Goal: Entertainment & Leisure: Browse casually

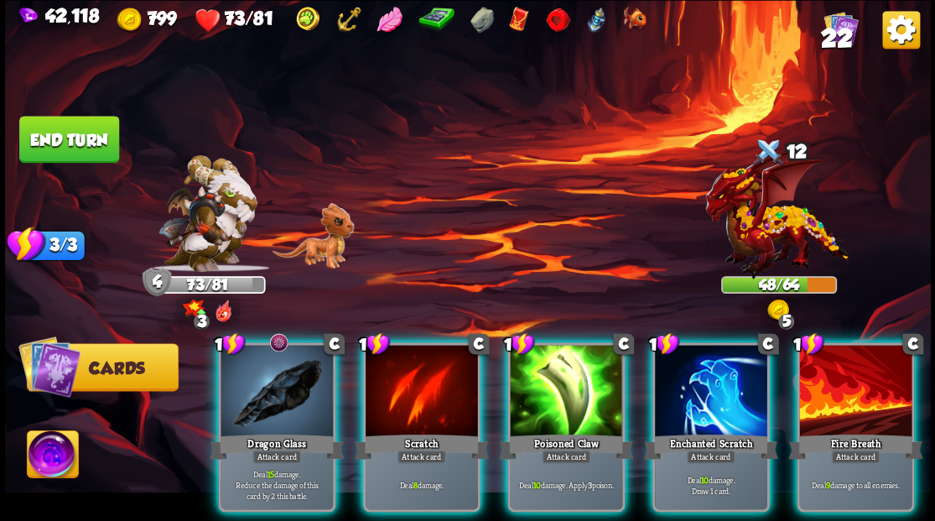
click at [51, 456] on img at bounding box center [52, 456] width 51 height 52
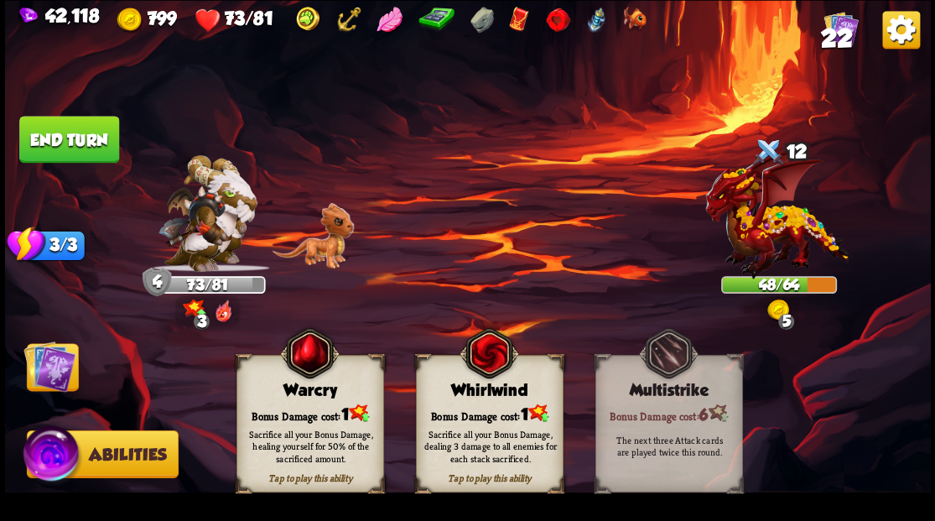
click at [51, 377] on img at bounding box center [49, 366] width 52 height 52
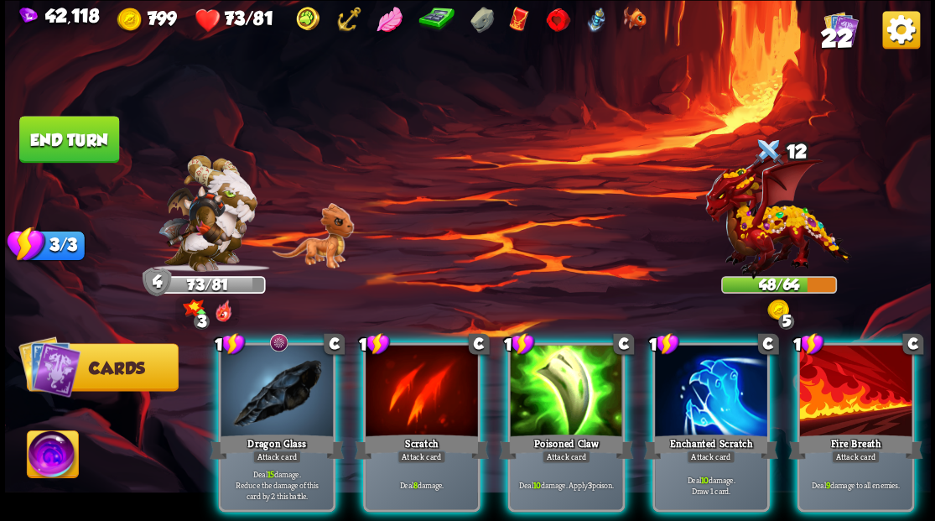
click at [49, 464] on img at bounding box center [52, 456] width 51 height 52
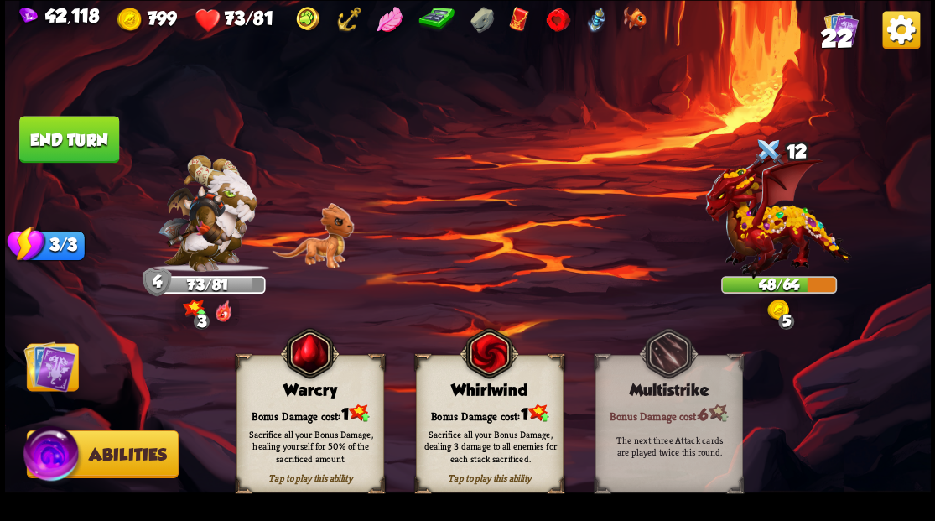
click at [294, 405] on div "Bonus Damage cost: 1" at bounding box center [310, 413] width 146 height 21
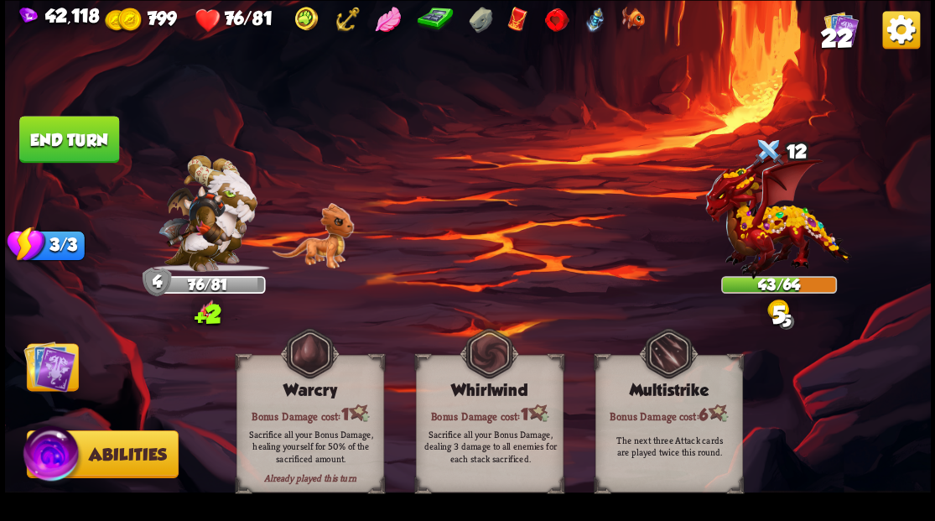
click at [56, 367] on img at bounding box center [49, 366] width 52 height 52
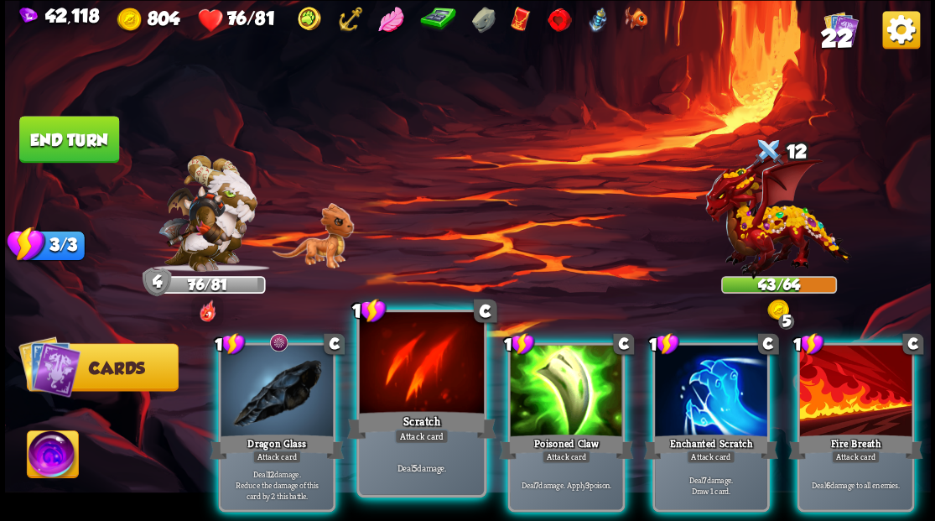
click at [394, 399] on div at bounding box center [421, 364] width 124 height 105
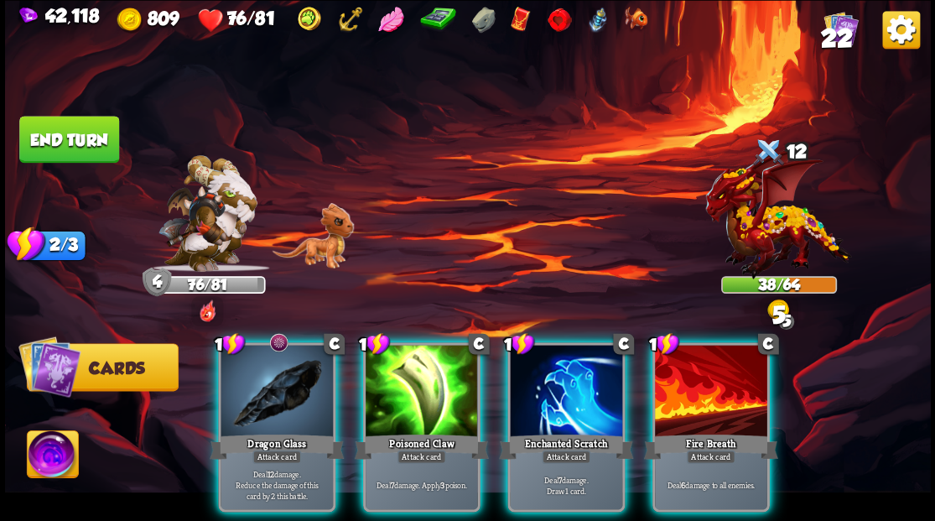
drag, startPoint x: 683, startPoint y: 398, endPoint x: 646, endPoint y: 399, distance: 37.0
click at [682, 396] on div at bounding box center [711, 392] width 112 height 95
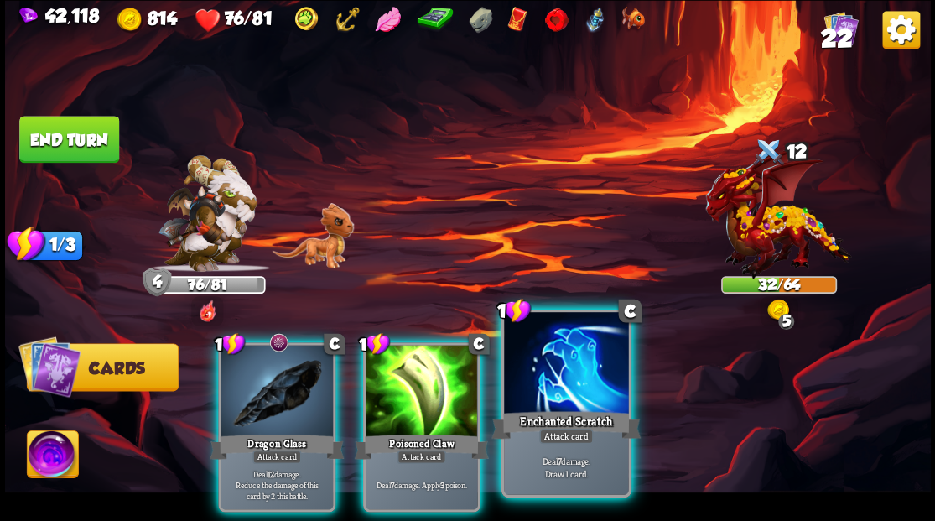
click at [604, 391] on div at bounding box center [566, 364] width 124 height 105
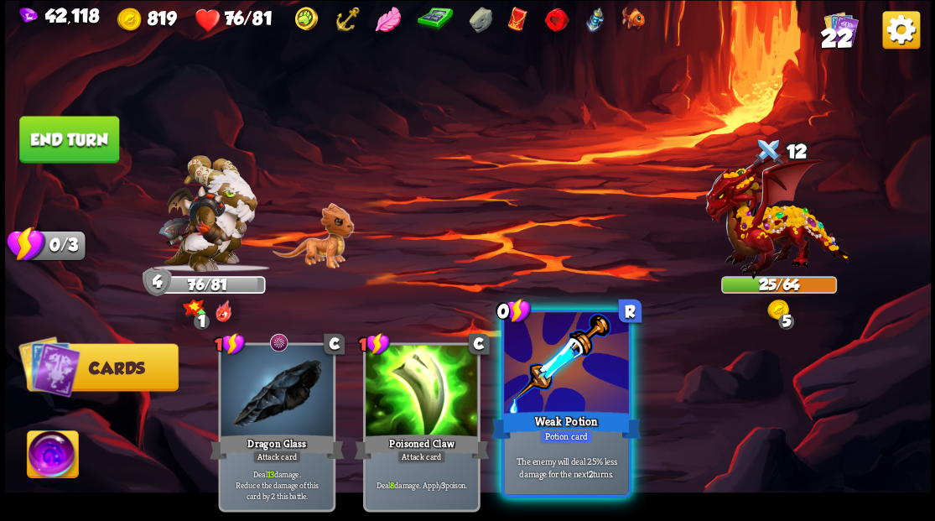
drag, startPoint x: 535, startPoint y: 367, endPoint x: 461, endPoint y: 297, distance: 102.7
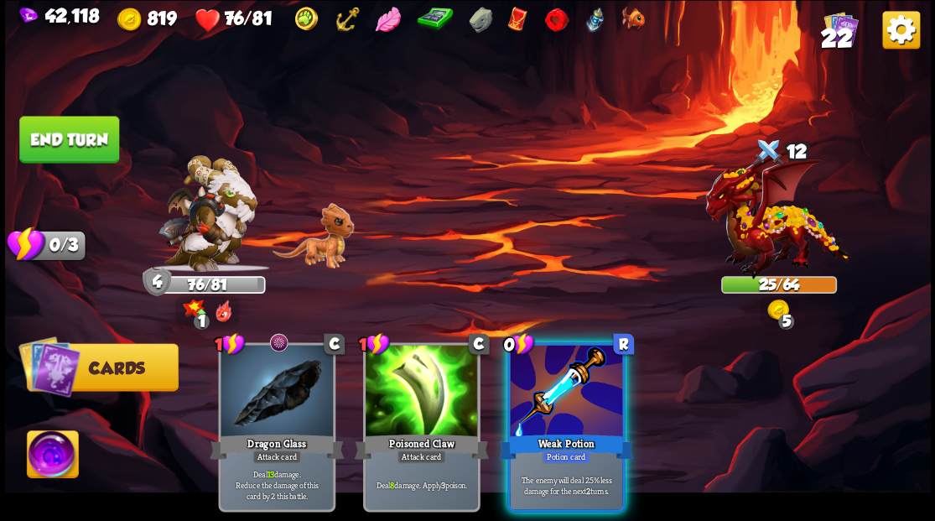
click at [535, 367] on div at bounding box center [566, 392] width 112 height 95
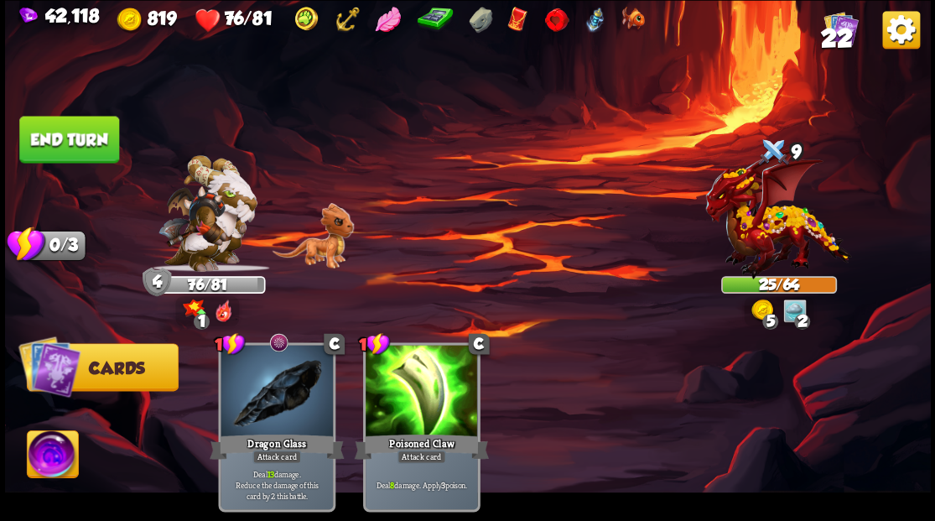
click at [72, 140] on button "End turn" at bounding box center [69, 139] width 100 height 47
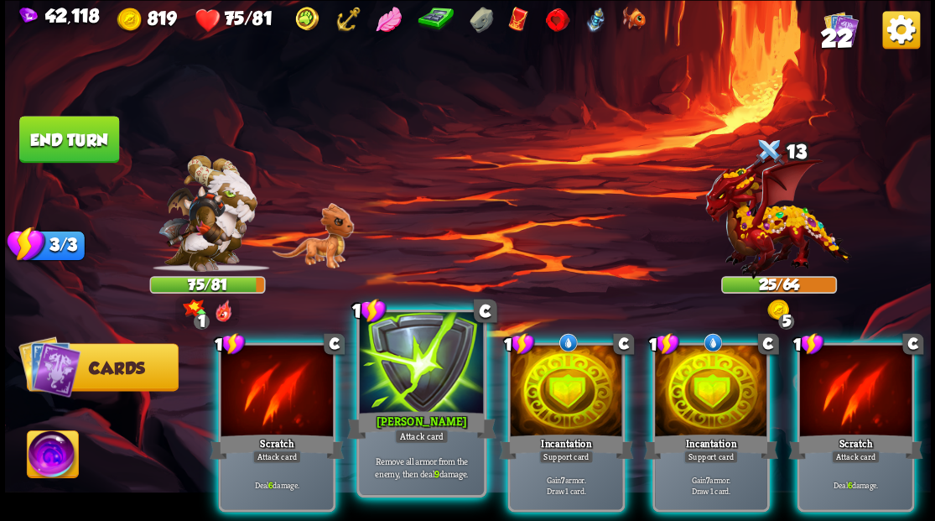
click at [433, 378] on div at bounding box center [421, 364] width 124 height 105
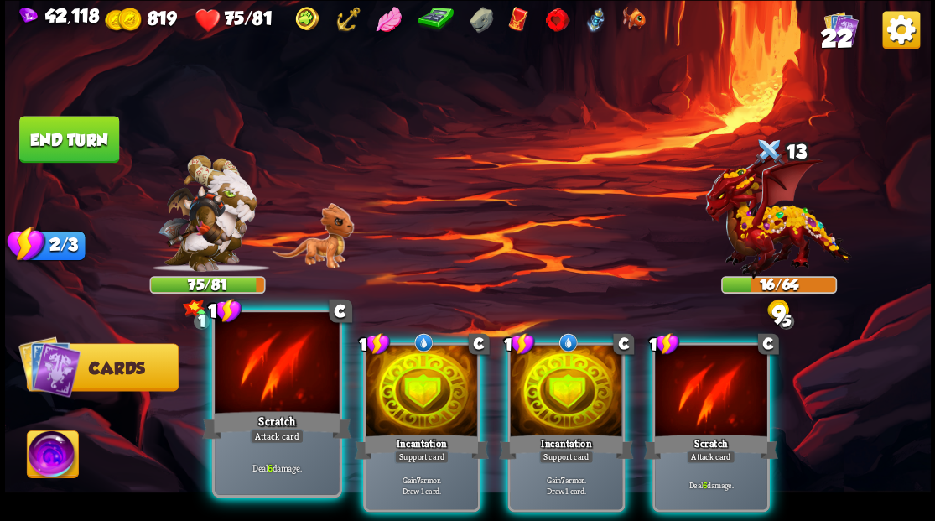
click at [294, 363] on div at bounding box center [277, 364] width 124 height 105
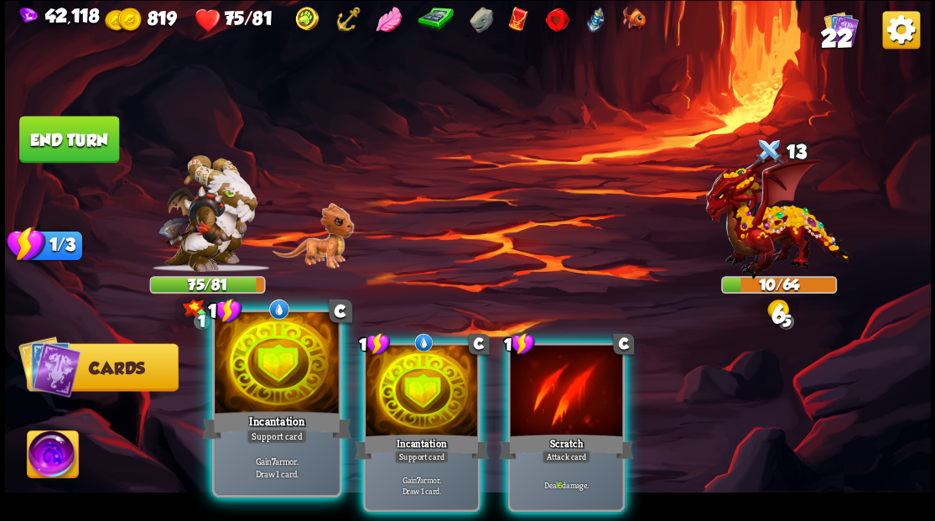
click at [284, 358] on div at bounding box center [277, 364] width 124 height 105
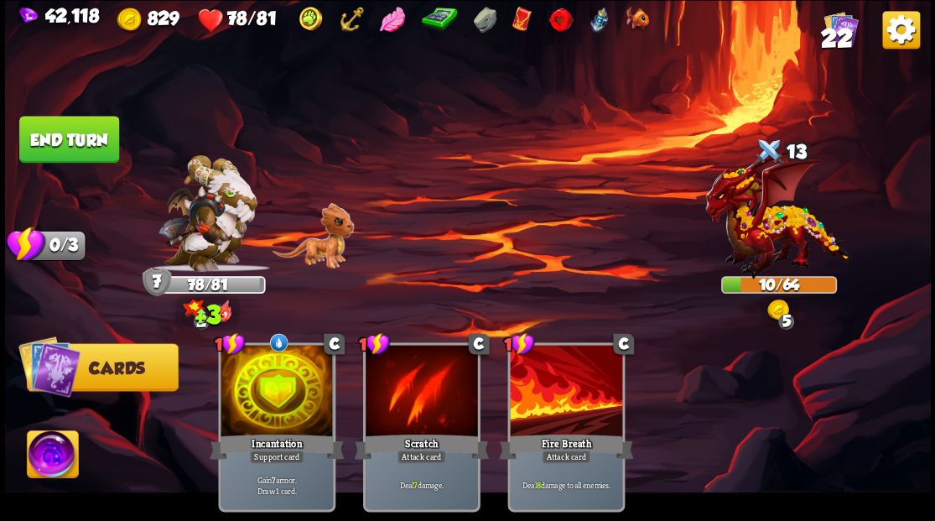
click at [53, 448] on img at bounding box center [52, 456] width 51 height 52
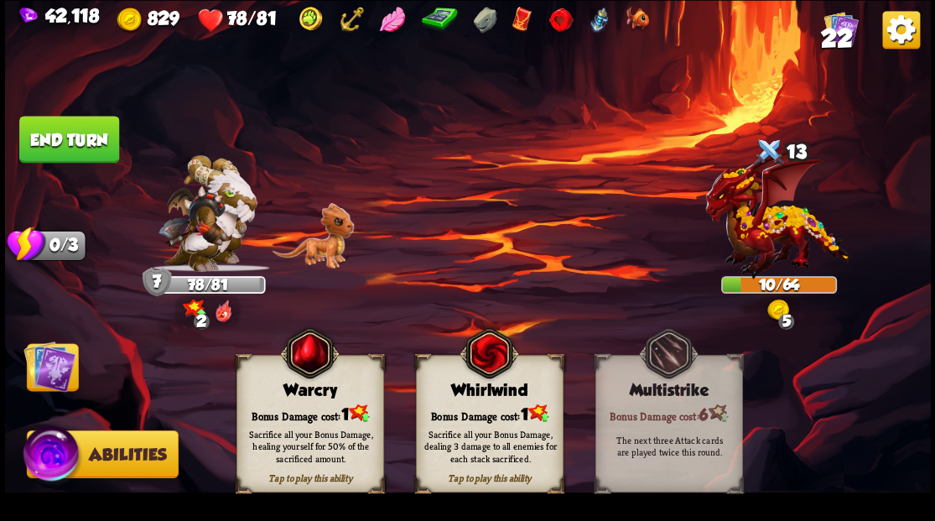
click at [273, 408] on div "Bonus Damage cost: 1" at bounding box center [310, 413] width 146 height 21
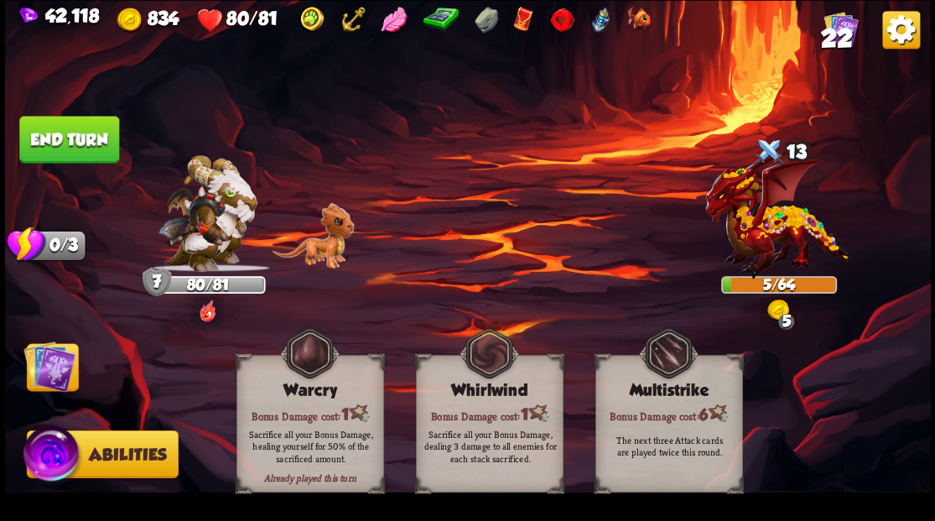
click at [106, 139] on button "End turn" at bounding box center [69, 139] width 100 height 47
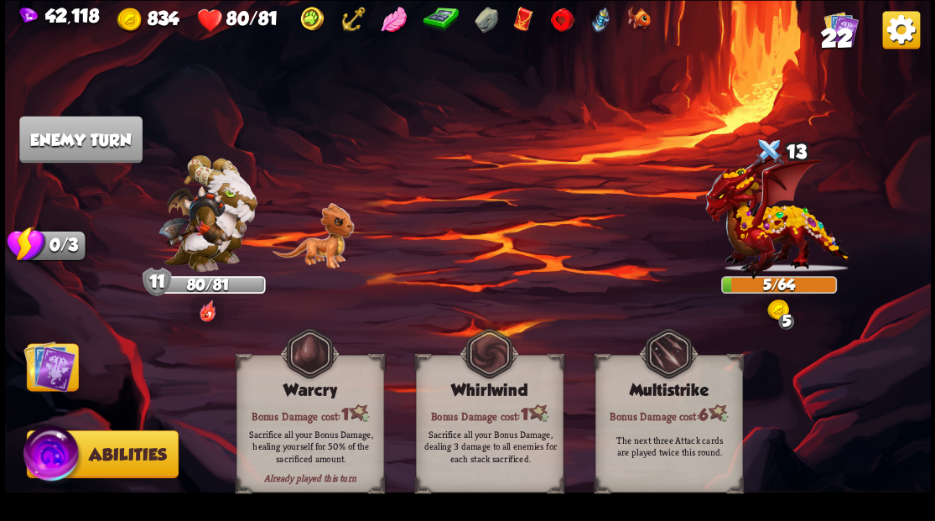
click at [34, 371] on img at bounding box center [49, 366] width 52 height 52
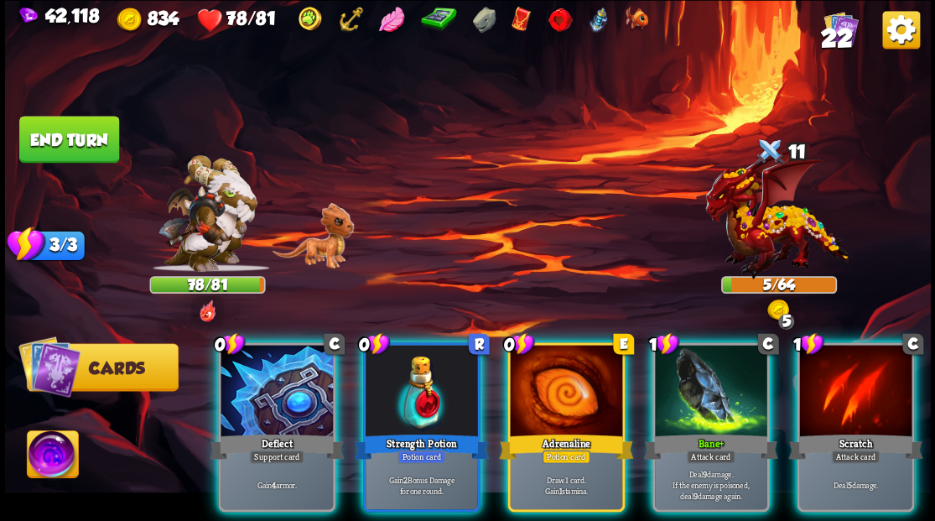
drag, startPoint x: 839, startPoint y: 393, endPoint x: 826, endPoint y: 384, distance: 16.3
click at [838, 393] on div at bounding box center [856, 392] width 112 height 95
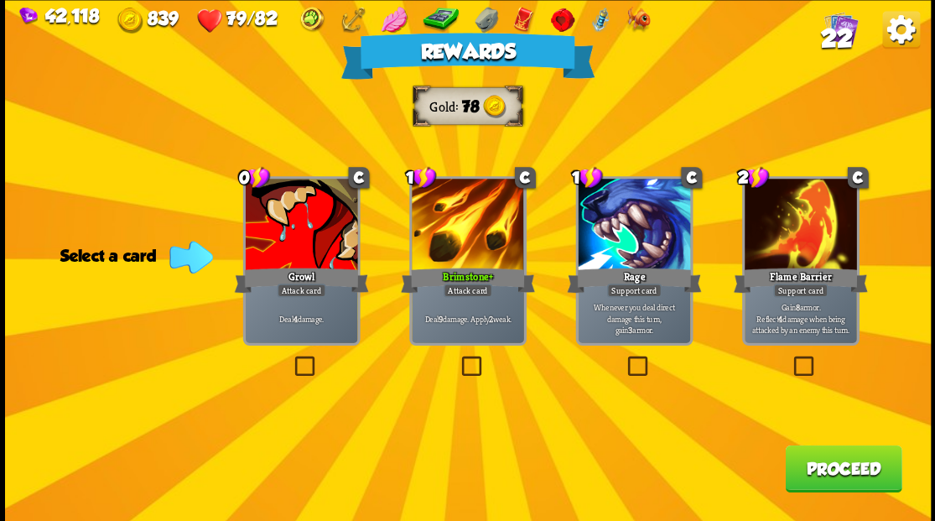
click at [836, 34] on span "22" at bounding box center [836, 37] width 32 height 29
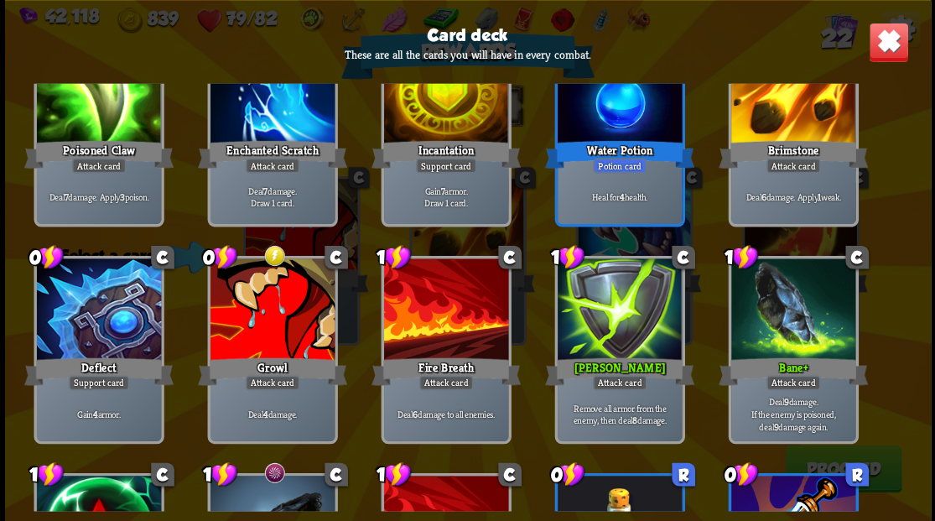
scroll to position [447, 0]
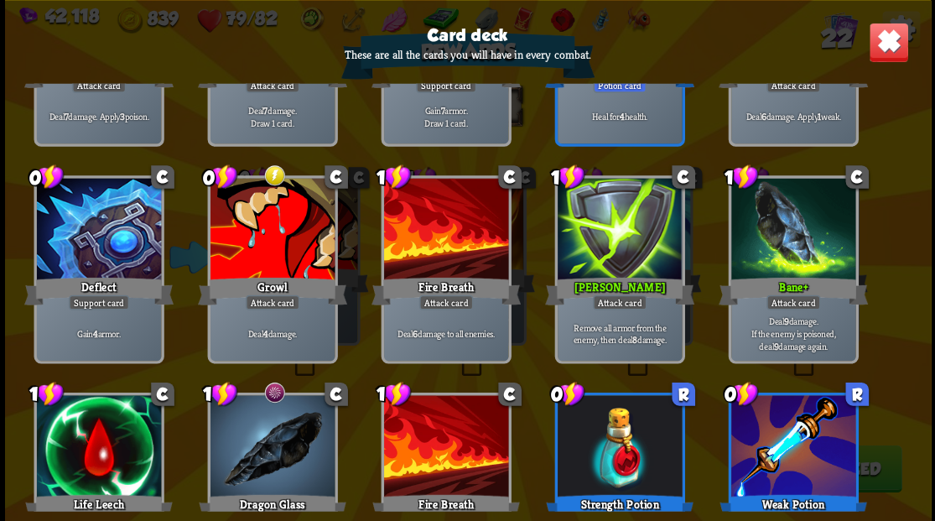
click at [891, 46] on img at bounding box center [888, 42] width 40 height 40
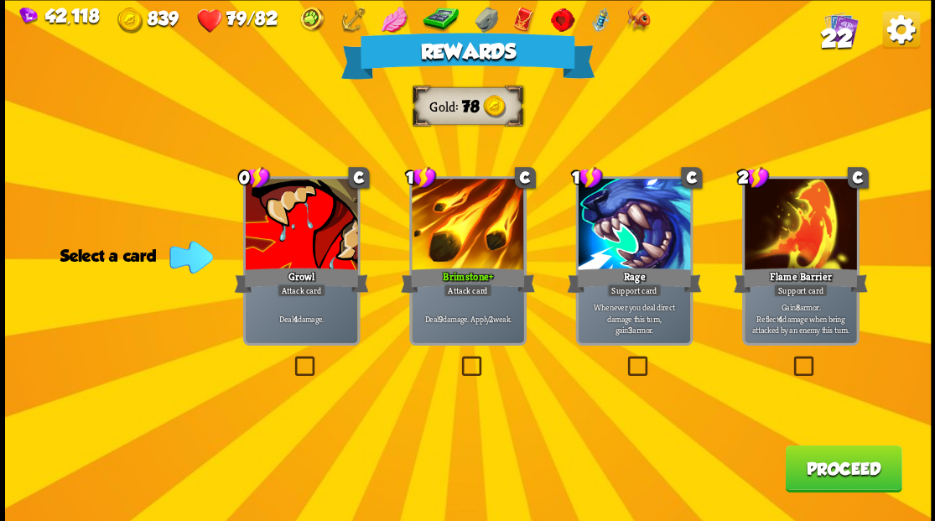
click at [791, 358] on label at bounding box center [791, 358] width 0 height 0
click at [0, 0] on input "checkbox" at bounding box center [0, 0] width 0 height 0
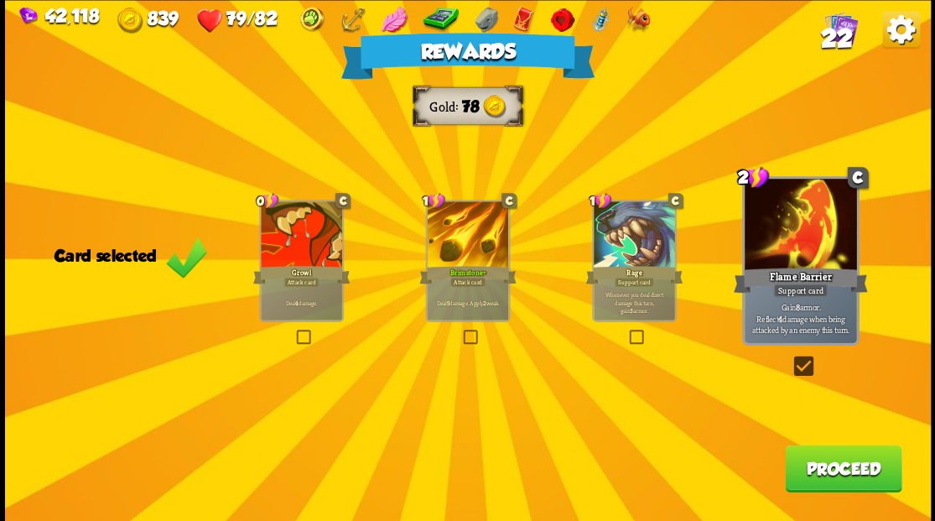
click at [817, 470] on button "Proceed" at bounding box center [843, 468] width 117 height 47
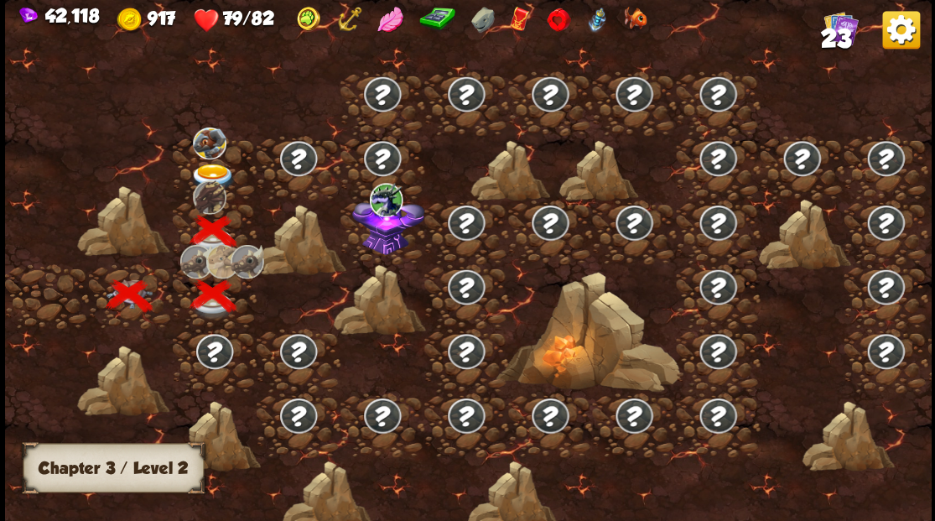
click at [203, 164] on img at bounding box center [213, 178] width 46 height 28
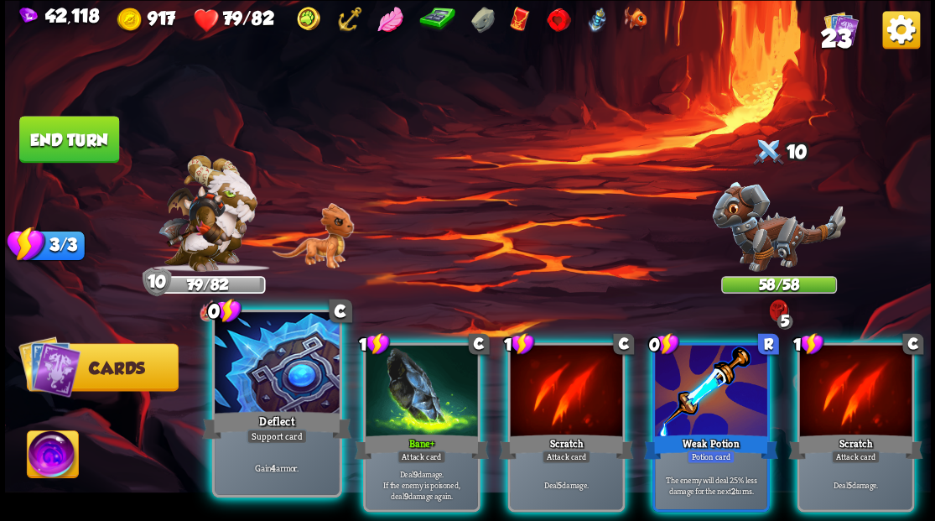
click at [268, 367] on div at bounding box center [277, 364] width 124 height 105
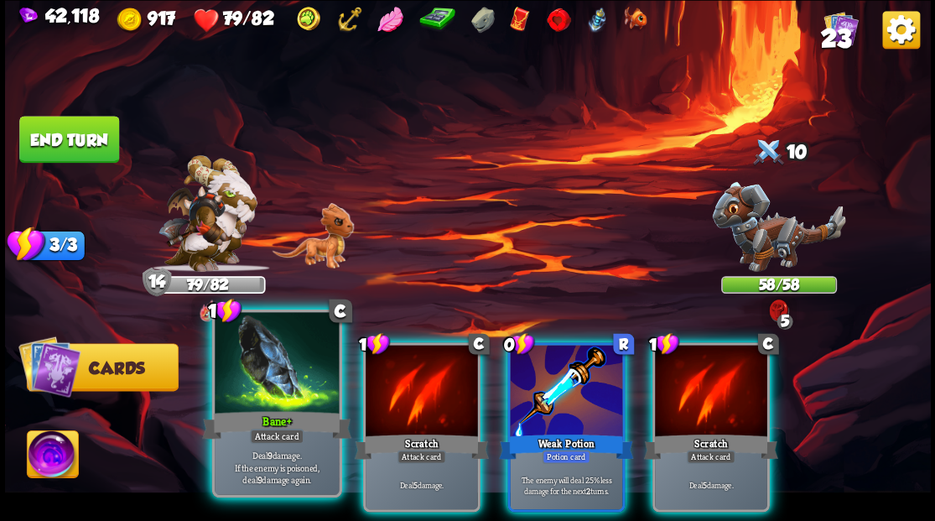
click at [268, 367] on div at bounding box center [277, 364] width 124 height 105
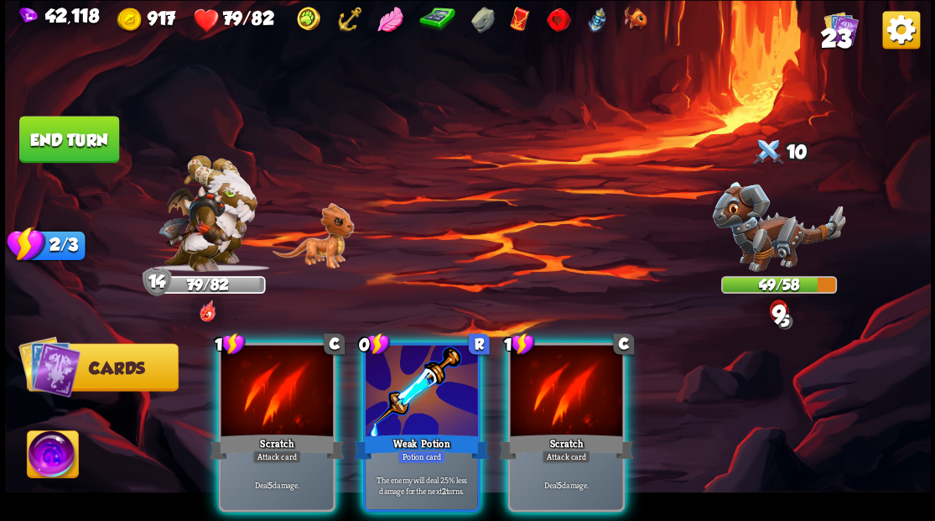
click at [268, 367] on div at bounding box center [277, 392] width 112 height 95
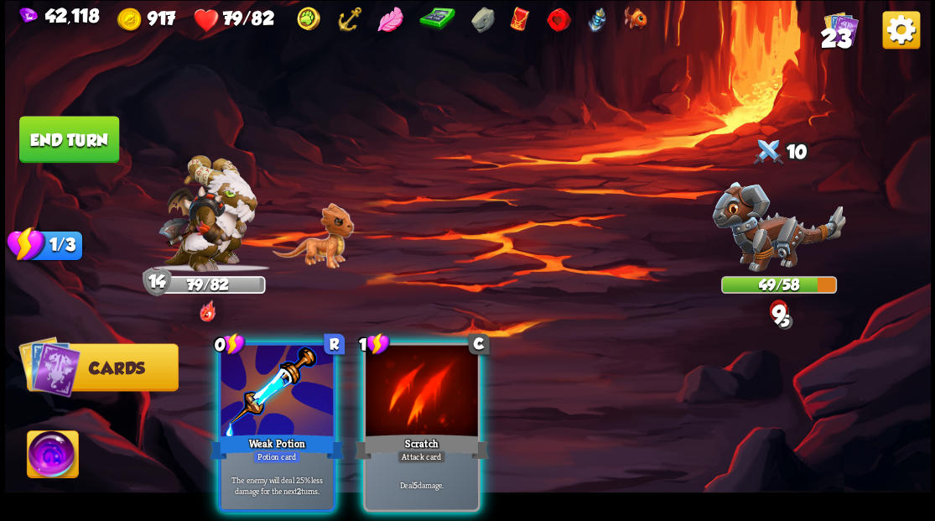
click at [268, 367] on div at bounding box center [277, 392] width 112 height 95
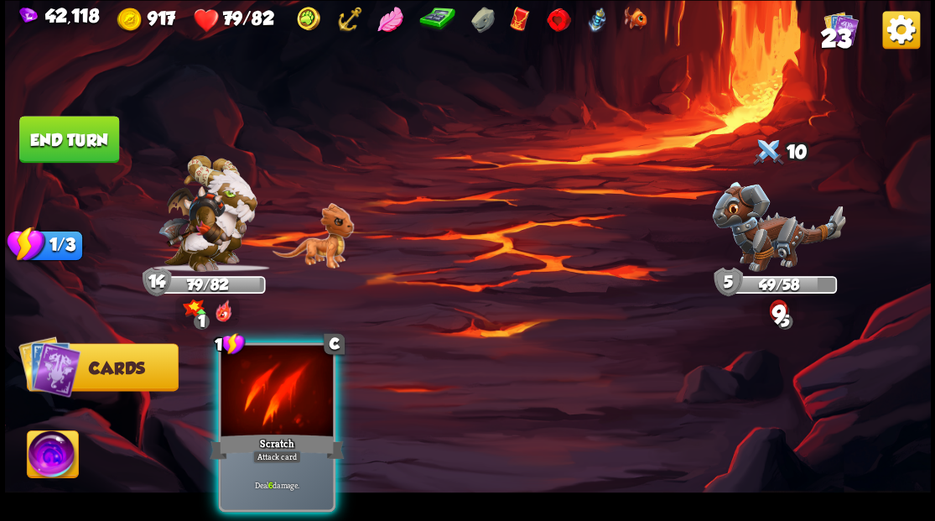
click at [268, 367] on div at bounding box center [277, 392] width 112 height 95
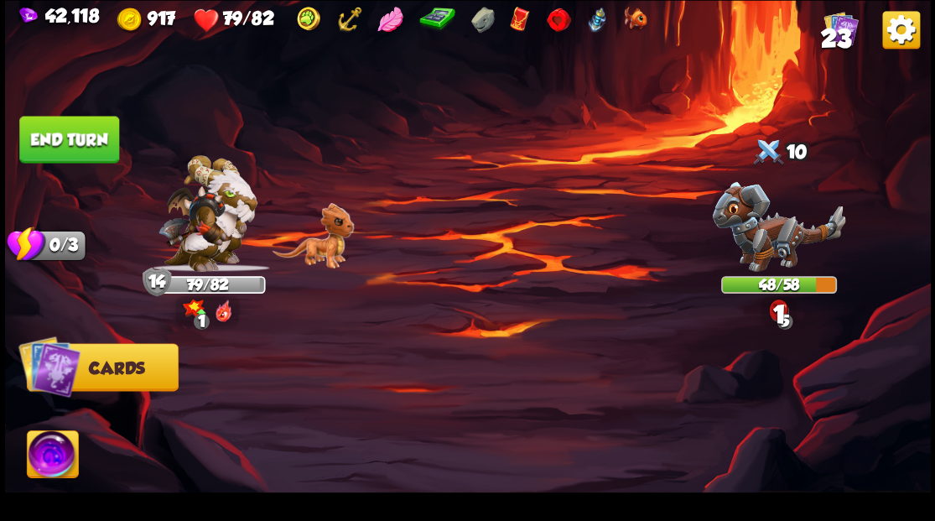
drag, startPoint x: 79, startPoint y: 144, endPoint x: 235, endPoint y: 185, distance: 161.2
click at [86, 149] on button "End turn" at bounding box center [69, 139] width 100 height 47
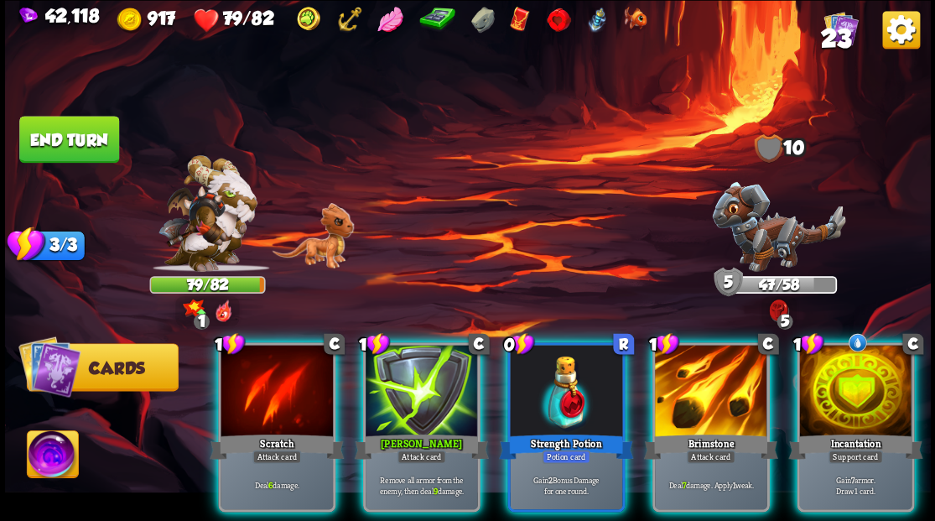
click at [862, 387] on div at bounding box center [856, 392] width 112 height 95
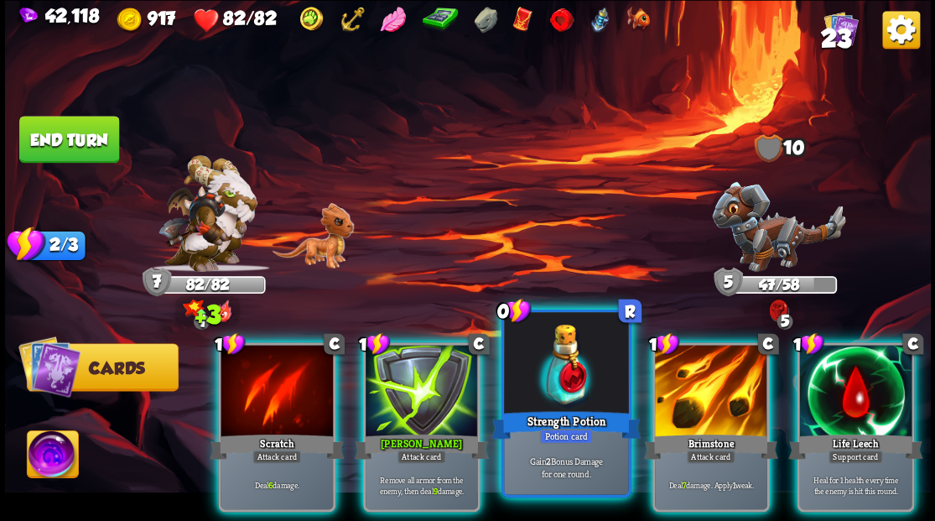
click at [534, 380] on div at bounding box center [566, 364] width 124 height 105
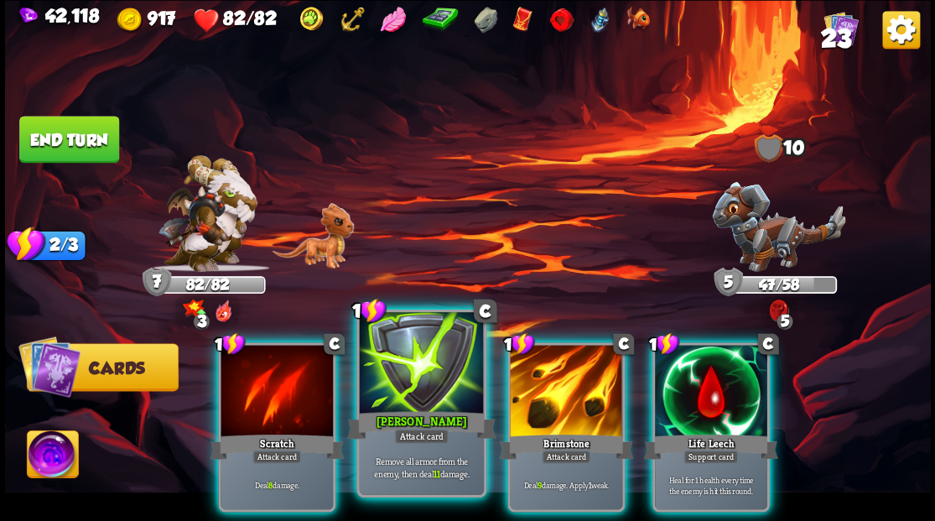
click at [421, 354] on div at bounding box center [421, 364] width 124 height 105
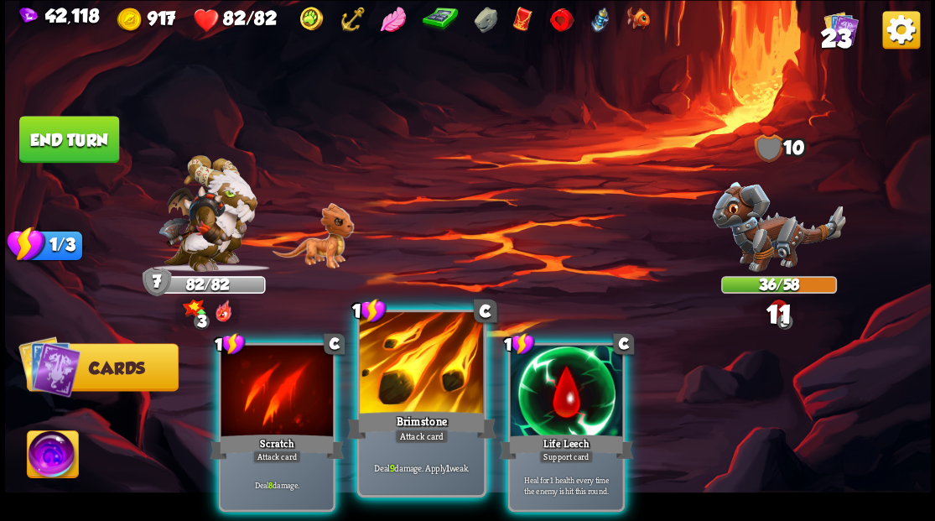
click at [403, 350] on div at bounding box center [421, 364] width 124 height 105
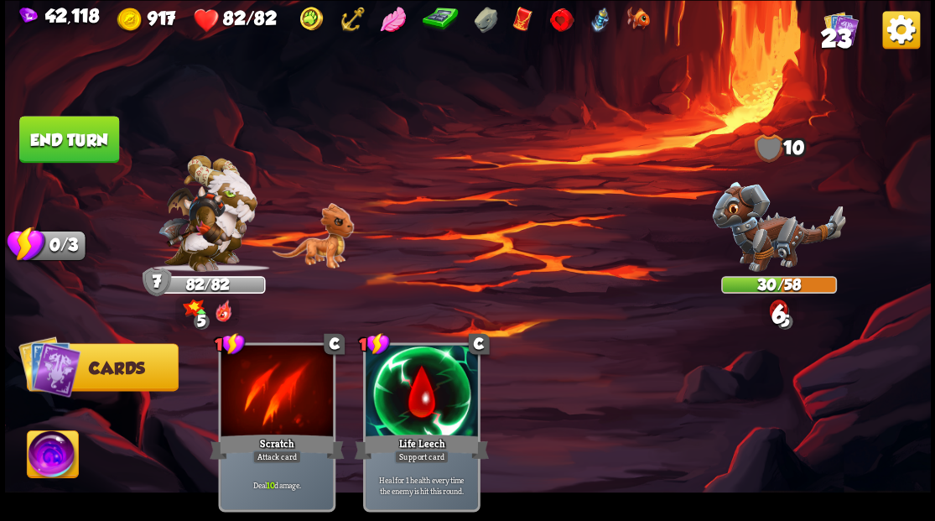
click at [84, 134] on button "End turn" at bounding box center [69, 139] width 100 height 47
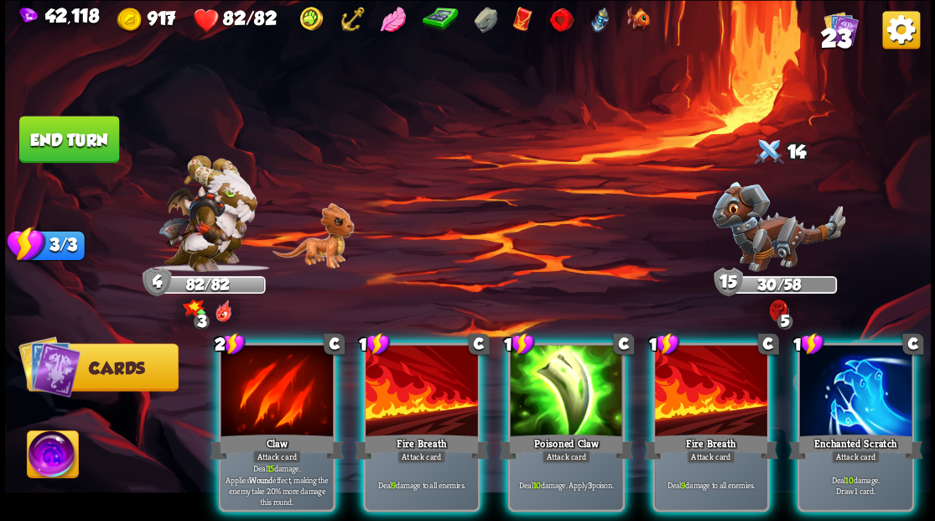
click at [817, 398] on div at bounding box center [856, 392] width 112 height 95
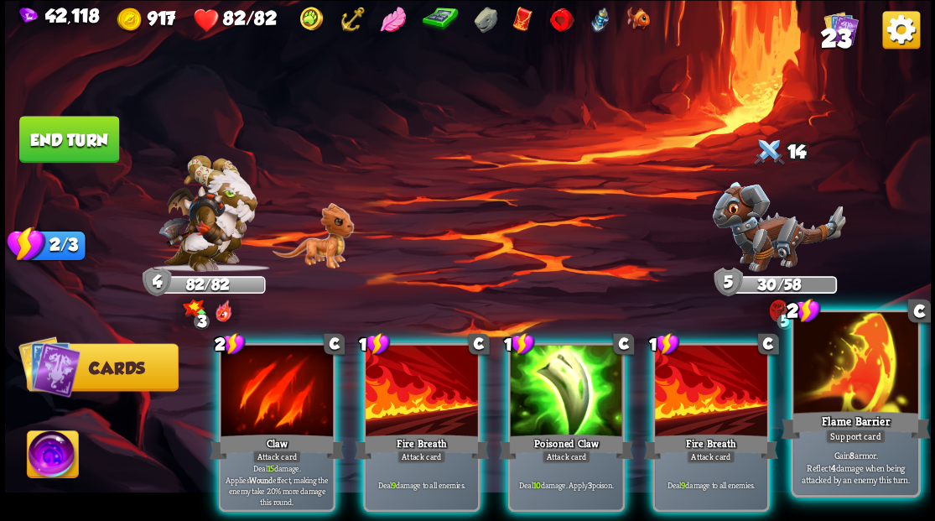
click at [856, 380] on div at bounding box center [856, 364] width 124 height 105
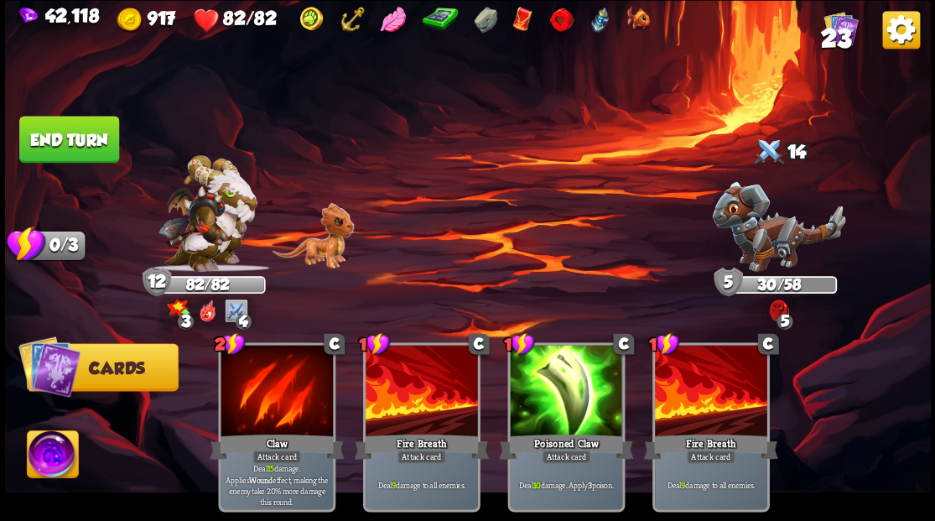
click at [90, 144] on button "End turn" at bounding box center [69, 139] width 100 height 47
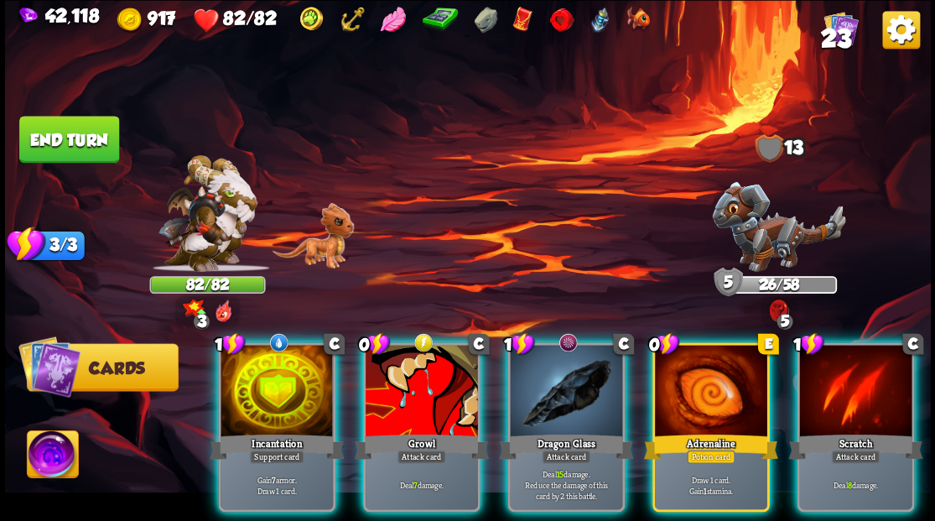
click at [761, 240] on img at bounding box center [778, 226] width 133 height 90
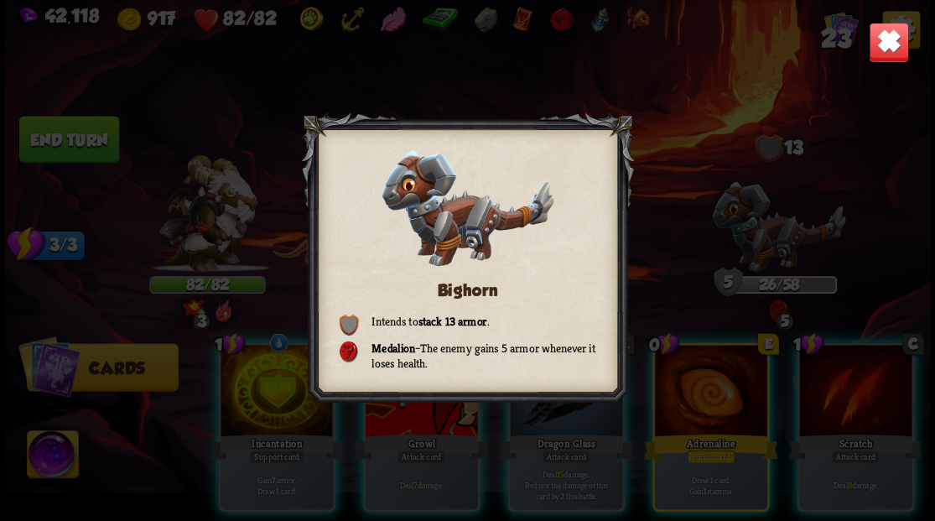
click at [899, 55] on img at bounding box center [888, 42] width 40 height 40
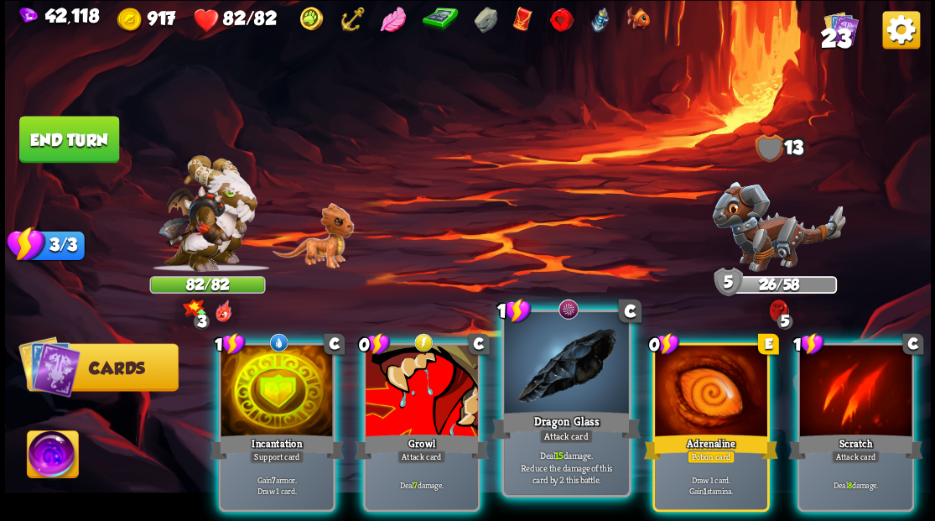
click at [555, 372] on div at bounding box center [566, 364] width 124 height 105
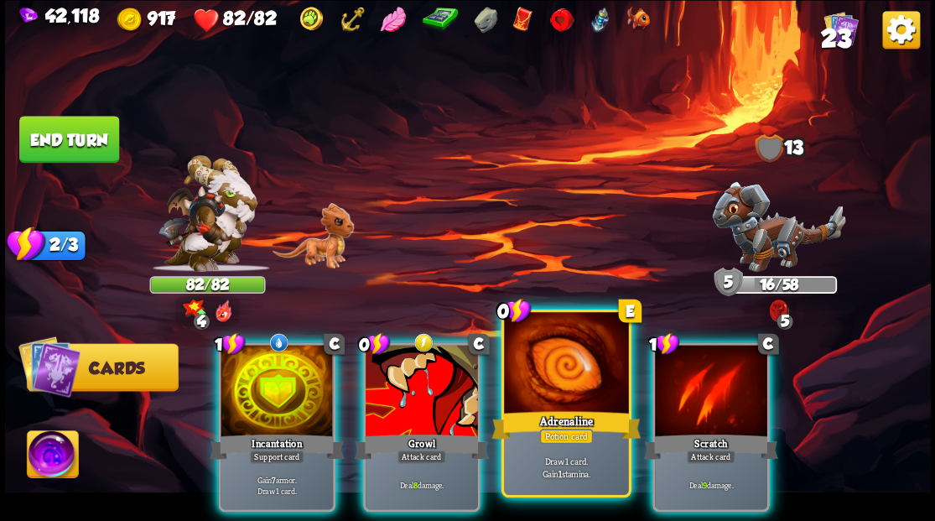
click at [560, 393] on div at bounding box center [566, 364] width 124 height 105
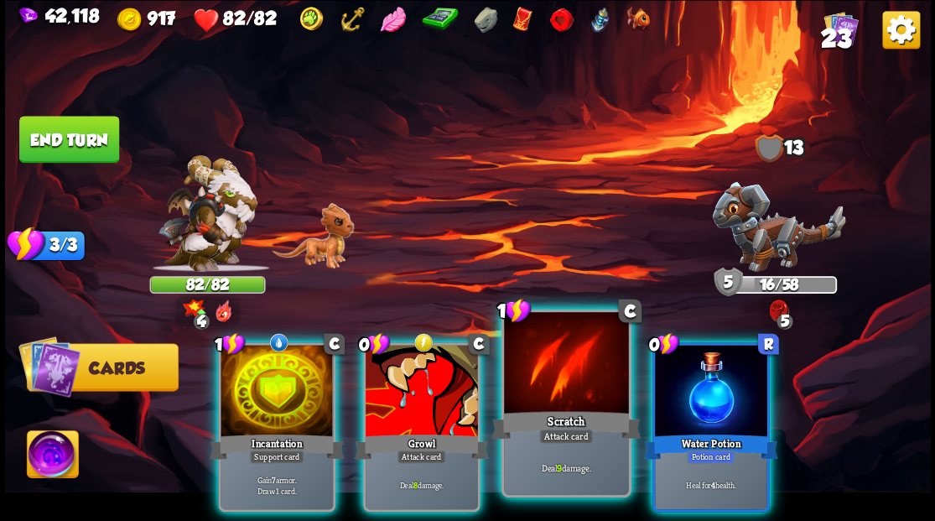
click at [550, 387] on div at bounding box center [566, 364] width 124 height 105
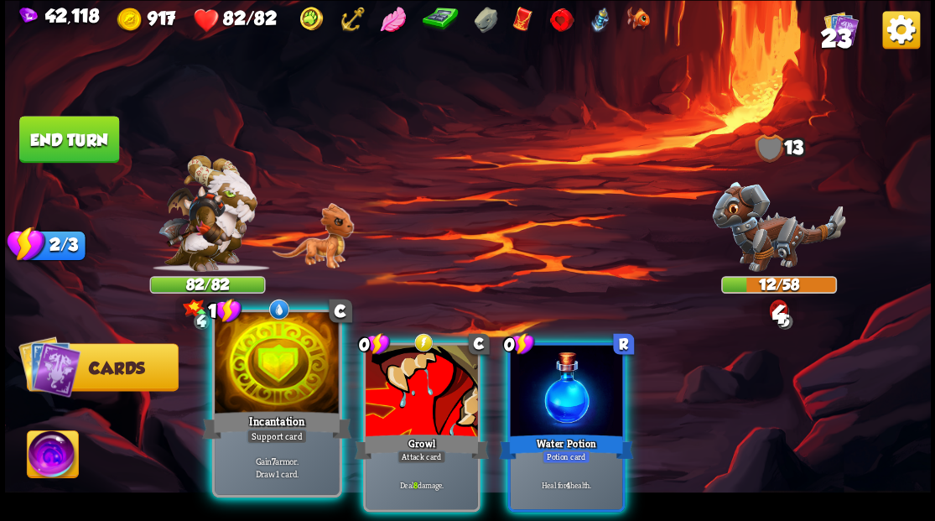
click at [295, 378] on div at bounding box center [277, 364] width 124 height 105
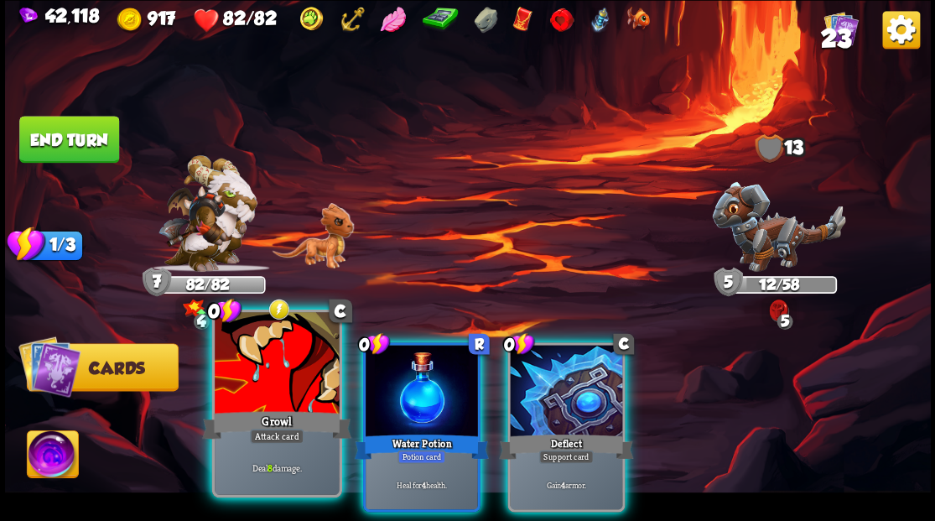
click at [287, 364] on div at bounding box center [277, 364] width 124 height 105
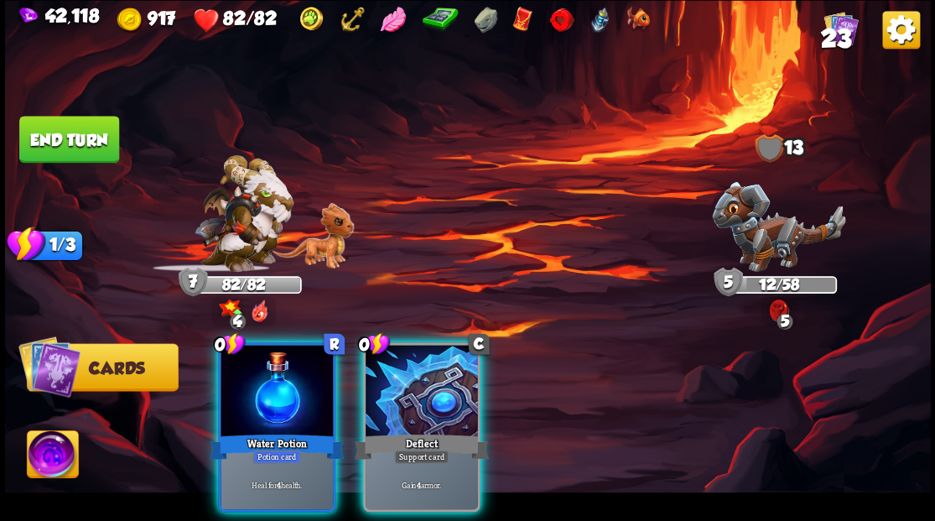
click at [287, 364] on div at bounding box center [277, 392] width 112 height 95
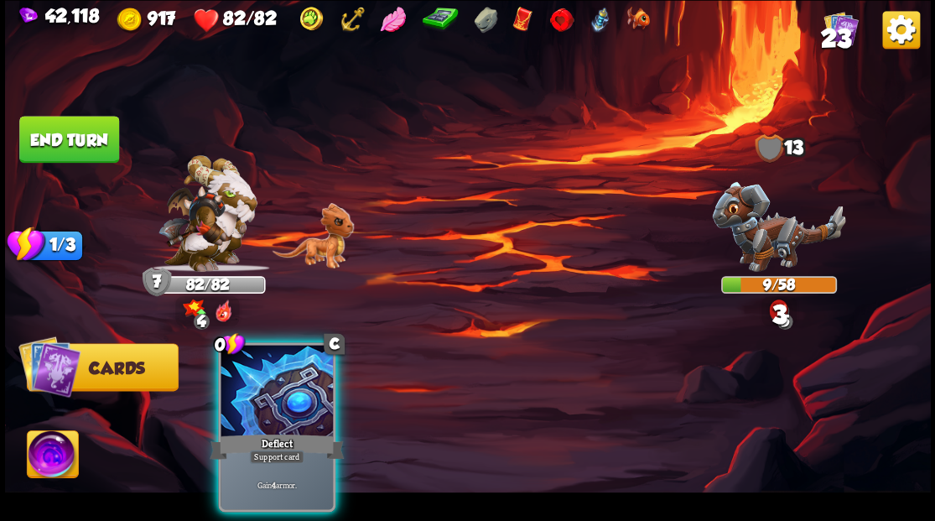
drag, startPoint x: 287, startPoint y: 364, endPoint x: 244, endPoint y: 326, distance: 57.1
click at [287, 363] on div at bounding box center [277, 392] width 112 height 95
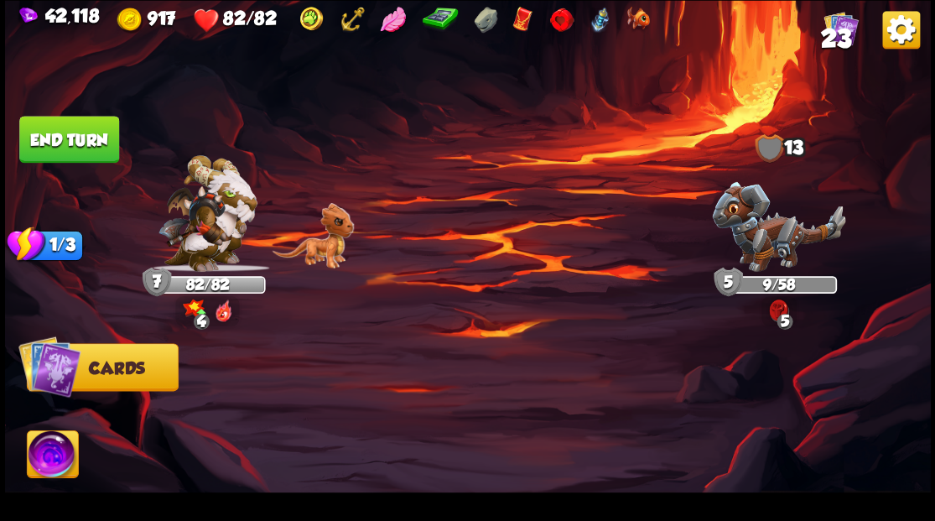
click at [72, 131] on button "End turn" at bounding box center [69, 139] width 100 height 47
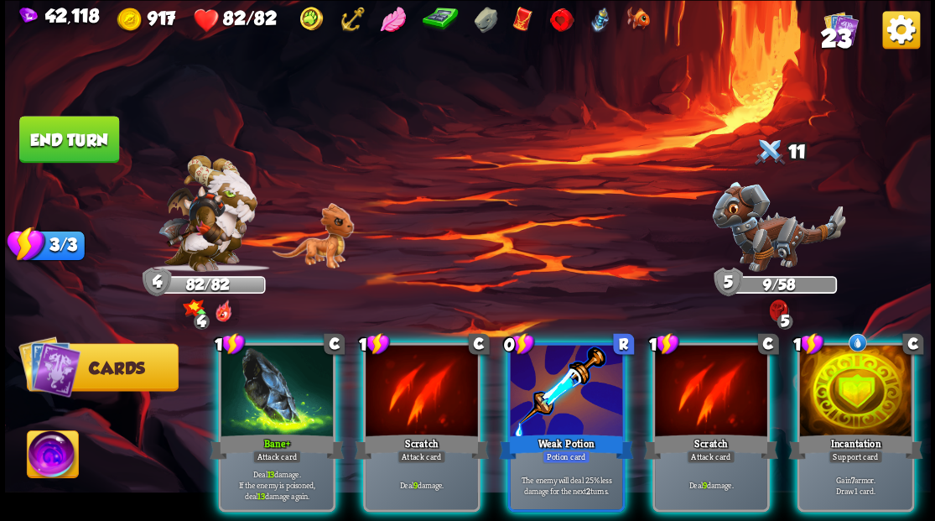
drag, startPoint x: 888, startPoint y: 383, endPoint x: 856, endPoint y: 373, distance: 33.4
click at [887, 382] on div at bounding box center [856, 392] width 112 height 95
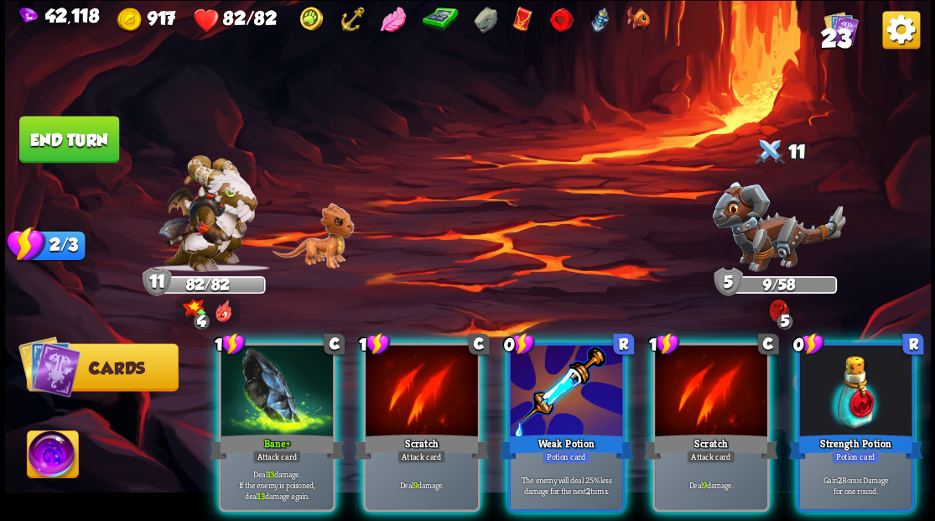
click at [572, 387] on div at bounding box center [566, 392] width 112 height 95
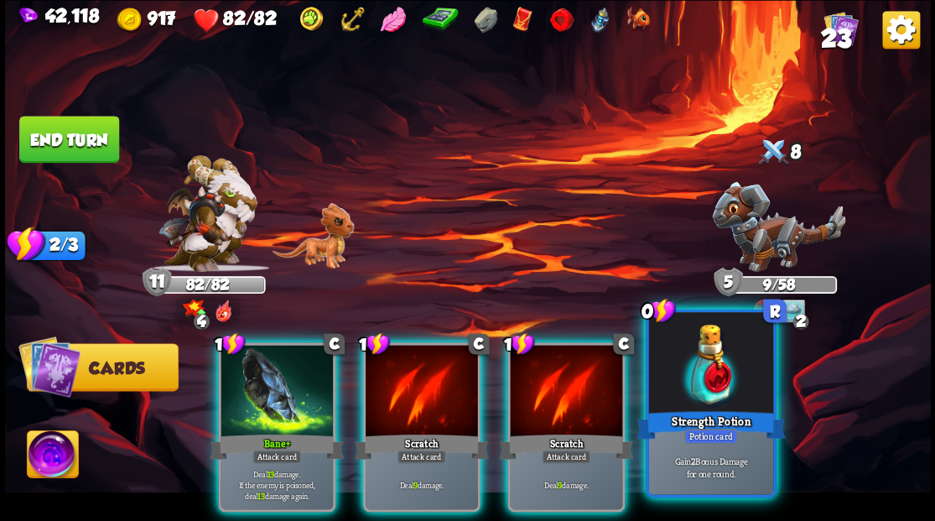
click at [695, 400] on div at bounding box center [711, 364] width 124 height 105
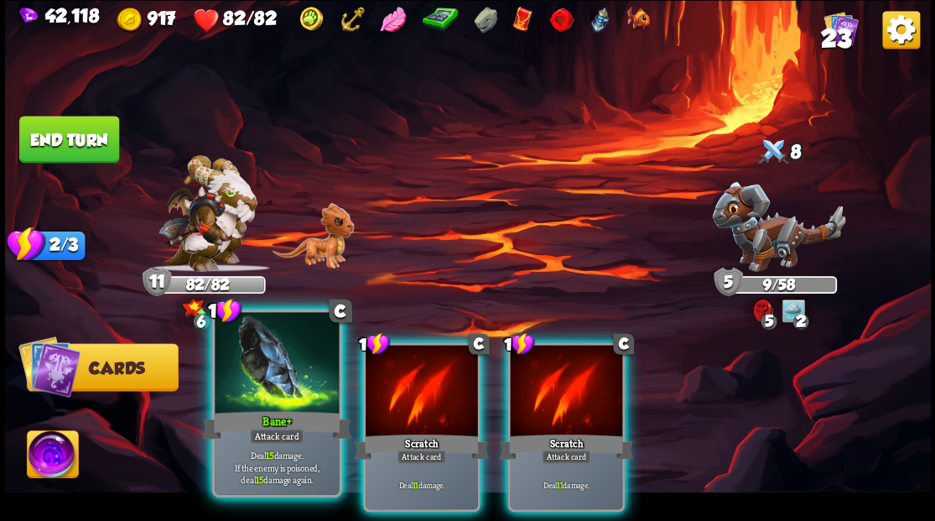
click at [255, 422] on div "Bane+" at bounding box center [276, 425] width 149 height 34
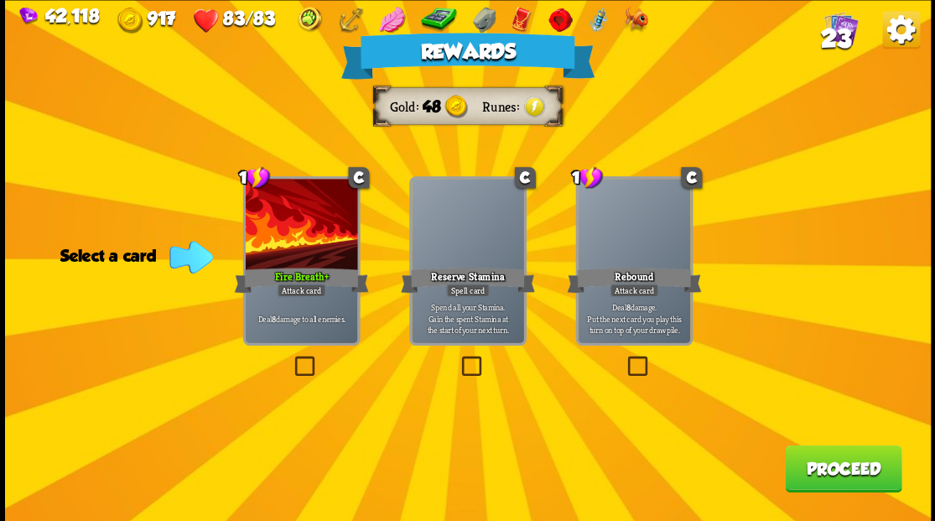
click at [841, 23] on img at bounding box center [841, 28] width 34 height 34
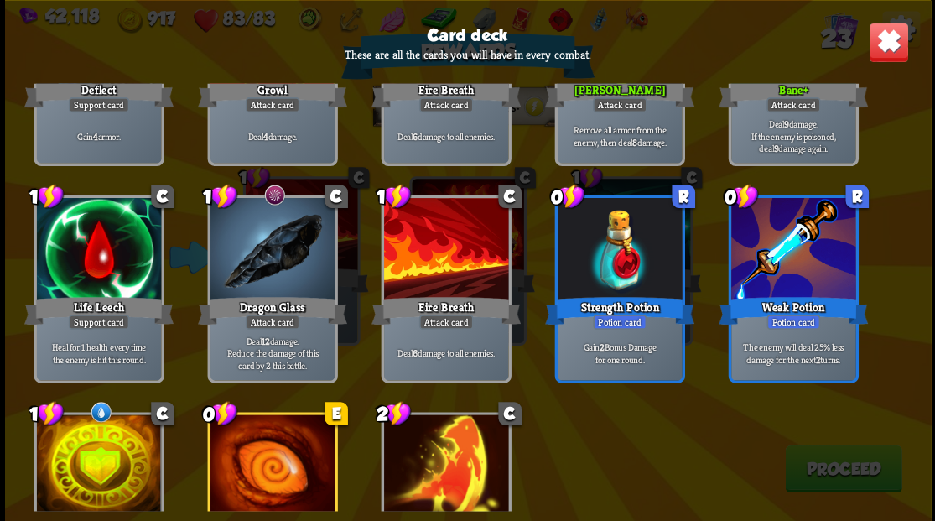
scroll to position [779, 0]
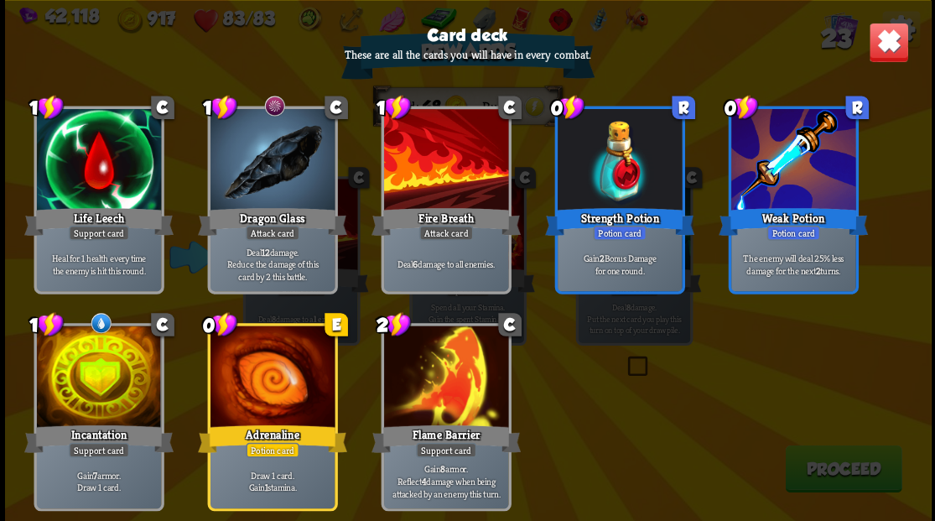
click at [903, 44] on img at bounding box center [888, 42] width 40 height 40
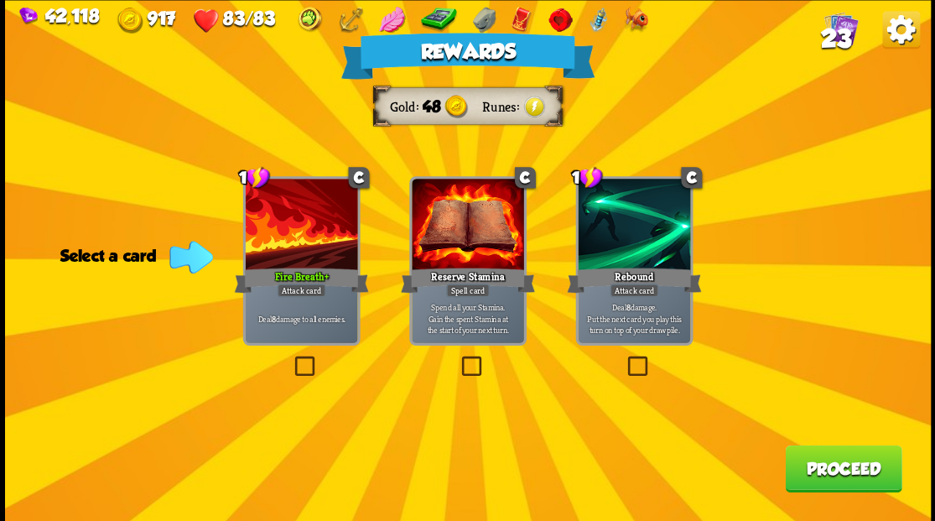
click at [291, 358] on label at bounding box center [291, 358] width 0 height 0
click at [0, 0] on input "checkbox" at bounding box center [0, 0] width 0 height 0
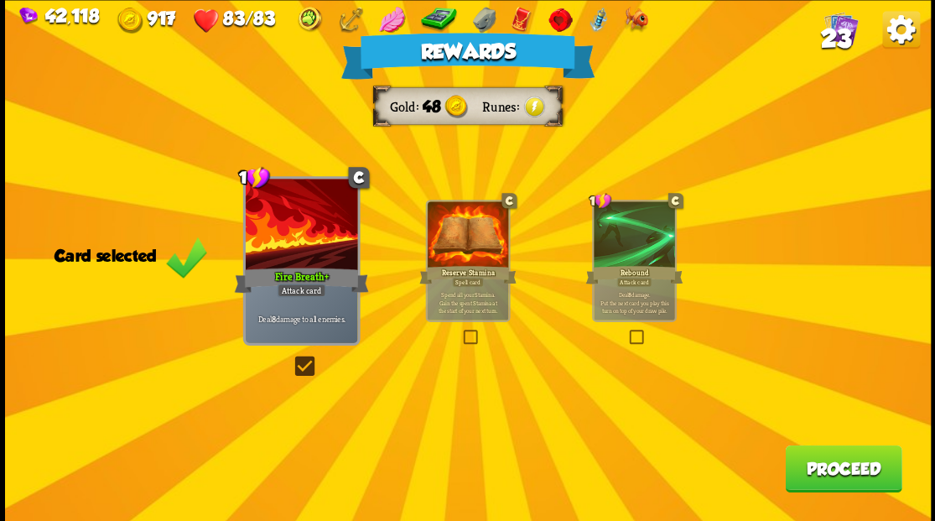
click at [822, 479] on button "Proceed" at bounding box center [843, 468] width 117 height 47
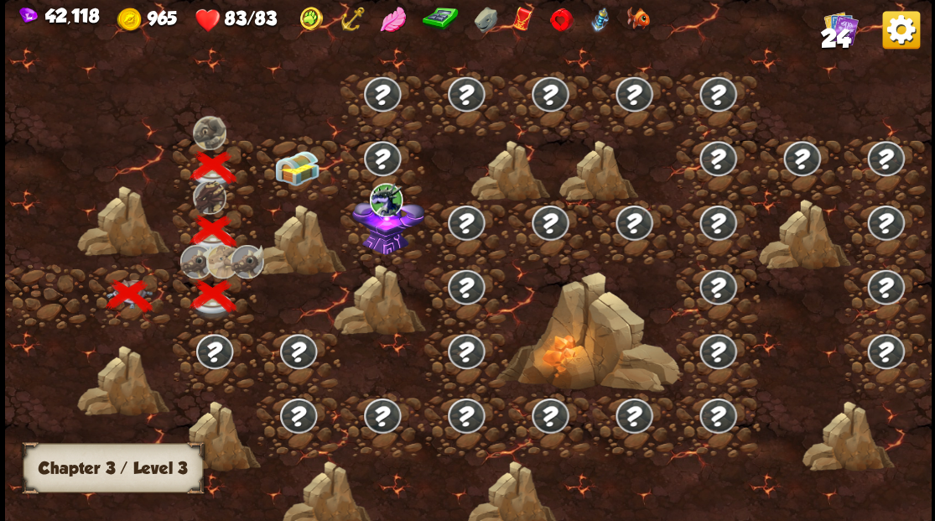
click at [295, 174] on img at bounding box center [296, 167] width 46 height 35
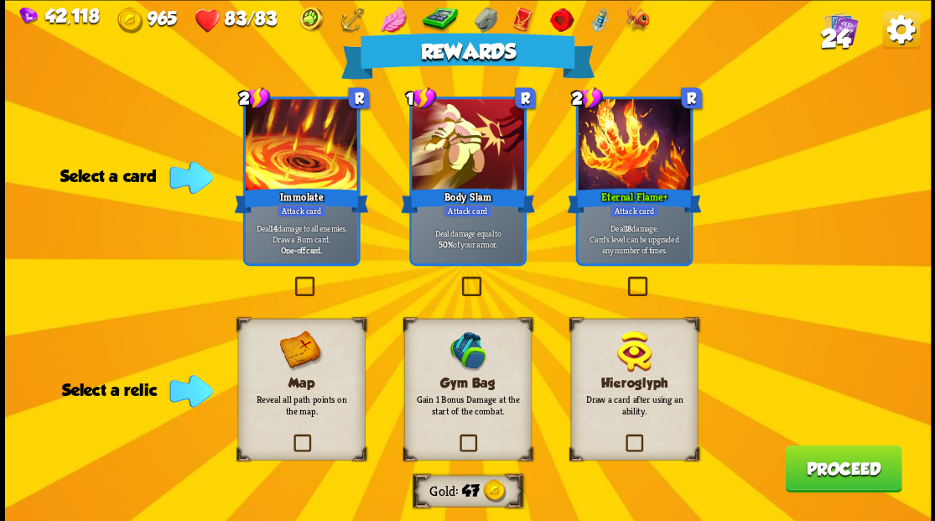
click at [456, 436] on label at bounding box center [456, 436] width 0 height 0
click at [0, 0] on input "checkbox" at bounding box center [0, 0] width 0 height 0
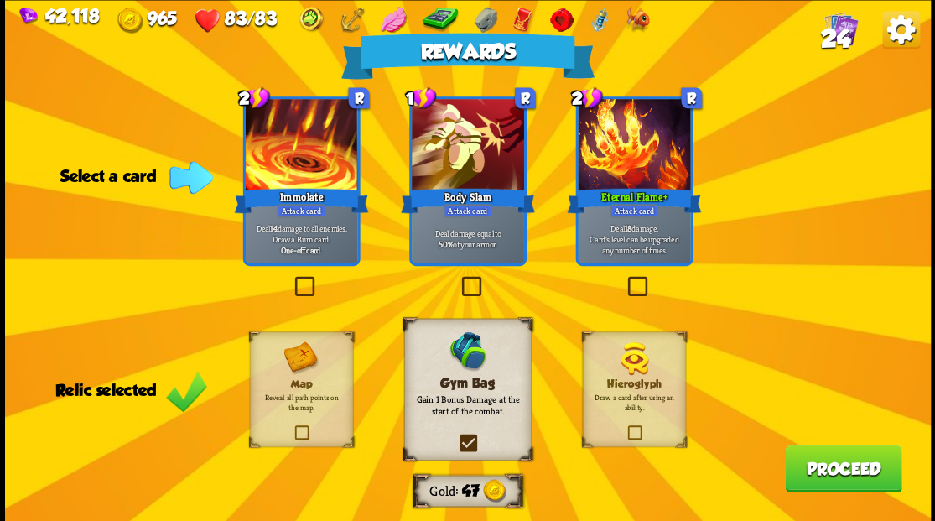
click at [826, 470] on button "Proceed" at bounding box center [843, 468] width 117 height 47
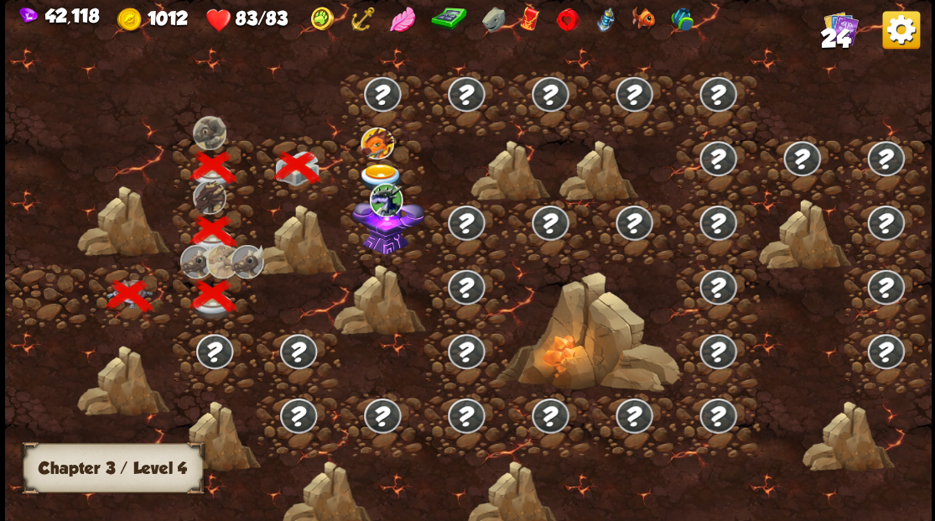
click at [381, 243] on img at bounding box center [388, 223] width 72 height 62
click at [375, 165] on img at bounding box center [380, 178] width 46 height 28
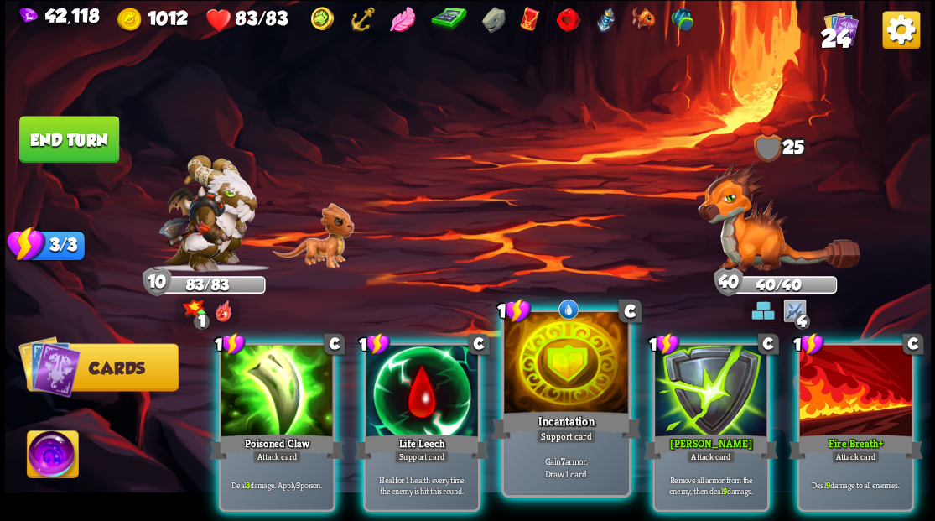
click at [555, 366] on div at bounding box center [566, 364] width 124 height 105
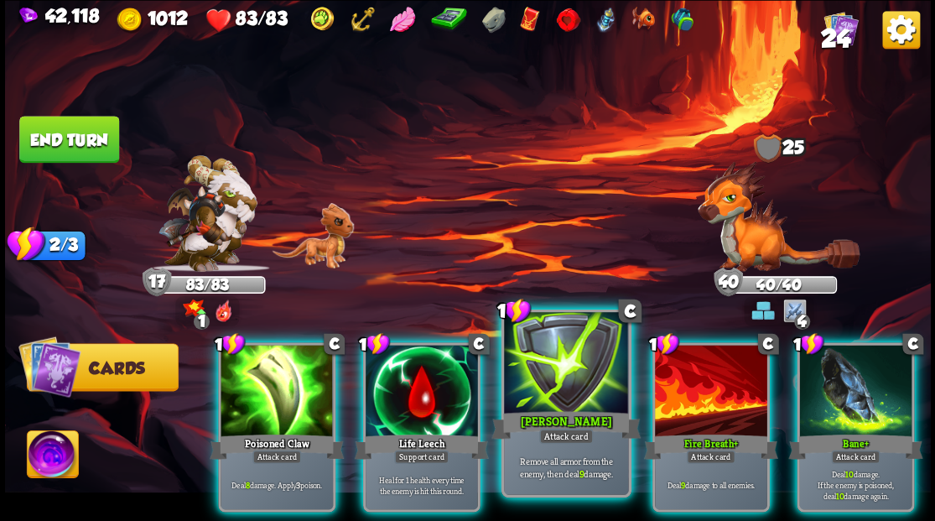
click at [551, 380] on div at bounding box center [566, 364] width 124 height 105
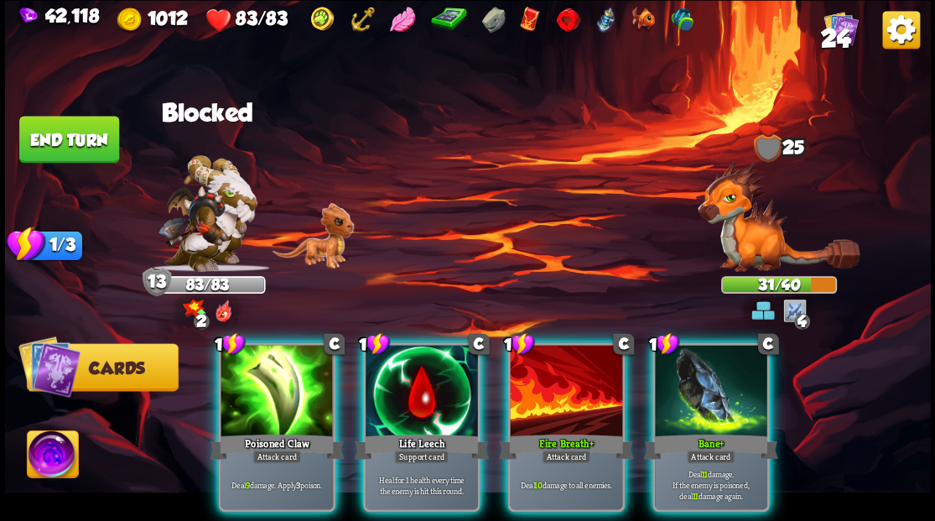
click at [758, 245] on img at bounding box center [779, 215] width 162 height 111
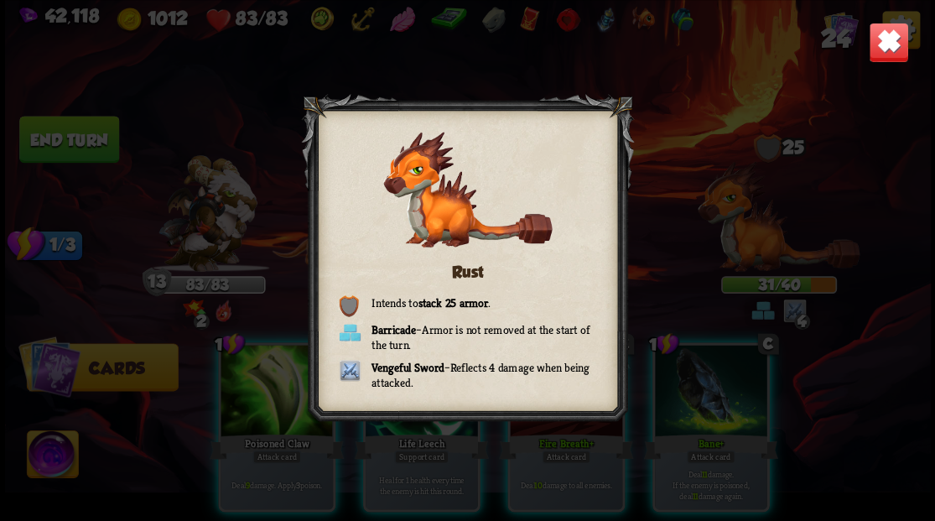
click at [890, 47] on img at bounding box center [888, 42] width 40 height 40
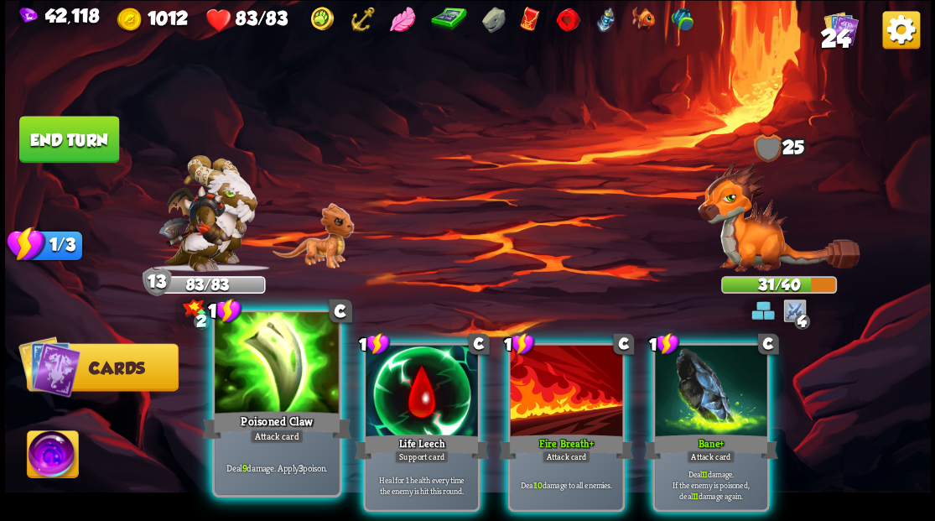
click at [287, 389] on div at bounding box center [277, 364] width 124 height 105
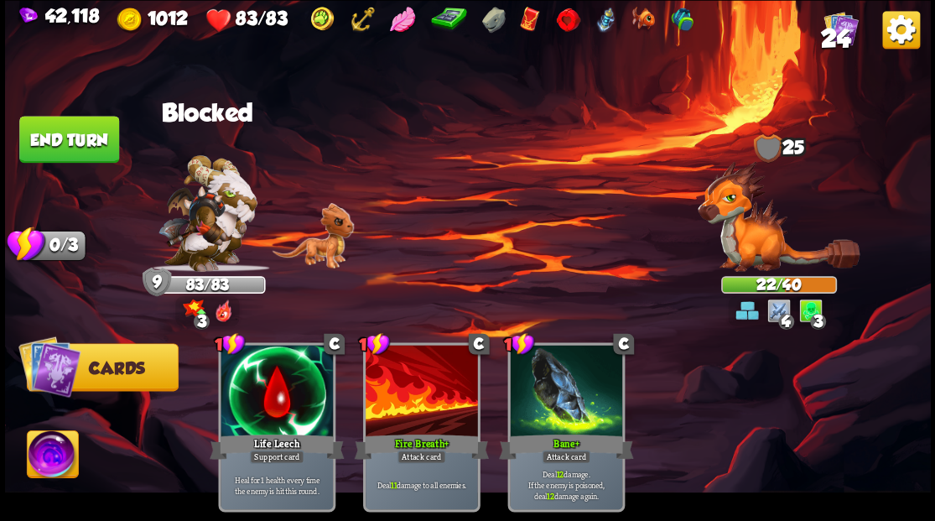
click at [86, 128] on button "End turn" at bounding box center [69, 139] width 100 height 47
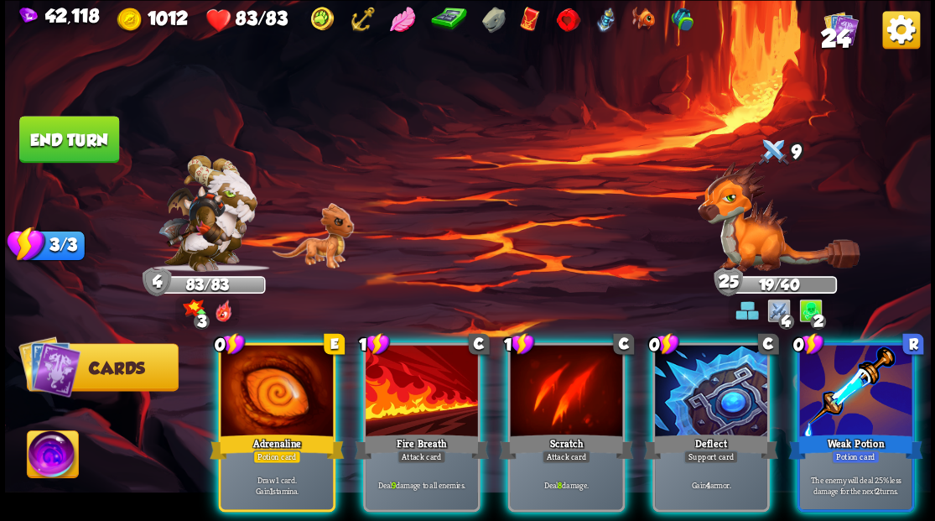
drag, startPoint x: 284, startPoint y: 362, endPoint x: 396, endPoint y: 286, distance: 135.4
click at [283, 361] on div at bounding box center [277, 392] width 112 height 95
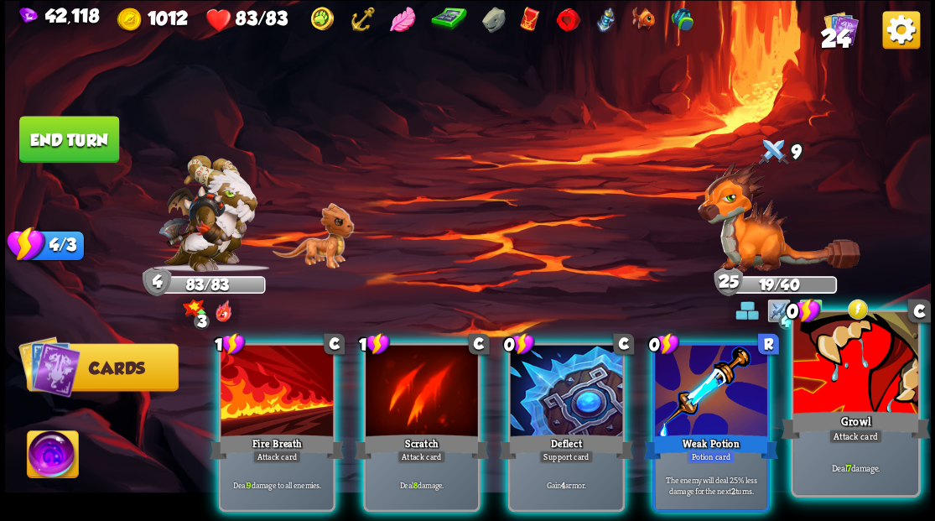
click at [871, 367] on div at bounding box center [856, 364] width 124 height 105
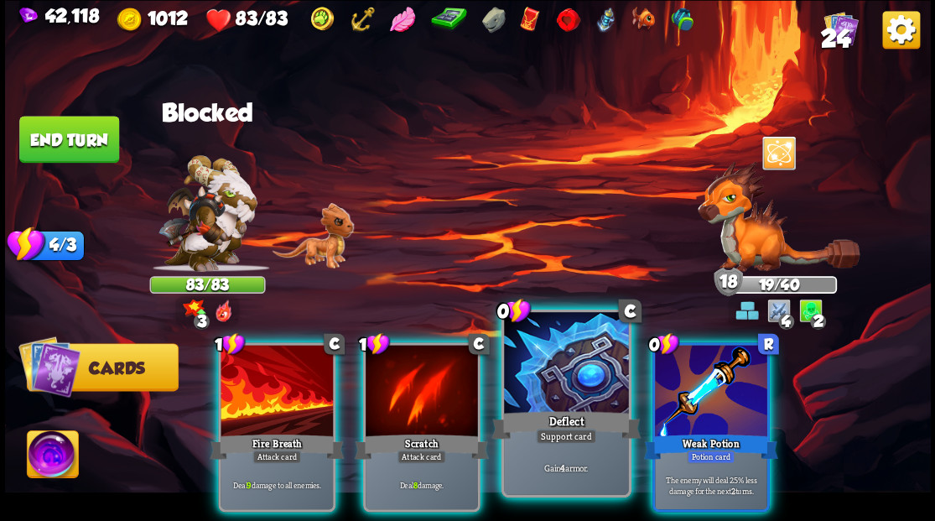
click at [577, 383] on div at bounding box center [566, 364] width 124 height 105
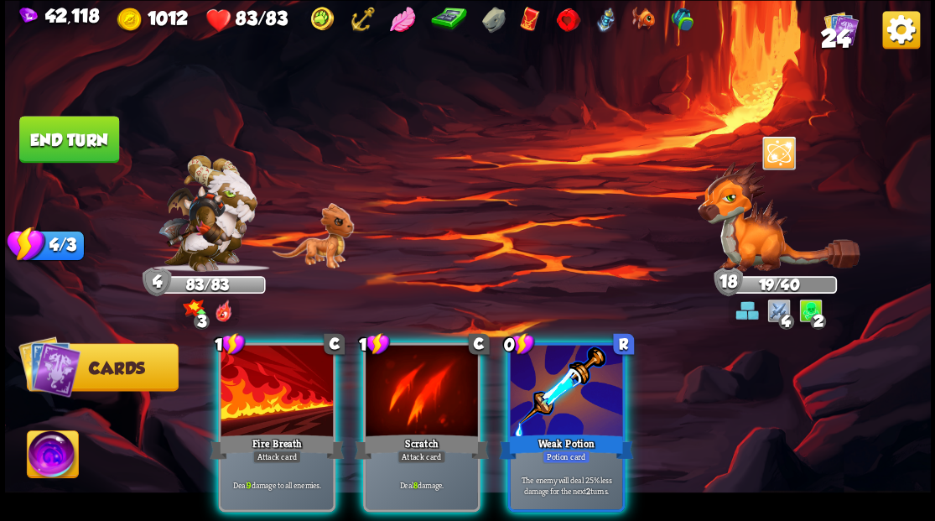
click at [291, 390] on div at bounding box center [277, 392] width 112 height 95
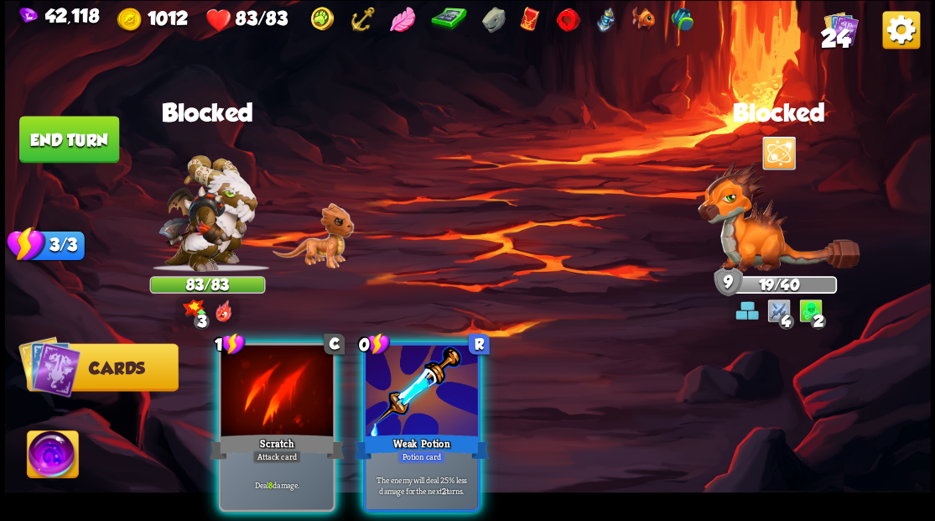
click at [54, 139] on button "End turn" at bounding box center [69, 139] width 100 height 47
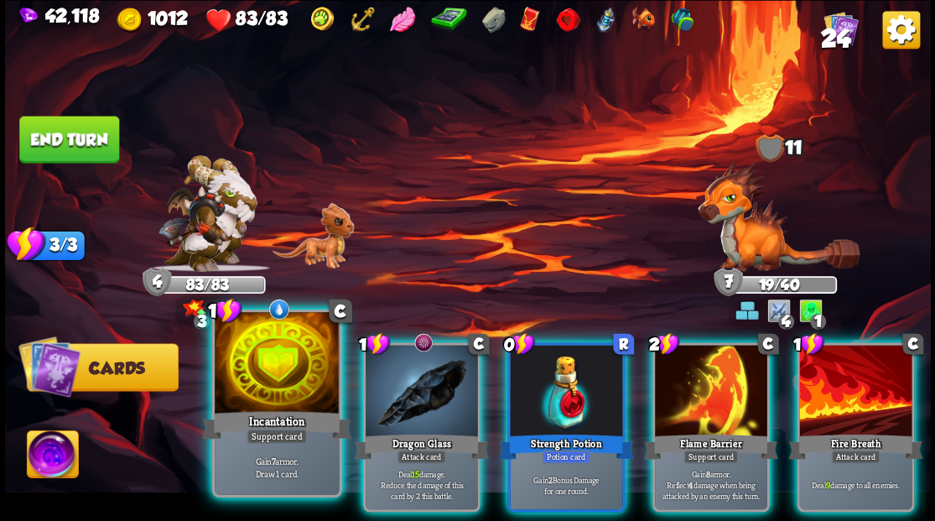
click at [295, 385] on div at bounding box center [277, 364] width 124 height 105
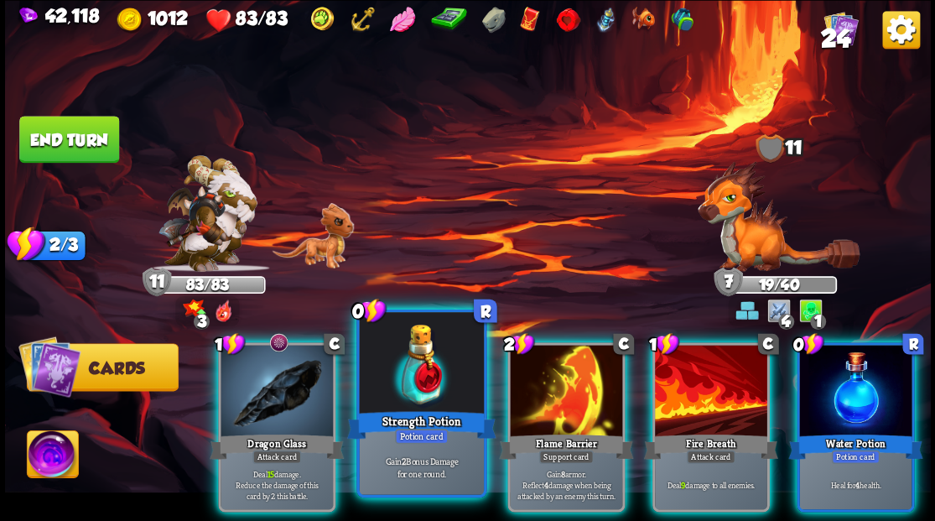
click at [422, 398] on div at bounding box center [421, 364] width 124 height 105
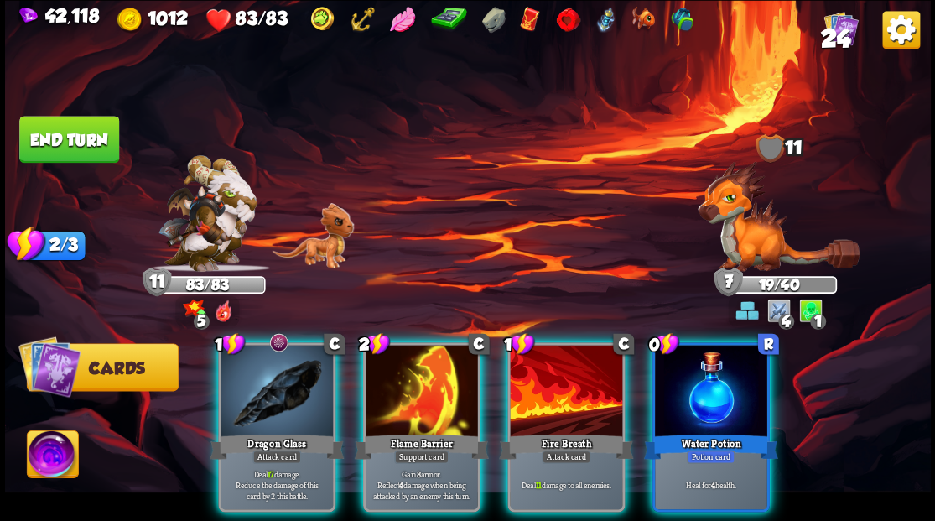
click at [280, 384] on div at bounding box center [277, 392] width 112 height 95
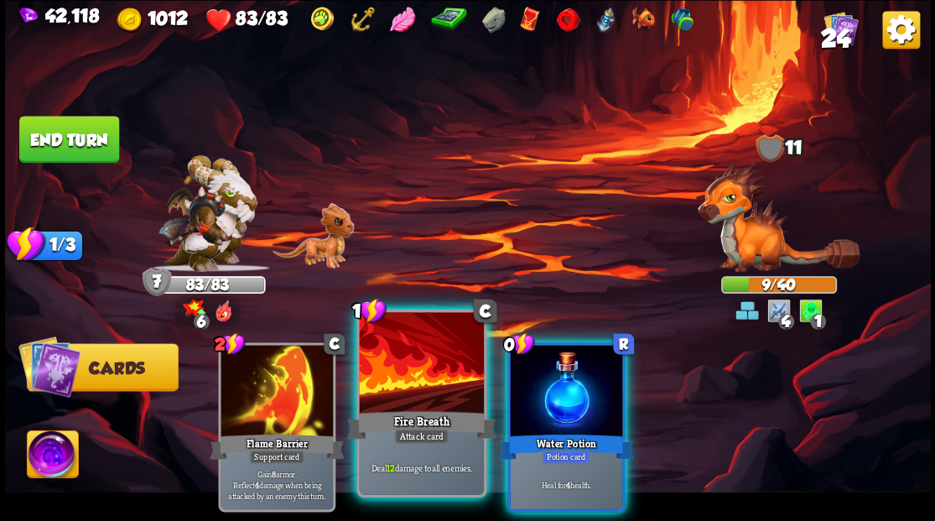
click at [436, 393] on div at bounding box center [421, 364] width 124 height 105
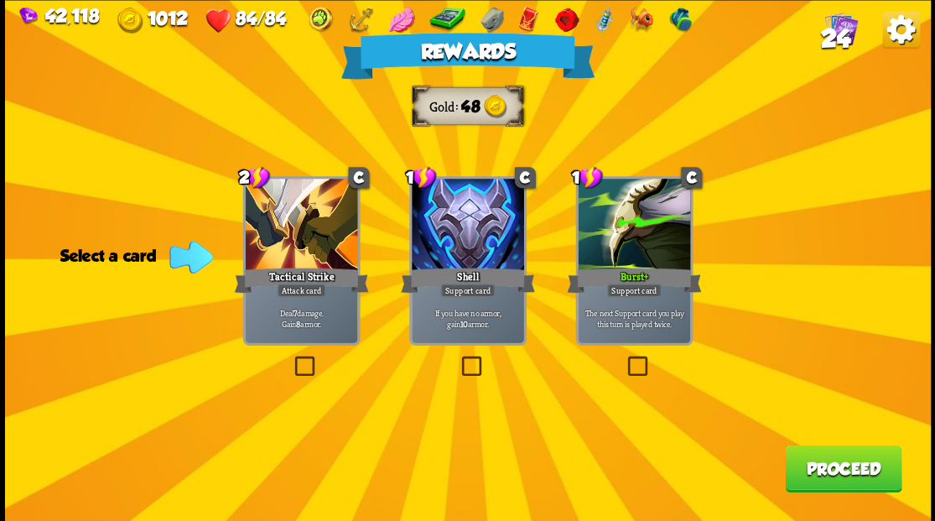
click at [839, 469] on button "Proceed" at bounding box center [843, 468] width 117 height 47
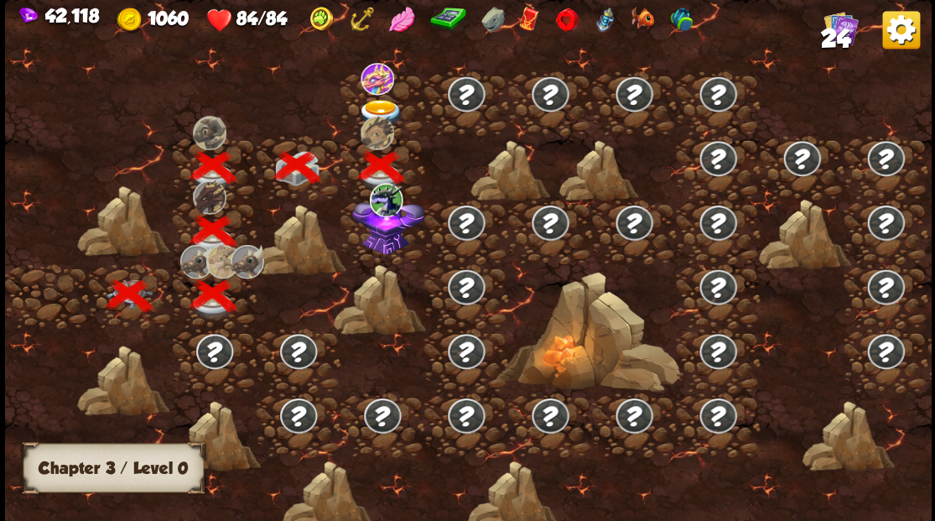
click at [378, 240] on img at bounding box center [388, 223] width 72 height 62
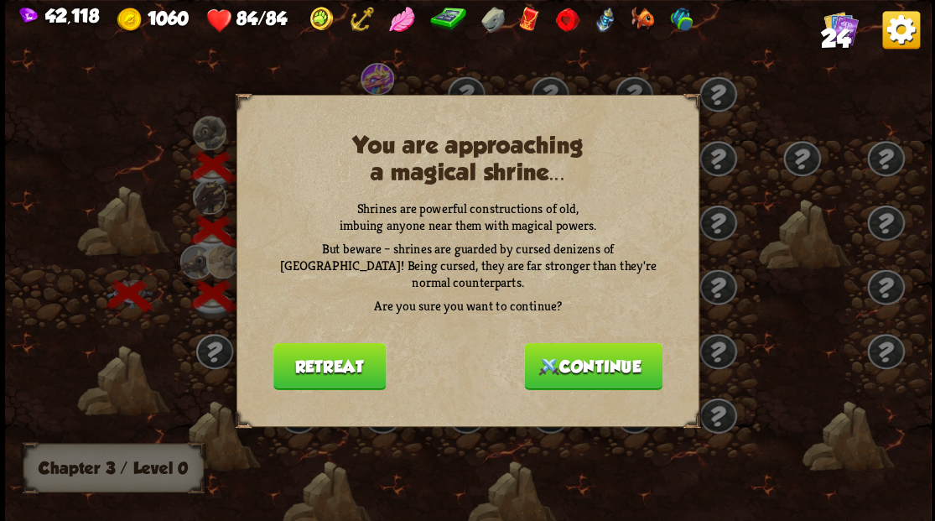
click at [571, 372] on button "Continue" at bounding box center [593, 365] width 138 height 47
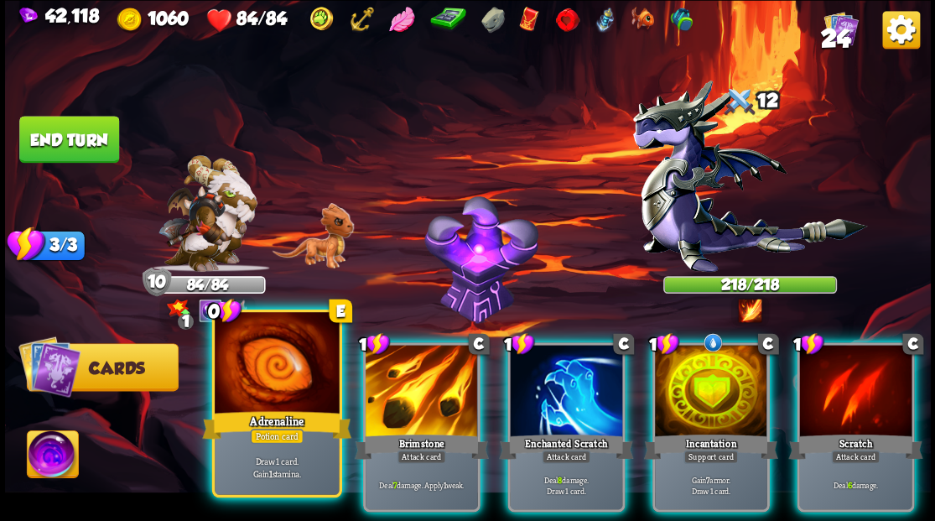
click at [269, 379] on div at bounding box center [277, 364] width 124 height 105
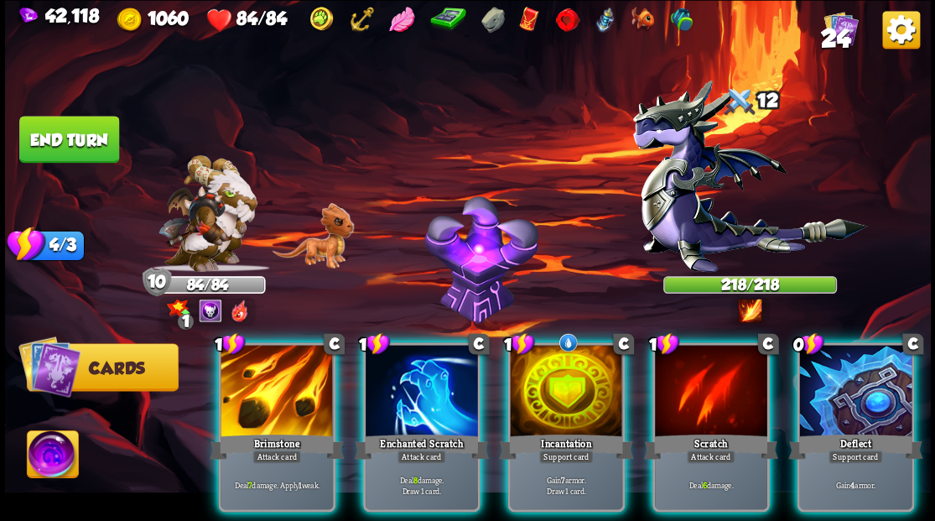
drag, startPoint x: 305, startPoint y: 361, endPoint x: 329, endPoint y: 335, distance: 35.0
click at [305, 358] on div at bounding box center [277, 392] width 112 height 95
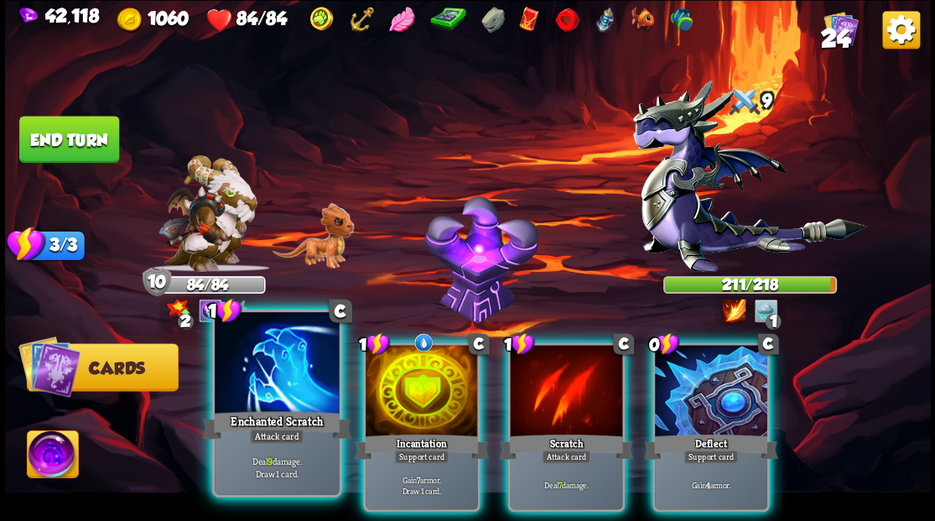
click at [305, 366] on div at bounding box center [277, 364] width 124 height 105
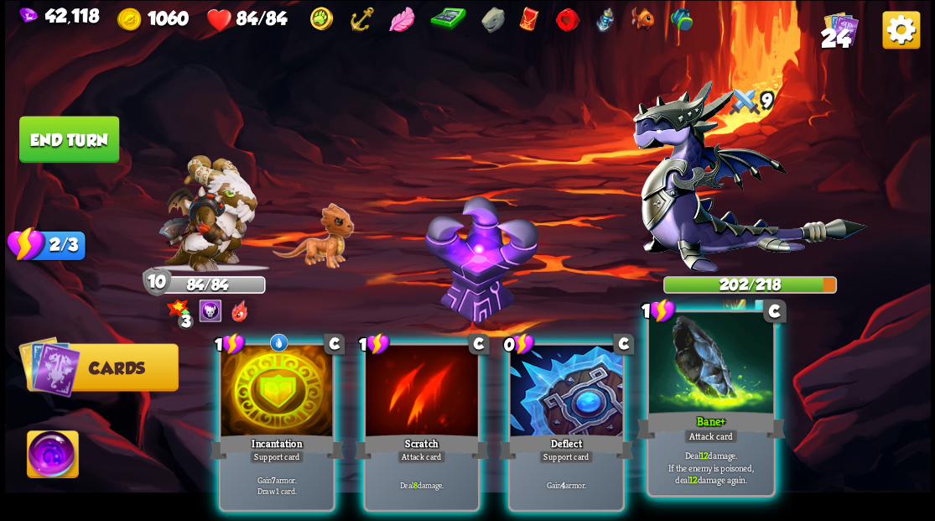
click at [727, 388] on div at bounding box center [711, 364] width 124 height 105
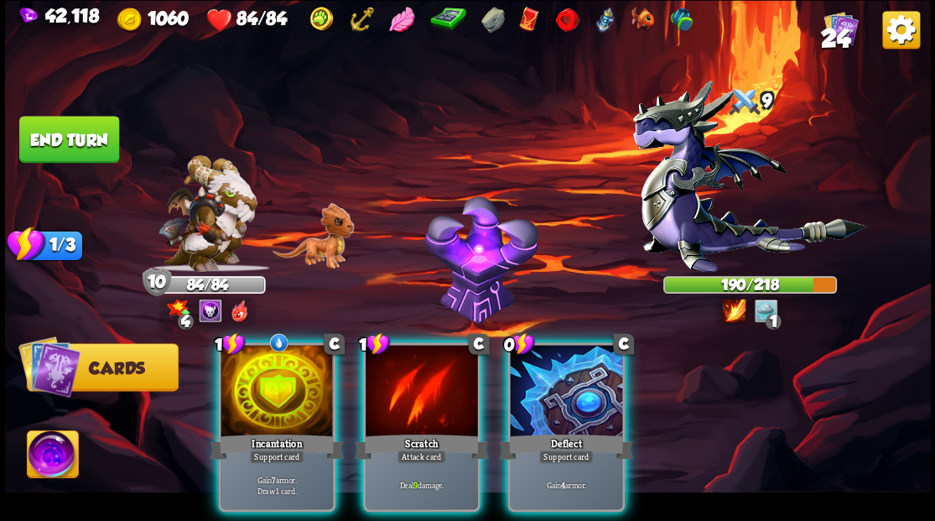
click at [423, 372] on div at bounding box center [422, 392] width 112 height 95
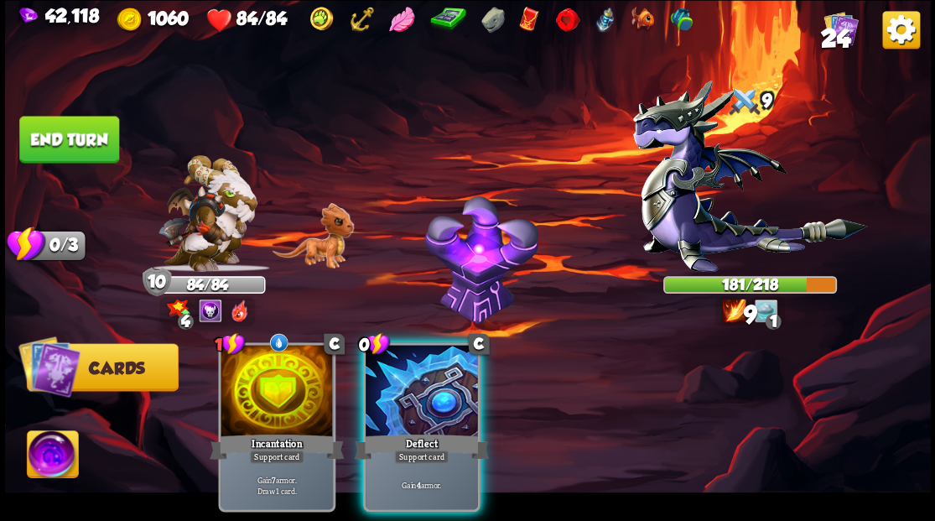
click at [424, 373] on div at bounding box center [422, 392] width 112 height 95
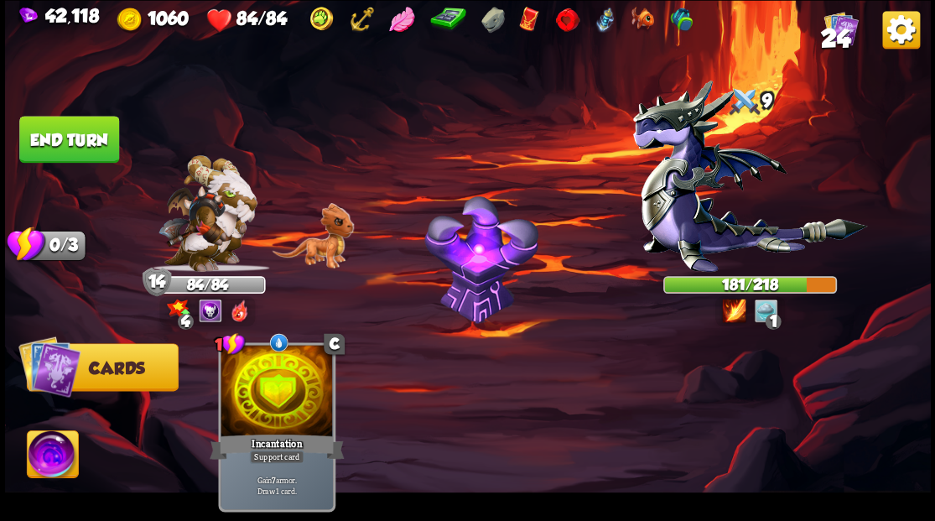
click at [62, 124] on button "End turn" at bounding box center [69, 139] width 100 height 47
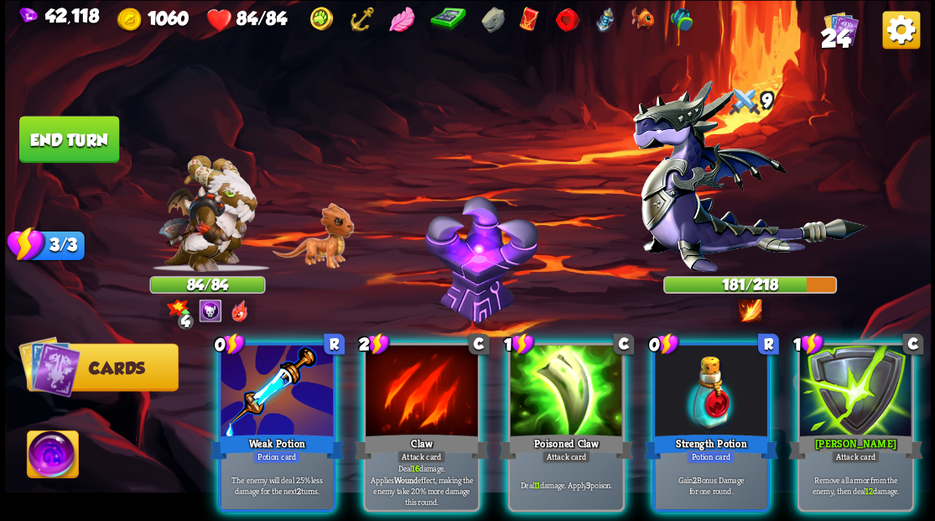
drag, startPoint x: 707, startPoint y: 383, endPoint x: 707, endPoint y: 356, distance: 26.8
click at [707, 382] on div at bounding box center [711, 392] width 112 height 95
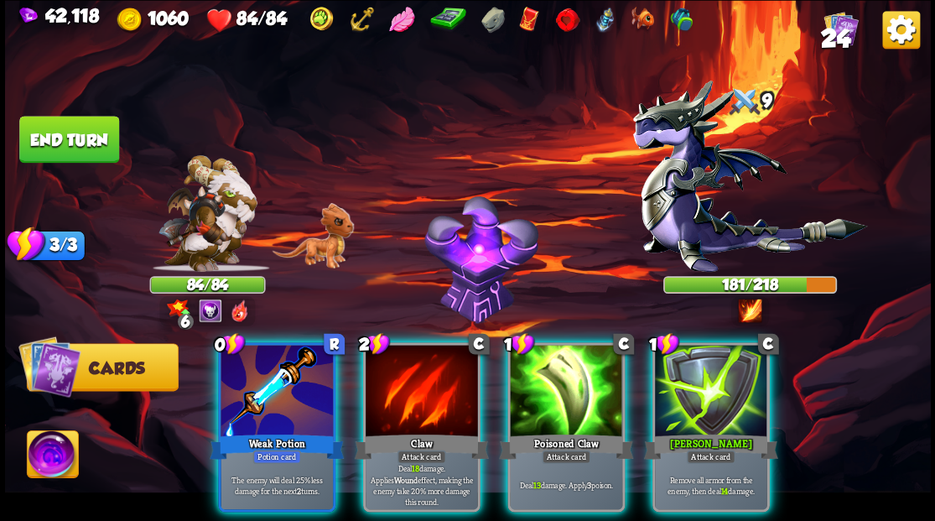
click at [292, 355] on div at bounding box center [277, 392] width 112 height 95
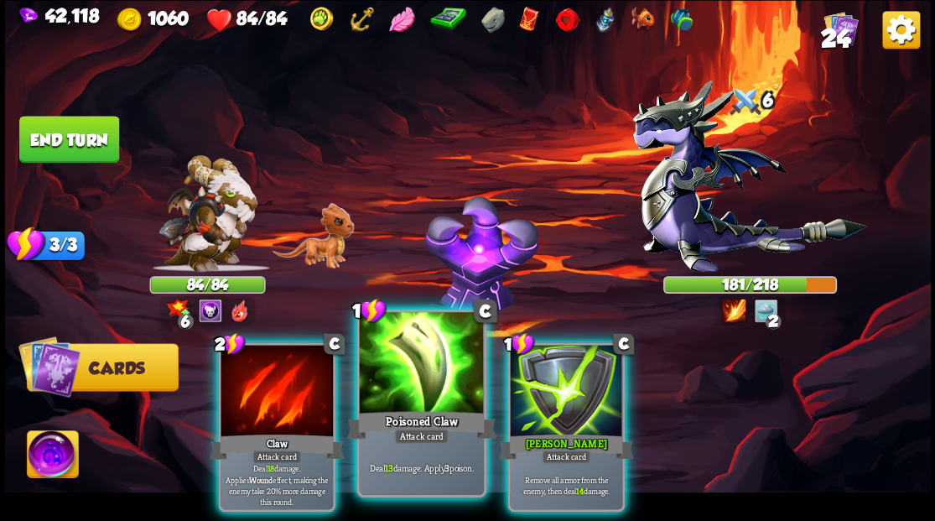
click at [406, 396] on div at bounding box center [421, 364] width 124 height 105
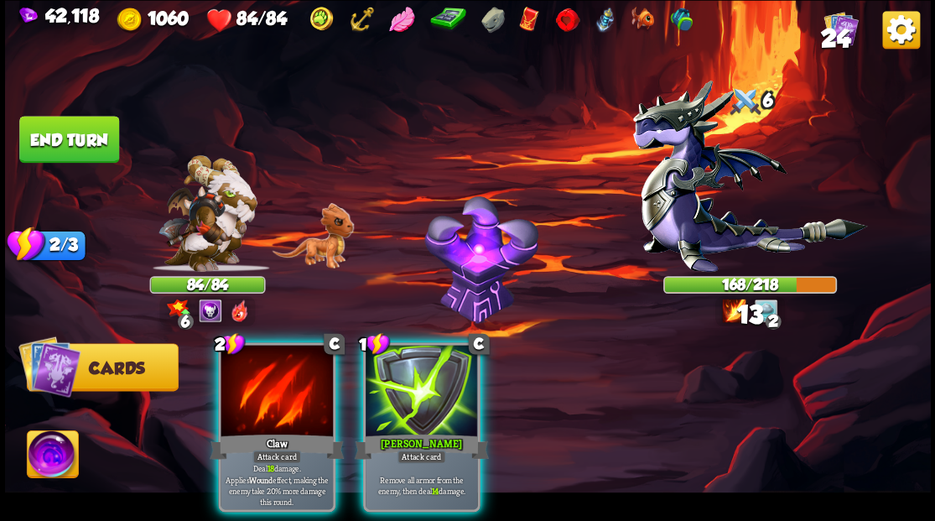
click at [405, 396] on div at bounding box center [422, 392] width 112 height 95
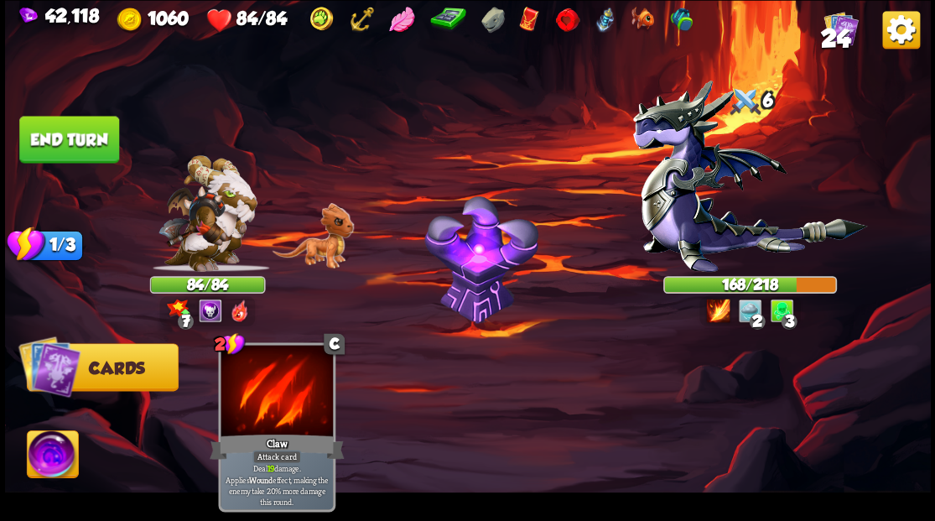
click at [94, 132] on button "End turn" at bounding box center [69, 139] width 100 height 47
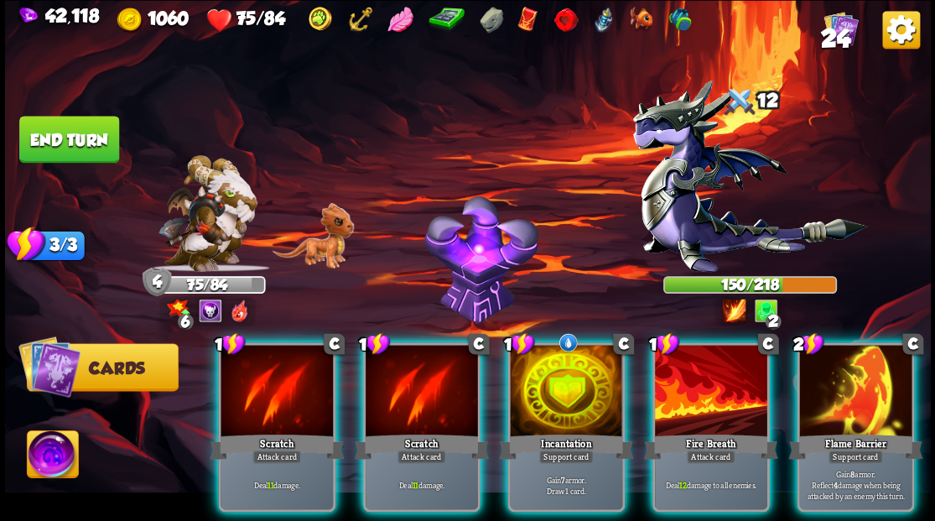
click at [562, 431] on div "Incantation" at bounding box center [566, 446] width 134 height 30
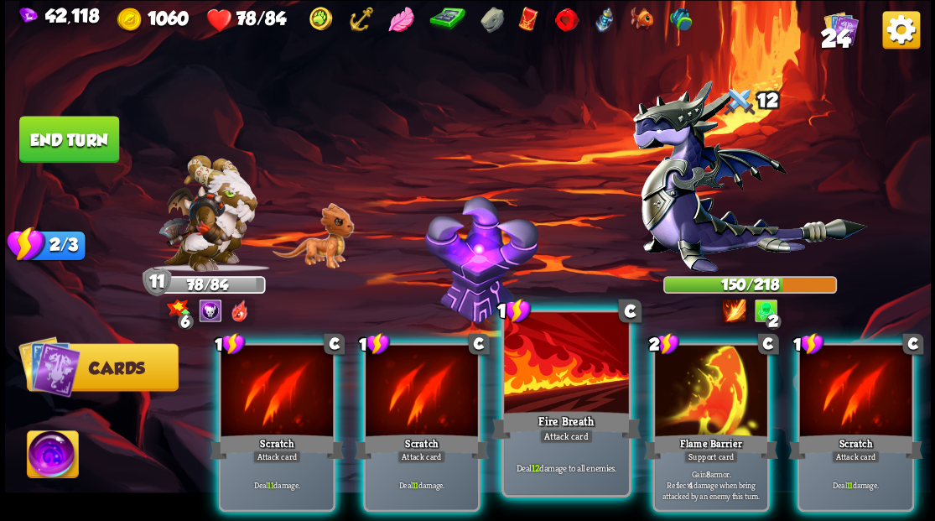
click at [573, 386] on div at bounding box center [566, 364] width 124 height 105
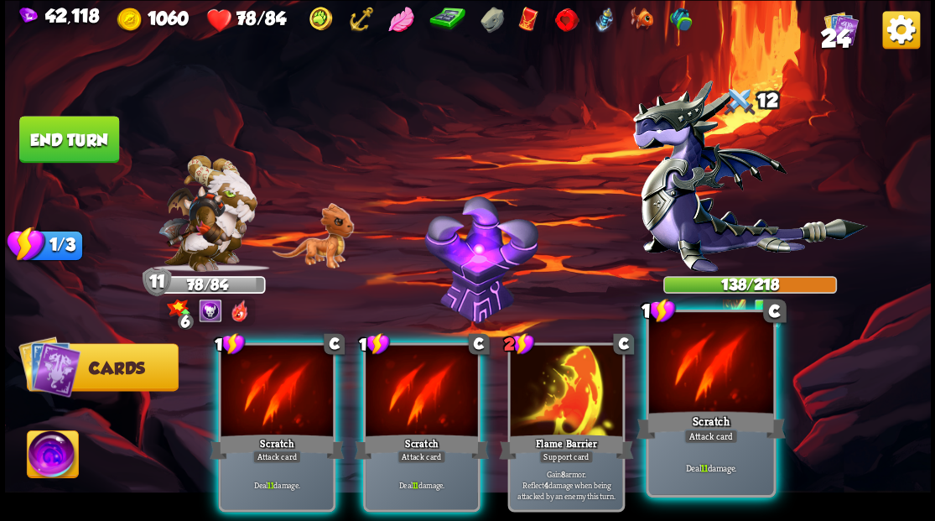
click at [720, 377] on div at bounding box center [711, 364] width 124 height 105
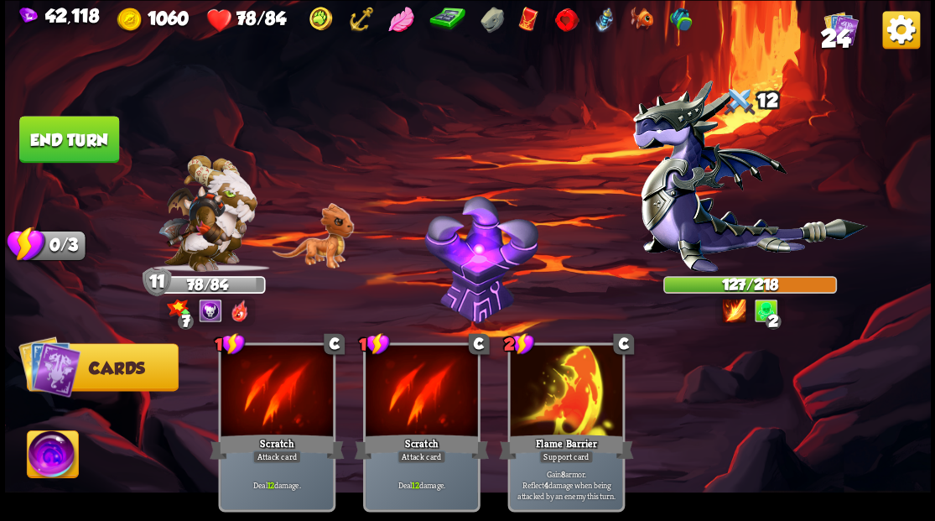
click at [97, 139] on button "End turn" at bounding box center [69, 139] width 100 height 47
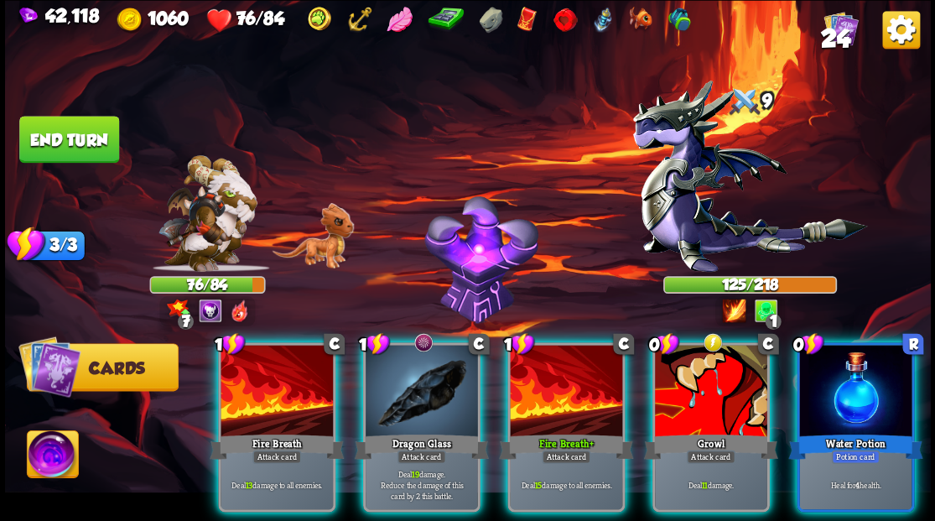
click at [839, 398] on div at bounding box center [856, 392] width 112 height 95
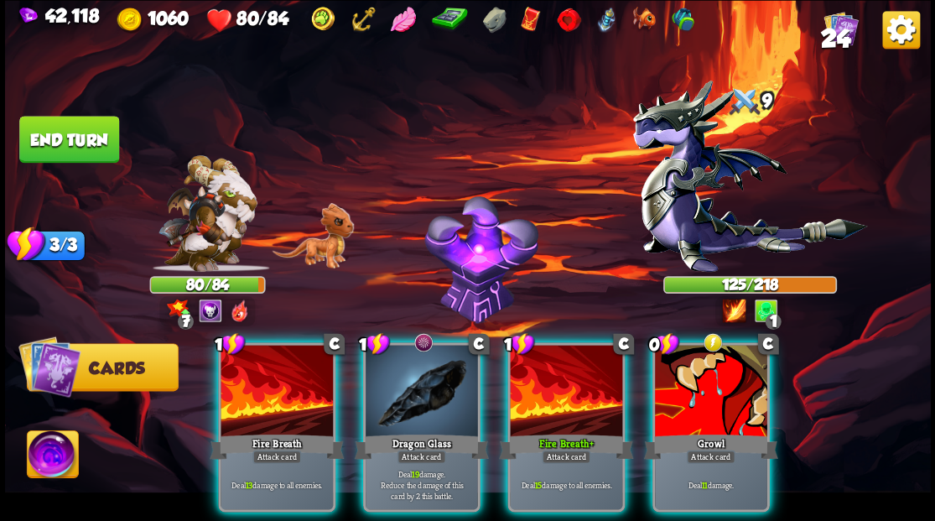
click at [411, 376] on div at bounding box center [422, 392] width 112 height 95
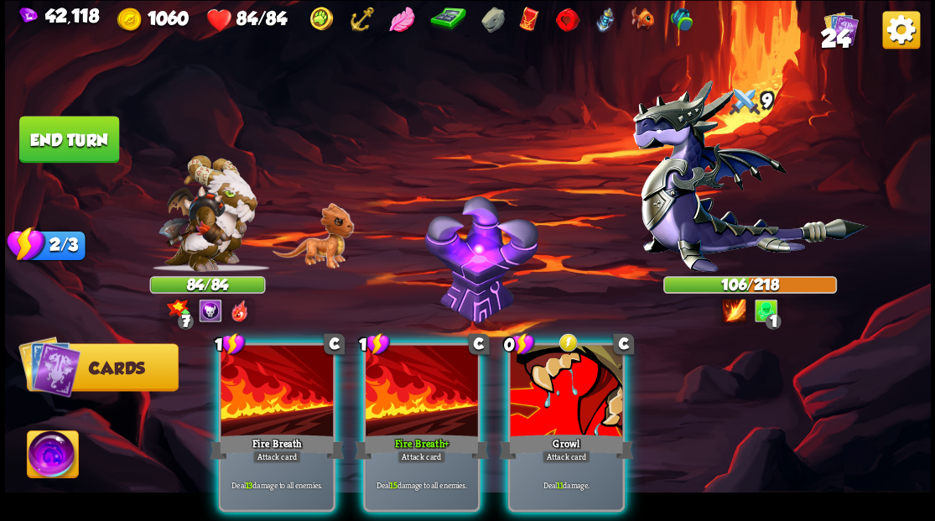
click at [262, 393] on div at bounding box center [277, 392] width 112 height 95
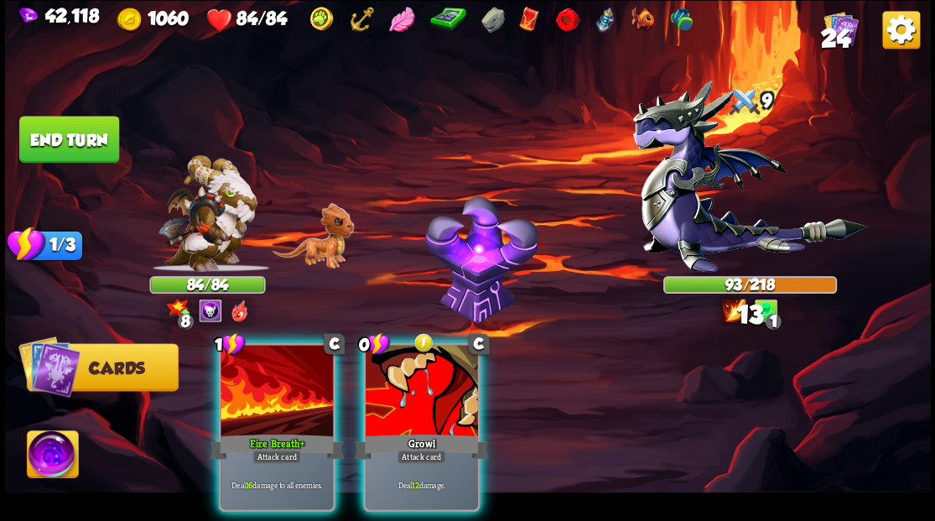
click at [262, 393] on div at bounding box center [277, 392] width 112 height 95
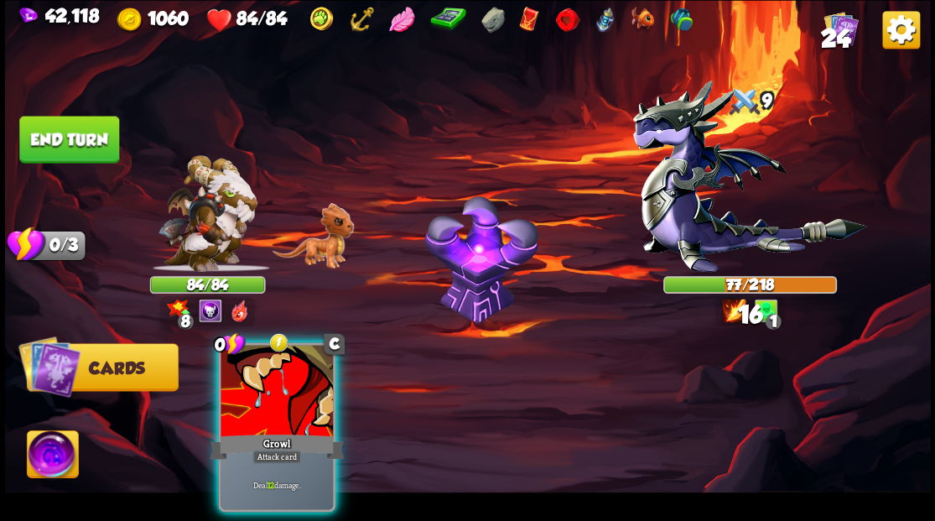
drag, startPoint x: 262, startPoint y: 391, endPoint x: 252, endPoint y: 329, distance: 62.9
click at [263, 381] on div at bounding box center [277, 392] width 112 height 95
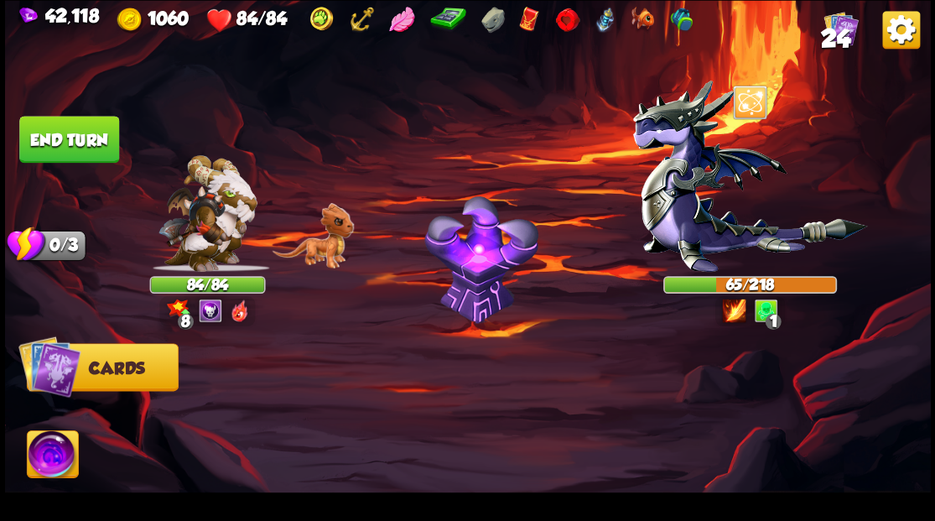
click at [90, 129] on button "End turn" at bounding box center [69, 139] width 100 height 47
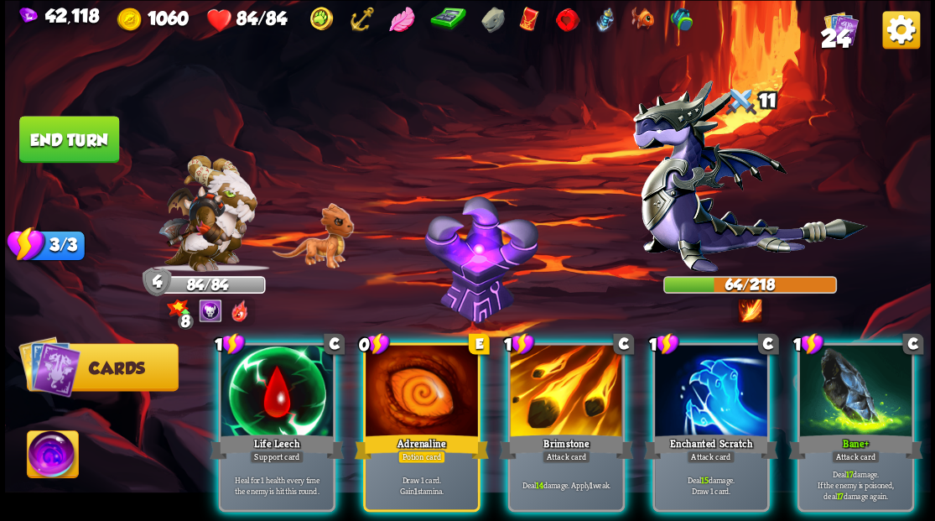
click at [417, 386] on div at bounding box center [422, 392] width 112 height 95
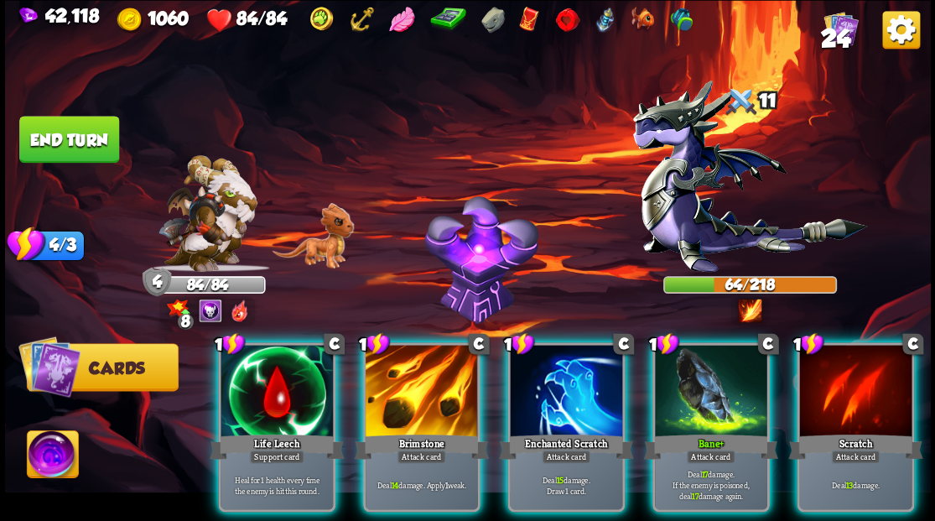
click at [565, 389] on div at bounding box center [566, 392] width 112 height 95
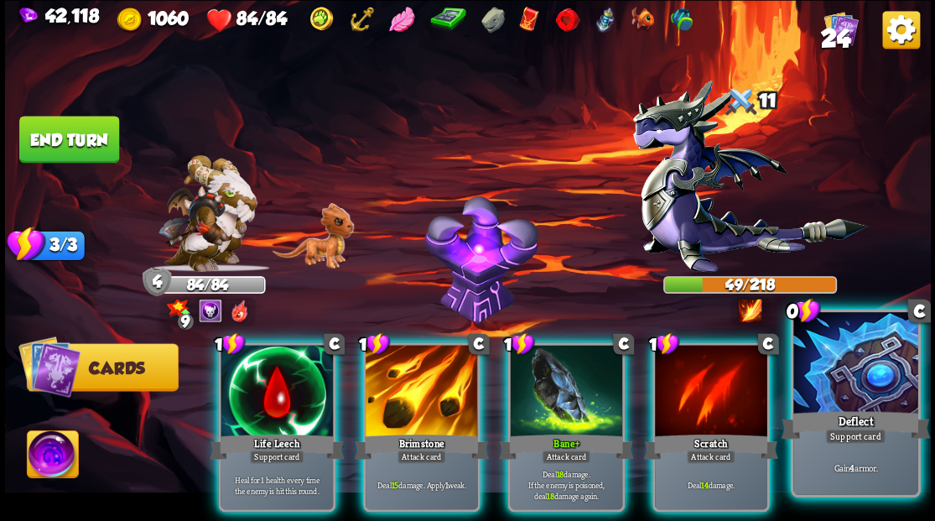
drag, startPoint x: 880, startPoint y: 381, endPoint x: 890, endPoint y: 365, distance: 18.9
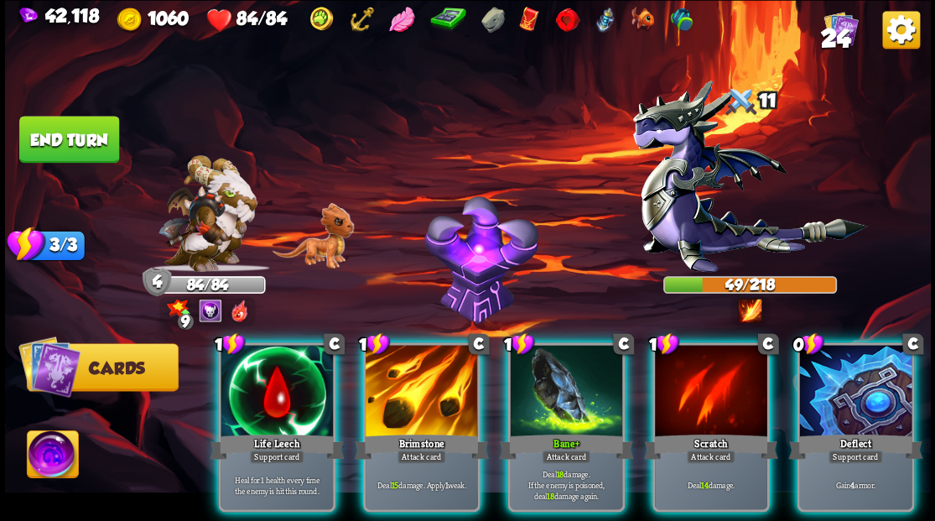
click at [880, 379] on div at bounding box center [856, 392] width 112 height 95
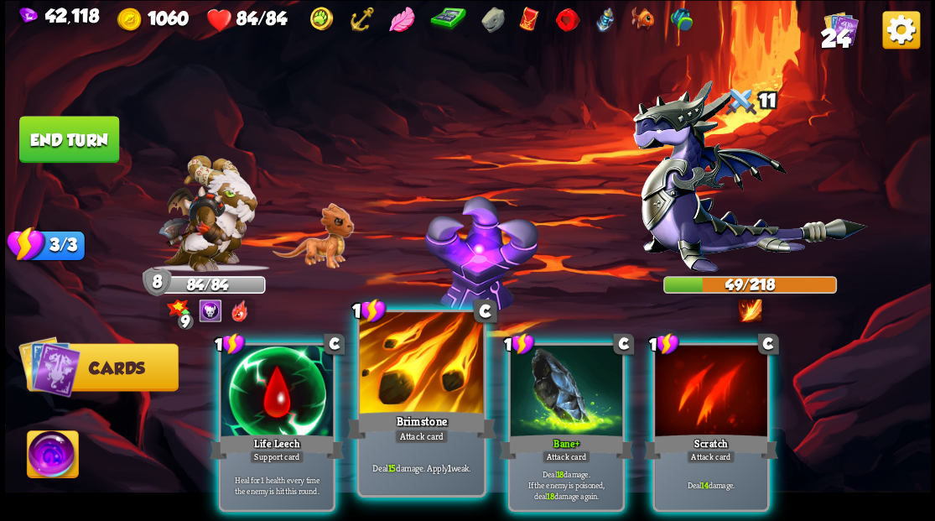
click at [409, 431] on div "Attack card" at bounding box center [421, 436] width 55 height 15
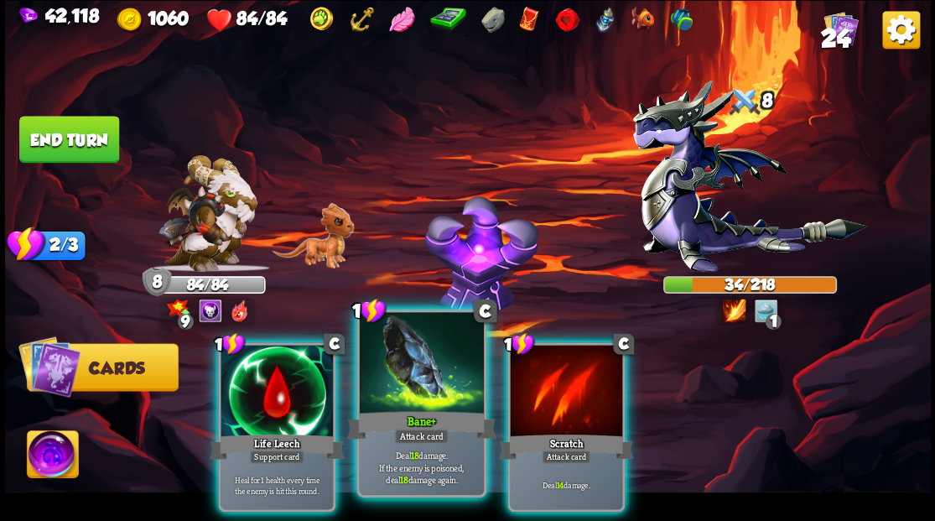
click at [426, 385] on div at bounding box center [421, 364] width 124 height 105
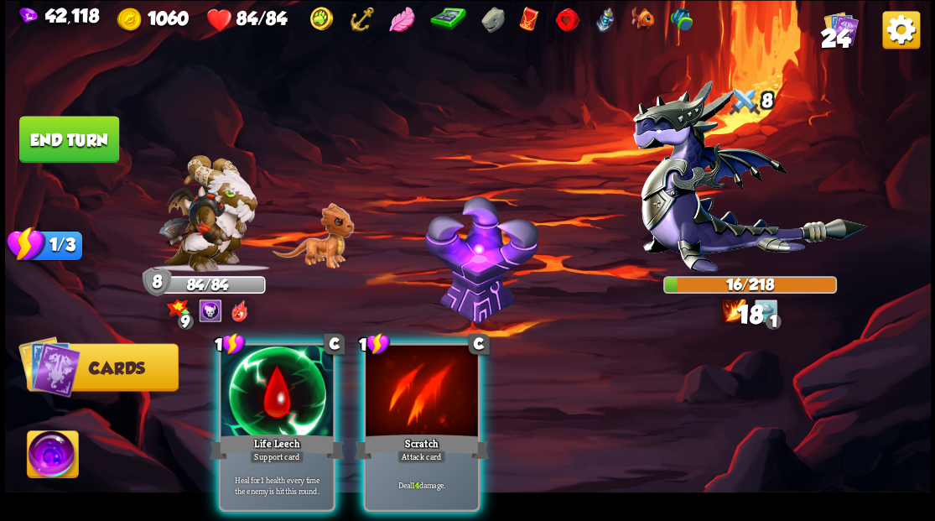
click at [426, 384] on div at bounding box center [422, 392] width 112 height 95
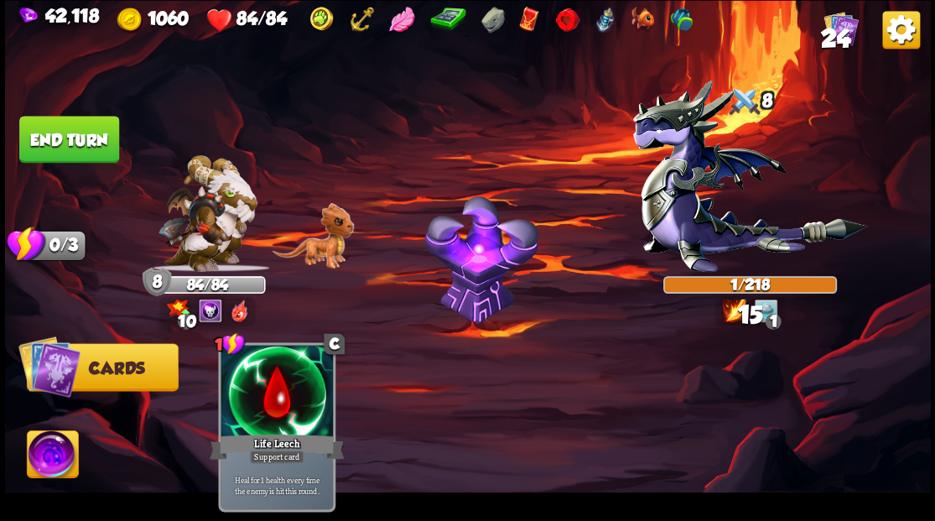
click at [68, 153] on button "End turn" at bounding box center [69, 139] width 100 height 47
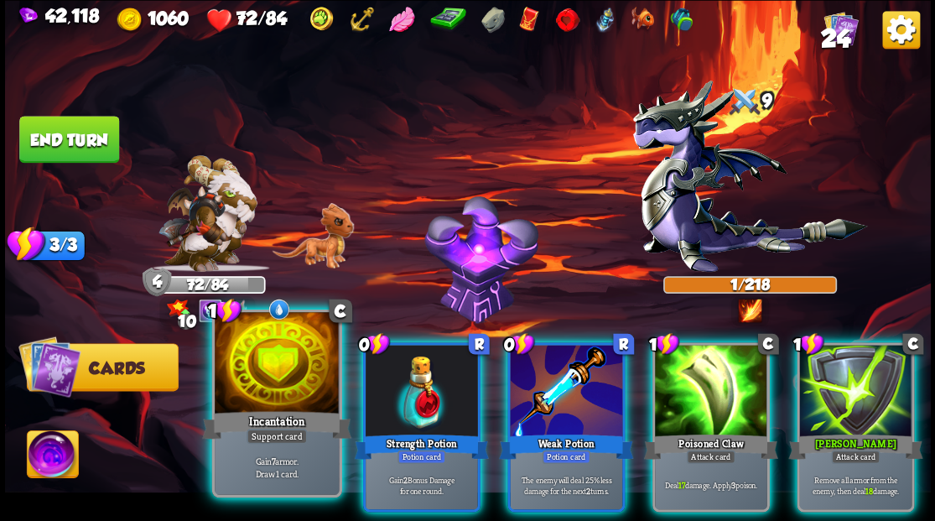
click at [291, 368] on div at bounding box center [277, 364] width 124 height 105
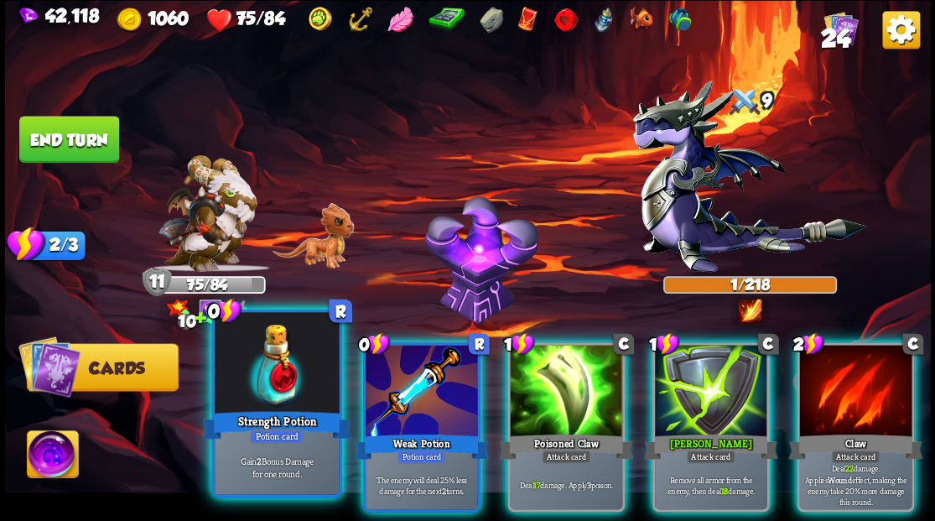
click at [260, 376] on div at bounding box center [277, 364] width 124 height 105
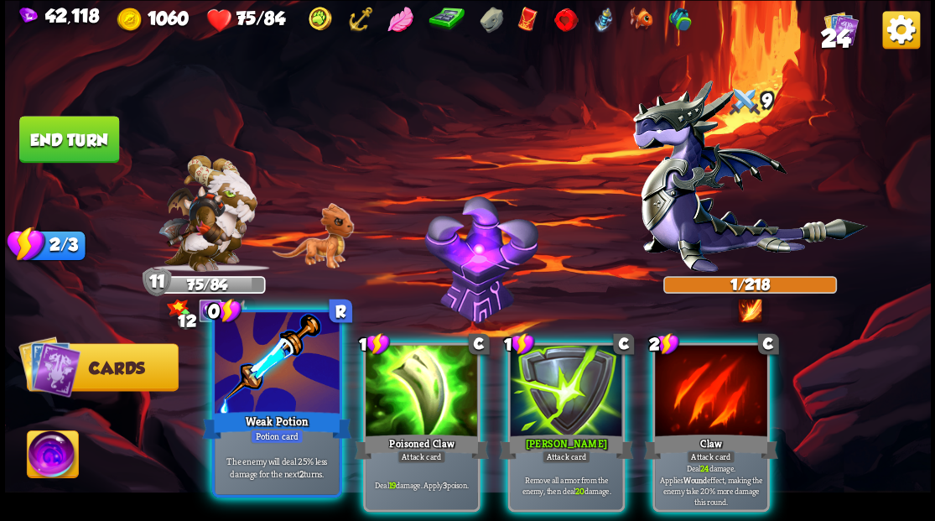
click at [263, 376] on div at bounding box center [277, 364] width 124 height 105
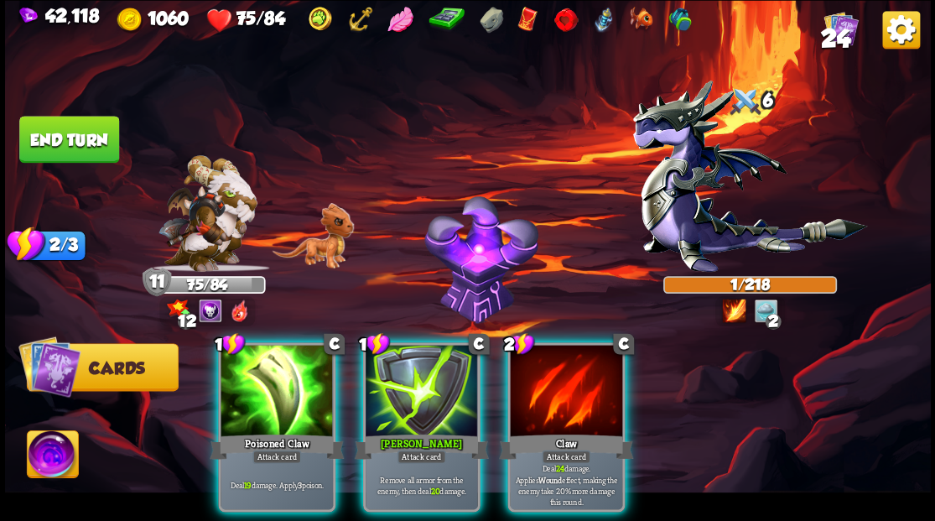
click at [413, 372] on div at bounding box center [422, 392] width 112 height 95
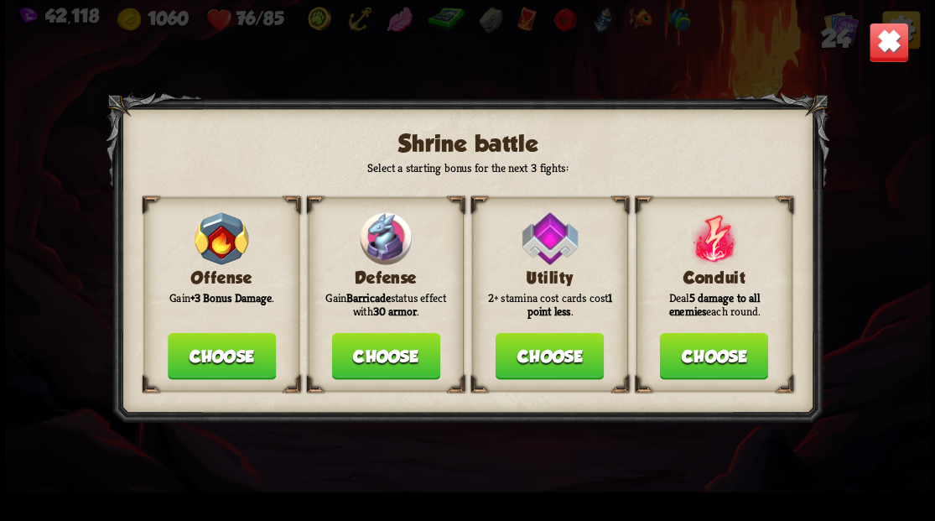
click at [362, 359] on button "Choose" at bounding box center [385, 355] width 108 height 47
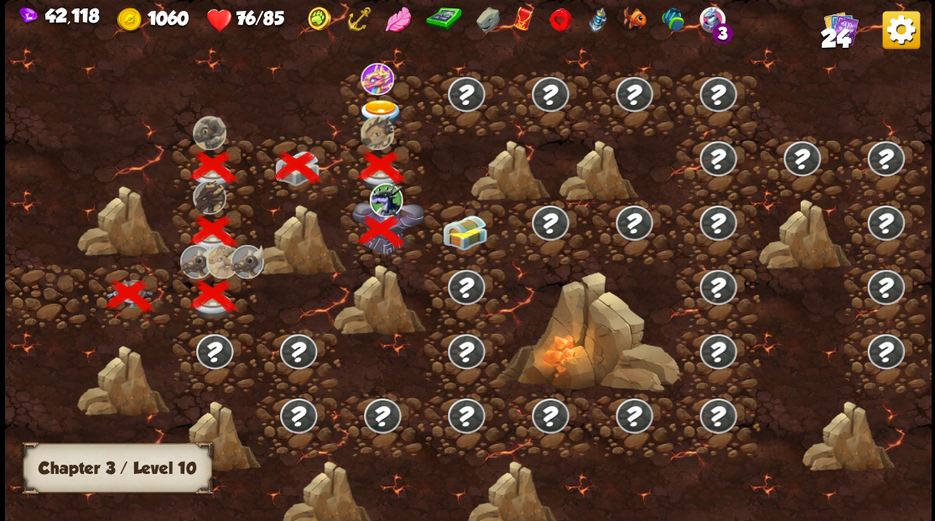
click at [455, 237] on img at bounding box center [464, 231] width 46 height 35
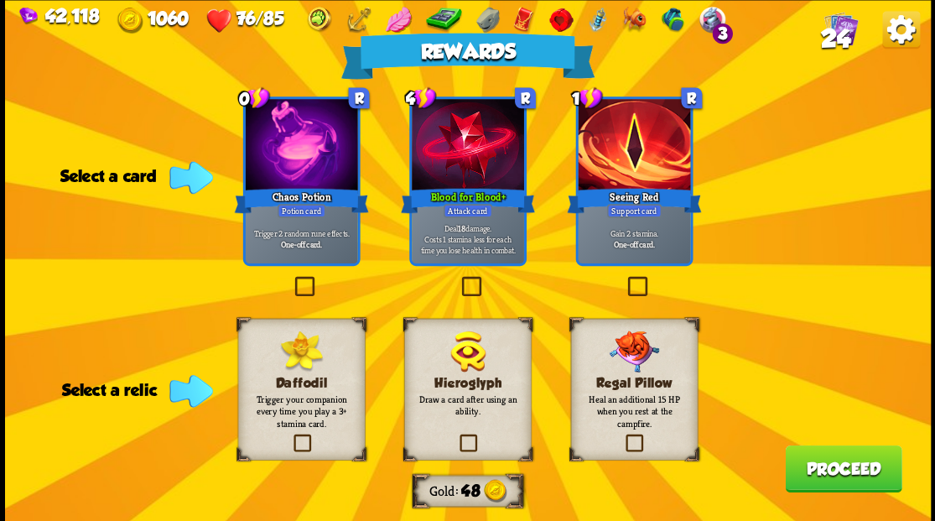
click at [291, 279] on label at bounding box center [291, 279] width 0 height 0
click at [0, 0] on input "checkbox" at bounding box center [0, 0] width 0 height 0
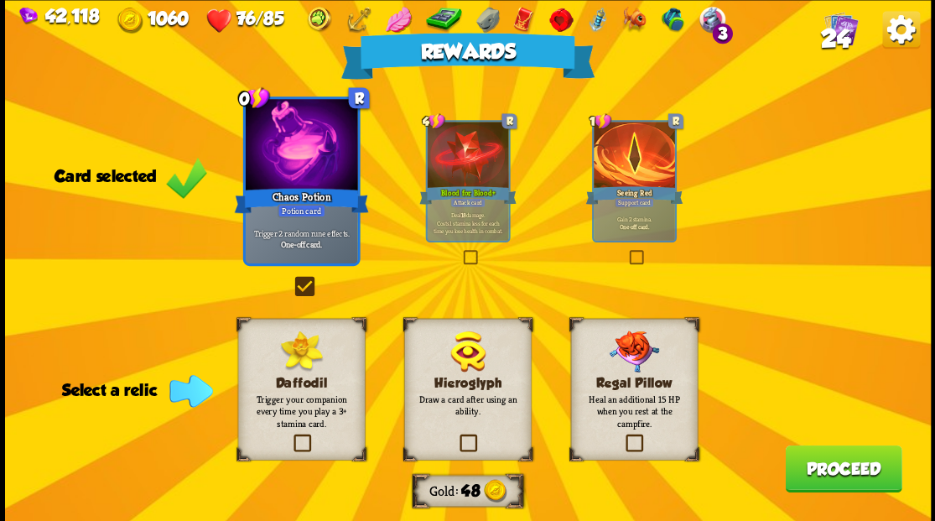
click at [623, 436] on label at bounding box center [623, 436] width 0 height 0
click at [0, 0] on input "checkbox" at bounding box center [0, 0] width 0 height 0
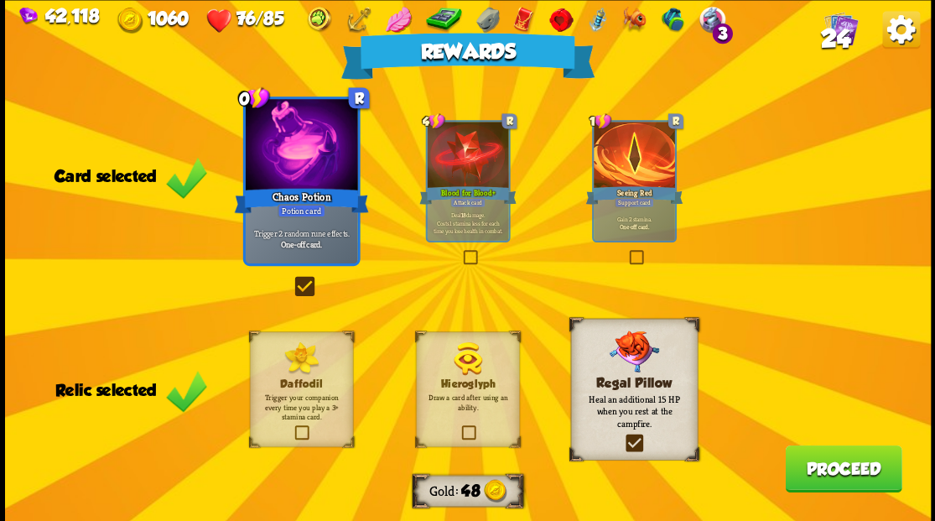
click at [819, 477] on button "Proceed" at bounding box center [843, 468] width 117 height 47
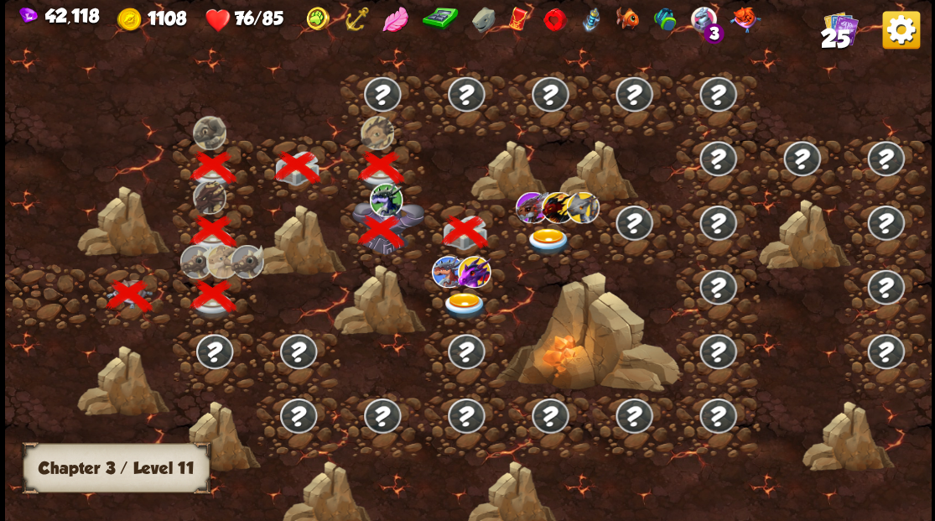
scroll to position [0, 255]
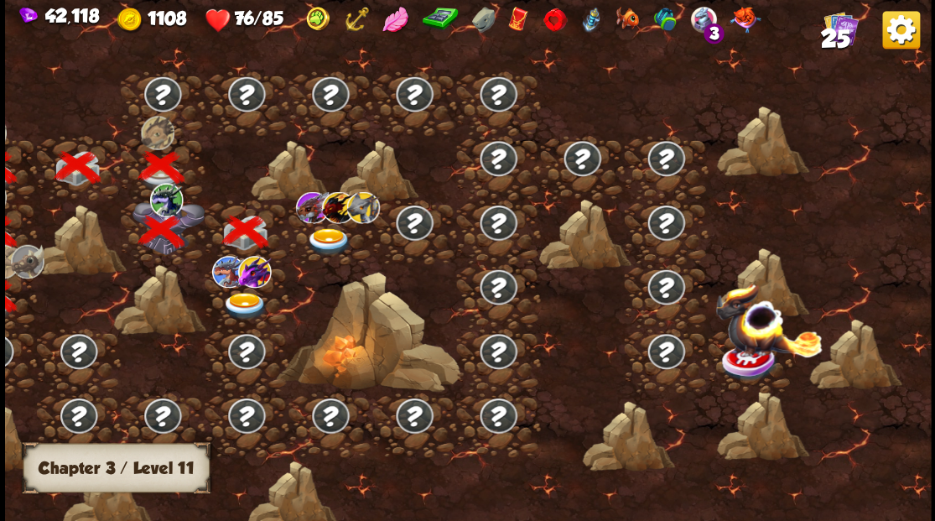
click at [238, 297] on img at bounding box center [244, 306] width 46 height 28
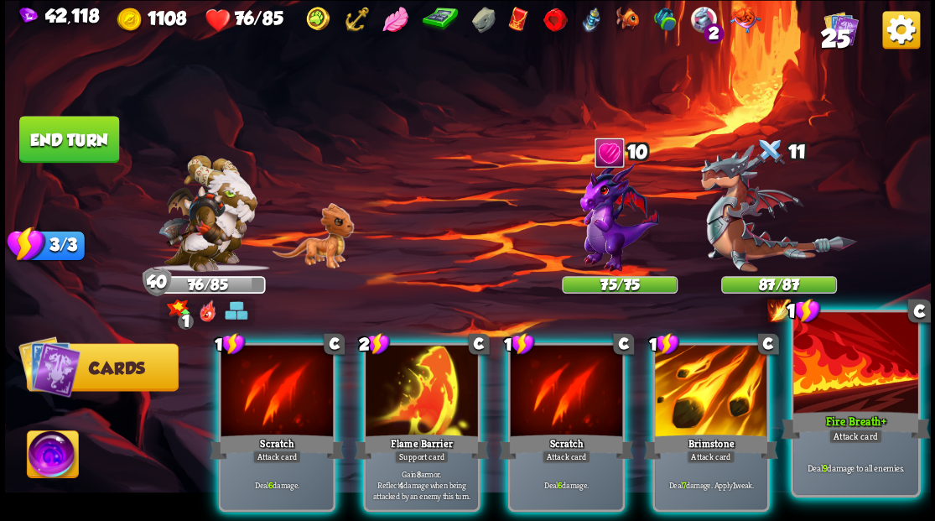
click at [852, 417] on div "Fire Breath+" at bounding box center [855, 425] width 149 height 34
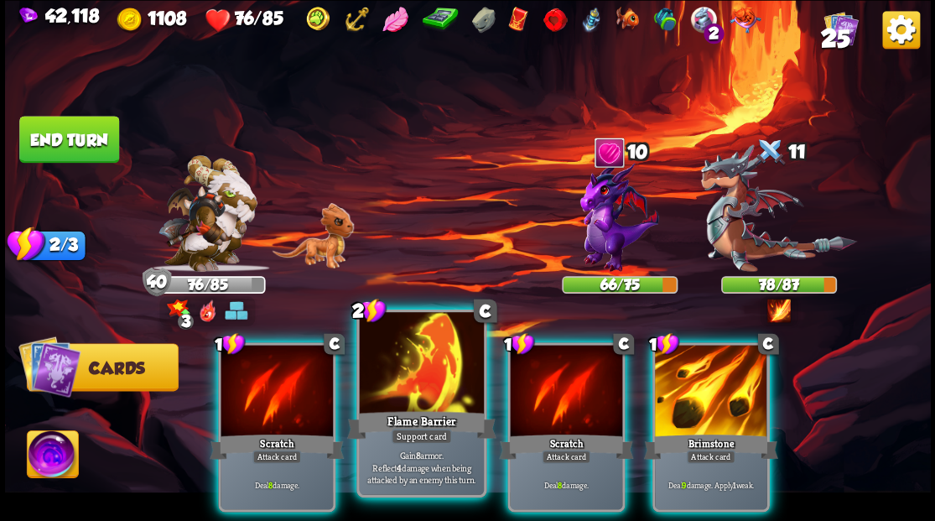
click at [425, 369] on div at bounding box center [421, 364] width 124 height 105
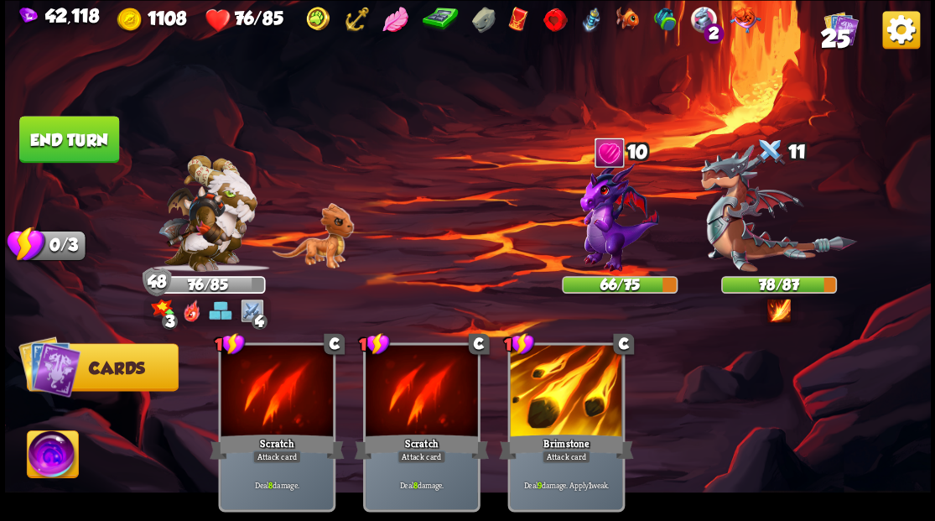
click at [58, 130] on button "End turn" at bounding box center [69, 139] width 100 height 47
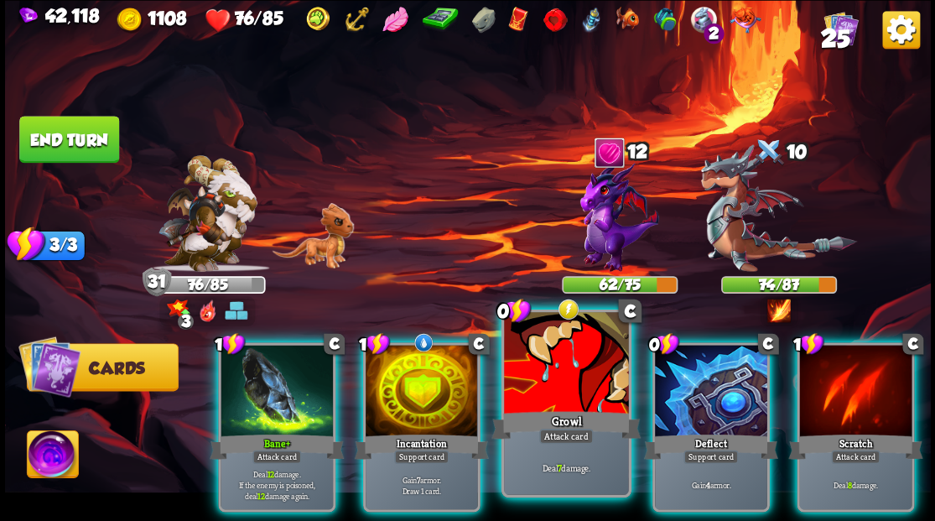
click at [572, 381] on div at bounding box center [566, 364] width 124 height 105
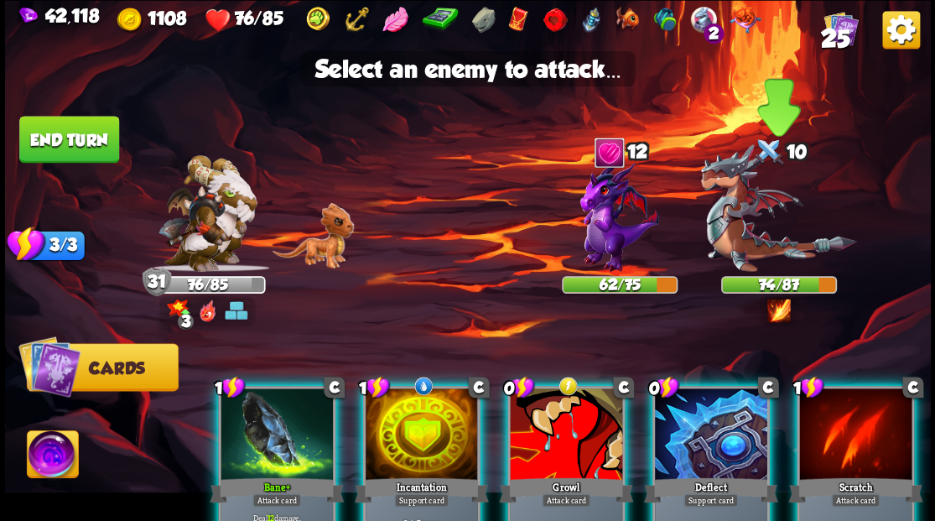
click at [737, 231] on img at bounding box center [779, 208] width 156 height 128
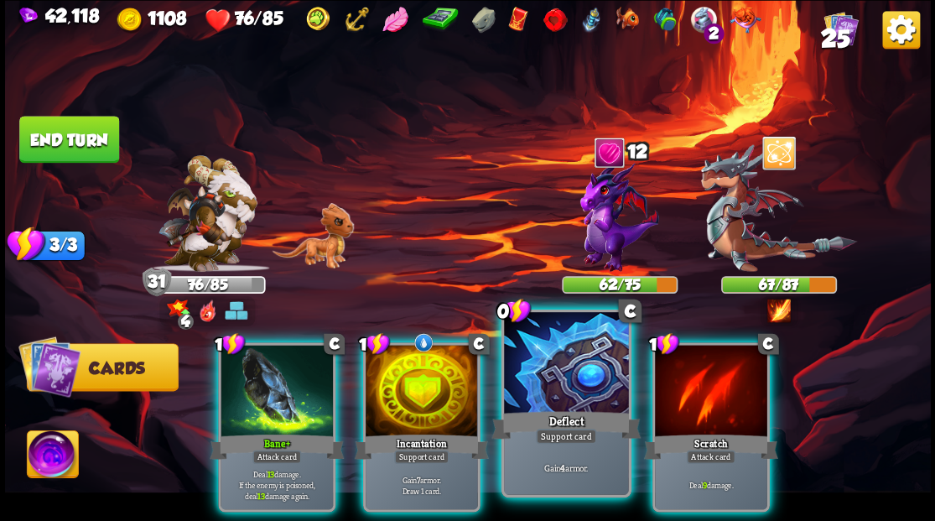
click at [544, 384] on div at bounding box center [566, 364] width 124 height 105
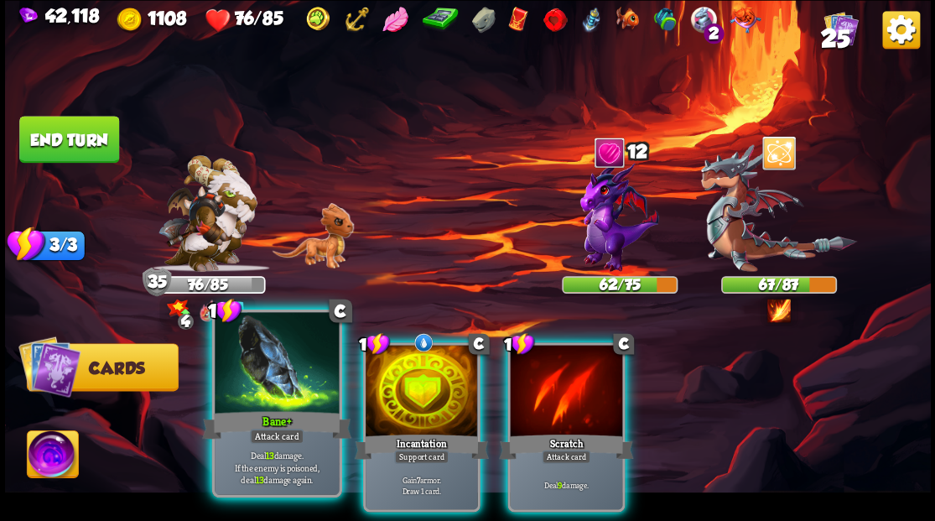
click at [252, 384] on div at bounding box center [277, 364] width 124 height 105
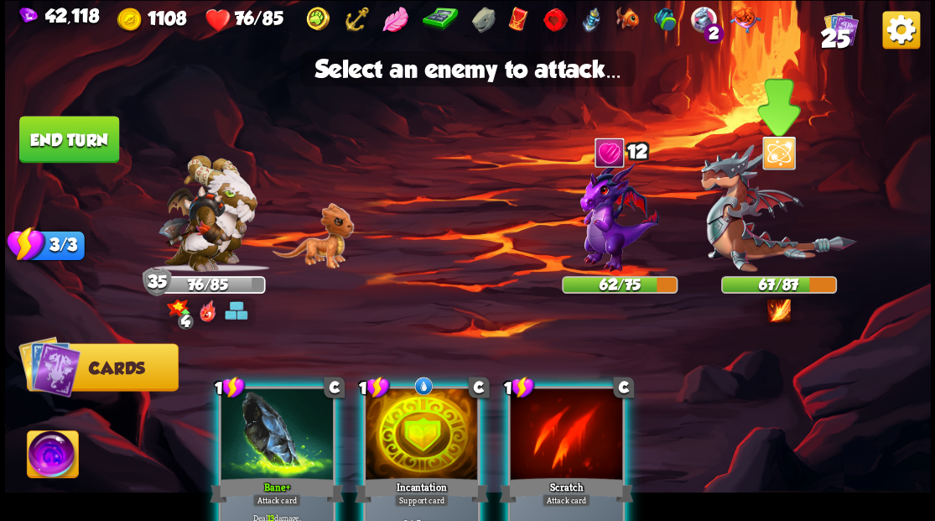
click at [737, 247] on img at bounding box center [779, 208] width 156 height 128
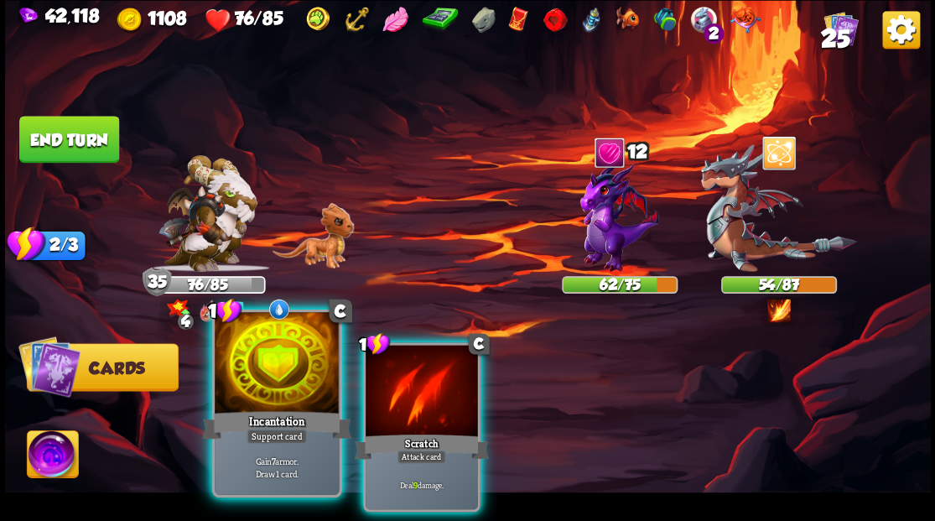
click at [276, 379] on div at bounding box center [277, 364] width 124 height 105
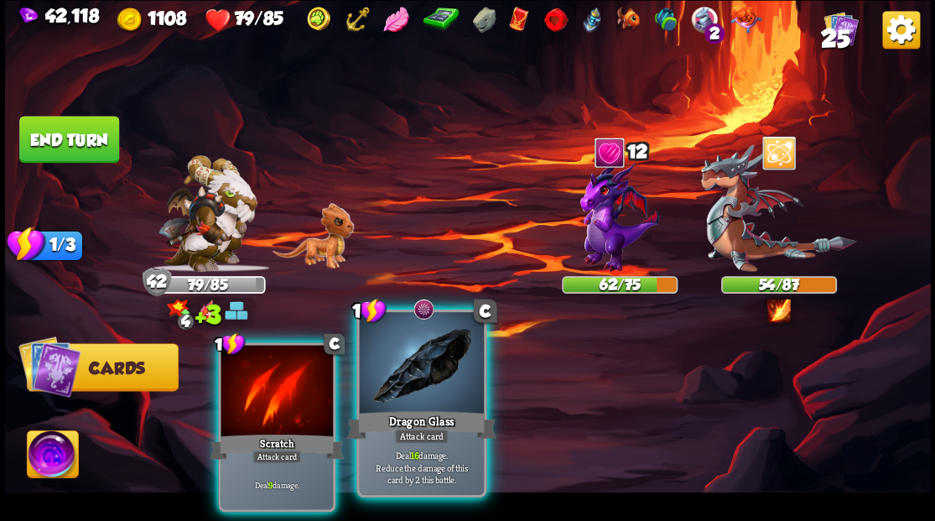
click at [413, 372] on div at bounding box center [421, 364] width 124 height 105
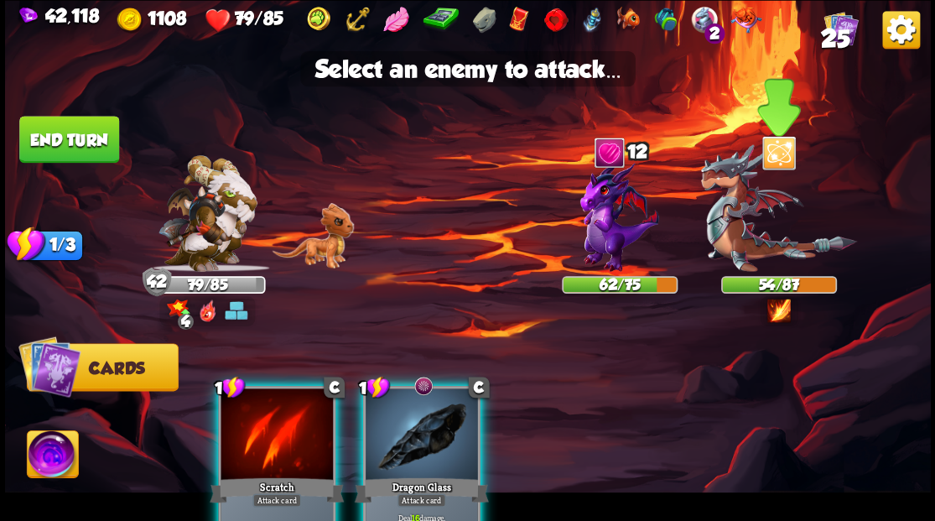
click at [745, 260] on img at bounding box center [779, 208] width 156 height 128
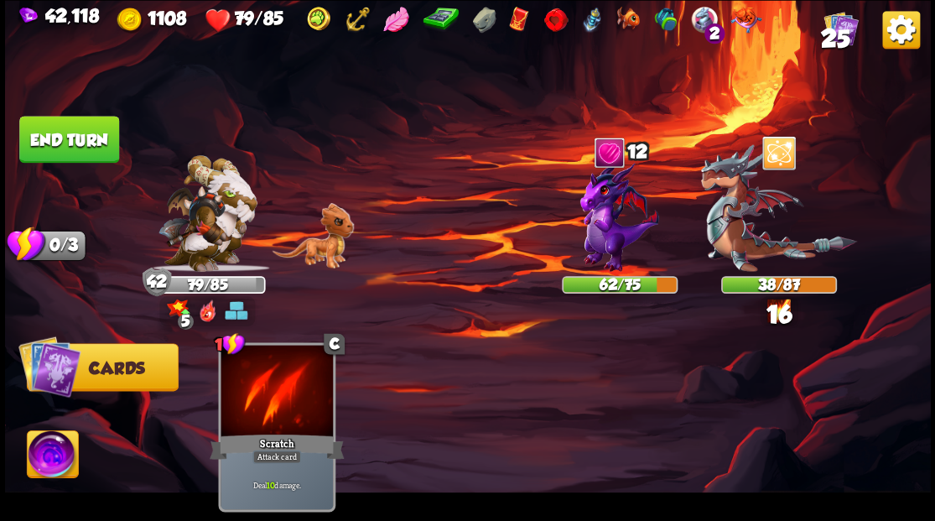
click at [93, 142] on button "End turn" at bounding box center [69, 139] width 100 height 47
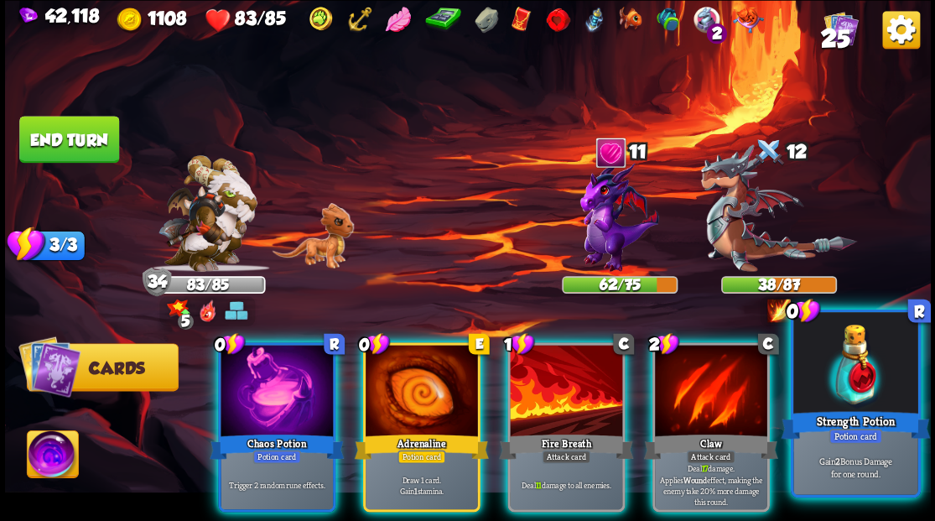
click at [822, 393] on div at bounding box center [856, 364] width 124 height 105
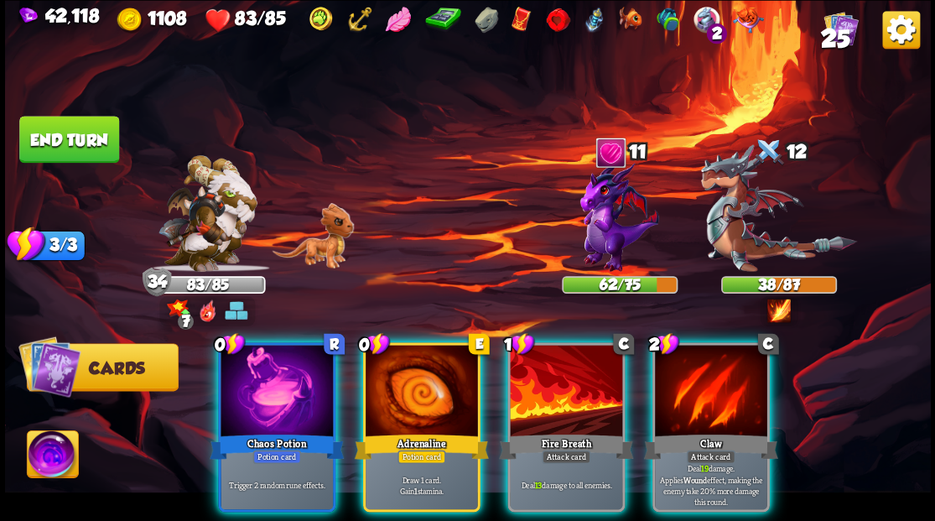
click at [402, 390] on div at bounding box center [422, 392] width 112 height 95
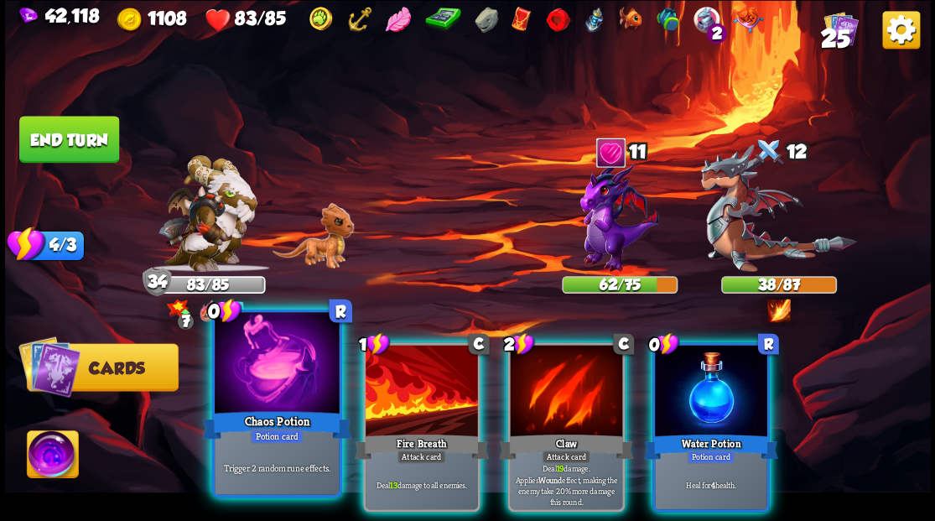
click at [258, 381] on div at bounding box center [277, 364] width 124 height 105
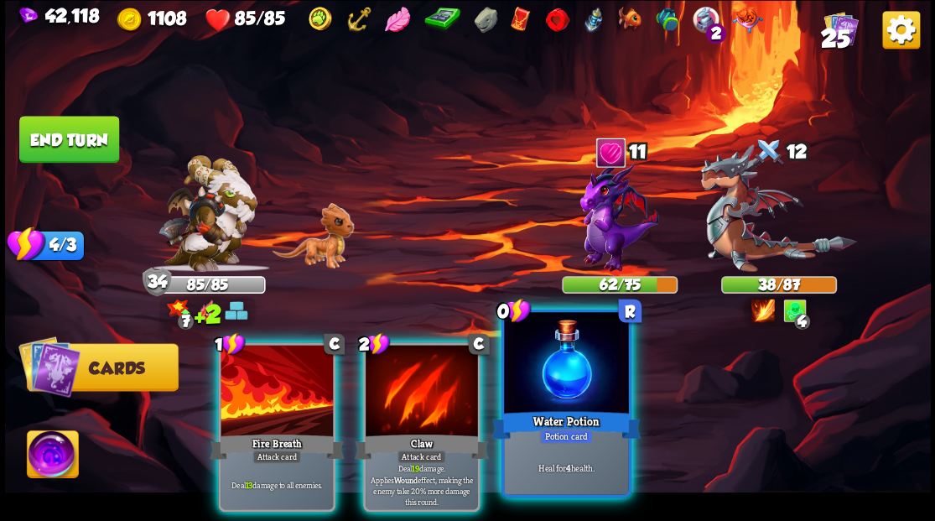
click at [601, 379] on div at bounding box center [566, 364] width 124 height 105
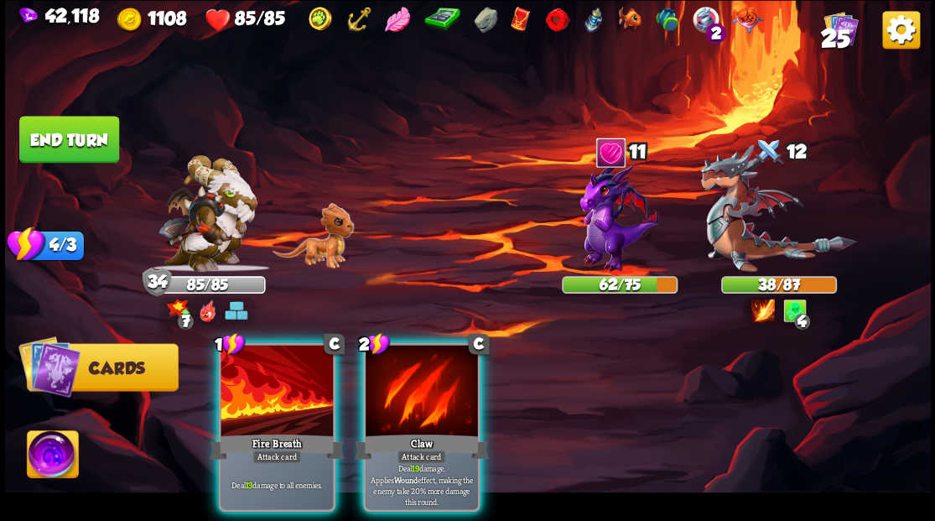
click at [299, 383] on div at bounding box center [277, 392] width 112 height 95
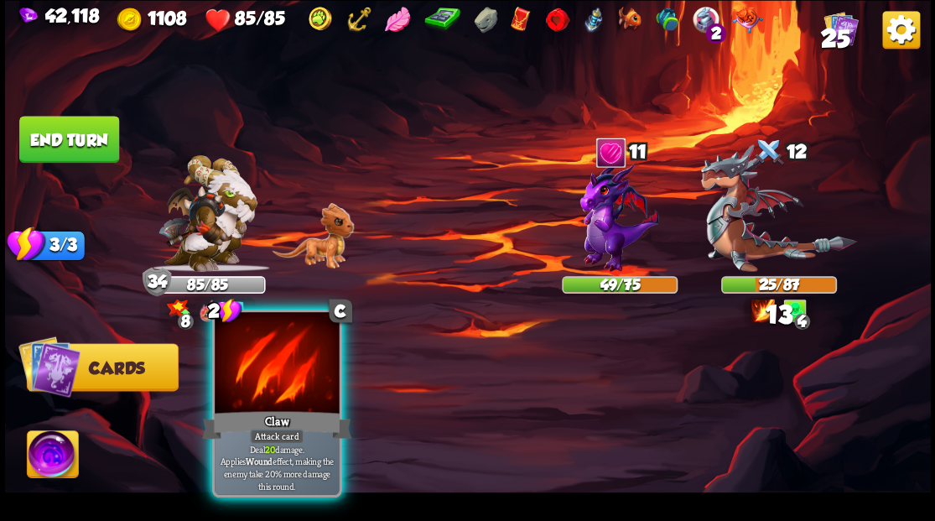
click at [284, 366] on div at bounding box center [277, 364] width 124 height 105
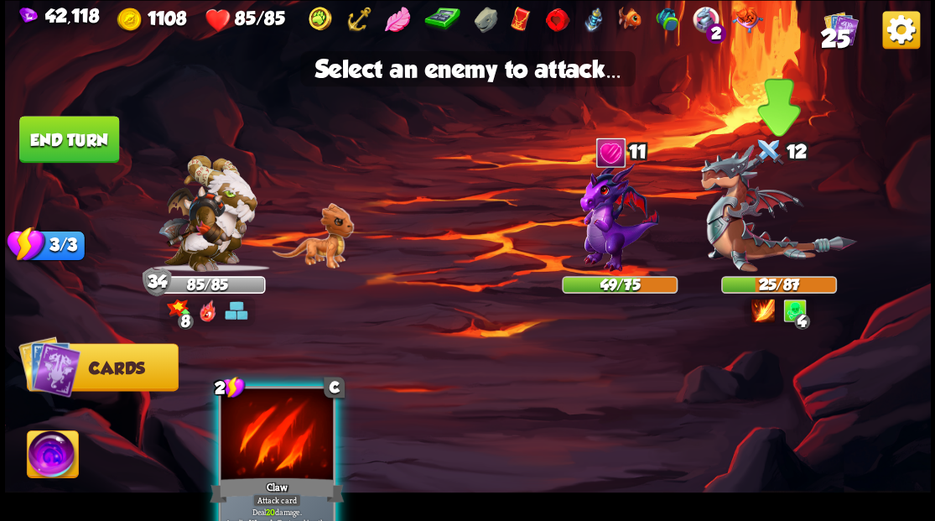
click at [747, 254] on img at bounding box center [779, 208] width 156 height 128
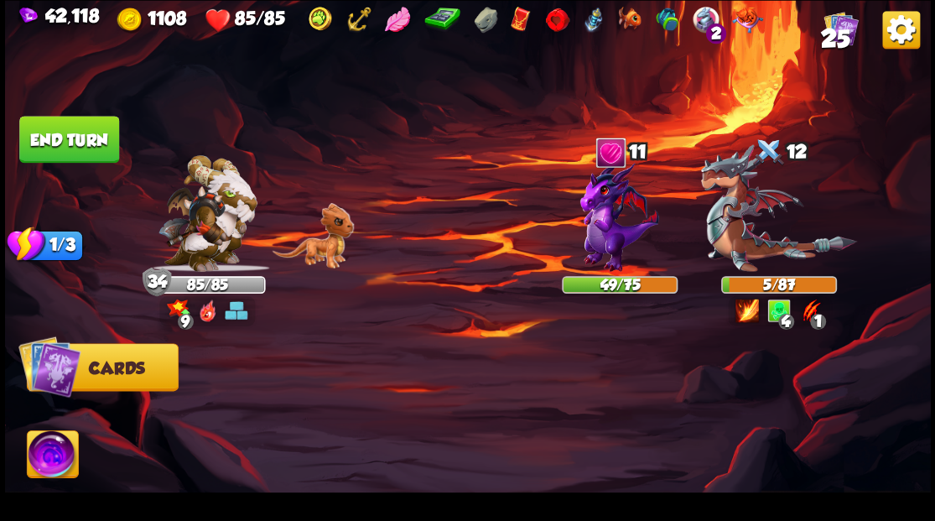
drag, startPoint x: 53, startPoint y: 146, endPoint x: 176, endPoint y: 194, distance: 132.3
click at [55, 146] on button "End turn" at bounding box center [69, 139] width 100 height 47
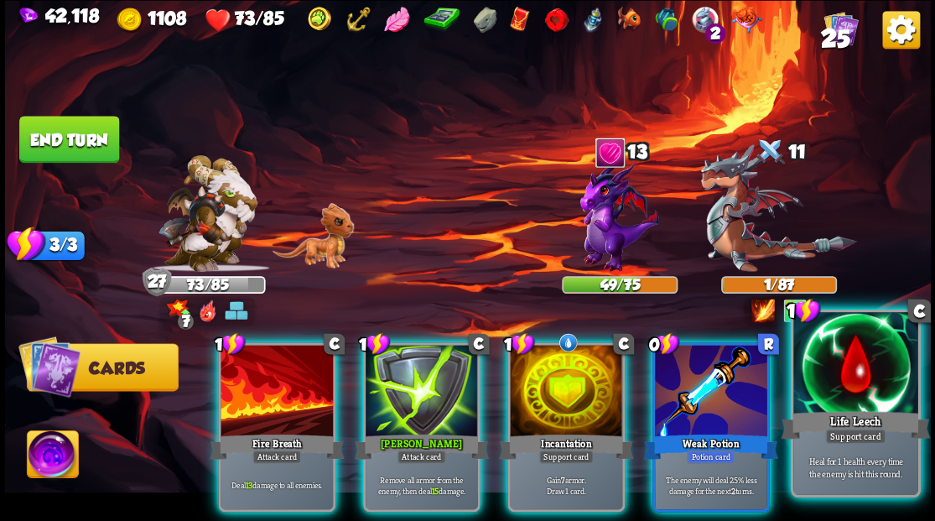
click at [846, 389] on div at bounding box center [856, 364] width 124 height 105
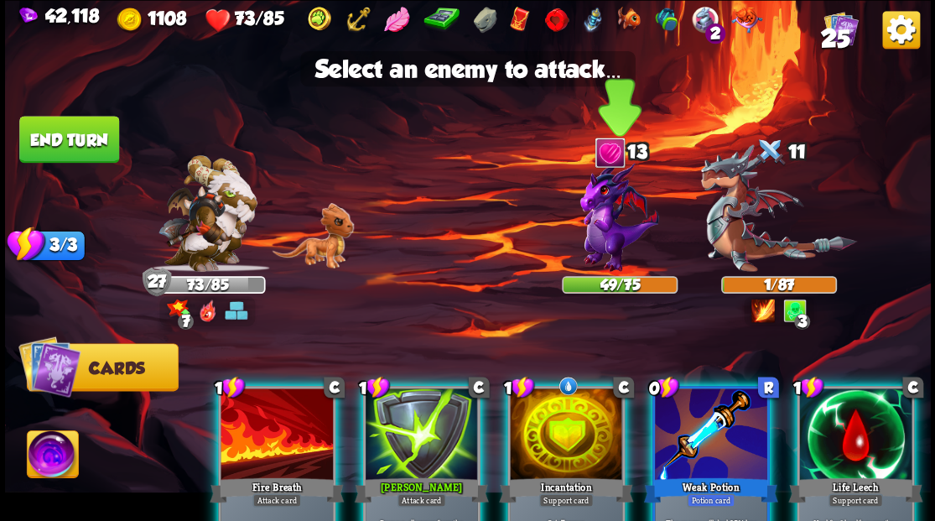
click at [607, 242] on img at bounding box center [620, 216] width 79 height 112
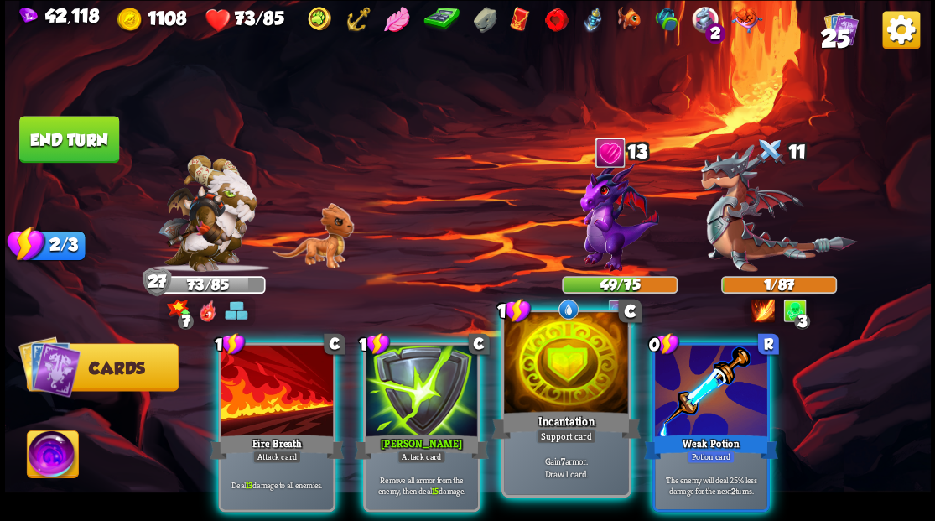
click at [559, 384] on div at bounding box center [566, 364] width 124 height 105
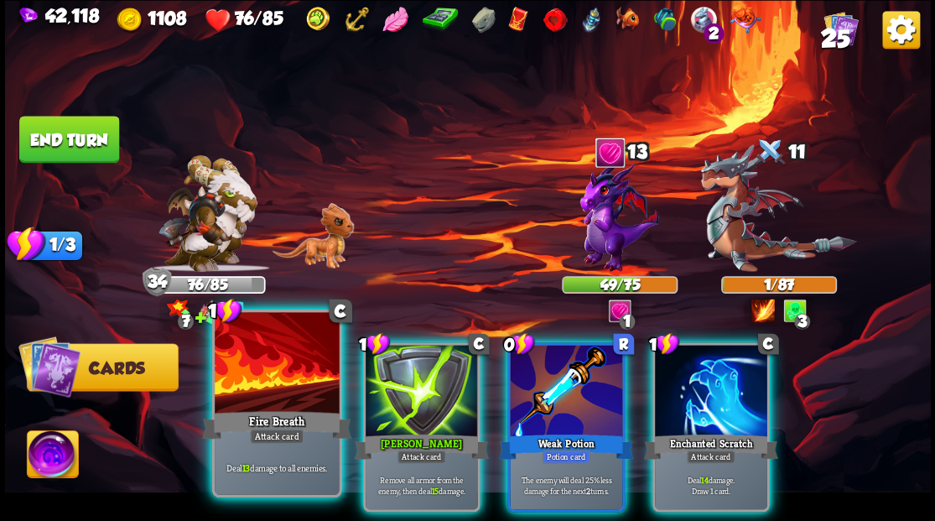
click at [268, 376] on div at bounding box center [277, 364] width 124 height 105
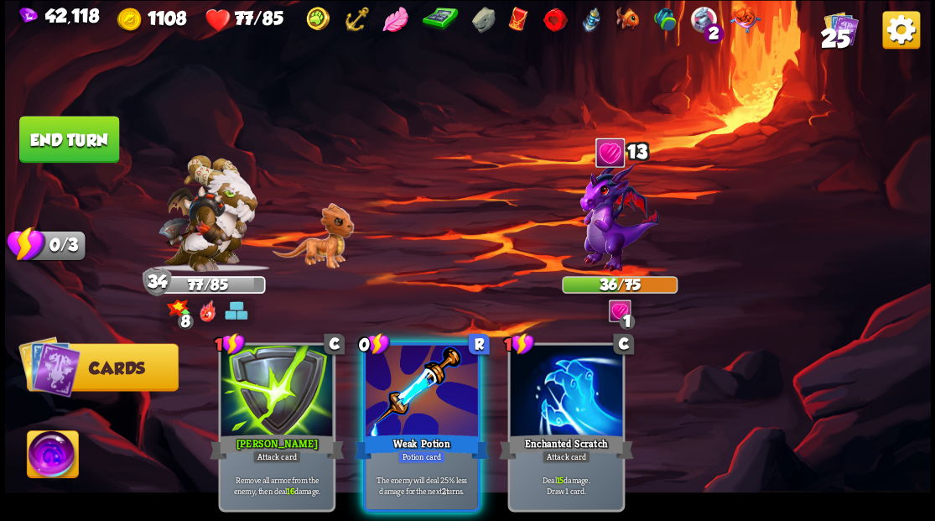
click at [268, 376] on div at bounding box center [277, 392] width 112 height 95
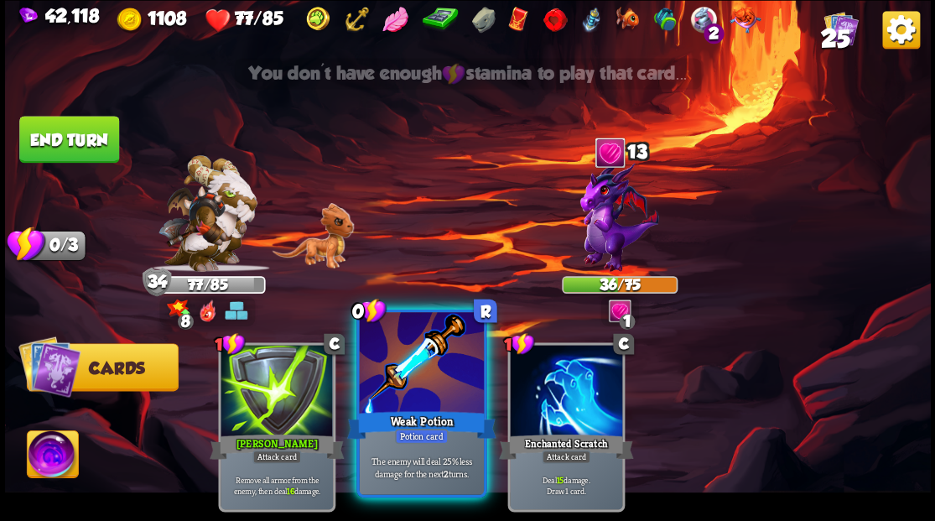
click at [418, 371] on div at bounding box center [421, 364] width 124 height 105
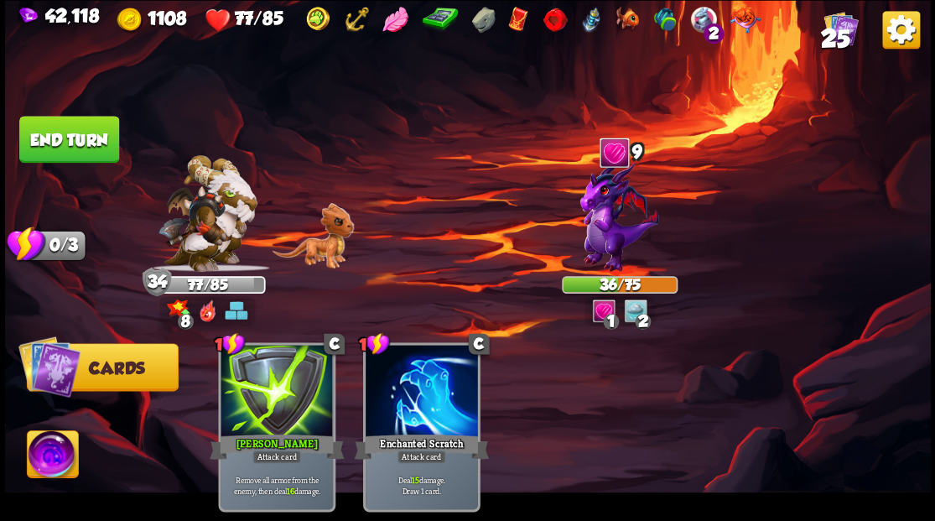
click at [76, 148] on button "End turn" at bounding box center [69, 139] width 100 height 47
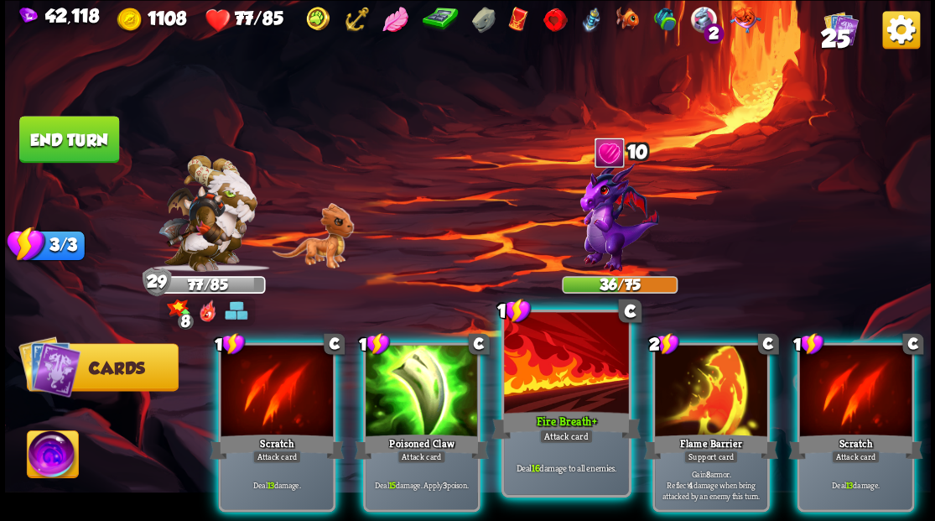
click at [576, 378] on div at bounding box center [566, 364] width 124 height 105
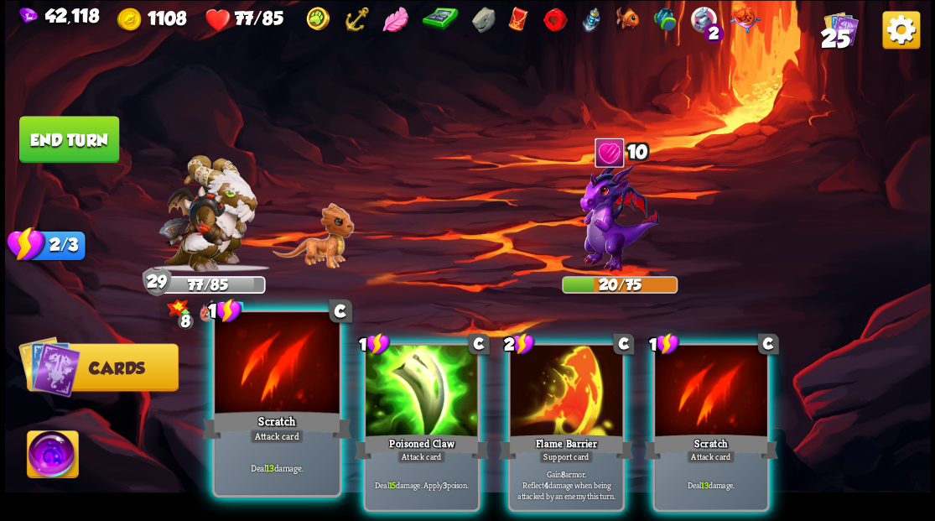
click at [292, 388] on div at bounding box center [277, 364] width 124 height 105
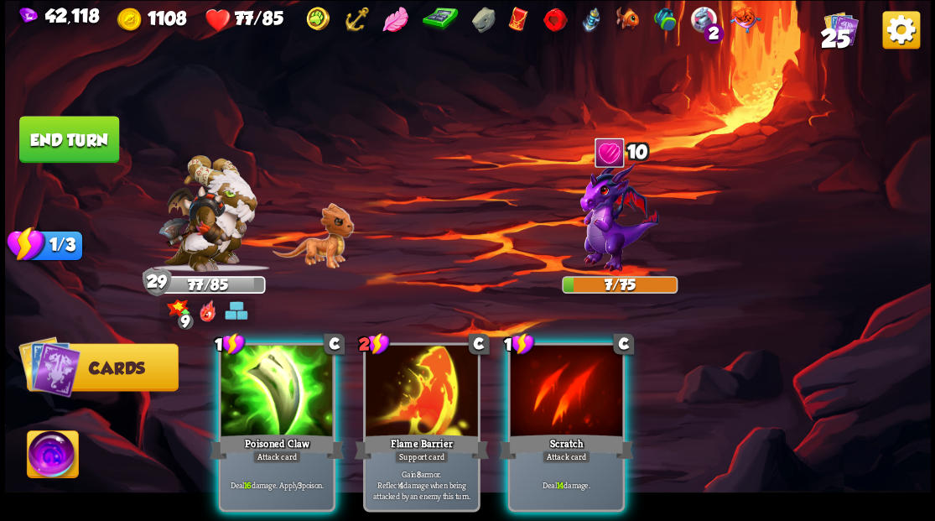
click at [59, 445] on img at bounding box center [52, 456] width 51 height 52
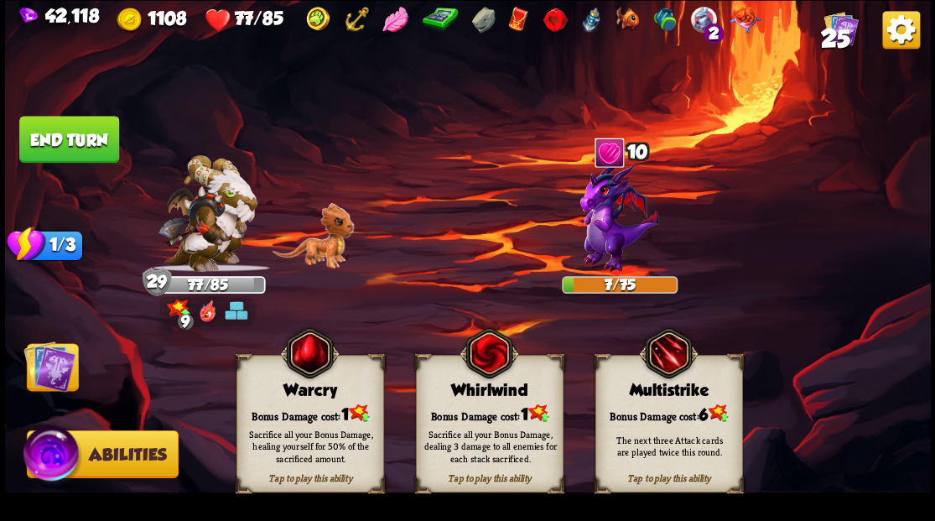
click at [307, 404] on div "Bonus Damage cost: 1" at bounding box center [310, 413] width 146 height 21
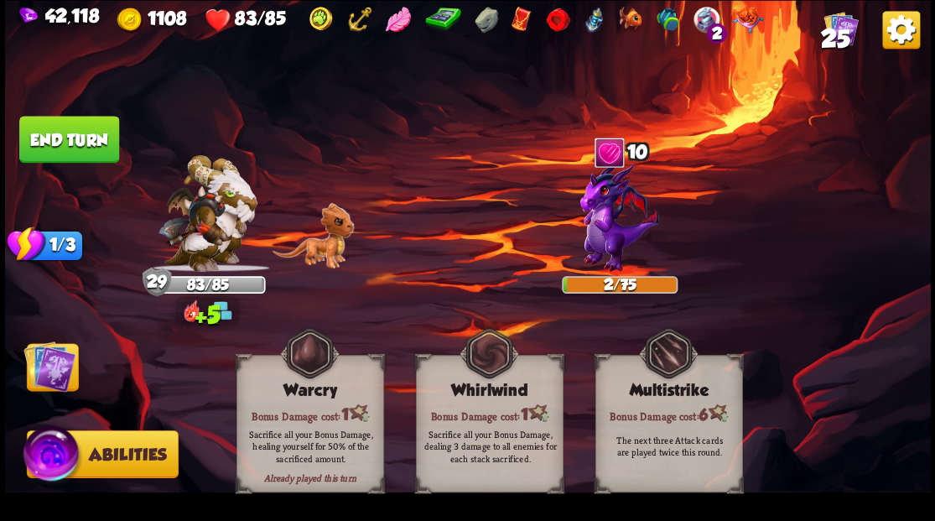
click at [32, 363] on img at bounding box center [49, 366] width 52 height 52
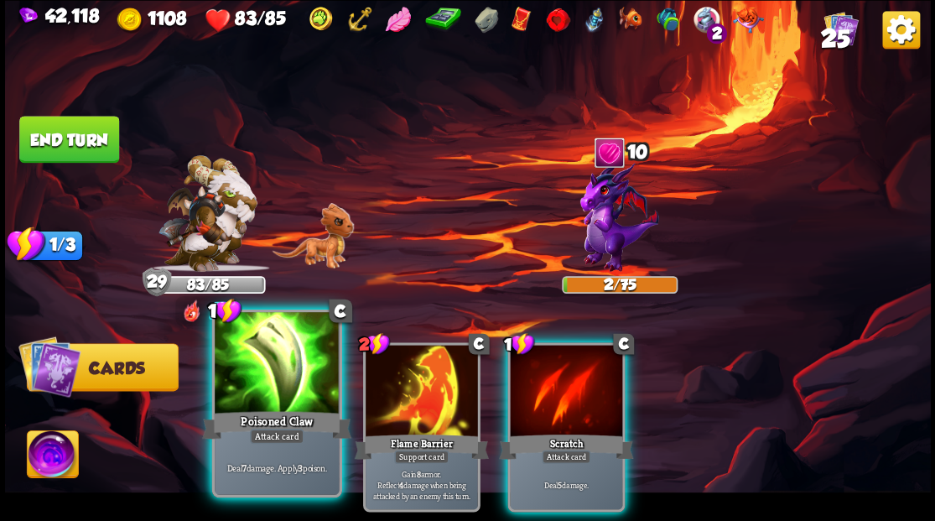
click at [260, 401] on div at bounding box center [277, 364] width 124 height 105
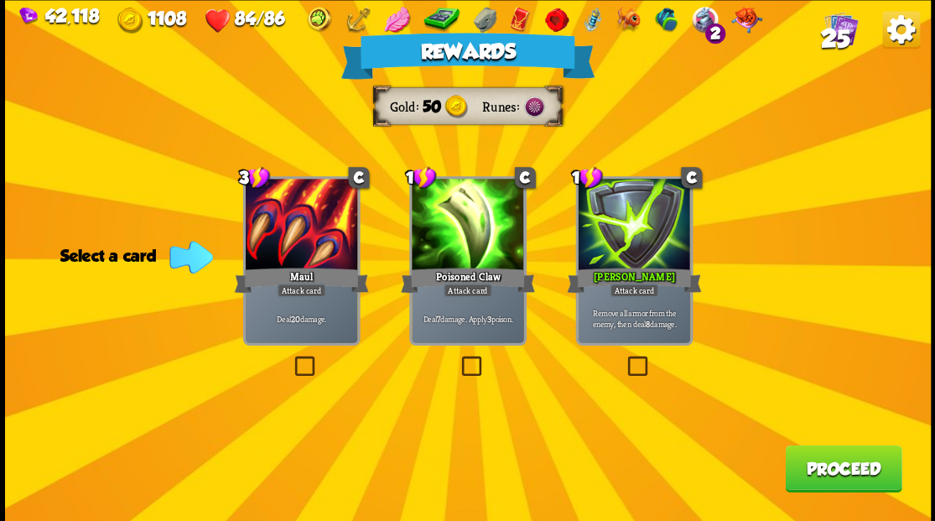
click at [830, 35] on span "25" at bounding box center [834, 37] width 29 height 29
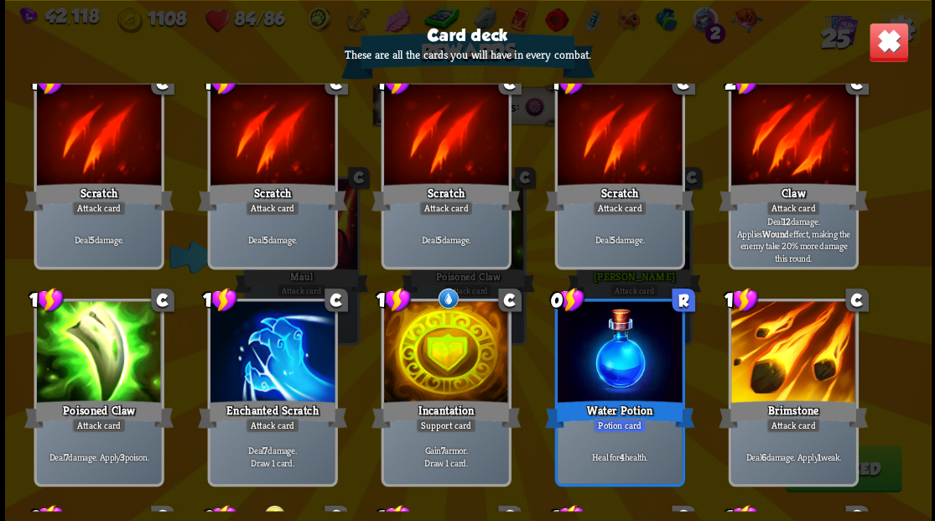
scroll to position [0, 0]
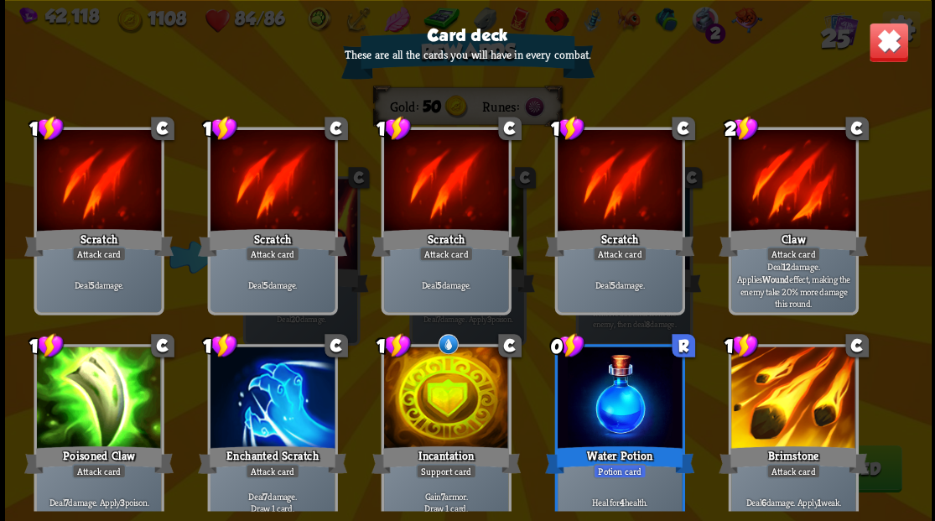
click at [886, 51] on img at bounding box center [888, 42] width 40 height 40
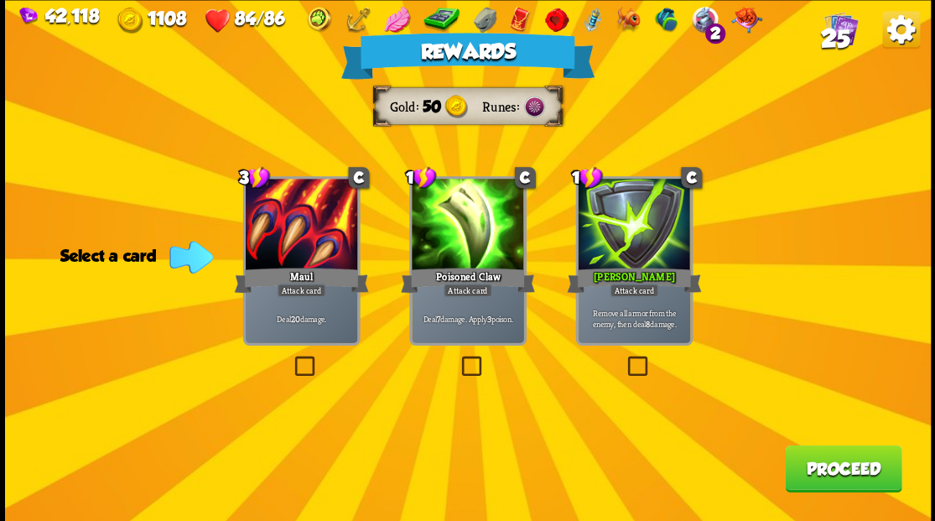
click at [624, 358] on label at bounding box center [624, 358] width 0 height 0
click at [0, 0] on input "checkbox" at bounding box center [0, 0] width 0 height 0
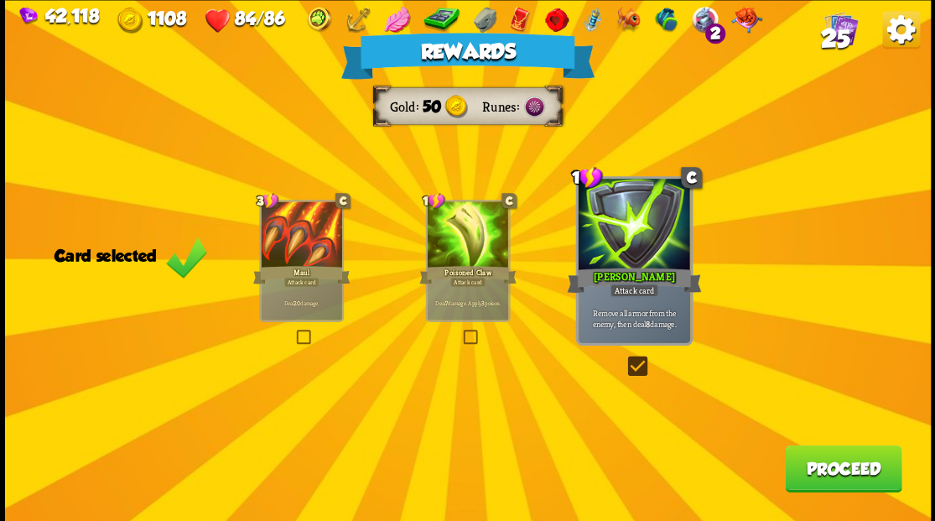
click at [827, 466] on button "Proceed" at bounding box center [843, 468] width 117 height 47
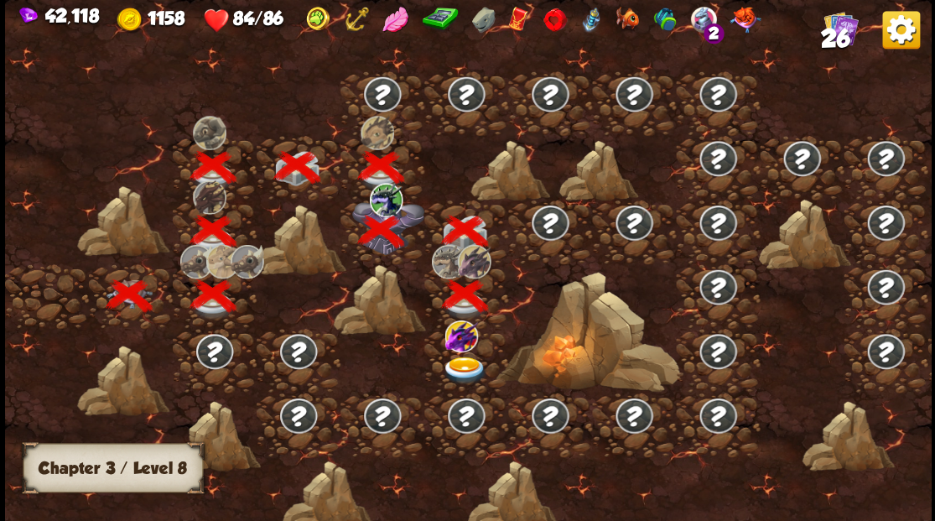
click at [453, 361] on img at bounding box center [464, 371] width 46 height 28
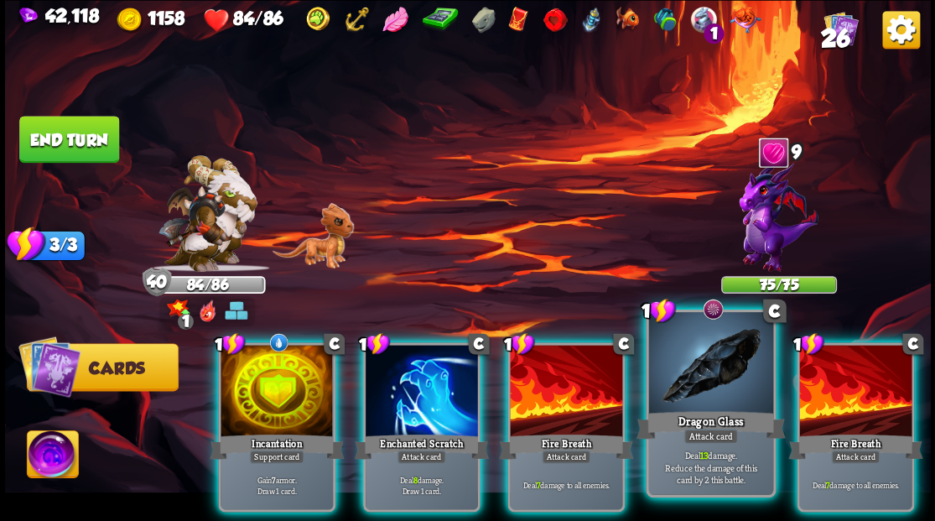
click at [690, 367] on div at bounding box center [711, 364] width 124 height 105
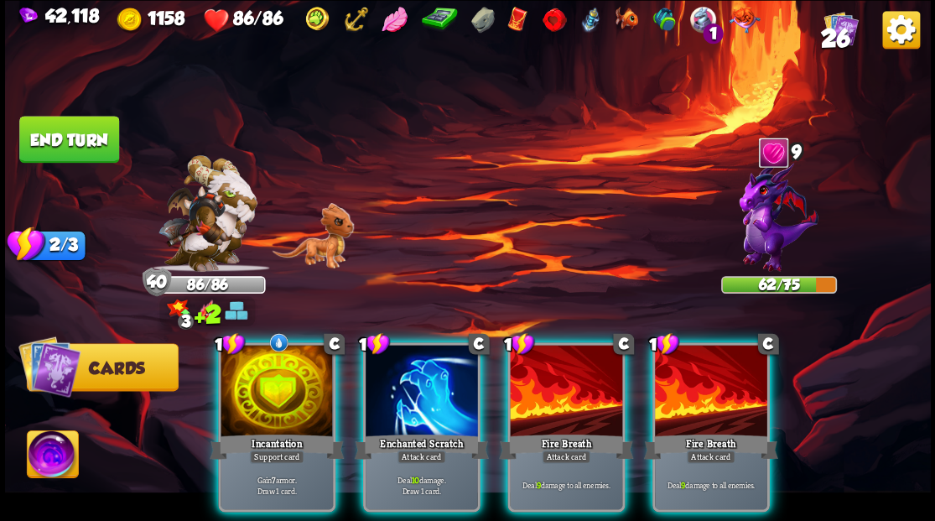
click at [263, 383] on div at bounding box center [277, 392] width 112 height 95
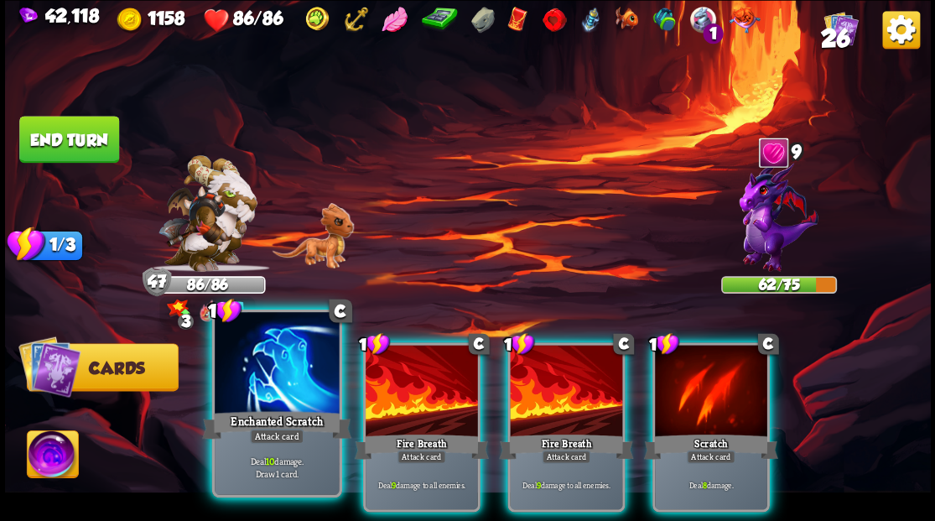
click at [287, 378] on div at bounding box center [277, 364] width 124 height 105
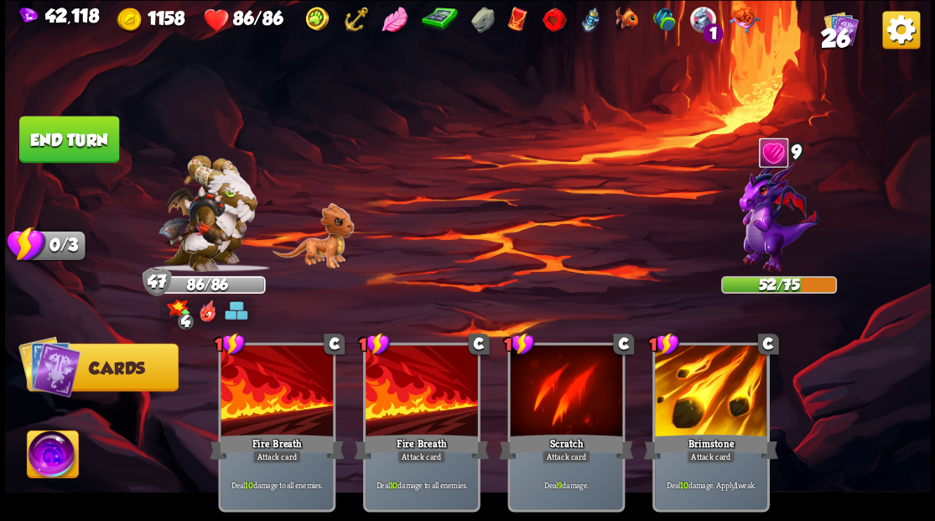
click at [97, 133] on button "End turn" at bounding box center [69, 139] width 100 height 47
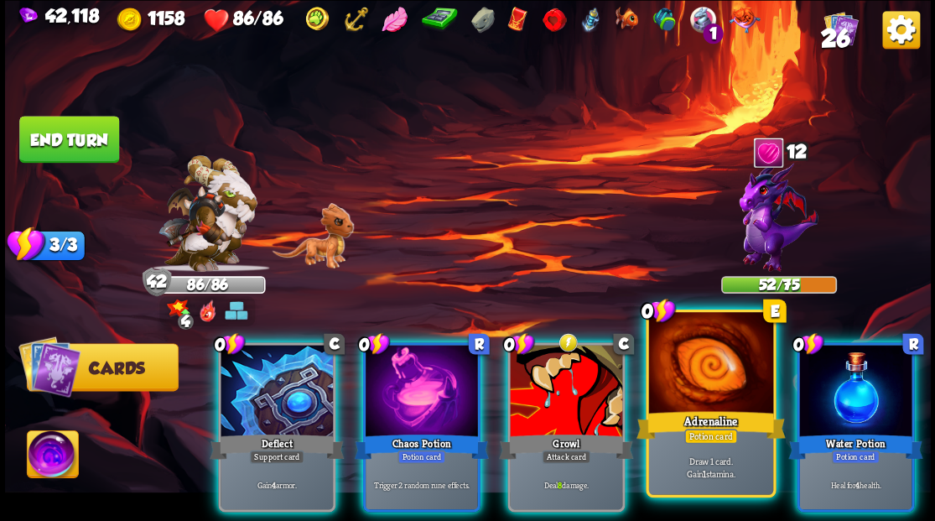
click at [697, 394] on div at bounding box center [711, 364] width 124 height 105
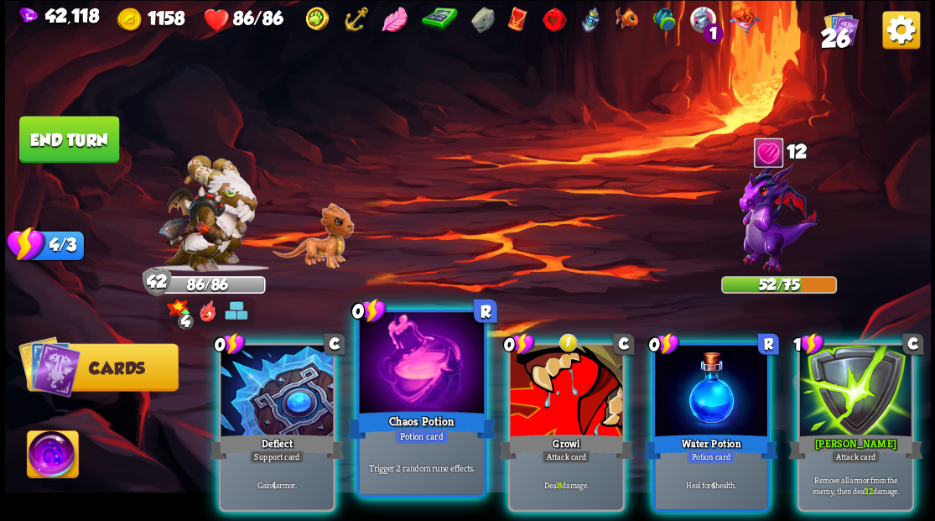
click at [399, 389] on div at bounding box center [421, 364] width 124 height 105
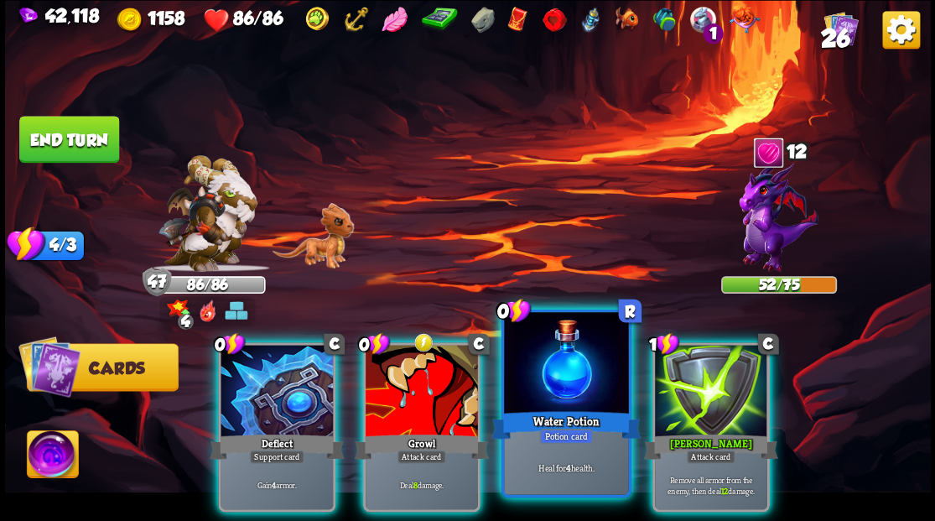
click at [566, 367] on div at bounding box center [566, 364] width 124 height 105
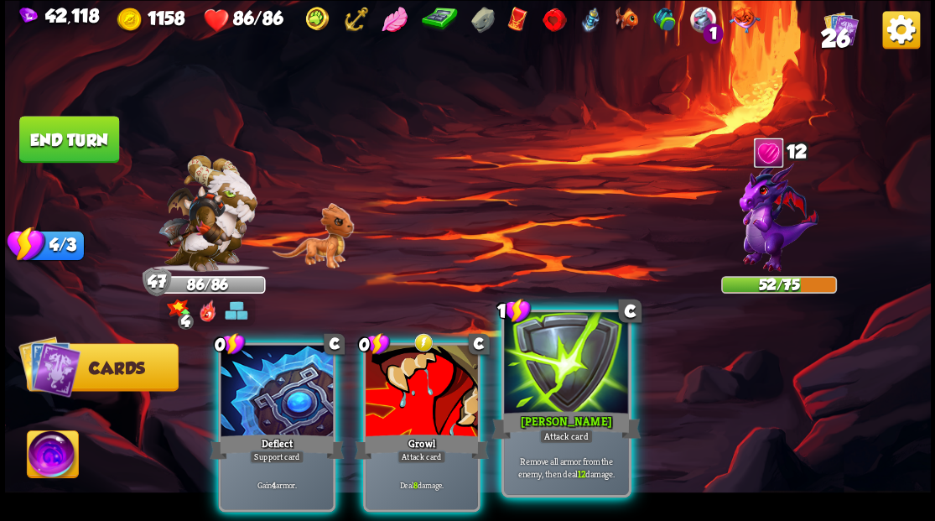
click at [564, 388] on div at bounding box center [566, 364] width 124 height 105
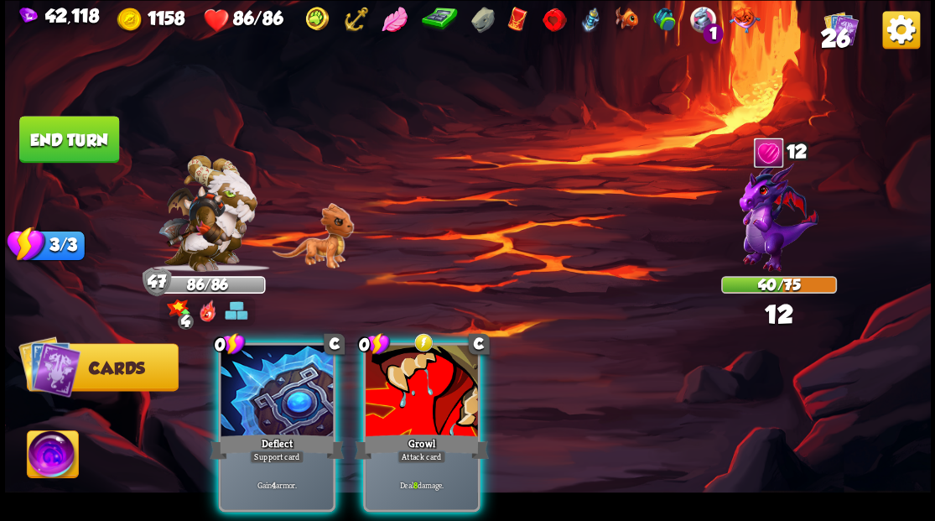
click at [228, 374] on div at bounding box center [277, 392] width 112 height 95
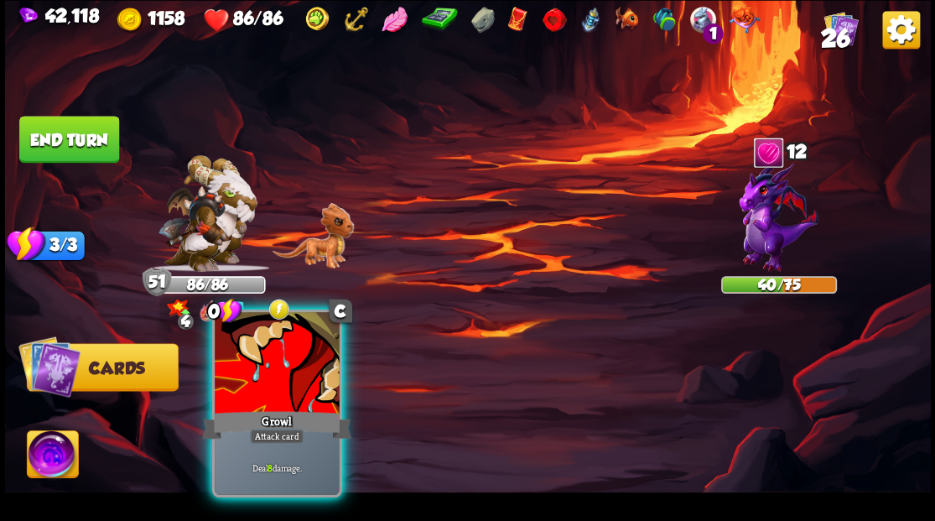
click at [232, 381] on div at bounding box center [277, 364] width 124 height 105
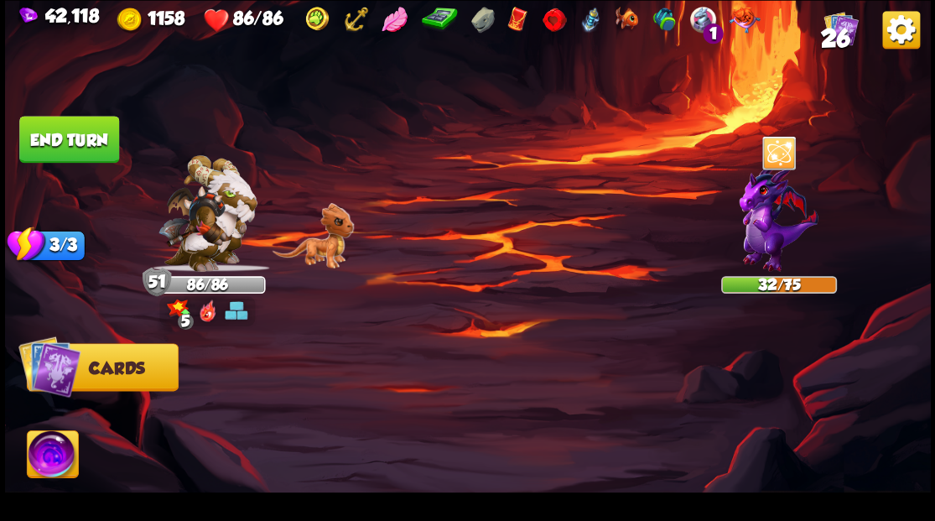
click at [62, 142] on button "End turn" at bounding box center [69, 139] width 100 height 47
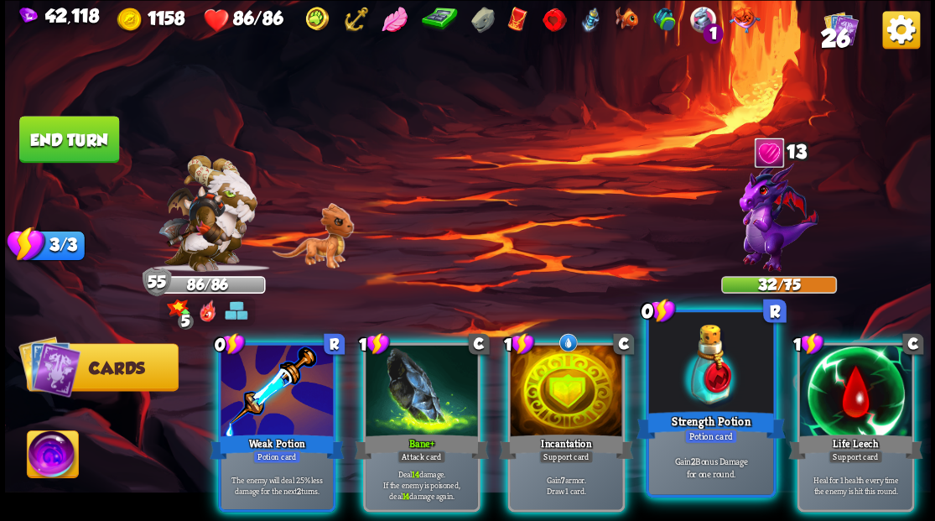
click at [679, 384] on div at bounding box center [711, 364] width 124 height 105
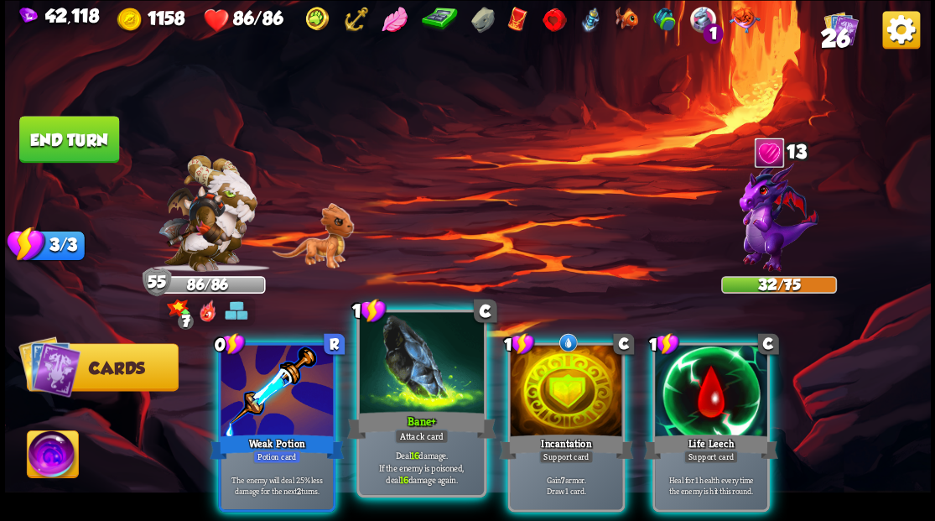
click at [411, 389] on div at bounding box center [421, 364] width 124 height 105
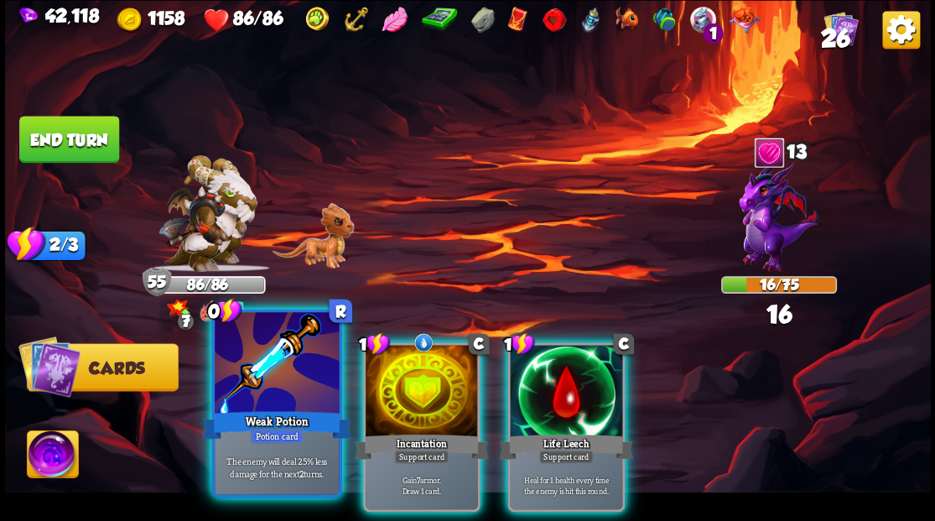
click at [294, 393] on div at bounding box center [277, 364] width 124 height 105
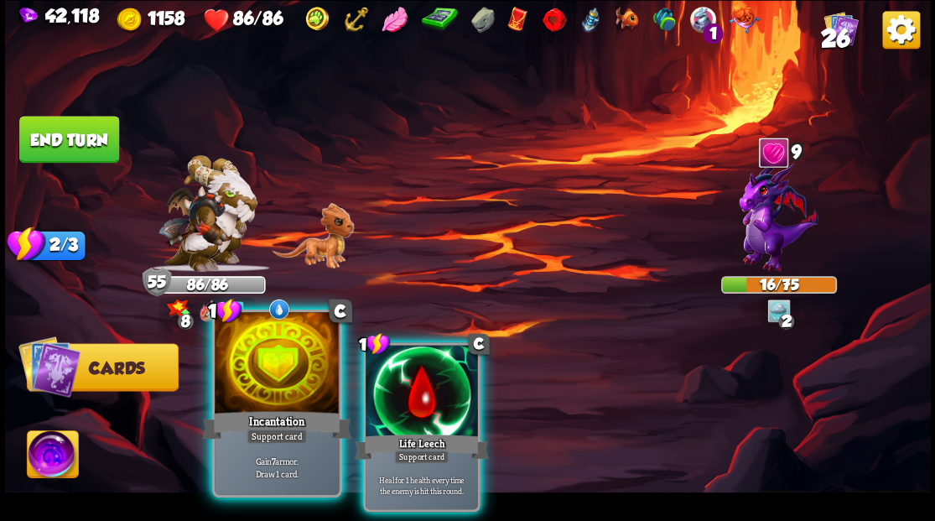
click at [273, 361] on div at bounding box center [277, 364] width 124 height 105
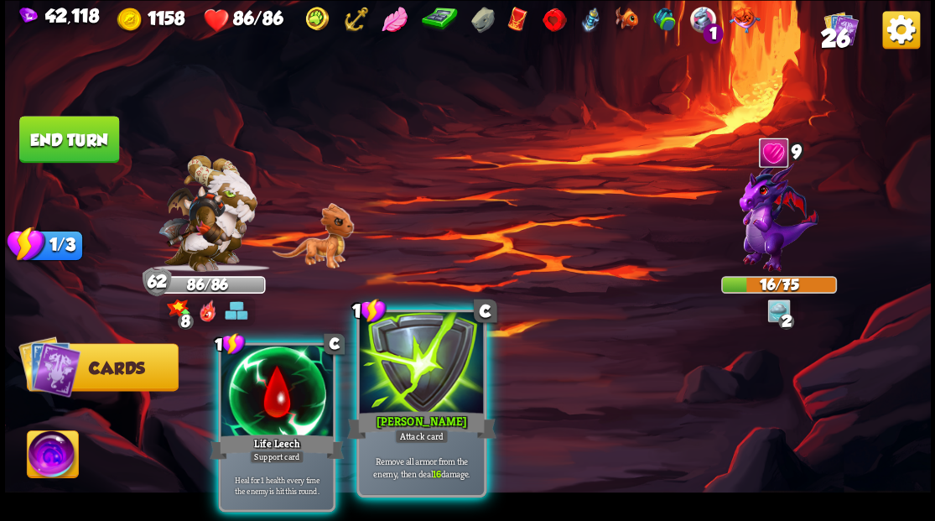
click at [440, 376] on div at bounding box center [421, 364] width 124 height 105
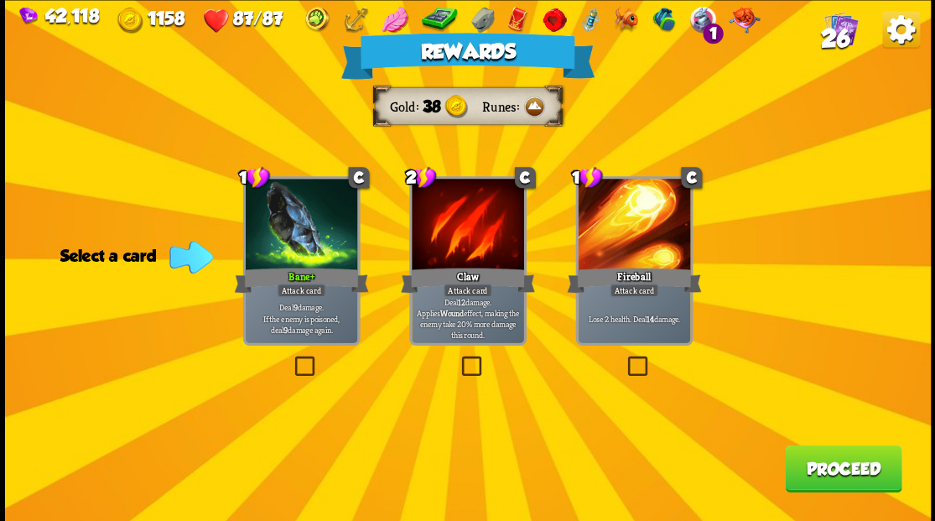
click at [822, 476] on button "Proceed" at bounding box center [843, 468] width 117 height 47
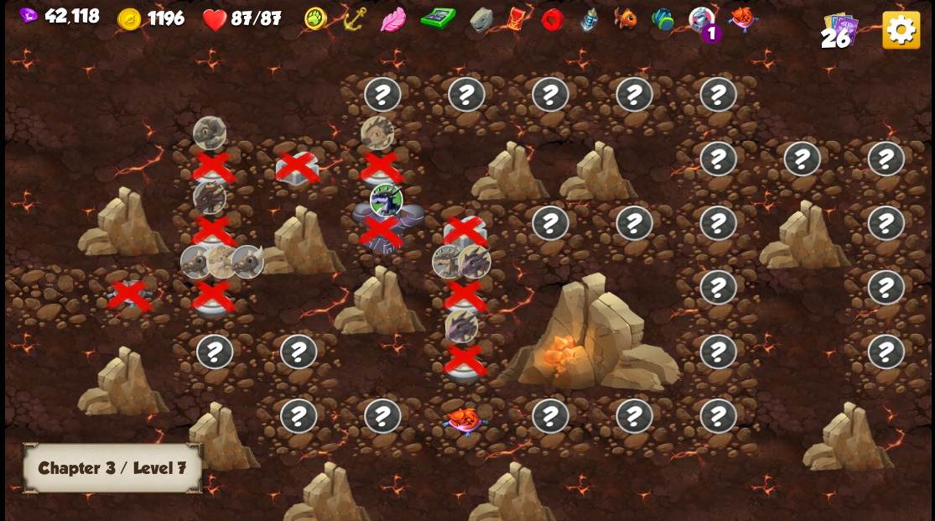
click at [466, 416] on img at bounding box center [464, 421] width 46 height 29
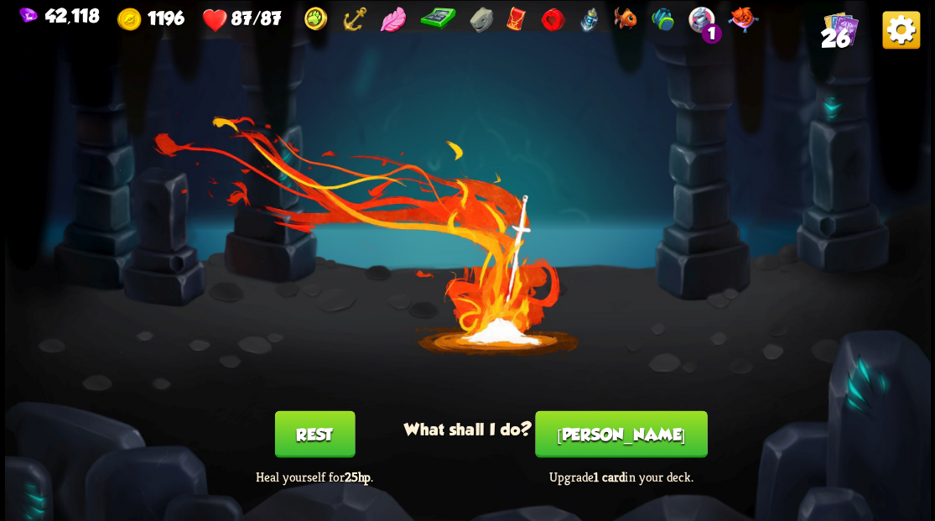
click at [610, 436] on button "[PERSON_NAME]" at bounding box center [621, 433] width 172 height 47
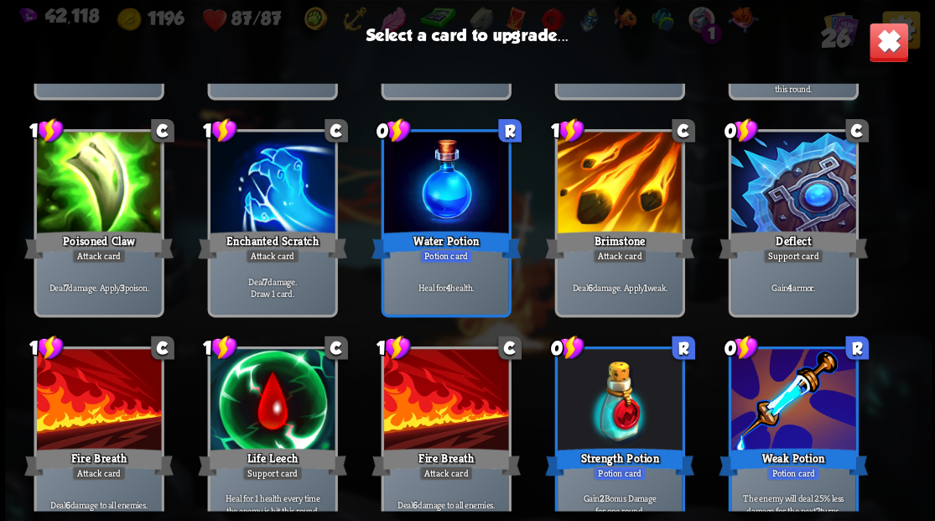
scroll to position [248, 0]
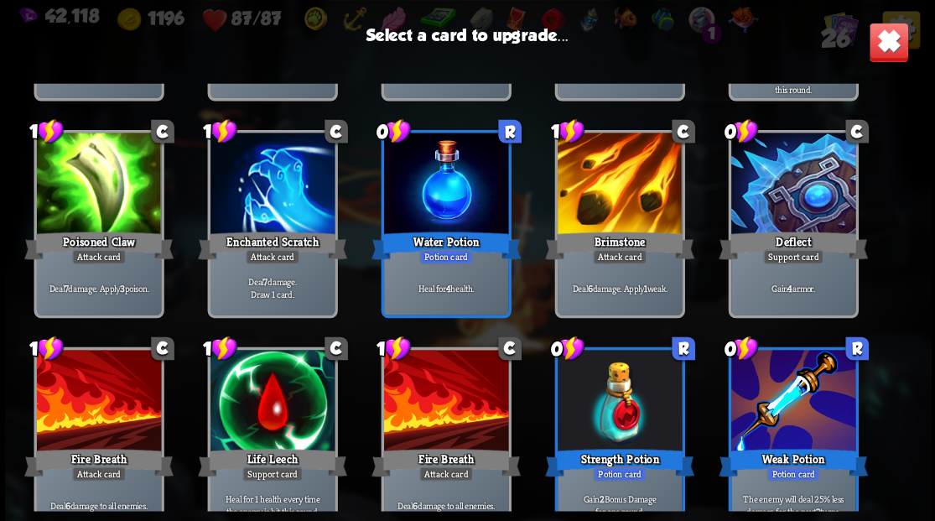
click at [791, 193] on div at bounding box center [793, 185] width 124 height 105
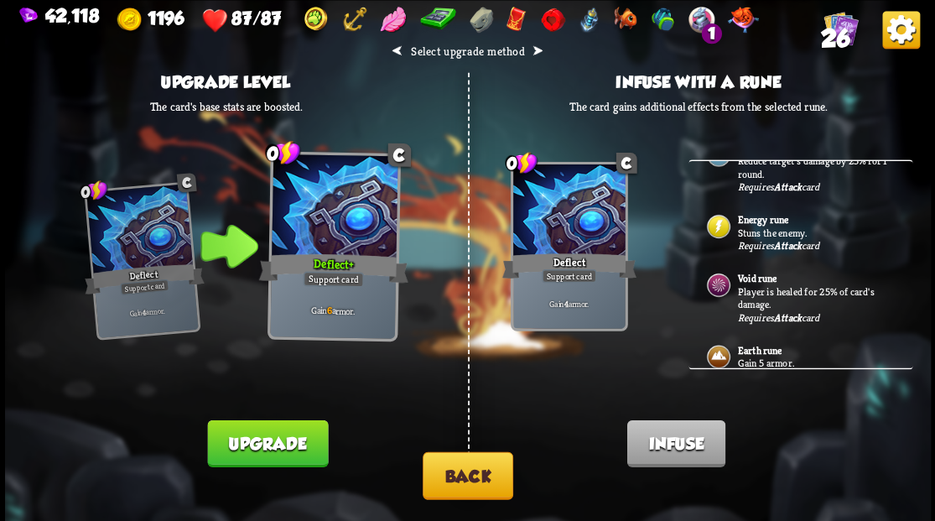
scroll to position [419, 0]
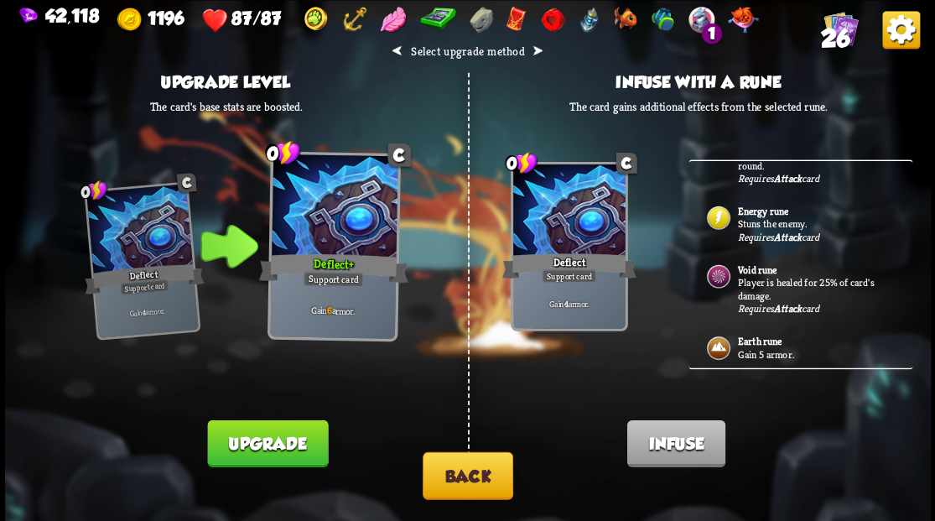
click at [727, 337] on img at bounding box center [718, 347] width 27 height 27
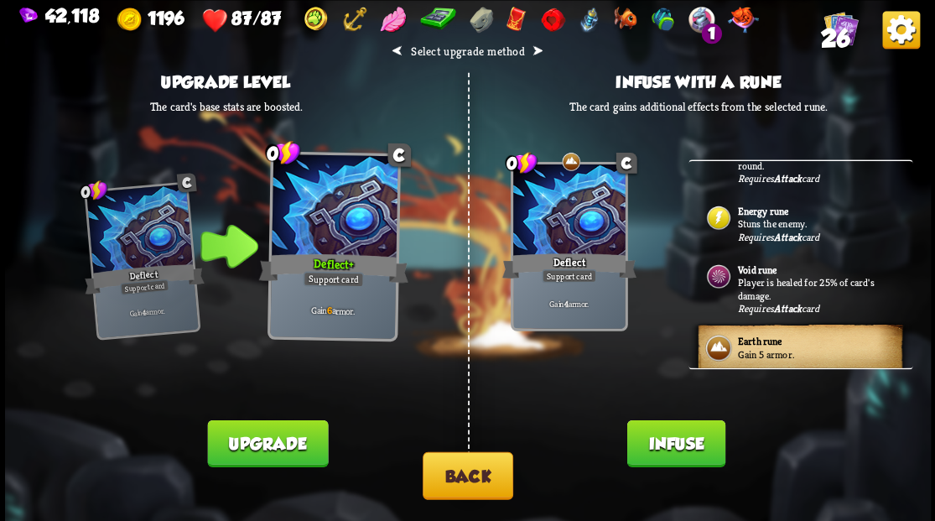
click at [676, 446] on button "Infuse" at bounding box center [676, 442] width 98 height 47
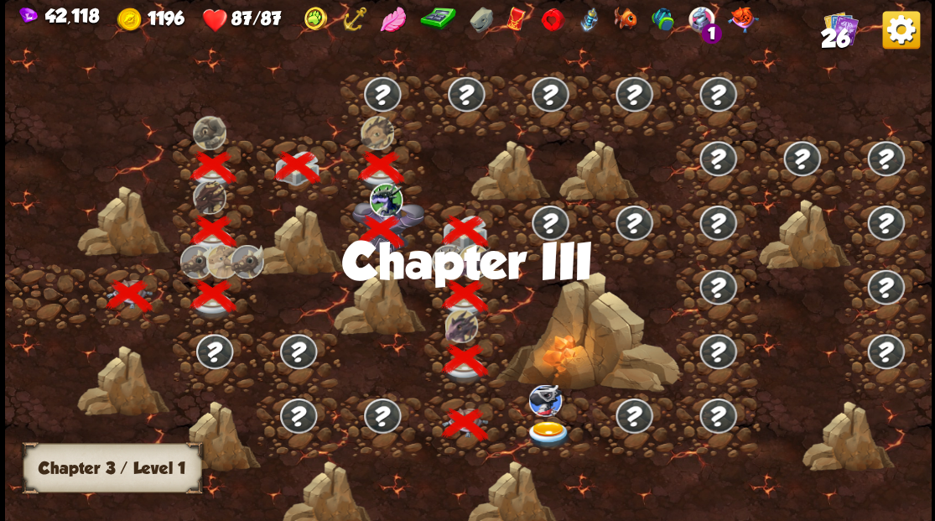
click at [124, 263] on div at bounding box center [131, 263] width 84 height 0
click at [549, 428] on img at bounding box center [549, 434] width 46 height 28
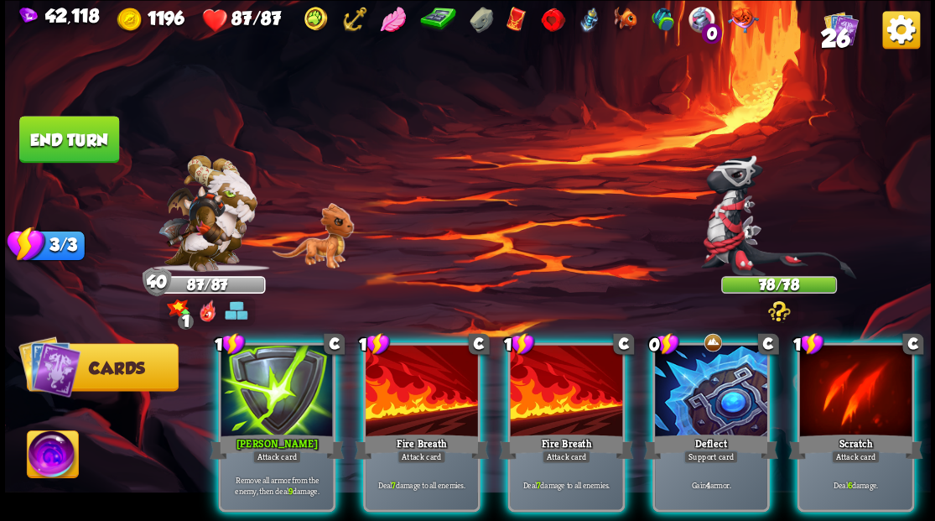
drag, startPoint x: 730, startPoint y: 377, endPoint x: 680, endPoint y: 340, distance: 62.4
click at [728, 375] on div at bounding box center [711, 392] width 112 height 95
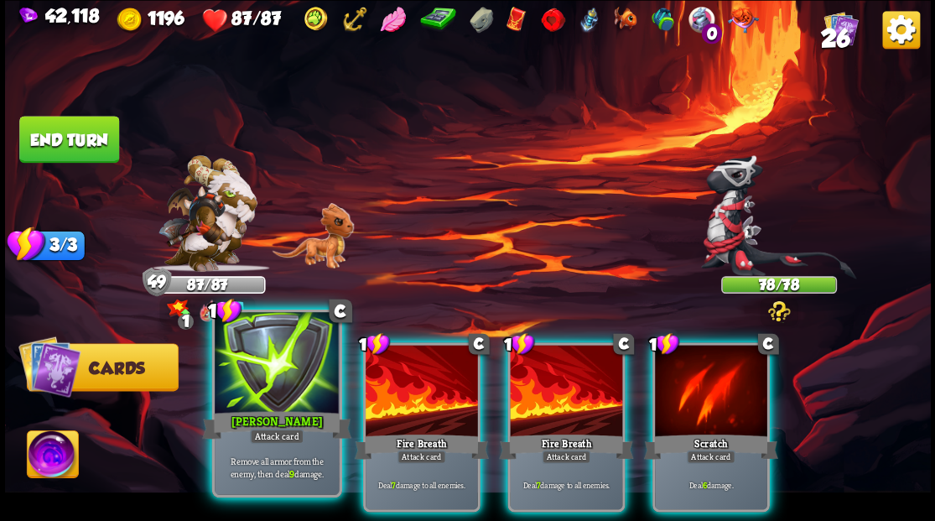
click at [240, 382] on div at bounding box center [277, 364] width 124 height 105
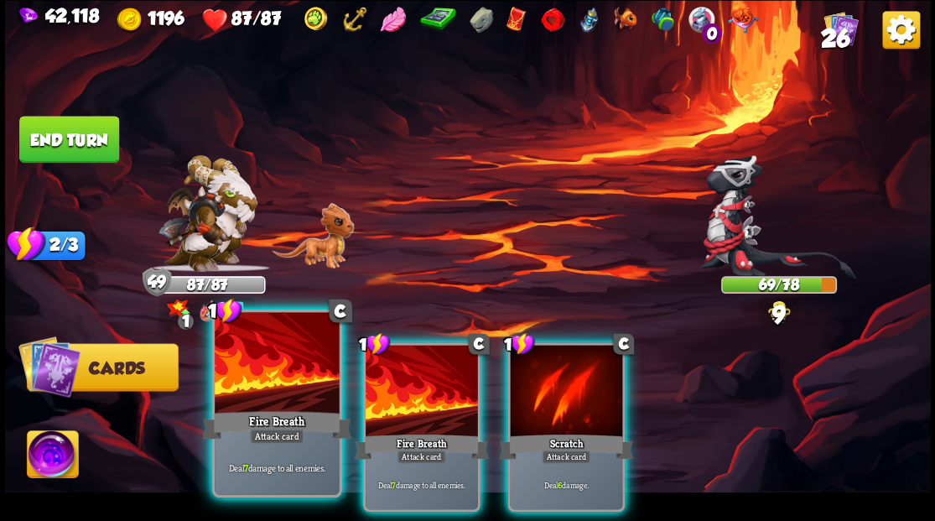
click at [257, 385] on div at bounding box center [277, 364] width 124 height 105
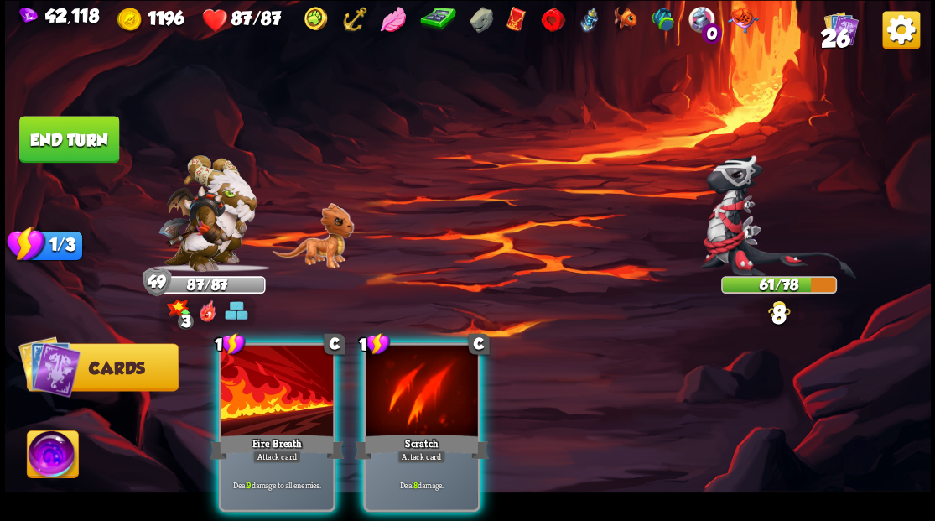
click at [258, 386] on div at bounding box center [277, 392] width 112 height 95
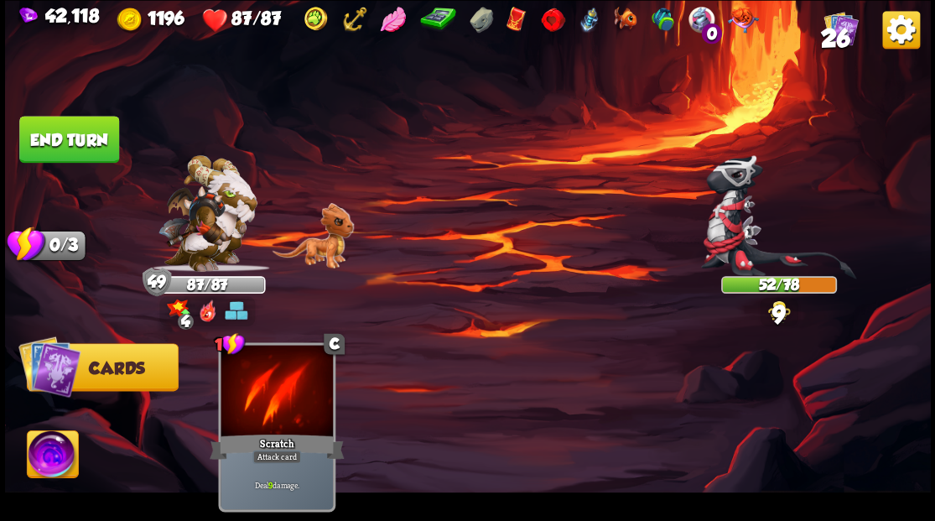
click at [84, 128] on button "End turn" at bounding box center [69, 139] width 100 height 47
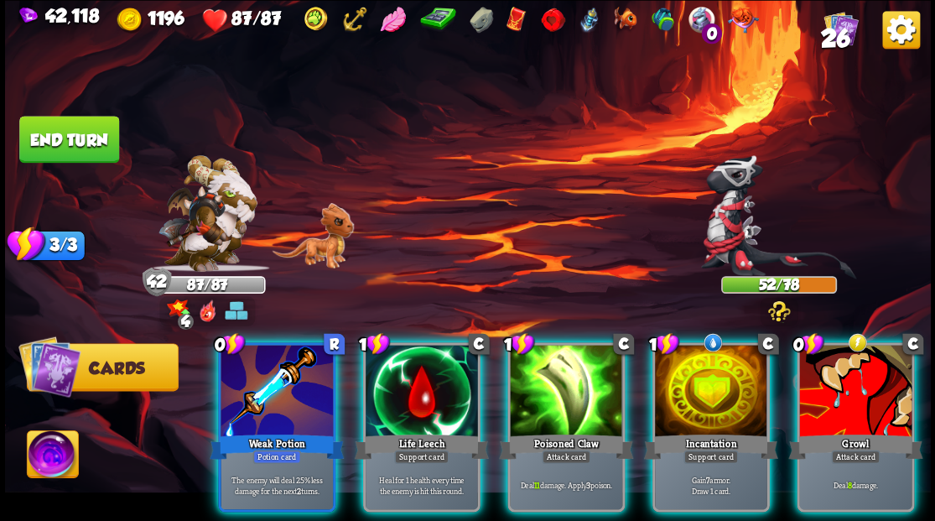
drag, startPoint x: 693, startPoint y: 367, endPoint x: 681, endPoint y: 365, distance: 12.0
click at [690, 366] on div at bounding box center [711, 392] width 112 height 95
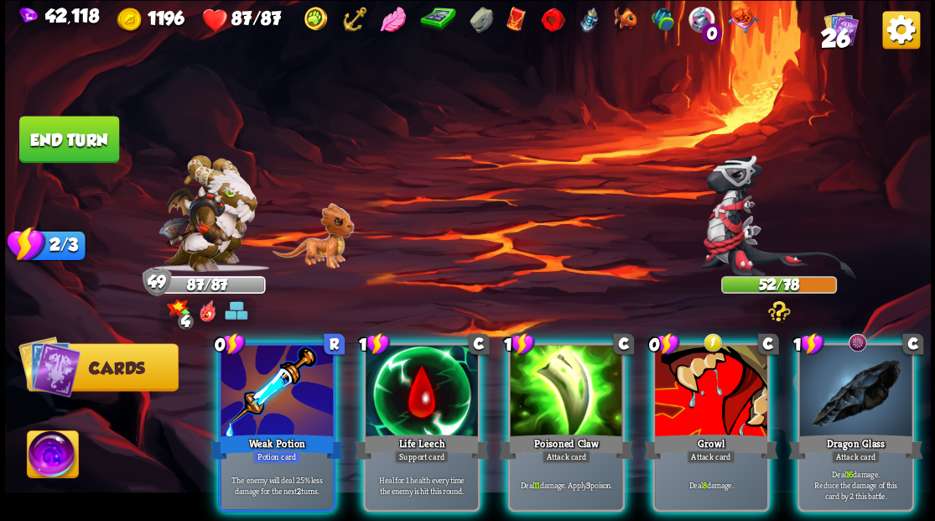
drag, startPoint x: 279, startPoint y: 362, endPoint x: 260, endPoint y: 341, distance: 28.5
click at [279, 362] on div at bounding box center [277, 392] width 112 height 95
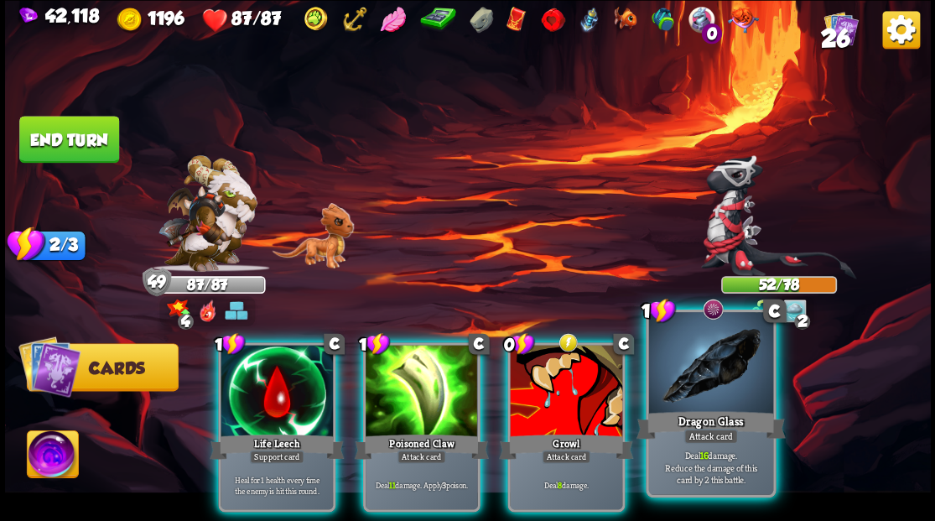
click at [703, 409] on div "1 C Dragon Glass Attack card Deal 16 damage. Reduce the damage of this card by …" at bounding box center [711, 403] width 130 height 188
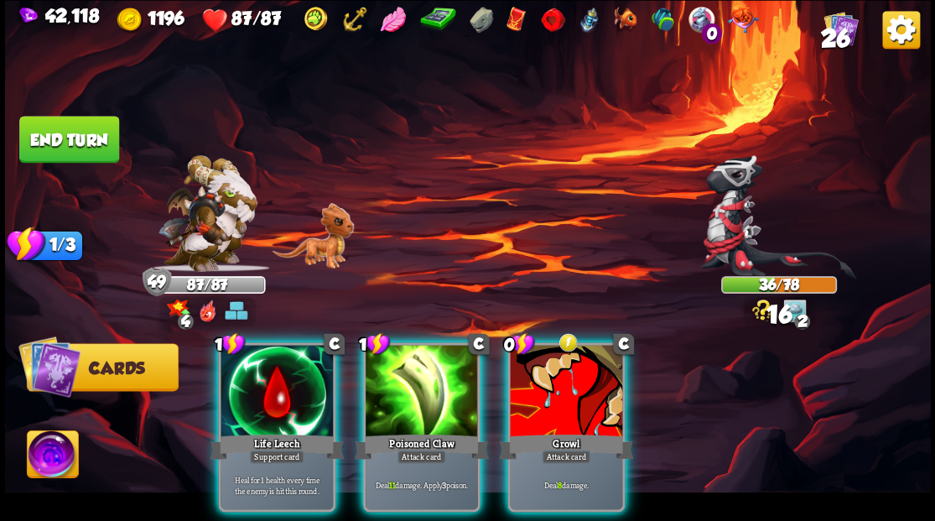
drag, startPoint x: 407, startPoint y: 399, endPoint x: 398, endPoint y: 369, distance: 31.6
click at [406, 395] on div at bounding box center [422, 392] width 112 height 95
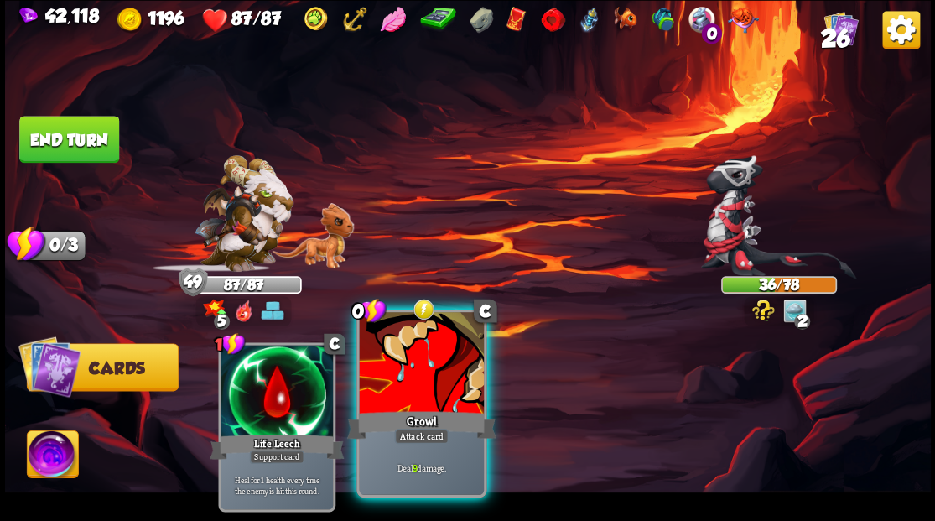
drag, startPoint x: 444, startPoint y: 392, endPoint x: 436, endPoint y: 292, distance: 100.1
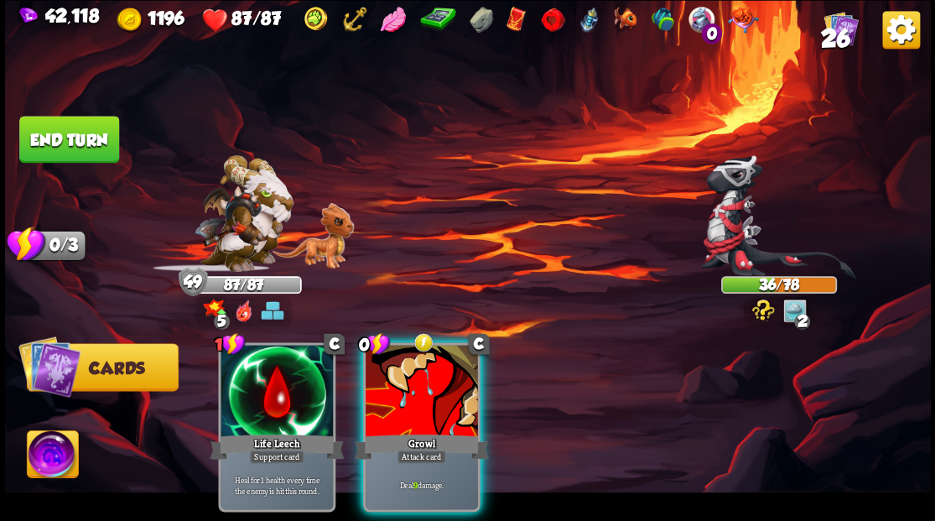
click at [444, 390] on div at bounding box center [422, 392] width 112 height 95
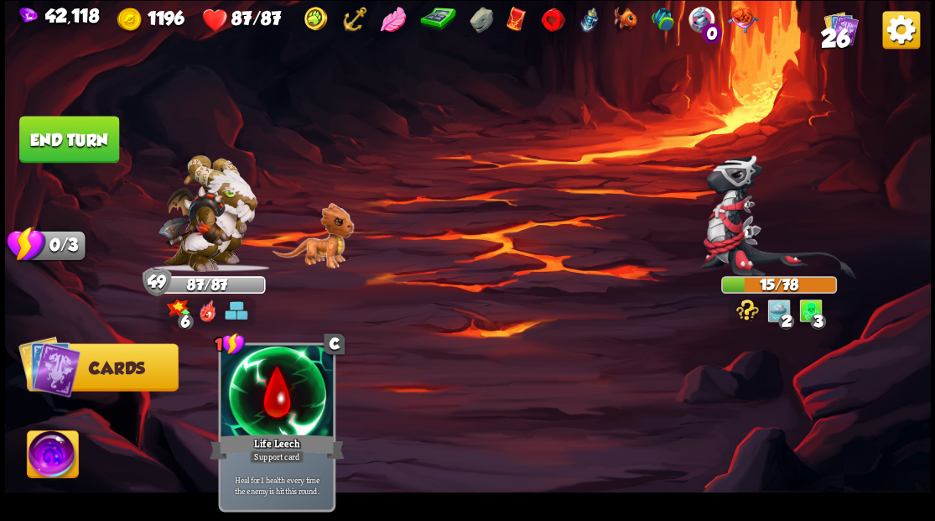
click at [57, 138] on button "End turn" at bounding box center [69, 139] width 100 height 47
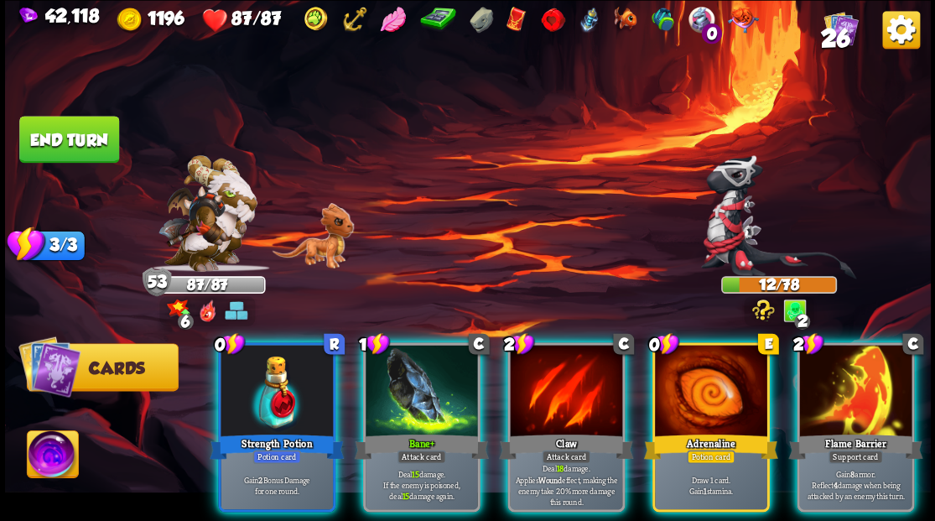
drag, startPoint x: 388, startPoint y: 388, endPoint x: 377, endPoint y: 380, distance: 14.0
click at [387, 389] on div at bounding box center [422, 392] width 112 height 95
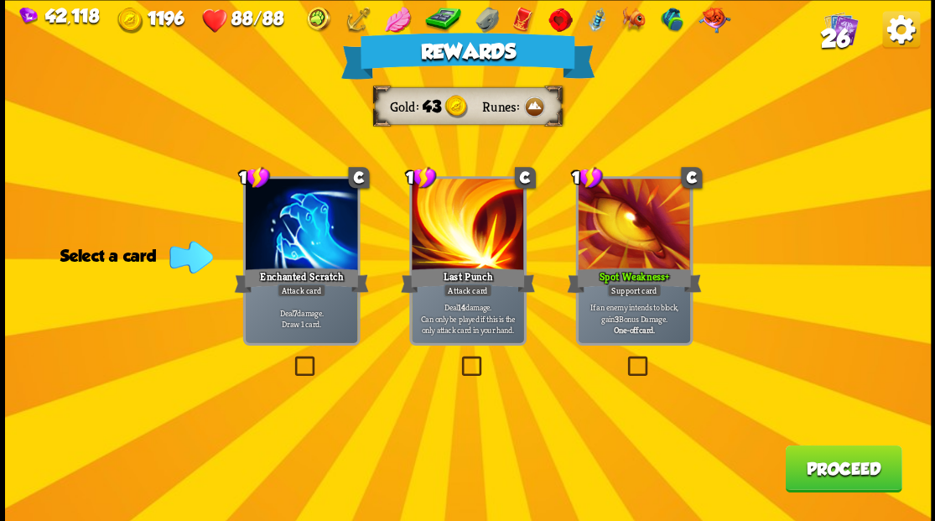
click at [855, 462] on button "Proceed" at bounding box center [843, 468] width 117 height 47
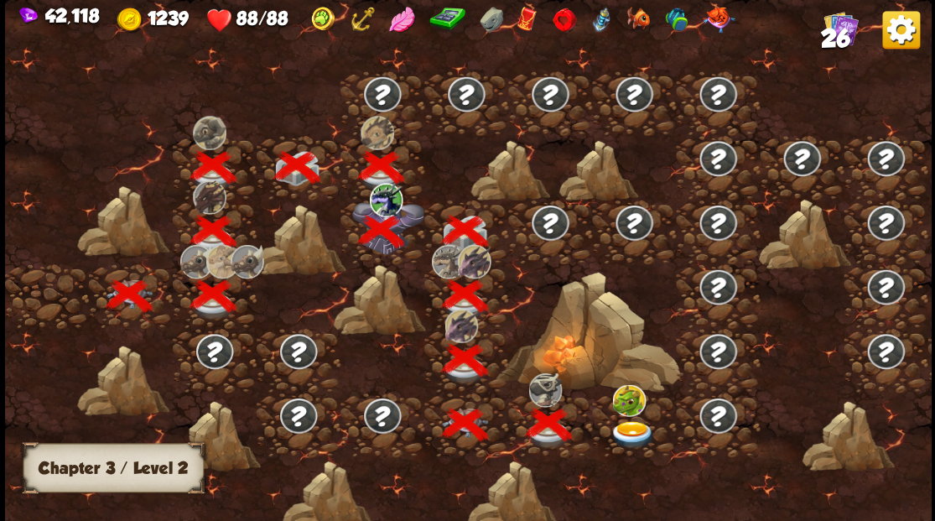
click at [622, 428] on img at bounding box center [633, 434] width 46 height 28
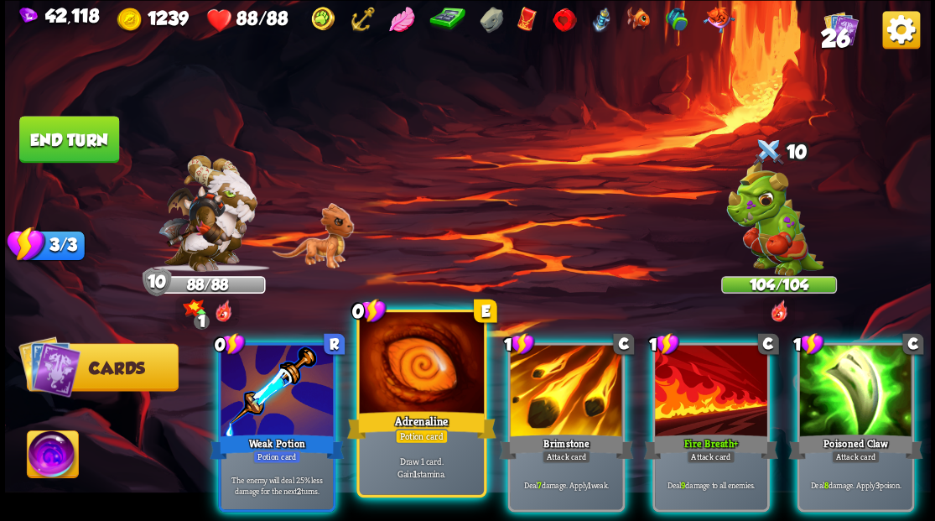
click at [409, 387] on div at bounding box center [421, 364] width 124 height 105
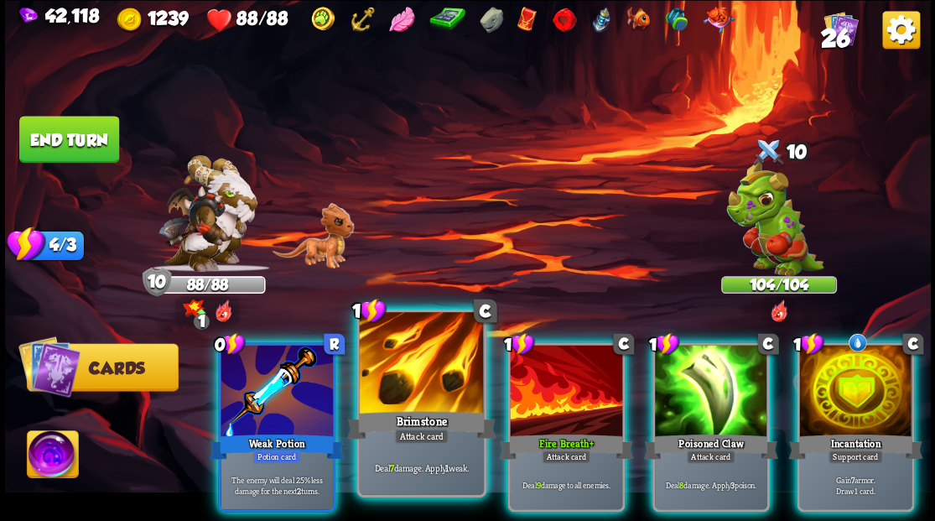
click at [427, 370] on div at bounding box center [421, 364] width 124 height 105
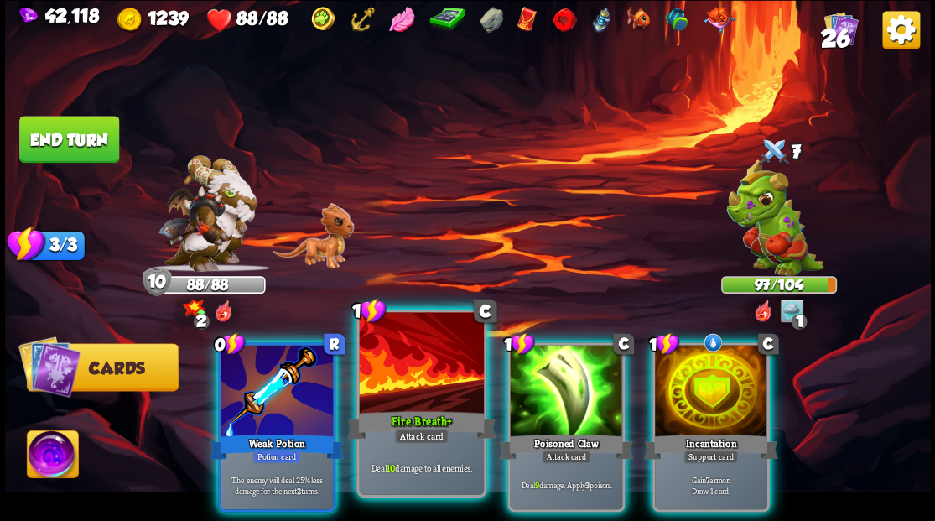
click at [425, 371] on div at bounding box center [421, 364] width 124 height 105
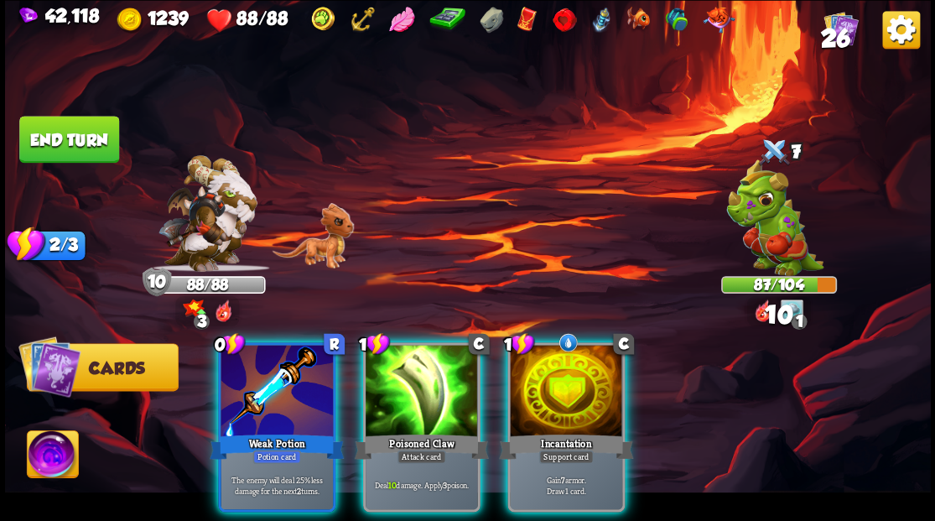
click at [425, 371] on div at bounding box center [422, 392] width 112 height 95
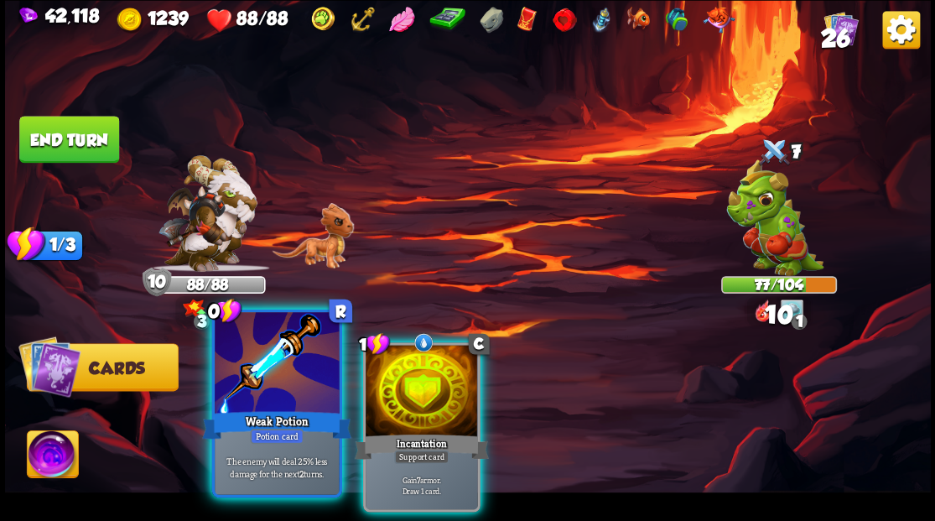
click at [301, 370] on div at bounding box center [277, 364] width 124 height 105
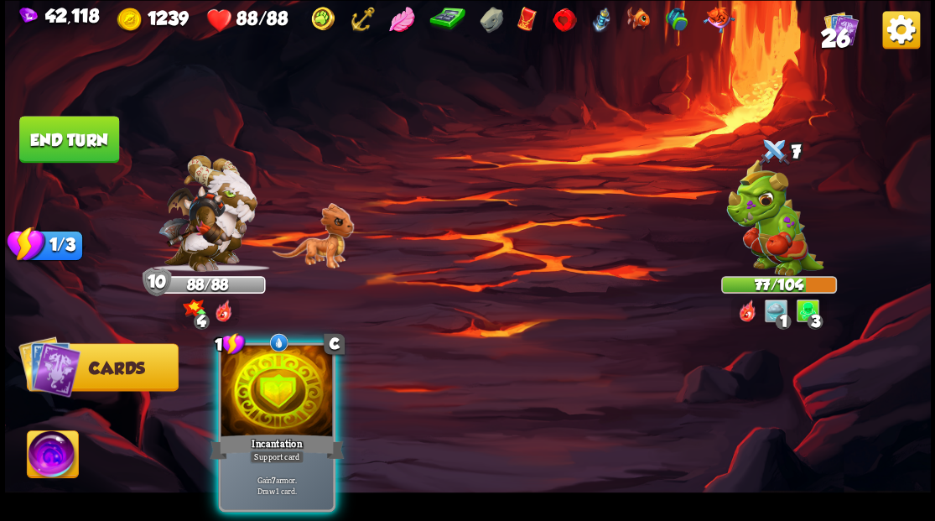
click at [301, 370] on div at bounding box center [277, 392] width 112 height 95
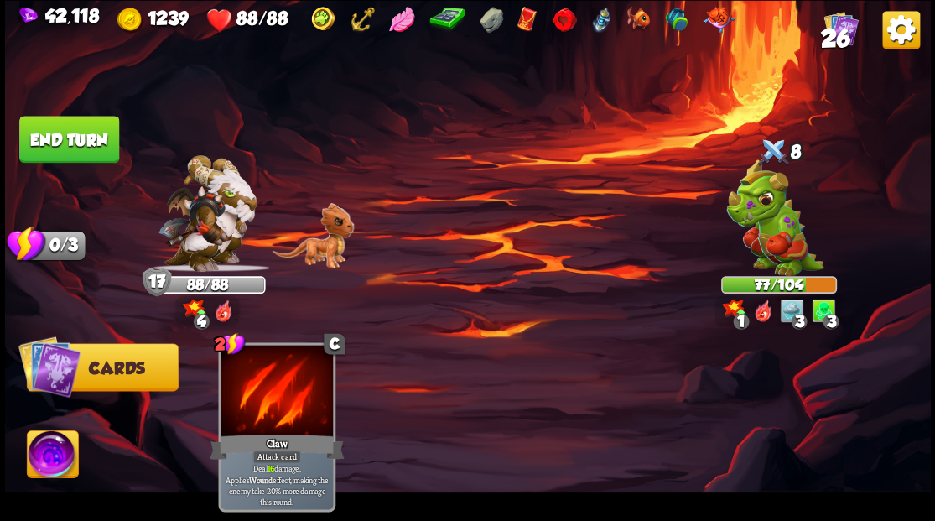
click at [49, 128] on button "End turn" at bounding box center [69, 139] width 100 height 47
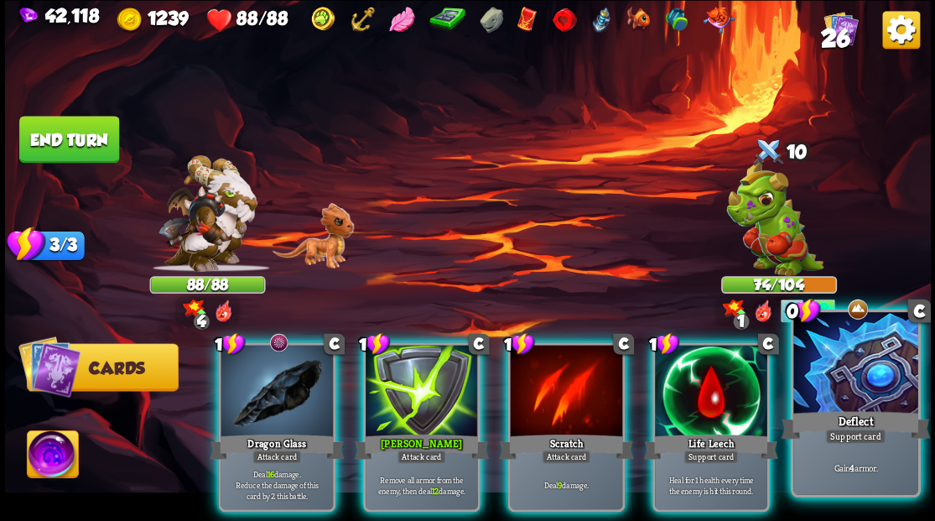
click at [886, 362] on div at bounding box center [856, 364] width 124 height 105
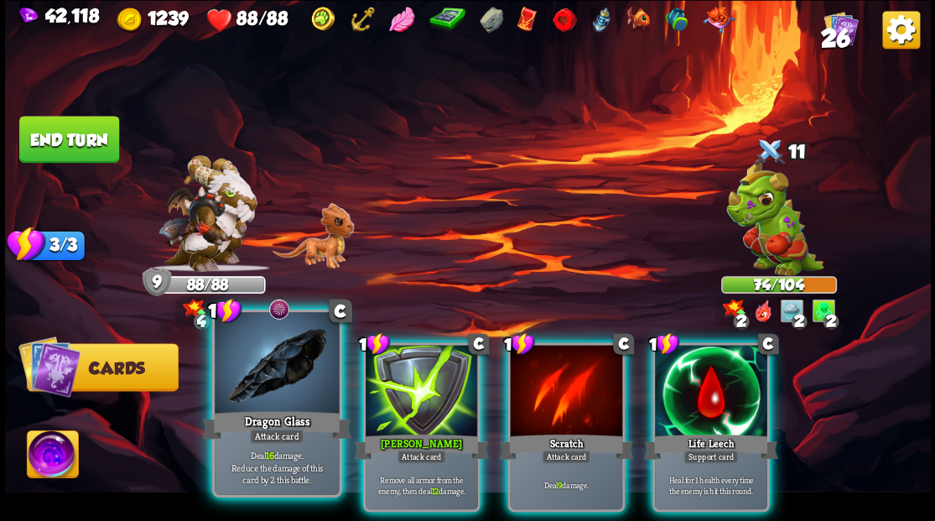
click at [273, 389] on div at bounding box center [277, 364] width 124 height 105
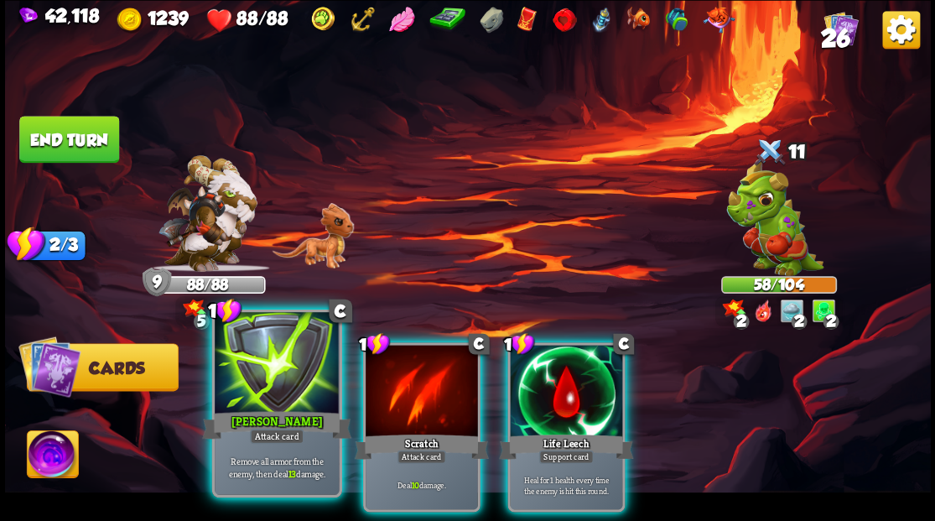
click at [273, 388] on div at bounding box center [277, 364] width 124 height 105
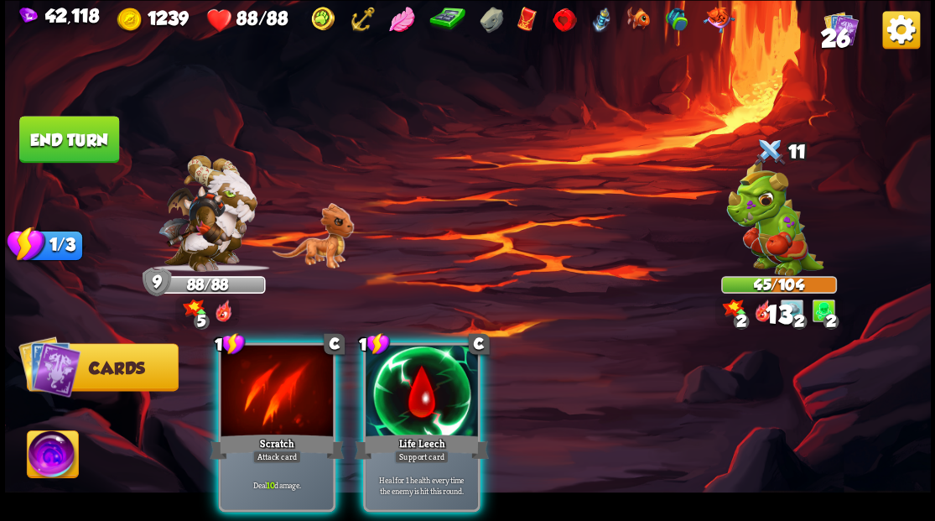
click at [273, 386] on div at bounding box center [277, 392] width 112 height 95
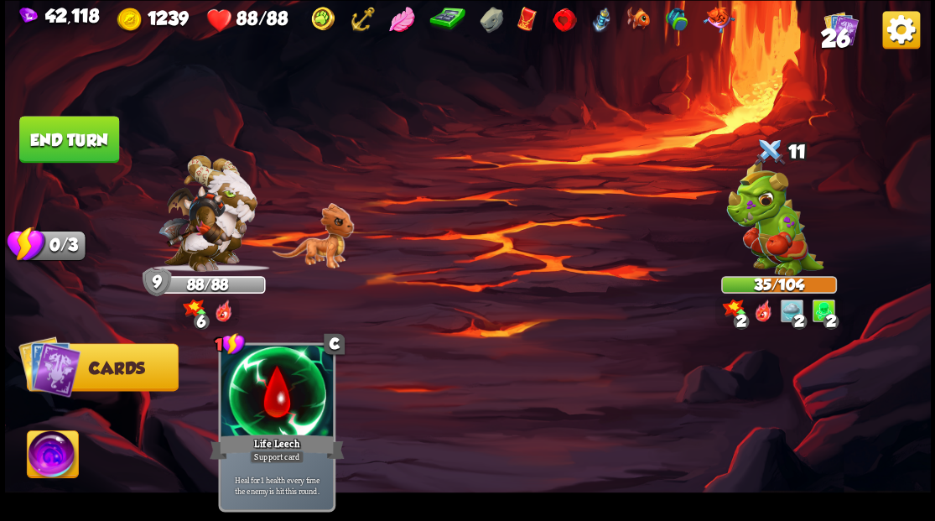
click at [71, 133] on button "End turn" at bounding box center [69, 139] width 100 height 47
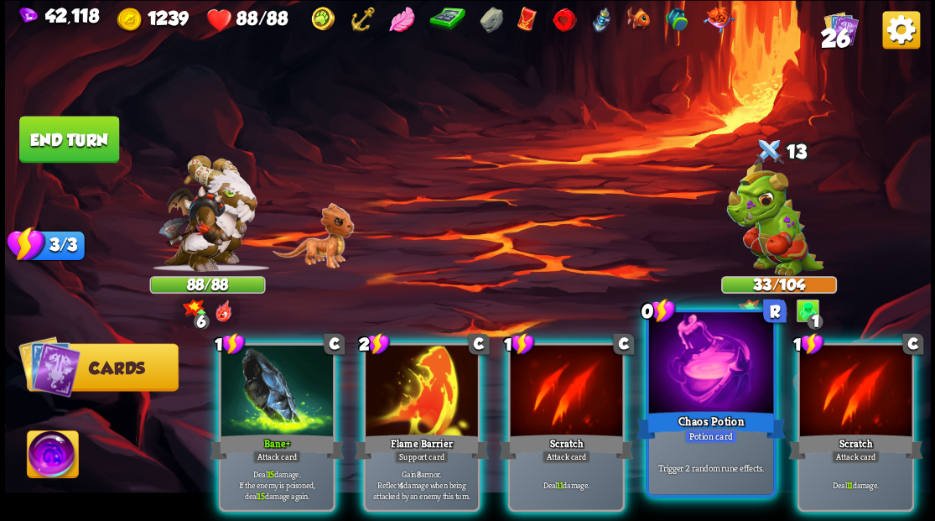
click at [691, 402] on div at bounding box center [711, 364] width 124 height 105
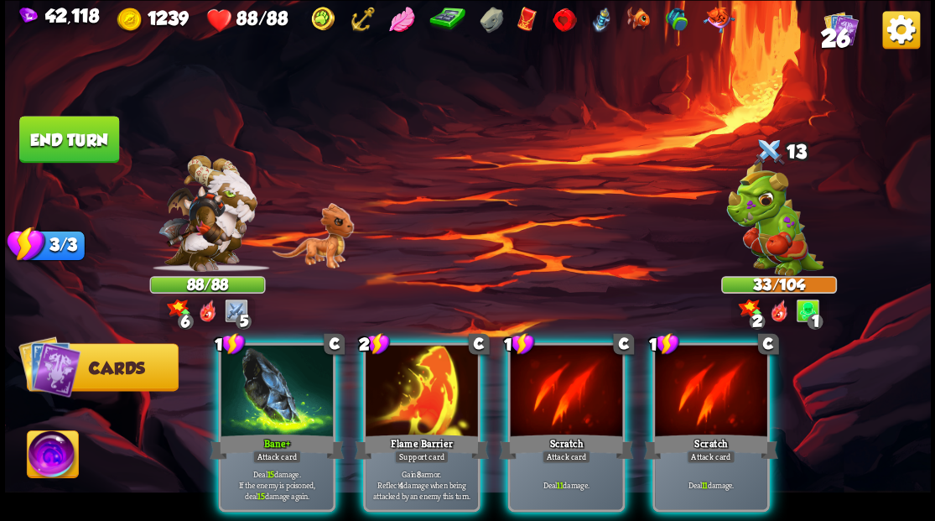
click at [258, 396] on div at bounding box center [277, 392] width 112 height 95
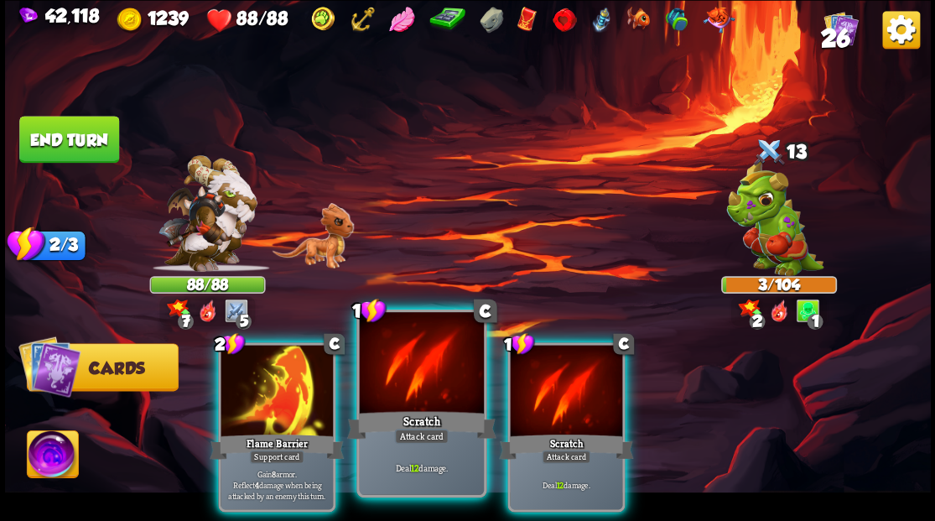
click at [393, 388] on div at bounding box center [421, 364] width 124 height 105
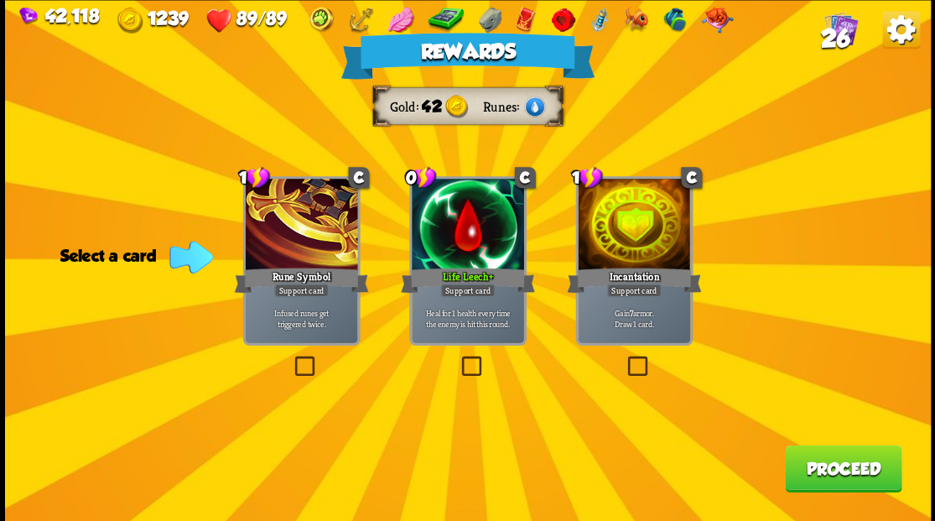
click at [833, 35] on span "26" at bounding box center [834, 37] width 29 height 29
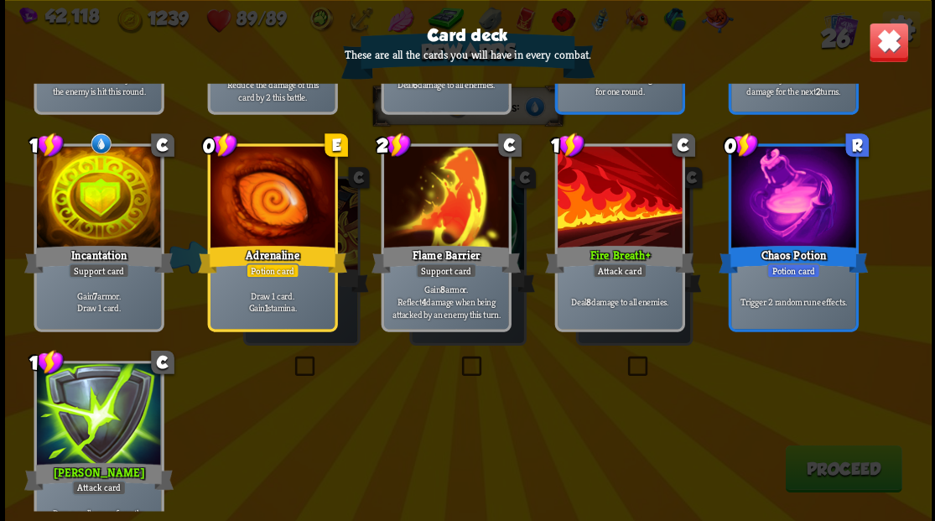
scroll to position [1007, 0]
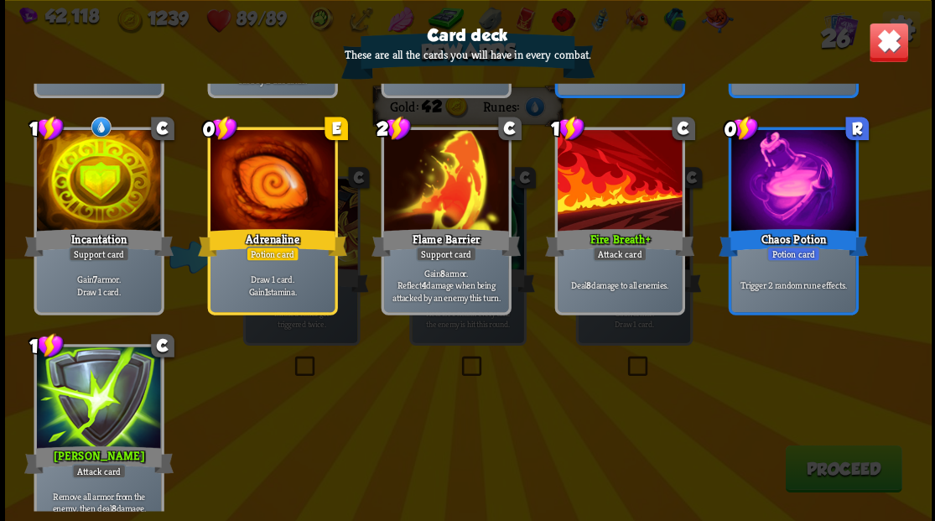
drag, startPoint x: 893, startPoint y: 37, endPoint x: 878, endPoint y: 60, distance: 27.5
click at [893, 39] on img at bounding box center [888, 42] width 40 height 40
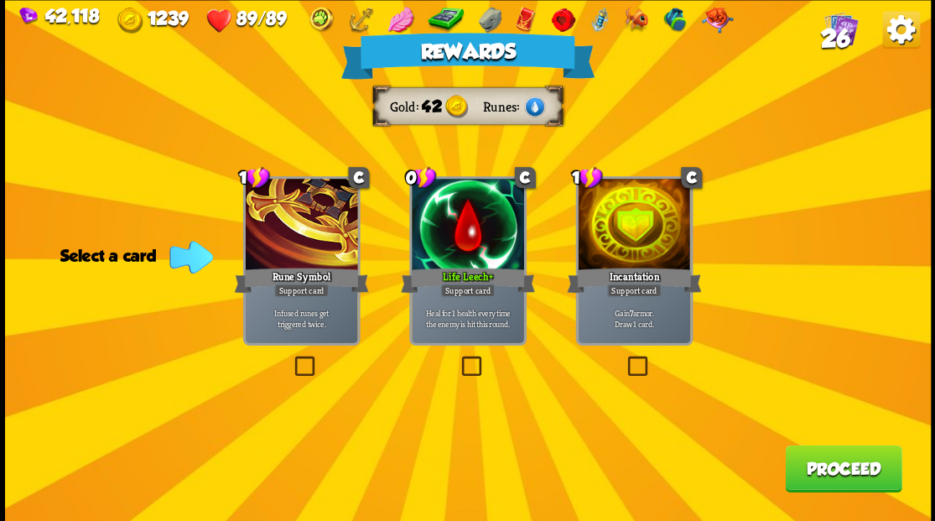
click at [458, 358] on label at bounding box center [458, 358] width 0 height 0
click at [0, 0] on input "checkbox" at bounding box center [0, 0] width 0 height 0
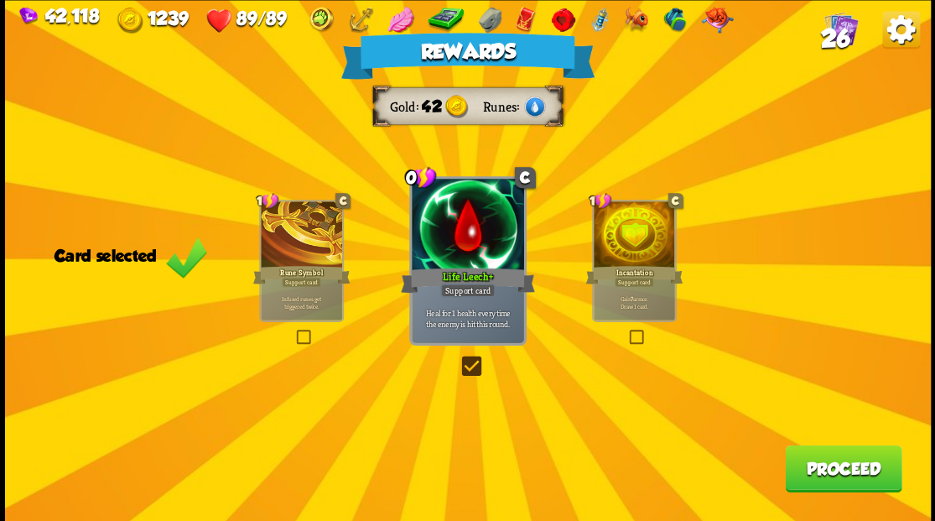
click at [833, 476] on button "Proceed" at bounding box center [843, 468] width 117 height 47
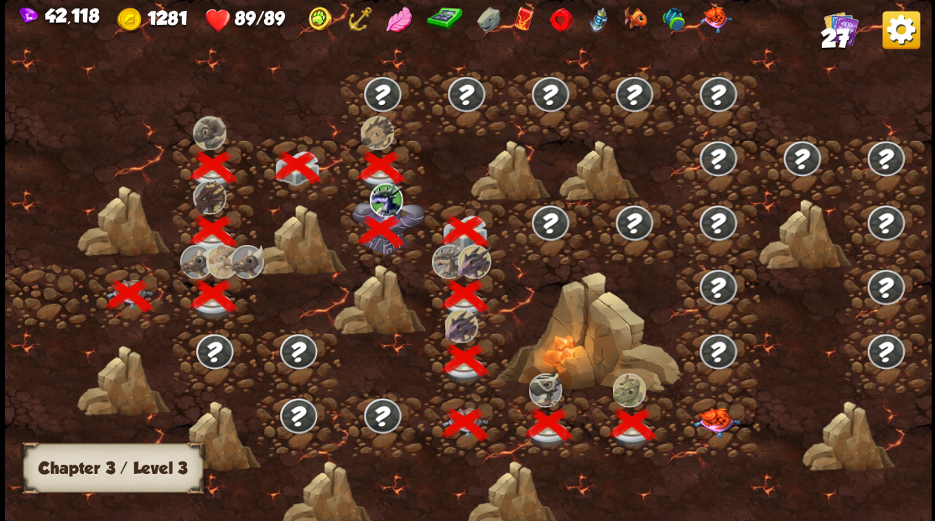
click at [721, 419] on img at bounding box center [717, 421] width 46 height 29
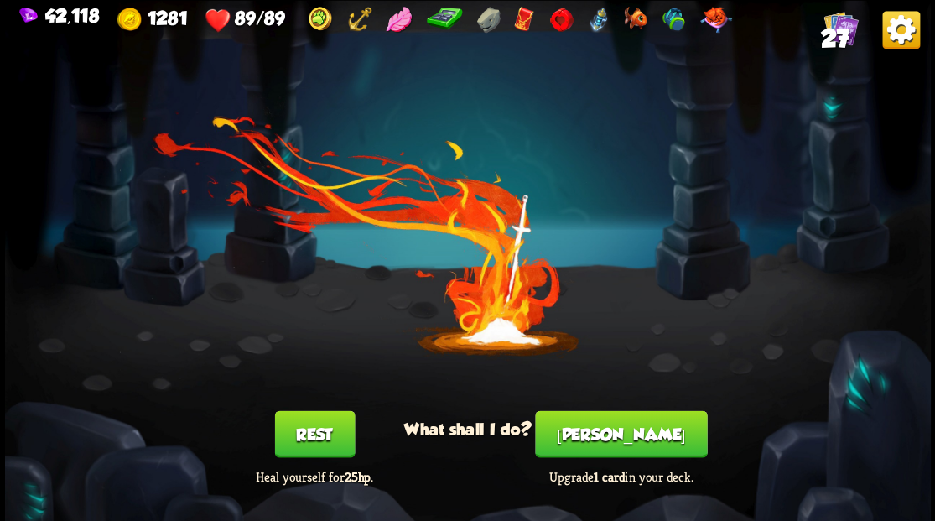
click at [612, 436] on button "[PERSON_NAME]" at bounding box center [621, 433] width 172 height 47
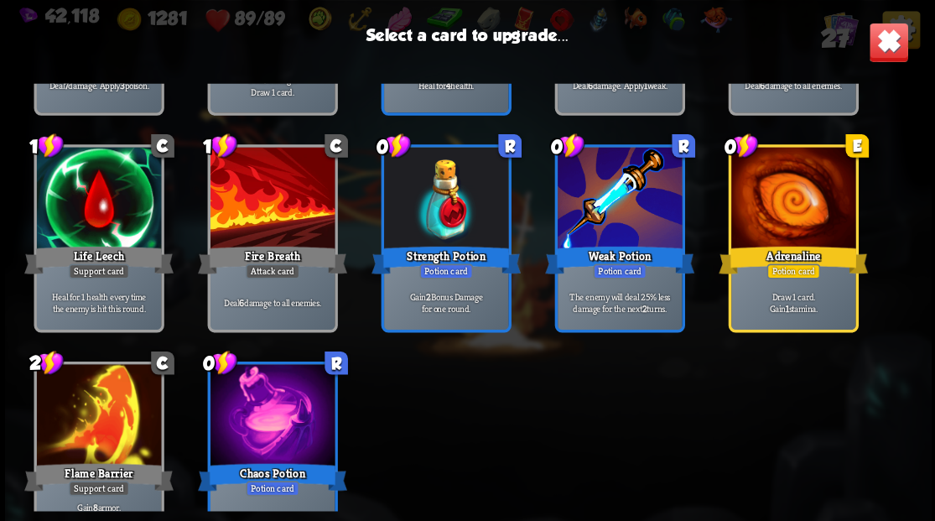
scroll to position [503, 0]
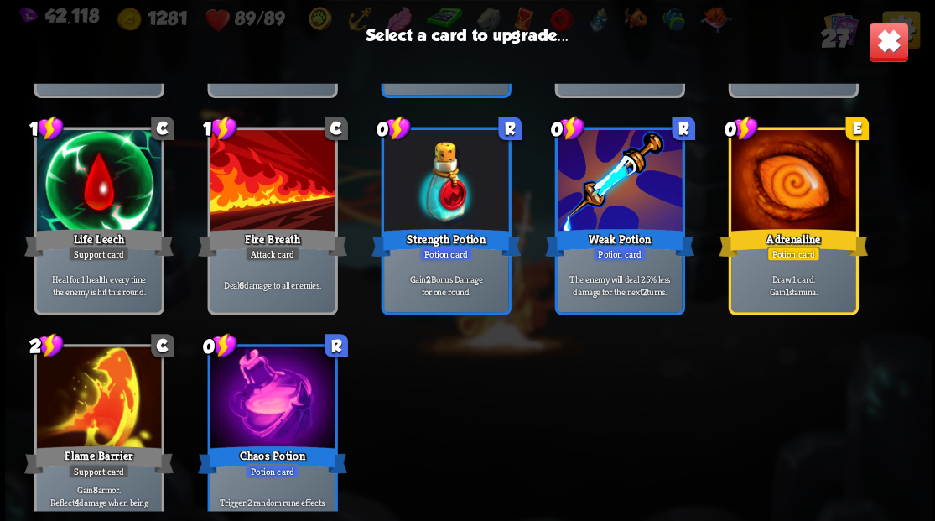
click at [80, 401] on div at bounding box center [98, 398] width 124 height 105
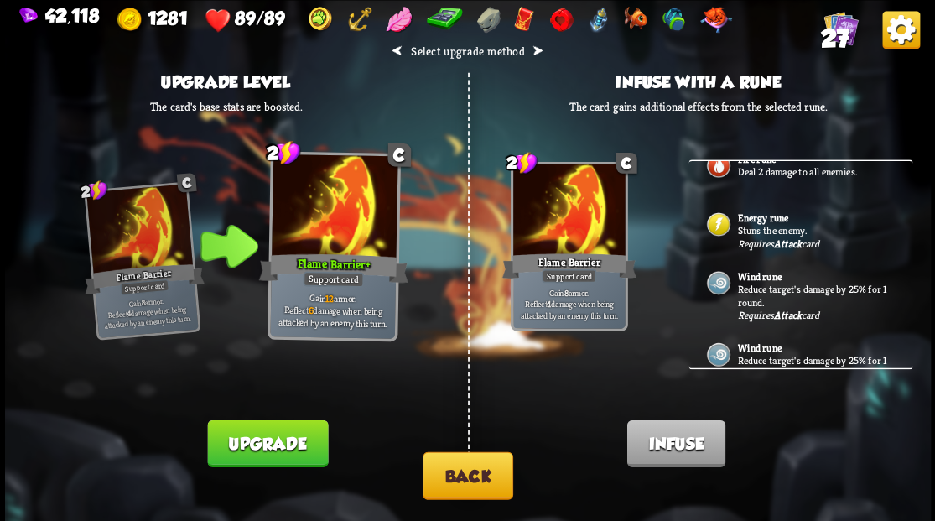
scroll to position [0, 0]
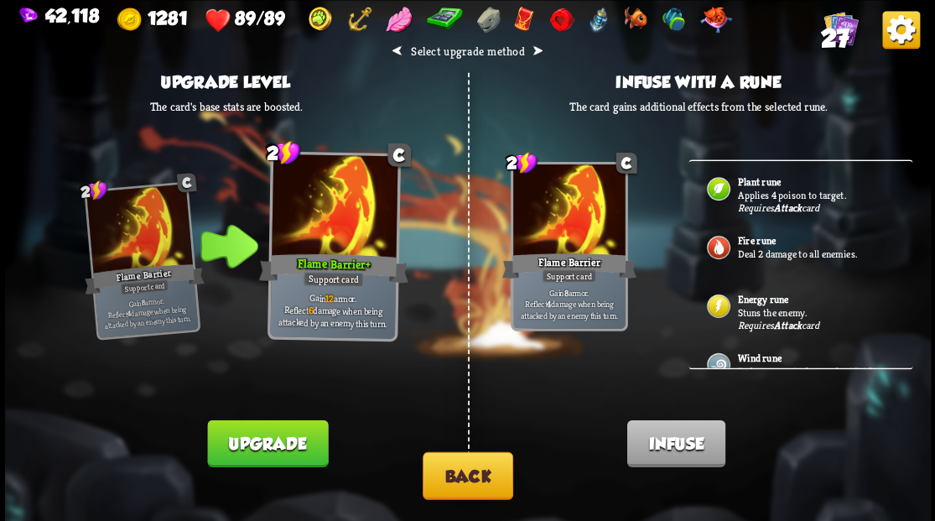
click at [478, 482] on button "Back" at bounding box center [468, 475] width 91 height 48
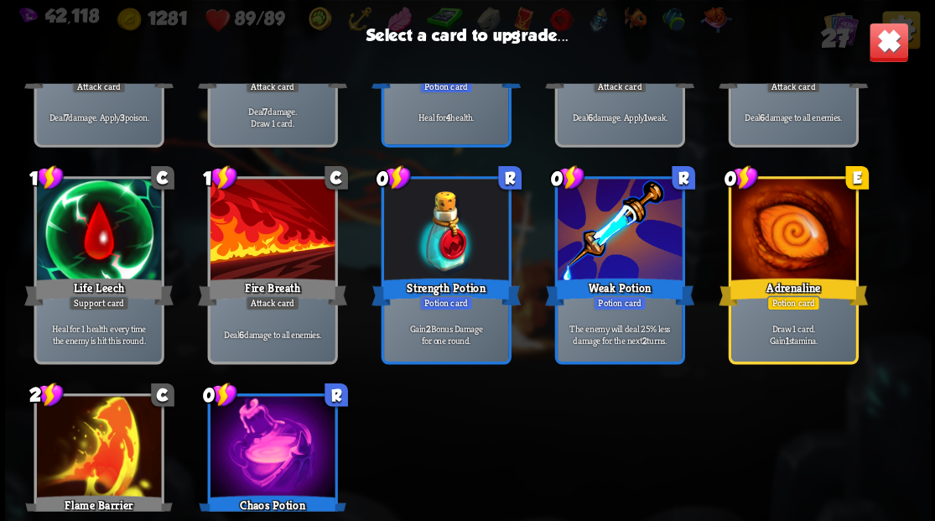
scroll to position [447, 0]
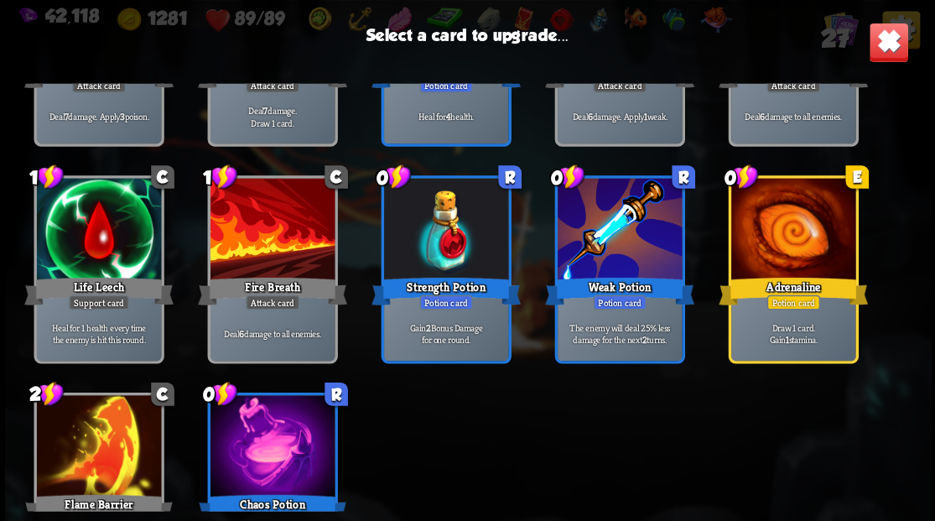
click at [72, 232] on div at bounding box center [98, 230] width 124 height 105
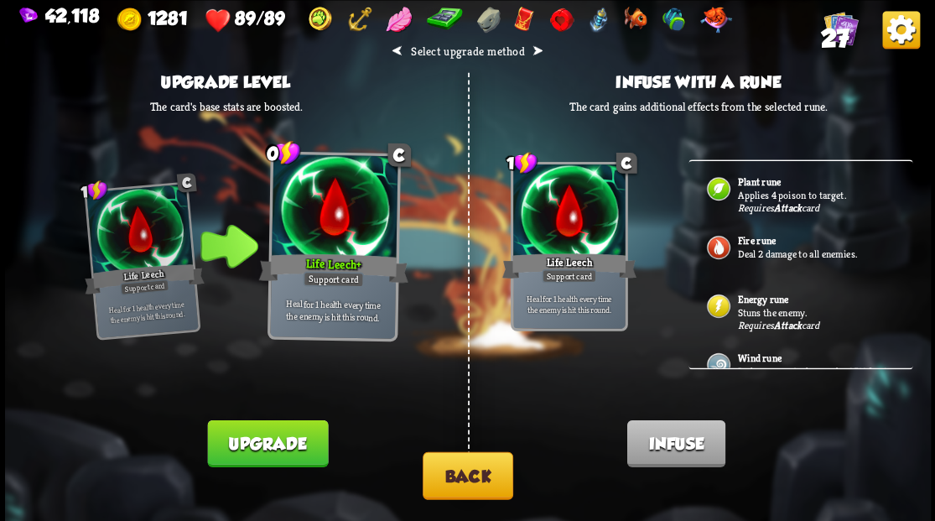
click at [279, 451] on button "Upgrade" at bounding box center [267, 442] width 121 height 47
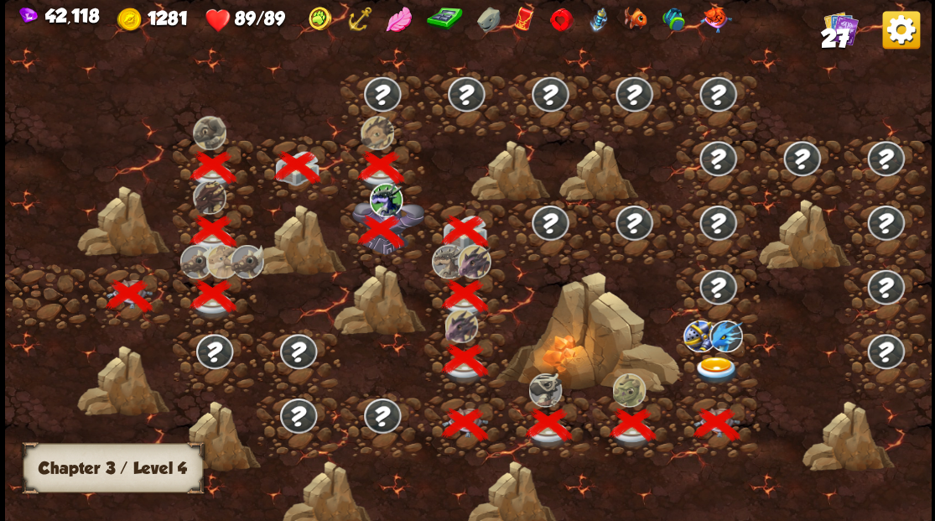
click at [723, 369] on img at bounding box center [717, 371] width 46 height 28
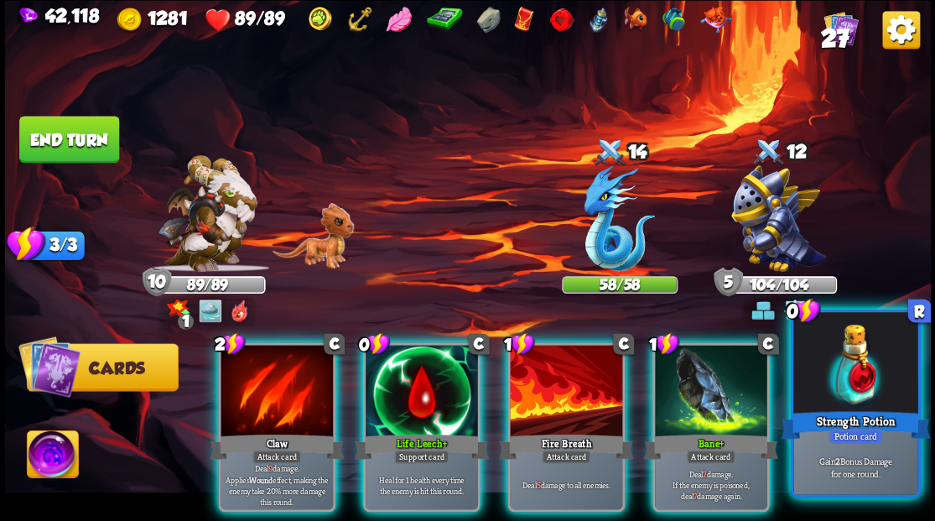
click at [859, 382] on div at bounding box center [856, 364] width 124 height 105
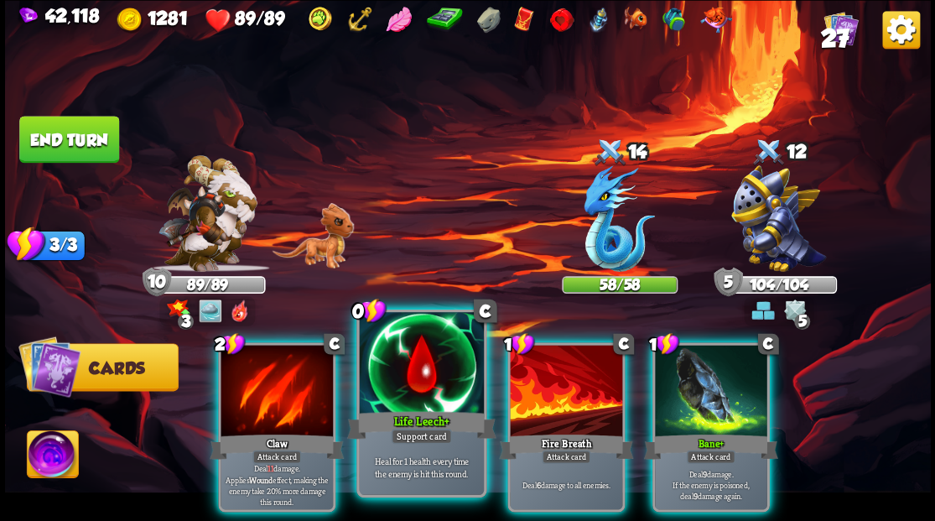
click at [418, 375] on div at bounding box center [421, 364] width 124 height 105
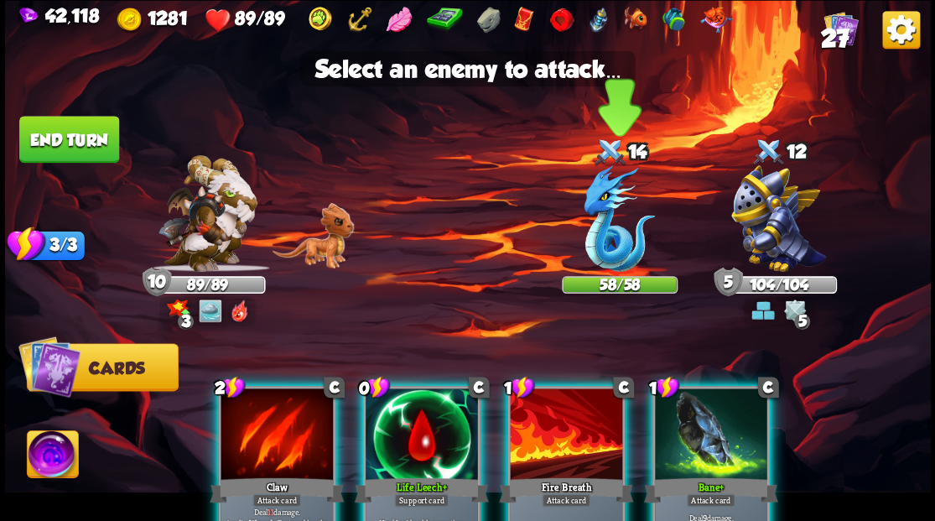
click at [614, 227] on img at bounding box center [619, 218] width 71 height 107
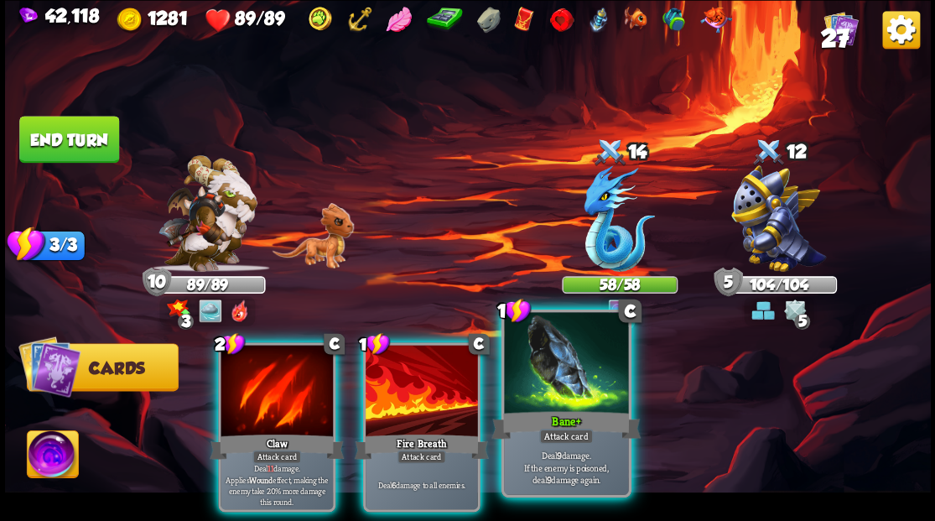
click at [562, 387] on div at bounding box center [566, 364] width 124 height 105
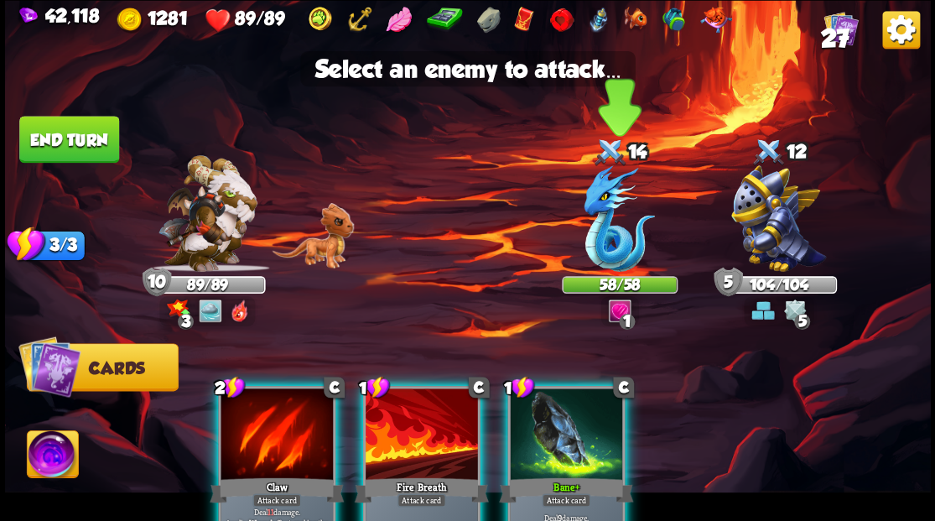
click at [601, 236] on img at bounding box center [619, 218] width 71 height 107
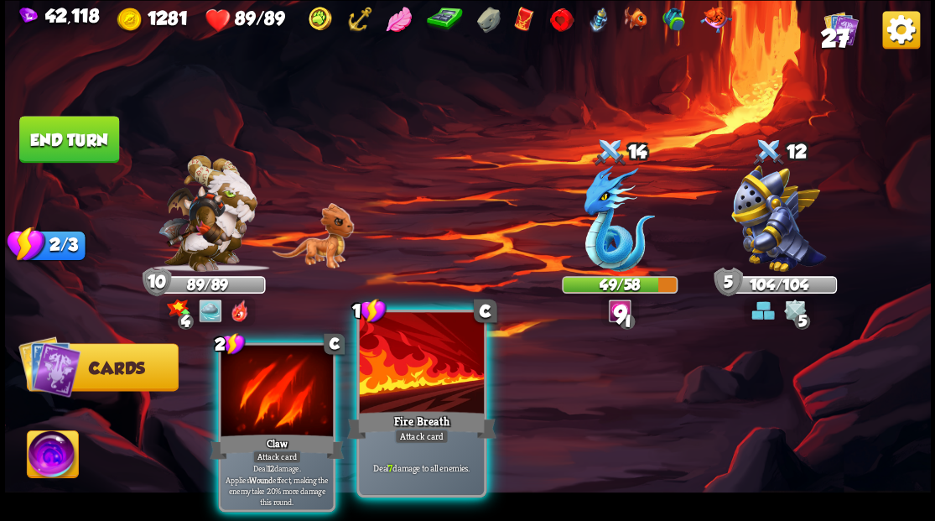
click at [432, 382] on div at bounding box center [421, 364] width 124 height 105
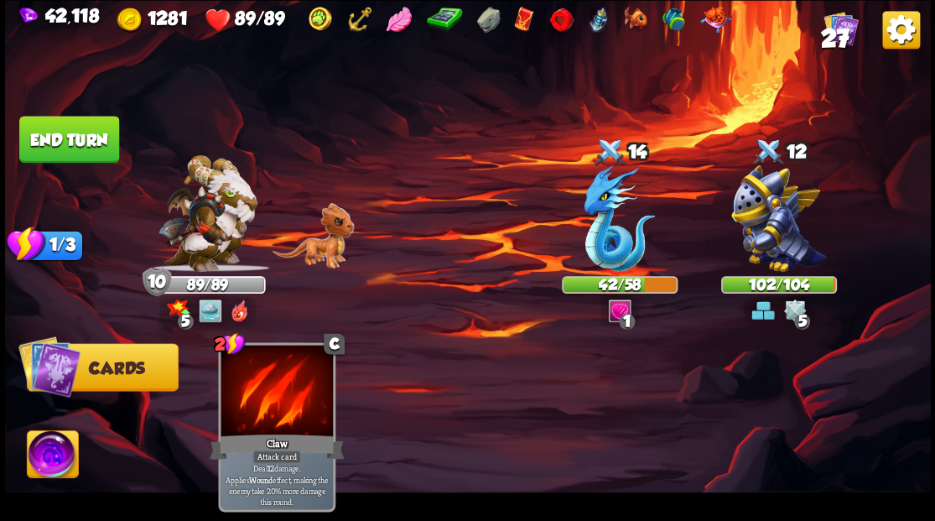
click at [85, 138] on button "End turn" at bounding box center [69, 139] width 100 height 47
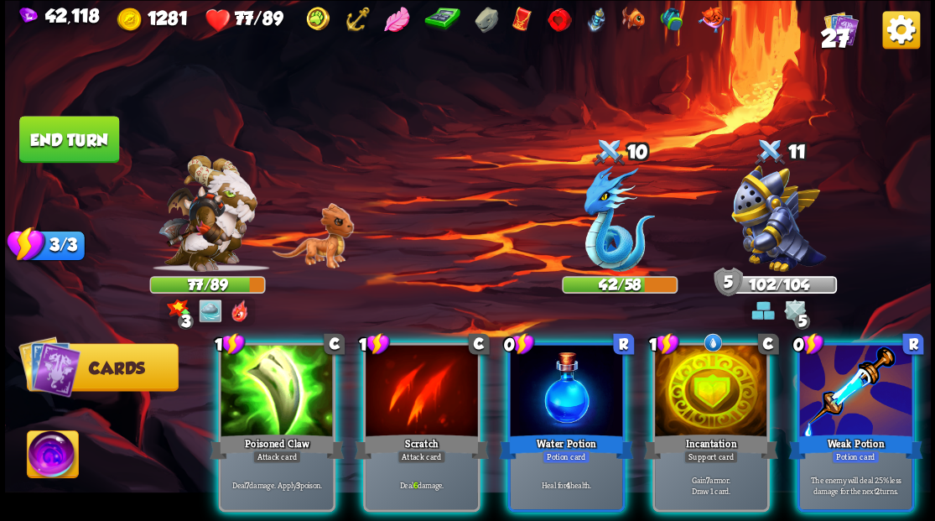
click at [579, 367] on div at bounding box center [566, 392] width 112 height 95
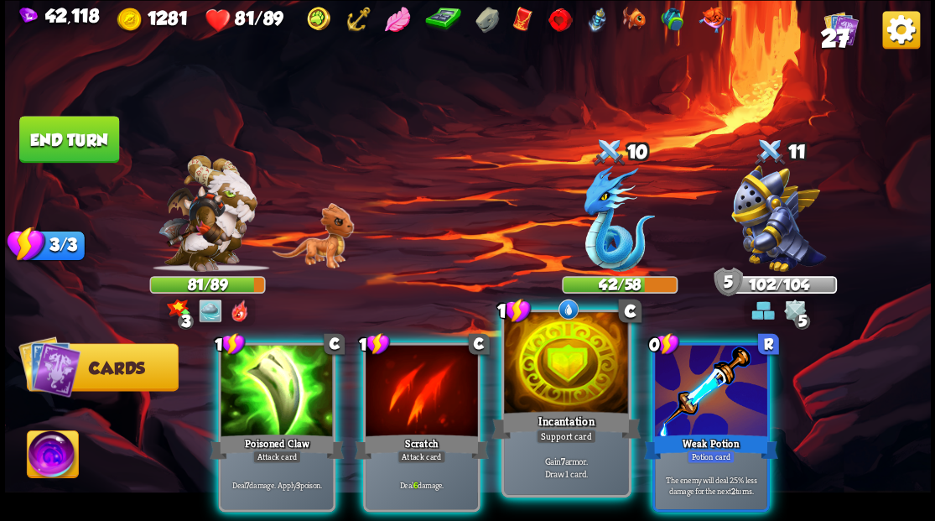
click at [576, 382] on div at bounding box center [566, 364] width 124 height 105
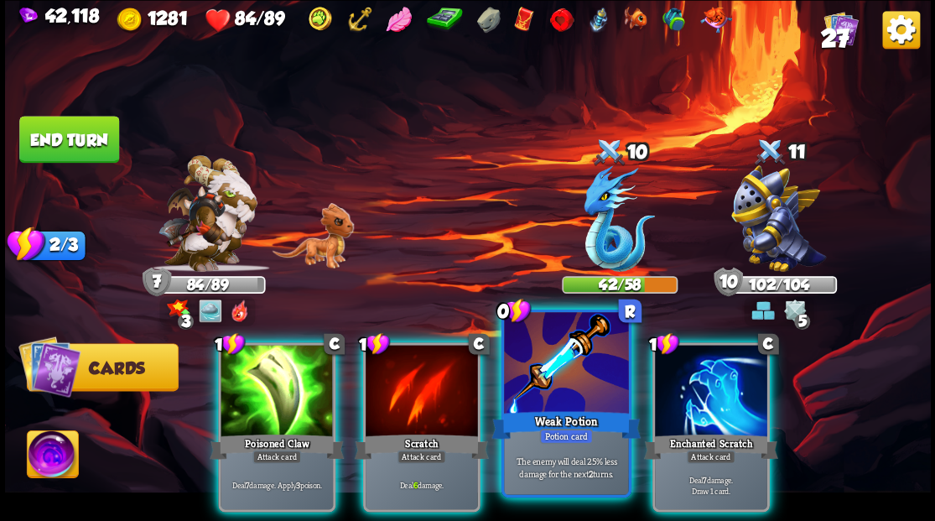
drag, startPoint x: 547, startPoint y: 386, endPoint x: 619, endPoint y: 332, distance: 89.9
click at [549, 385] on div at bounding box center [566, 364] width 124 height 105
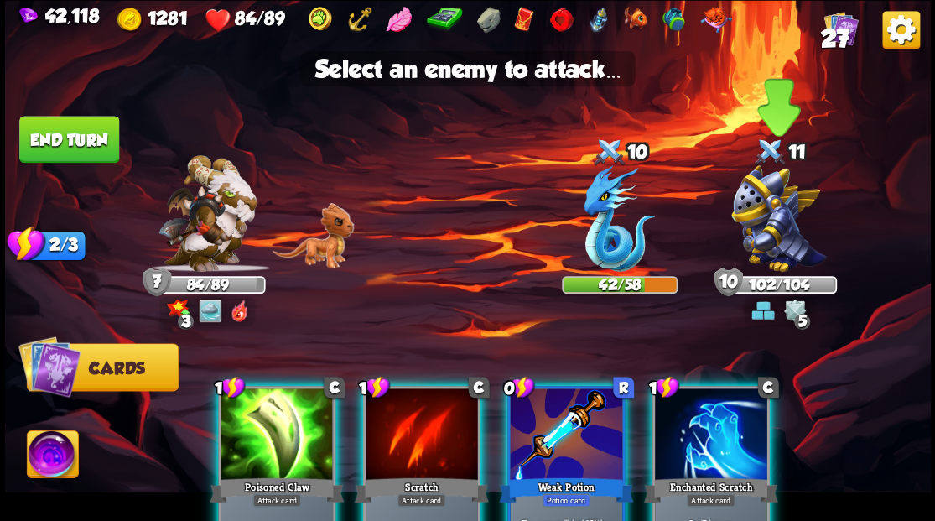
click at [777, 216] on img at bounding box center [779, 218] width 95 height 107
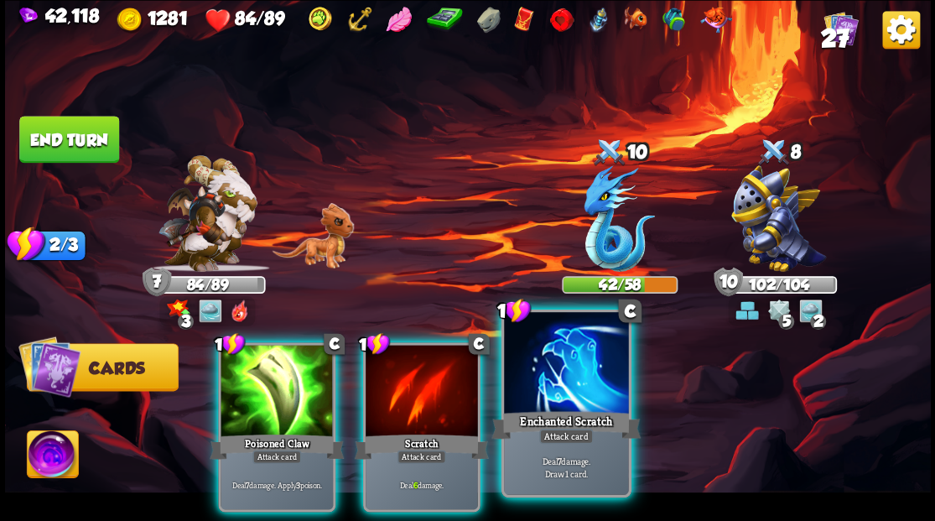
click at [560, 403] on div at bounding box center [566, 364] width 124 height 105
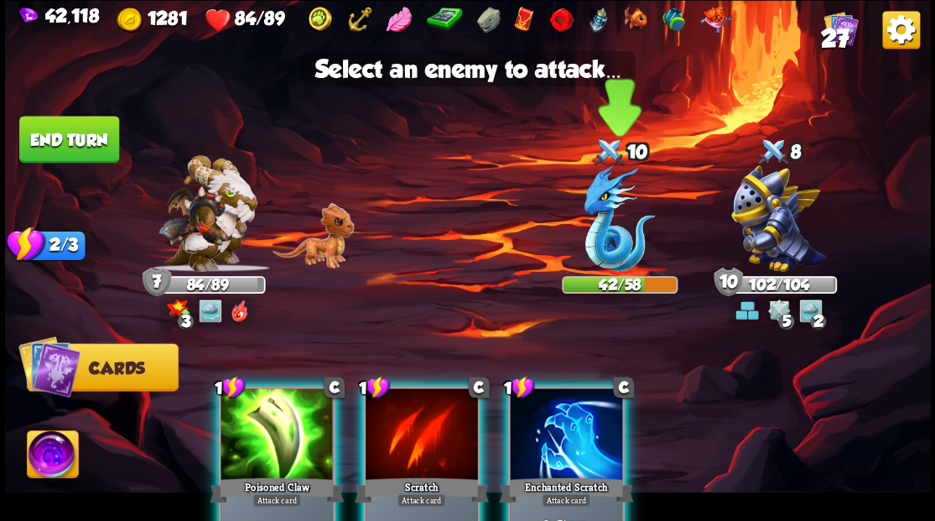
click at [604, 243] on img at bounding box center [619, 218] width 71 height 107
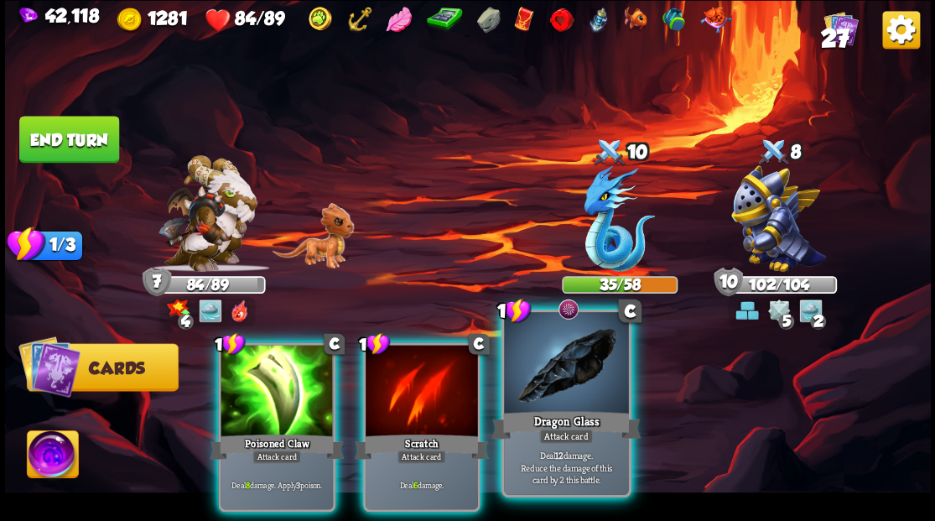
click at [564, 386] on div at bounding box center [566, 364] width 124 height 105
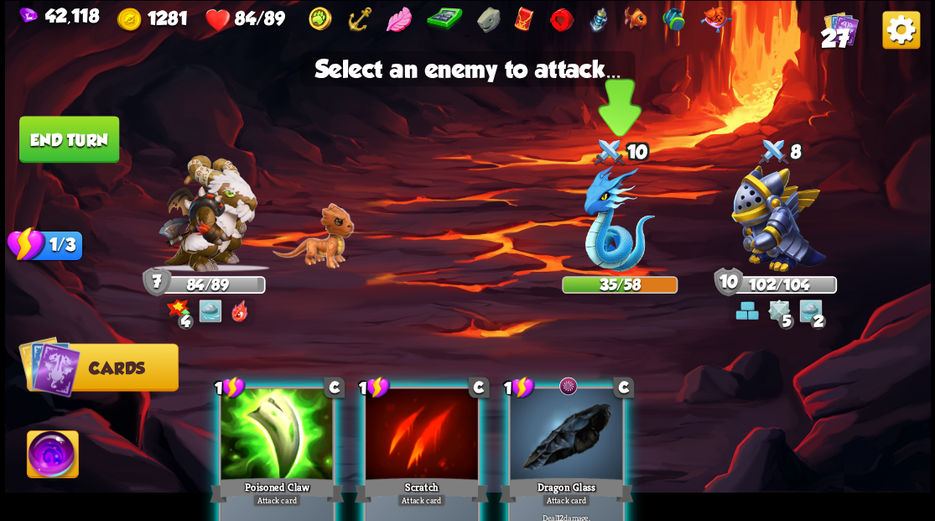
click at [600, 232] on img at bounding box center [619, 218] width 71 height 107
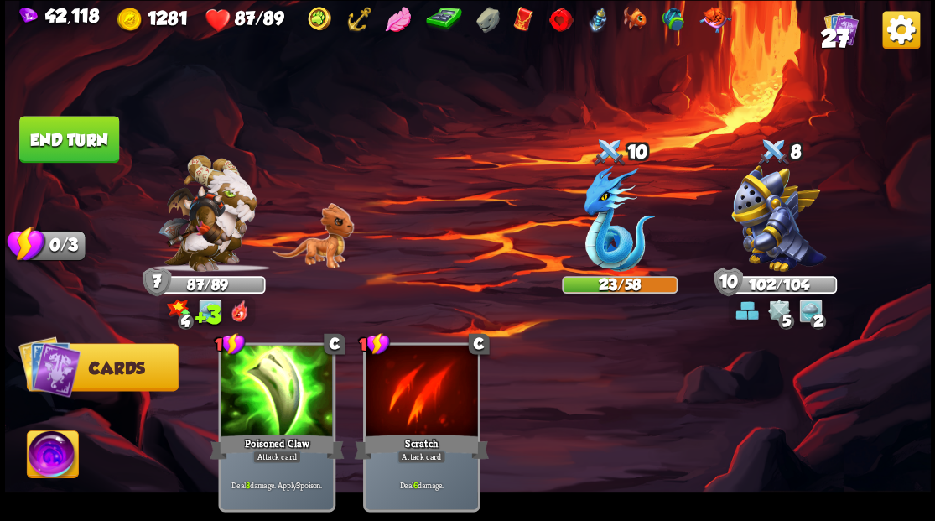
click at [81, 135] on button "End turn" at bounding box center [69, 139] width 100 height 47
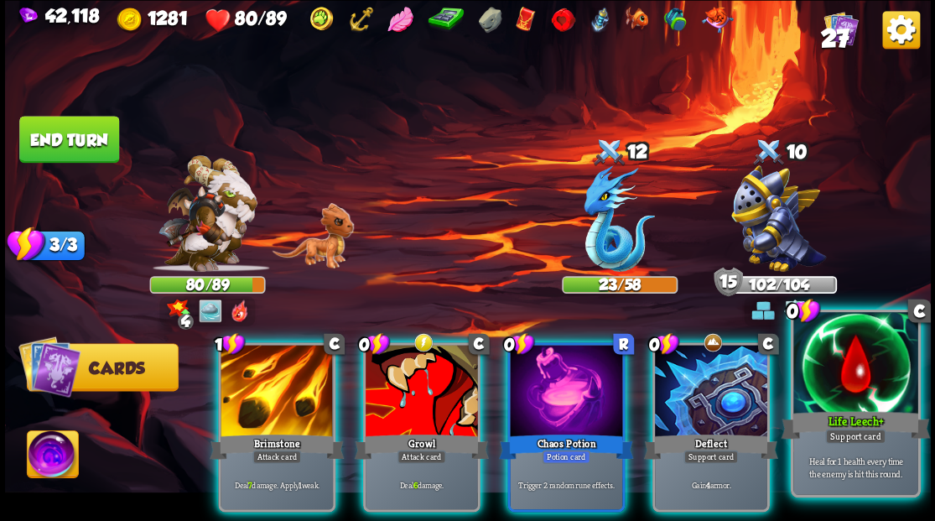
click at [870, 398] on div at bounding box center [856, 364] width 124 height 105
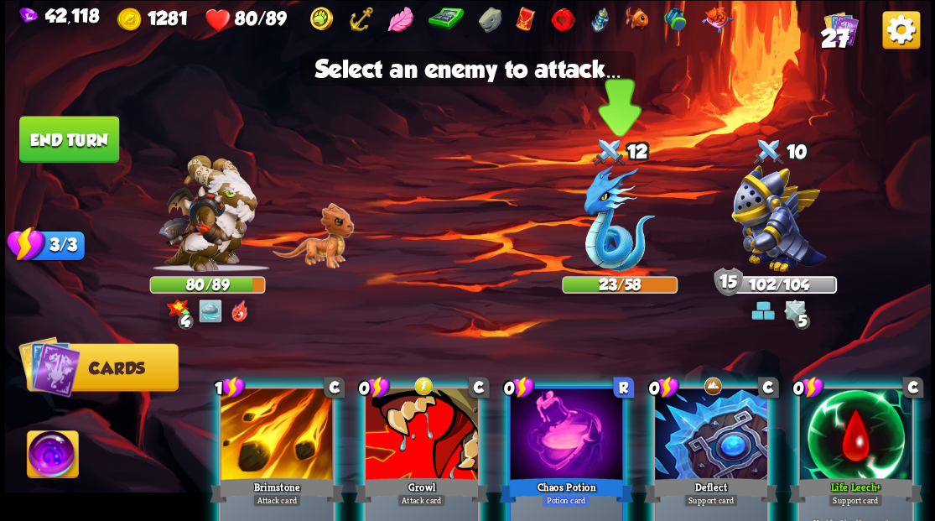
click at [605, 221] on img at bounding box center [619, 218] width 71 height 107
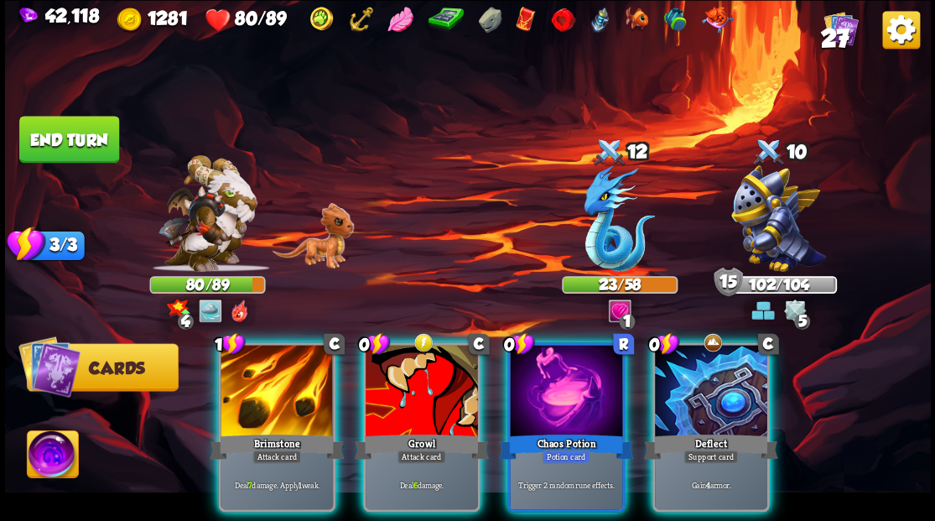
click at [561, 391] on div at bounding box center [566, 392] width 112 height 95
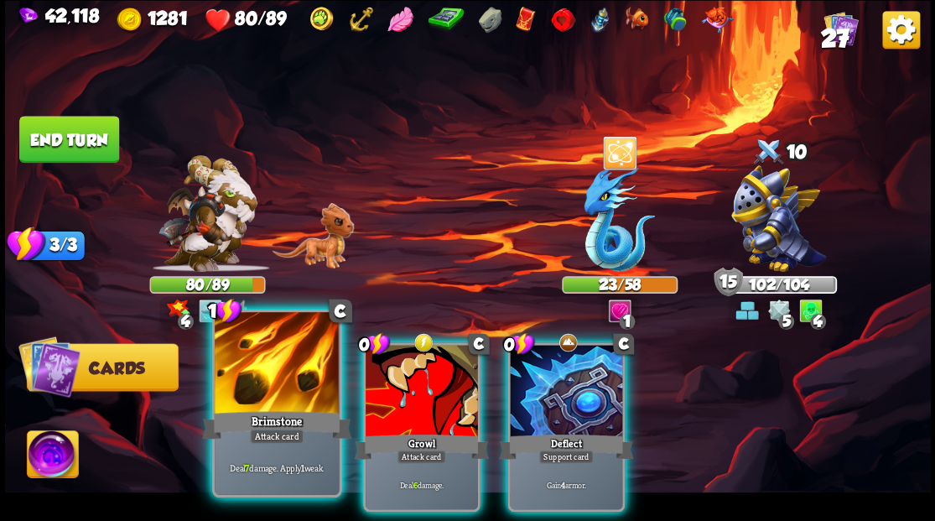
click at [272, 378] on div at bounding box center [277, 364] width 124 height 105
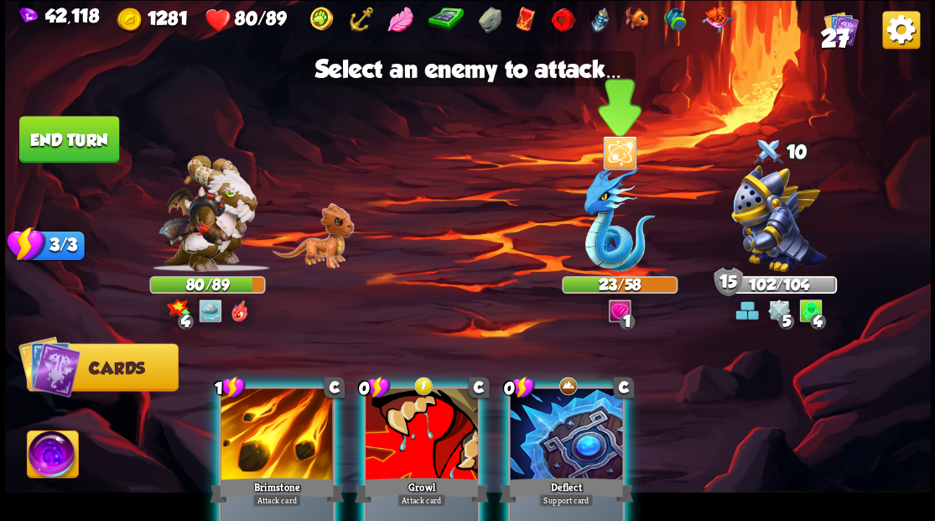
click at [611, 235] on img at bounding box center [619, 218] width 71 height 107
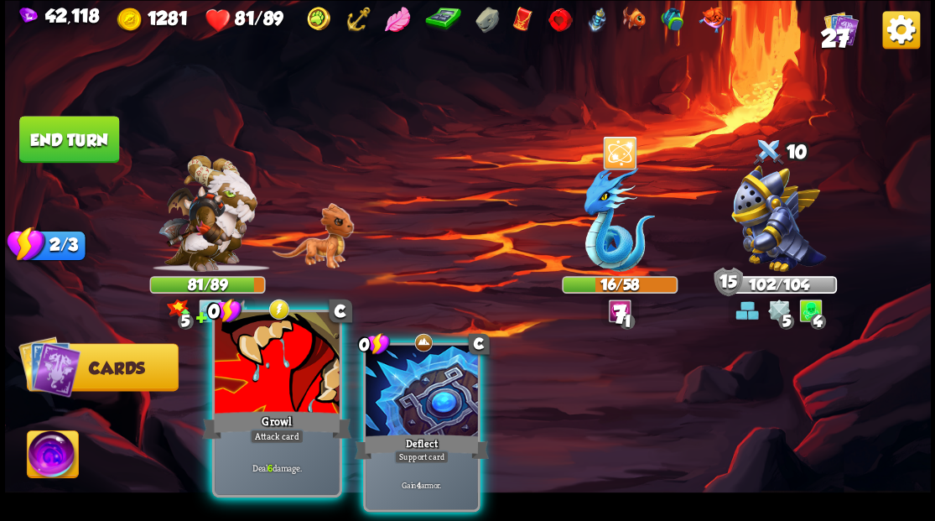
click at [268, 378] on div at bounding box center [277, 364] width 124 height 105
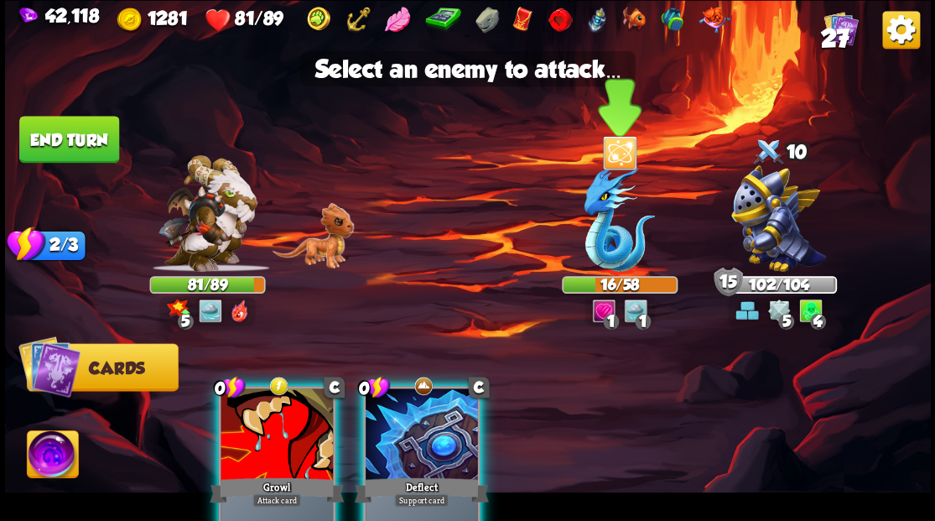
click at [604, 234] on img at bounding box center [619, 218] width 71 height 107
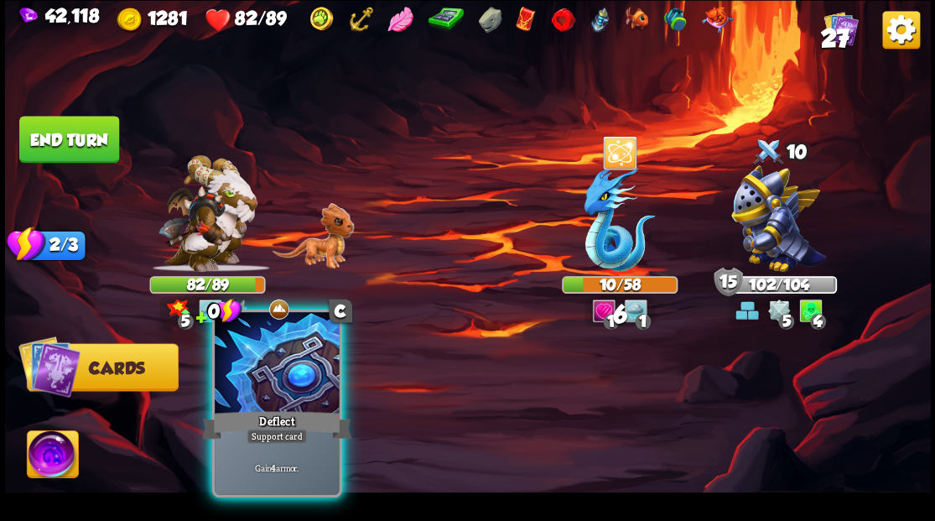
click at [270, 384] on div at bounding box center [277, 364] width 124 height 105
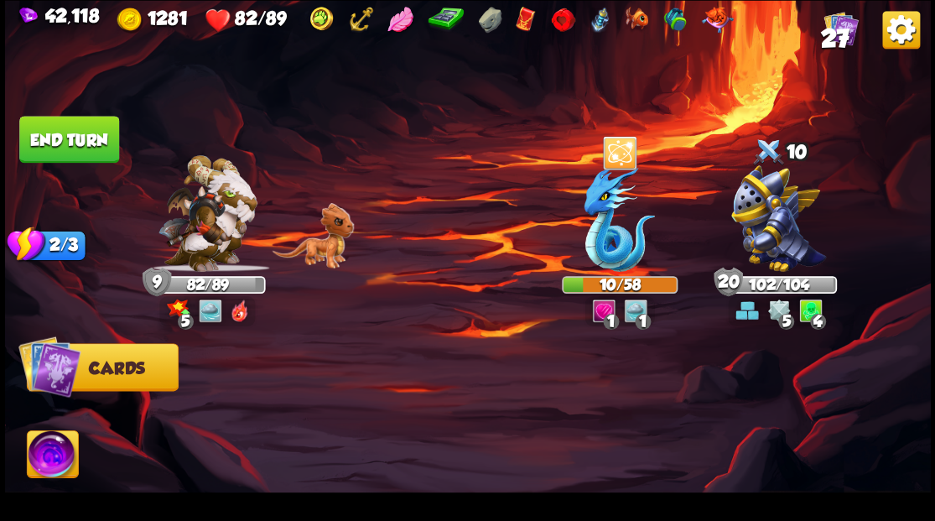
click at [70, 134] on button "End turn" at bounding box center [69, 139] width 100 height 47
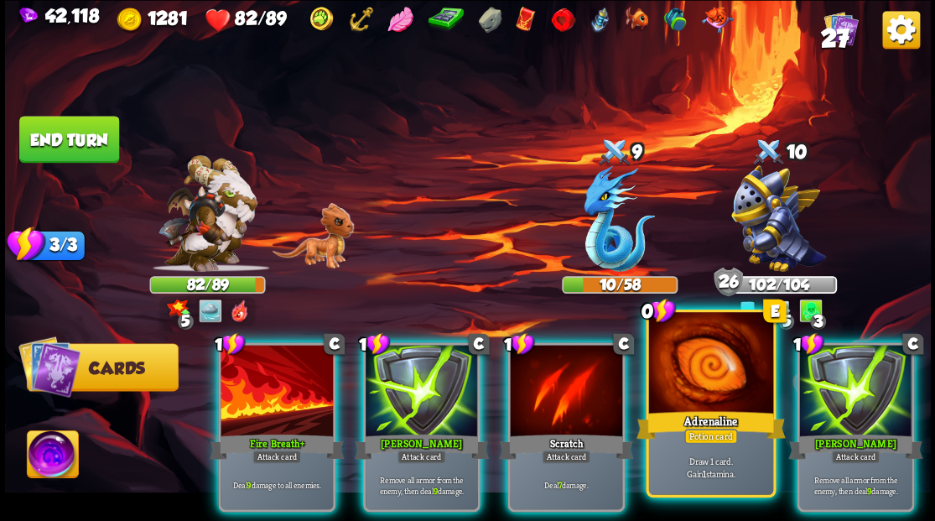
click at [727, 383] on div at bounding box center [711, 364] width 124 height 105
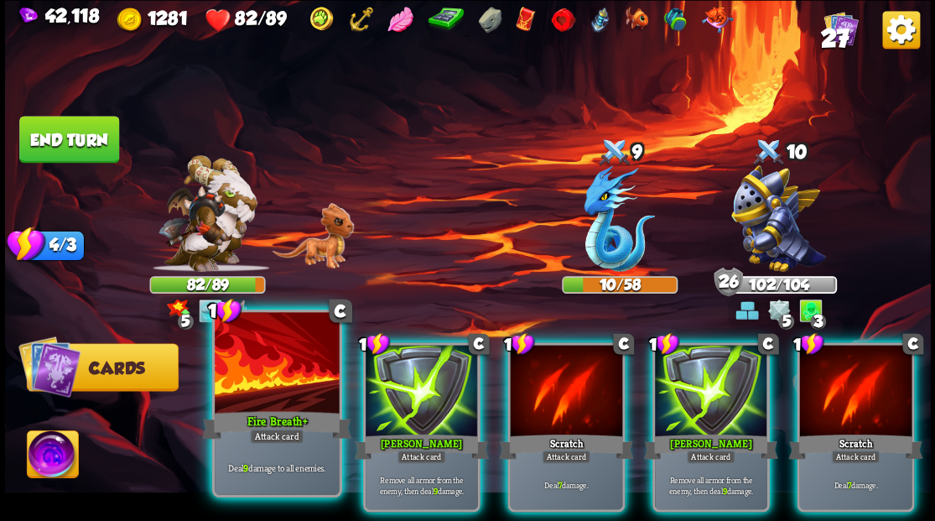
click at [298, 357] on div at bounding box center [277, 364] width 124 height 105
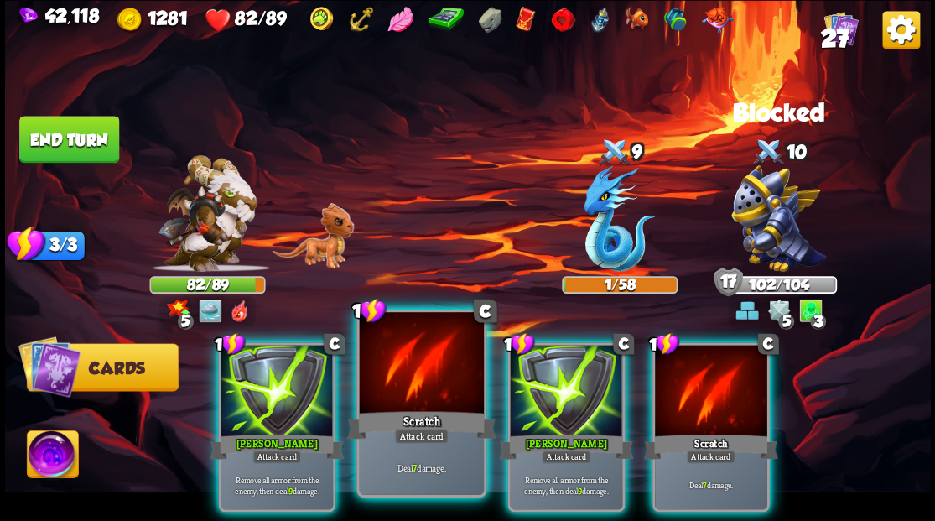
click at [413, 373] on div at bounding box center [421, 364] width 124 height 105
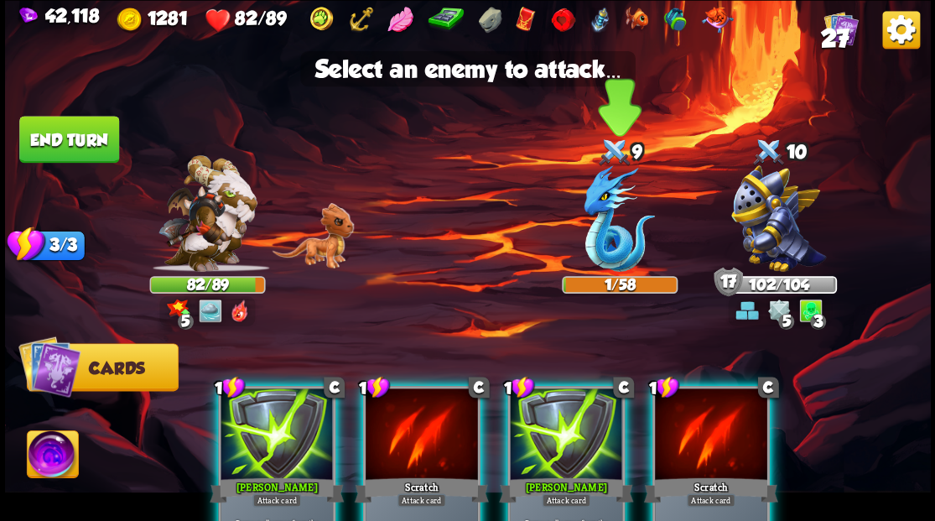
click at [614, 230] on img at bounding box center [619, 218] width 71 height 107
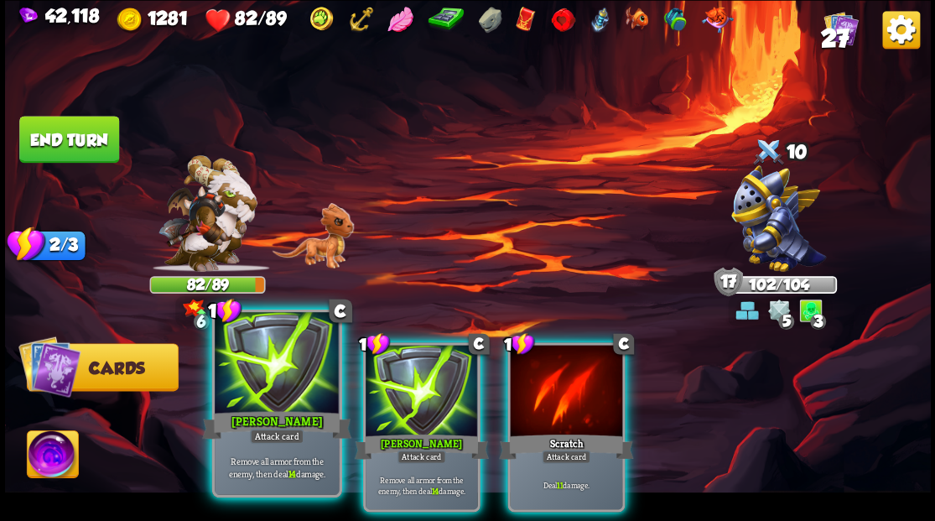
click at [271, 373] on div at bounding box center [277, 364] width 124 height 105
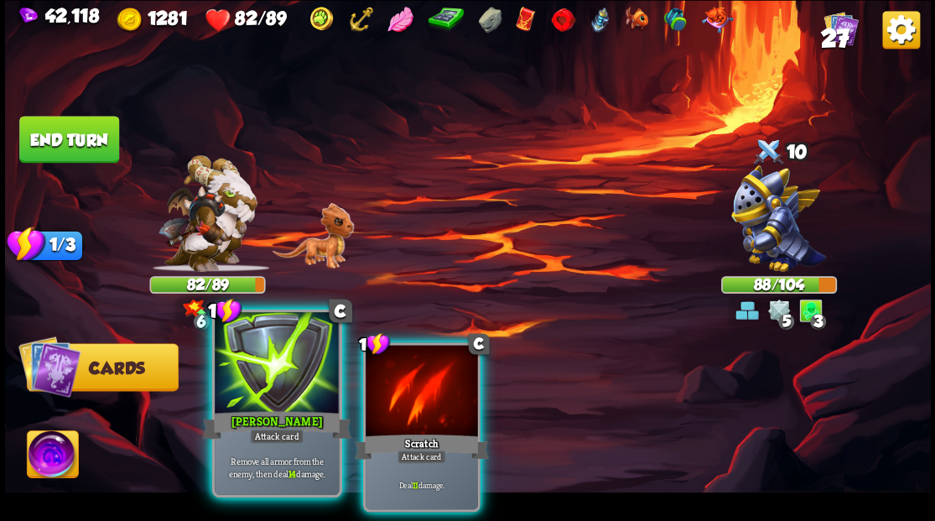
click at [249, 398] on div at bounding box center [277, 364] width 124 height 105
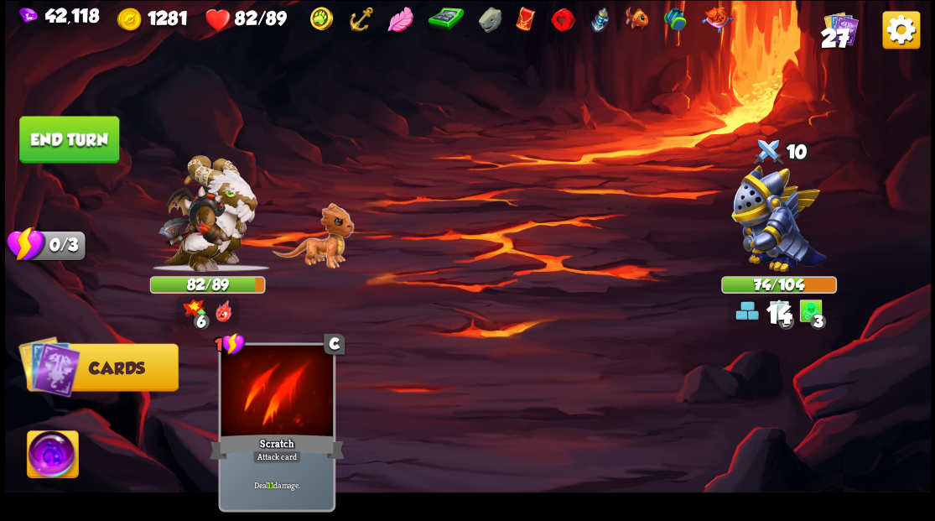
click at [73, 136] on button "End turn" at bounding box center [69, 139] width 100 height 47
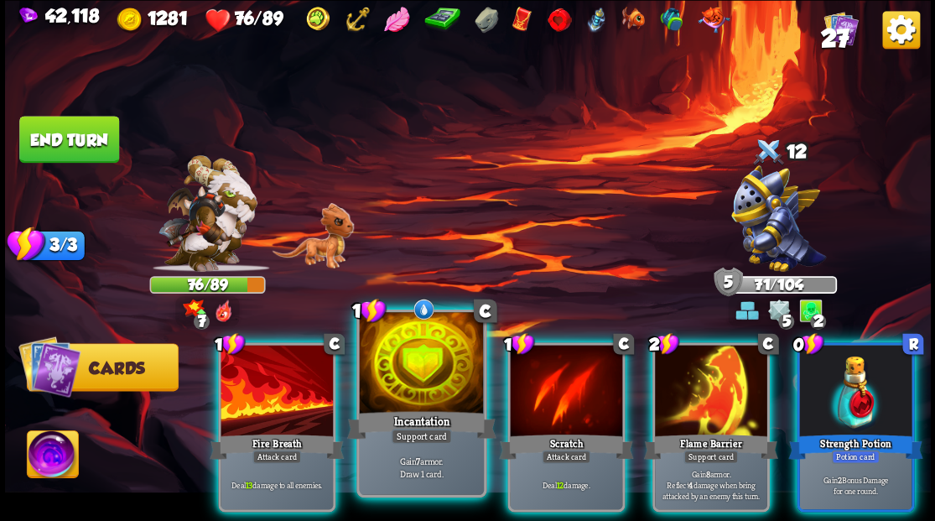
click at [404, 362] on div at bounding box center [421, 364] width 124 height 105
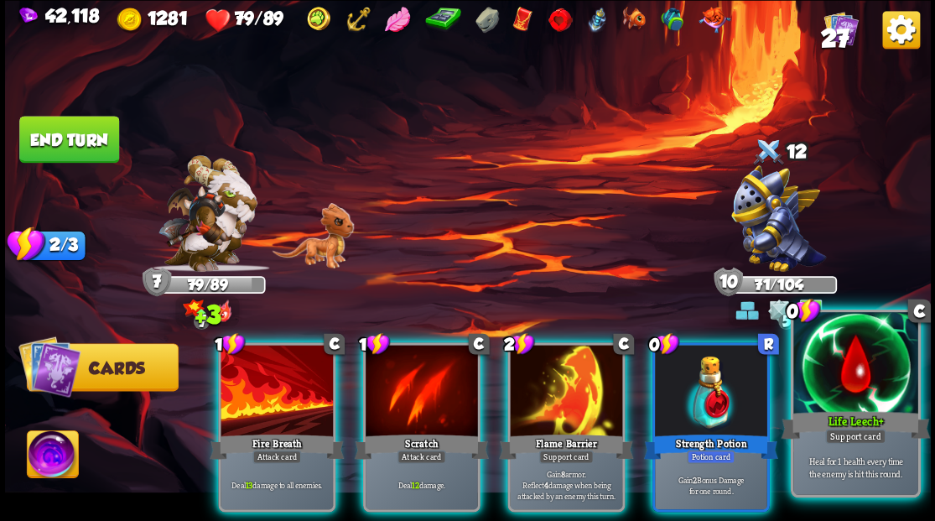
click at [852, 388] on div at bounding box center [856, 364] width 124 height 105
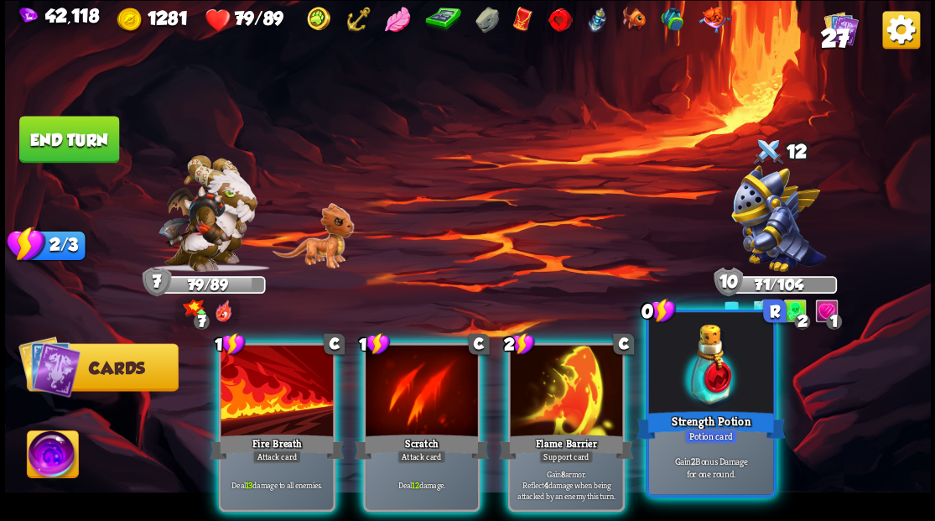
drag, startPoint x: 710, startPoint y: 378, endPoint x: 653, endPoint y: 305, distance: 92.6
click at [710, 378] on div at bounding box center [711, 364] width 124 height 105
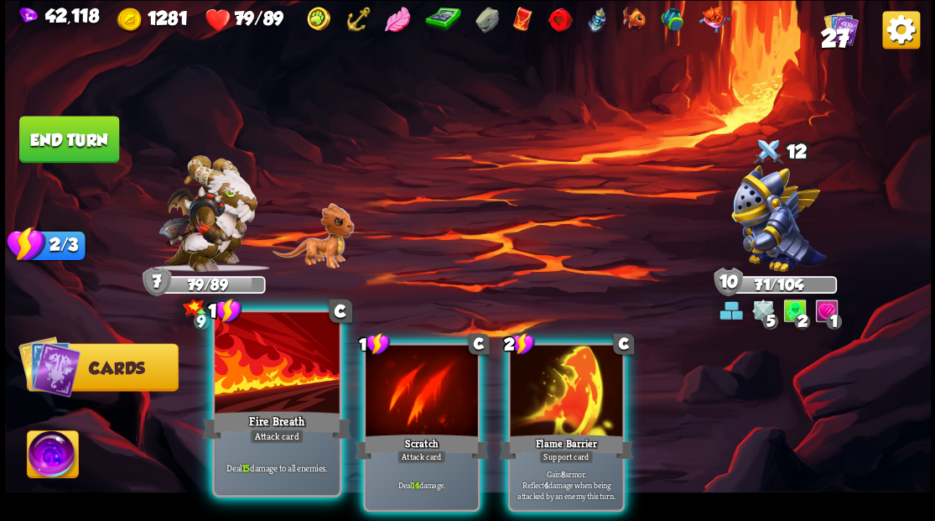
click at [279, 388] on div at bounding box center [277, 364] width 124 height 105
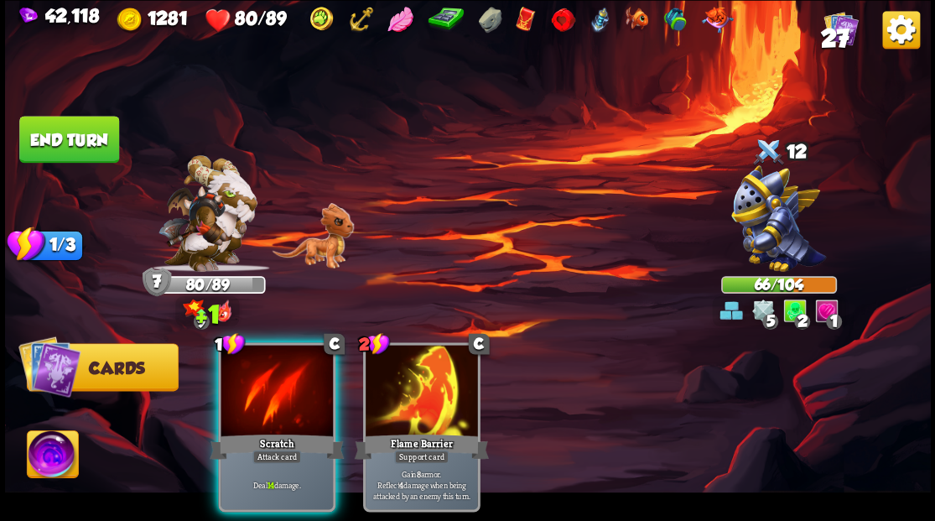
click at [265, 378] on div at bounding box center [277, 392] width 112 height 95
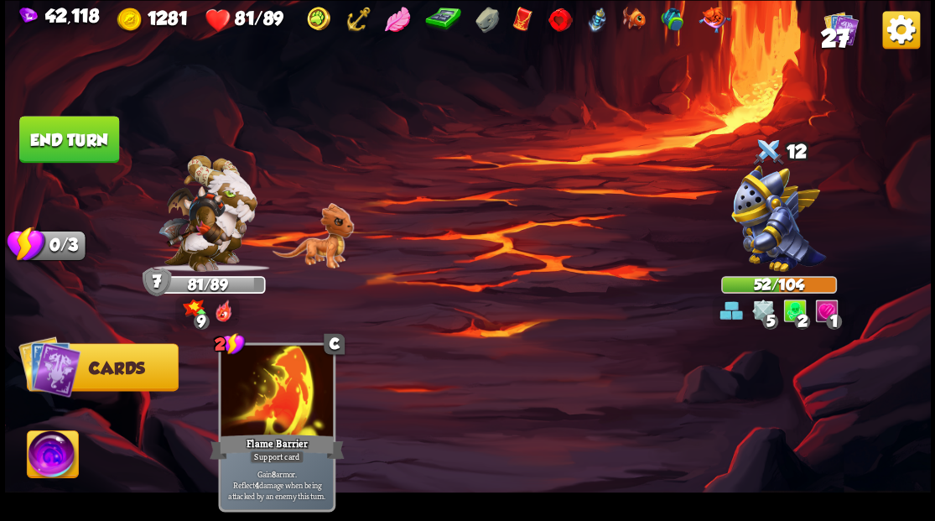
click at [73, 138] on button "End turn" at bounding box center [69, 139] width 100 height 47
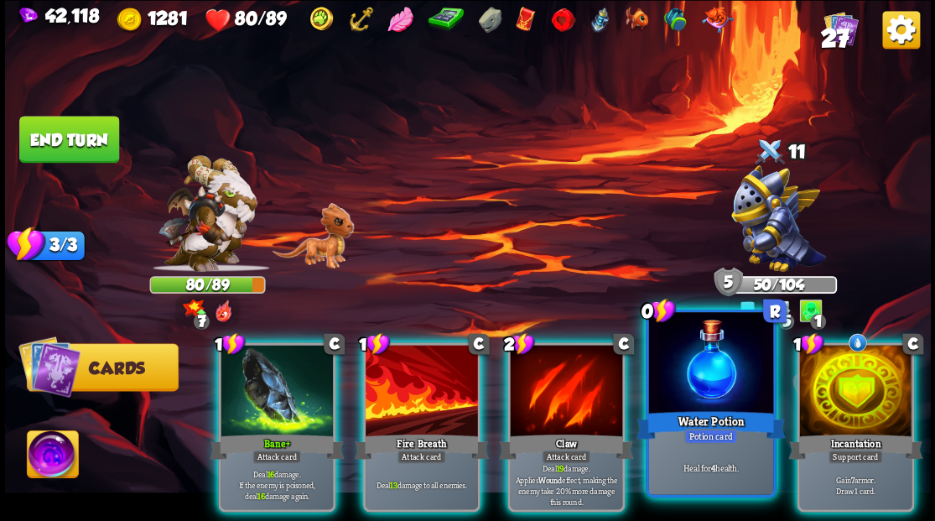
click at [698, 392] on div at bounding box center [711, 364] width 124 height 105
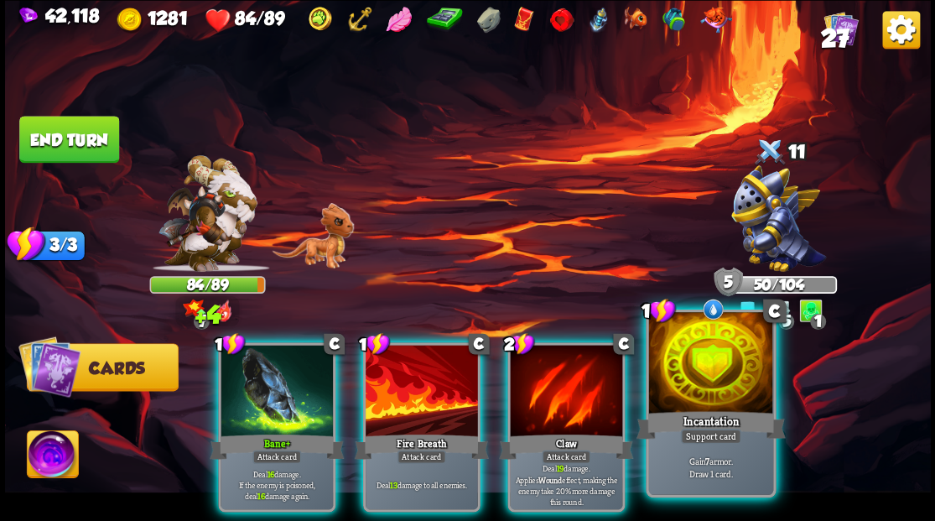
click at [697, 391] on div at bounding box center [711, 364] width 124 height 105
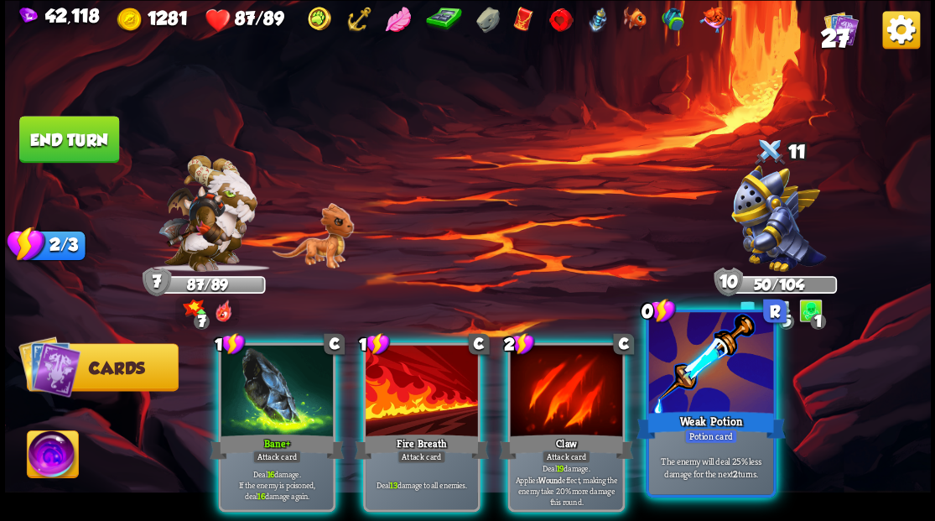
click at [696, 391] on div at bounding box center [711, 364] width 124 height 105
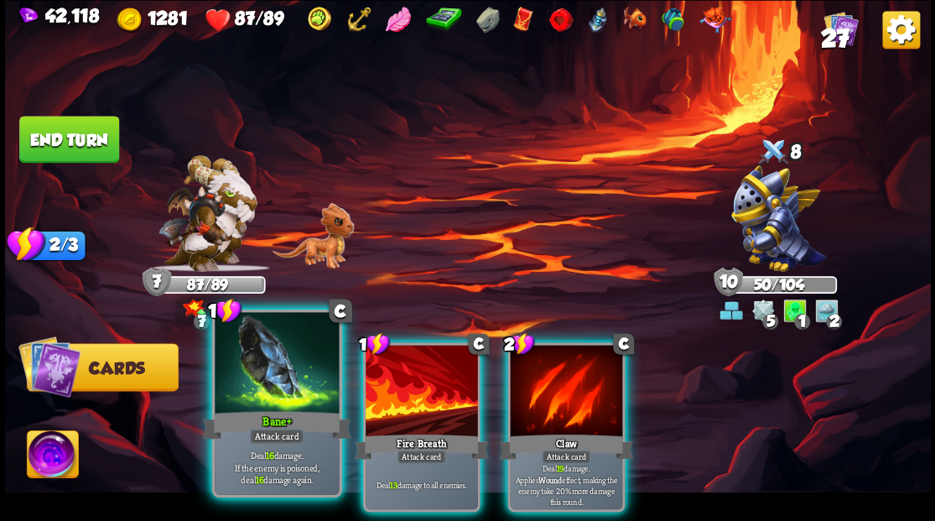
click at [286, 399] on div at bounding box center [277, 364] width 124 height 105
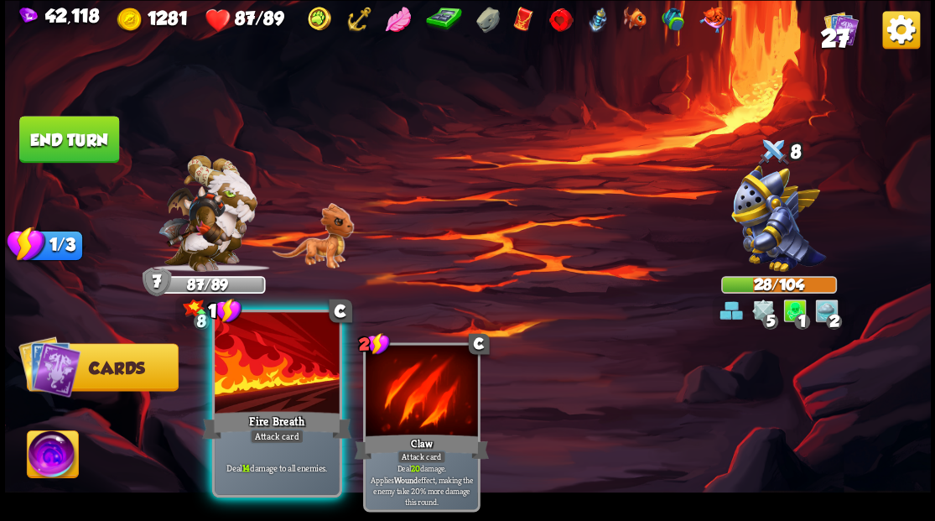
click at [281, 386] on div at bounding box center [277, 364] width 124 height 105
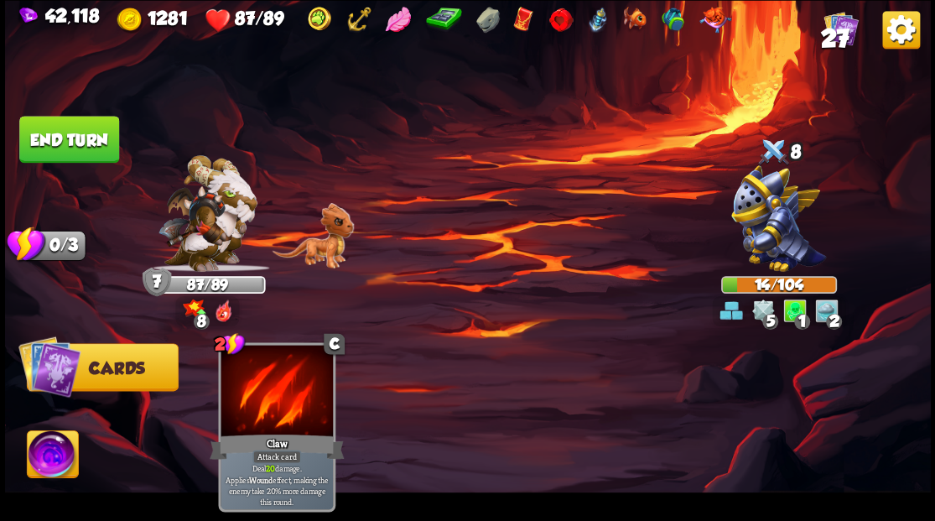
click at [41, 451] on img at bounding box center [52, 456] width 51 height 52
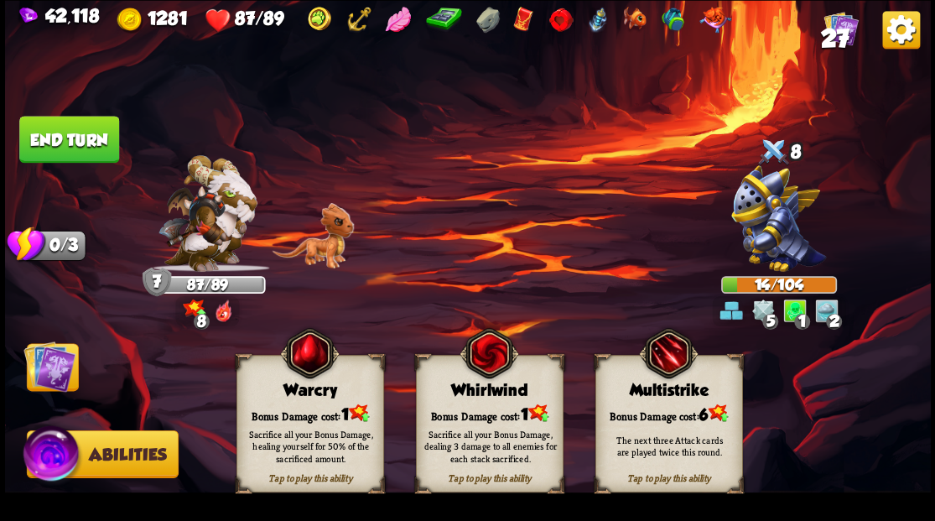
drag, startPoint x: 495, startPoint y: 407, endPoint x: 502, endPoint y: 273, distance: 133.6
click at [495, 403] on div "Bonus Damage cost: 1" at bounding box center [489, 413] width 146 height 21
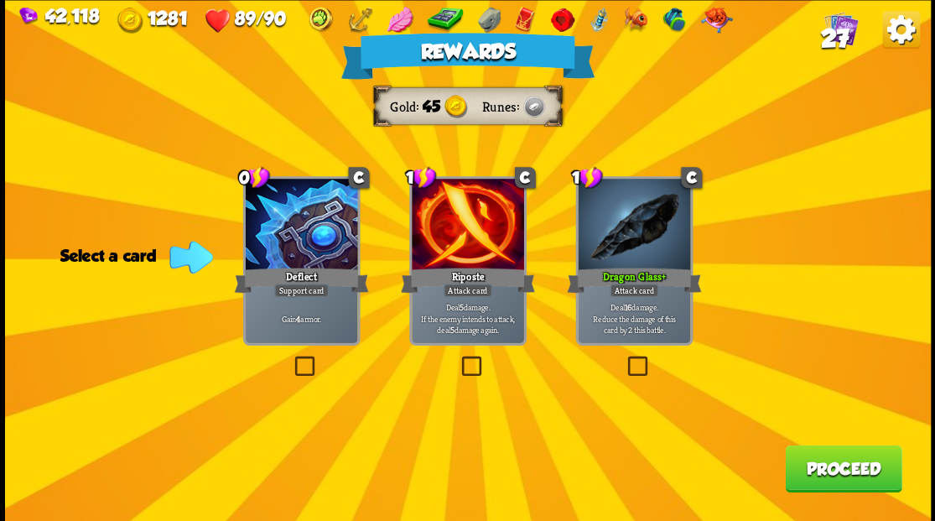
click at [291, 358] on label at bounding box center [291, 358] width 0 height 0
click at [0, 0] on input "checkbox" at bounding box center [0, 0] width 0 height 0
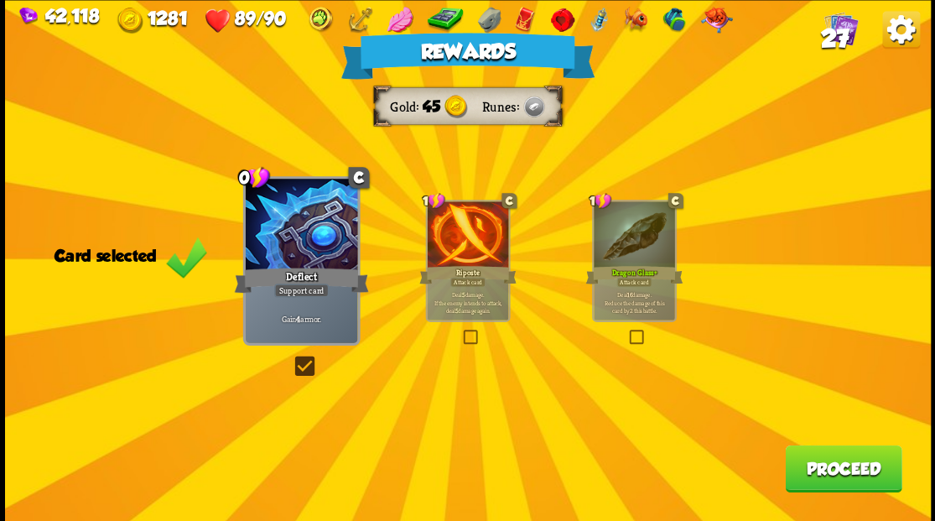
click at [846, 469] on button "Proceed" at bounding box center [843, 468] width 117 height 47
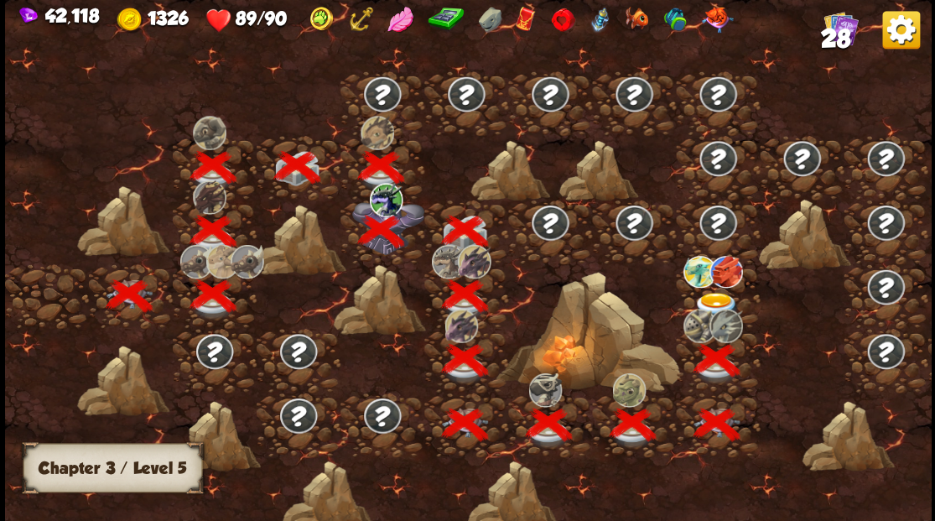
click at [721, 294] on img at bounding box center [717, 306] width 46 height 28
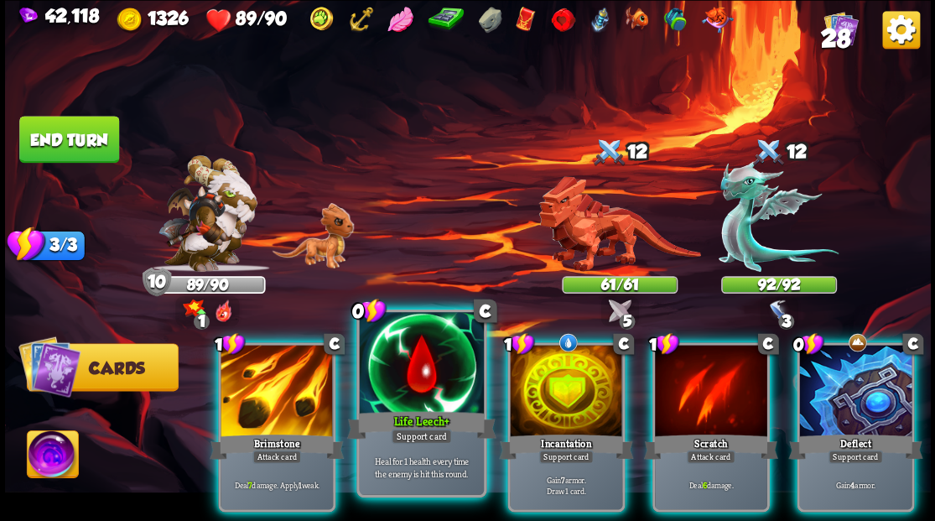
click at [439, 346] on div at bounding box center [421, 364] width 124 height 105
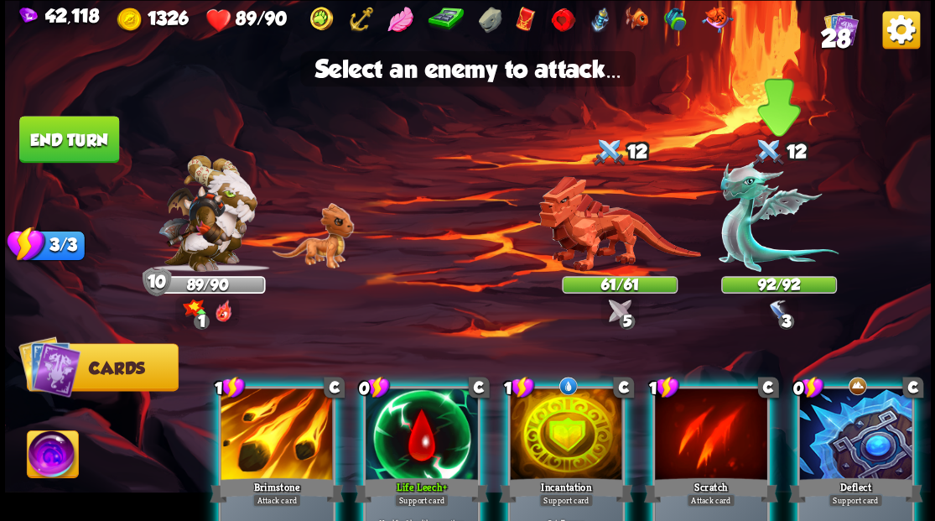
click at [745, 215] on img at bounding box center [779, 216] width 120 height 112
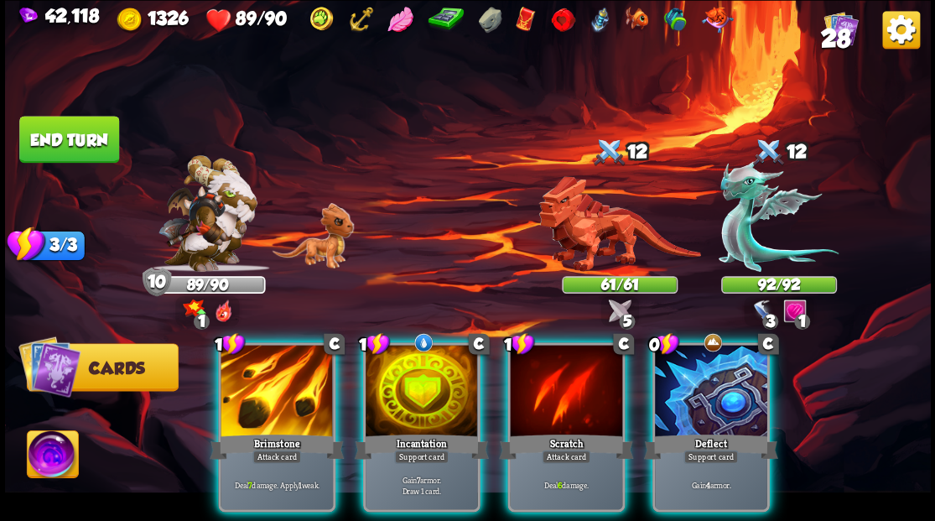
click at [423, 352] on div at bounding box center [422, 392] width 112 height 95
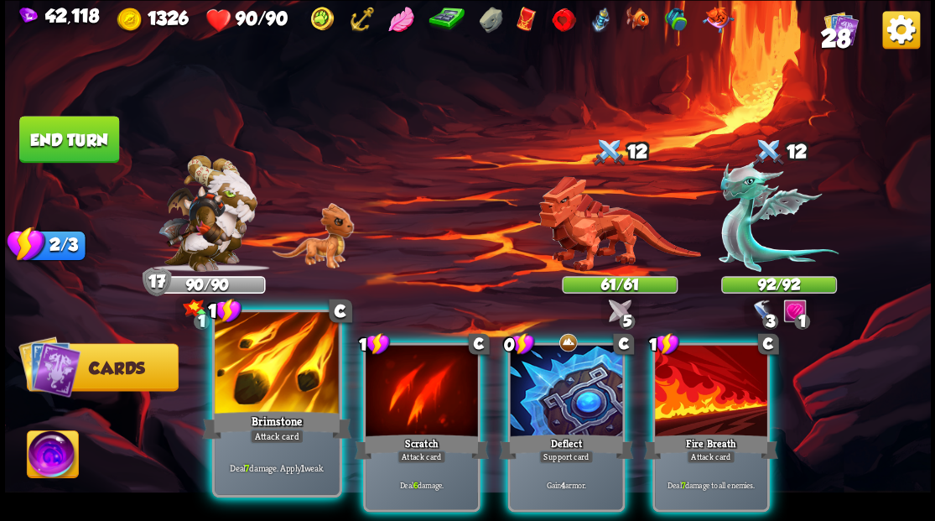
click at [273, 378] on div at bounding box center [277, 364] width 124 height 105
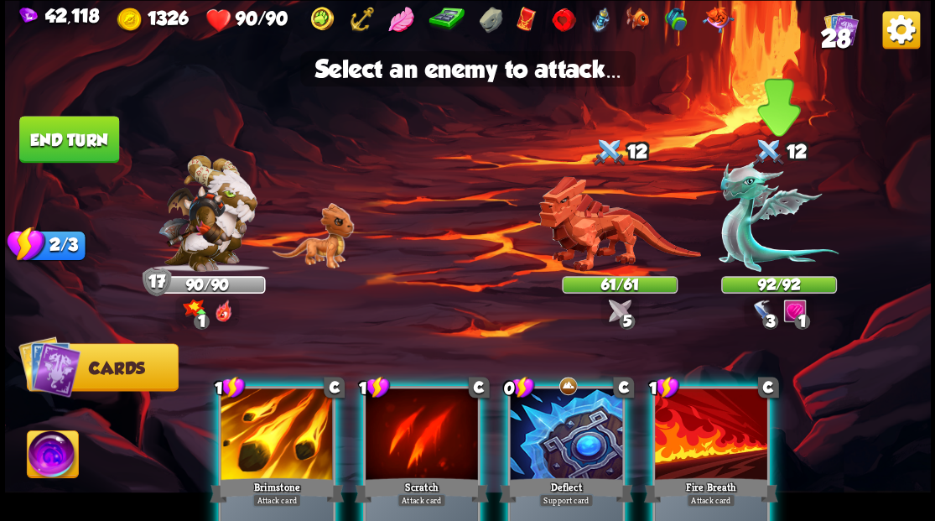
click at [738, 220] on img at bounding box center [779, 216] width 120 height 112
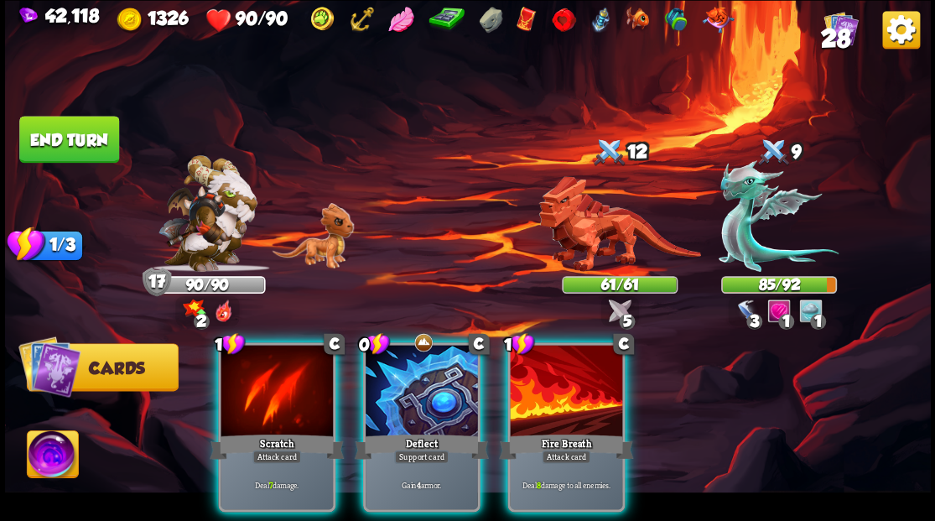
click at [430, 375] on div at bounding box center [422, 392] width 112 height 95
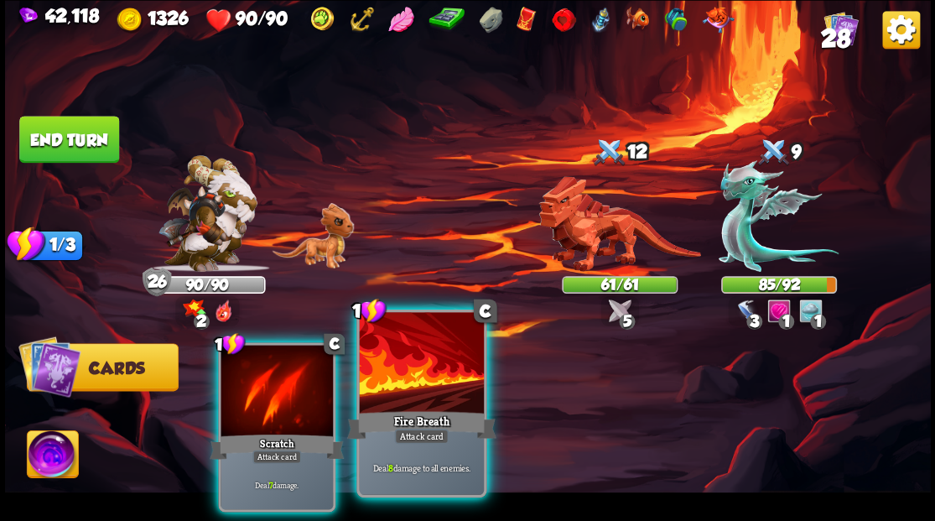
click at [420, 371] on div at bounding box center [421, 364] width 124 height 105
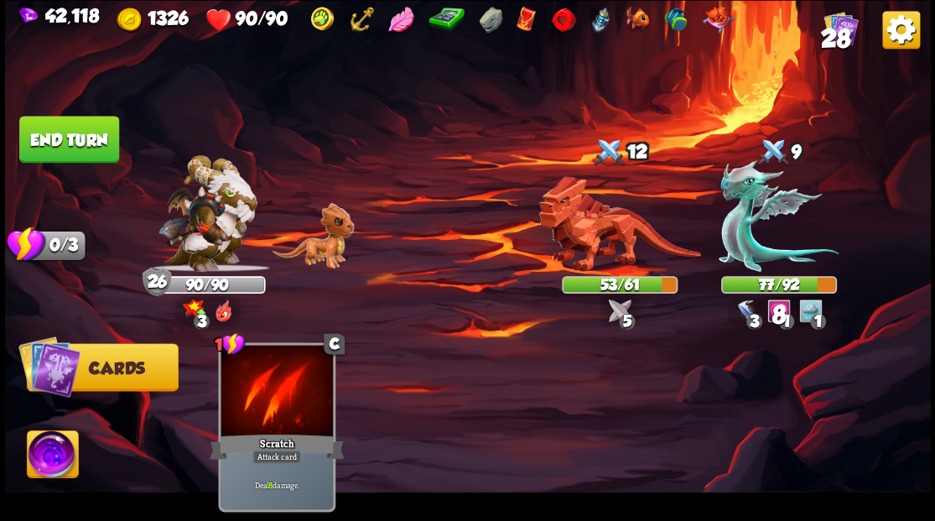
click at [86, 136] on button "End turn" at bounding box center [69, 139] width 100 height 47
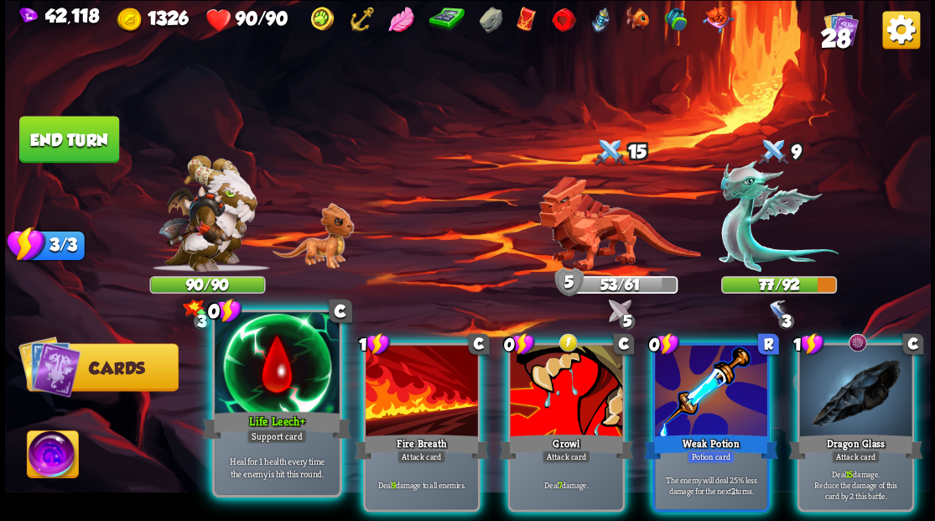
click at [274, 395] on div at bounding box center [277, 364] width 124 height 105
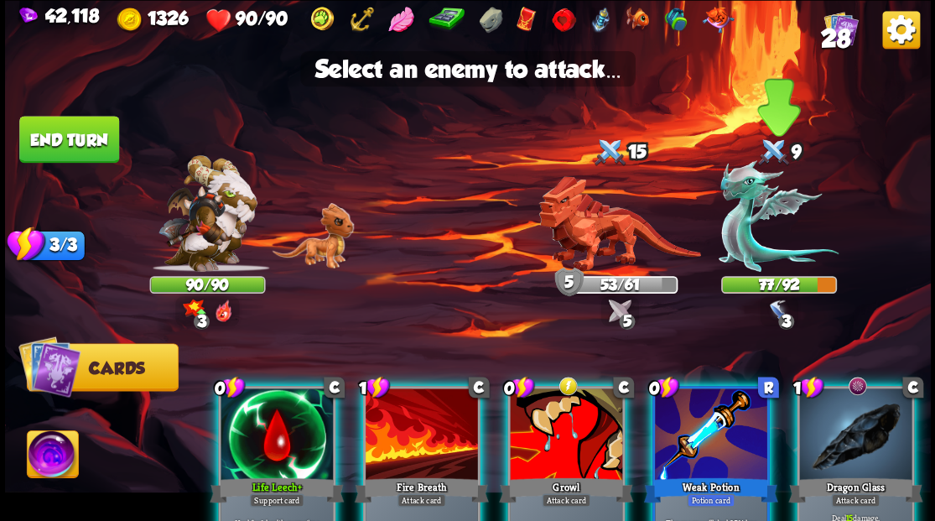
click at [745, 230] on img at bounding box center [779, 216] width 120 height 112
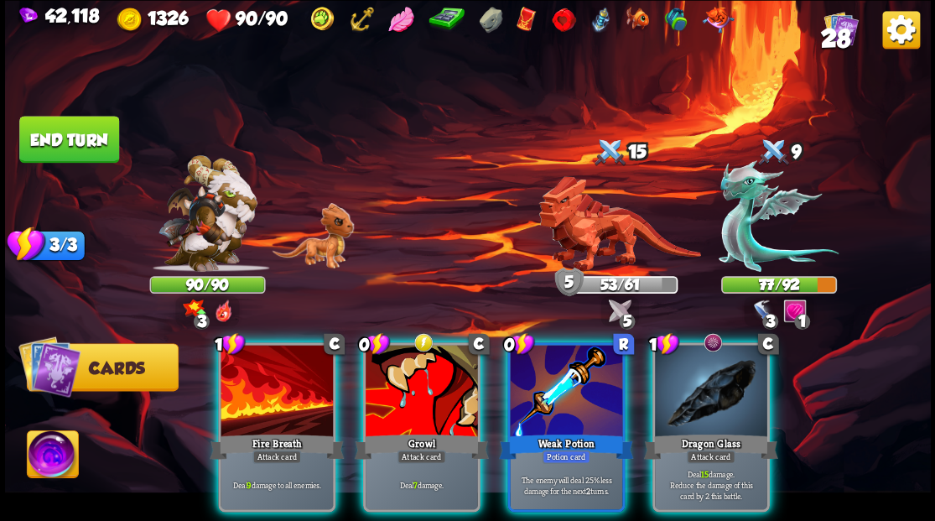
click at [286, 382] on div at bounding box center [277, 392] width 112 height 95
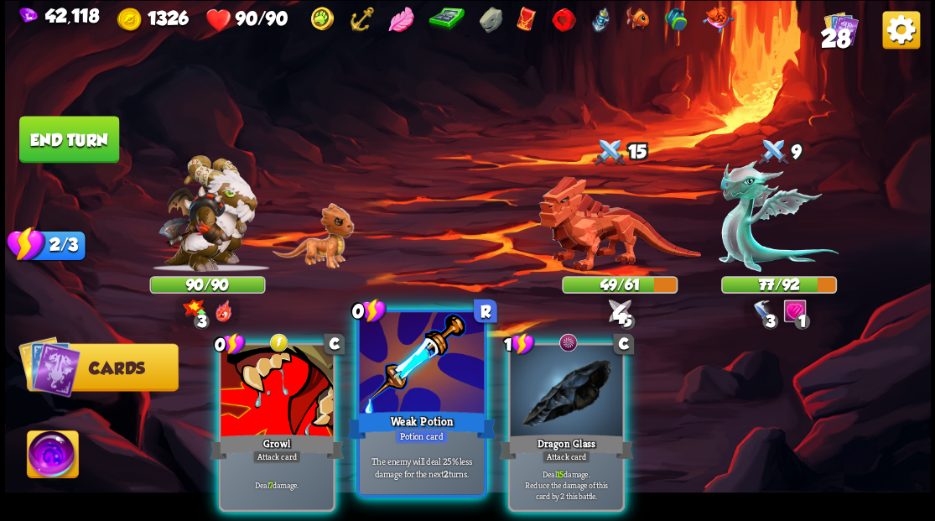
click at [451, 392] on div at bounding box center [421, 364] width 124 height 105
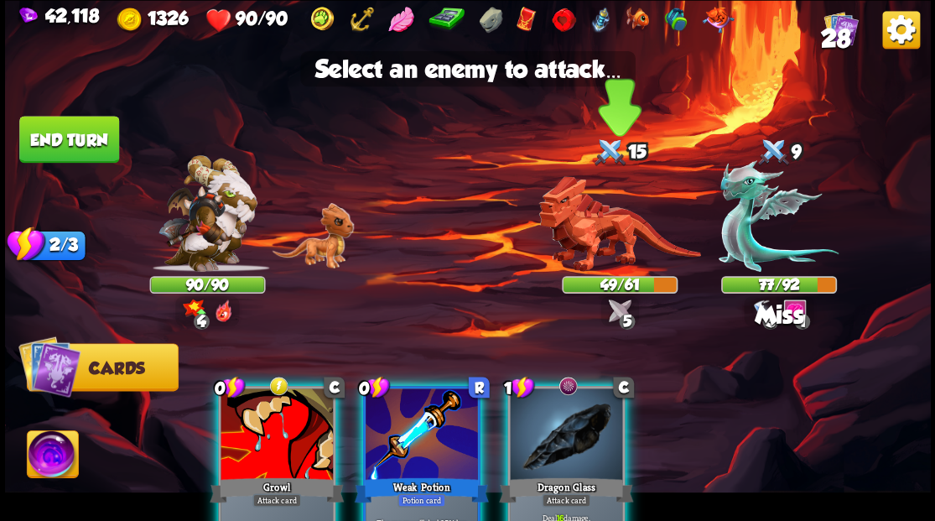
click at [579, 237] on img at bounding box center [620, 224] width 162 height 96
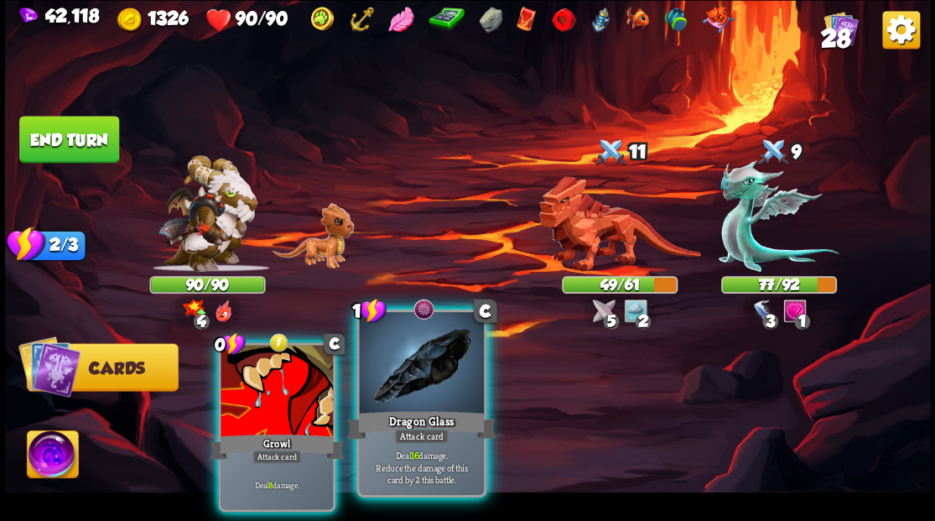
click at [430, 372] on div at bounding box center [421, 364] width 124 height 105
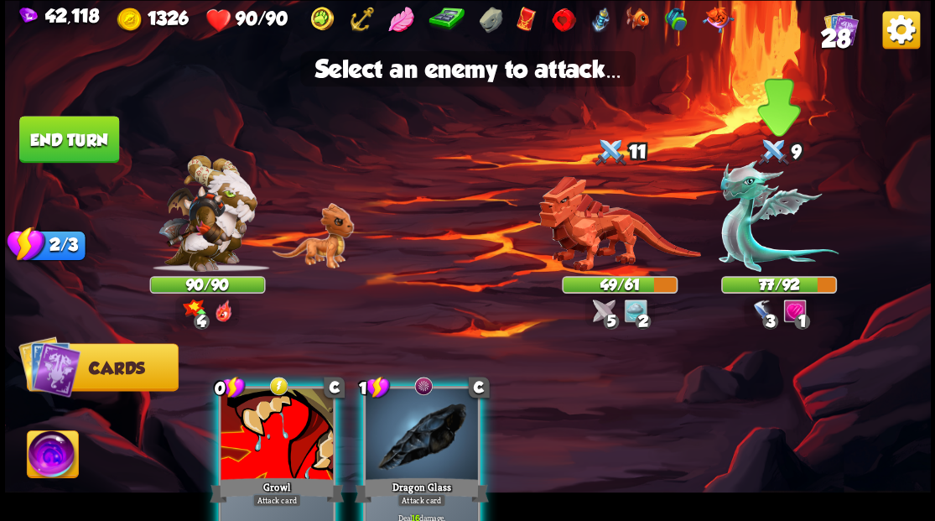
click at [747, 242] on img at bounding box center [779, 216] width 120 height 112
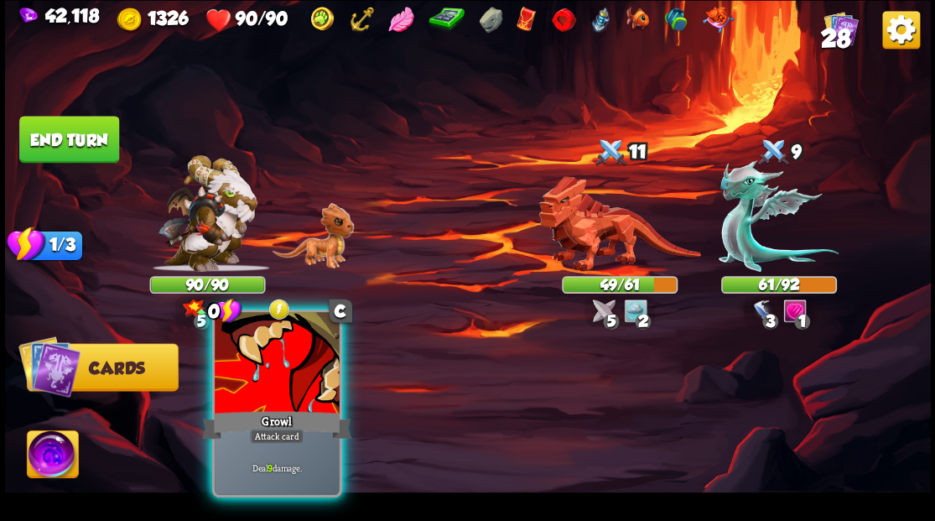
click at [277, 399] on div at bounding box center [277, 364] width 124 height 105
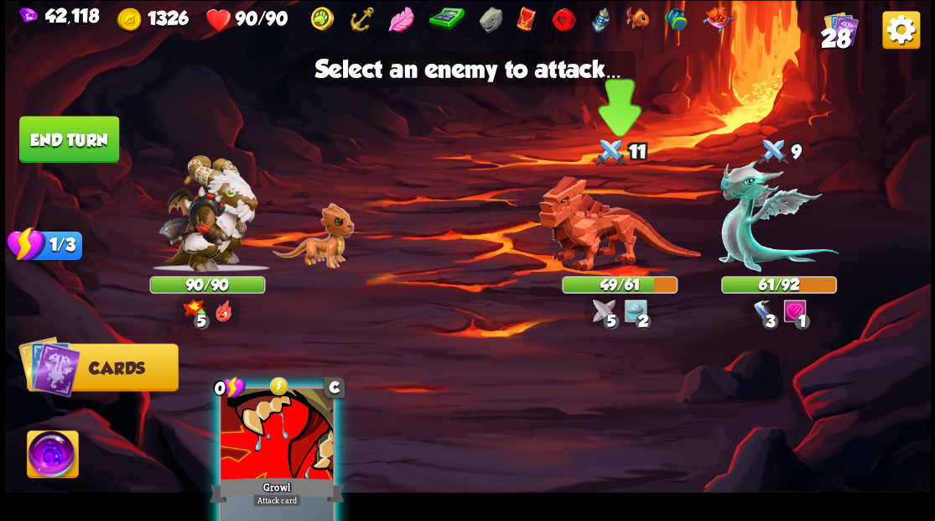
click at [592, 236] on img at bounding box center [620, 224] width 162 height 96
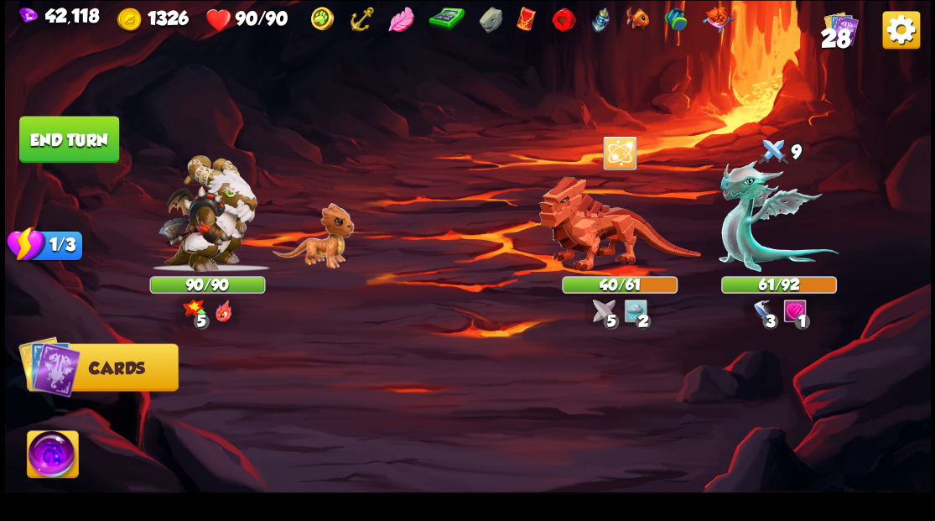
click at [59, 141] on button "End turn" at bounding box center [69, 139] width 100 height 47
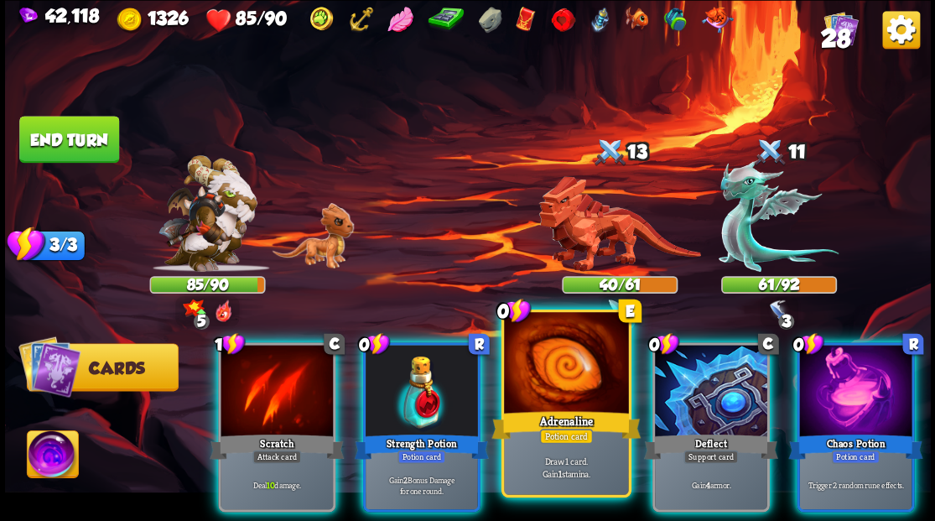
drag, startPoint x: 407, startPoint y: 386, endPoint x: 421, endPoint y: 341, distance: 47.5
click at [407, 386] on div at bounding box center [422, 392] width 112 height 95
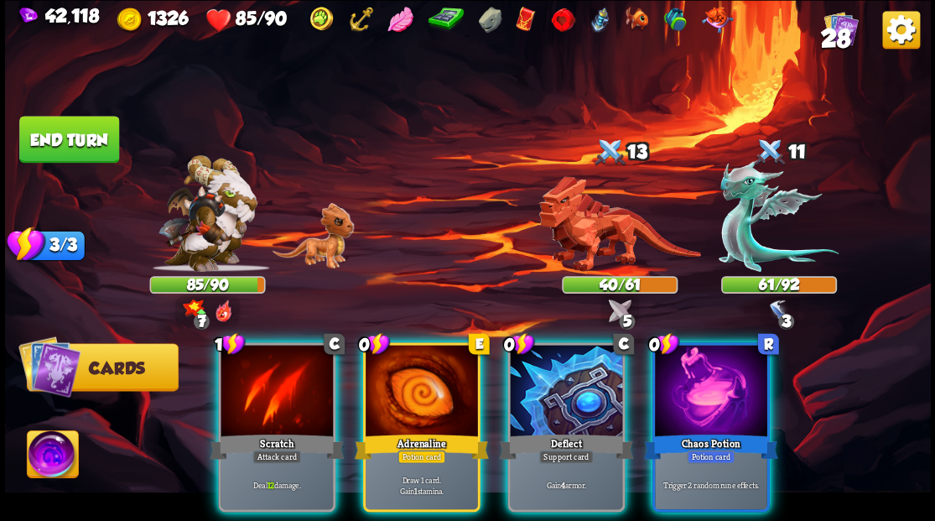
click at [551, 391] on div at bounding box center [566, 392] width 112 height 95
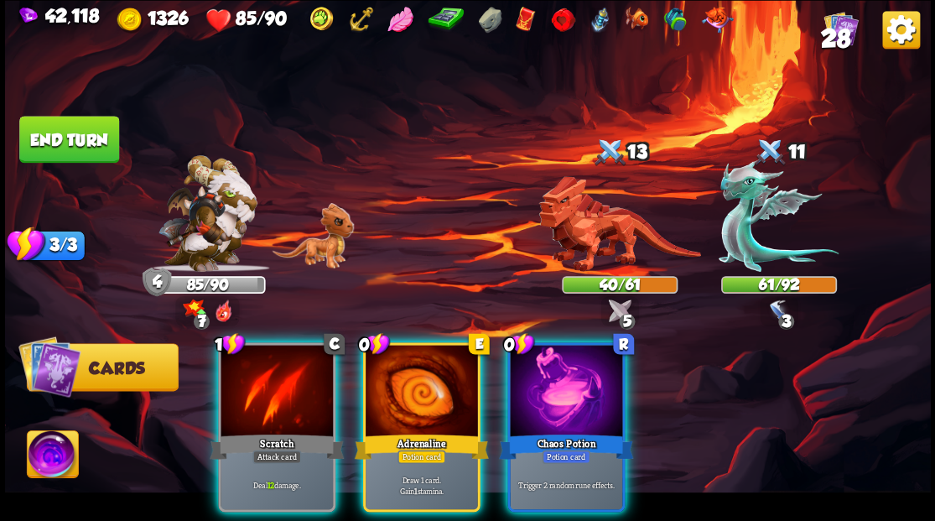
click at [836, 29] on span "28" at bounding box center [834, 37] width 29 height 29
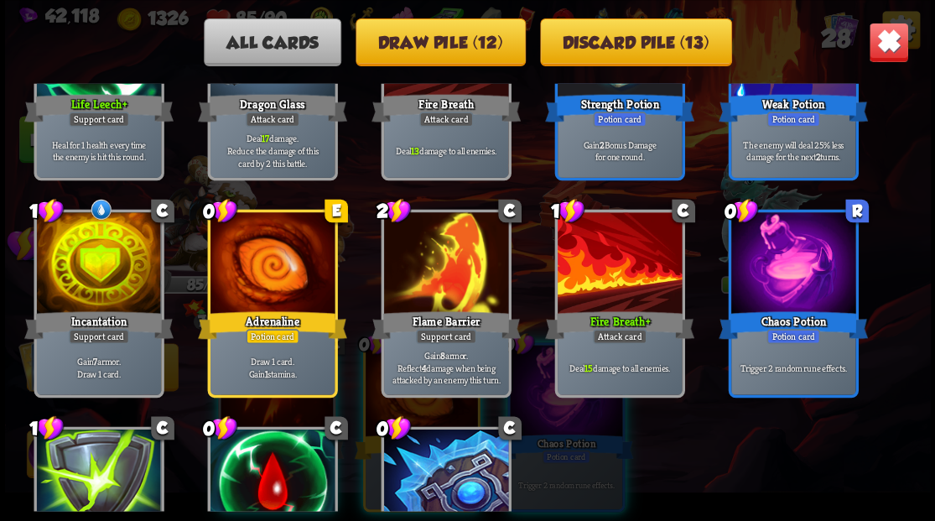
scroll to position [1007, 0]
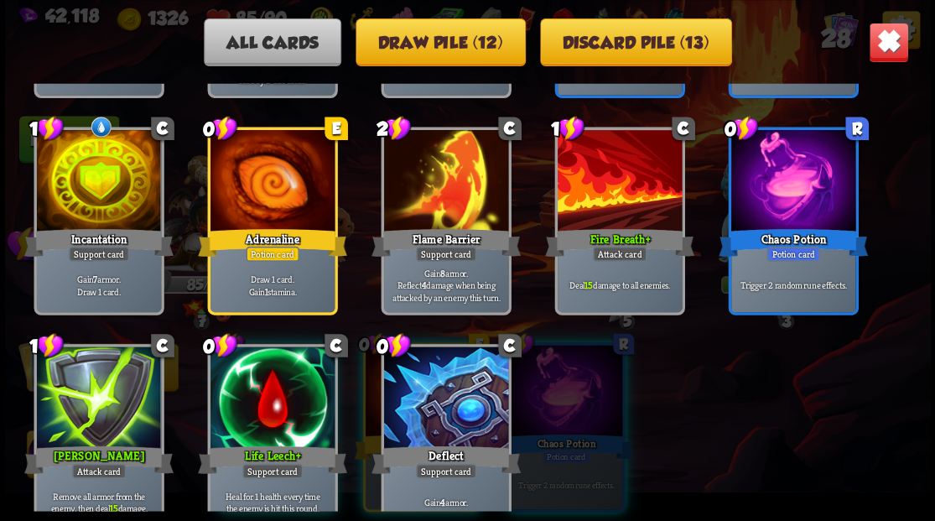
click at [893, 39] on img at bounding box center [888, 42] width 40 height 40
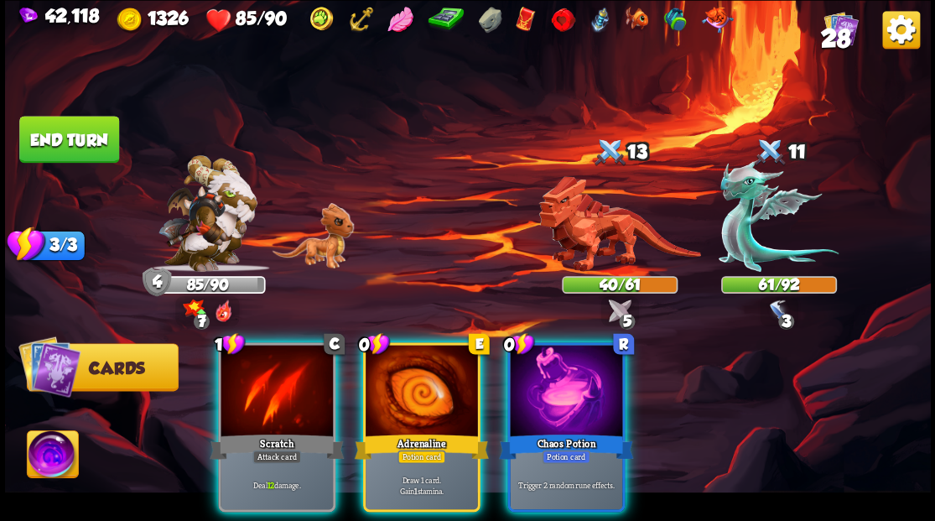
drag, startPoint x: 441, startPoint y: 373, endPoint x: 435, endPoint y: 346, distance: 28.5
click at [440, 372] on div at bounding box center [422, 392] width 112 height 95
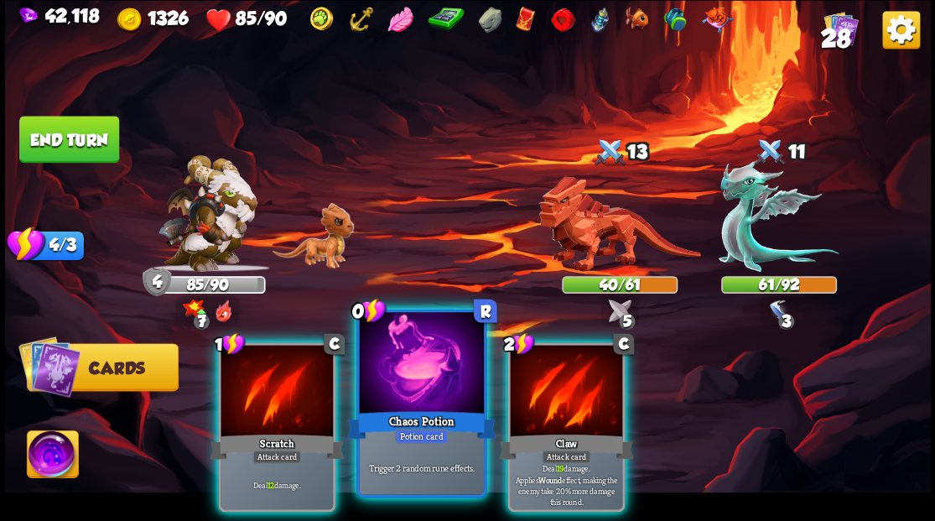
click at [457, 392] on div at bounding box center [421, 364] width 124 height 105
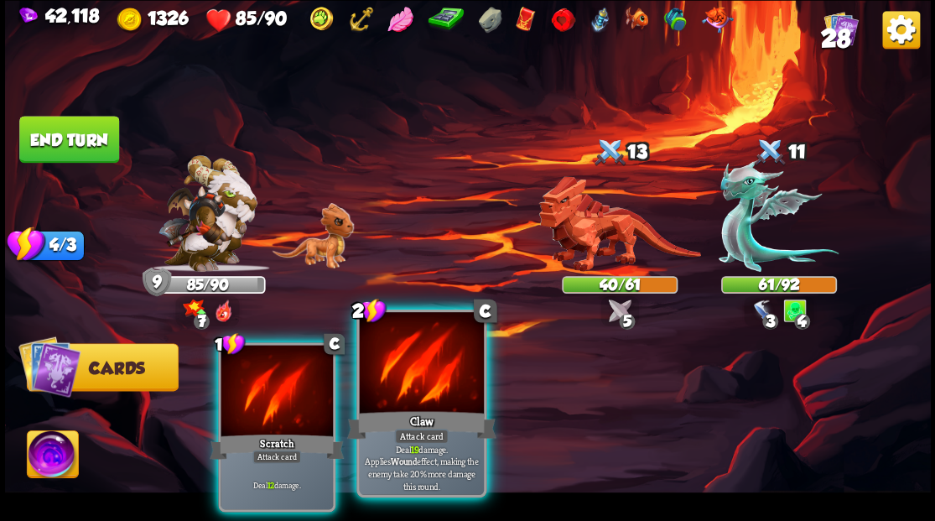
click at [436, 377] on div at bounding box center [421, 364] width 124 height 105
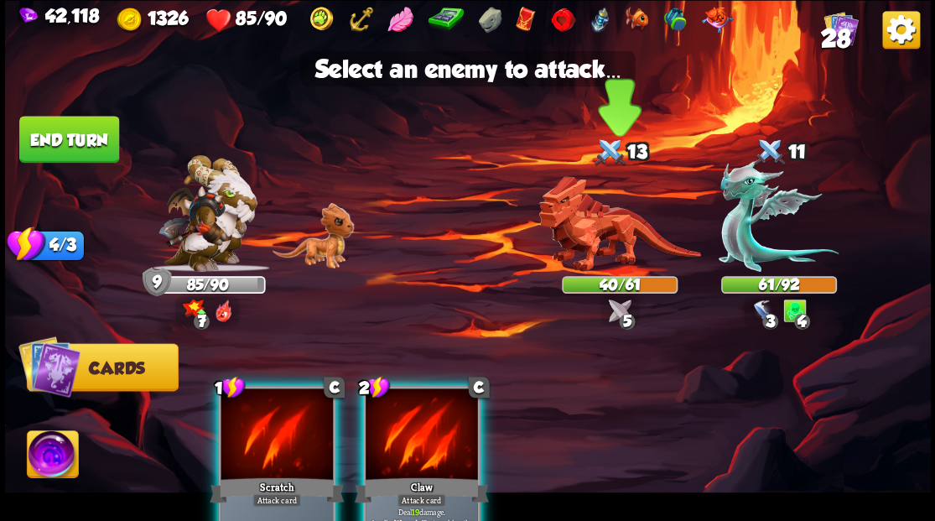
click at [594, 252] on img at bounding box center [620, 224] width 162 height 96
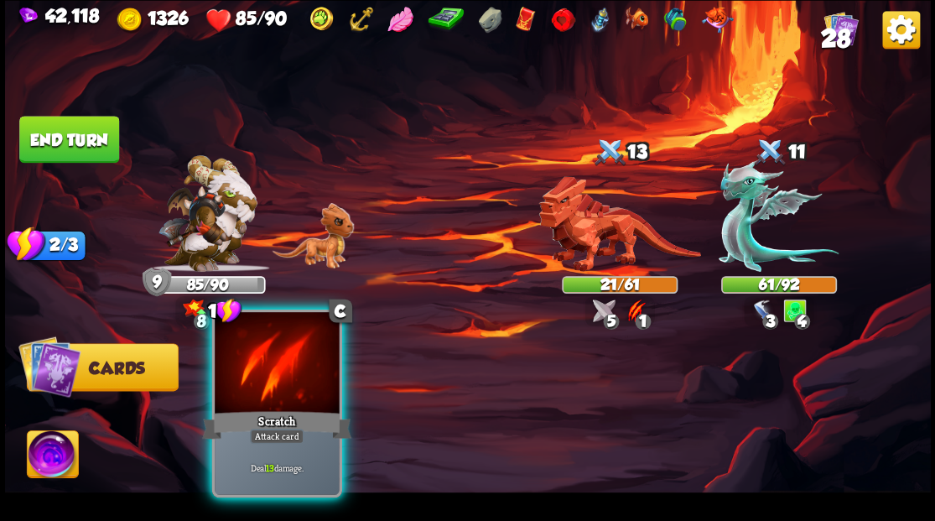
click at [286, 376] on div at bounding box center [277, 364] width 124 height 105
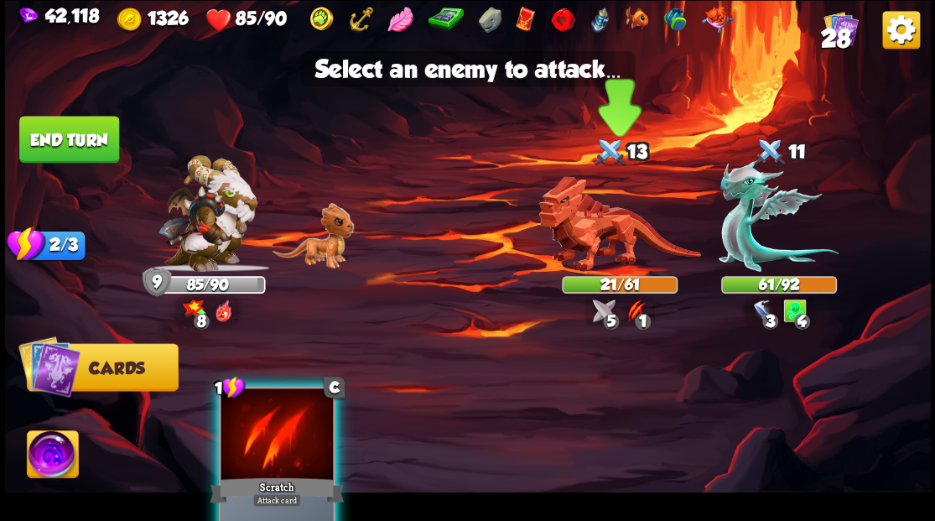
click at [579, 237] on img at bounding box center [620, 224] width 162 height 96
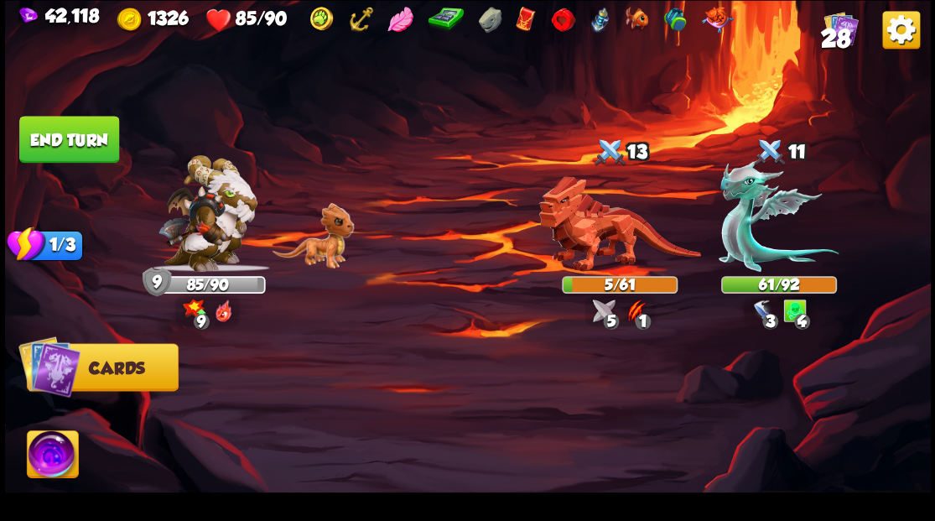
click at [51, 469] on img at bounding box center [52, 456] width 51 height 52
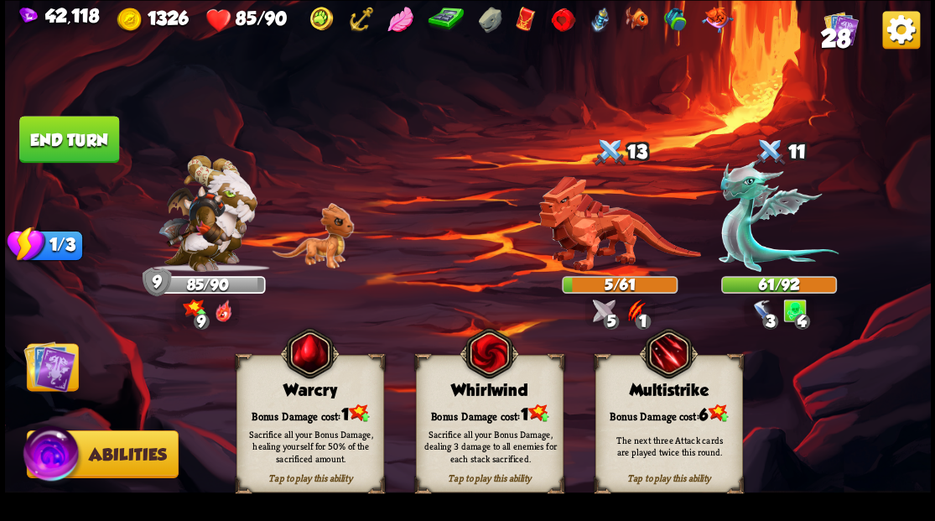
click at [480, 417] on div "Sacrifice all your Bonus Damage, dealing 3 damage to all enemies for each stack…" at bounding box center [490, 446] width 148 height 58
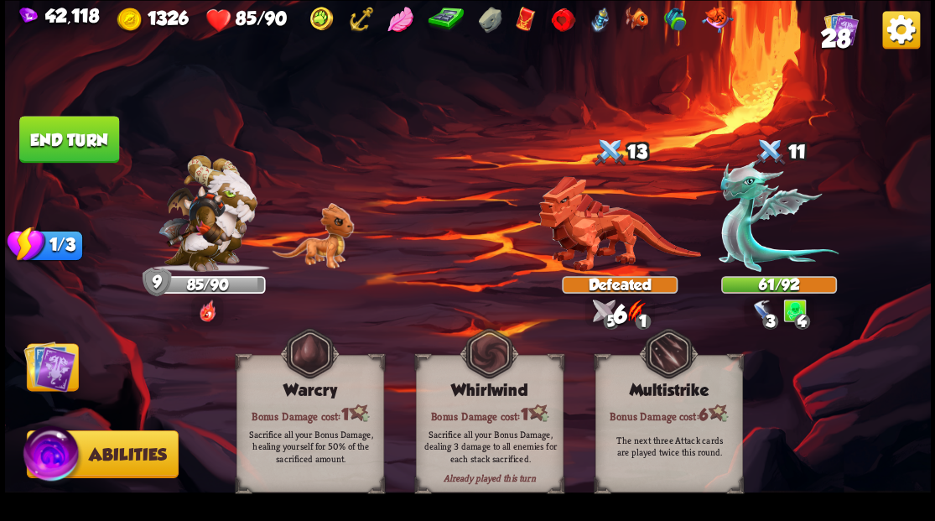
click at [55, 373] on img at bounding box center [49, 366] width 52 height 52
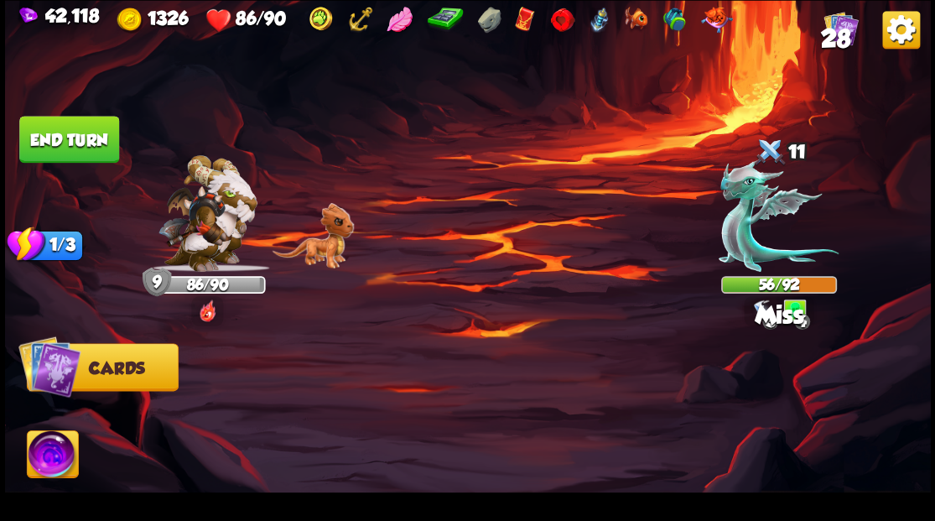
click at [69, 138] on button "End turn" at bounding box center [69, 139] width 100 height 47
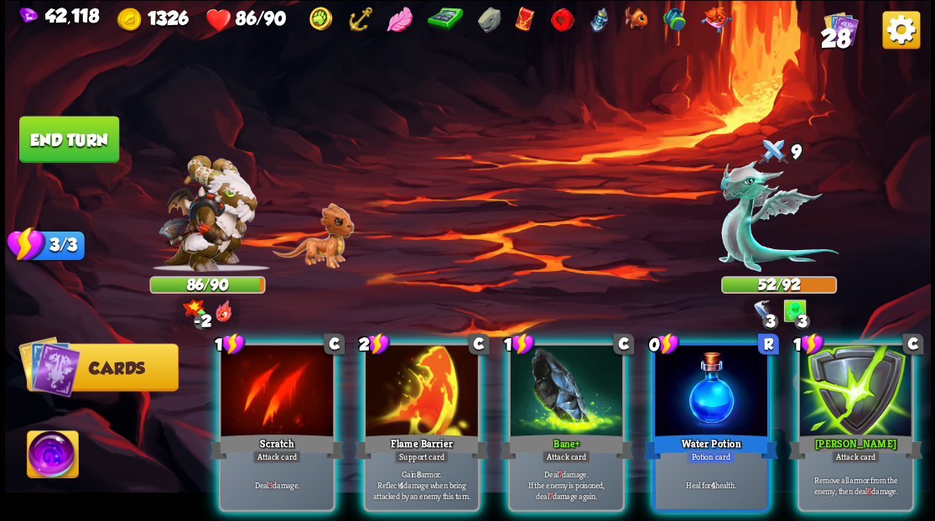
drag, startPoint x: 698, startPoint y: 401, endPoint x: 684, endPoint y: 393, distance: 16.1
click at [691, 398] on div at bounding box center [711, 392] width 112 height 95
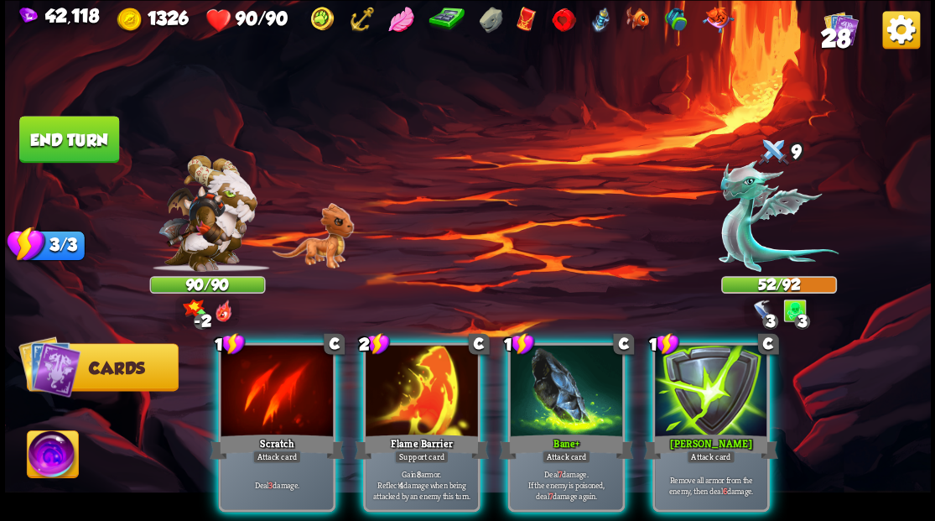
drag, startPoint x: 423, startPoint y: 393, endPoint x: 414, endPoint y: 383, distance: 13.1
click at [419, 389] on div at bounding box center [422, 392] width 112 height 95
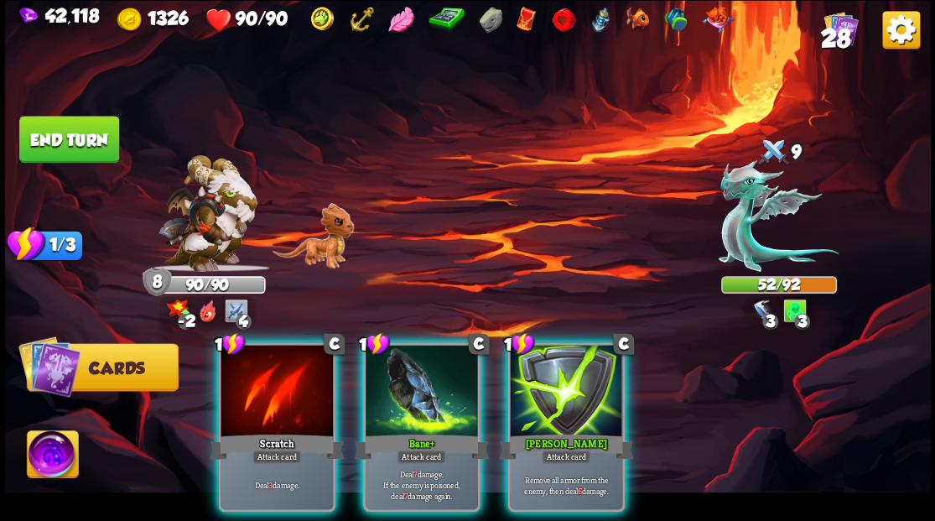
click at [425, 376] on div at bounding box center [422, 392] width 112 height 95
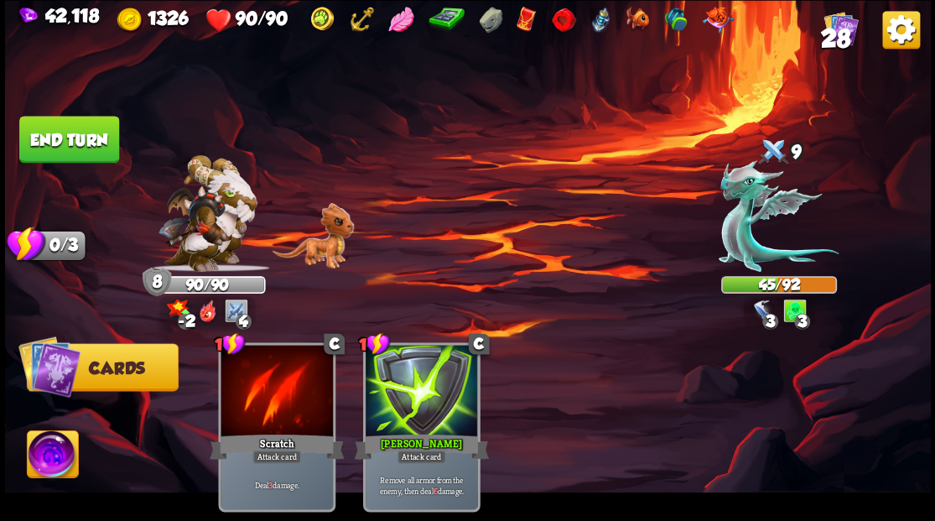
click at [91, 132] on button "End turn" at bounding box center [69, 139] width 100 height 47
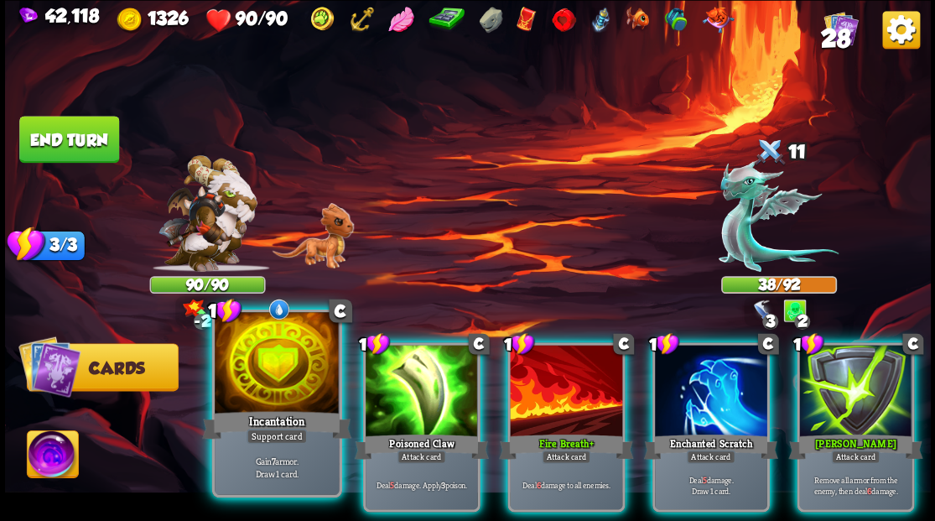
click at [248, 384] on div at bounding box center [277, 364] width 124 height 105
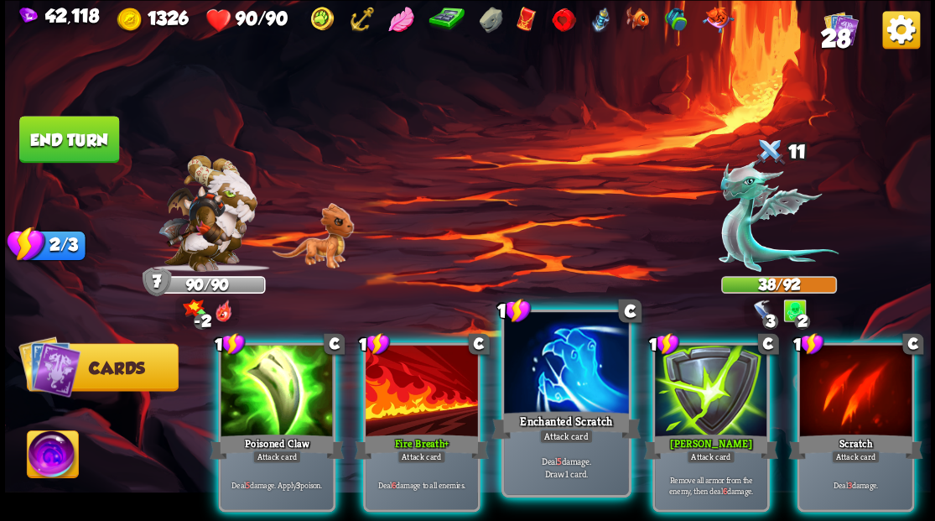
click at [532, 414] on div "Enchanted Scratch" at bounding box center [566, 425] width 149 height 34
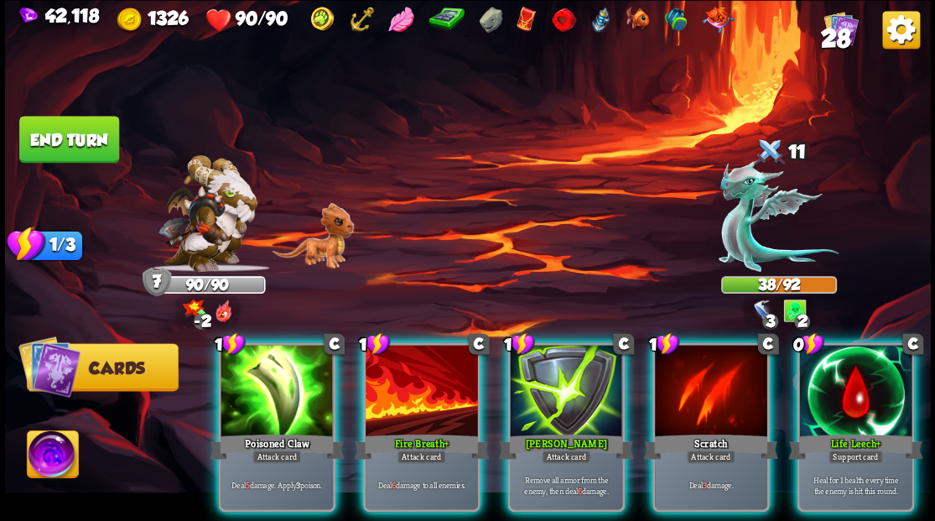
click at [867, 391] on div at bounding box center [856, 392] width 112 height 95
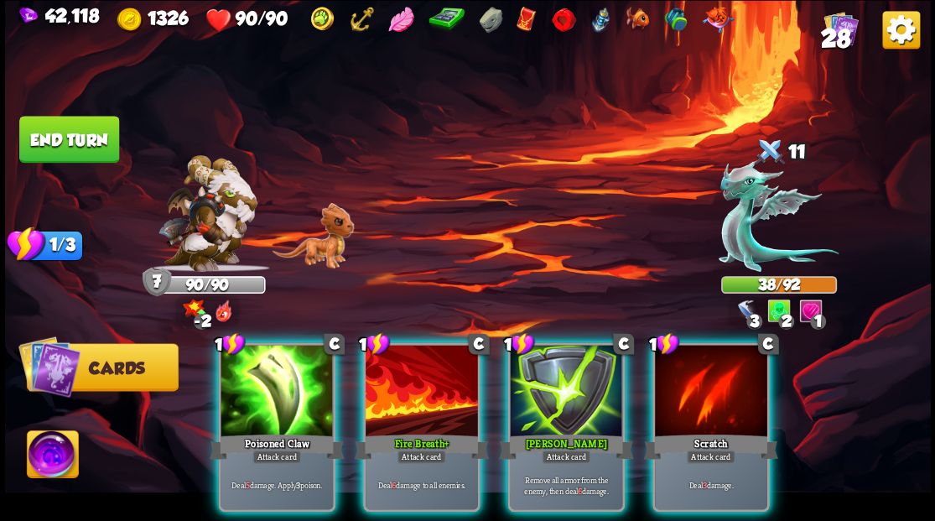
drag, startPoint x: 280, startPoint y: 372, endPoint x: 280, endPoint y: 359, distance: 13.4
click at [280, 371] on div at bounding box center [277, 392] width 112 height 95
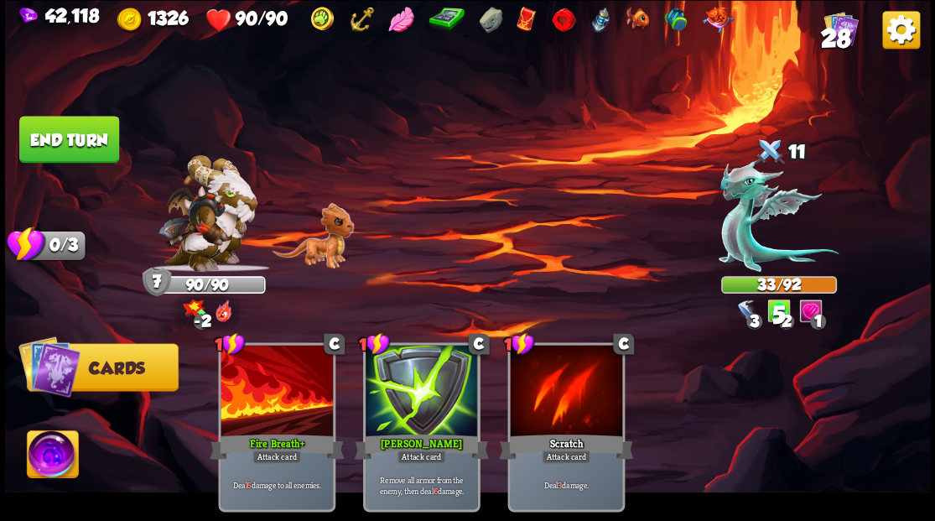
drag, startPoint x: 36, startPoint y: 138, endPoint x: 52, endPoint y: 138, distance: 15.9
click at [37, 138] on button "End turn" at bounding box center [69, 139] width 100 height 47
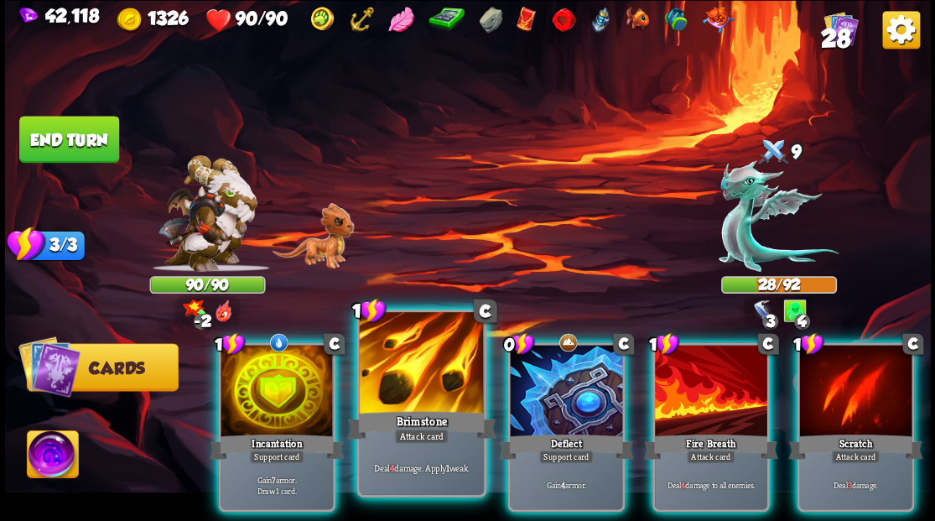
click at [415, 378] on div at bounding box center [421, 364] width 124 height 105
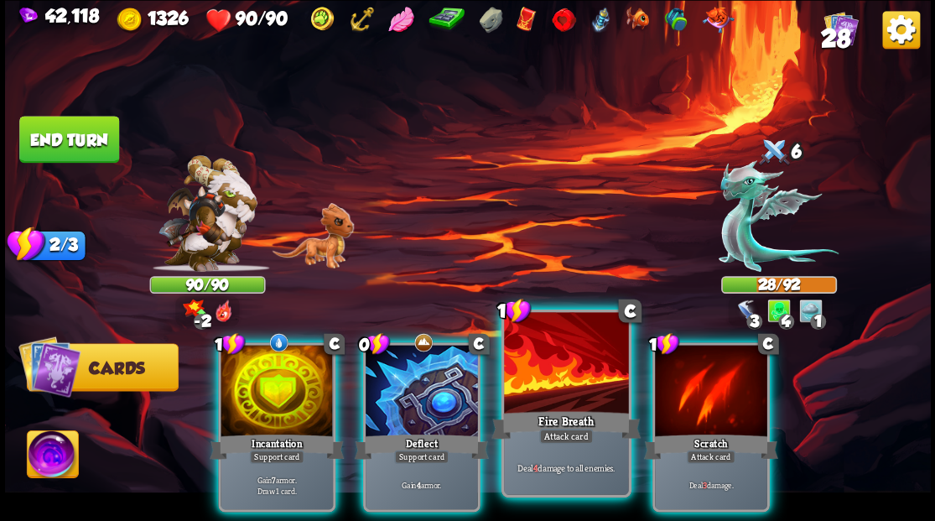
click at [544, 370] on div at bounding box center [566, 364] width 124 height 105
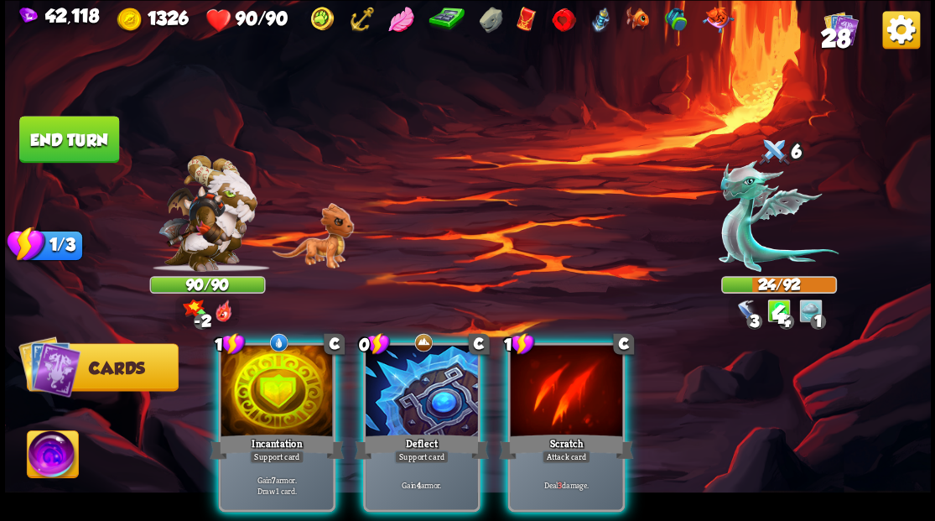
drag, startPoint x: 267, startPoint y: 392, endPoint x: 266, endPoint y: 367, distance: 24.3
click at [267, 389] on div at bounding box center [277, 392] width 112 height 95
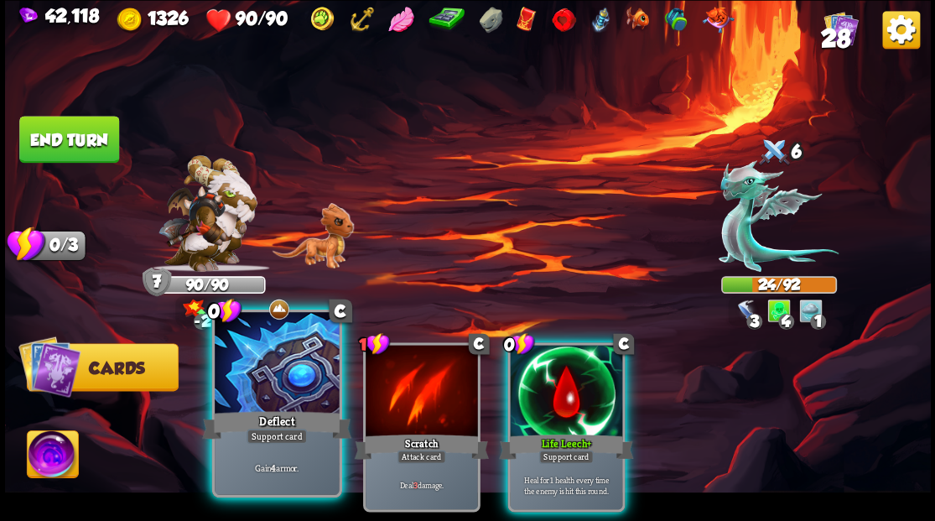
click at [274, 379] on div at bounding box center [277, 364] width 124 height 105
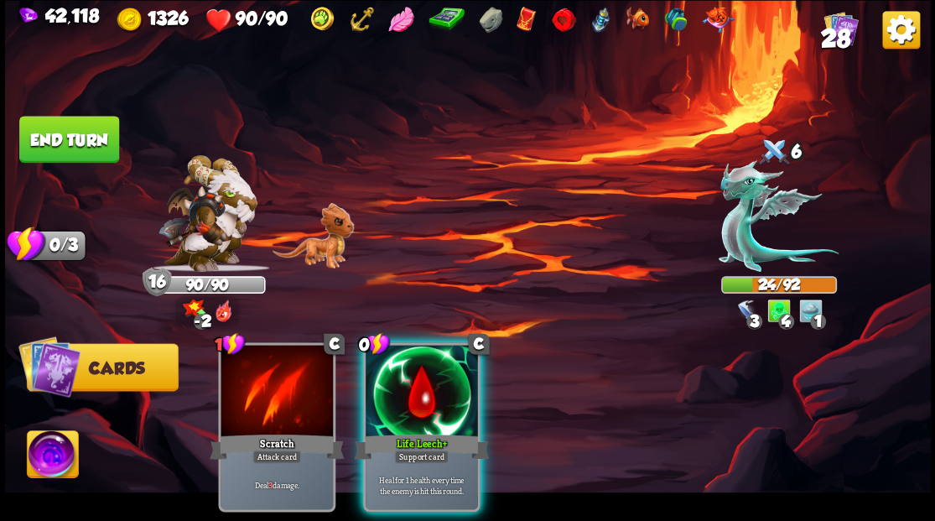
click at [102, 141] on button "End turn" at bounding box center [69, 139] width 100 height 47
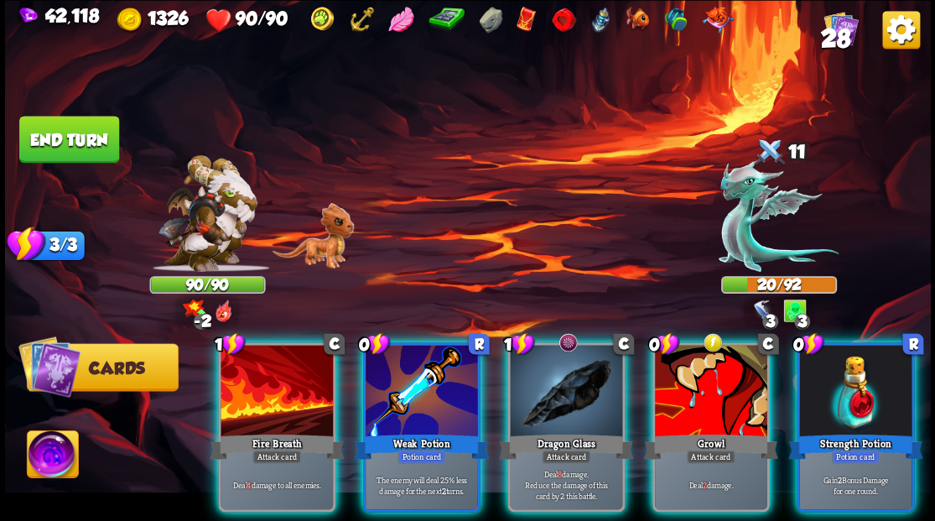
drag, startPoint x: 858, startPoint y: 380, endPoint x: 860, endPoint y: 346, distance: 34.4
click at [859, 375] on div at bounding box center [856, 392] width 112 height 95
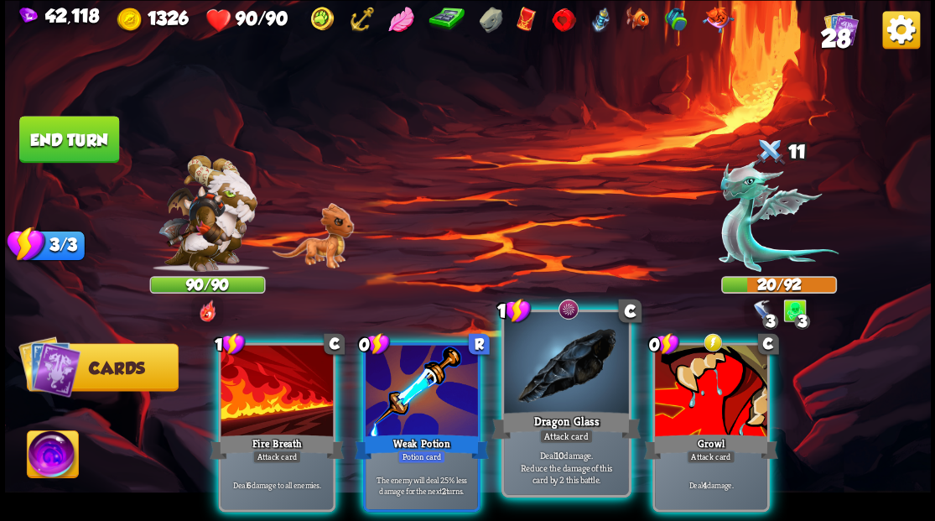
drag, startPoint x: 431, startPoint y: 374, endPoint x: 436, endPoint y: 355, distance: 19.9
click at [430, 372] on div at bounding box center [422, 392] width 112 height 95
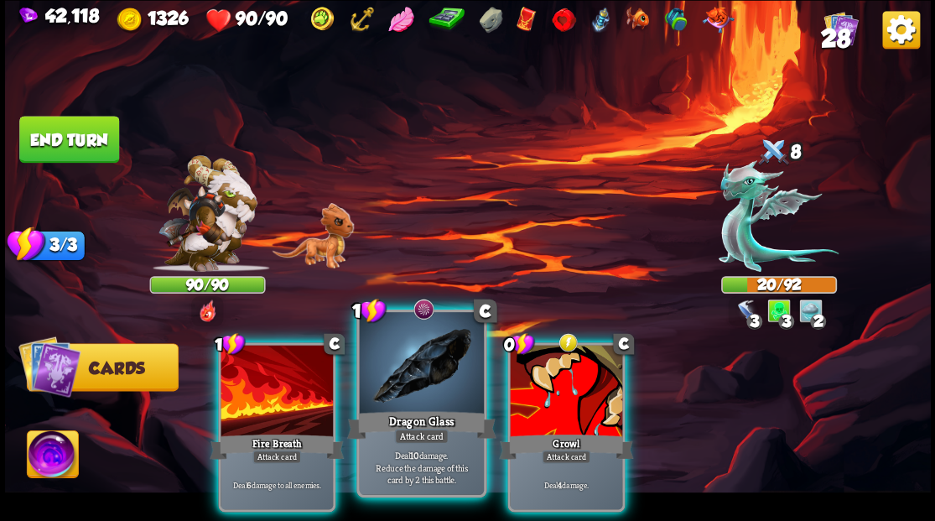
click at [406, 395] on div at bounding box center [421, 364] width 124 height 105
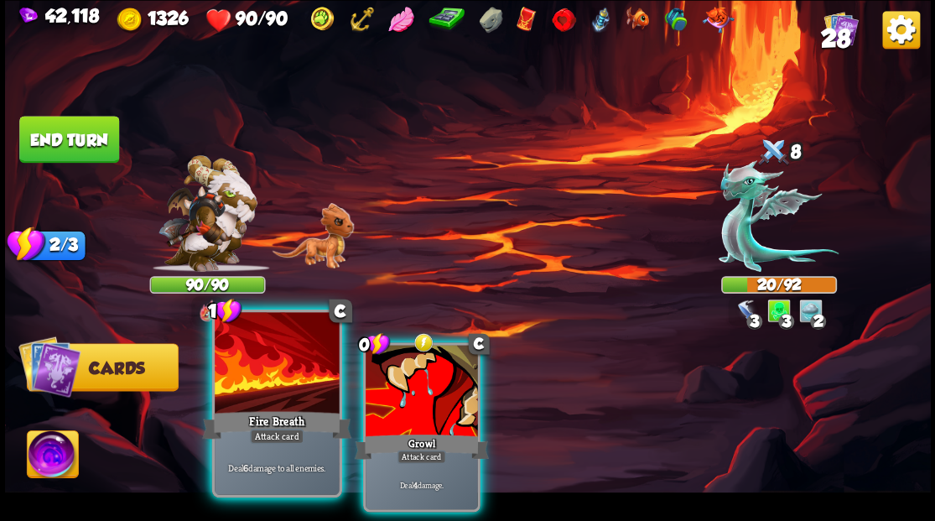
click at [283, 408] on div "Fire Breath" at bounding box center [276, 425] width 149 height 34
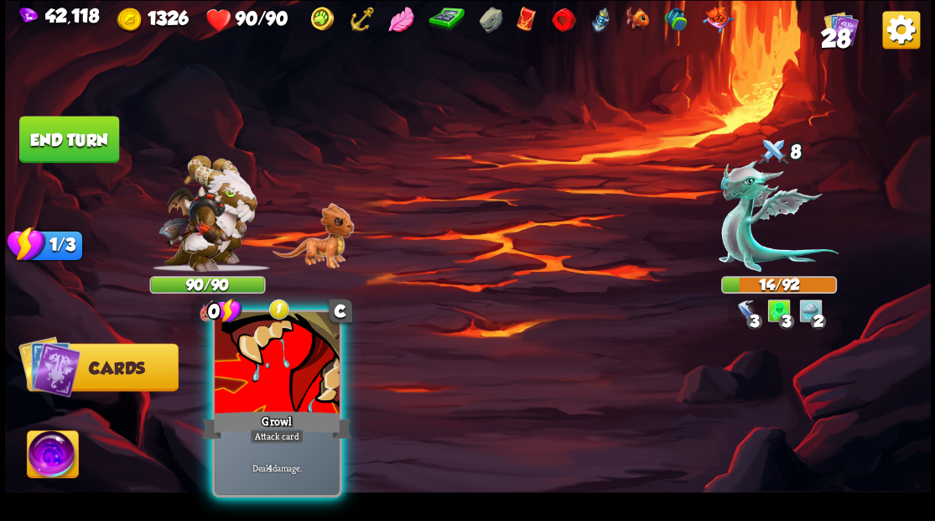
click at [280, 402] on div at bounding box center [277, 364] width 124 height 105
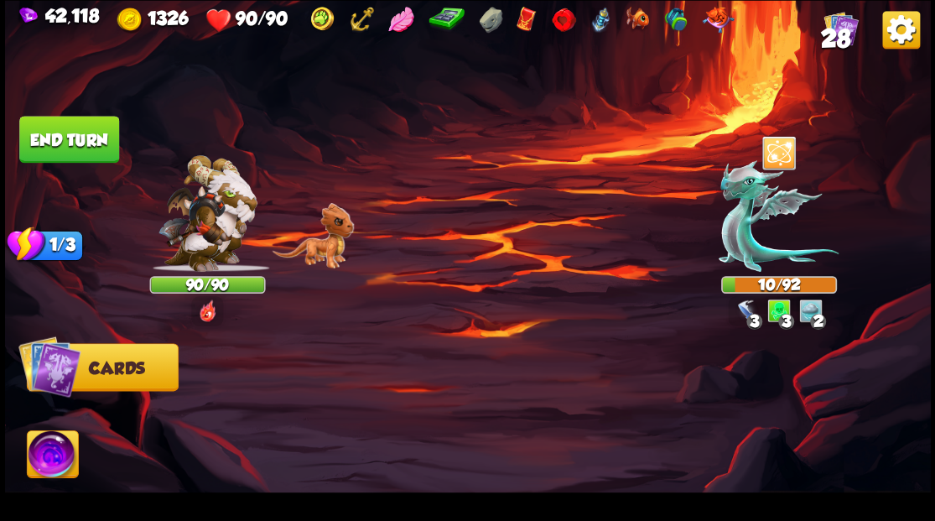
click at [68, 137] on button "End turn" at bounding box center [69, 139] width 100 height 47
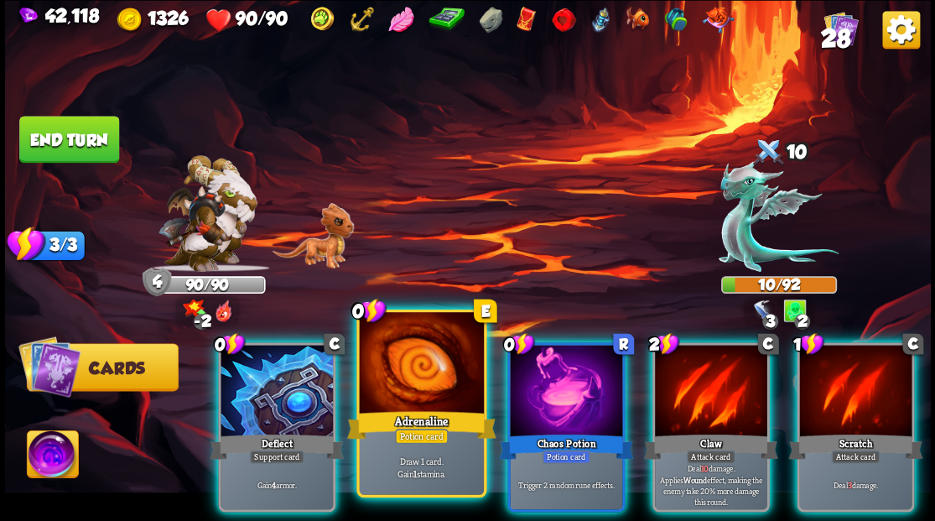
click at [431, 391] on div at bounding box center [421, 364] width 124 height 105
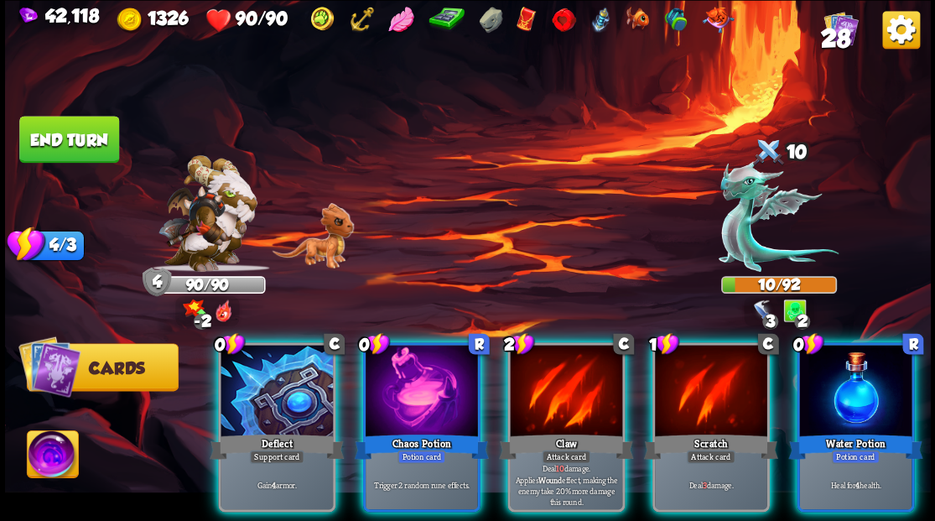
click at [393, 376] on div at bounding box center [422, 392] width 112 height 95
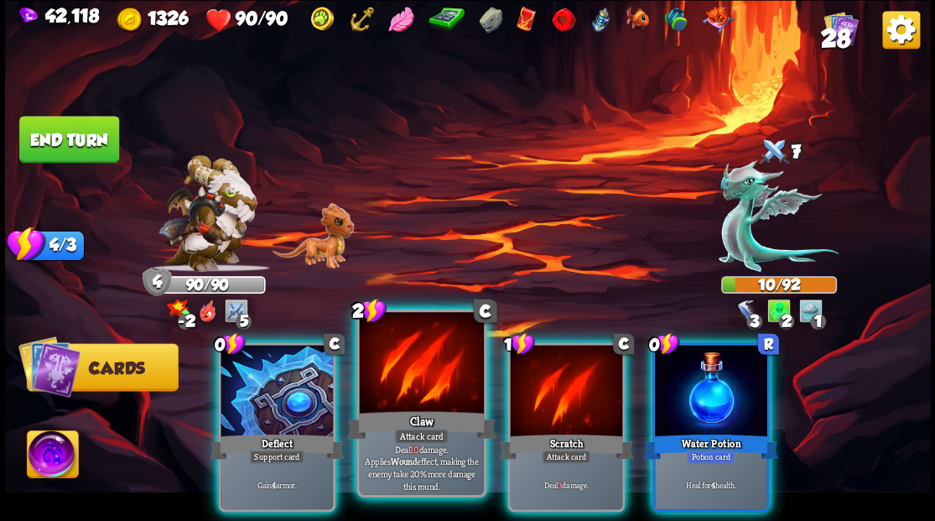
click at [421, 396] on div at bounding box center [421, 364] width 124 height 105
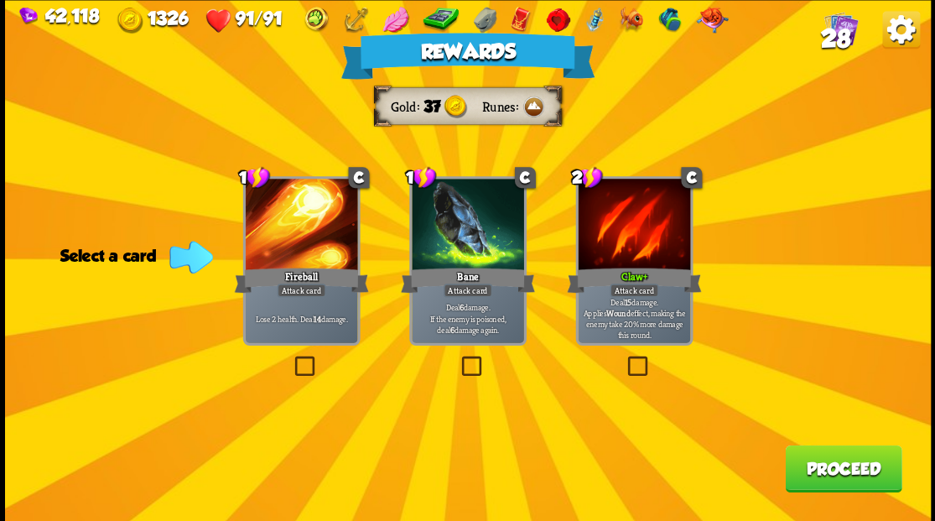
click at [291, 358] on label at bounding box center [291, 358] width 0 height 0
click at [0, 0] on input "checkbox" at bounding box center [0, 0] width 0 height 0
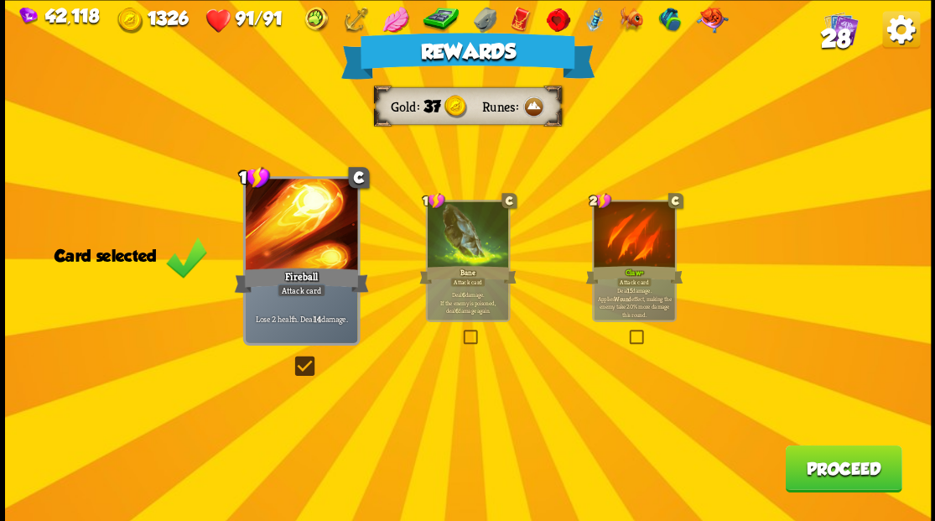
click at [817, 470] on button "Proceed" at bounding box center [843, 468] width 117 height 47
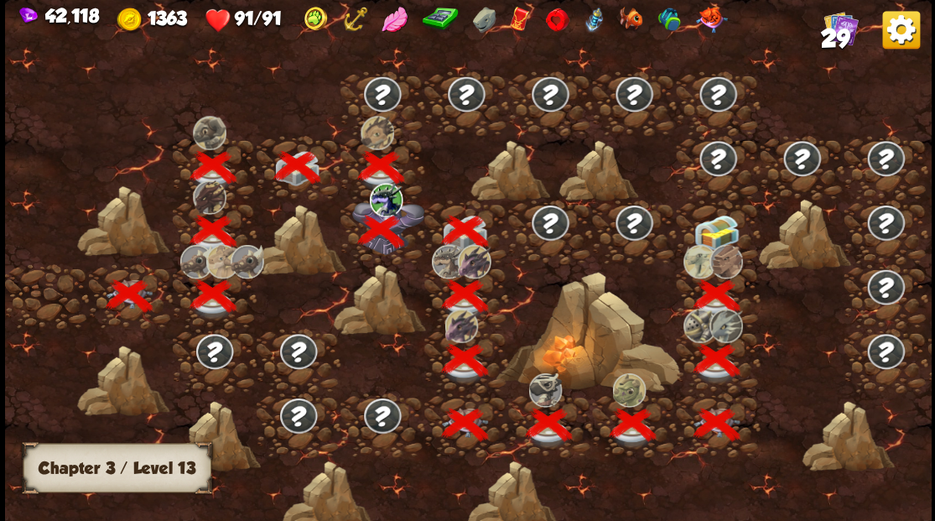
scroll to position [0, 255]
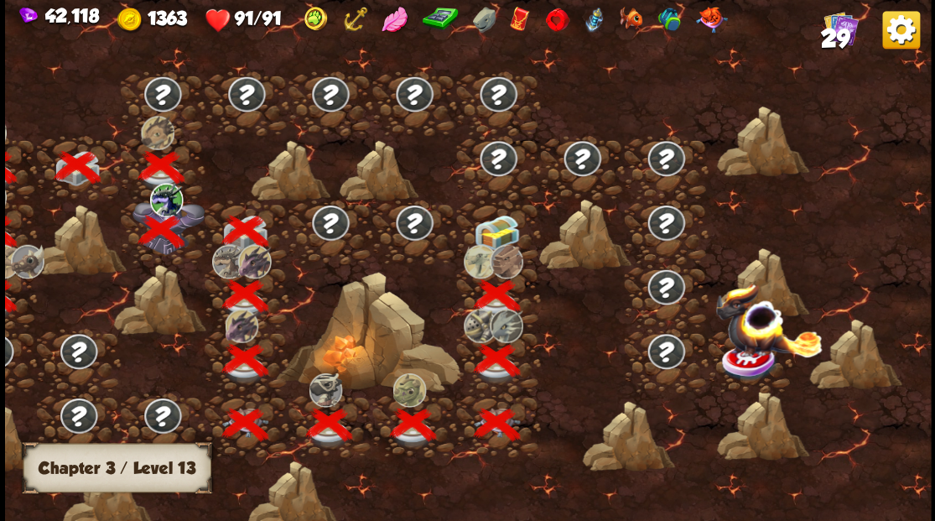
click at [503, 225] on img at bounding box center [496, 231] width 46 height 35
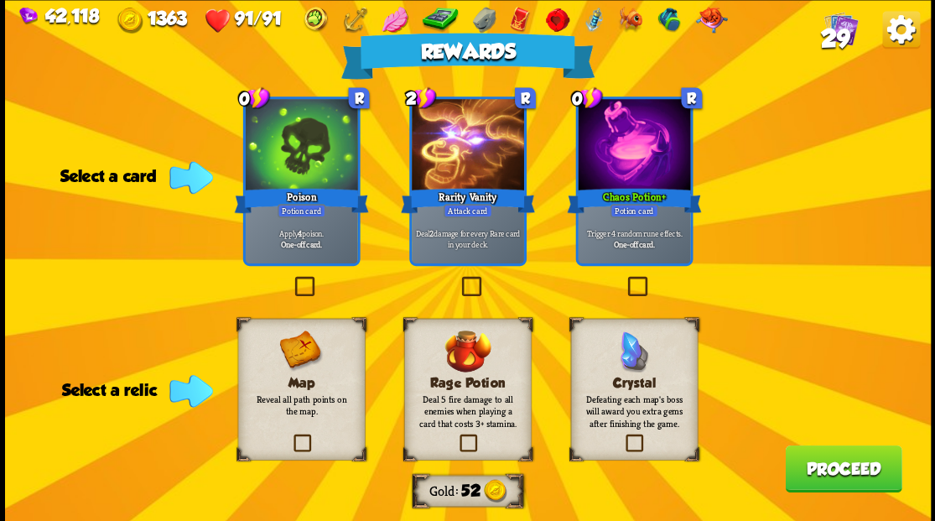
click at [844, 35] on span "29" at bounding box center [834, 37] width 29 height 29
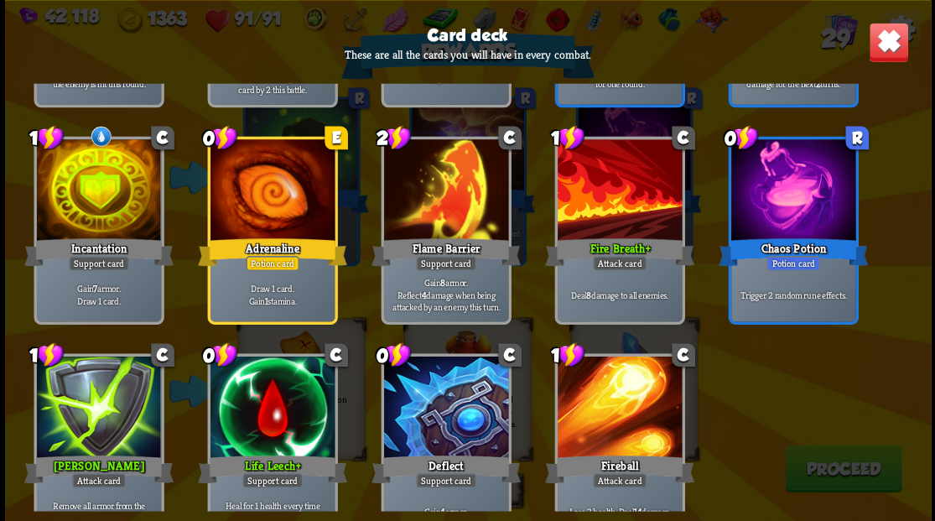
scroll to position [1031, 0]
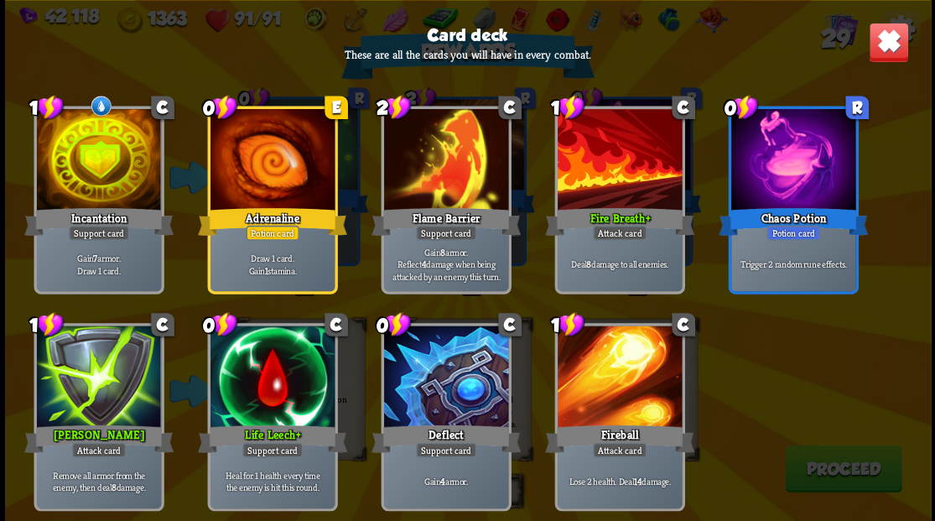
click at [884, 47] on img at bounding box center [888, 42] width 40 height 40
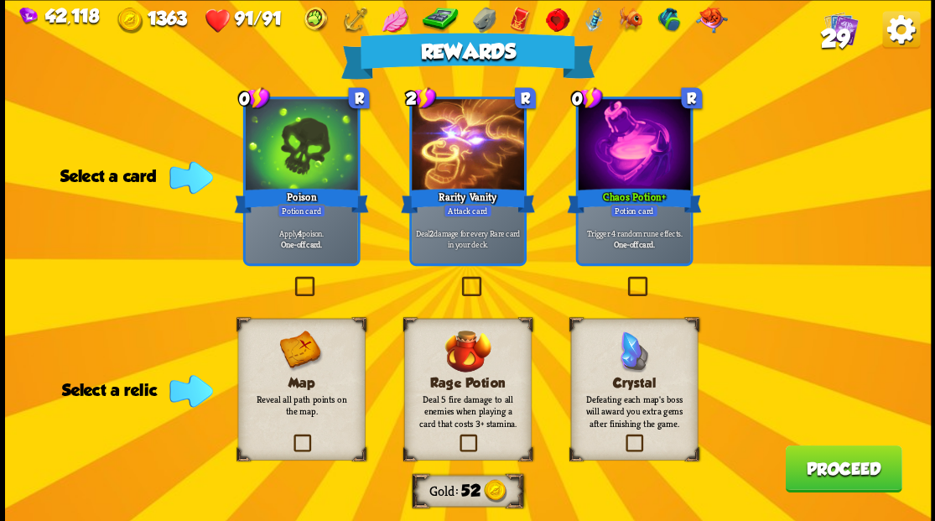
click at [456, 436] on label at bounding box center [456, 436] width 0 height 0
click at [0, 0] on input "checkbox" at bounding box center [0, 0] width 0 height 0
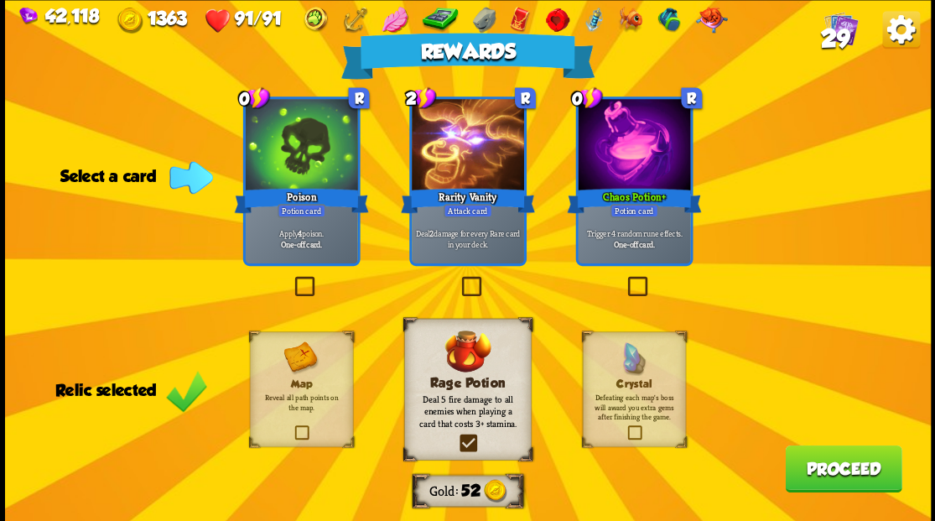
click at [291, 279] on label at bounding box center [291, 279] width 0 height 0
click at [0, 0] on input "checkbox" at bounding box center [0, 0] width 0 height 0
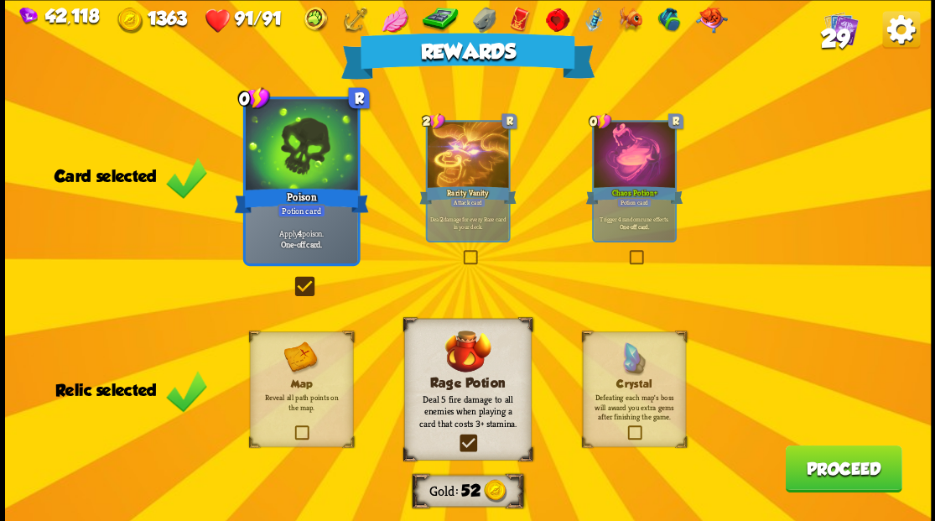
click at [291, 279] on label at bounding box center [291, 279] width 0 height 0
click at [0, 0] on input "checkbox" at bounding box center [0, 0] width 0 height 0
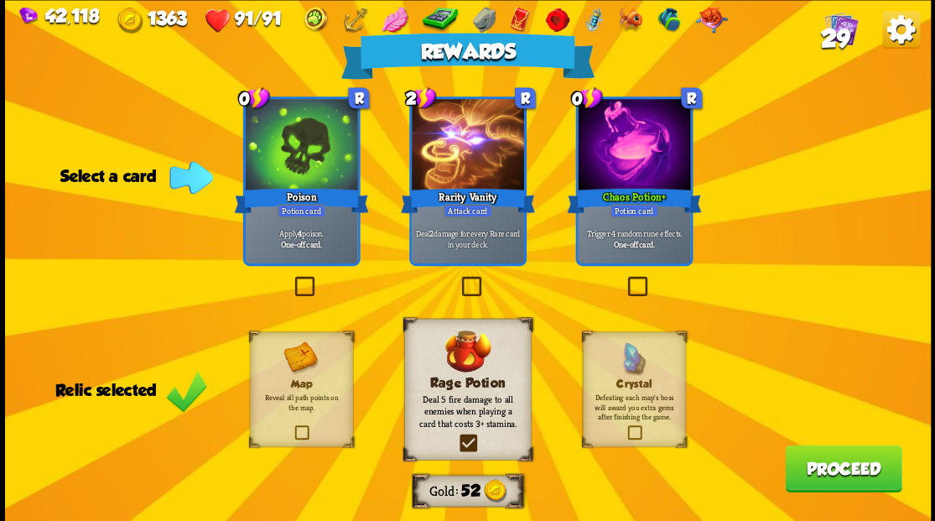
click at [843, 25] on span "29" at bounding box center [834, 37] width 29 height 29
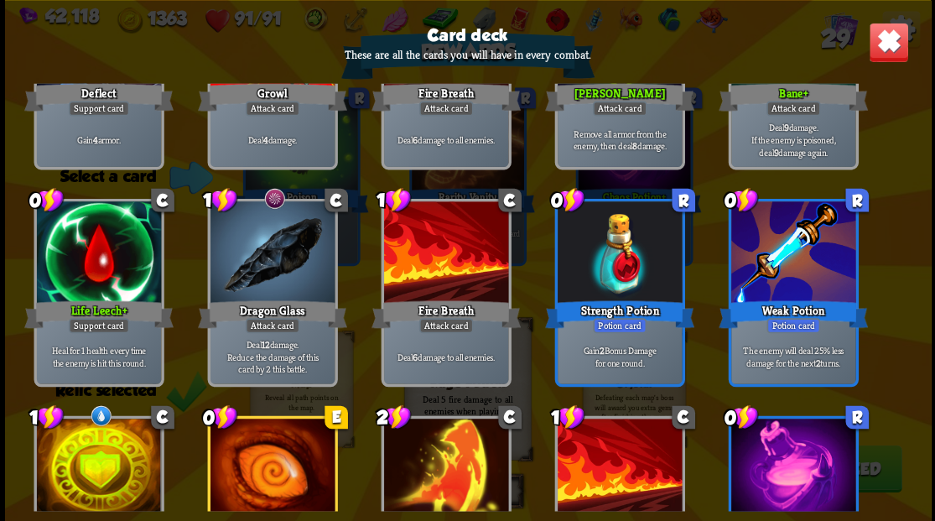
scroll to position [584, 0]
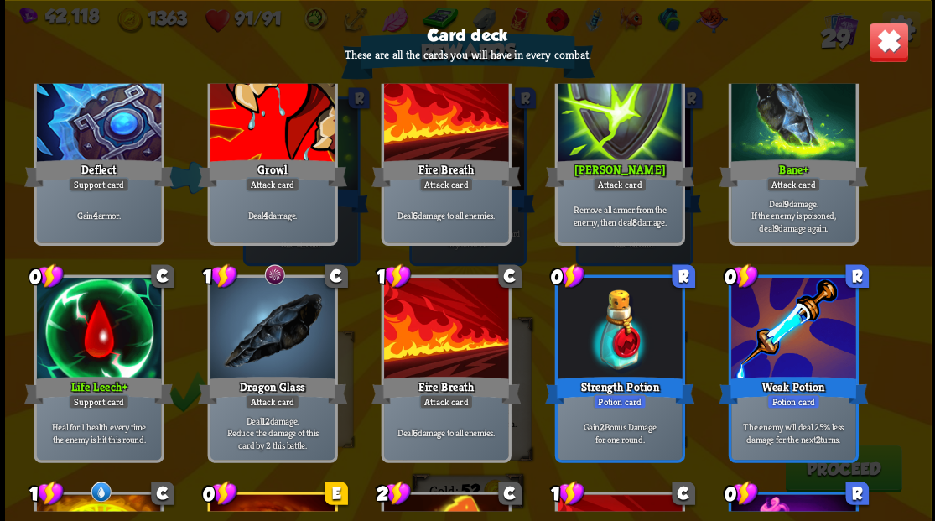
click at [894, 52] on img at bounding box center [888, 42] width 40 height 40
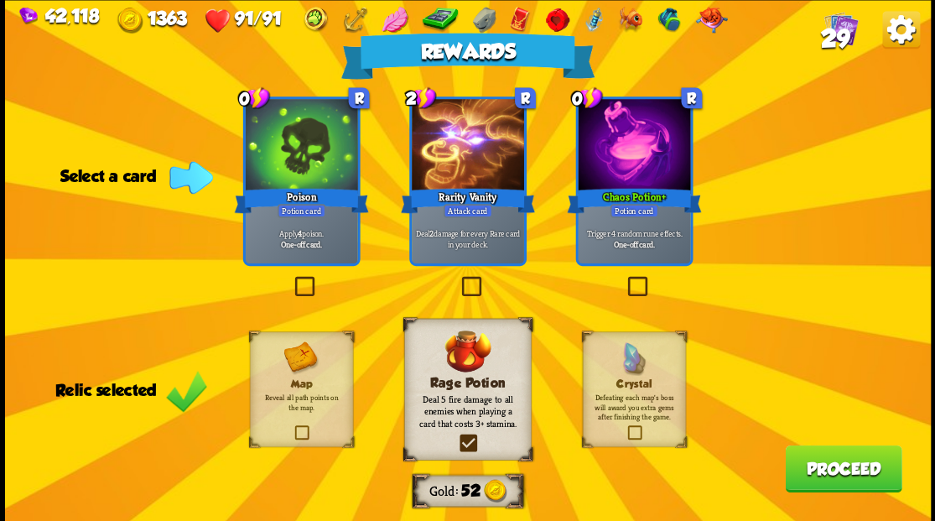
drag, startPoint x: 300, startPoint y: 290, endPoint x: 317, endPoint y: 225, distance: 67.6
click at [291, 279] on label at bounding box center [291, 279] width 0 height 0
click at [0, 0] on input "checkbox" at bounding box center [0, 0] width 0 height 0
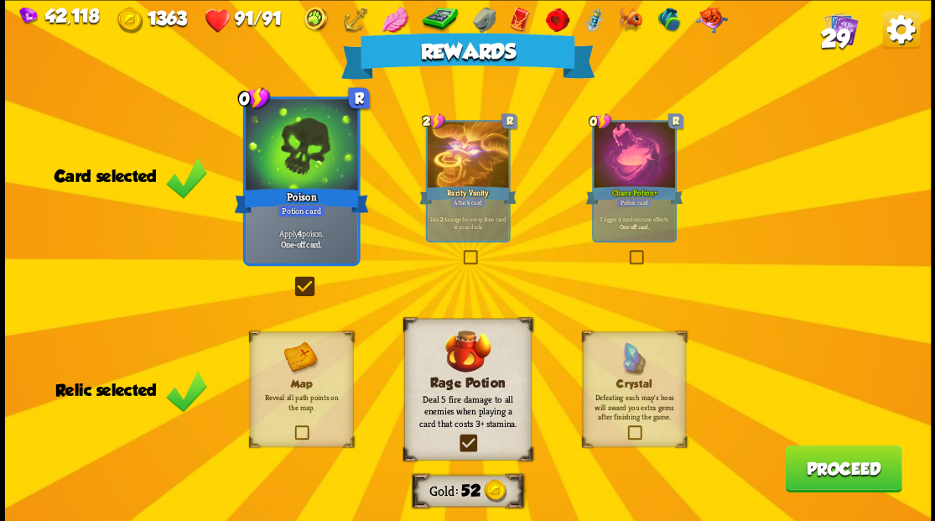
click at [856, 466] on button "Proceed" at bounding box center [843, 468] width 117 height 47
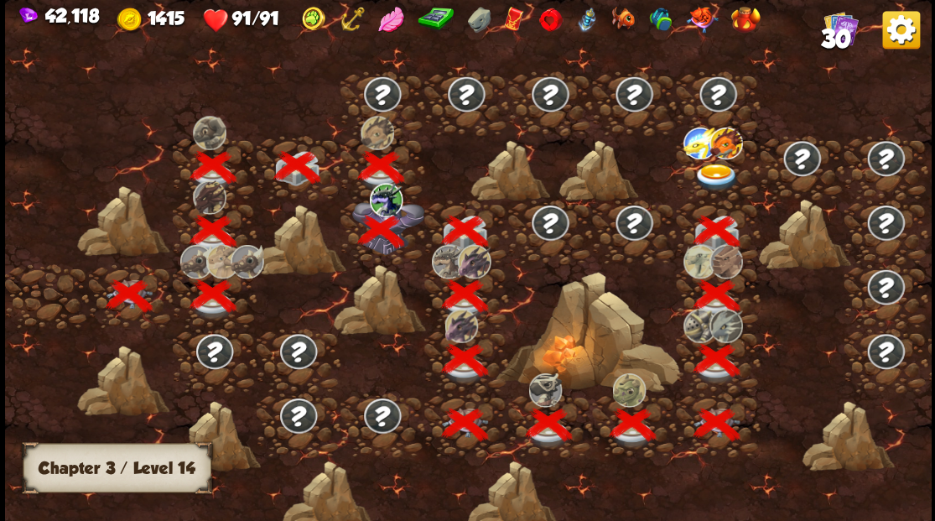
scroll to position [0, 255]
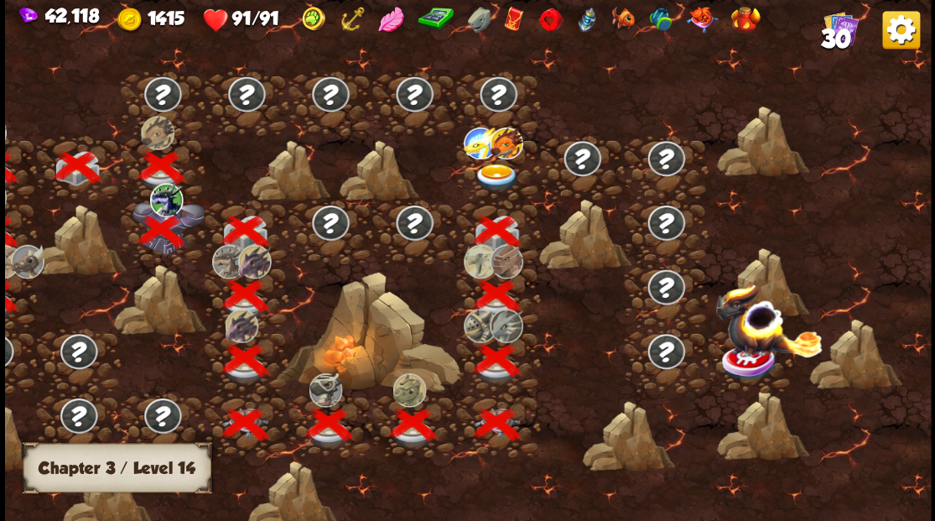
click at [492, 175] on img at bounding box center [496, 178] width 46 height 28
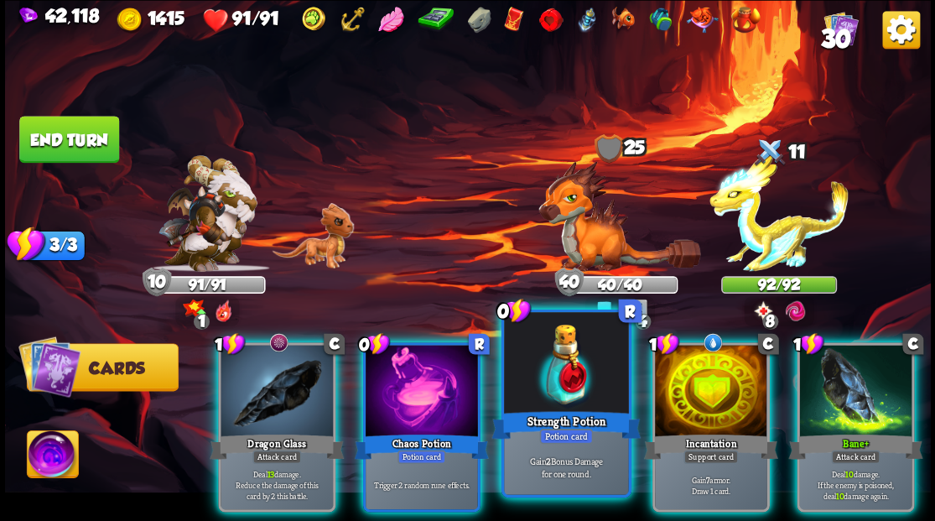
click at [554, 383] on div at bounding box center [566, 364] width 124 height 105
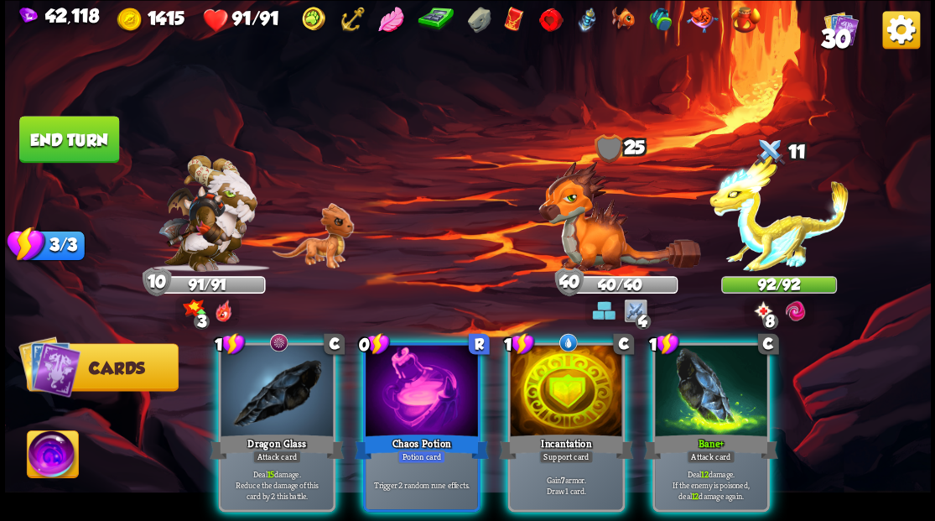
click at [554, 383] on div at bounding box center [566, 392] width 112 height 95
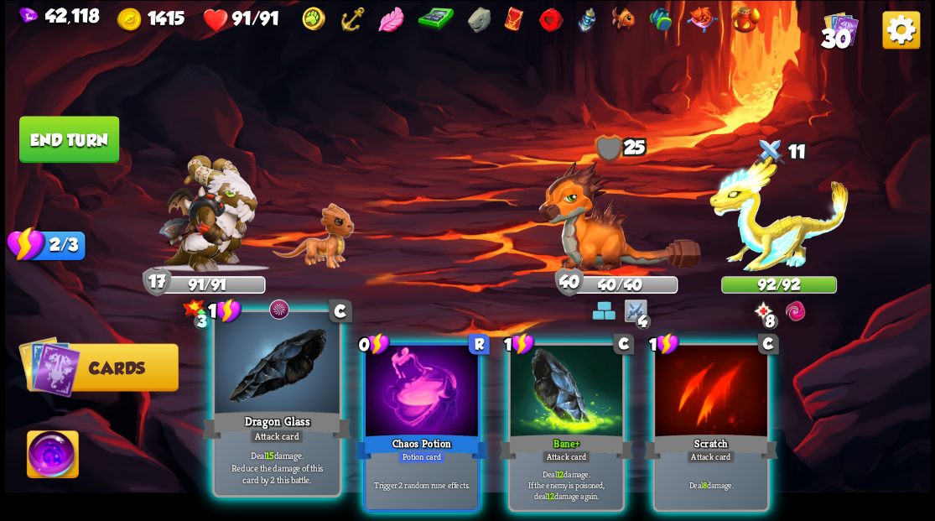
click at [253, 372] on div at bounding box center [277, 364] width 124 height 105
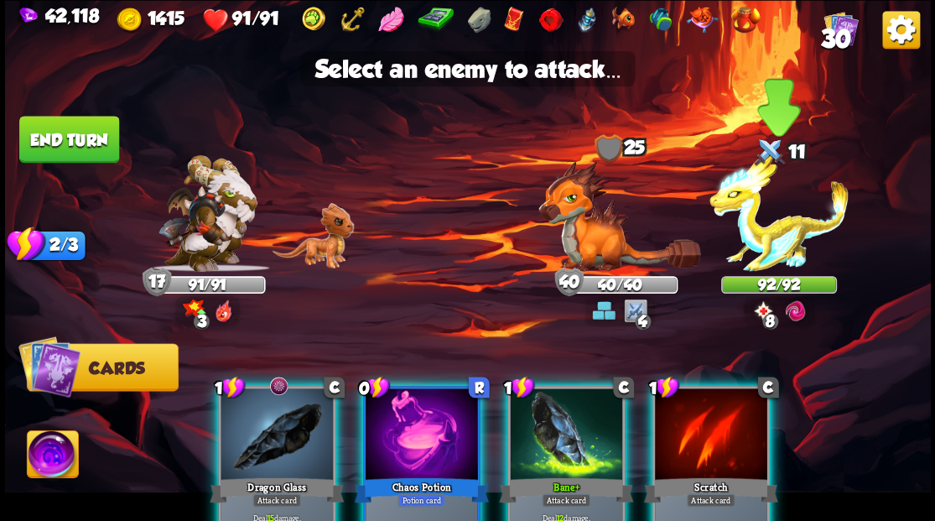
click at [768, 238] on img at bounding box center [779, 213] width 139 height 117
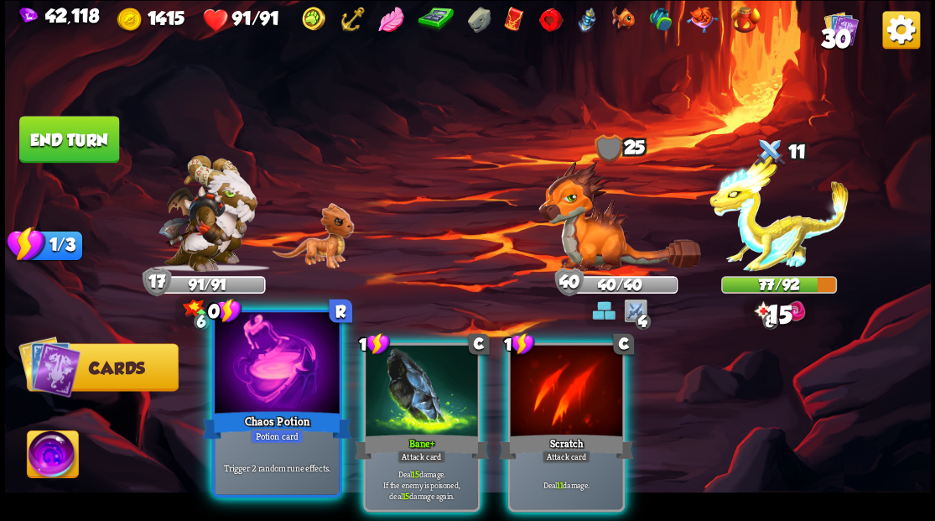
click at [295, 374] on div at bounding box center [277, 364] width 124 height 105
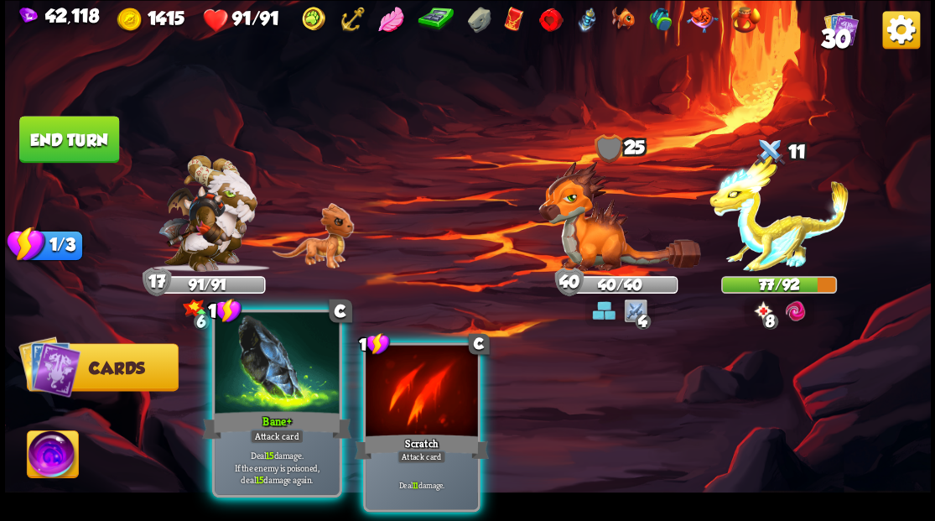
click at [293, 364] on div at bounding box center [277, 364] width 124 height 105
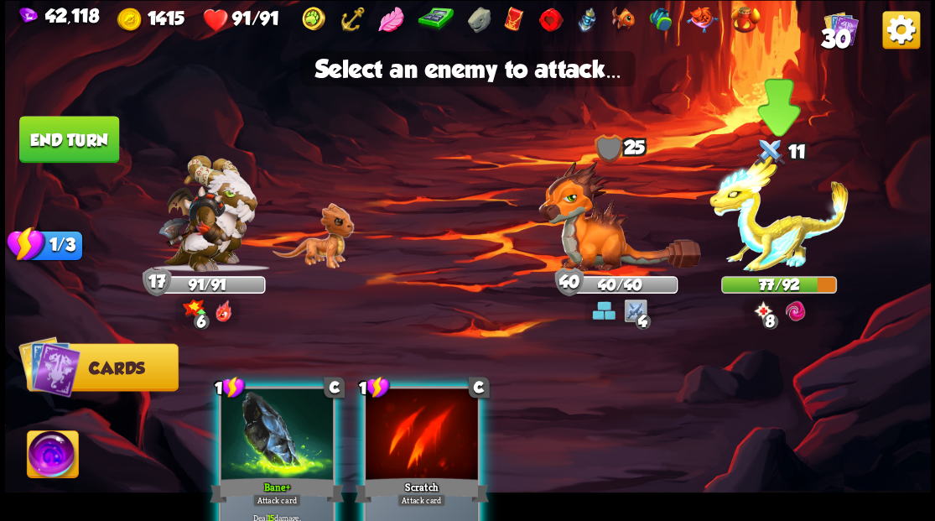
click at [769, 238] on img at bounding box center [779, 213] width 139 height 117
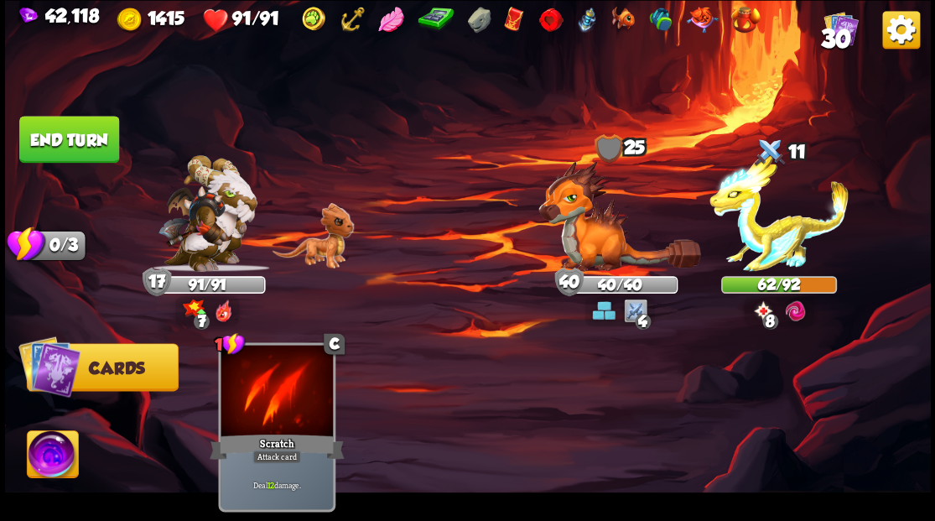
click at [71, 137] on button "End turn" at bounding box center [69, 139] width 100 height 47
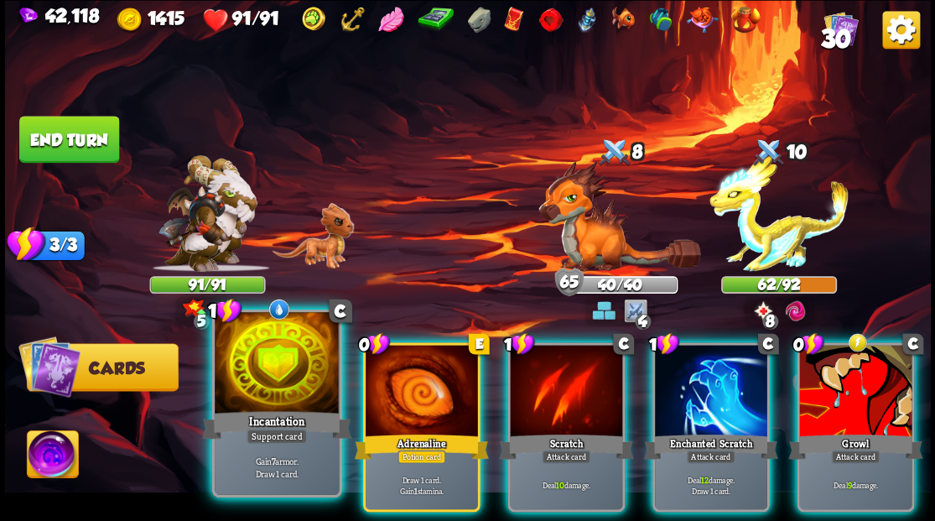
click at [276, 366] on div at bounding box center [277, 364] width 124 height 105
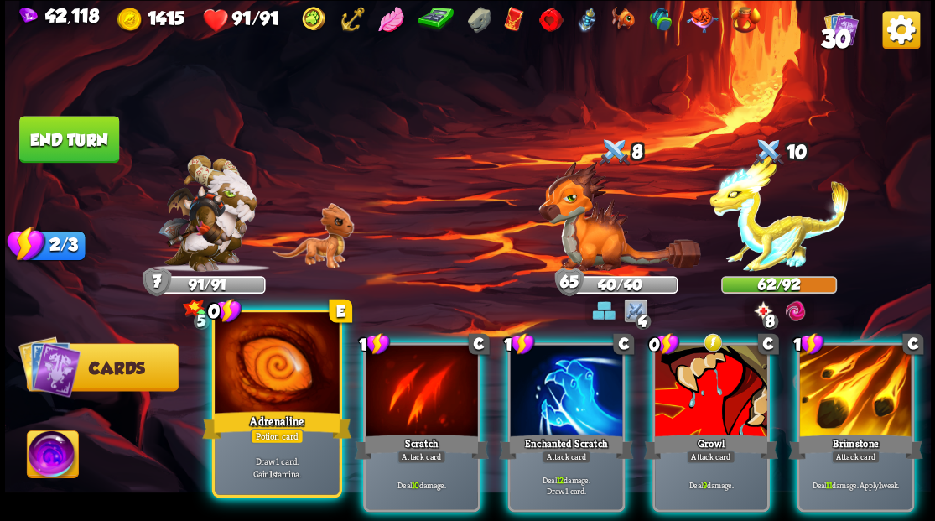
click at [263, 358] on div at bounding box center [277, 364] width 124 height 105
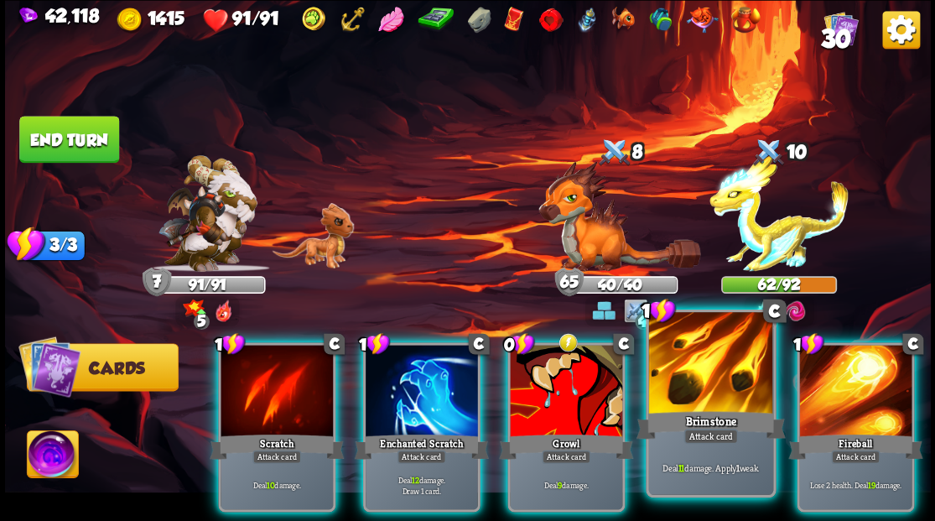
click at [711, 387] on div at bounding box center [711, 364] width 124 height 105
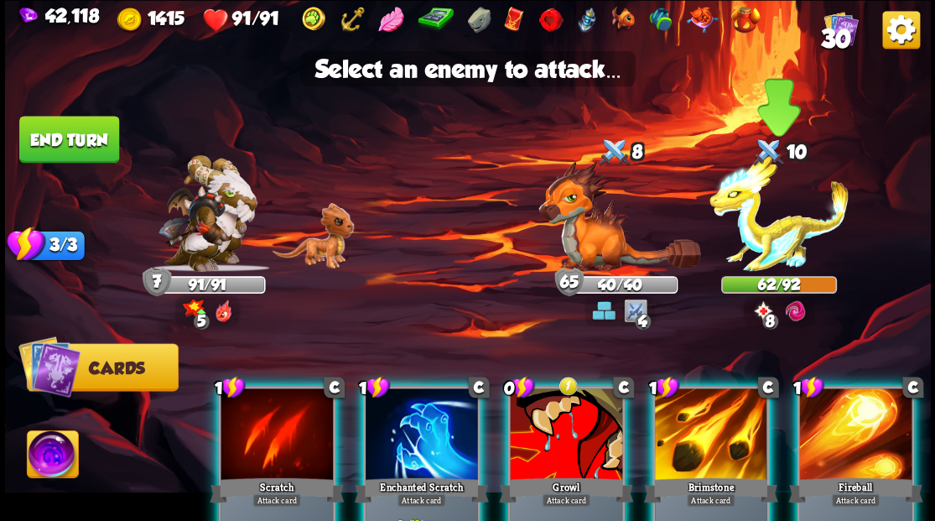
click at [765, 248] on img at bounding box center [779, 213] width 139 height 117
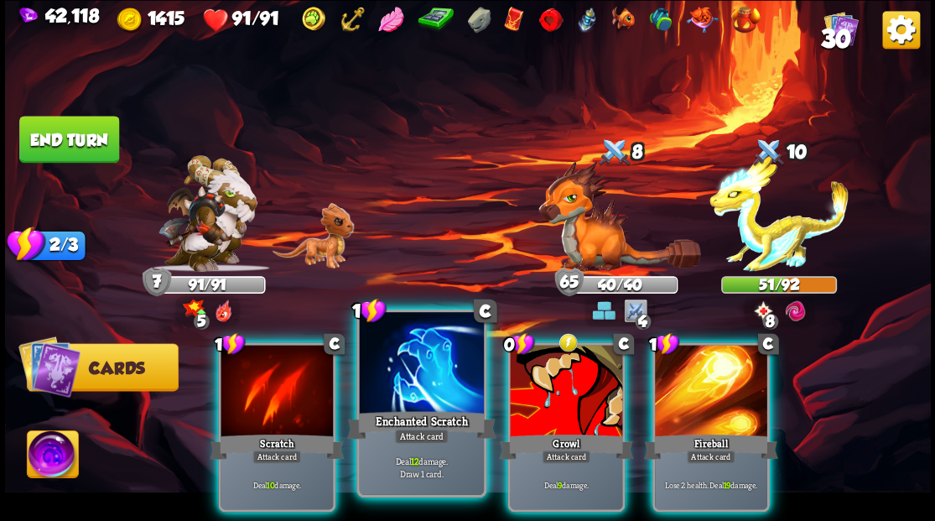
click at [386, 374] on div at bounding box center [421, 364] width 124 height 105
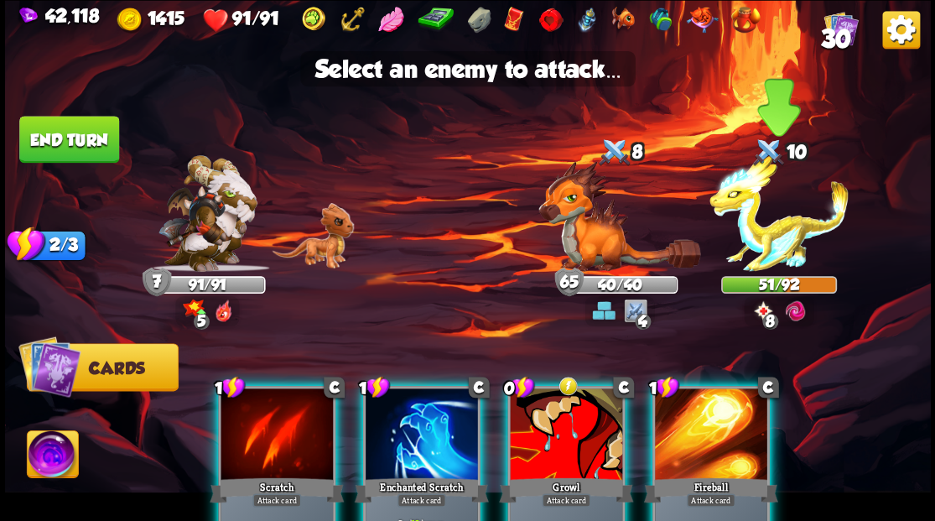
click at [758, 227] on img at bounding box center [779, 213] width 139 height 117
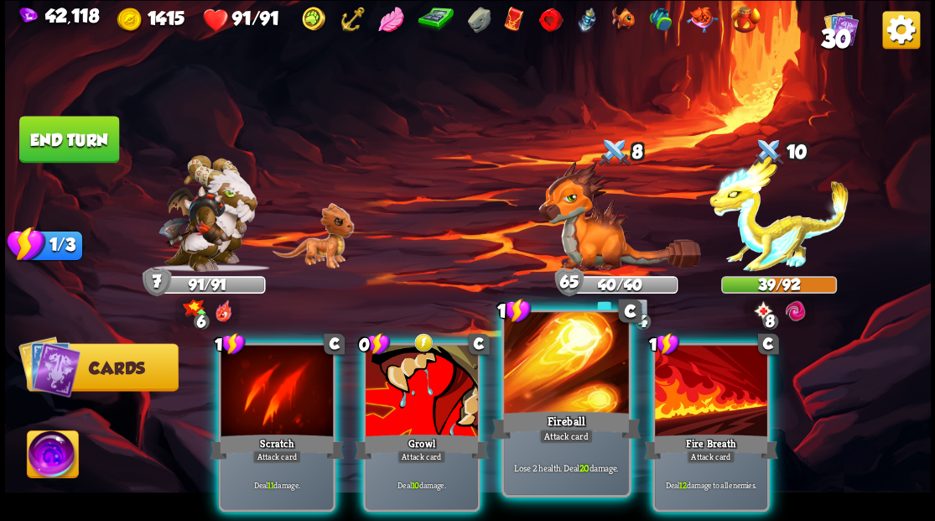
click at [552, 401] on div at bounding box center [566, 364] width 124 height 105
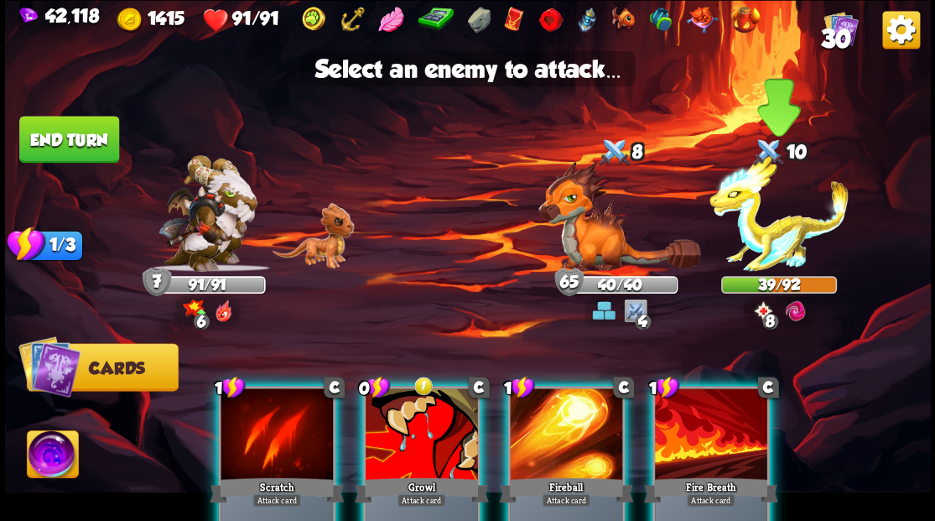
click at [765, 245] on img at bounding box center [779, 213] width 139 height 117
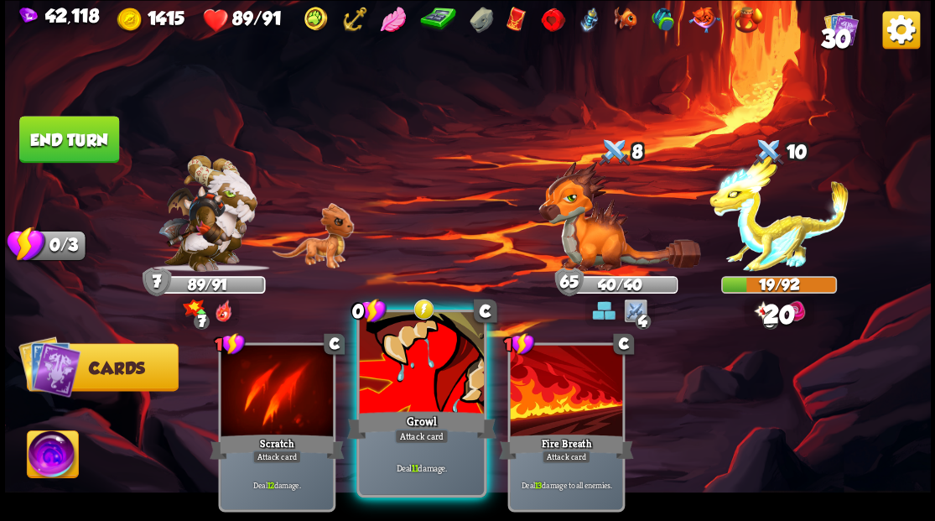
click at [422, 358] on div at bounding box center [421, 364] width 124 height 105
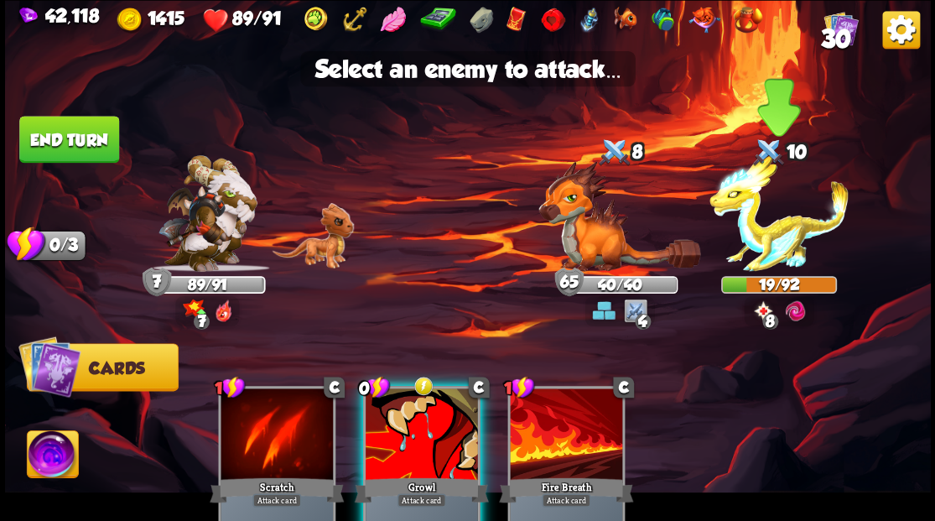
click at [776, 237] on img at bounding box center [779, 213] width 139 height 117
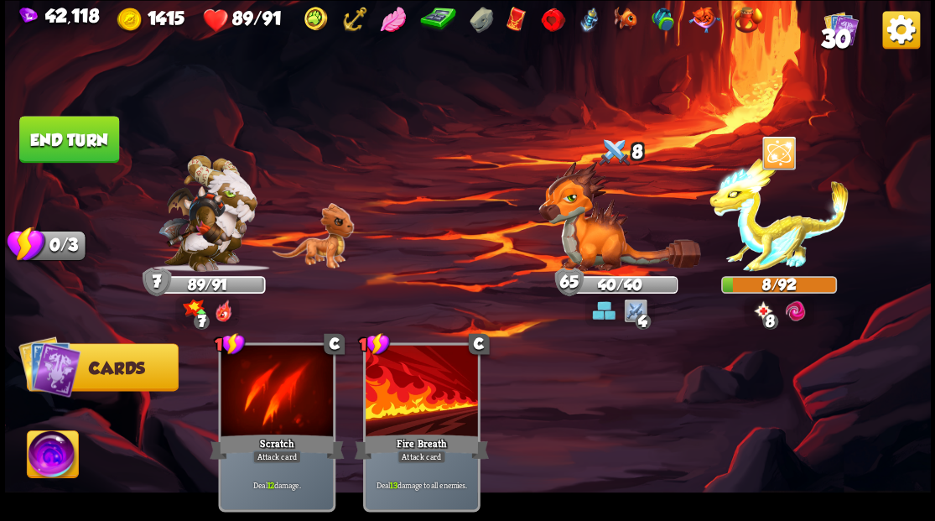
click at [96, 143] on button "End turn" at bounding box center [69, 139] width 100 height 47
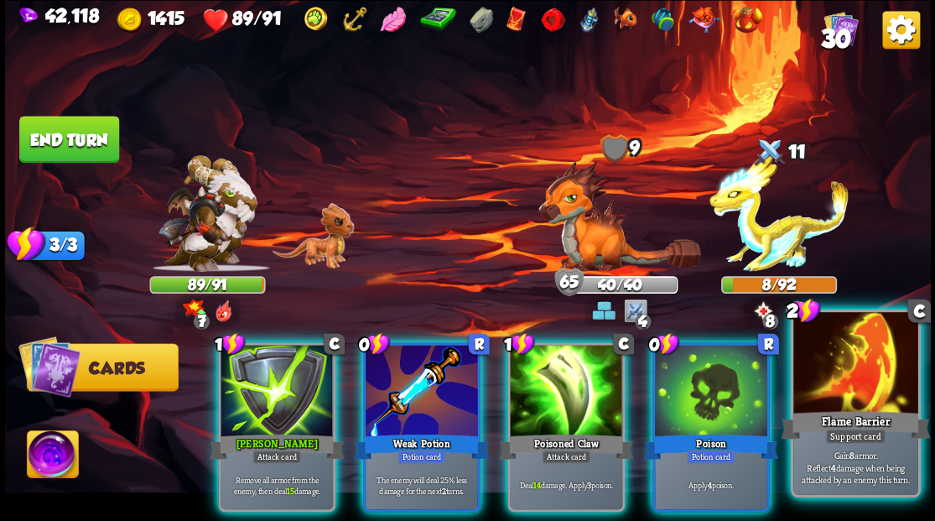
click at [866, 397] on div at bounding box center [856, 364] width 124 height 105
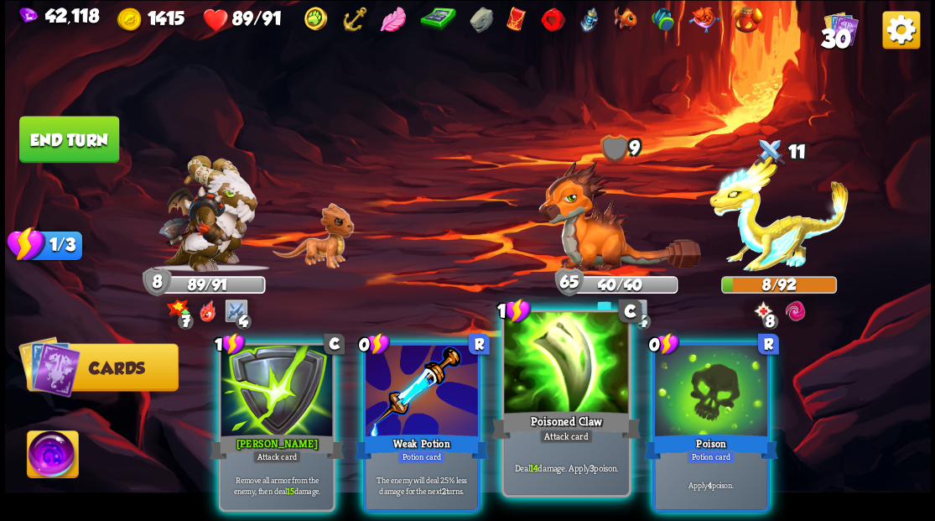
click at [560, 420] on div "Poisoned Claw" at bounding box center [566, 425] width 149 height 34
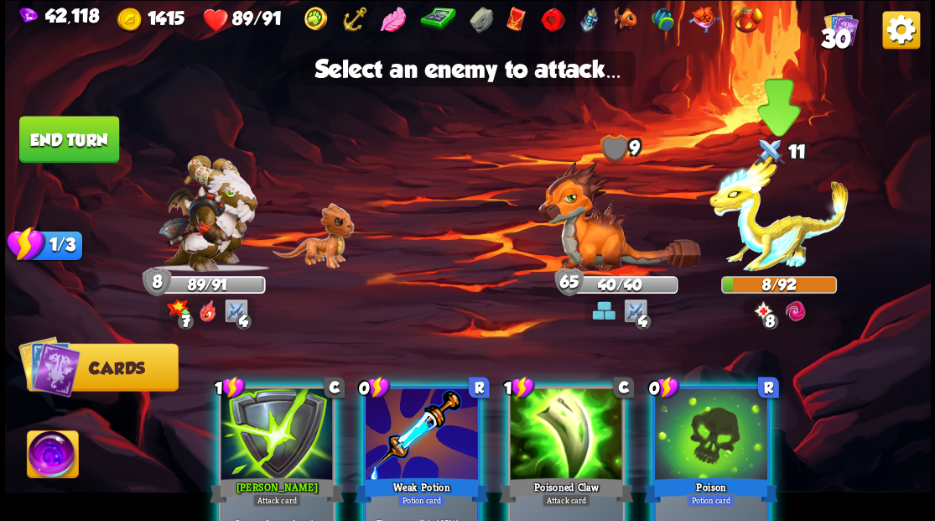
click at [779, 242] on img at bounding box center [779, 213] width 139 height 117
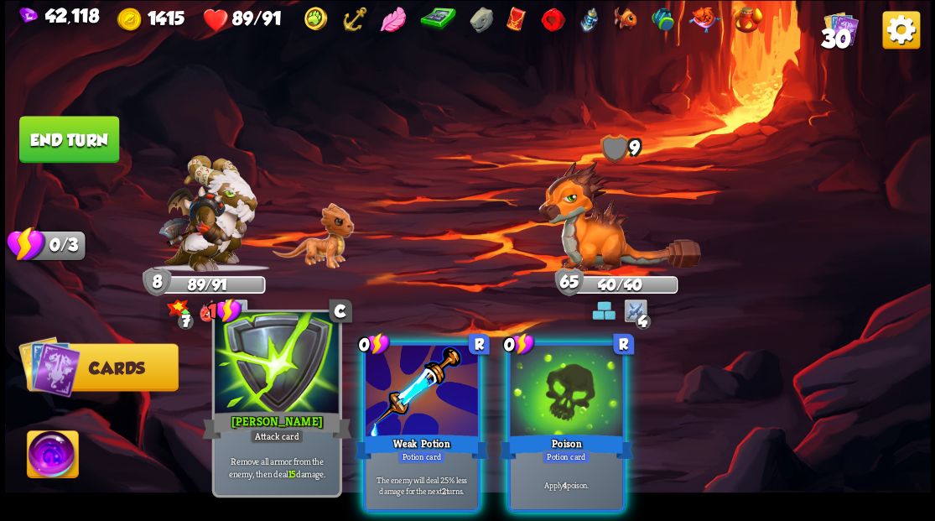
click at [273, 382] on div at bounding box center [277, 364] width 124 height 105
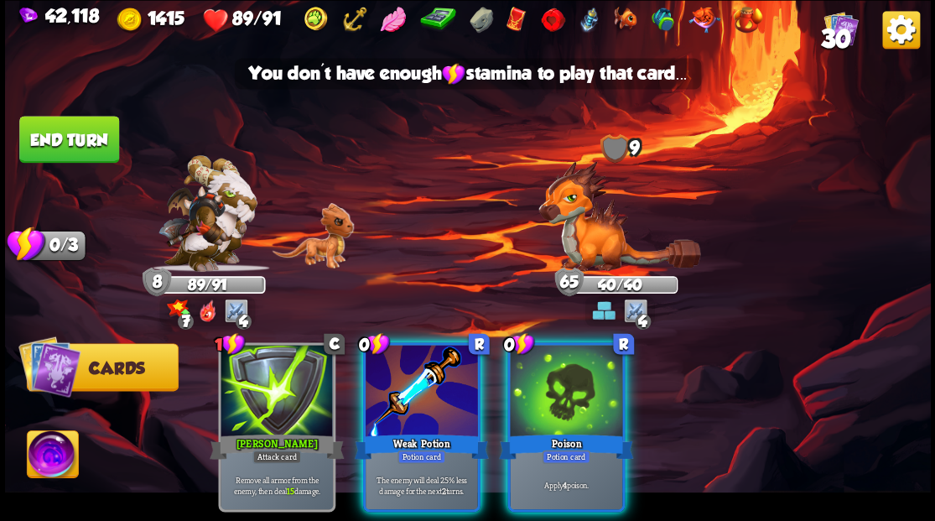
click at [596, 237] on img at bounding box center [620, 215] width 162 height 111
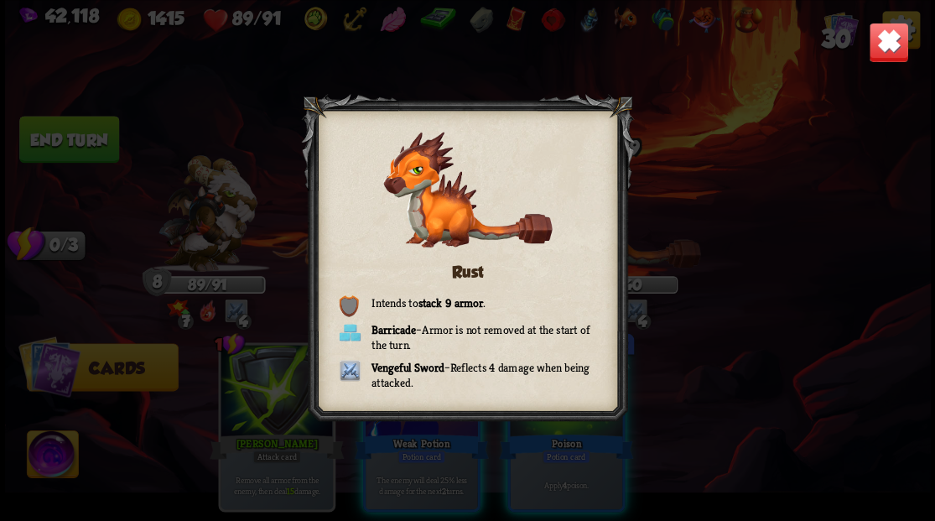
drag, startPoint x: 893, startPoint y: 40, endPoint x: 884, endPoint y: 45, distance: 10.5
click at [893, 40] on img at bounding box center [888, 42] width 40 height 40
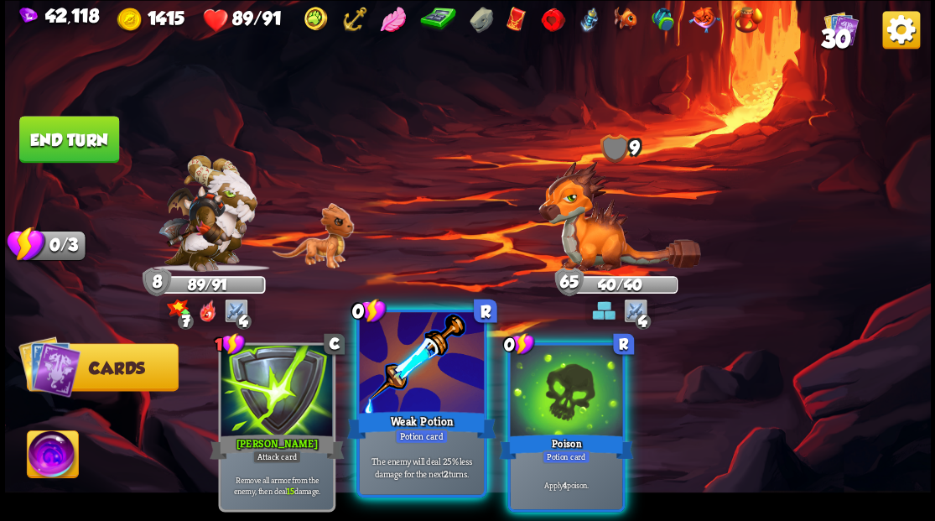
click at [414, 398] on div at bounding box center [421, 364] width 124 height 105
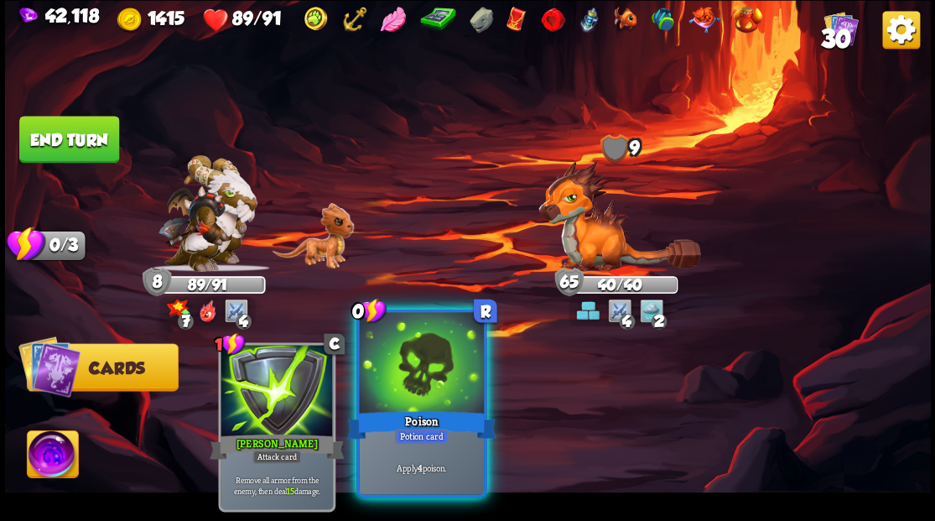
click at [399, 382] on div at bounding box center [421, 364] width 124 height 105
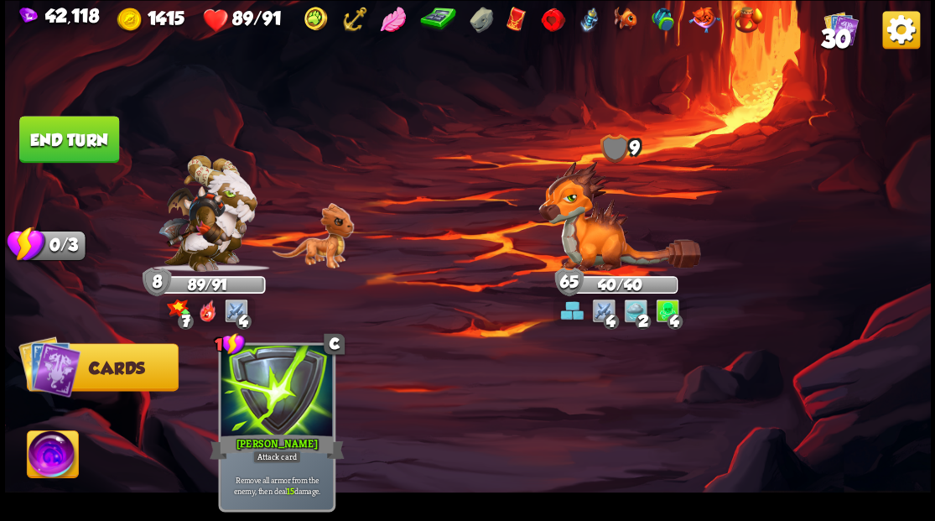
click at [69, 139] on button "End turn" at bounding box center [69, 139] width 100 height 47
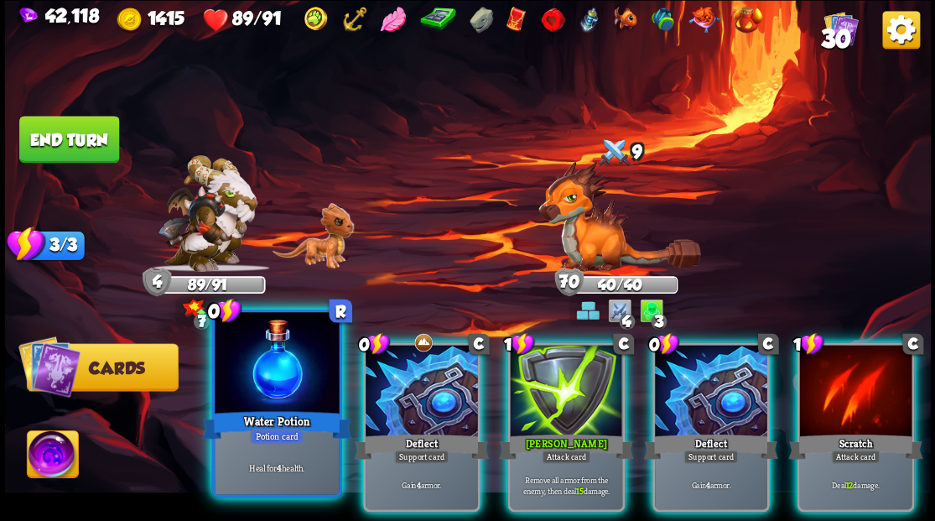
click at [290, 375] on div at bounding box center [277, 364] width 124 height 105
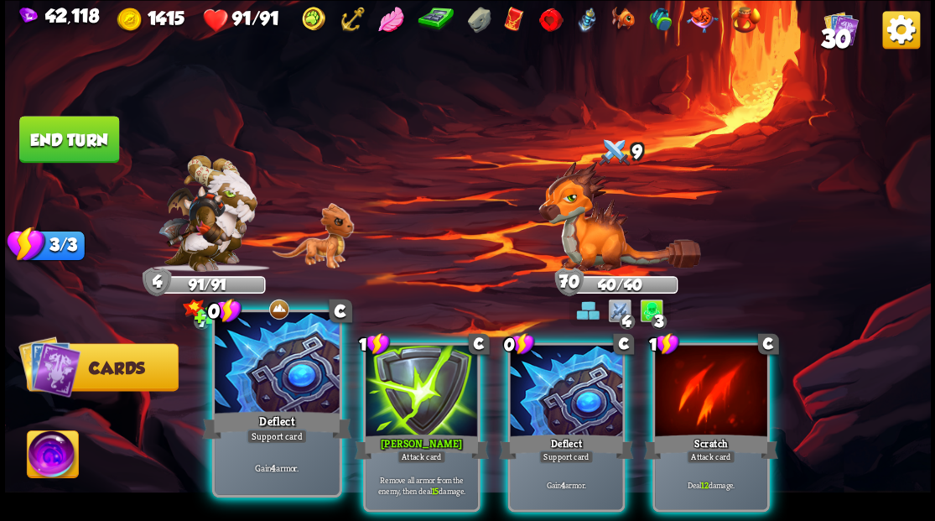
click at [275, 371] on div at bounding box center [277, 364] width 124 height 105
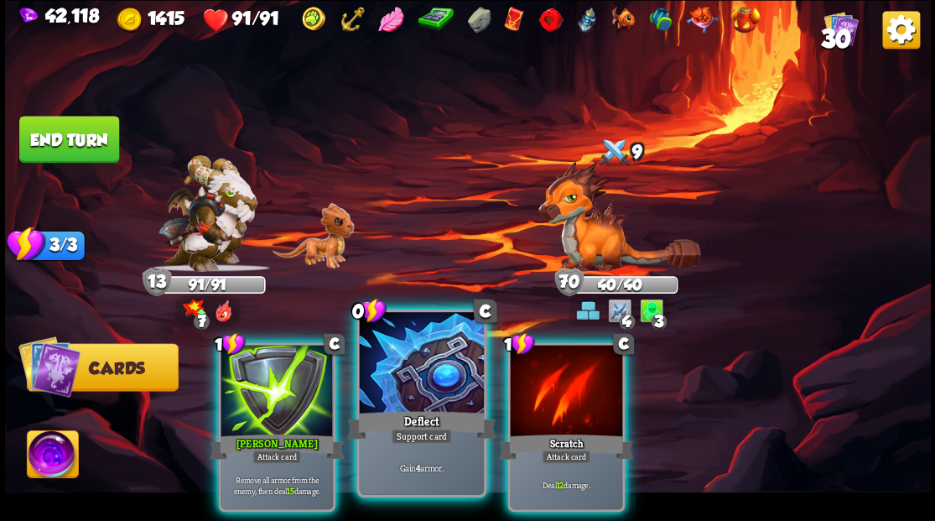
click at [411, 392] on div at bounding box center [421, 364] width 124 height 105
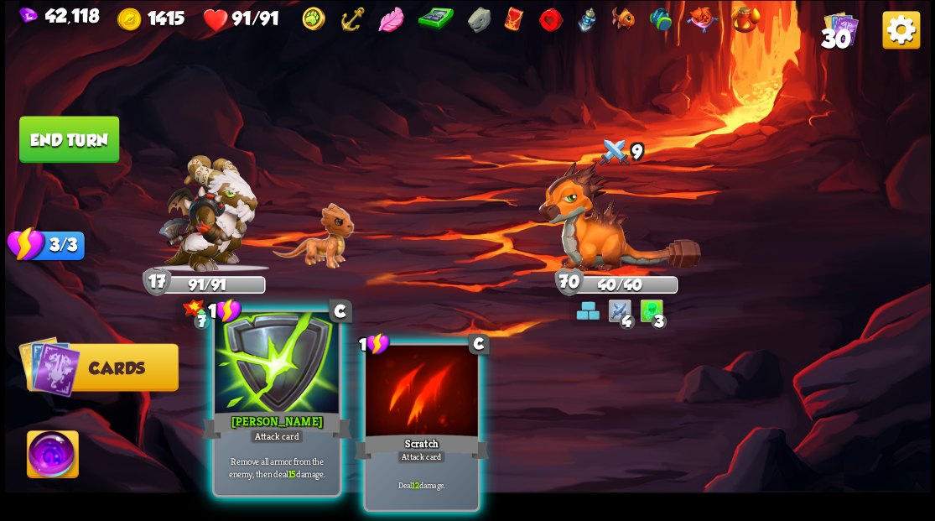
click at [253, 381] on div at bounding box center [277, 364] width 124 height 105
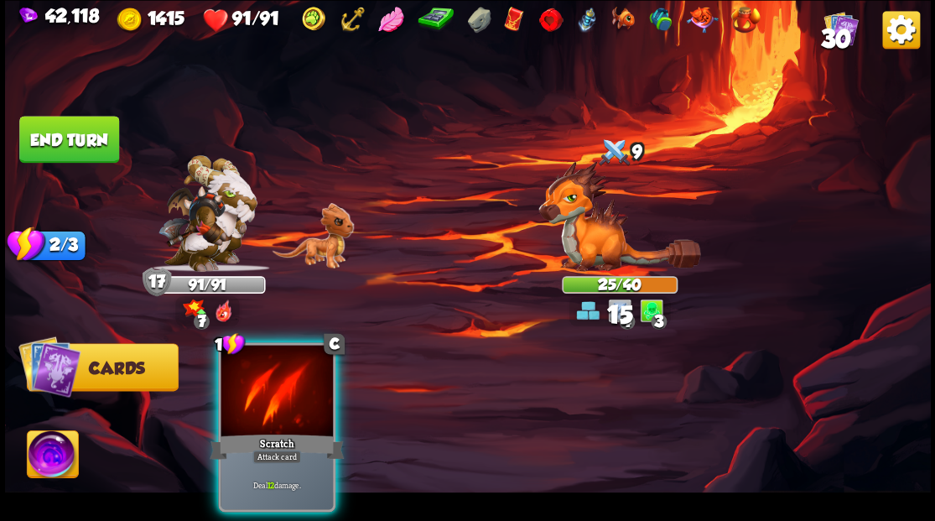
click at [253, 381] on div at bounding box center [277, 392] width 112 height 95
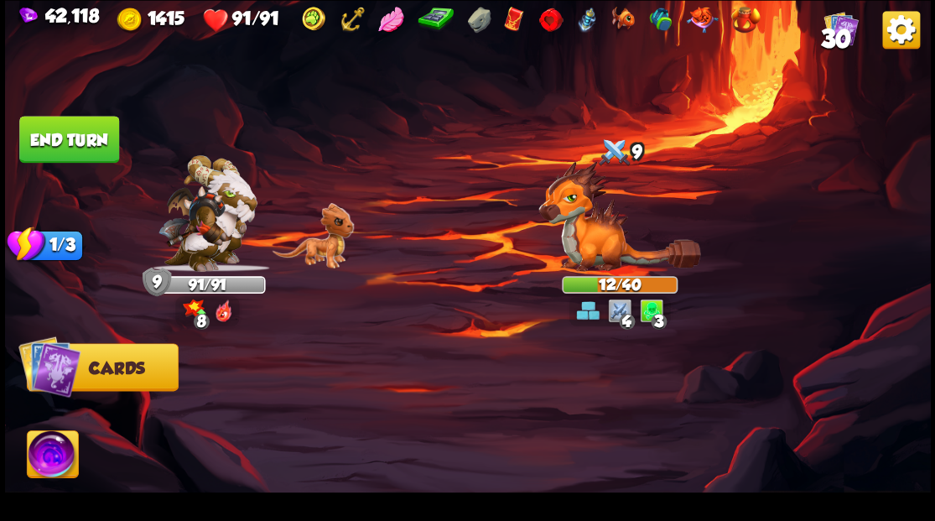
click at [50, 461] on img at bounding box center [52, 456] width 51 height 52
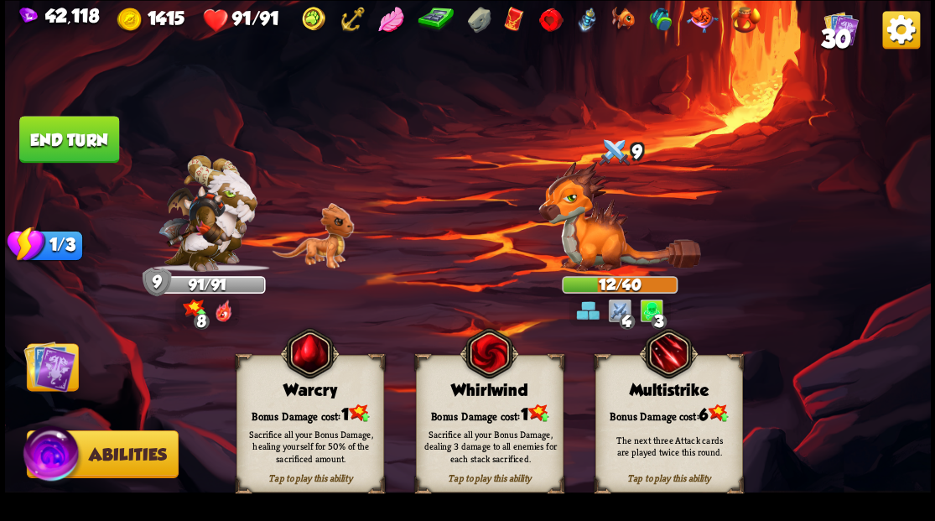
drag, startPoint x: 489, startPoint y: 419, endPoint x: 466, endPoint y: 401, distance: 29.2
click at [488, 418] on div "Sacrifice all your Bonus Damage, dealing 3 damage to all enemies for each stack…" at bounding box center [490, 446] width 148 height 58
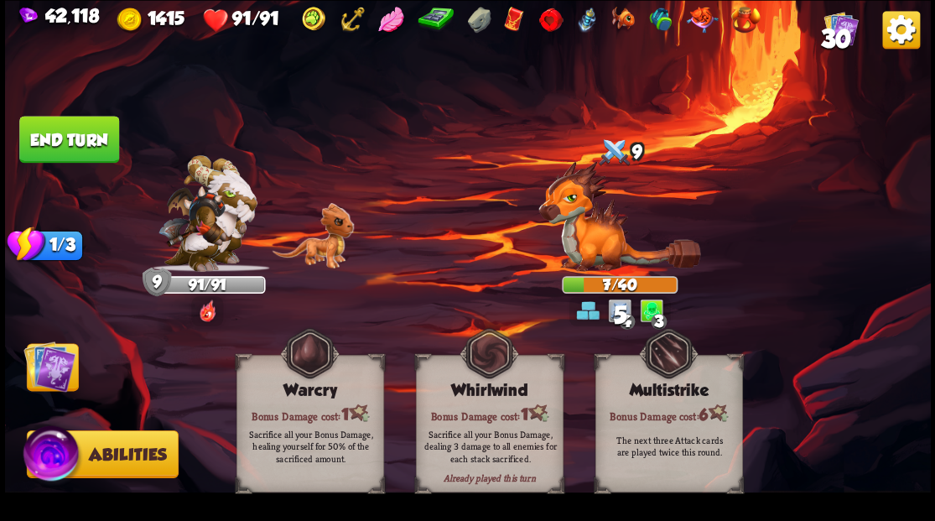
drag, startPoint x: 49, startPoint y: 368, endPoint x: 48, endPoint y: 360, distance: 8.4
click at [49, 368] on img at bounding box center [49, 366] width 52 height 52
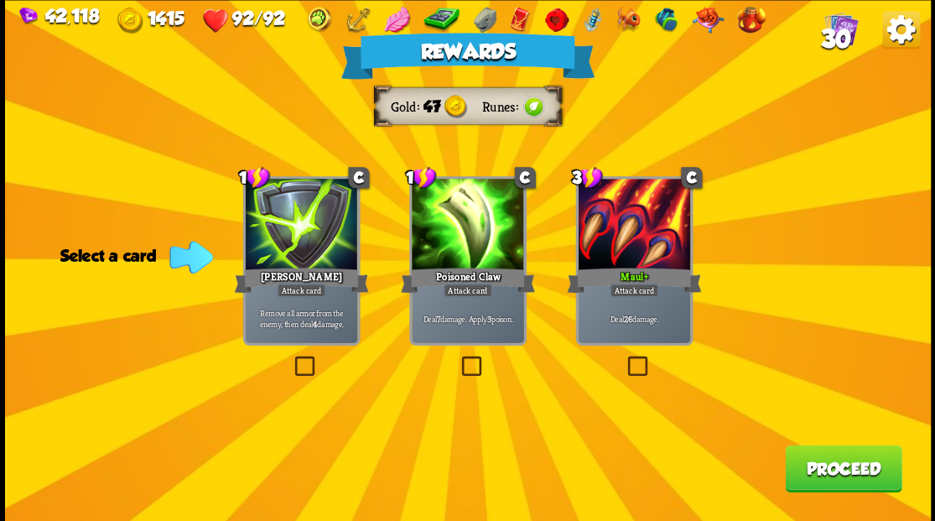
click at [805, 466] on button "Proceed" at bounding box center [843, 468] width 117 height 47
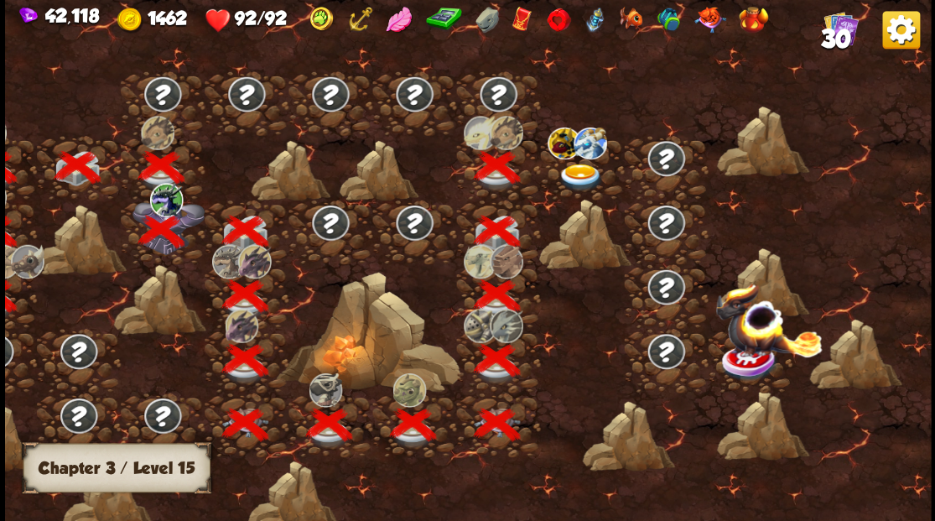
click at [579, 171] on img at bounding box center [580, 178] width 46 height 28
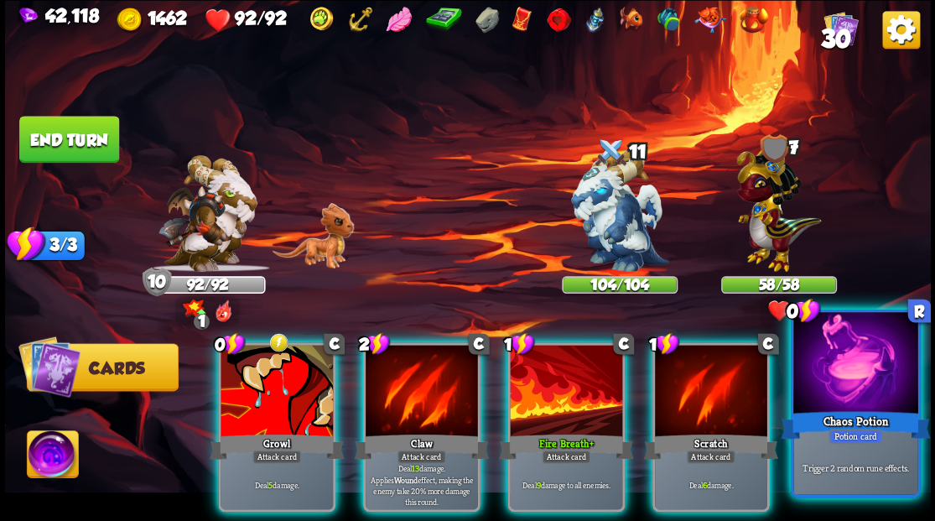
click at [864, 379] on div at bounding box center [856, 364] width 124 height 105
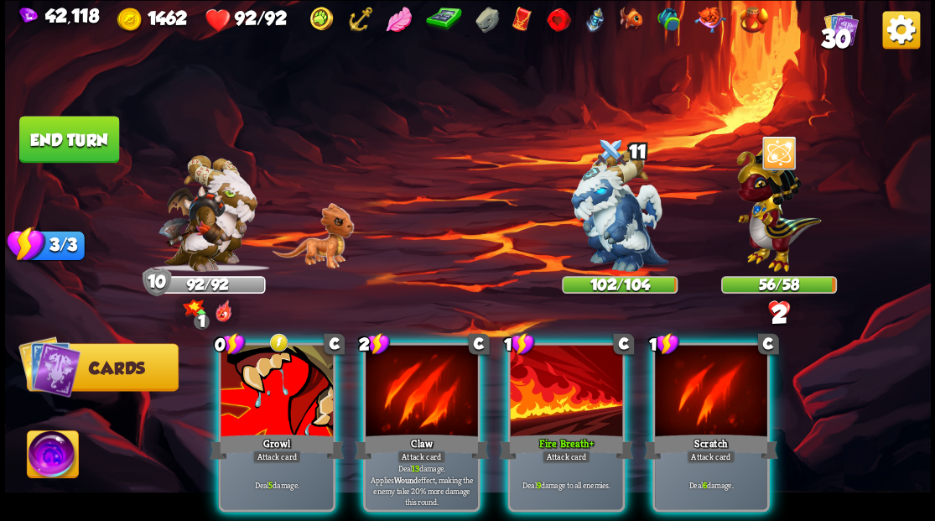
click at [545, 388] on div at bounding box center [566, 392] width 112 height 95
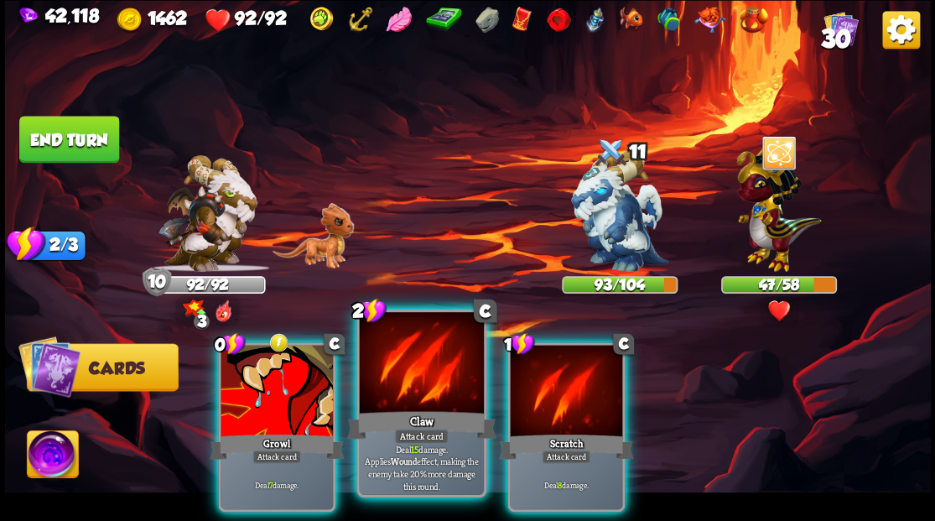
click at [413, 396] on div at bounding box center [421, 364] width 124 height 105
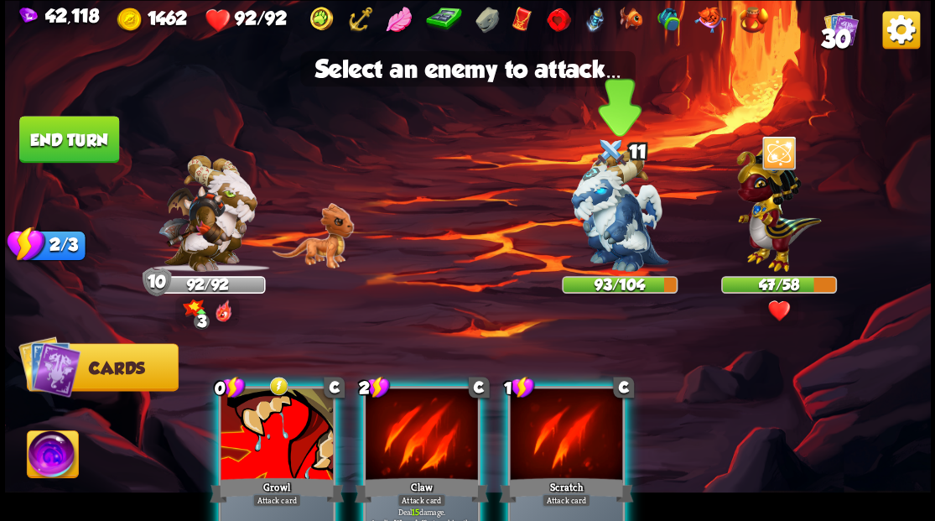
click at [613, 227] on img at bounding box center [619, 211] width 97 height 122
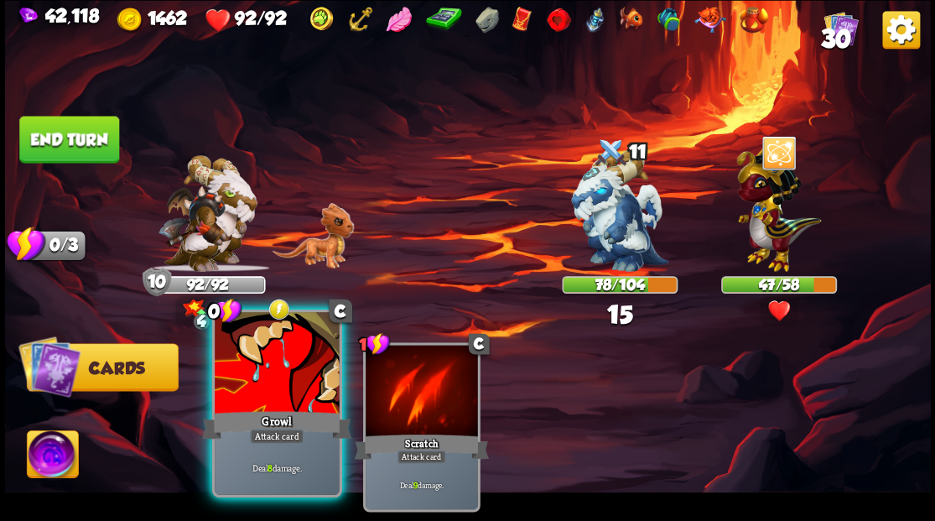
click at [295, 372] on div at bounding box center [277, 364] width 124 height 105
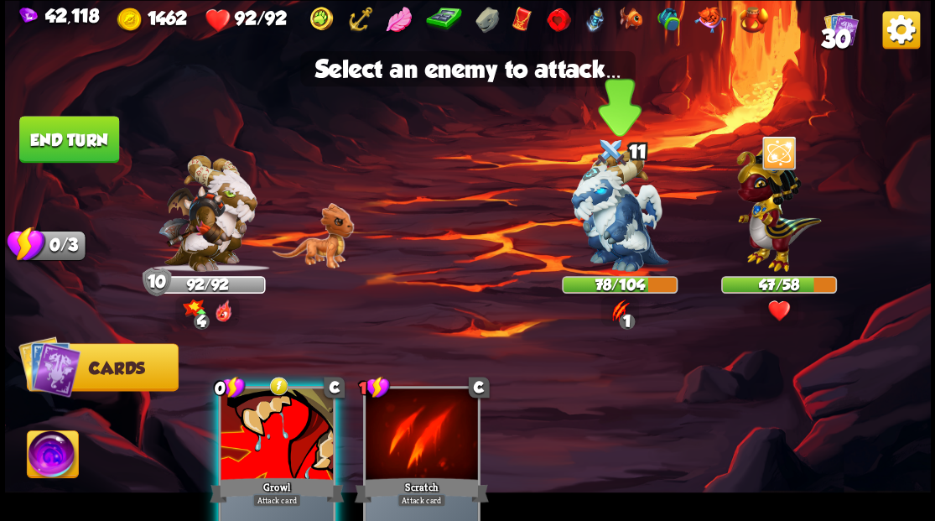
click at [606, 224] on img at bounding box center [619, 211] width 97 height 122
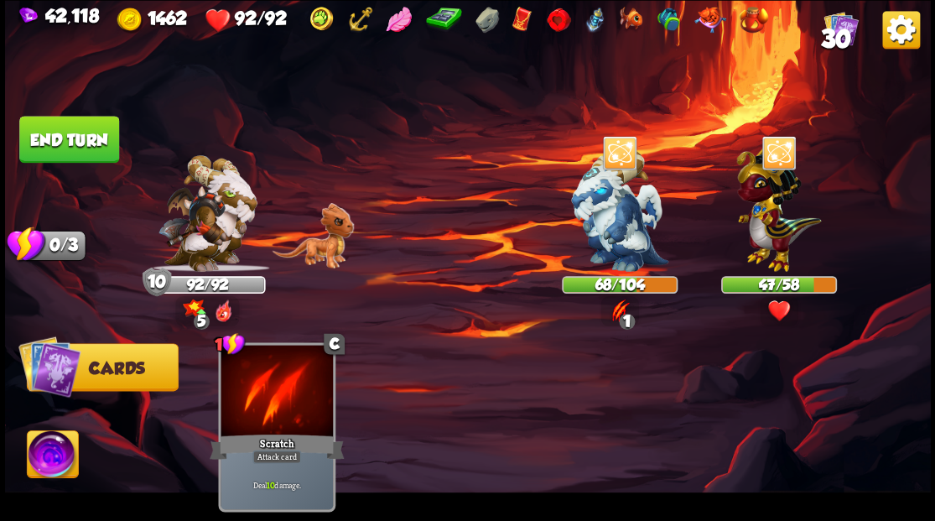
click at [80, 149] on button "End turn" at bounding box center [69, 139] width 100 height 47
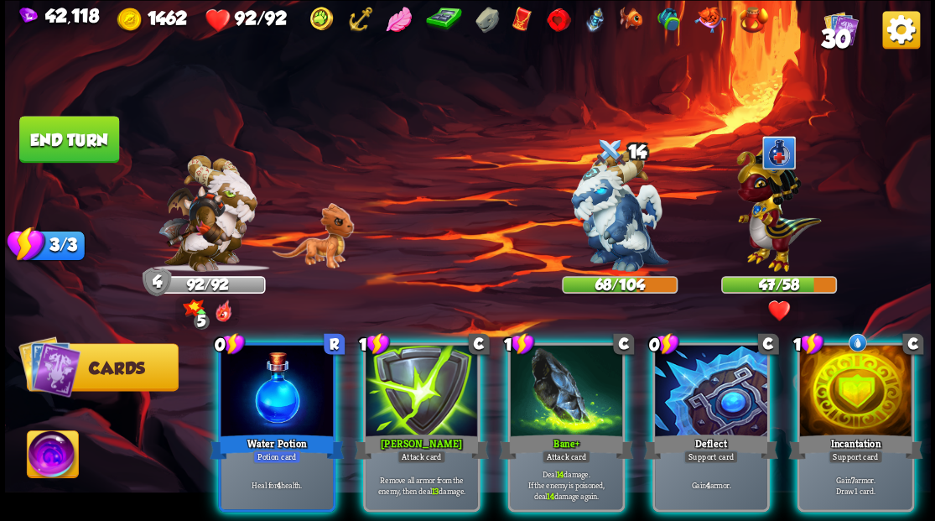
click at [882, 363] on div at bounding box center [856, 392] width 112 height 95
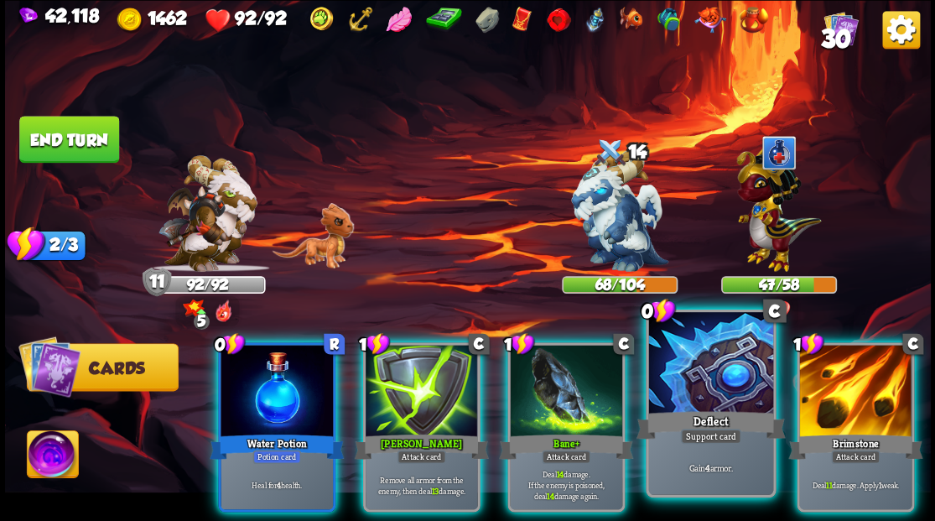
click at [723, 372] on div at bounding box center [711, 364] width 124 height 105
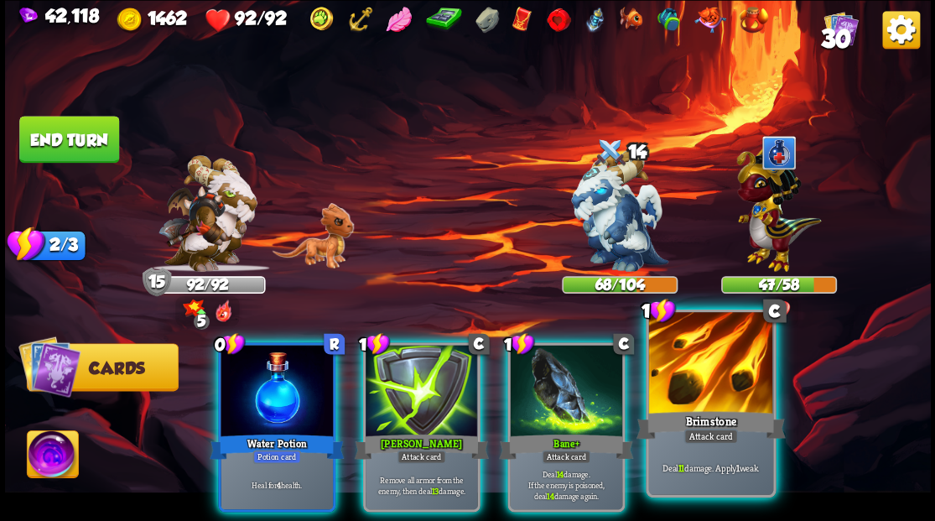
click at [695, 364] on div at bounding box center [711, 364] width 124 height 105
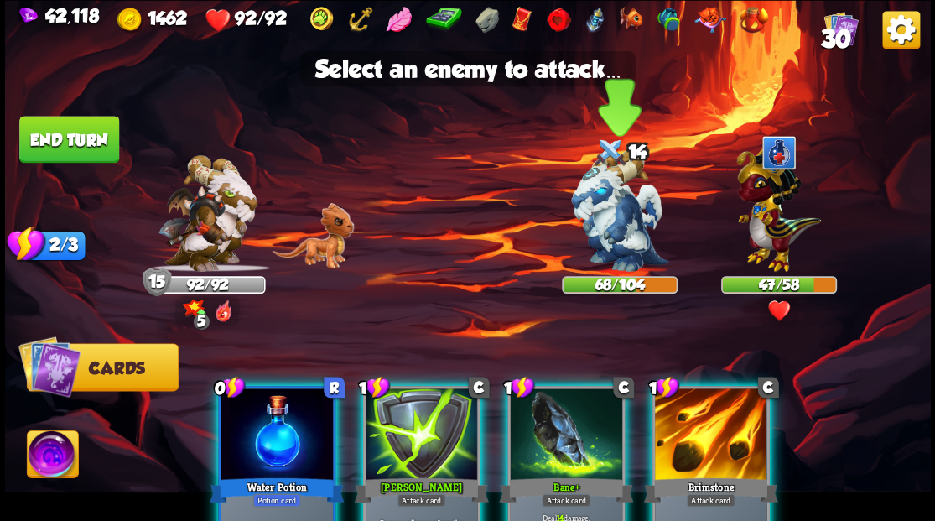
click at [591, 211] on img at bounding box center [619, 211] width 97 height 122
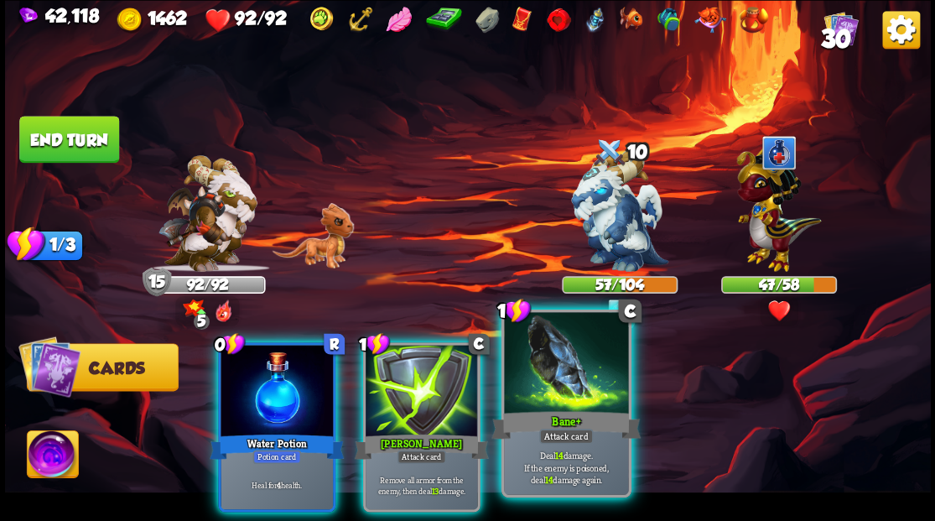
click at [564, 387] on div at bounding box center [566, 364] width 124 height 105
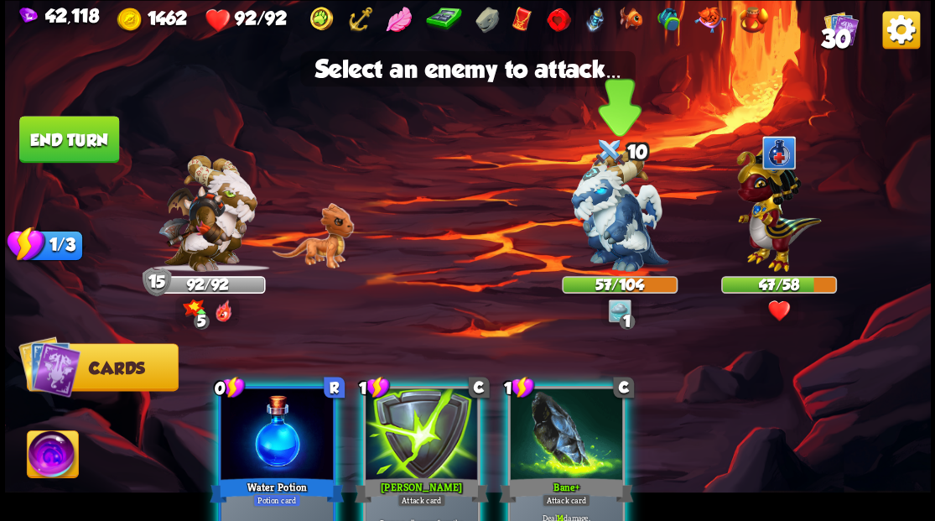
click at [614, 233] on img at bounding box center [619, 211] width 97 height 122
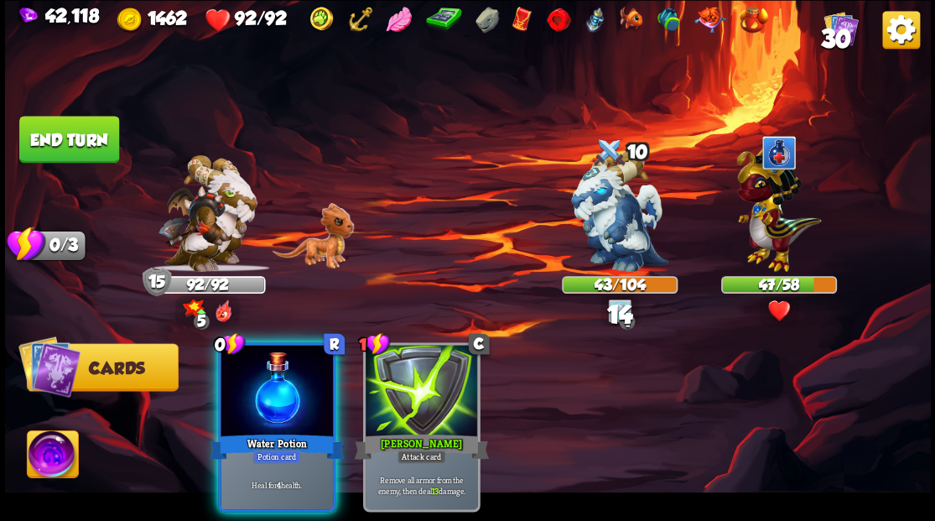
drag, startPoint x: 260, startPoint y: 376, endPoint x: 197, endPoint y: 308, distance: 92.6
click at [252, 363] on div at bounding box center [277, 392] width 112 height 95
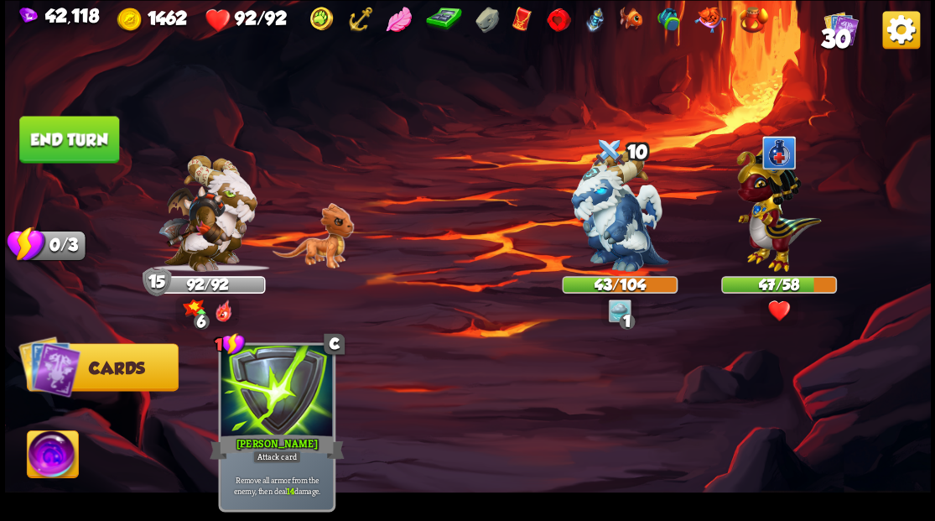
drag, startPoint x: 89, startPoint y: 118, endPoint x: 85, endPoint y: 132, distance: 14.1
click at [88, 119] on button "End turn" at bounding box center [69, 139] width 100 height 47
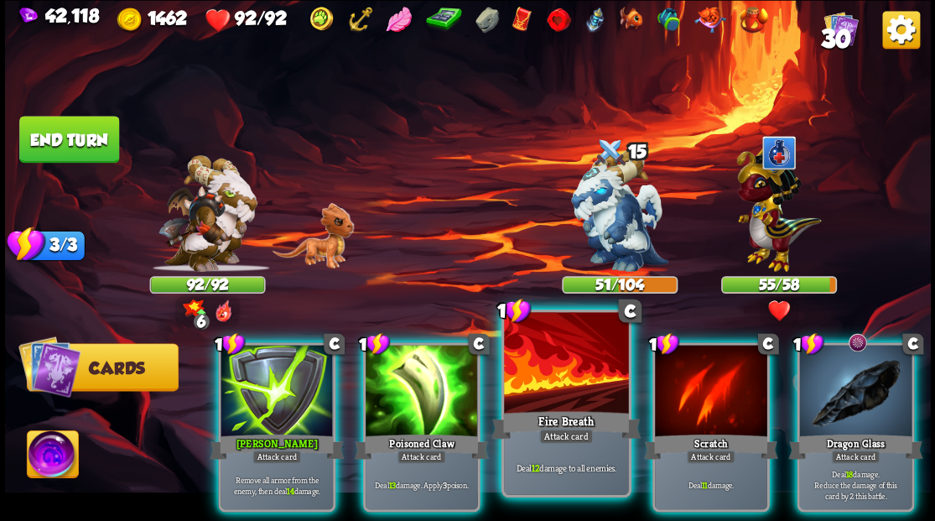
click at [570, 383] on div at bounding box center [566, 364] width 124 height 105
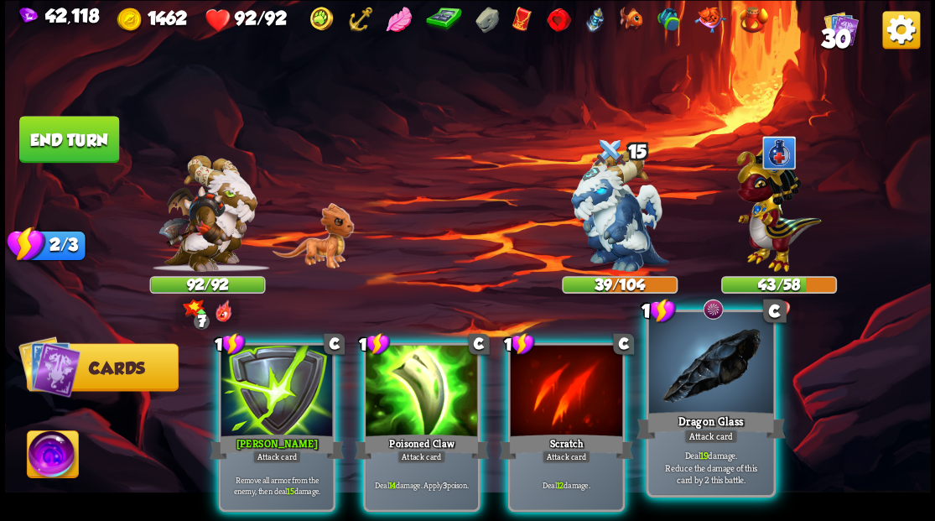
click at [695, 362] on div at bounding box center [711, 364] width 124 height 105
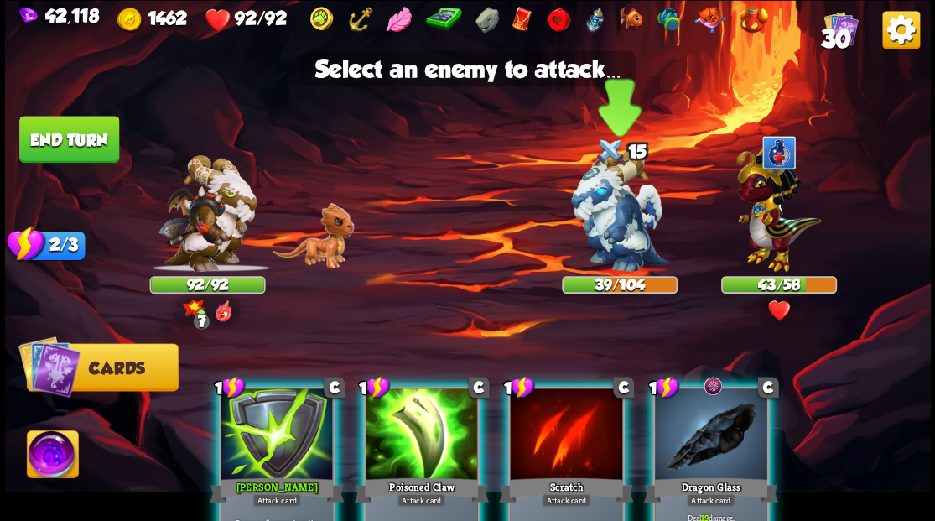
click at [627, 225] on img at bounding box center [619, 211] width 97 height 122
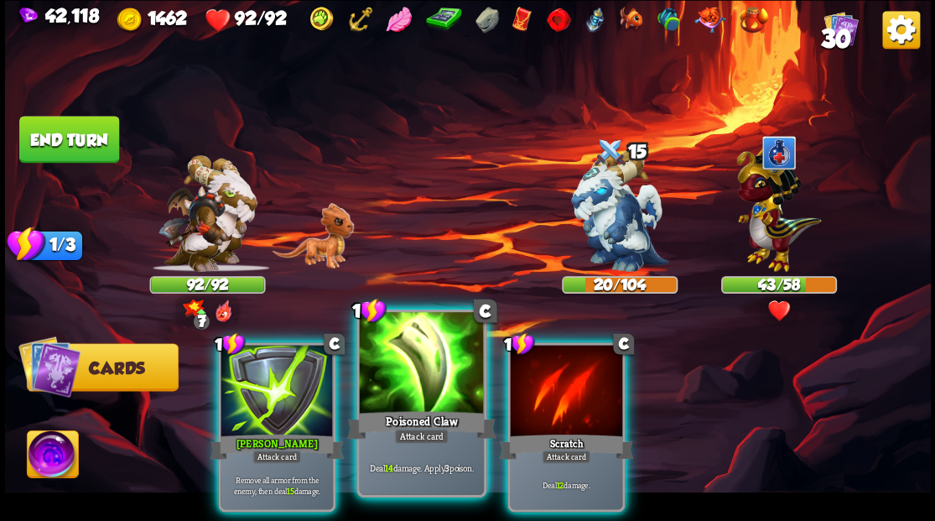
click at [421, 370] on div at bounding box center [421, 364] width 124 height 105
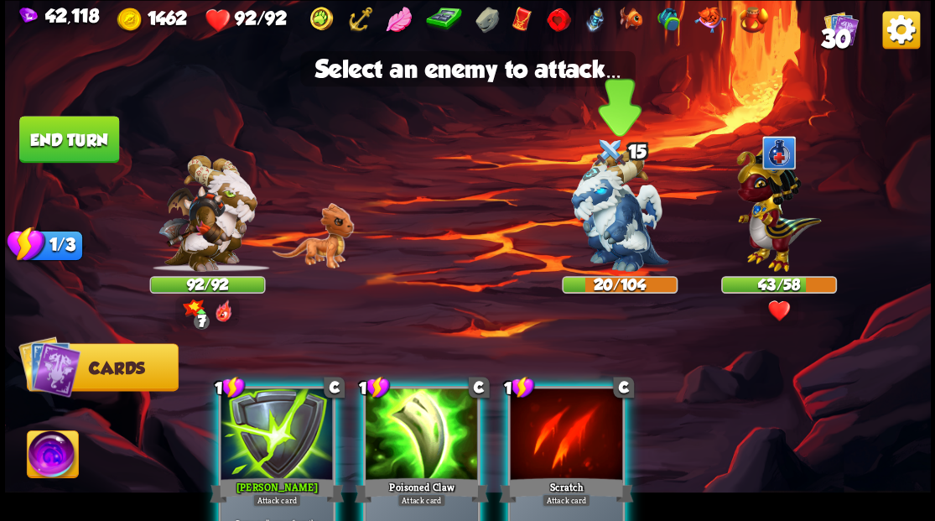
click at [599, 218] on img at bounding box center [619, 211] width 97 height 122
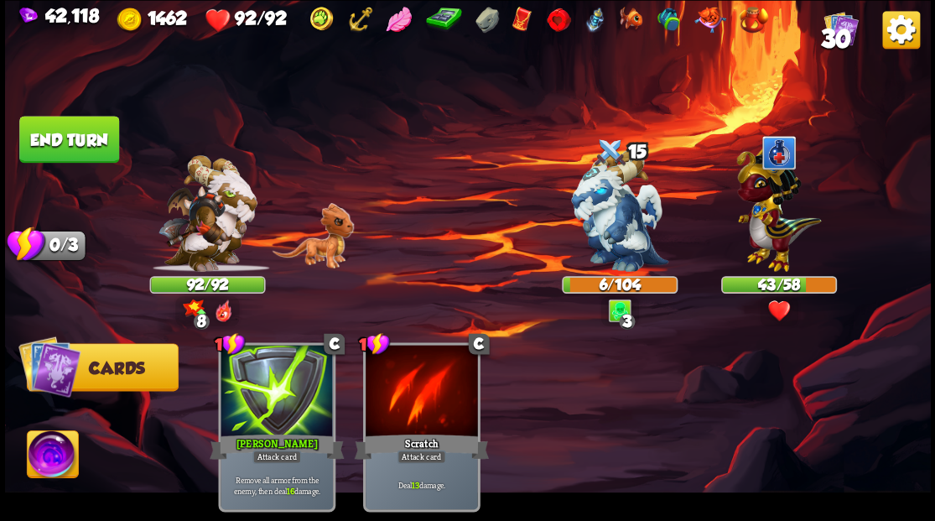
click at [65, 153] on button "End turn" at bounding box center [69, 139] width 100 height 47
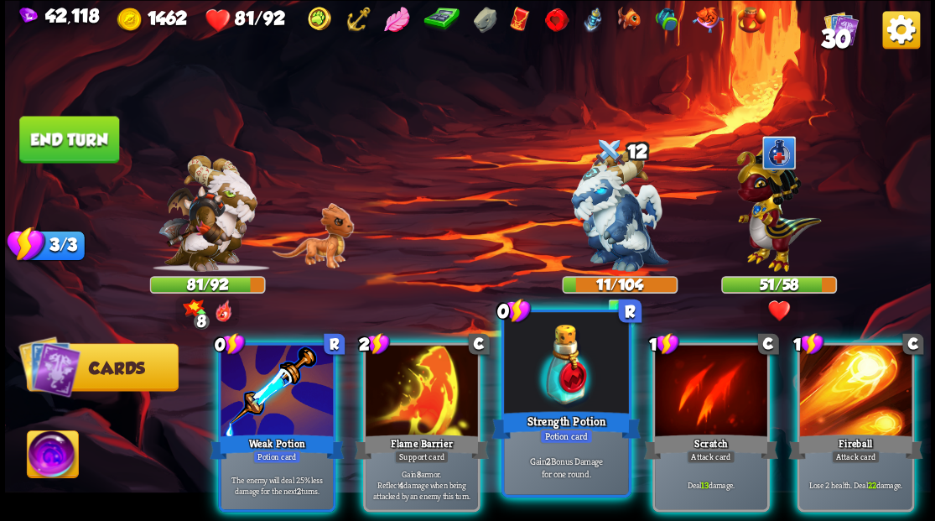
click at [549, 384] on div at bounding box center [566, 364] width 124 height 105
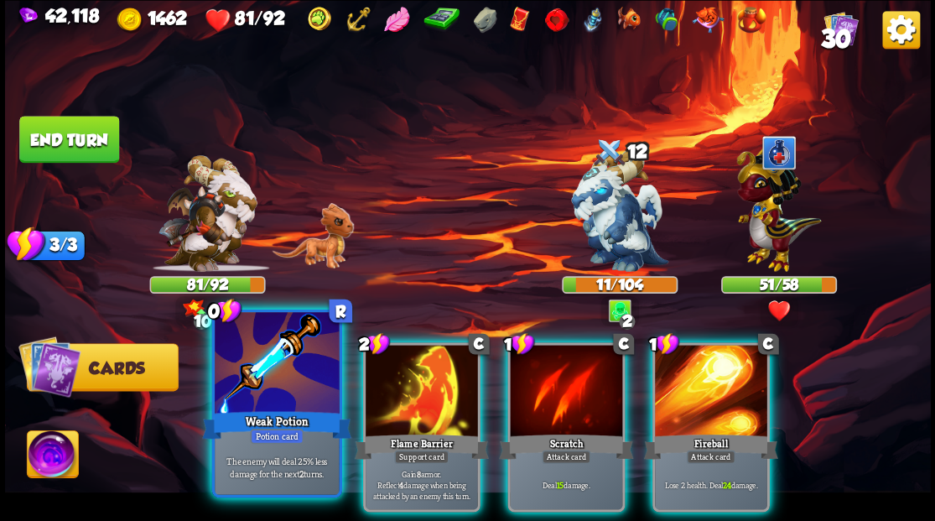
click at [275, 378] on div at bounding box center [277, 364] width 124 height 105
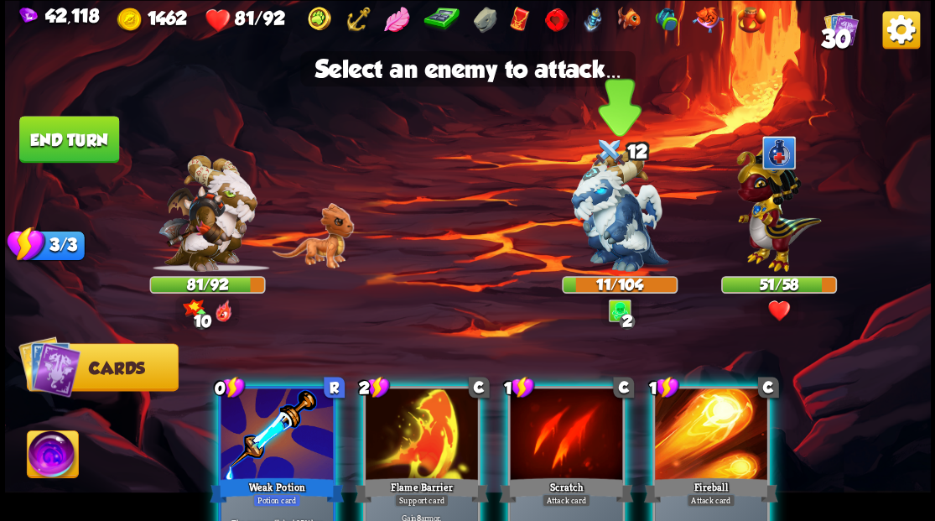
click at [632, 218] on img at bounding box center [619, 211] width 97 height 122
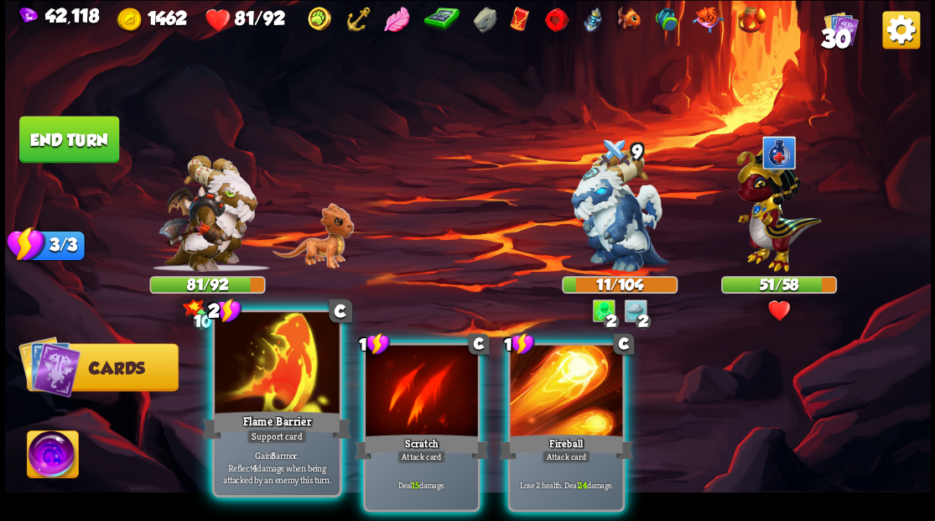
click at [283, 383] on div at bounding box center [277, 364] width 124 height 105
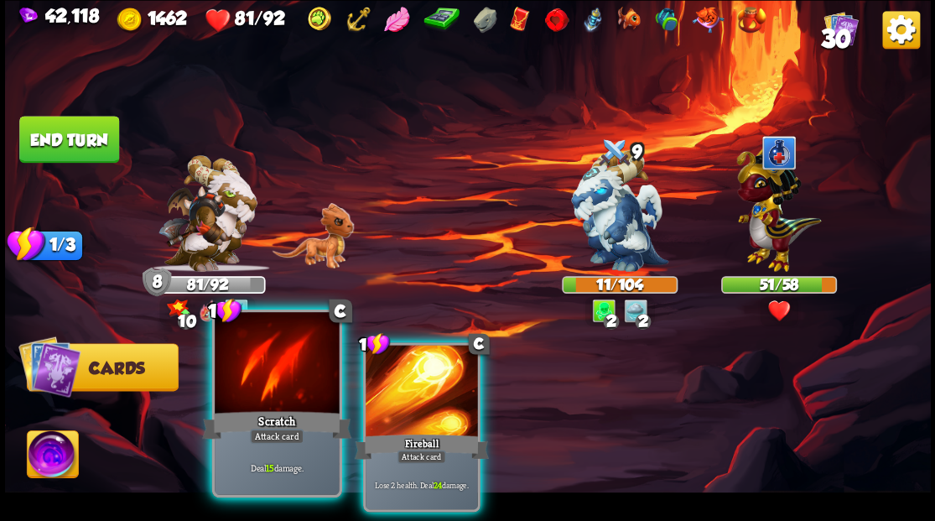
click at [278, 373] on div at bounding box center [277, 364] width 124 height 105
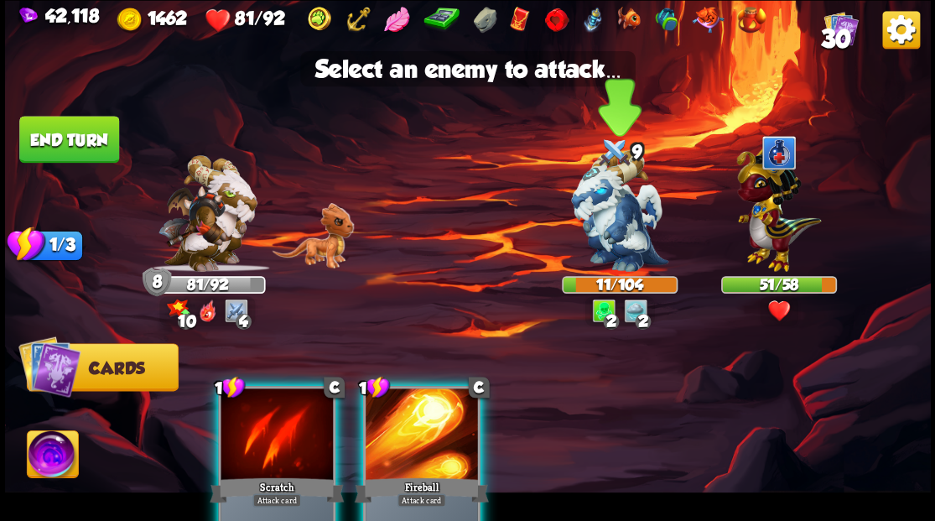
click at [606, 220] on img at bounding box center [619, 211] width 97 height 122
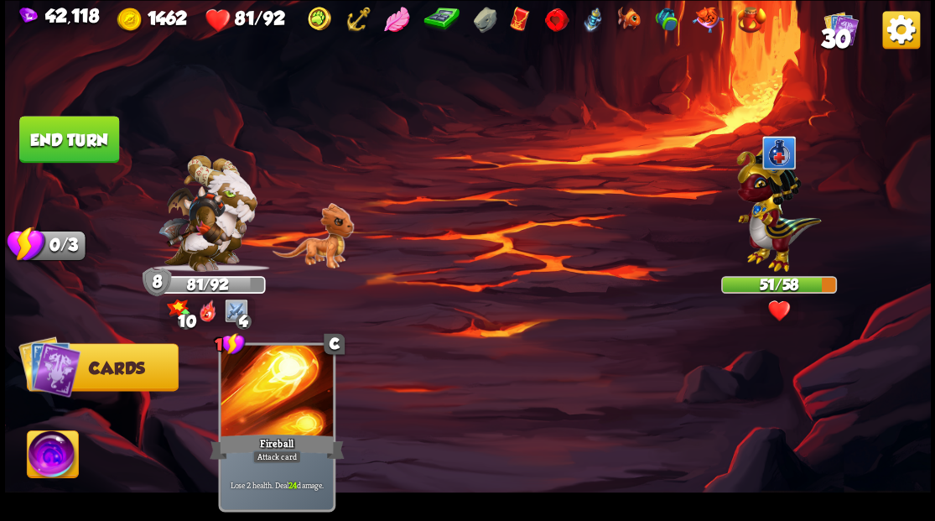
click at [60, 137] on button "End turn" at bounding box center [69, 139] width 100 height 47
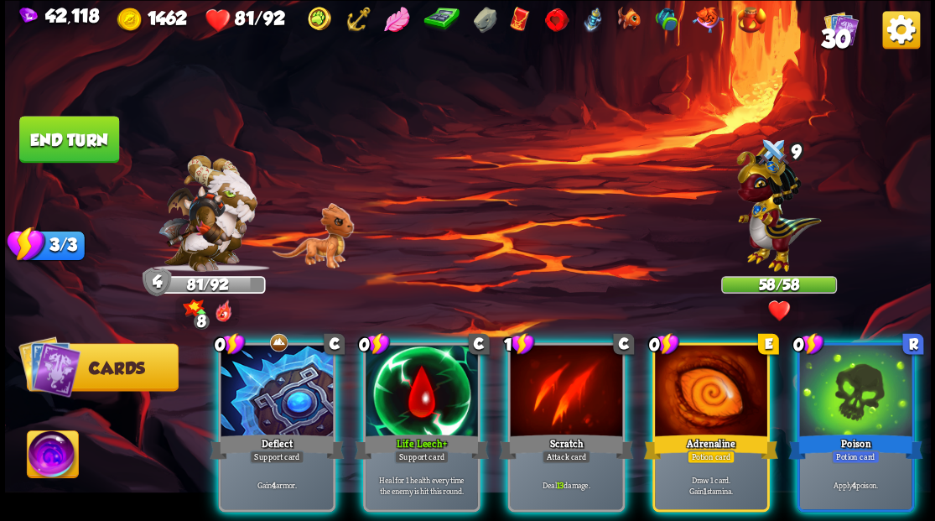
drag, startPoint x: 423, startPoint y: 366, endPoint x: 423, endPoint y: 328, distance: 37.8
click at [423, 363] on div at bounding box center [422, 392] width 112 height 95
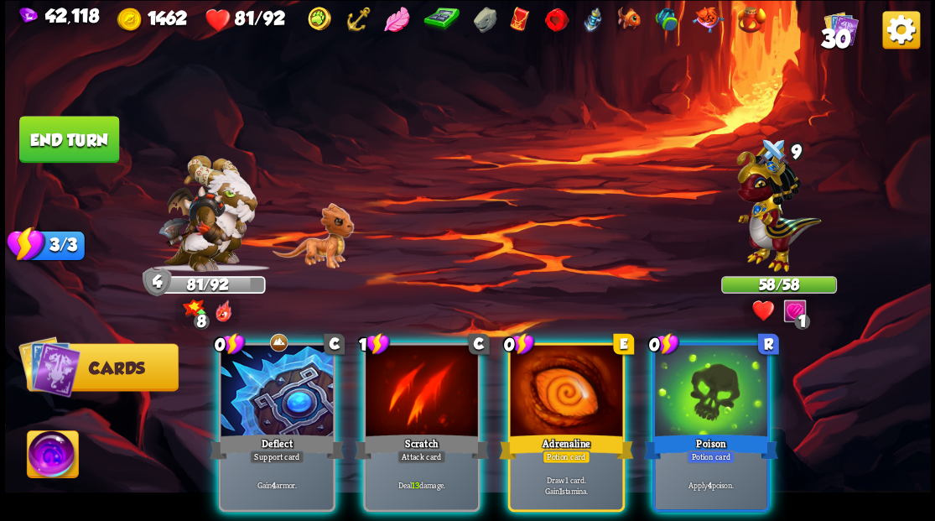
drag, startPoint x: 543, startPoint y: 376, endPoint x: 530, endPoint y: 293, distance: 84.0
click at [540, 363] on div at bounding box center [566, 392] width 112 height 95
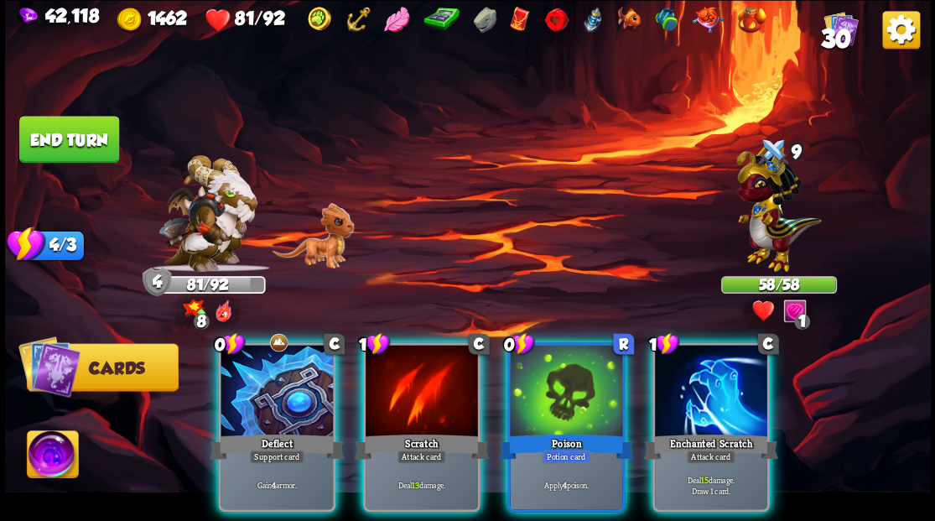
drag, startPoint x: 721, startPoint y: 400, endPoint x: 709, endPoint y: 376, distance: 27.4
click at [720, 394] on div at bounding box center [711, 392] width 112 height 95
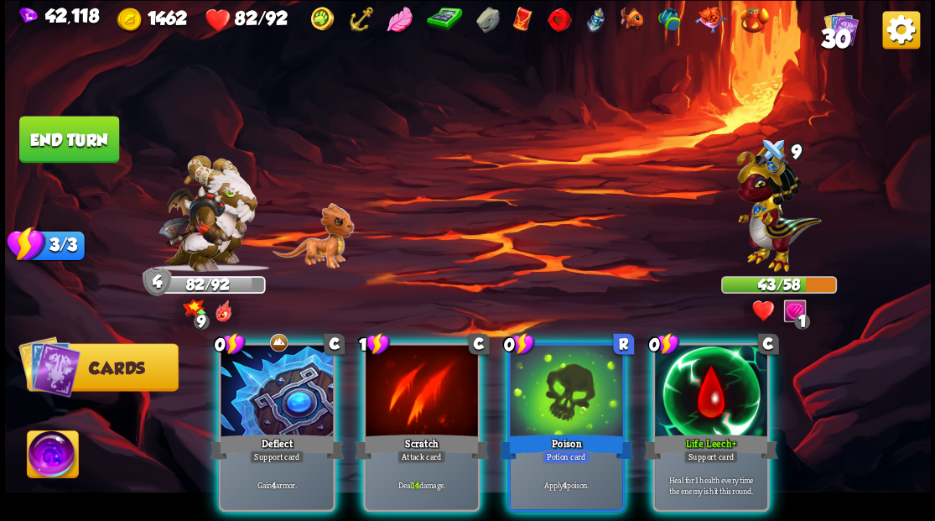
drag, startPoint x: 721, startPoint y: 398, endPoint x: 710, endPoint y: 379, distance: 21.4
click at [717, 393] on div at bounding box center [711, 392] width 112 height 95
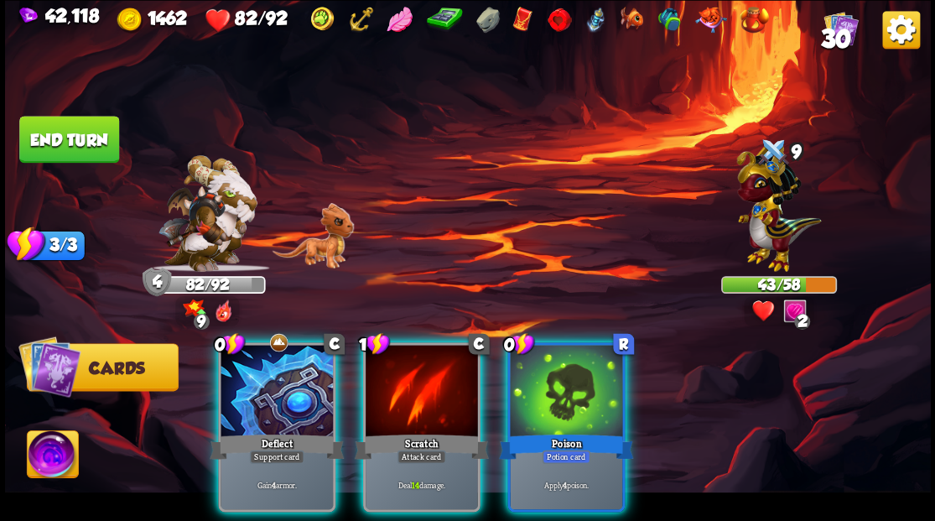
drag, startPoint x: 278, startPoint y: 366, endPoint x: 289, endPoint y: 317, distance: 49.9
click at [273, 363] on div at bounding box center [277, 392] width 112 height 95
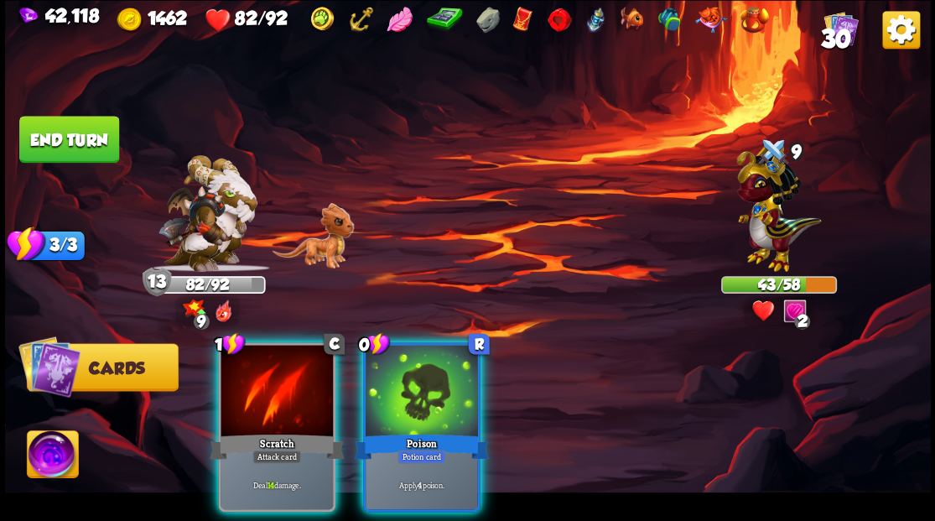
drag, startPoint x: 431, startPoint y: 393, endPoint x: 445, endPoint y: 323, distance: 70.9
click at [431, 389] on div at bounding box center [422, 392] width 112 height 95
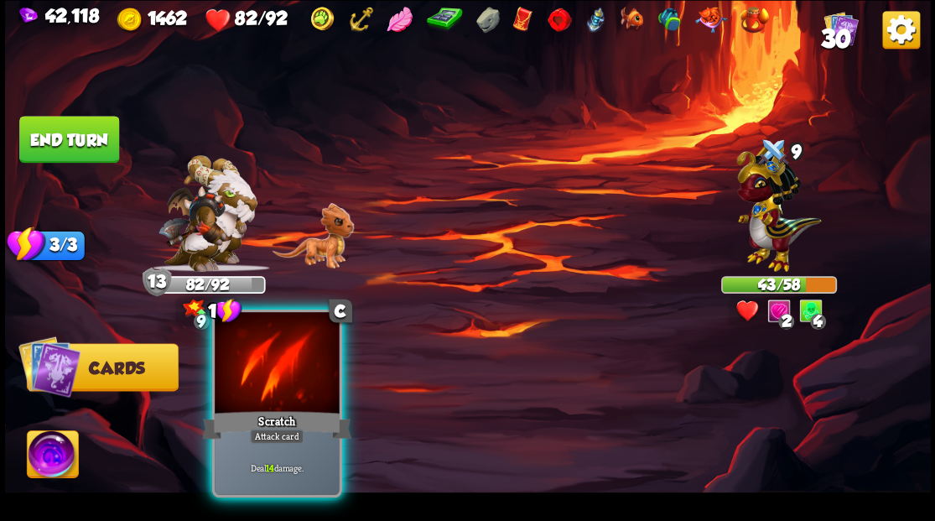
click at [312, 373] on div at bounding box center [277, 364] width 124 height 105
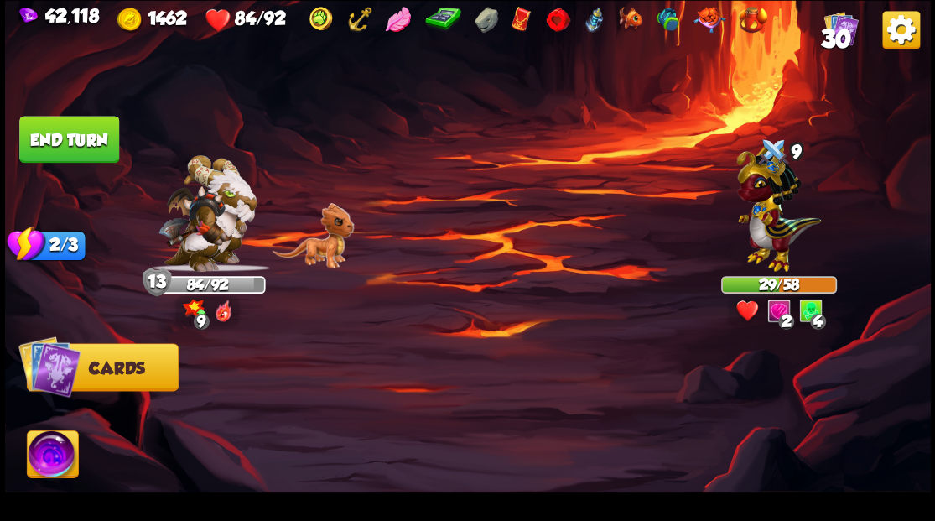
click at [82, 146] on button "End turn" at bounding box center [69, 139] width 100 height 47
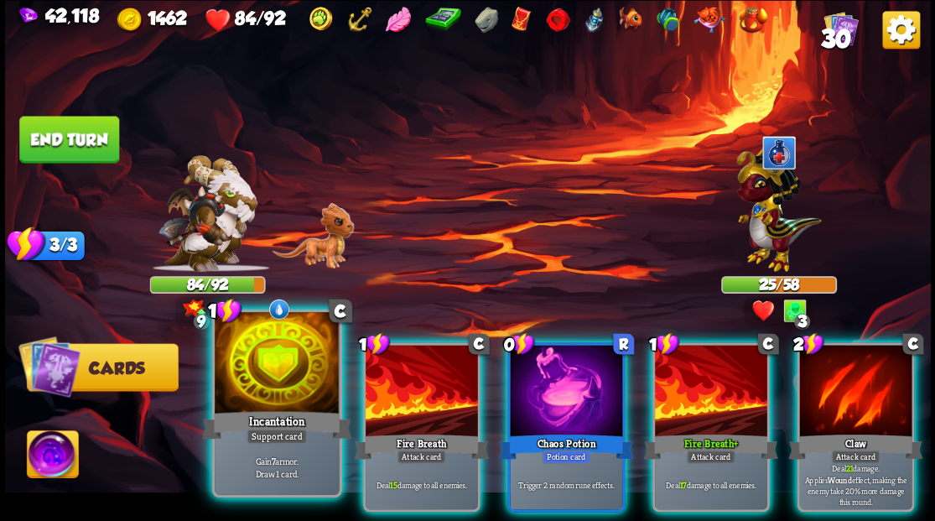
click at [265, 390] on div at bounding box center [277, 364] width 124 height 105
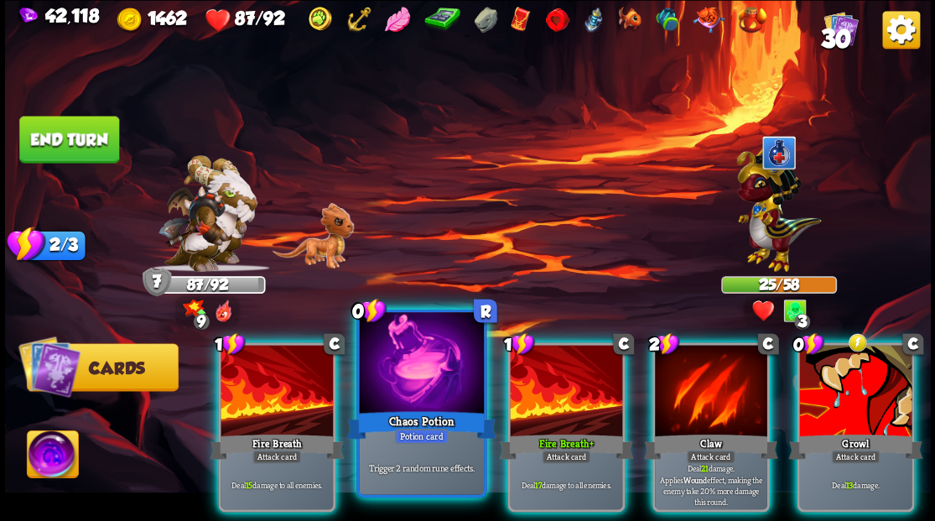
drag, startPoint x: 413, startPoint y: 377, endPoint x: 540, endPoint y: 198, distance: 219.5
click at [413, 376] on div at bounding box center [421, 364] width 124 height 105
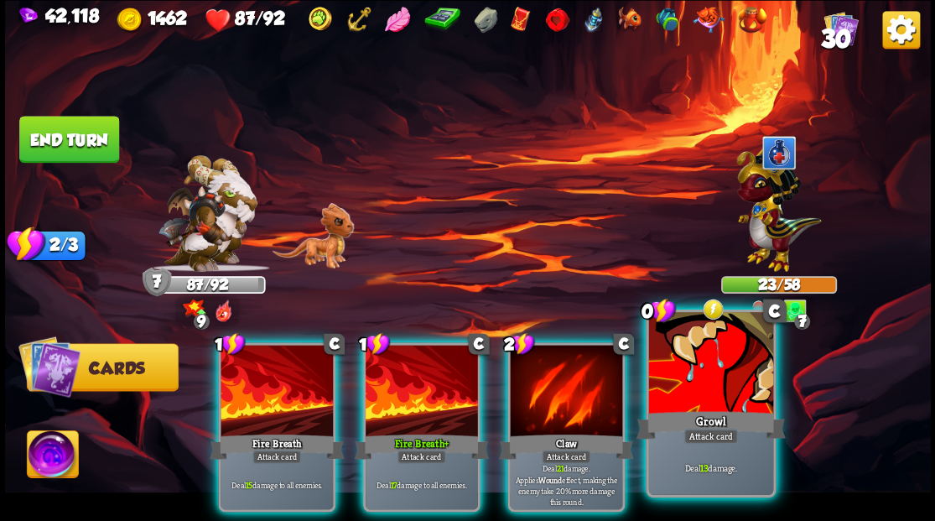
click at [688, 386] on div at bounding box center [711, 364] width 124 height 105
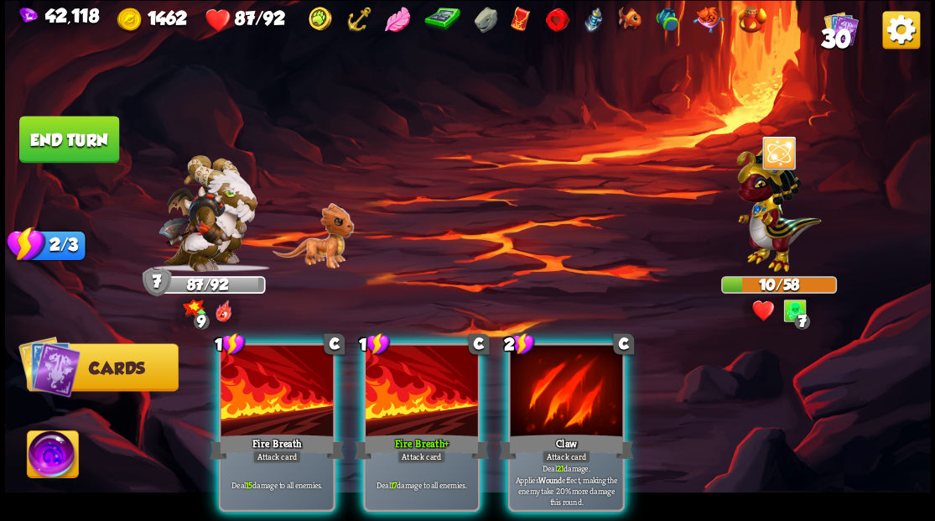
click at [66, 128] on button "End turn" at bounding box center [69, 139] width 100 height 47
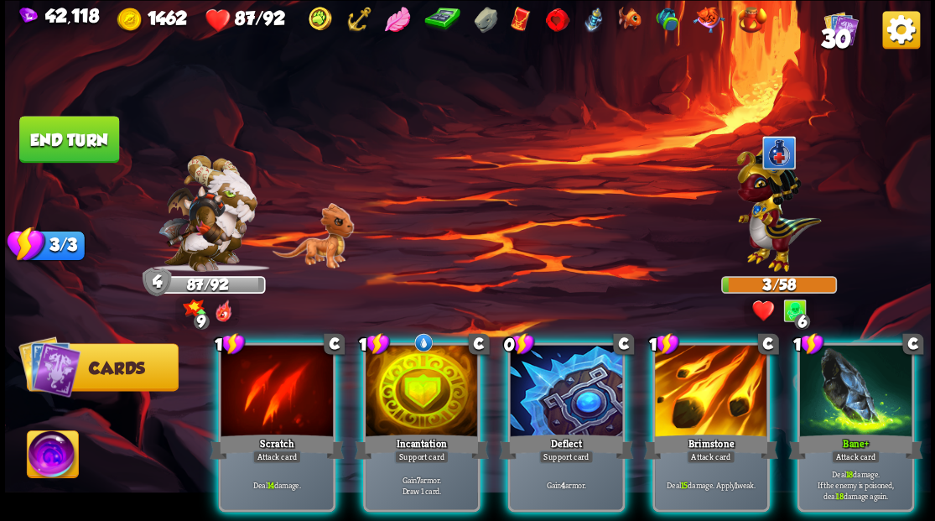
drag, startPoint x: 433, startPoint y: 359, endPoint x: 431, endPoint y: 351, distance: 8.6
click at [431, 354] on div at bounding box center [422, 392] width 112 height 95
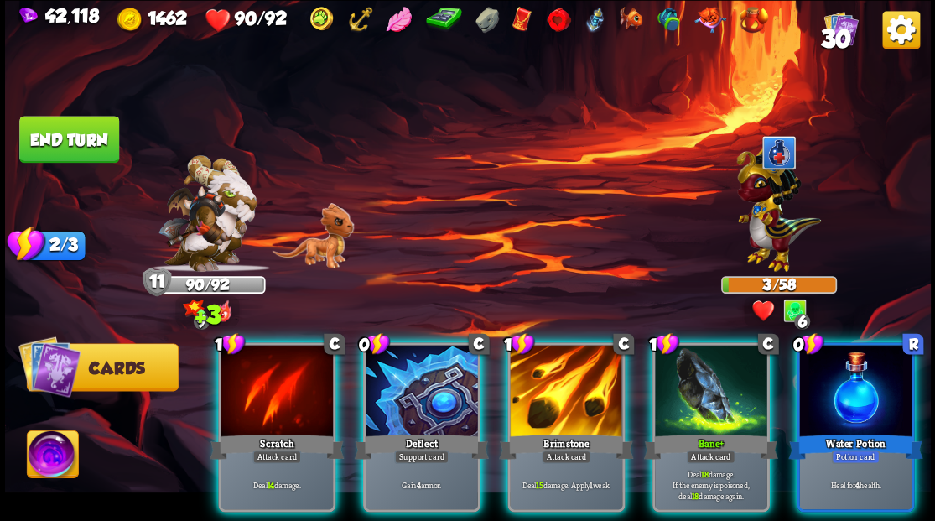
drag, startPoint x: 885, startPoint y: 386, endPoint x: 935, endPoint y: 327, distance: 76.8
click at [887, 386] on div at bounding box center [856, 392] width 112 height 95
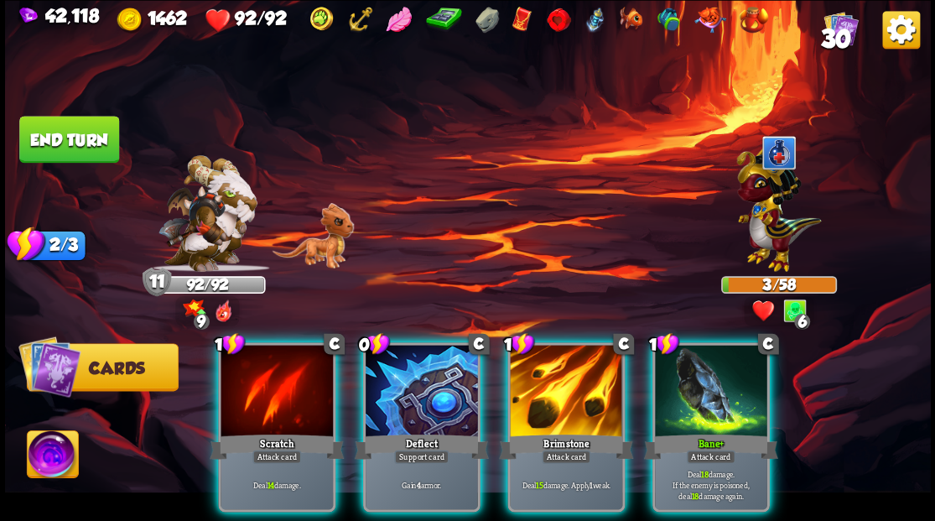
click at [550, 367] on div at bounding box center [566, 392] width 112 height 95
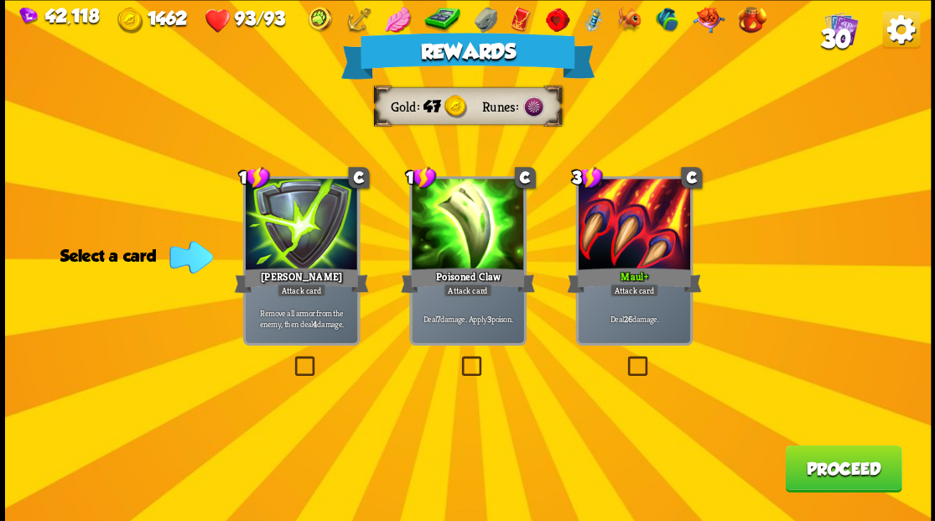
click at [837, 471] on button "Proceed" at bounding box center [843, 468] width 117 height 47
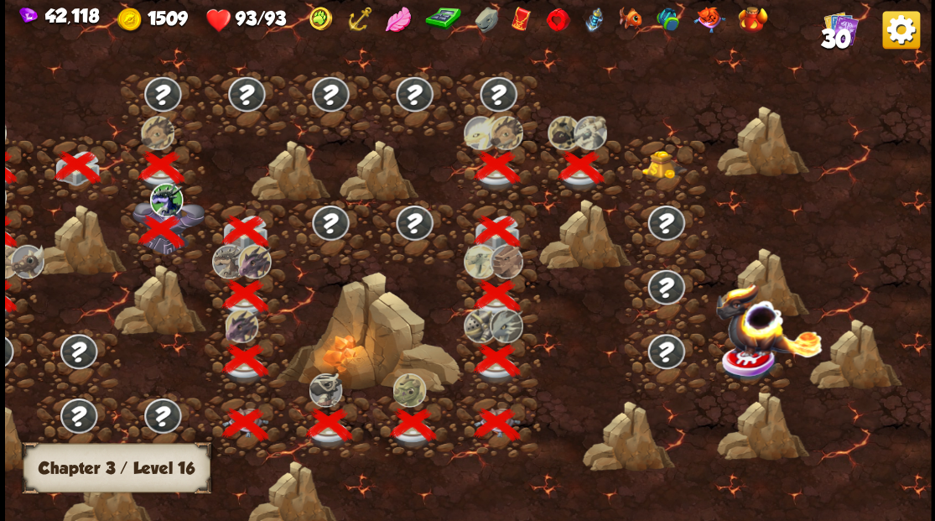
click at [662, 164] on img at bounding box center [665, 164] width 46 height 29
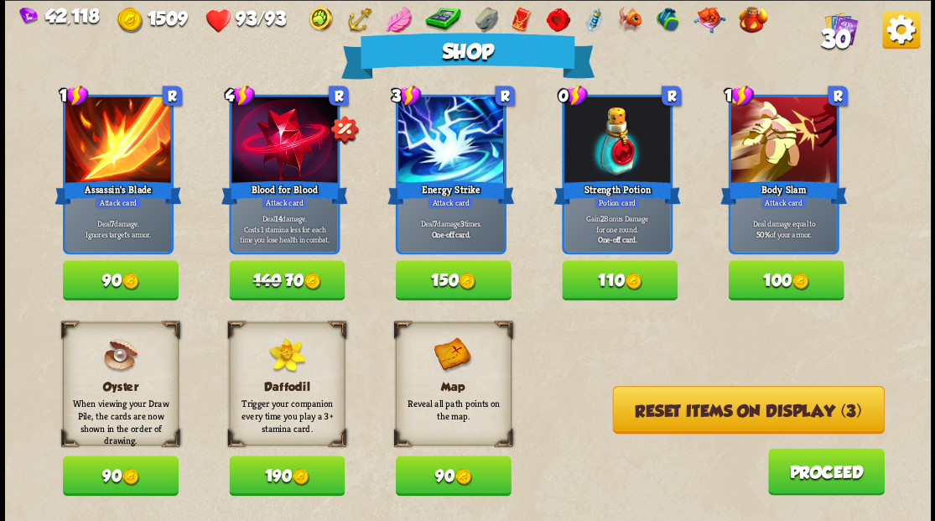
click at [114, 277] on button "90" at bounding box center [121, 280] width 116 height 40
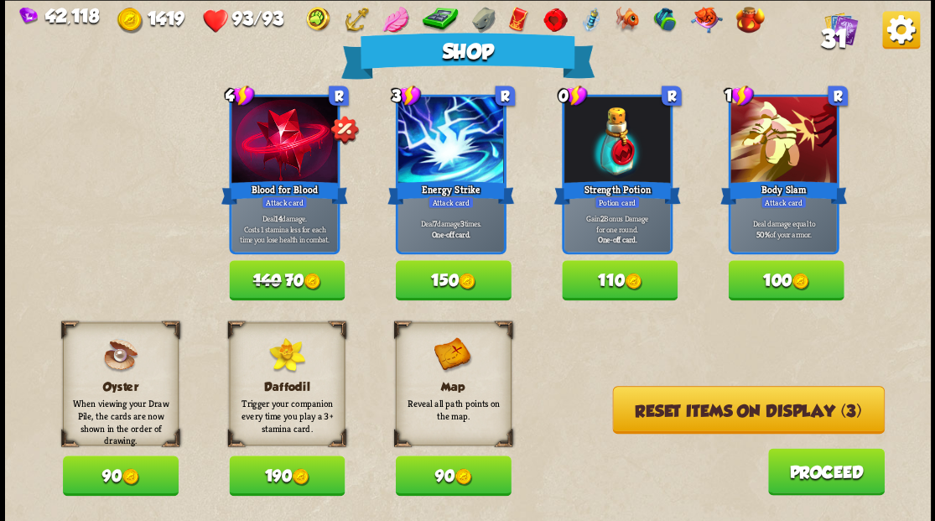
click at [669, 409] on button "Reset items on display (3)" at bounding box center [748, 410] width 272 height 48
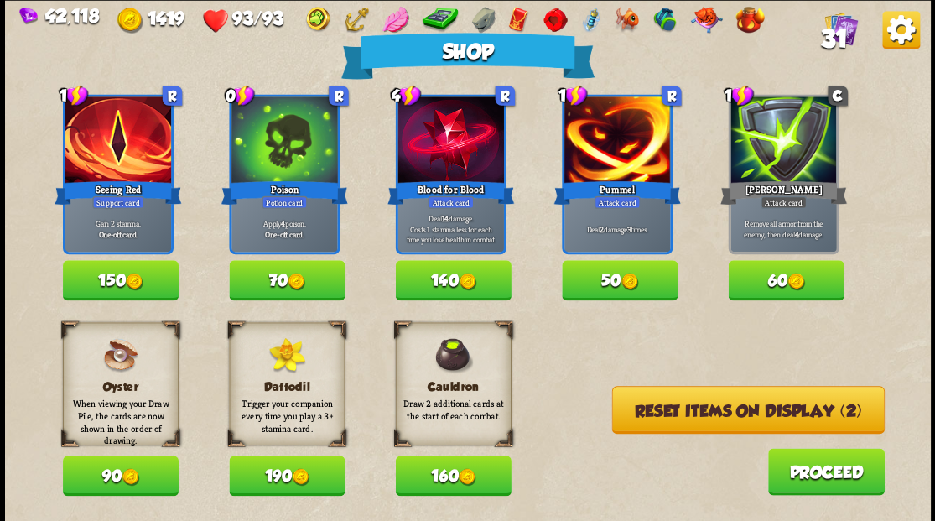
click at [606, 273] on button "50" at bounding box center [620, 280] width 116 height 40
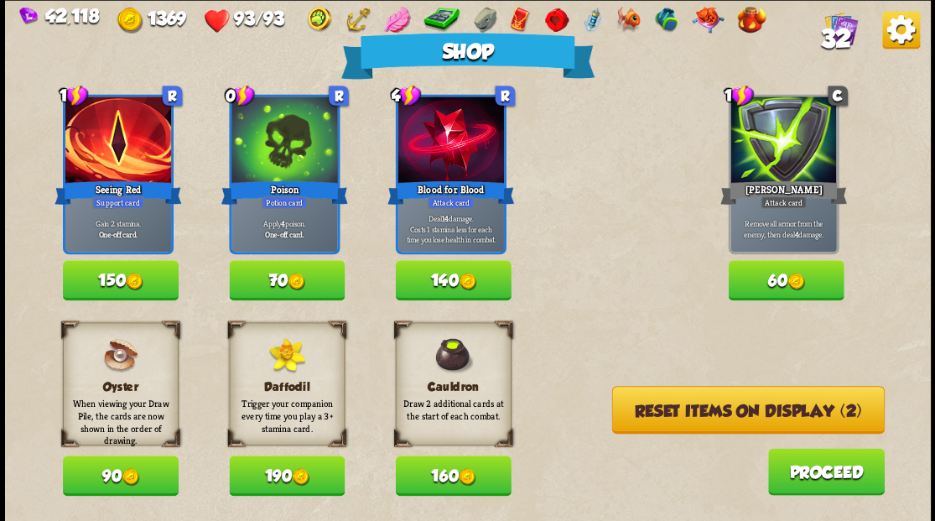
click at [432, 476] on button "160" at bounding box center [453, 476] width 116 height 40
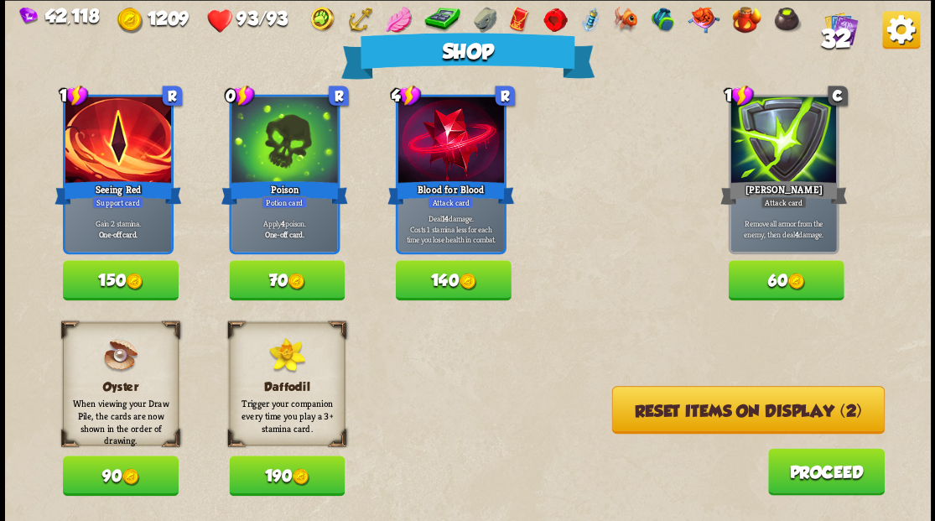
drag, startPoint x: 711, startPoint y: 418, endPoint x: 671, endPoint y: 374, distance: 59.4
click at [709, 416] on button "Reset items on display (2)" at bounding box center [748, 410] width 273 height 48
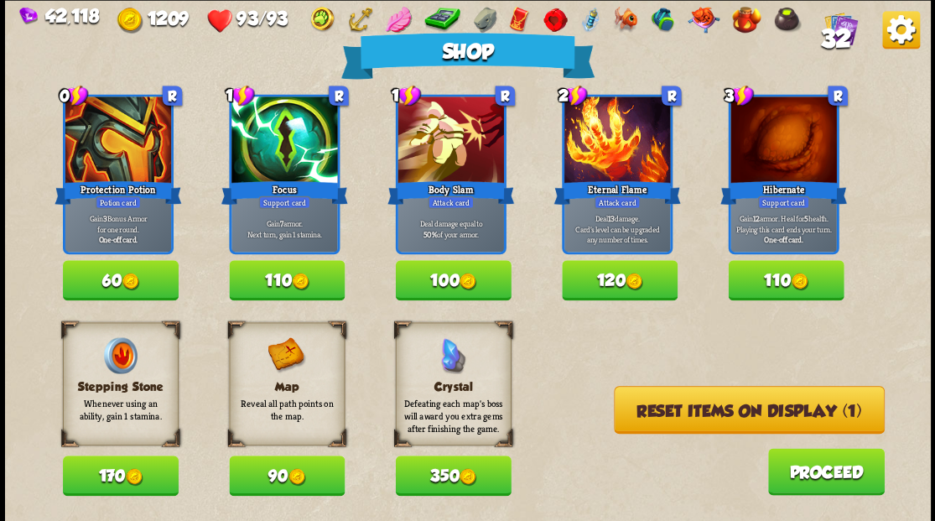
click at [789, 280] on button "110" at bounding box center [786, 280] width 116 height 40
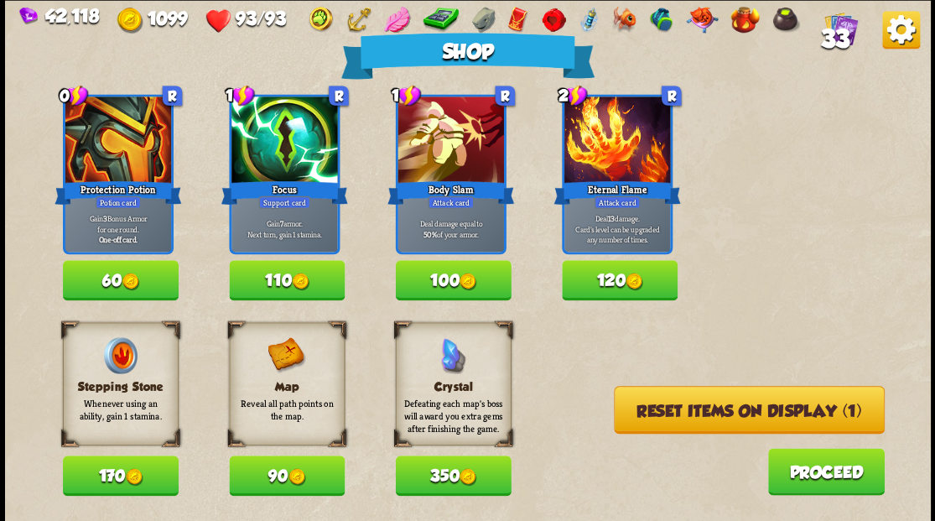
click at [275, 280] on button "110" at bounding box center [287, 280] width 116 height 40
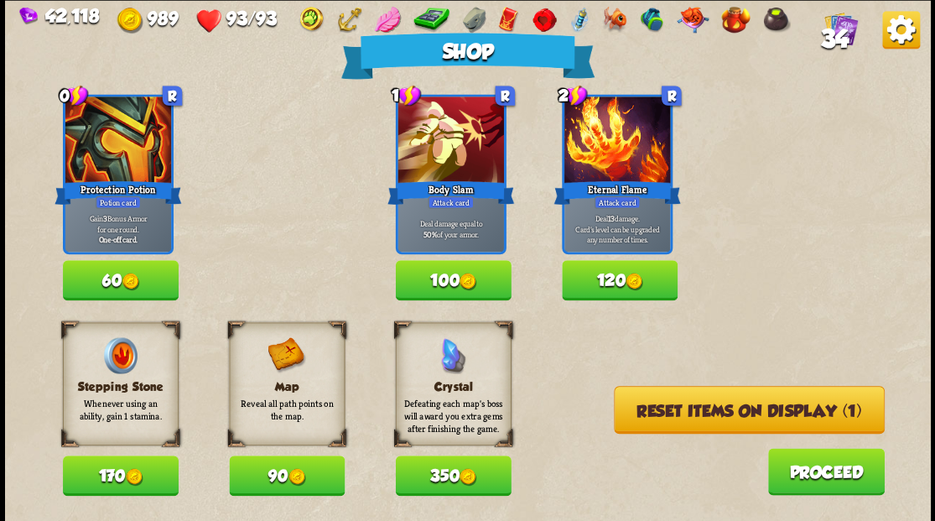
click at [737, 403] on button "Reset items on display (1)" at bounding box center [749, 410] width 271 height 48
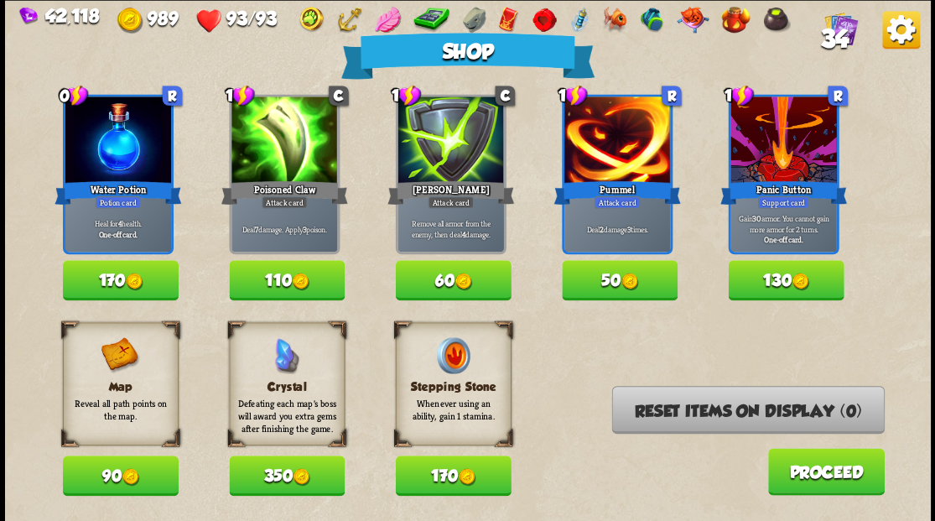
drag, startPoint x: 787, startPoint y: 284, endPoint x: 774, endPoint y: 296, distance: 17.8
click at [786, 281] on button "130" at bounding box center [786, 280] width 116 height 40
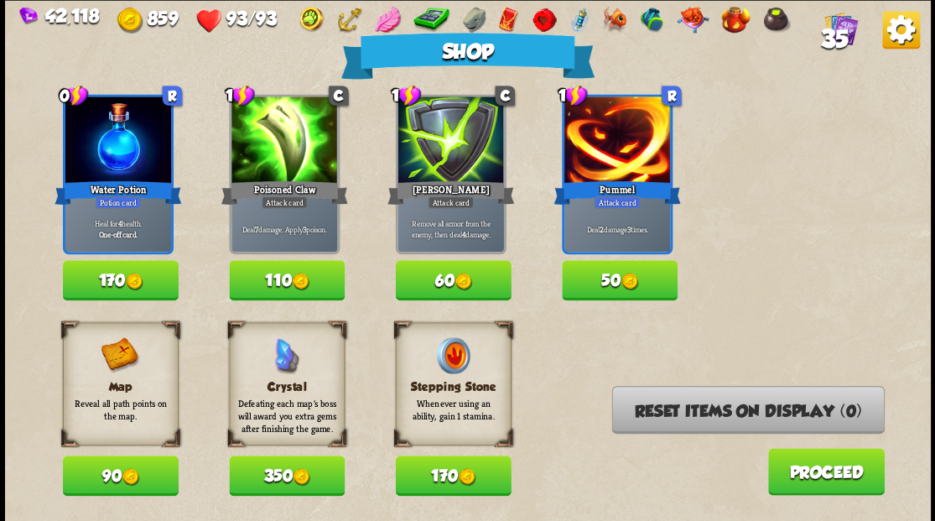
drag, startPoint x: 111, startPoint y: 276, endPoint x: 185, endPoint y: 237, distance: 83.3
click at [111, 275] on button "170" at bounding box center [121, 280] width 116 height 40
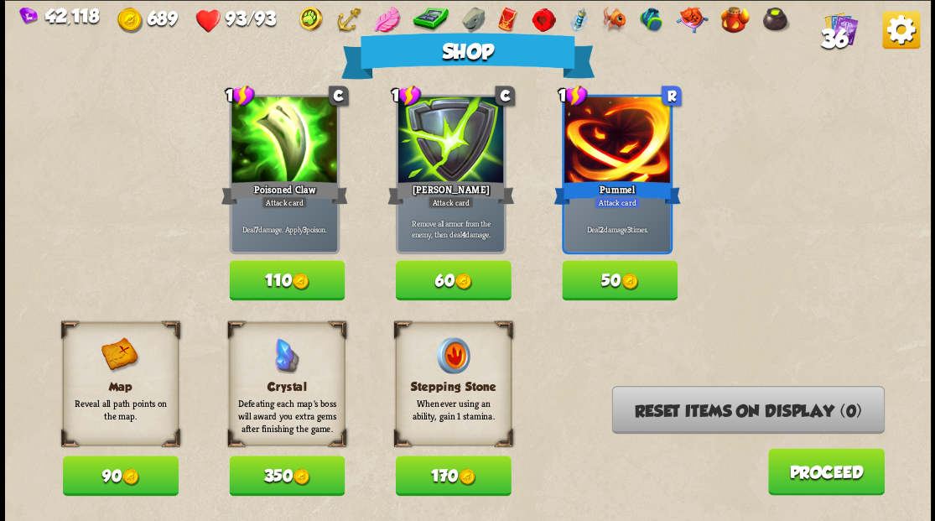
click at [812, 480] on button "Proceed" at bounding box center [826, 471] width 117 height 47
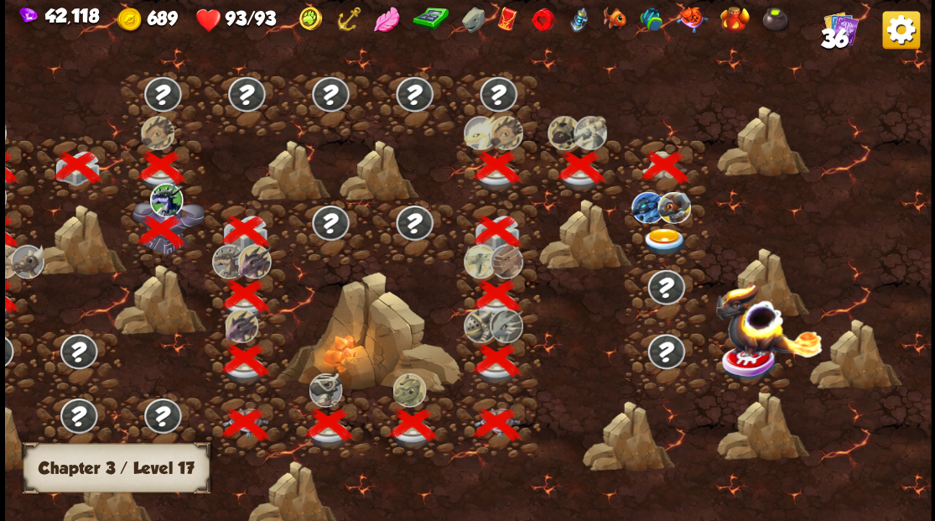
click at [665, 235] on img at bounding box center [665, 241] width 46 height 28
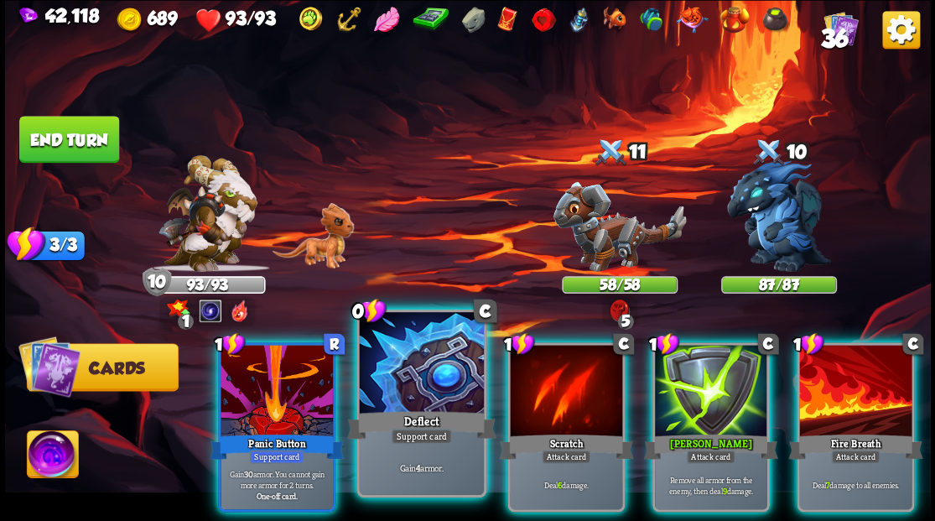
click at [427, 352] on div at bounding box center [421, 364] width 124 height 105
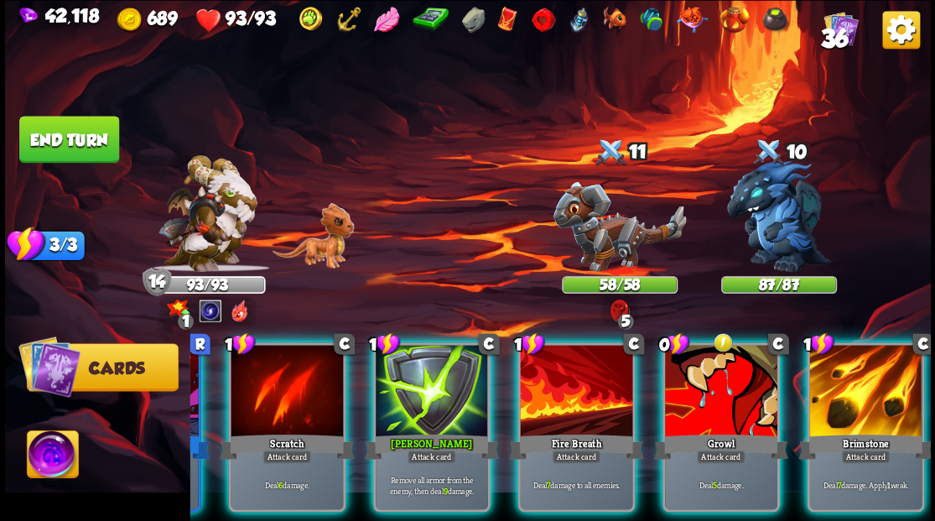
scroll to position [0, 159]
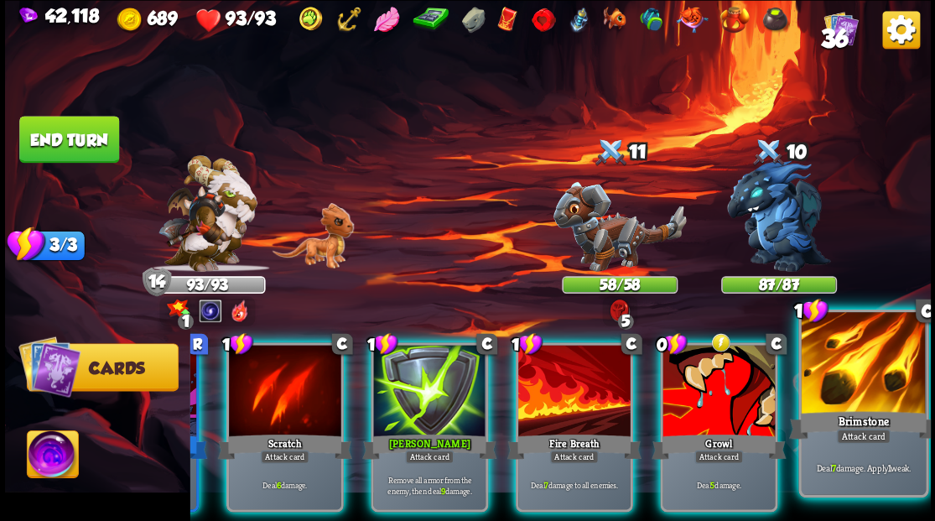
drag, startPoint x: 866, startPoint y: 388, endPoint x: 862, endPoint y: 378, distance: 11.7
click at [865, 385] on div at bounding box center [863, 364] width 124 height 105
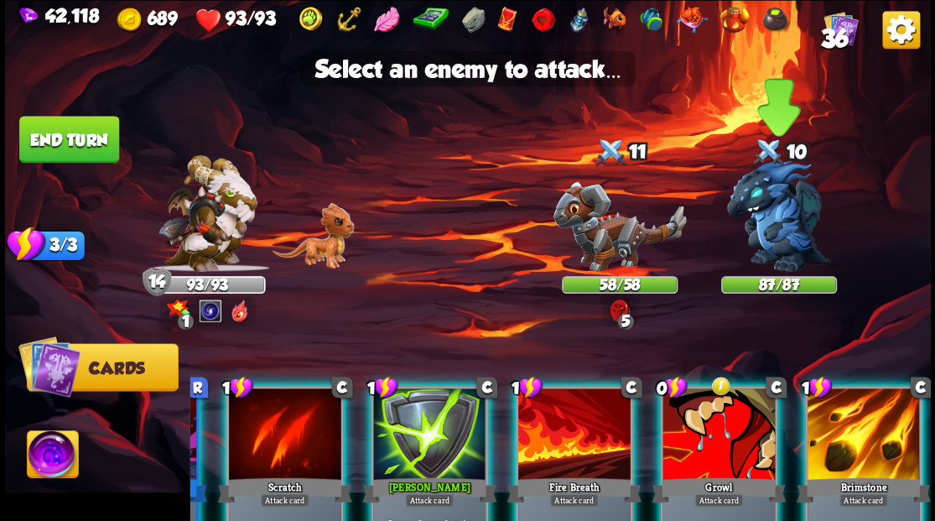
click at [775, 221] on img at bounding box center [779, 216] width 104 height 112
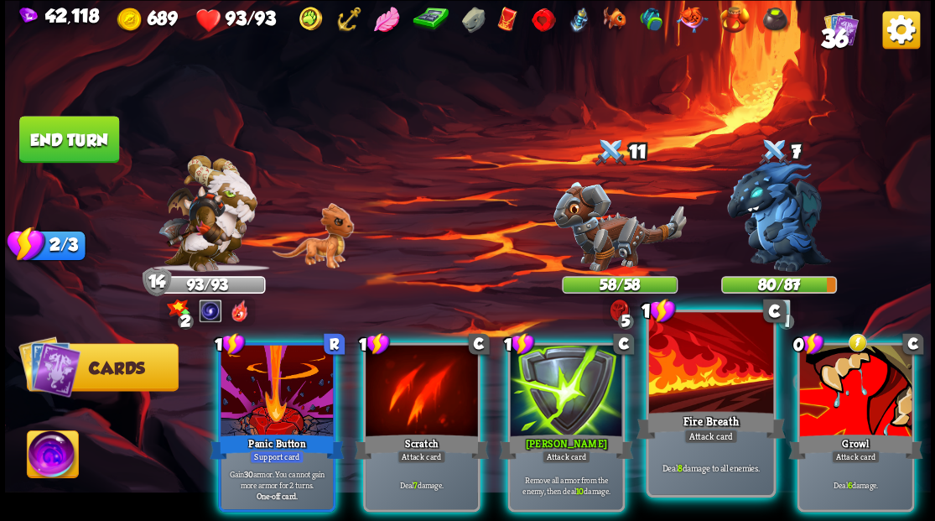
click at [717, 389] on div at bounding box center [711, 364] width 124 height 105
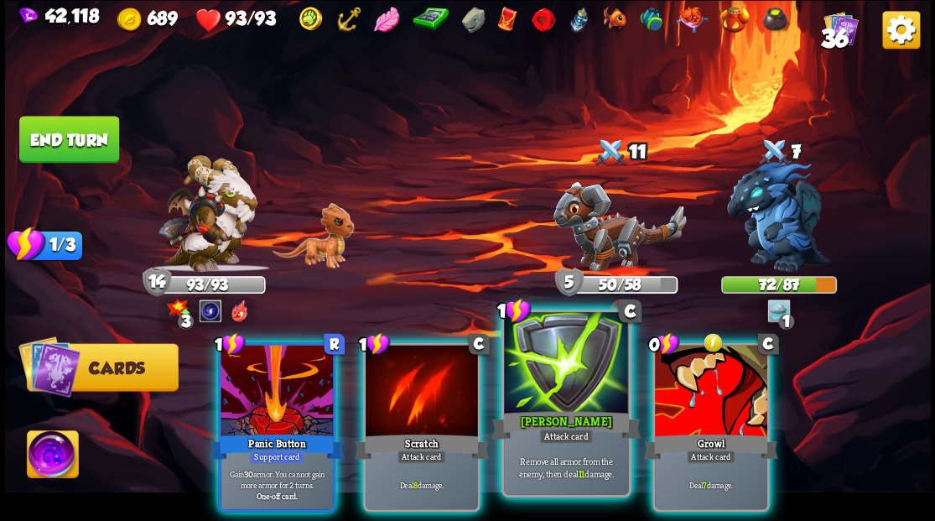
click at [548, 382] on div at bounding box center [566, 364] width 124 height 105
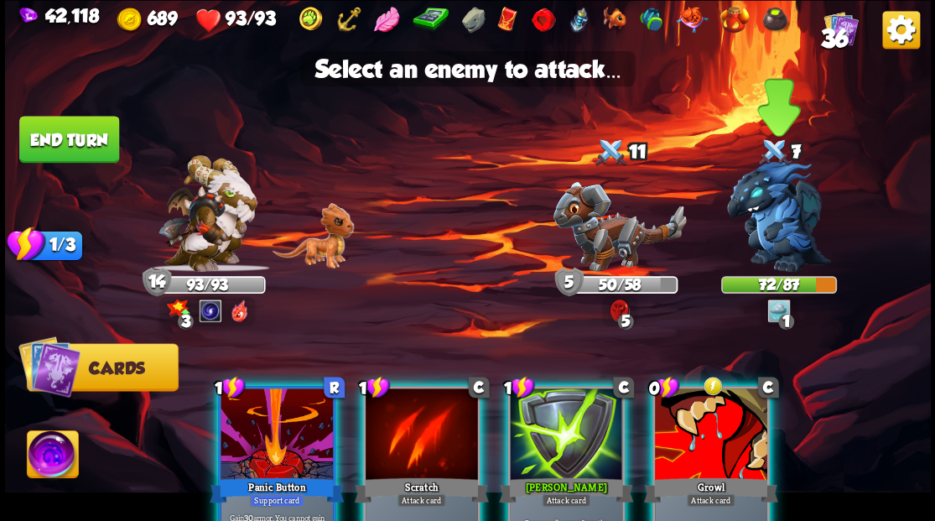
click at [769, 216] on img at bounding box center [779, 216] width 104 height 112
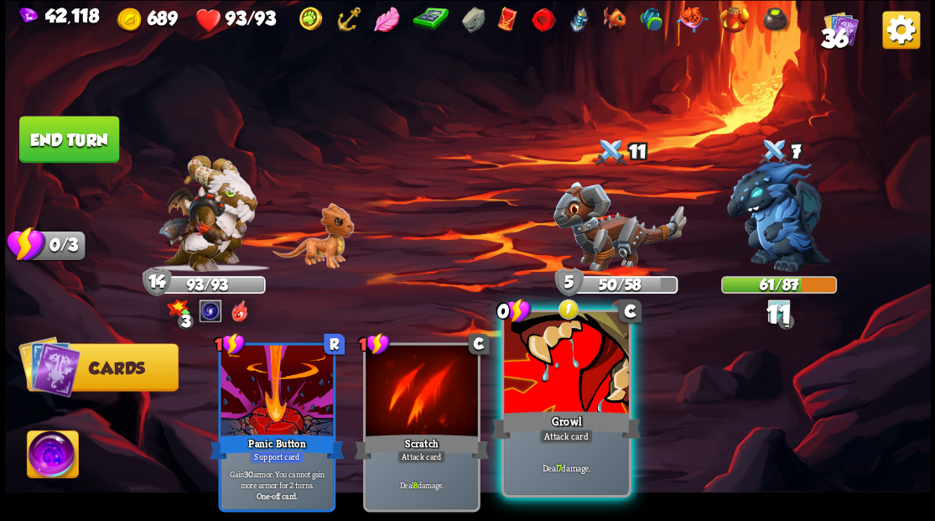
click at [566, 376] on div at bounding box center [566, 364] width 124 height 105
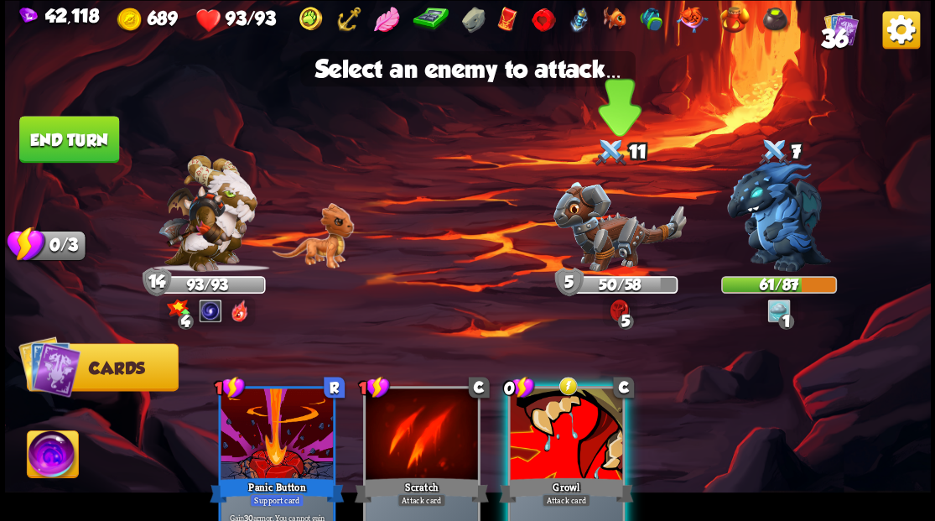
click at [633, 230] on img at bounding box center [619, 226] width 133 height 90
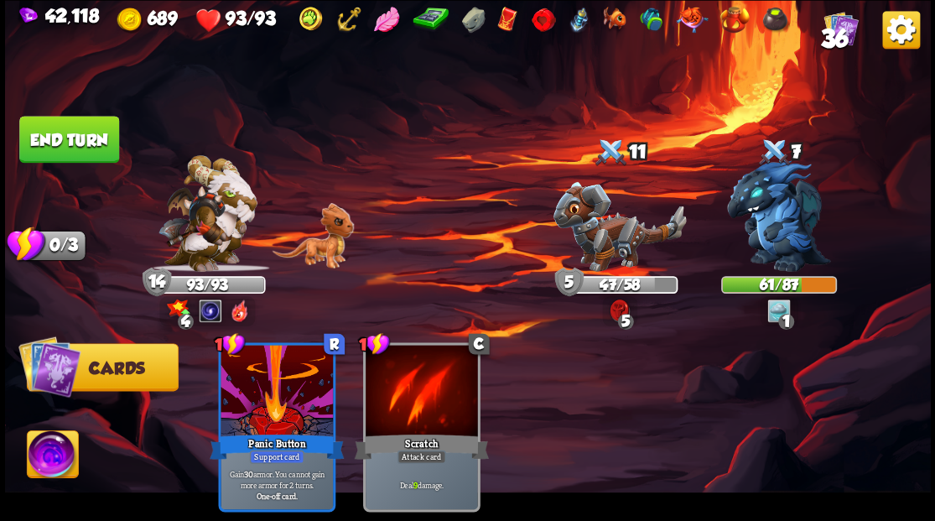
click at [85, 148] on button "End turn" at bounding box center [69, 139] width 100 height 47
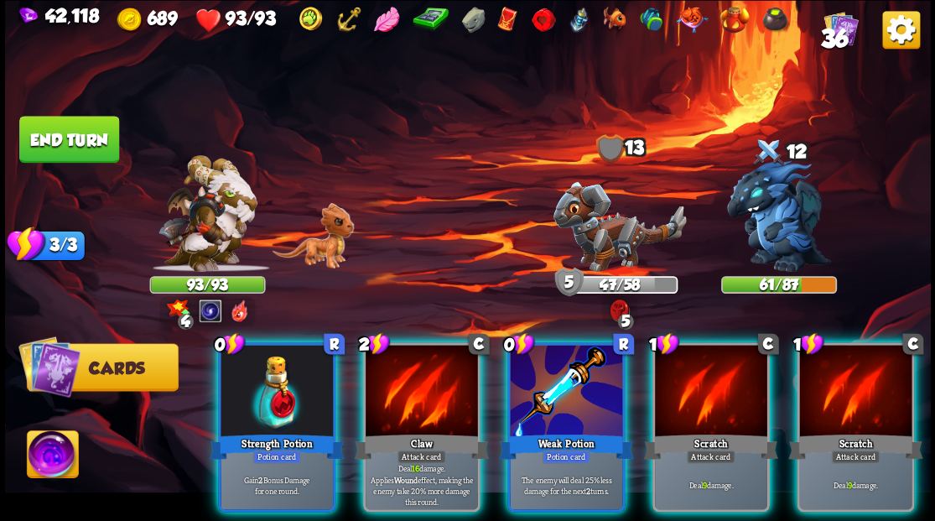
drag, startPoint x: 282, startPoint y: 368, endPoint x: 294, endPoint y: 334, distance: 36.6
click at [282, 366] on div at bounding box center [277, 392] width 112 height 95
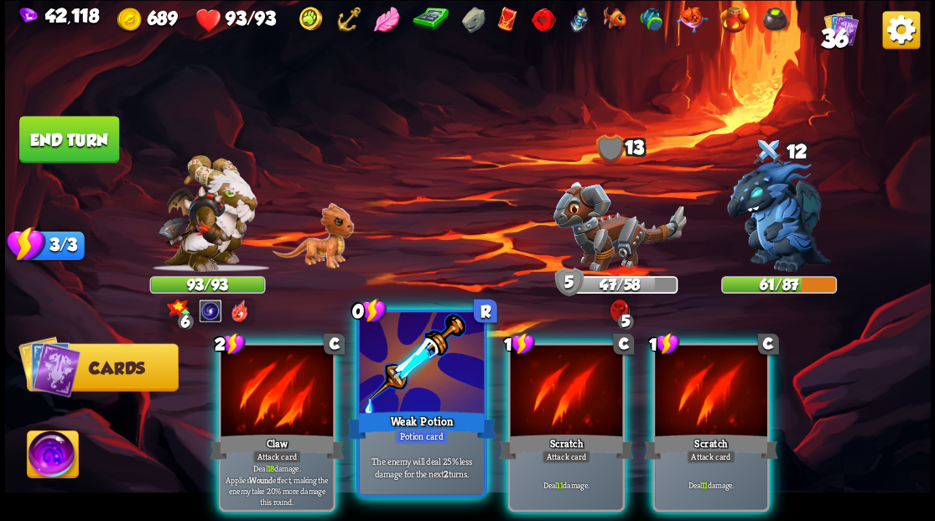
click at [436, 384] on div at bounding box center [421, 364] width 124 height 105
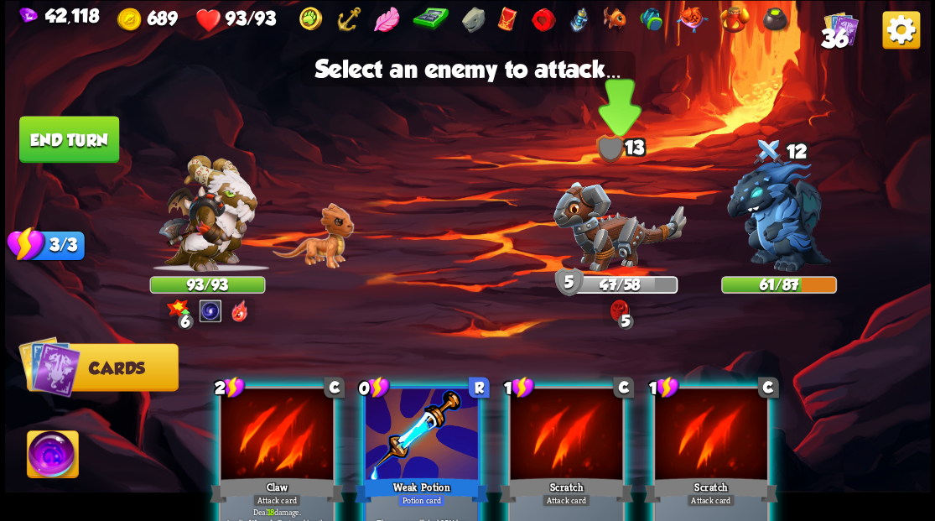
click at [609, 240] on img at bounding box center [619, 226] width 133 height 90
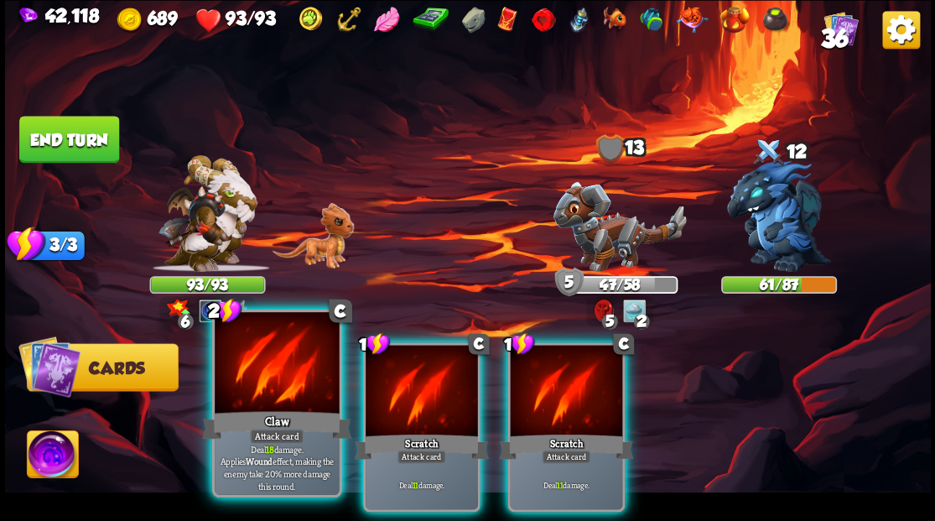
click at [290, 352] on div at bounding box center [277, 364] width 124 height 105
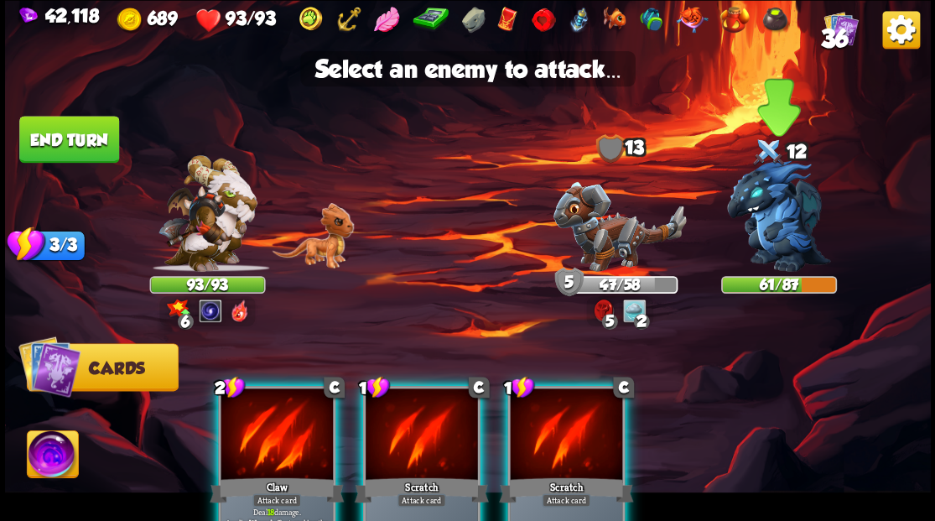
click at [780, 227] on img at bounding box center [779, 216] width 104 height 112
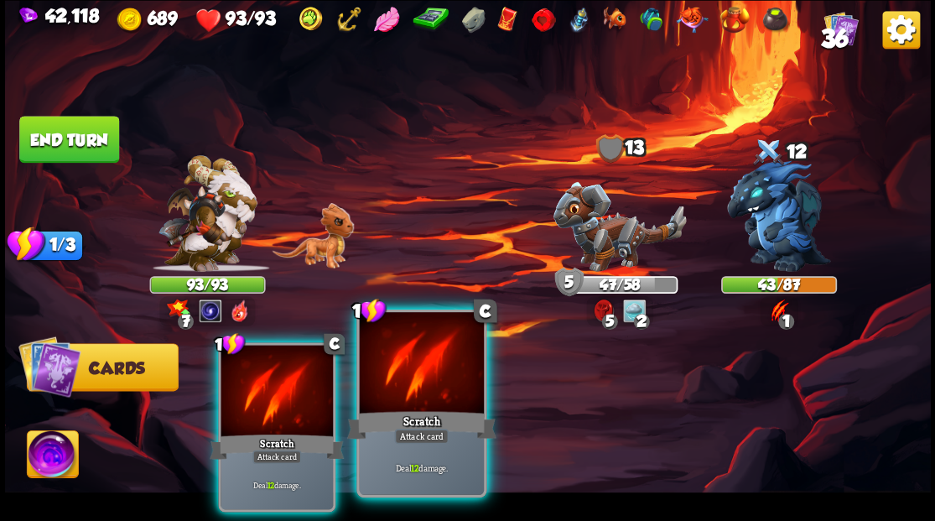
click at [402, 379] on div at bounding box center [421, 364] width 124 height 105
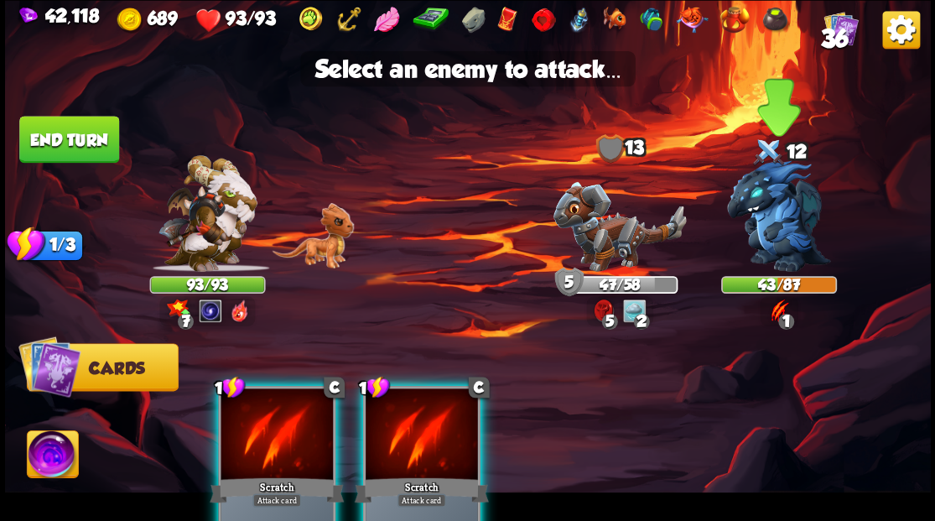
click at [775, 223] on img at bounding box center [779, 216] width 104 height 112
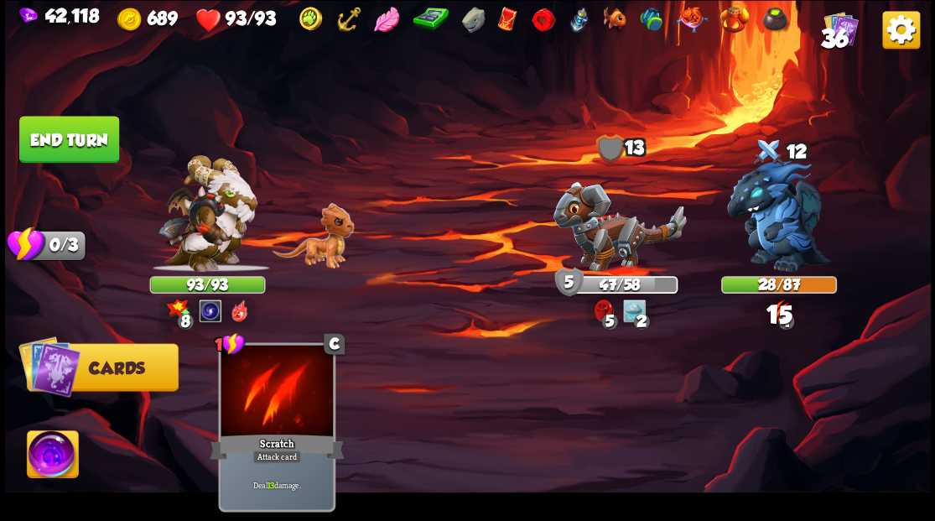
drag, startPoint x: 70, startPoint y: 124, endPoint x: 329, endPoint y: 177, distance: 264.6
click at [70, 126] on button "End turn" at bounding box center [69, 139] width 100 height 47
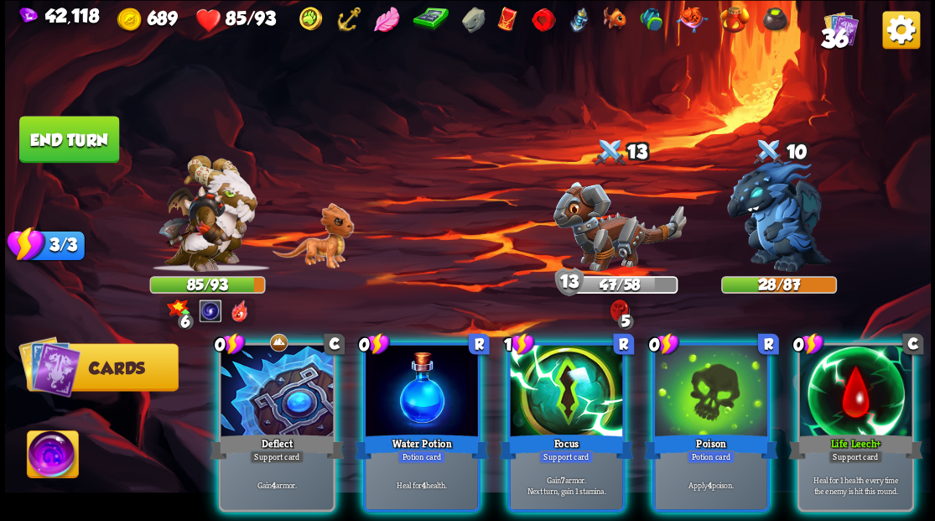
click at [424, 346] on div at bounding box center [422, 392] width 112 height 95
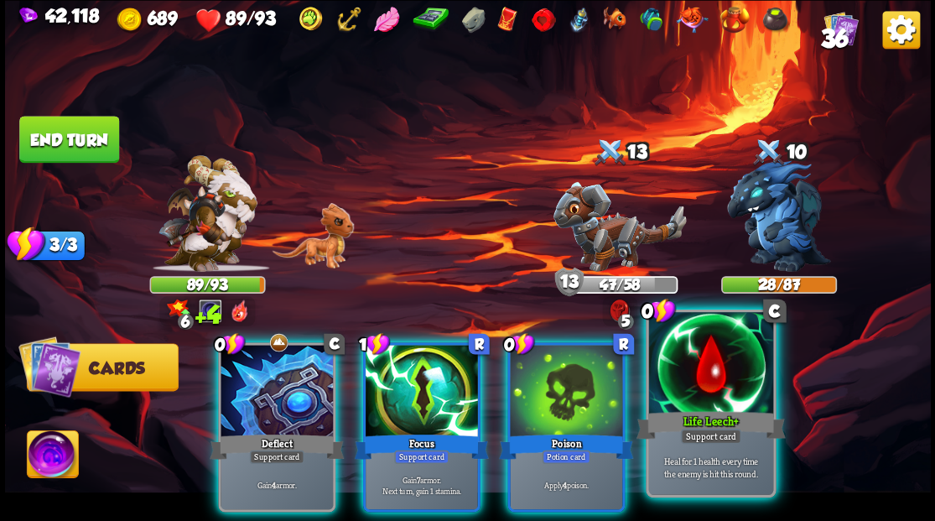
click at [710, 393] on div at bounding box center [711, 364] width 124 height 105
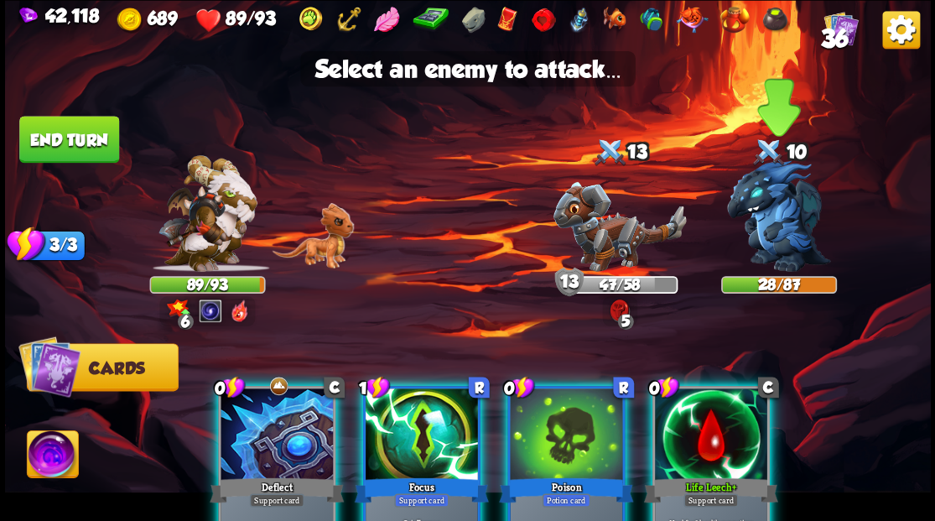
click at [768, 224] on img at bounding box center [779, 216] width 104 height 112
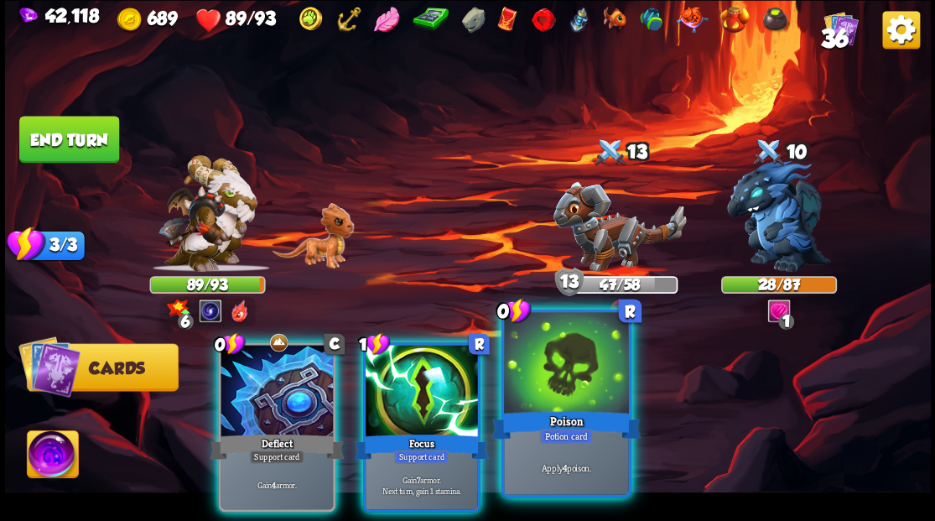
click at [555, 385] on div at bounding box center [566, 364] width 124 height 105
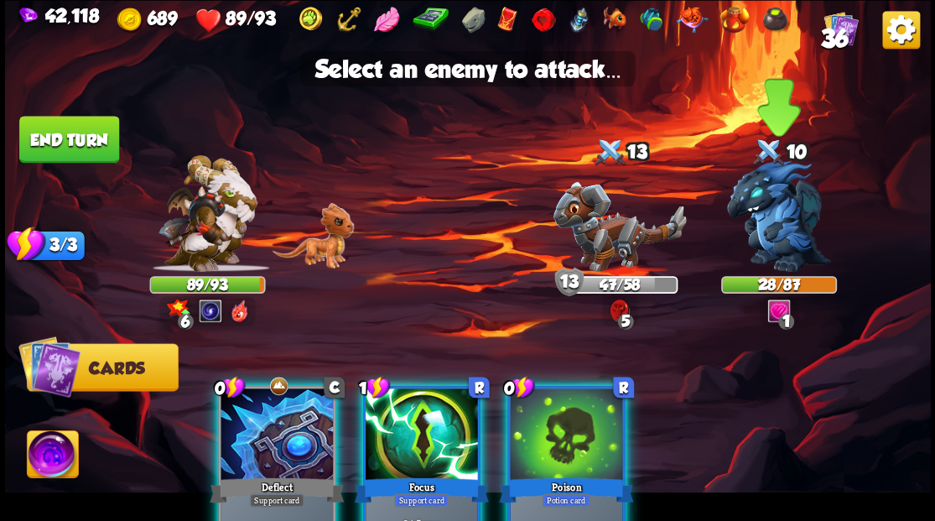
click at [774, 232] on img at bounding box center [779, 216] width 104 height 112
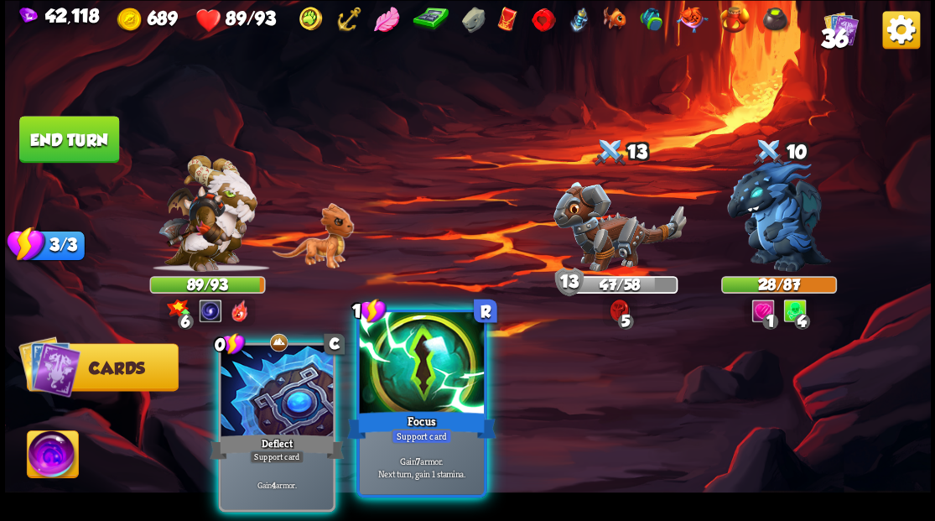
click at [419, 388] on div at bounding box center [421, 364] width 124 height 105
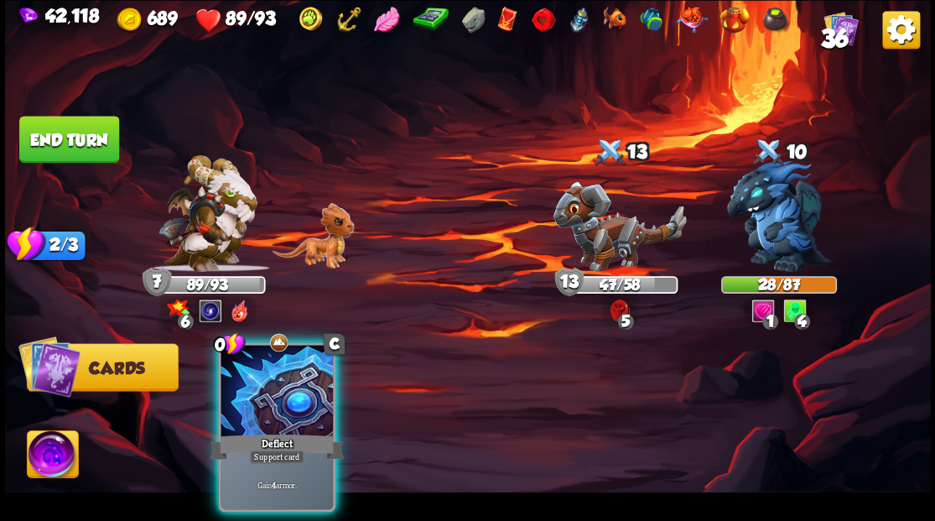
click at [254, 374] on div at bounding box center [277, 392] width 112 height 95
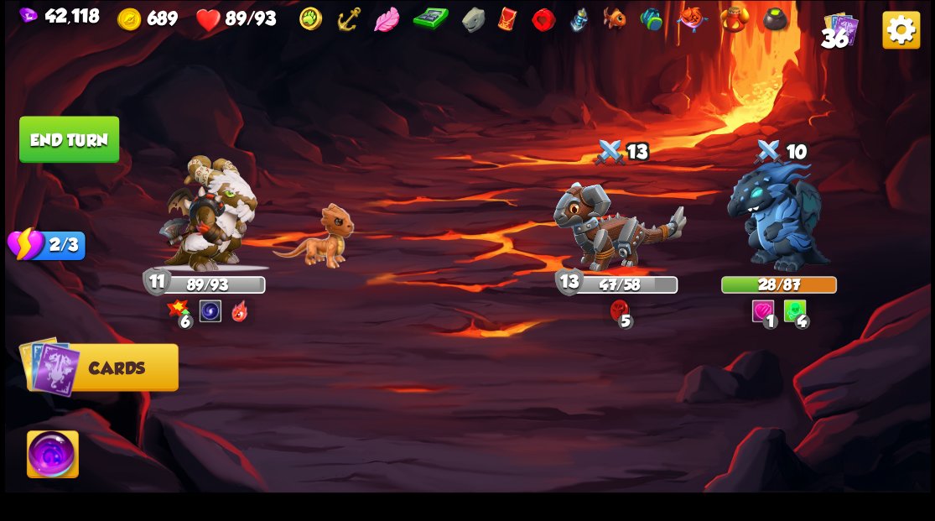
drag, startPoint x: 76, startPoint y: 133, endPoint x: 230, endPoint y: 126, distance: 154.6
click at [76, 133] on button "End turn" at bounding box center [69, 139] width 100 height 47
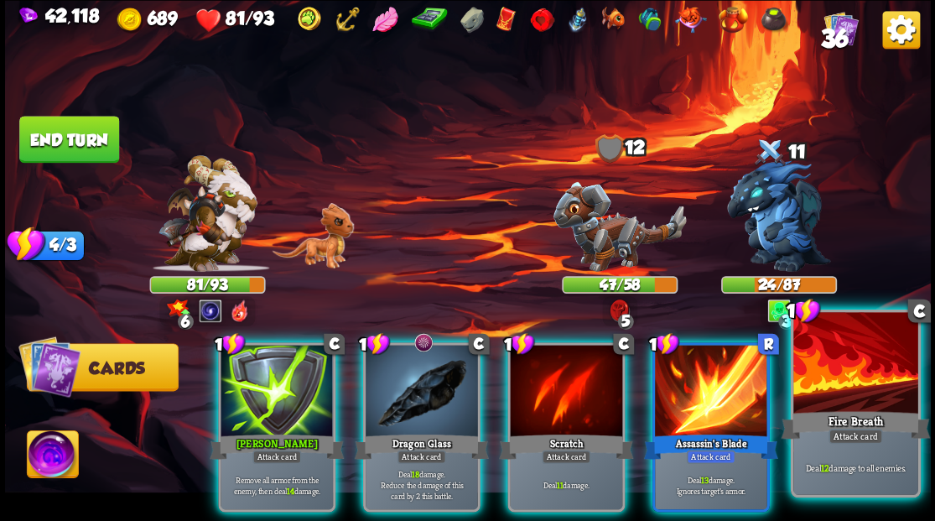
click at [847, 399] on div at bounding box center [856, 364] width 124 height 105
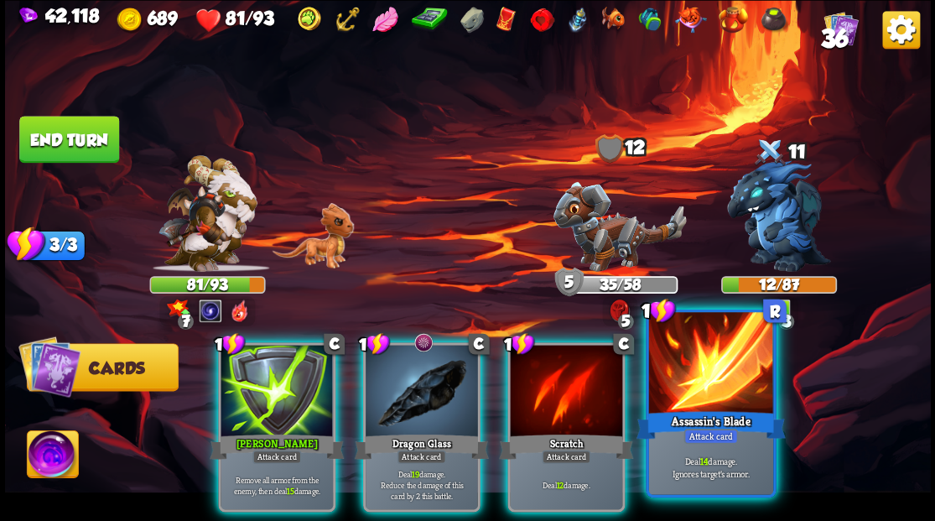
click at [720, 374] on div at bounding box center [711, 364] width 124 height 105
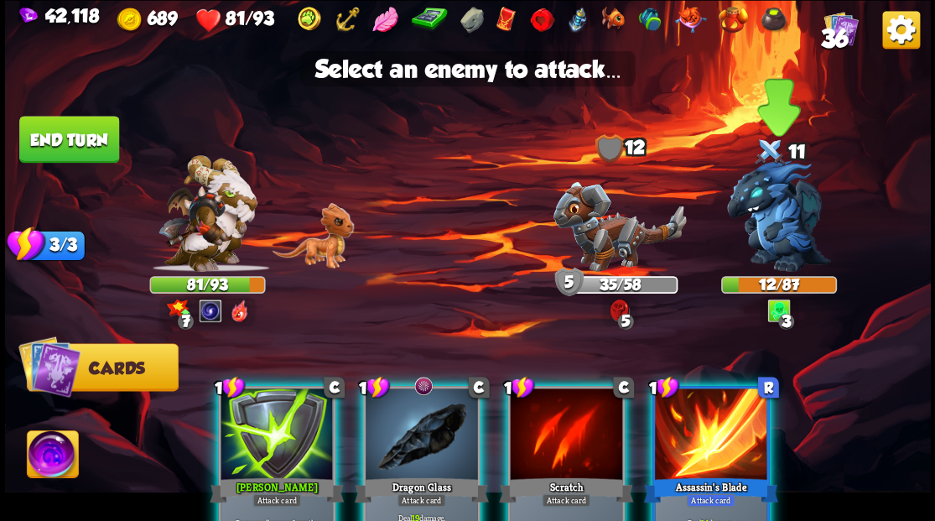
click at [757, 234] on img at bounding box center [779, 216] width 104 height 112
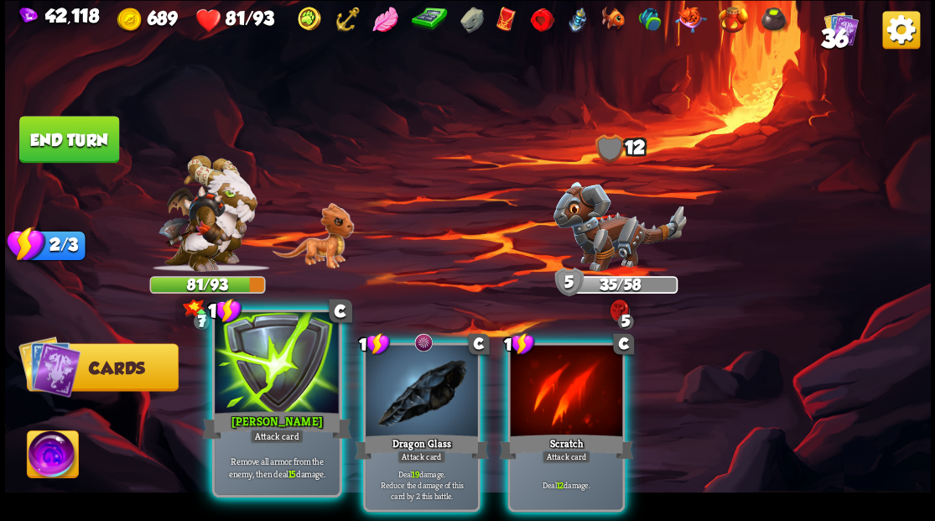
click at [271, 384] on div at bounding box center [277, 364] width 124 height 105
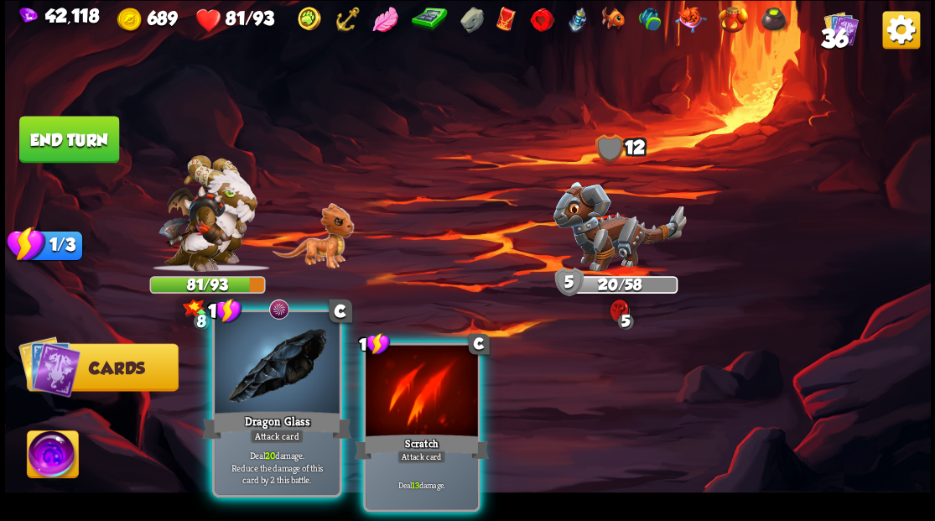
drag, startPoint x: 287, startPoint y: 371, endPoint x: 286, endPoint y: 362, distance: 8.4
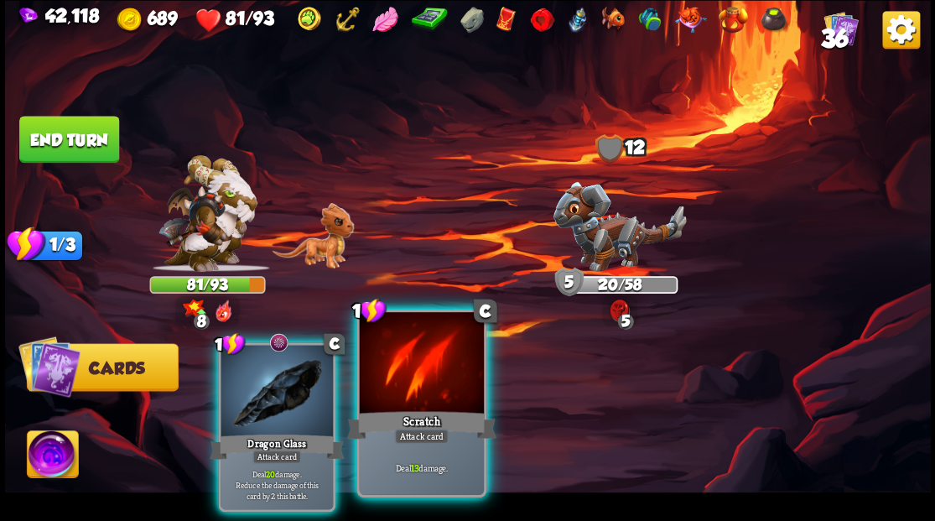
click at [287, 372] on div at bounding box center [277, 392] width 112 height 95
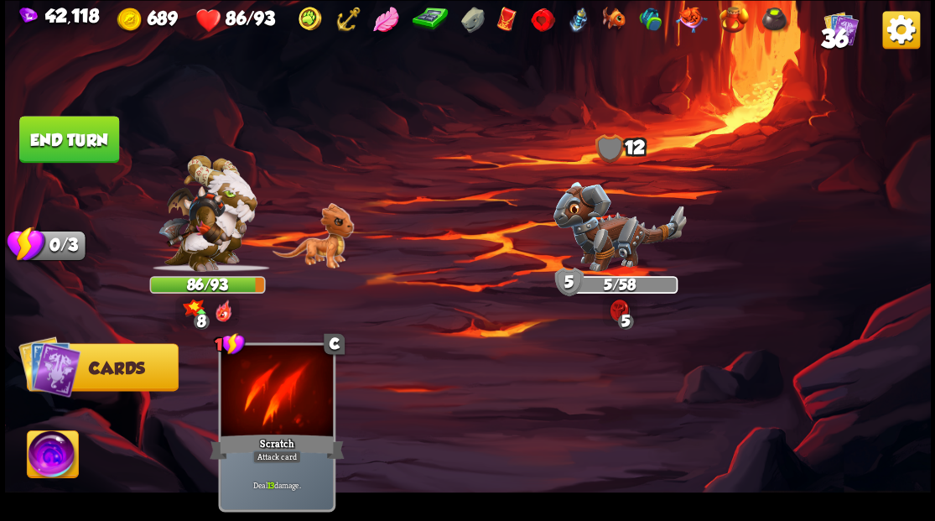
click at [60, 456] on img at bounding box center [52, 456] width 51 height 52
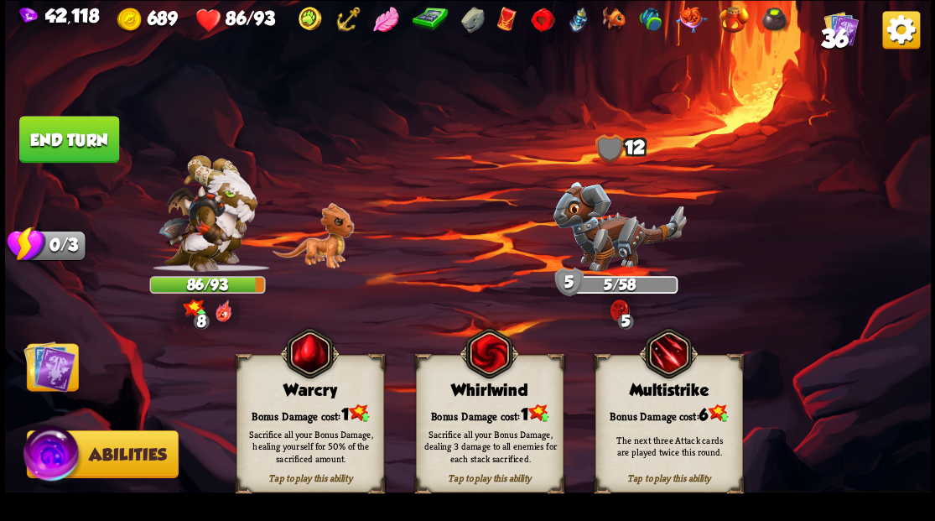
drag, startPoint x: 488, startPoint y: 401, endPoint x: 486, endPoint y: 374, distance: 27.0
click at [487, 398] on div "Tap to play this ability Whirlwind Bonus Damage cost: 1 Sacrifice all your Bonu…" at bounding box center [489, 424] width 148 height 138
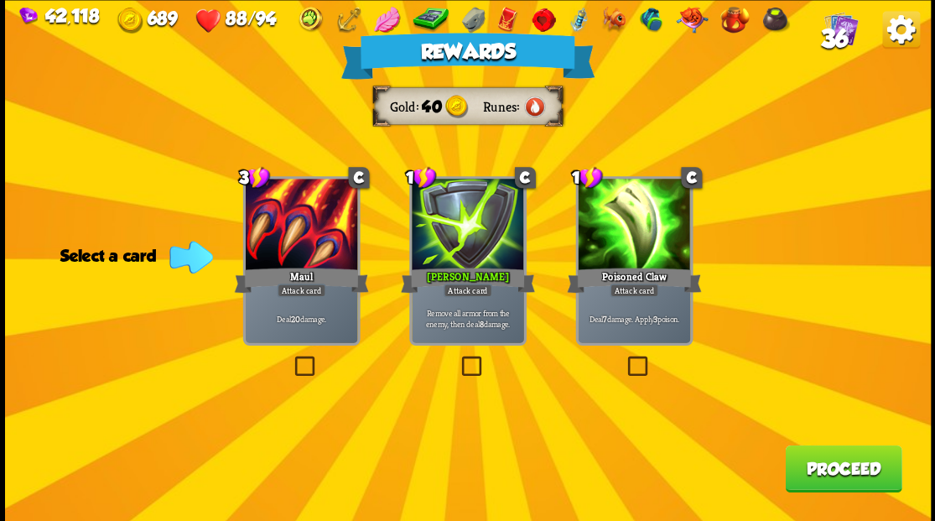
click at [819, 461] on button "Proceed" at bounding box center [843, 468] width 117 height 47
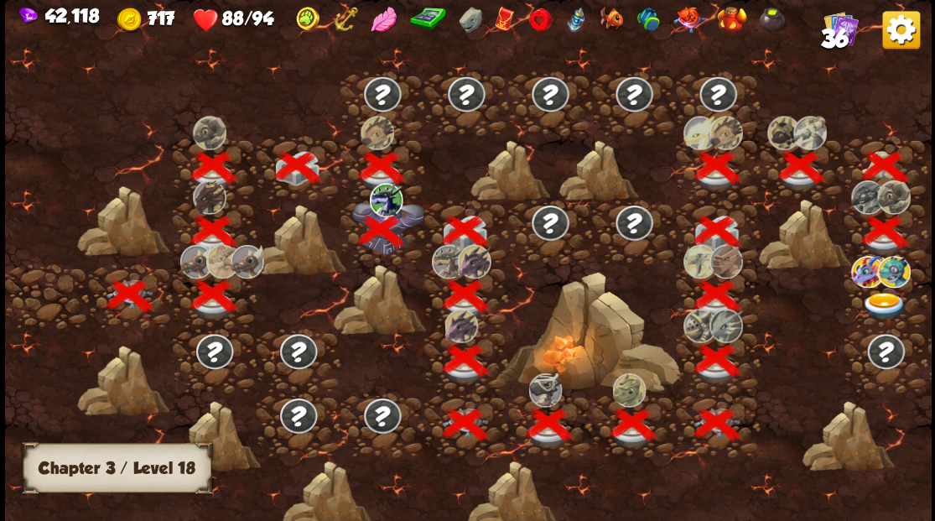
scroll to position [0, 255]
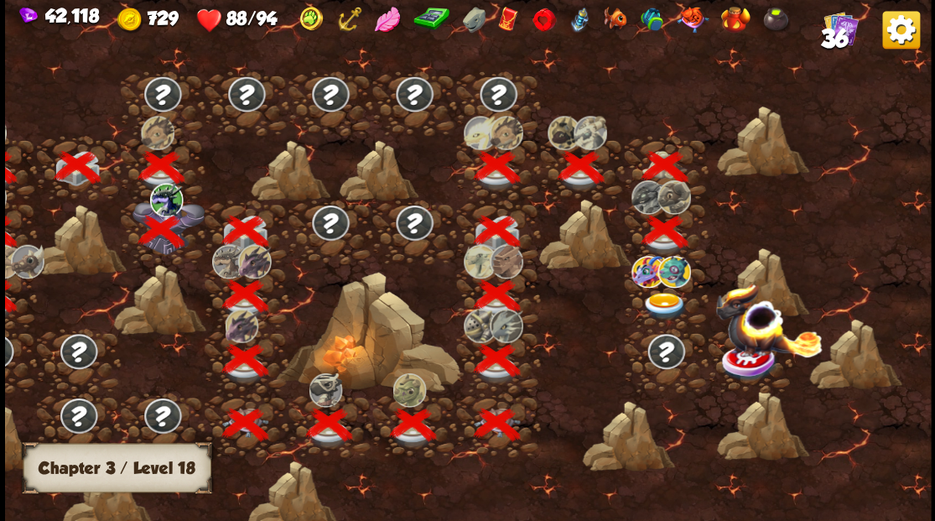
click at [666, 304] on img at bounding box center [665, 306] width 46 height 28
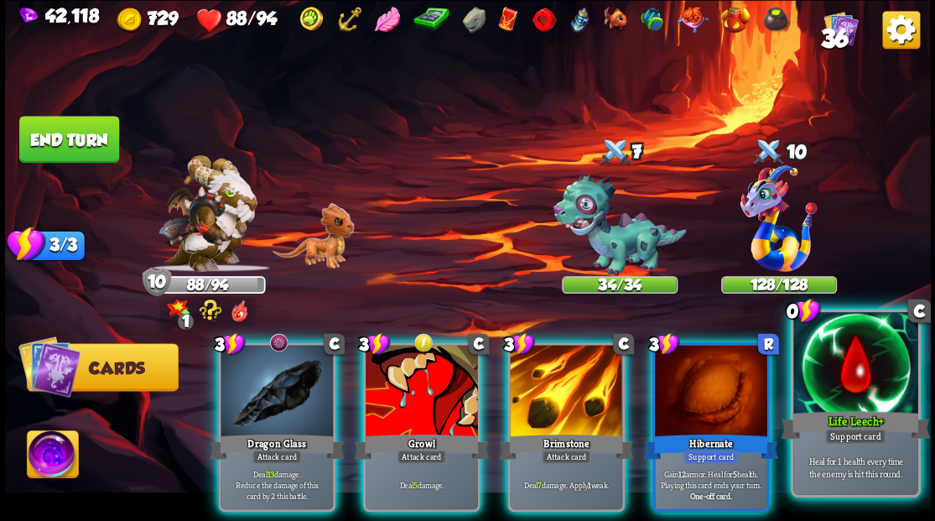
click at [864, 367] on div at bounding box center [856, 364] width 124 height 105
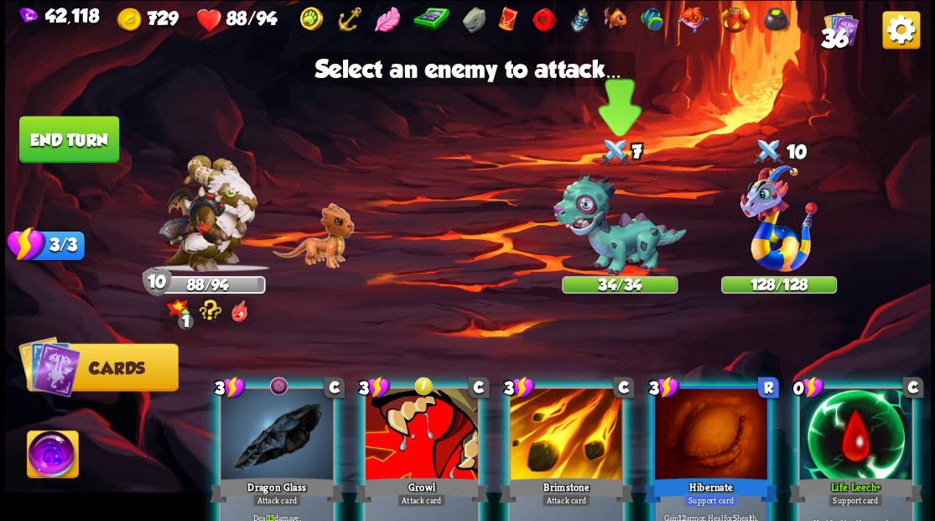
click at [618, 245] on img at bounding box center [619, 224] width 133 height 103
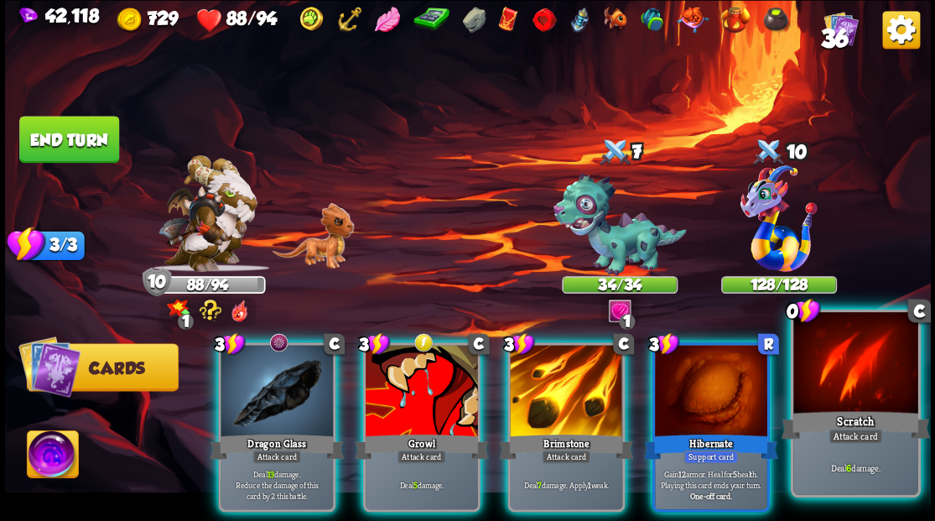
click at [847, 384] on div at bounding box center [856, 364] width 124 height 105
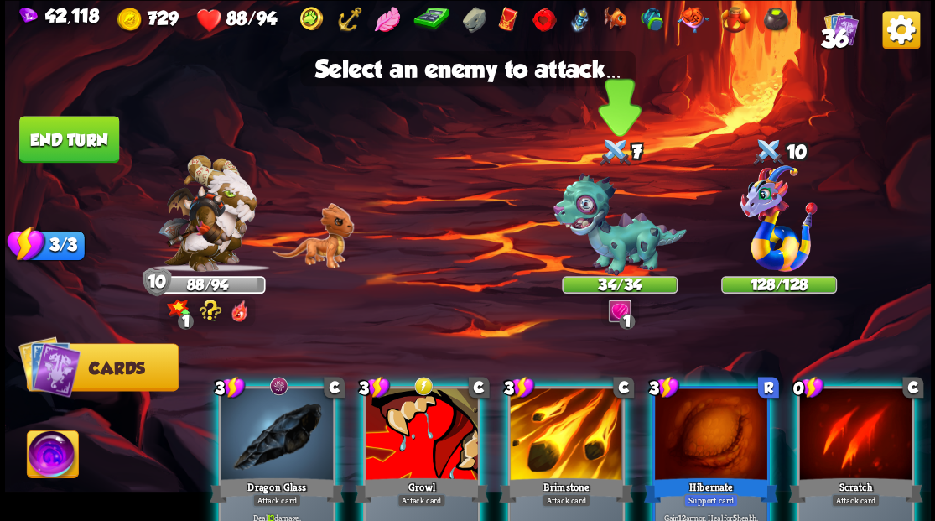
click at [584, 233] on img at bounding box center [619, 224] width 133 height 103
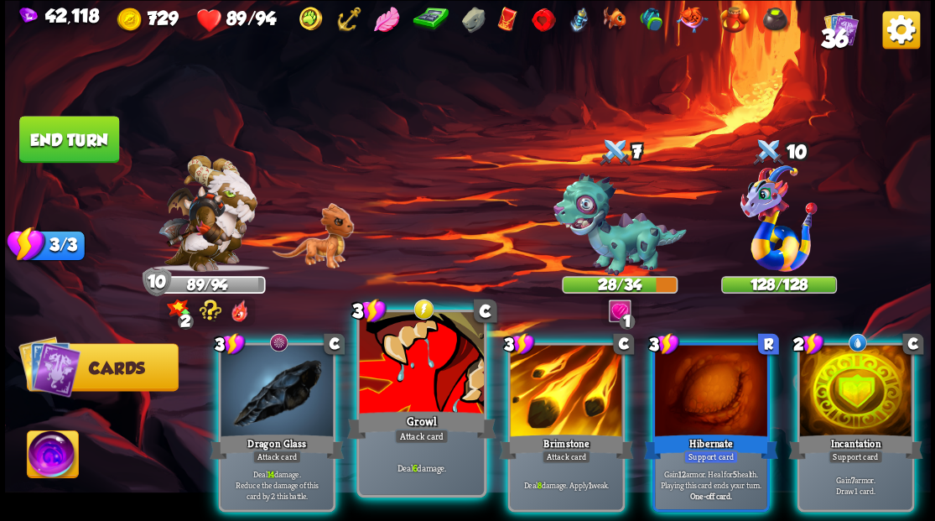
click at [414, 368] on div at bounding box center [421, 364] width 124 height 105
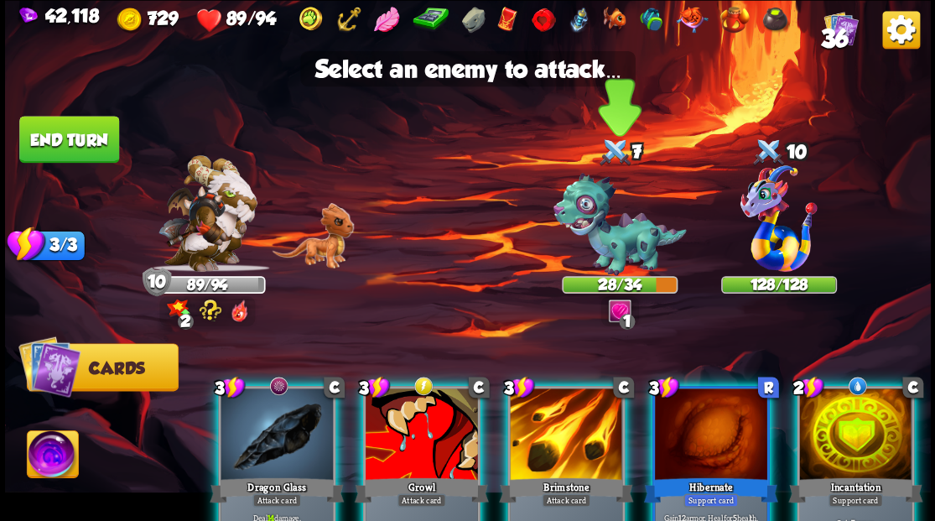
click at [601, 245] on img at bounding box center [619, 224] width 133 height 103
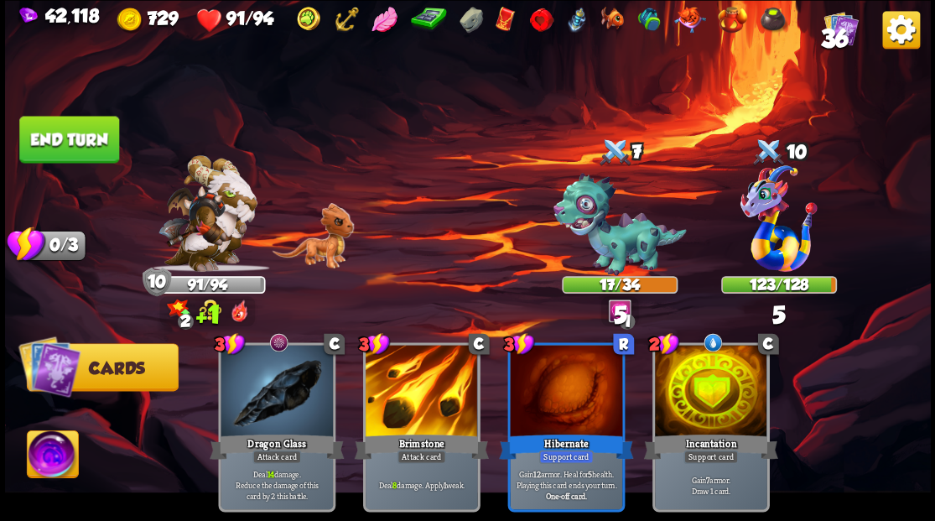
click at [83, 132] on button "End turn" at bounding box center [68, 139] width 101 height 47
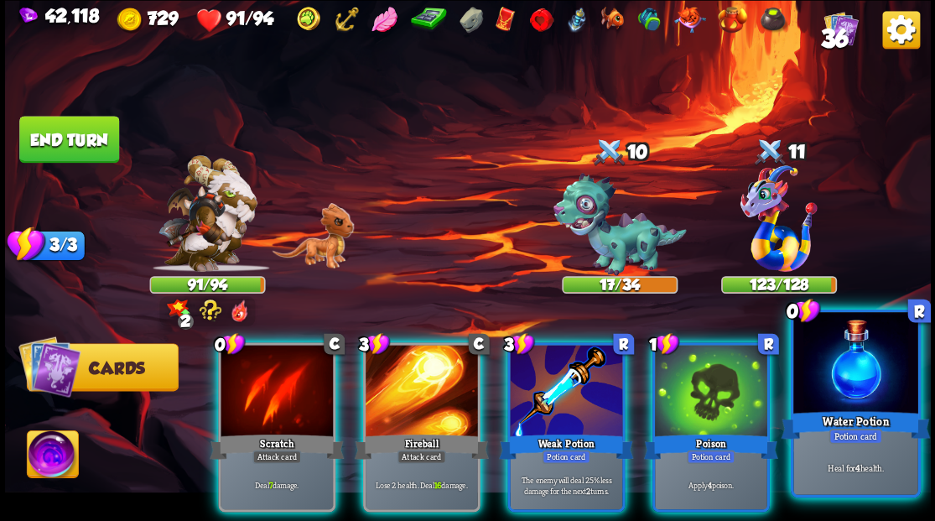
click at [868, 369] on div at bounding box center [856, 364] width 124 height 105
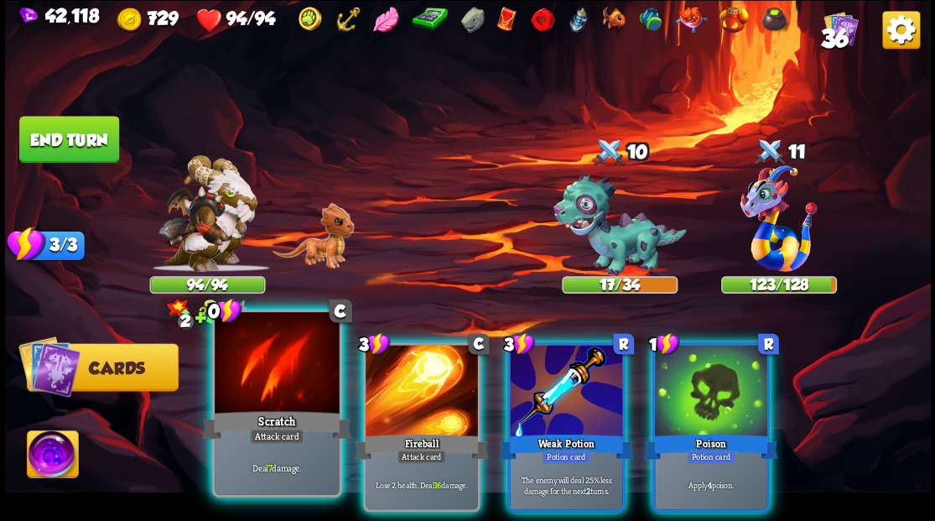
click at [270, 388] on div at bounding box center [277, 364] width 124 height 105
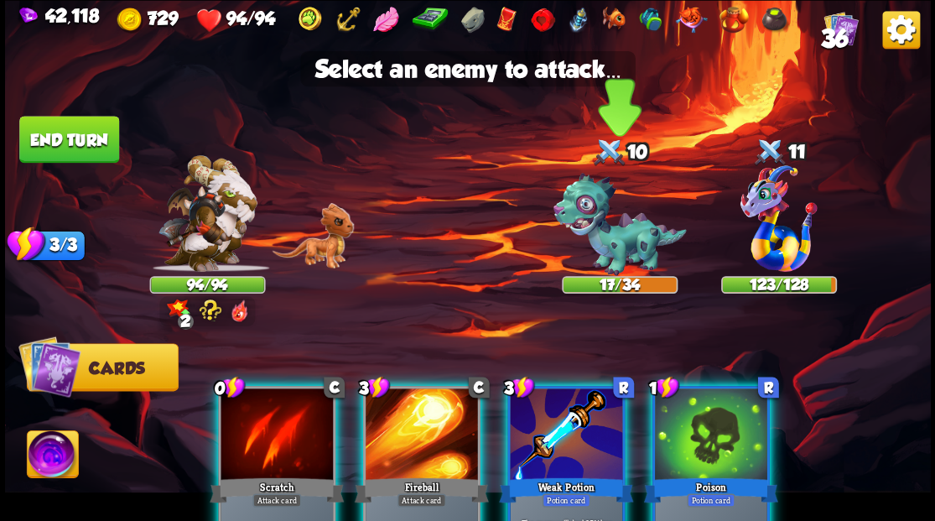
click at [609, 242] on img at bounding box center [619, 224] width 133 height 103
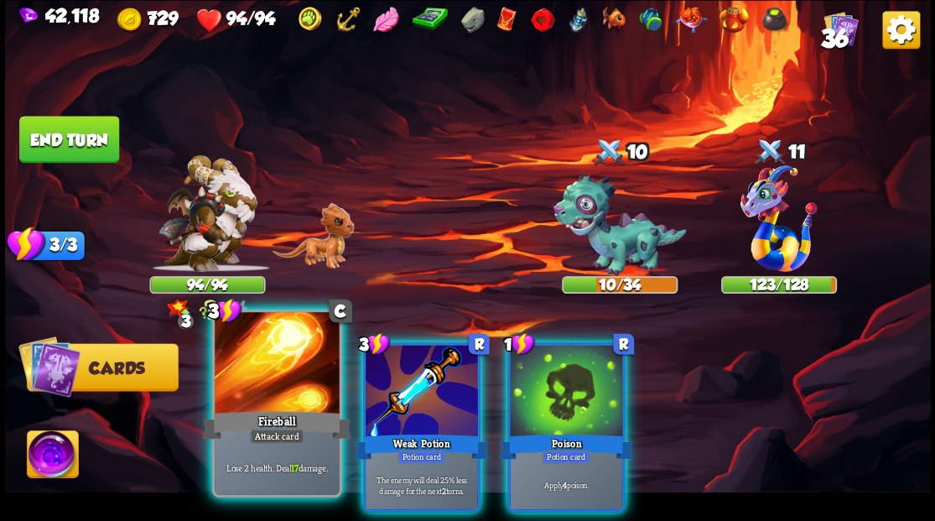
click at [248, 376] on div at bounding box center [277, 364] width 124 height 105
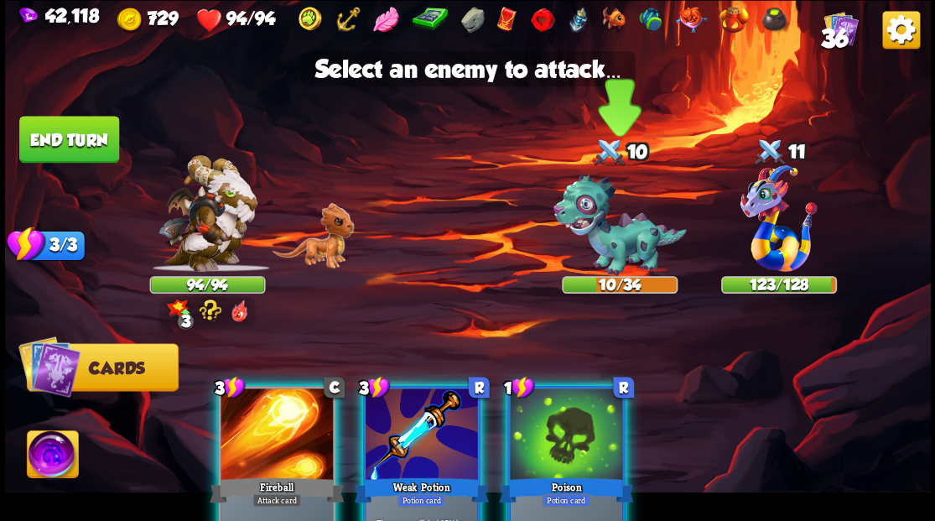
click at [620, 214] on img at bounding box center [619, 224] width 133 height 103
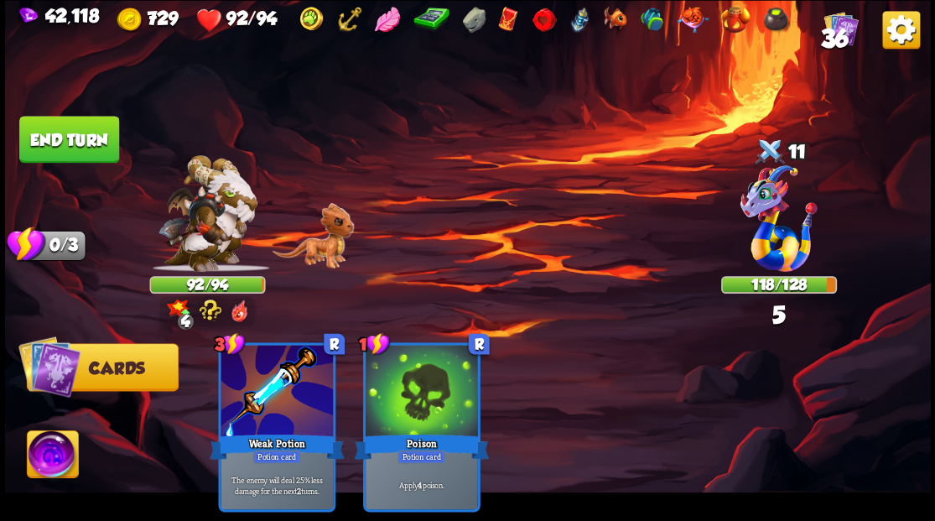
click at [69, 143] on button "End turn" at bounding box center [69, 139] width 100 height 47
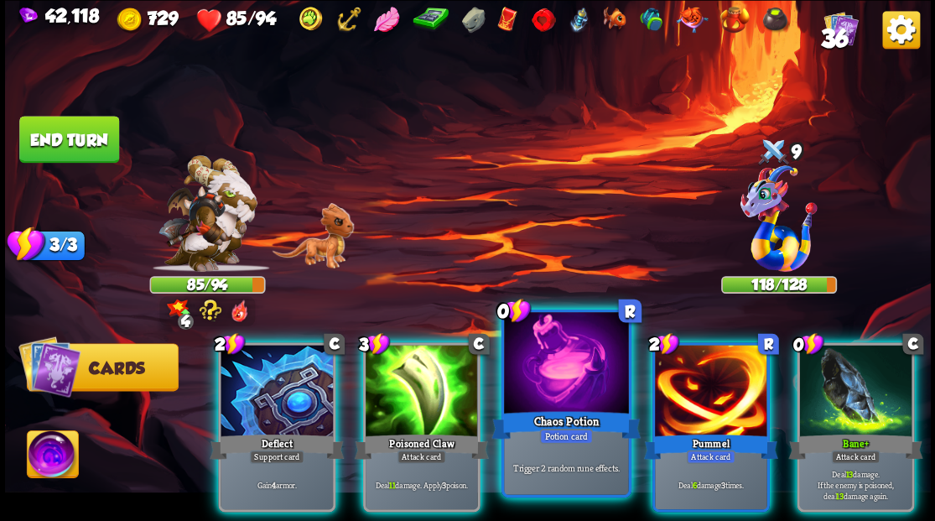
click at [535, 381] on div at bounding box center [566, 364] width 124 height 105
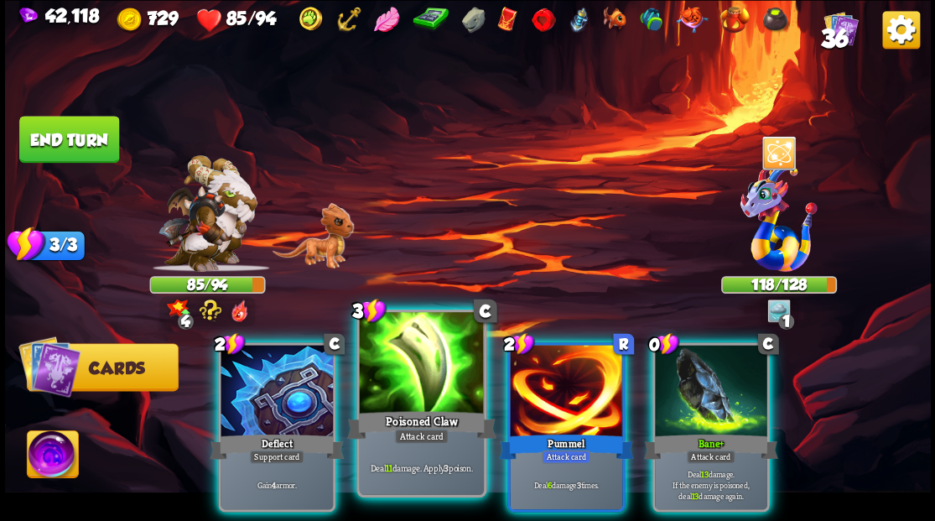
drag, startPoint x: 409, startPoint y: 365, endPoint x: 438, endPoint y: 302, distance: 69.4
click at [408, 364] on div at bounding box center [421, 364] width 124 height 105
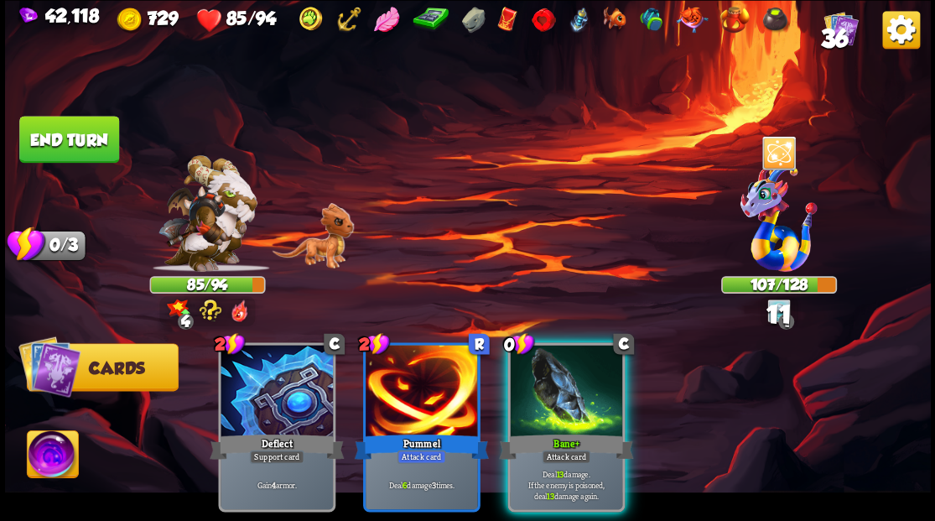
drag, startPoint x: 549, startPoint y: 372, endPoint x: 534, endPoint y: 272, distance: 101.0
click at [549, 361] on div at bounding box center [566, 392] width 112 height 95
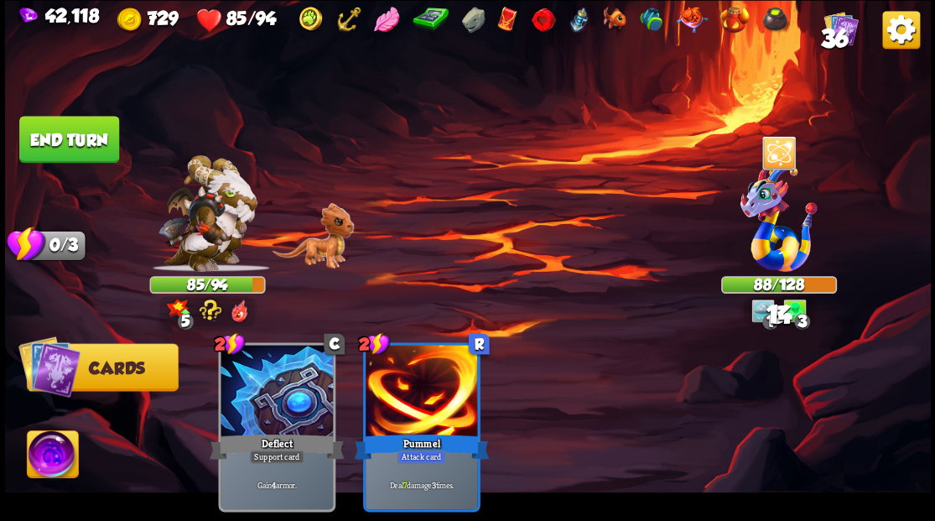
click at [84, 139] on button "End turn" at bounding box center [69, 139] width 100 height 47
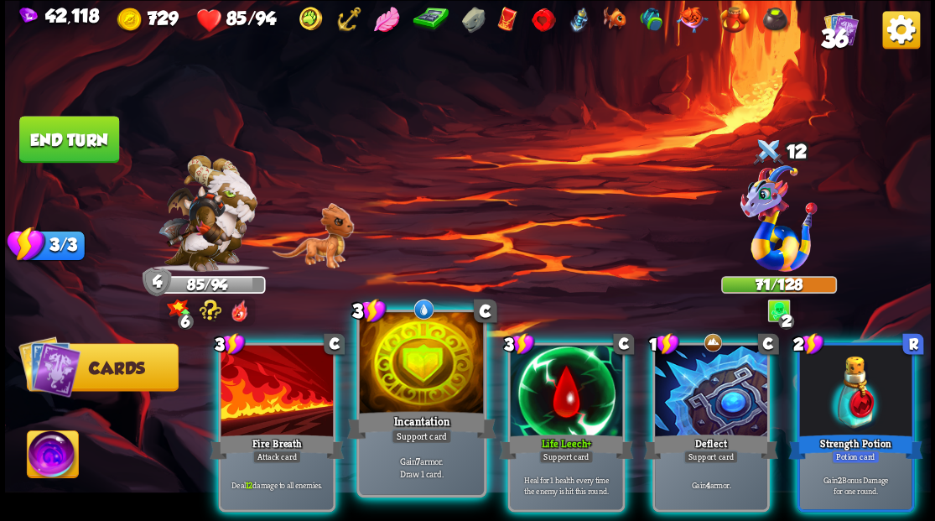
click at [410, 369] on div at bounding box center [421, 364] width 124 height 105
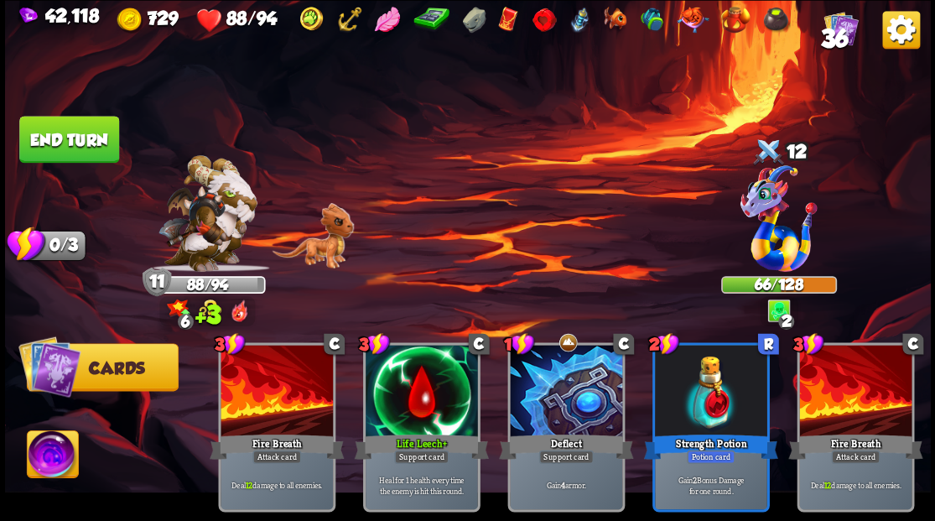
click at [55, 139] on button "End turn" at bounding box center [69, 139] width 100 height 47
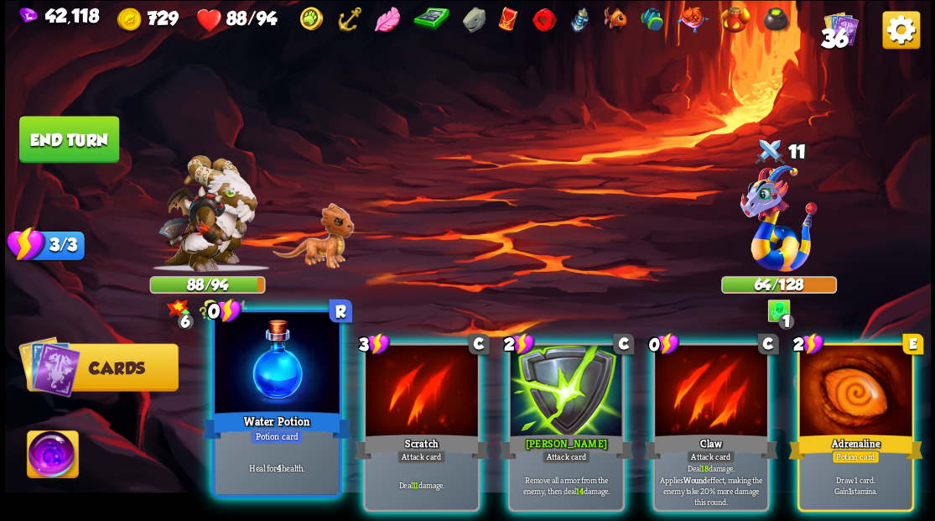
click at [244, 372] on div at bounding box center [277, 364] width 124 height 105
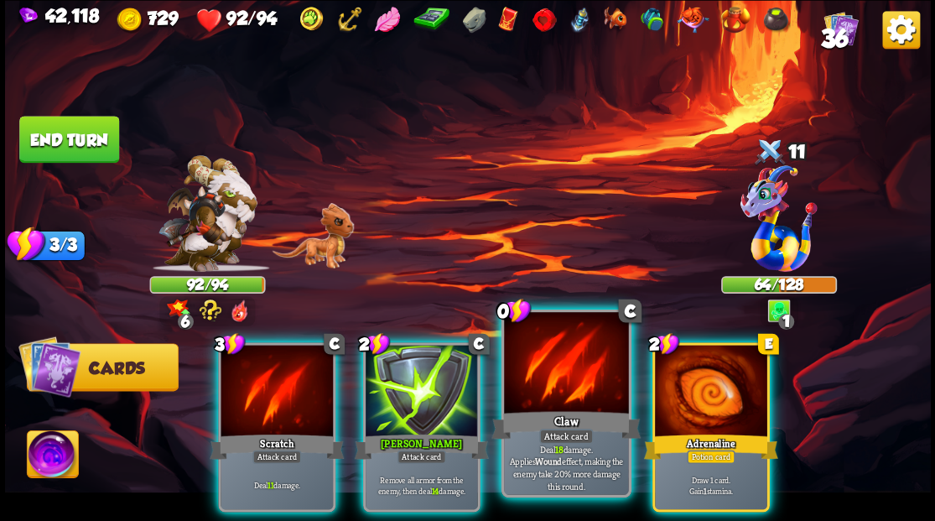
drag, startPoint x: 550, startPoint y: 369, endPoint x: 554, endPoint y: 258, distance: 111.6
click at [550, 364] on div at bounding box center [566, 364] width 124 height 105
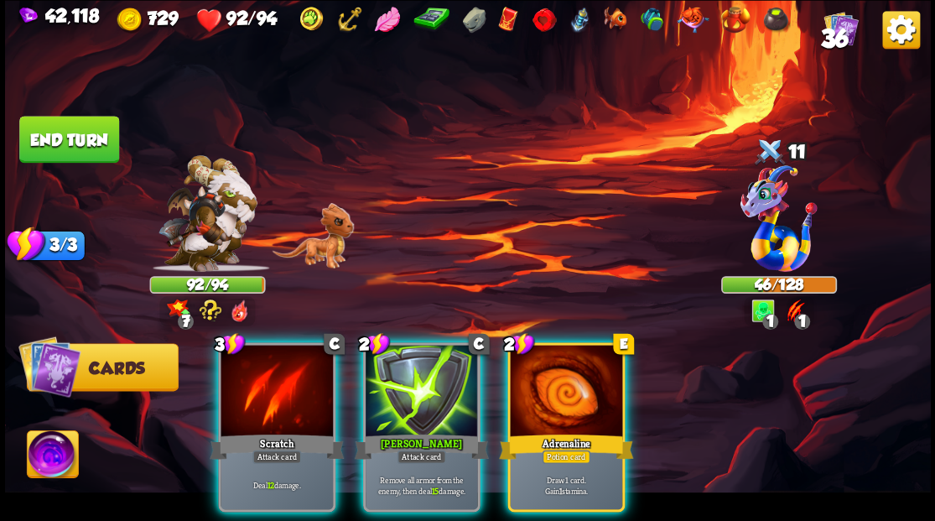
drag, startPoint x: 425, startPoint y: 364, endPoint x: 415, endPoint y: 342, distance: 23.7
click at [425, 363] on div at bounding box center [422, 392] width 112 height 95
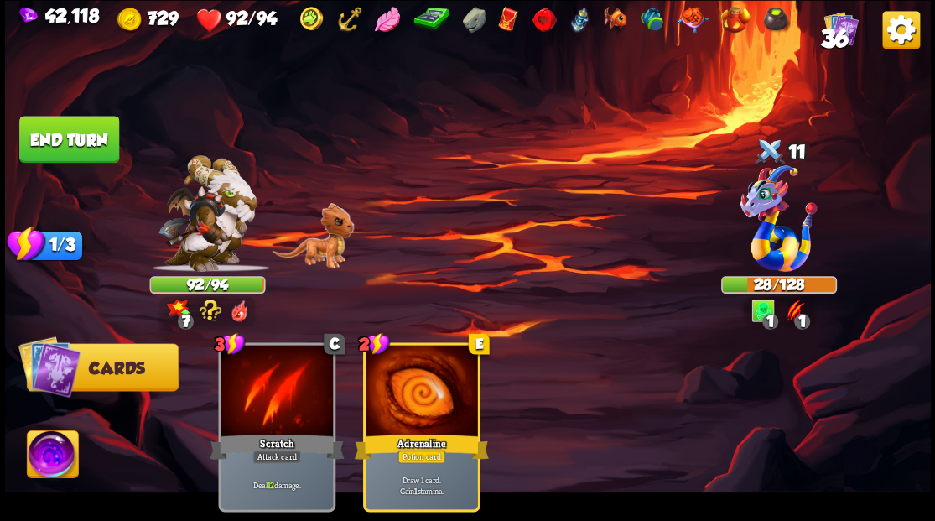
click at [59, 445] on img at bounding box center [52, 456] width 51 height 52
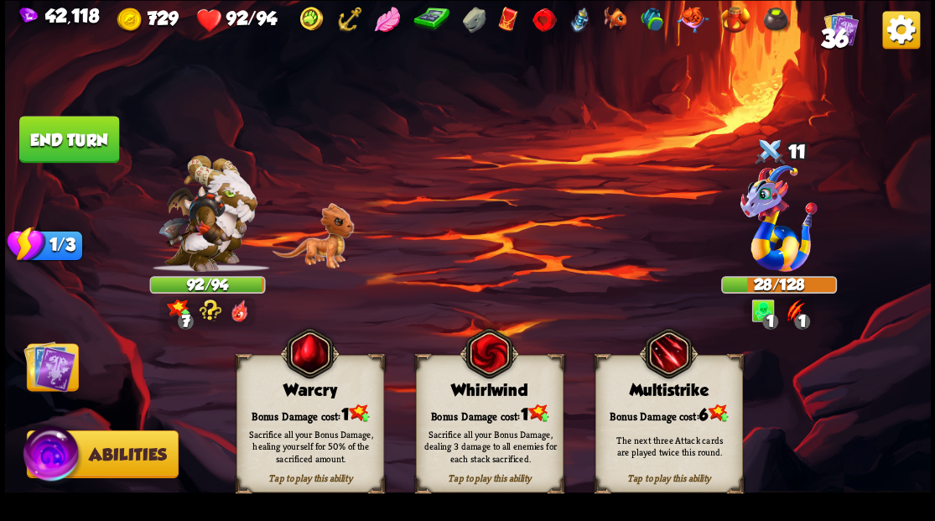
click at [36, 368] on img at bounding box center [49, 366] width 52 height 52
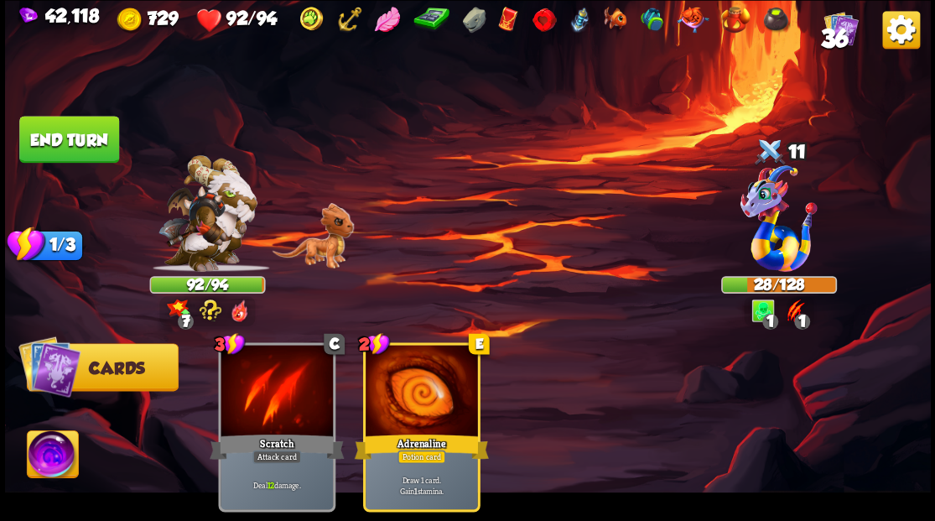
click at [91, 136] on button "End turn" at bounding box center [69, 139] width 100 height 47
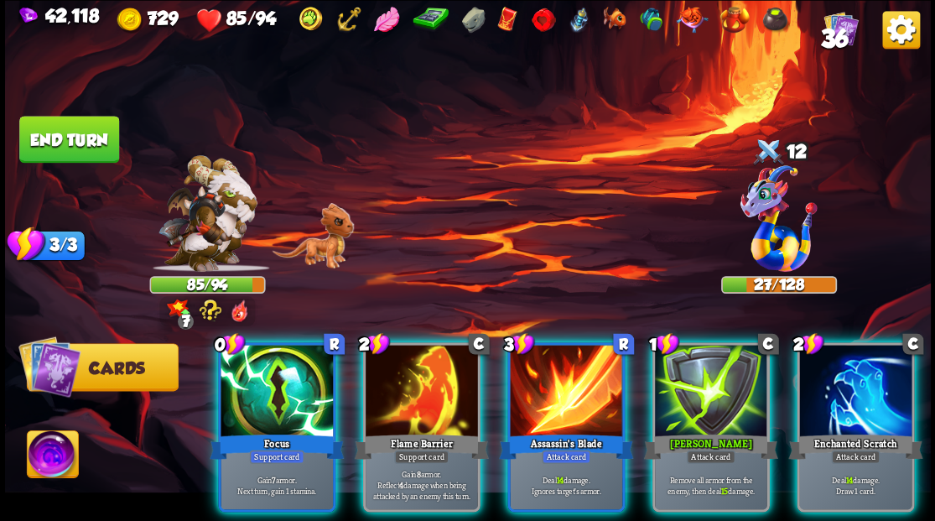
click at [250, 404] on div at bounding box center [277, 392] width 112 height 95
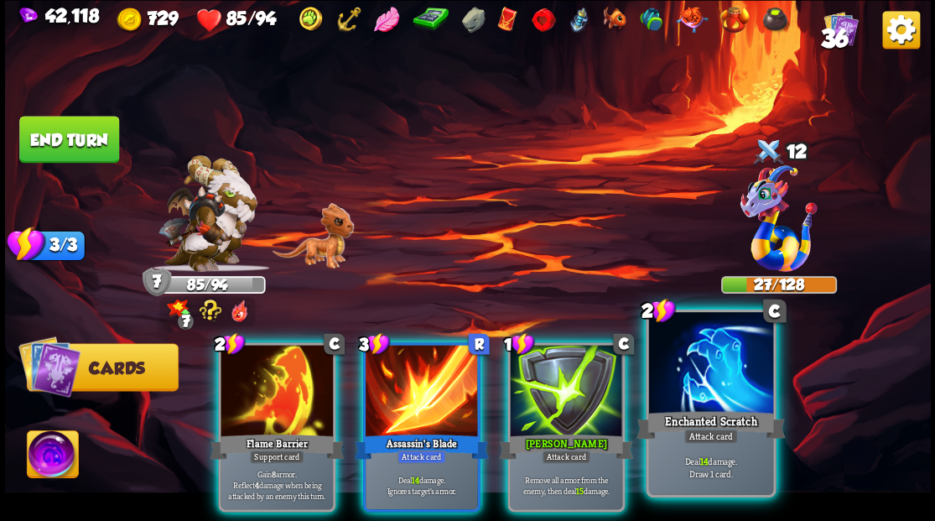
click at [701, 380] on div at bounding box center [711, 364] width 124 height 105
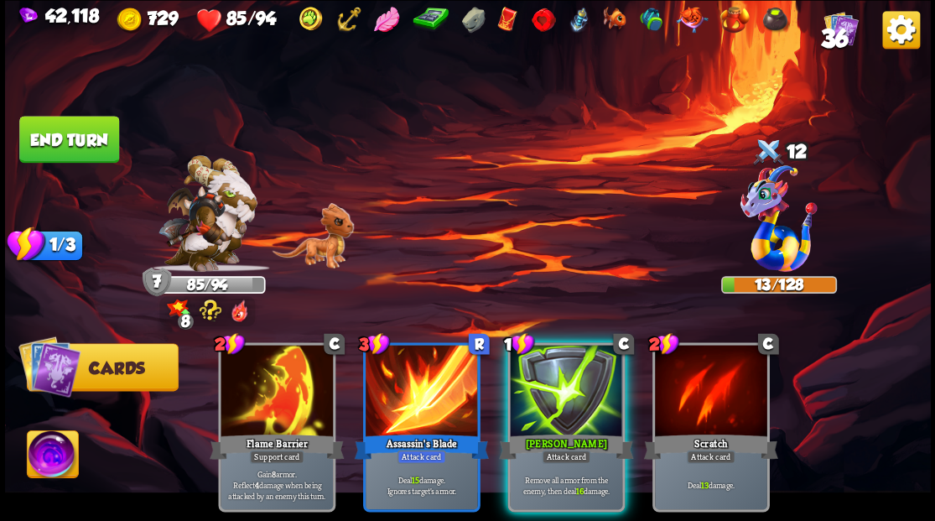
click at [45, 453] on img at bounding box center [52, 456] width 51 height 52
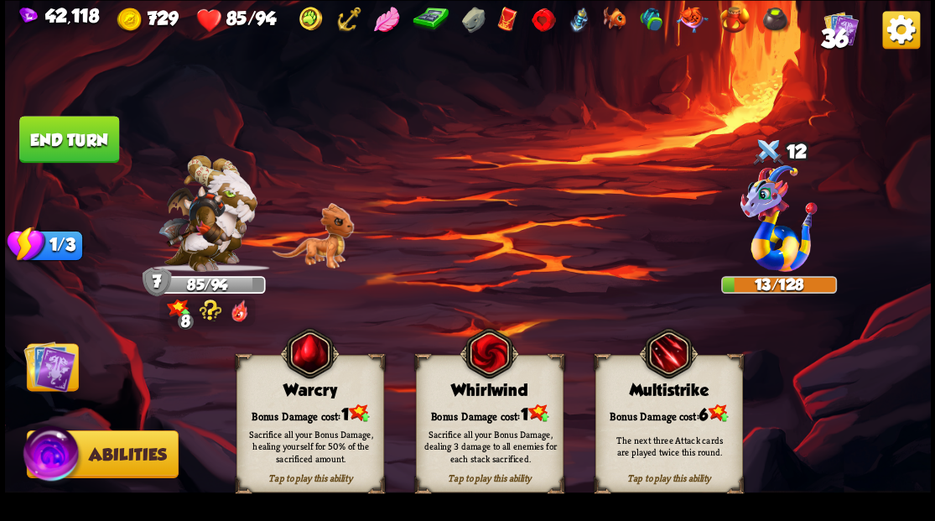
click at [292, 405] on div "Bonus Damage cost: 1" at bounding box center [310, 413] width 146 height 21
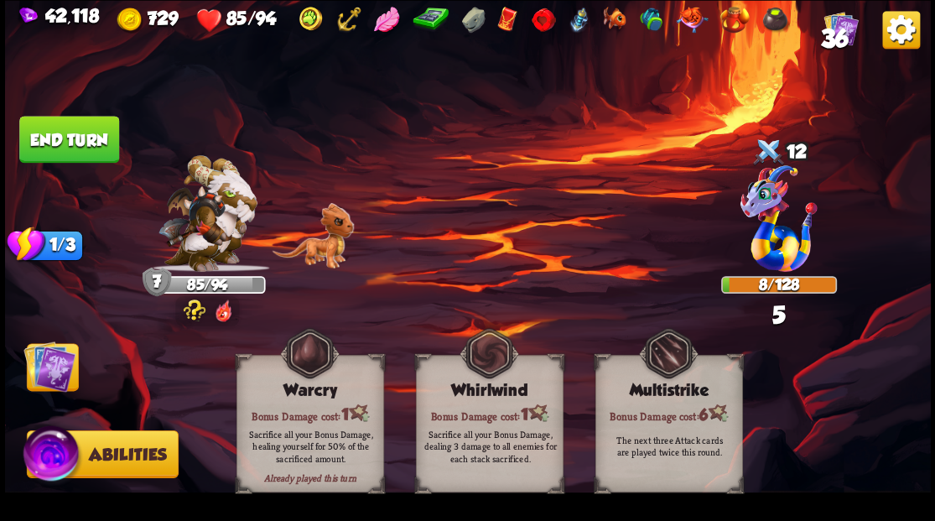
drag, startPoint x: 54, startPoint y: 368, endPoint x: 159, endPoint y: 304, distance: 123.9
click at [54, 367] on img at bounding box center [49, 366] width 52 height 52
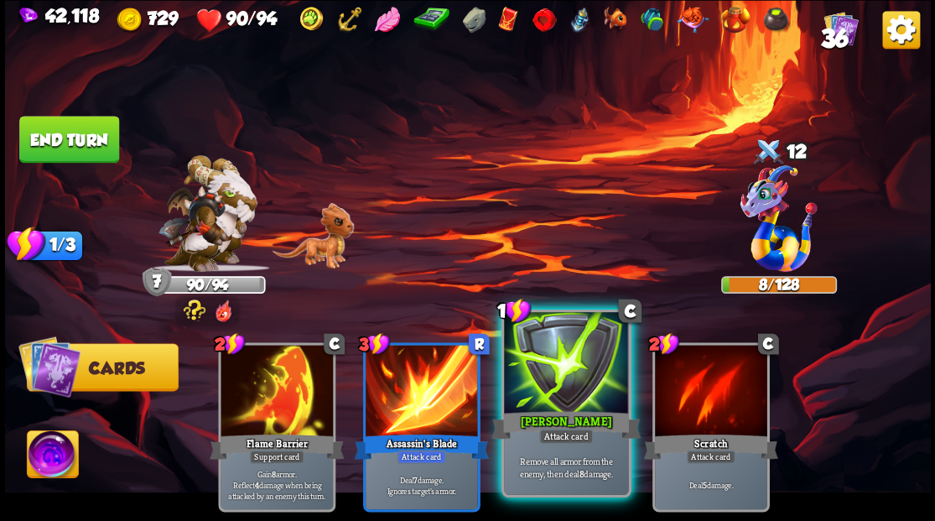
click at [552, 388] on div at bounding box center [566, 364] width 124 height 105
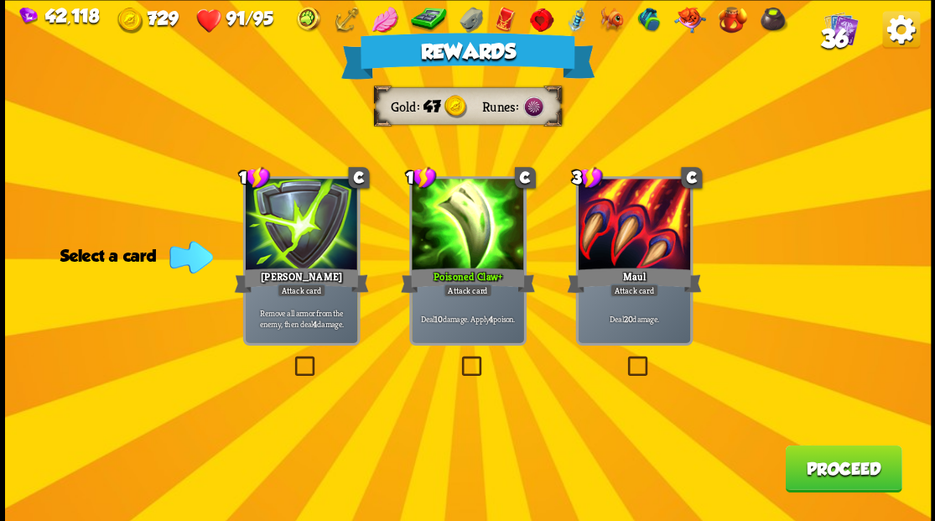
click at [861, 468] on button "Proceed" at bounding box center [843, 468] width 117 height 47
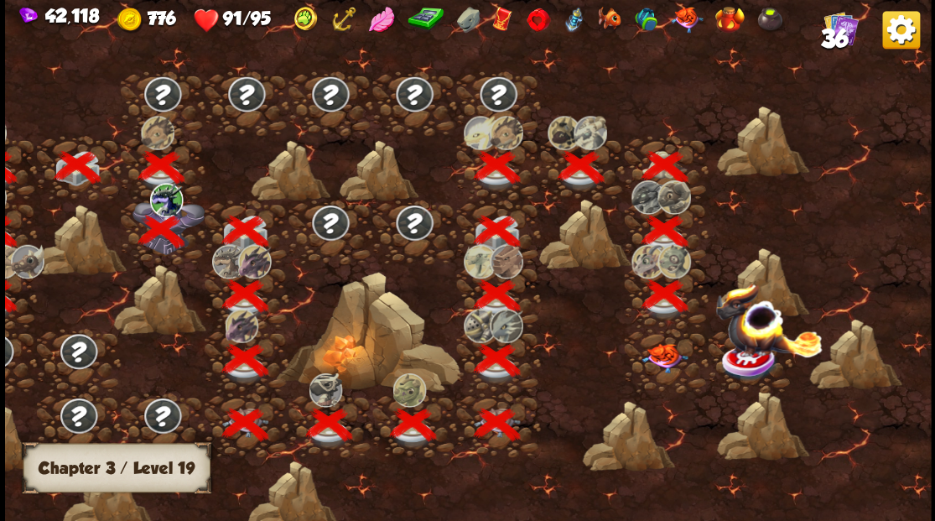
click at [669, 364] on img at bounding box center [665, 357] width 46 height 29
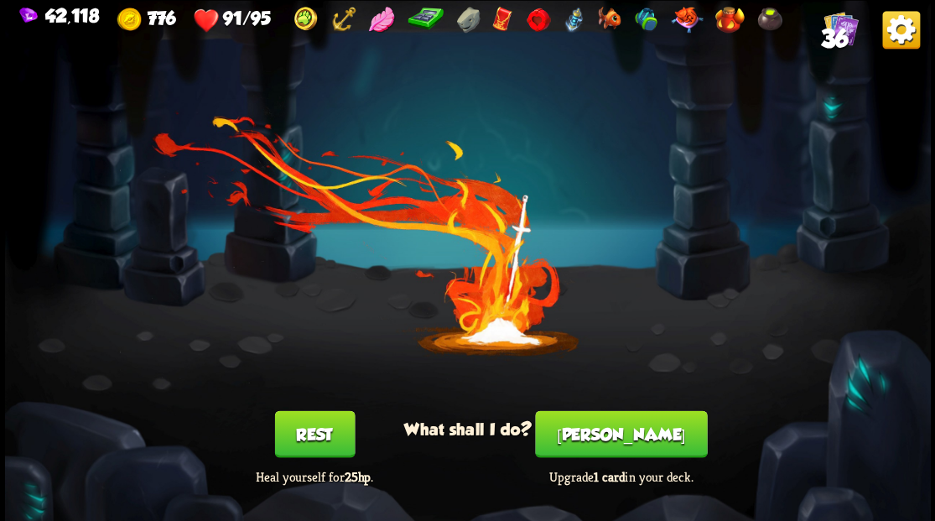
click at [626, 445] on button "[PERSON_NAME]" at bounding box center [621, 433] width 172 height 47
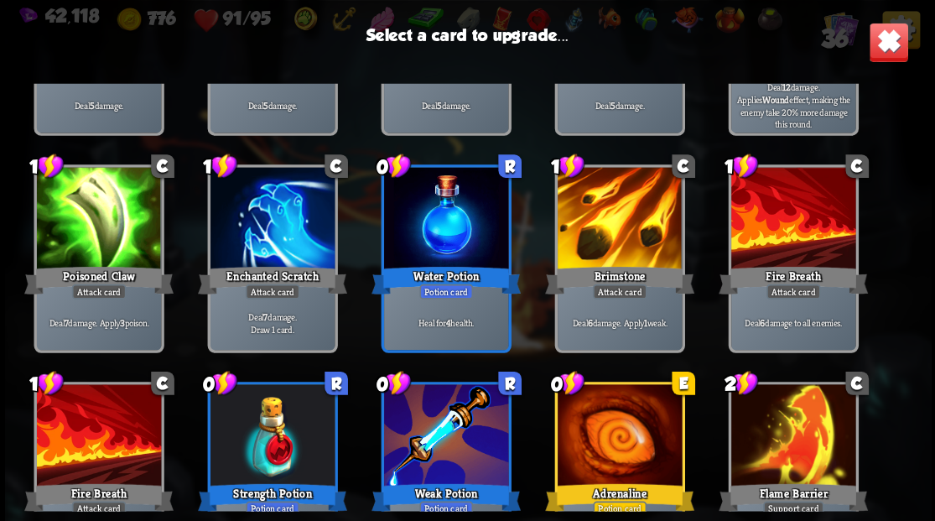
scroll to position [223, 0]
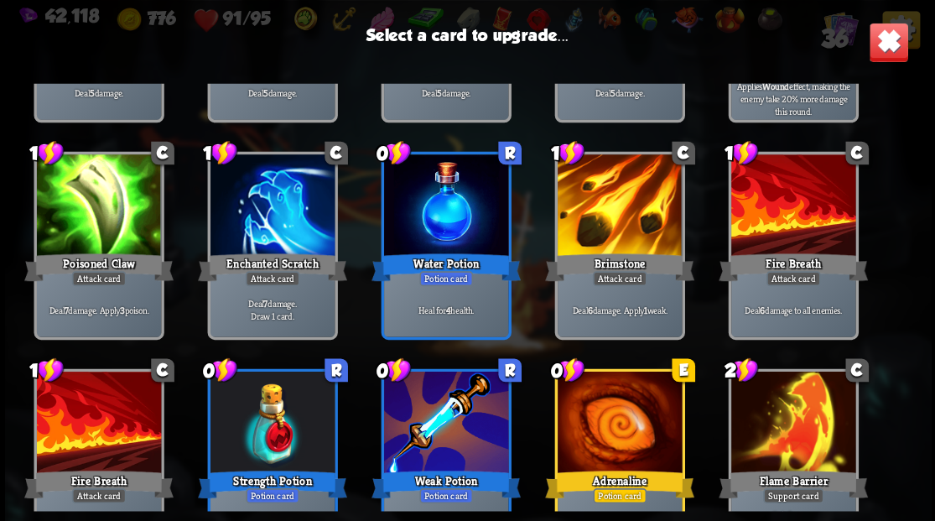
click at [614, 228] on div at bounding box center [619, 206] width 124 height 105
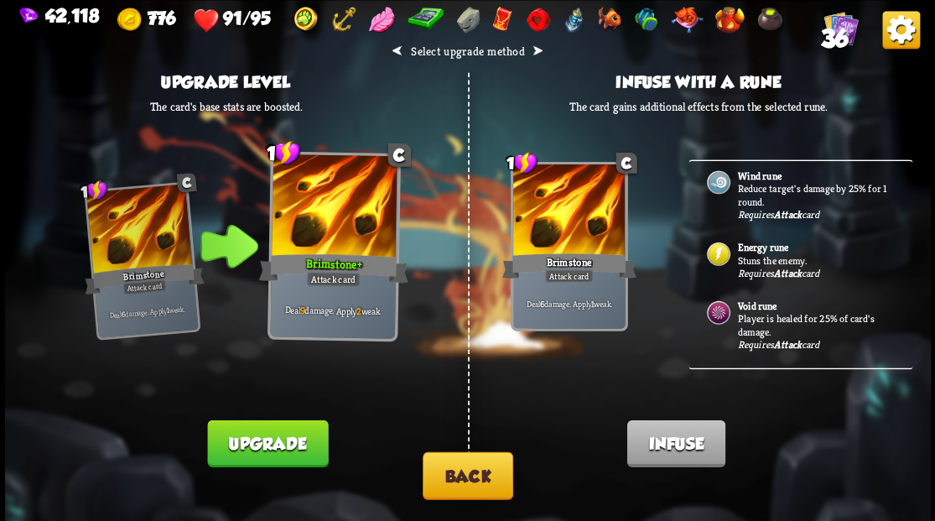
scroll to position [372, 0]
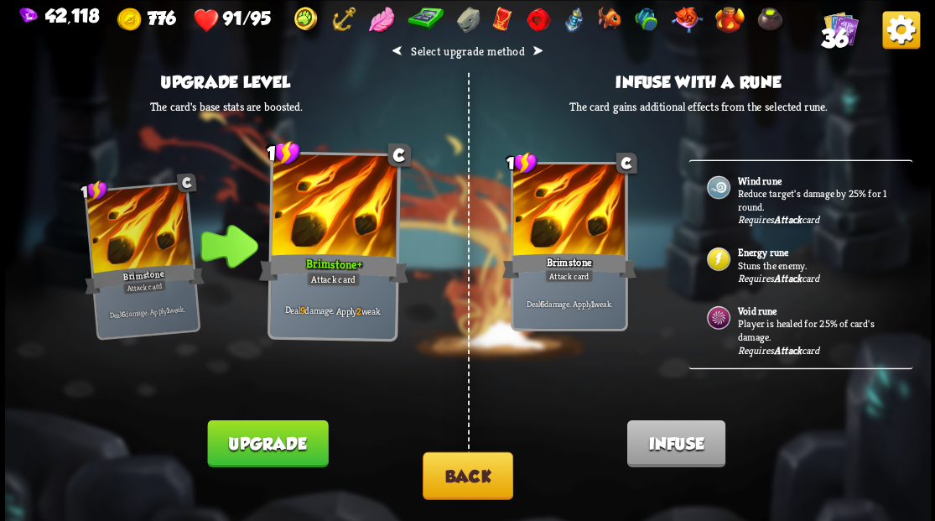
click at [740, 258] on p "Stuns the enemy." at bounding box center [815, 264] width 157 height 13
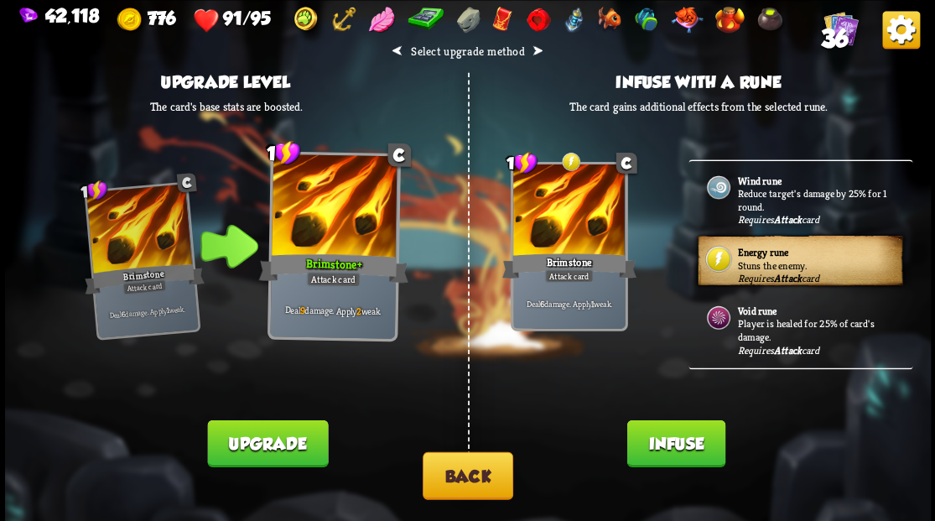
drag, startPoint x: 653, startPoint y: 439, endPoint x: 618, endPoint y: 287, distance: 155.7
click at [653, 438] on button "Infuse" at bounding box center [676, 442] width 98 height 47
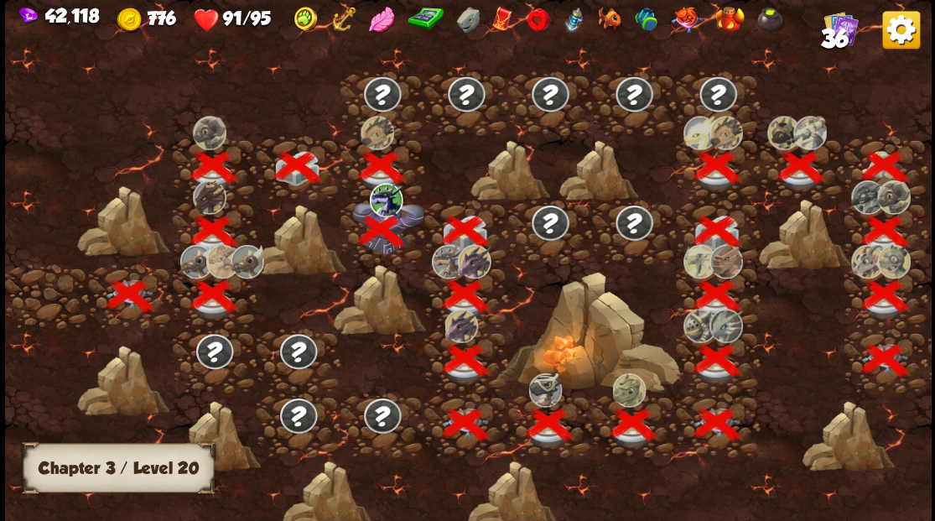
scroll to position [0, 255]
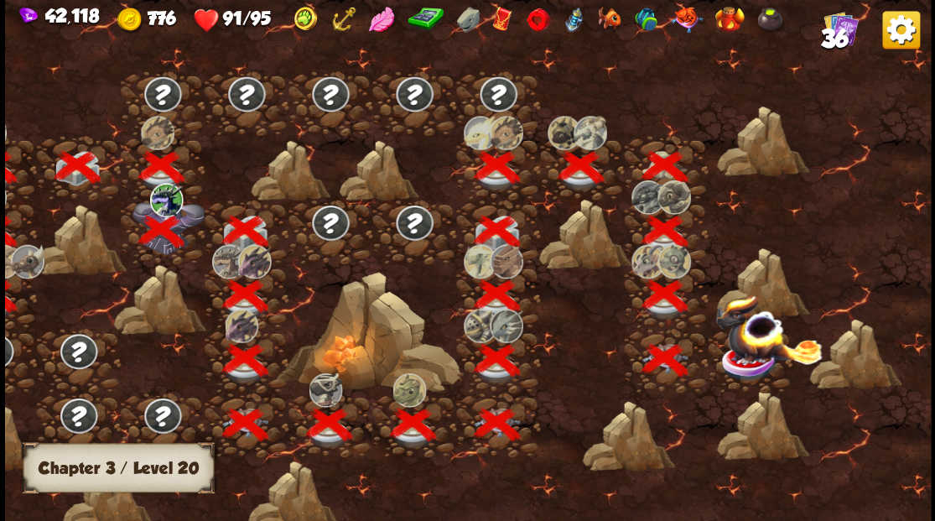
click at [745, 359] on img at bounding box center [768, 329] width 107 height 70
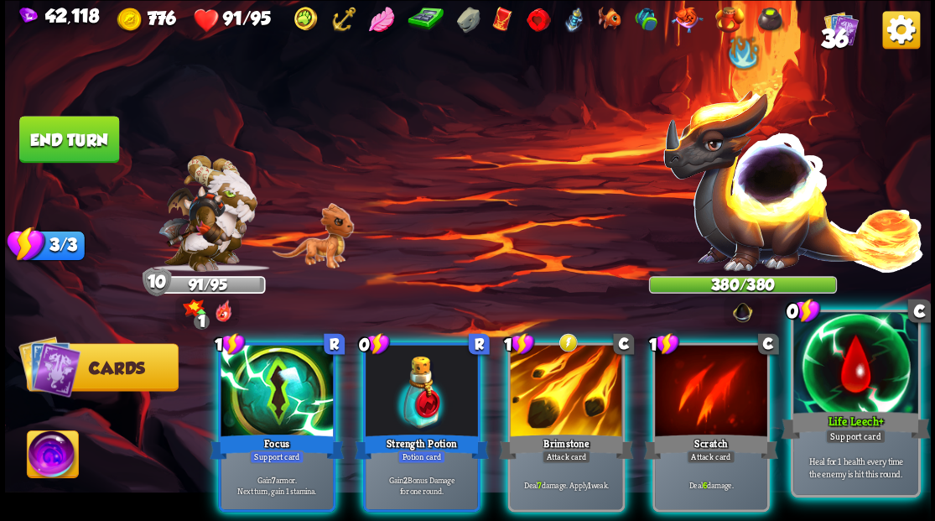
click at [871, 378] on div at bounding box center [856, 364] width 124 height 105
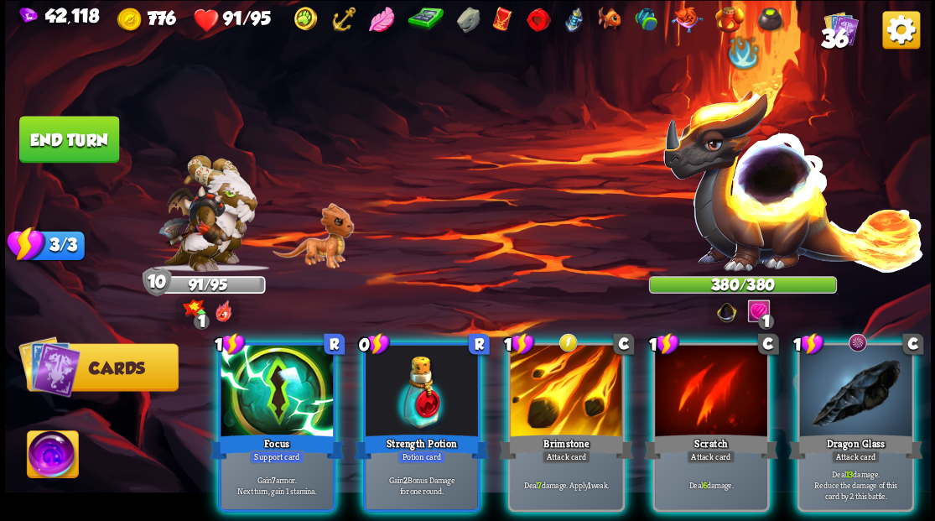
drag, startPoint x: 434, startPoint y: 362, endPoint x: 450, endPoint y: 312, distance: 52.8
click at [433, 358] on div at bounding box center [422, 392] width 112 height 95
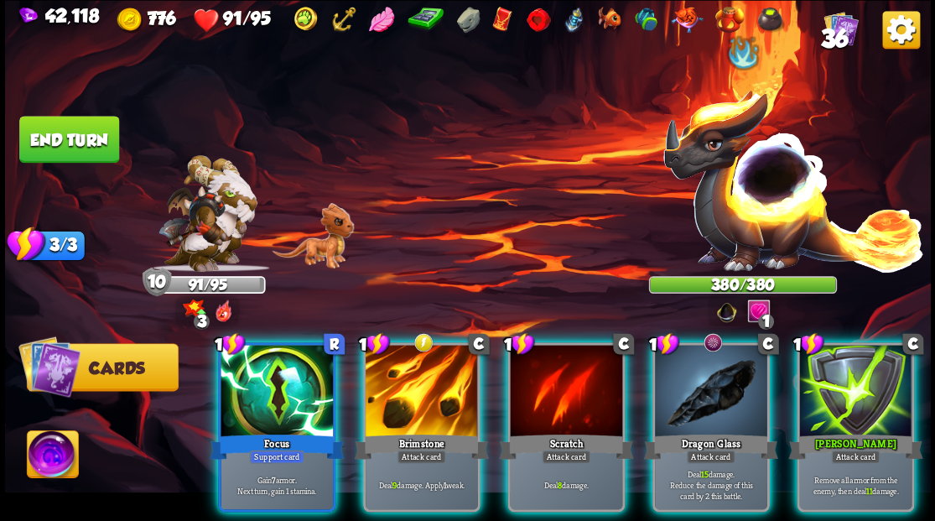
click at [711, 394] on div at bounding box center [711, 392] width 112 height 95
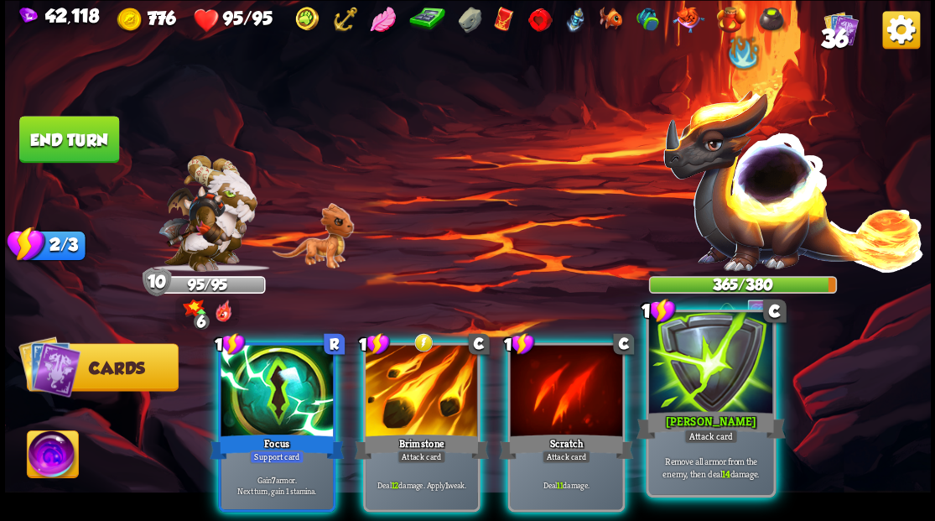
click at [721, 380] on div at bounding box center [711, 364] width 124 height 105
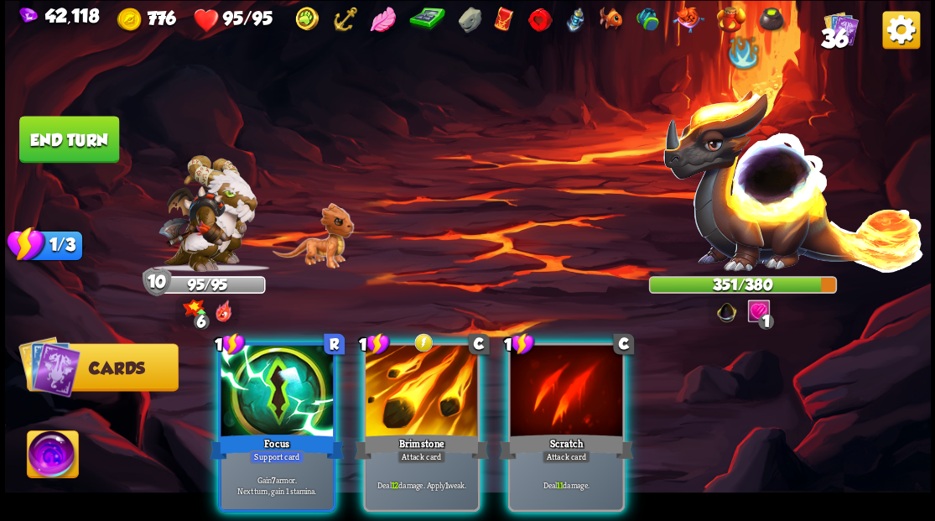
drag, startPoint x: 411, startPoint y: 392, endPoint x: 407, endPoint y: 382, distance: 10.9
click at [409, 386] on div at bounding box center [422, 392] width 112 height 95
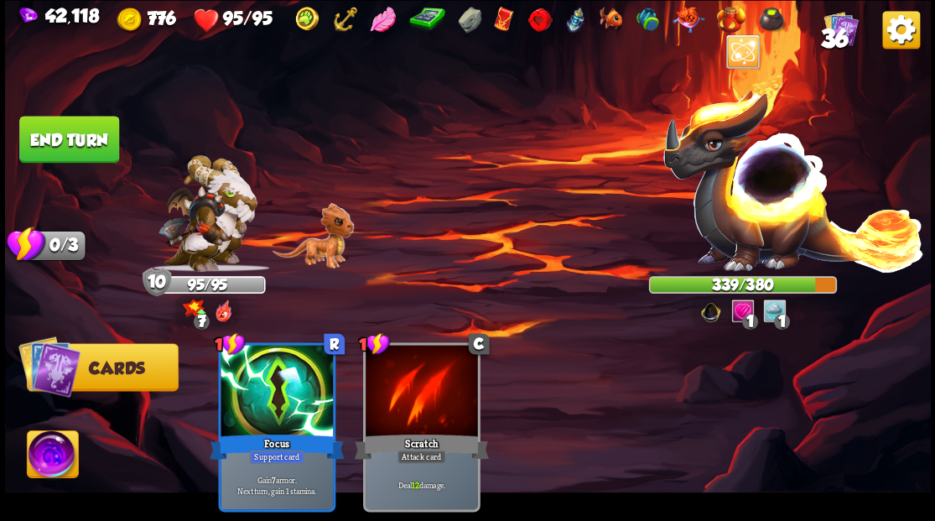
click at [81, 135] on button "End turn" at bounding box center [69, 139] width 100 height 47
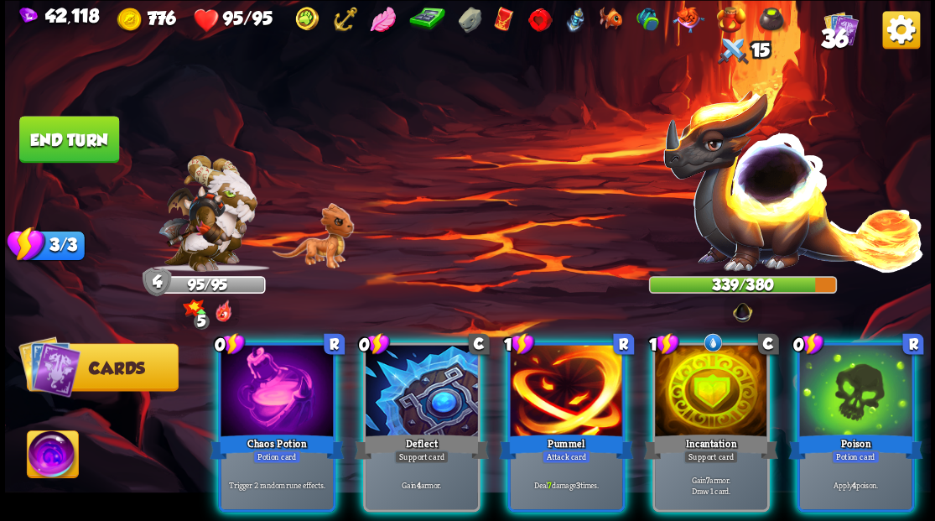
drag, startPoint x: 263, startPoint y: 383, endPoint x: 263, endPoint y: 351, distance: 31.9
click at [260, 376] on div at bounding box center [277, 392] width 112 height 95
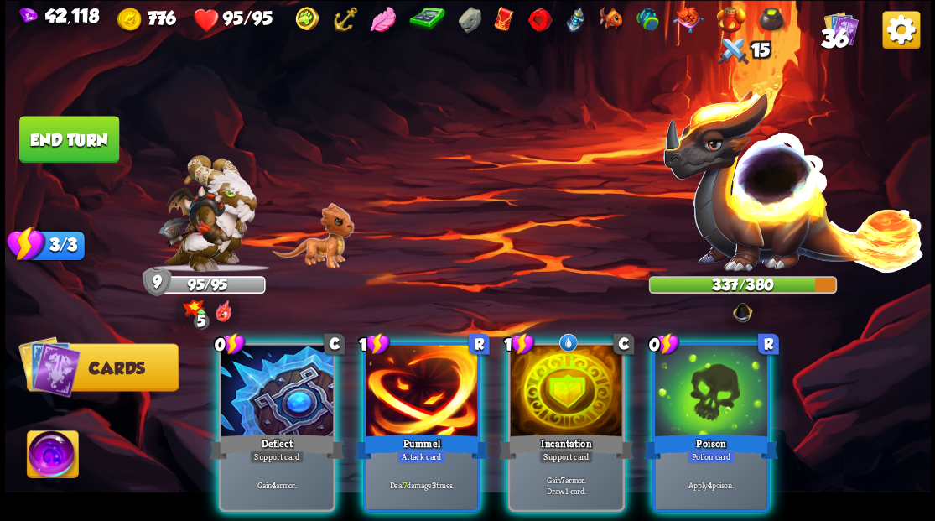
drag, startPoint x: 278, startPoint y: 385, endPoint x: 356, endPoint y: 238, distance: 166.3
click at [263, 356] on div at bounding box center [277, 392] width 112 height 95
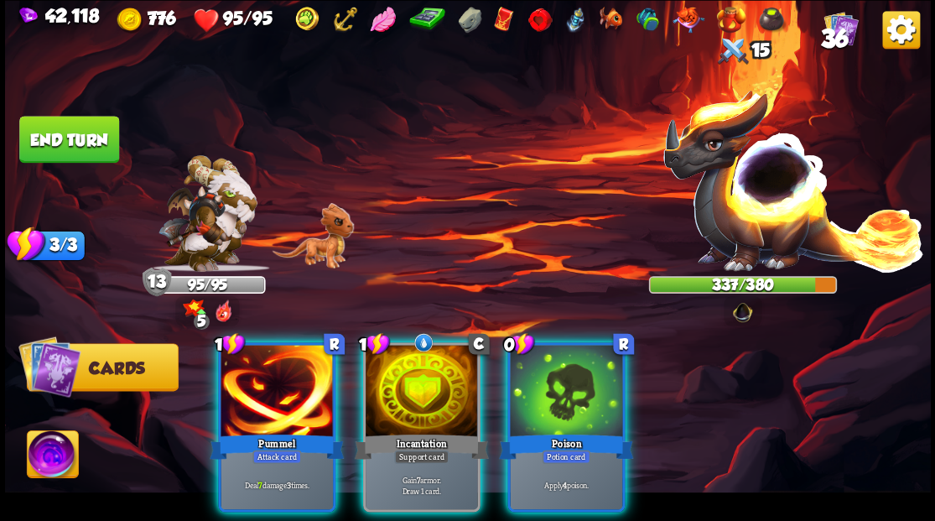
drag, startPoint x: 419, startPoint y: 387, endPoint x: 465, endPoint y: 235, distance: 158.7
click at [419, 371] on div at bounding box center [422, 392] width 112 height 95
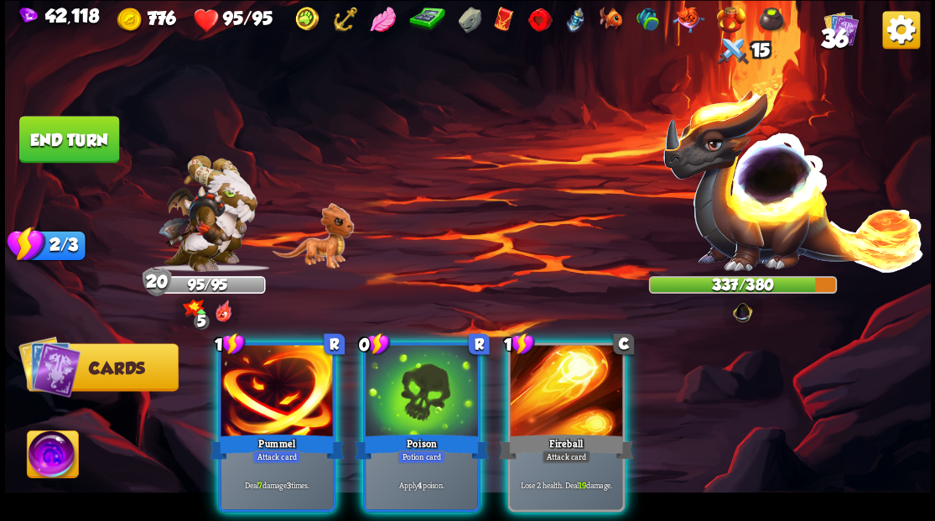
drag, startPoint x: 420, startPoint y: 365, endPoint x: 419, endPoint y: 314, distance: 51.2
click at [419, 358] on div at bounding box center [422, 392] width 112 height 95
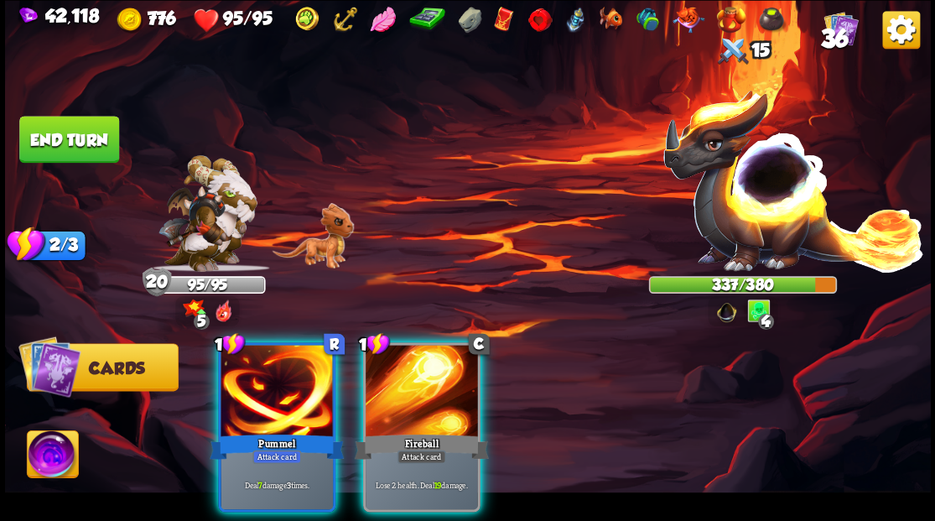
click at [270, 394] on div at bounding box center [277, 392] width 112 height 95
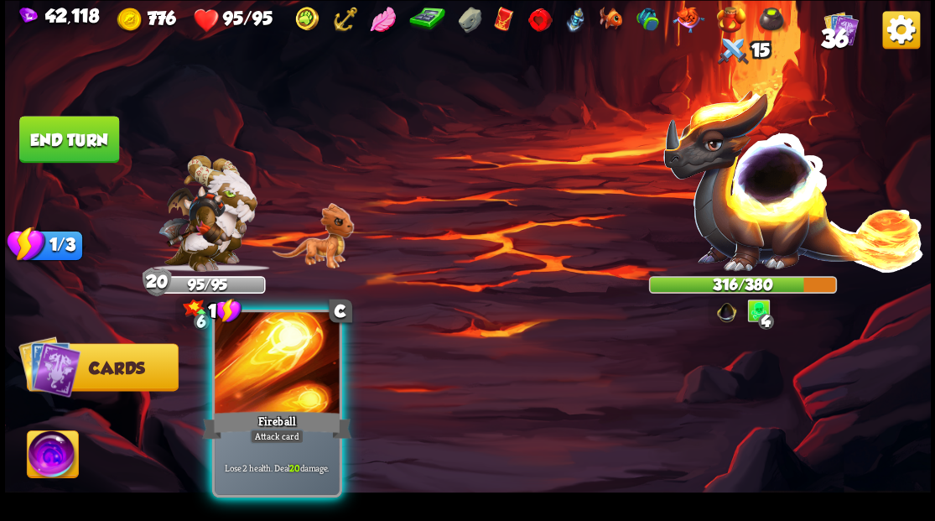
click at [262, 398] on div at bounding box center [277, 364] width 124 height 105
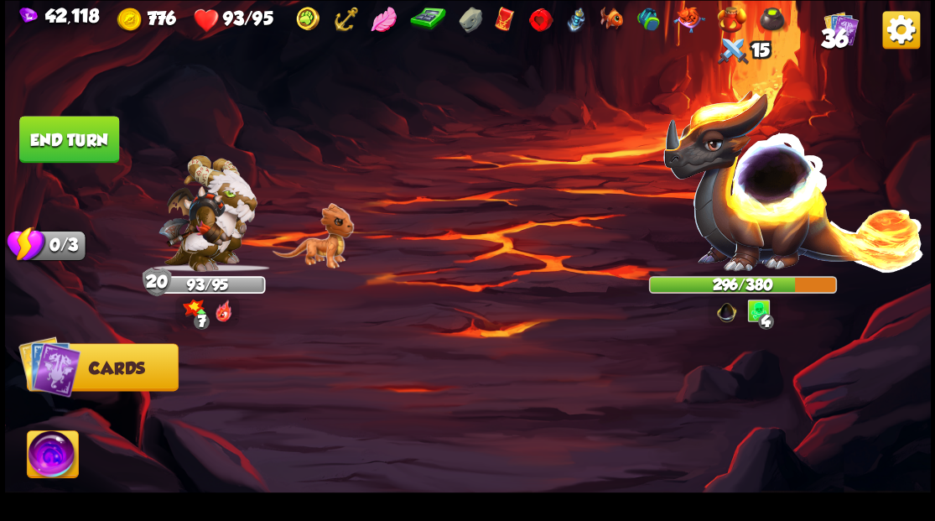
click at [76, 132] on button "End turn" at bounding box center [69, 139] width 100 height 47
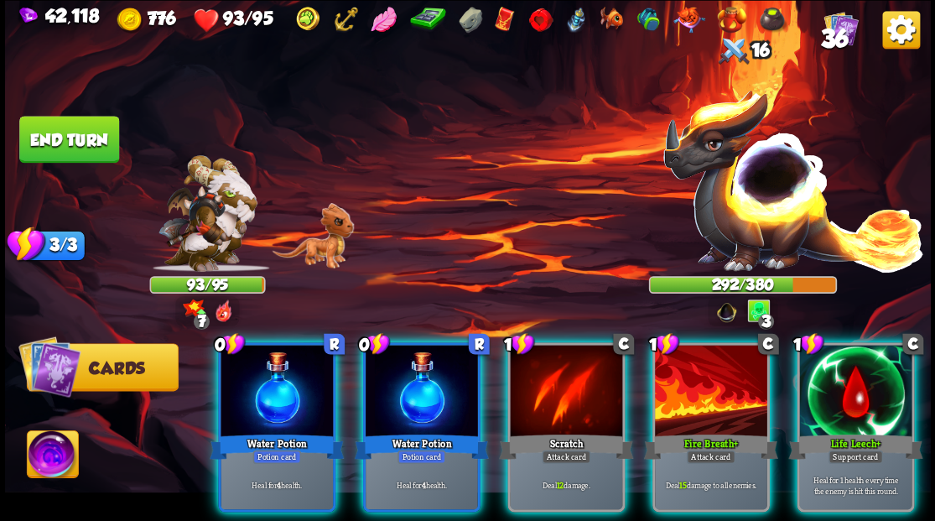
click at [262, 369] on div at bounding box center [277, 392] width 112 height 95
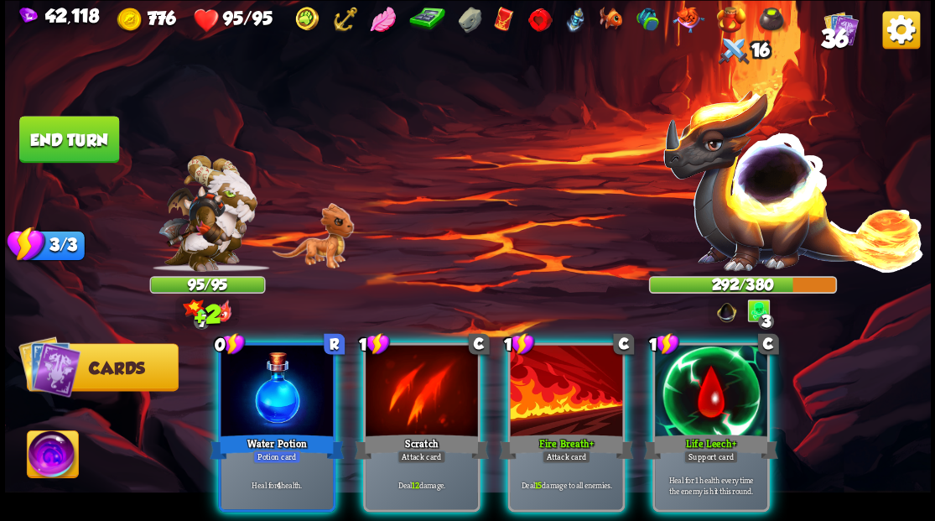
click at [262, 369] on div at bounding box center [277, 392] width 112 height 95
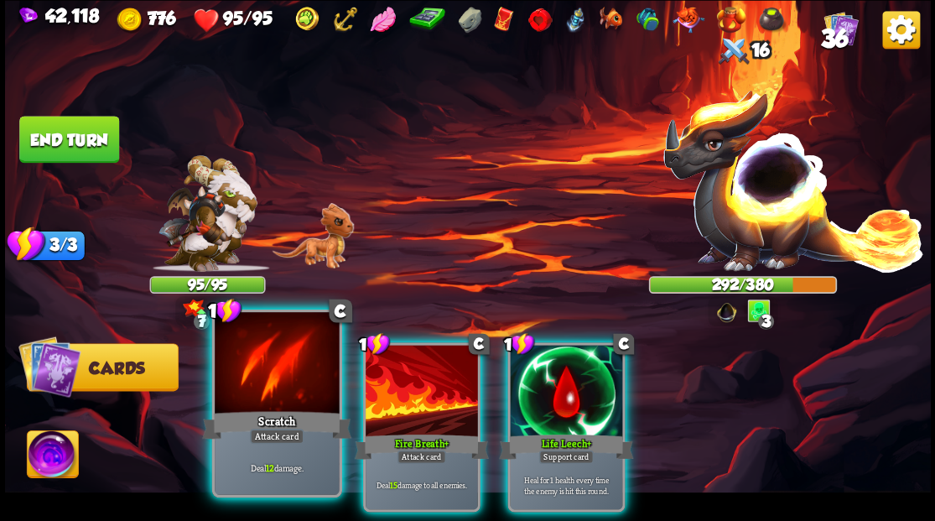
click at [258, 354] on div at bounding box center [277, 364] width 124 height 105
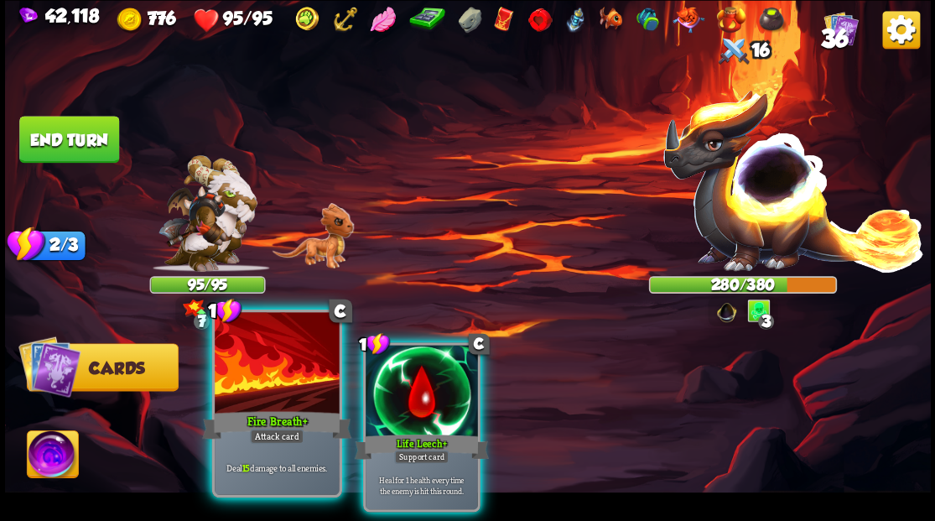
click at [259, 354] on div at bounding box center [277, 364] width 124 height 105
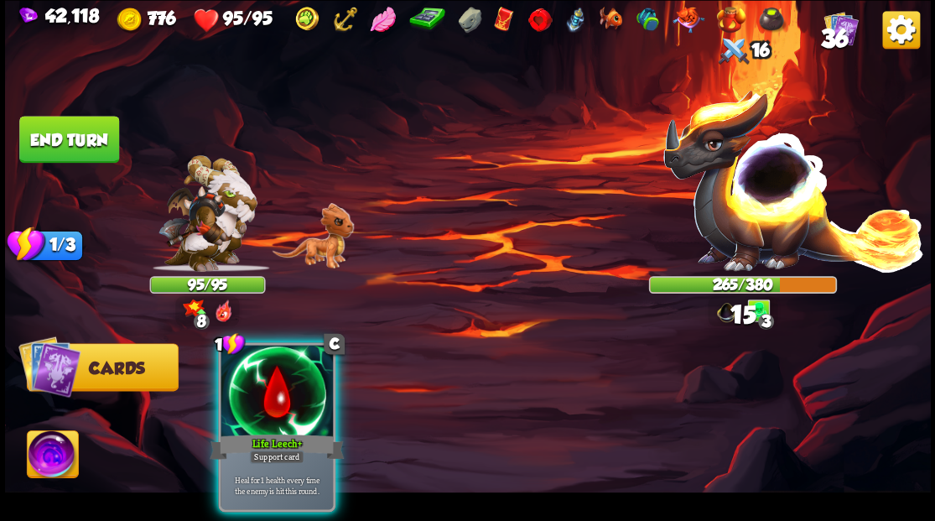
drag, startPoint x: 258, startPoint y: 398, endPoint x: 268, endPoint y: 386, distance: 15.5
click at [266, 398] on div at bounding box center [277, 392] width 112 height 95
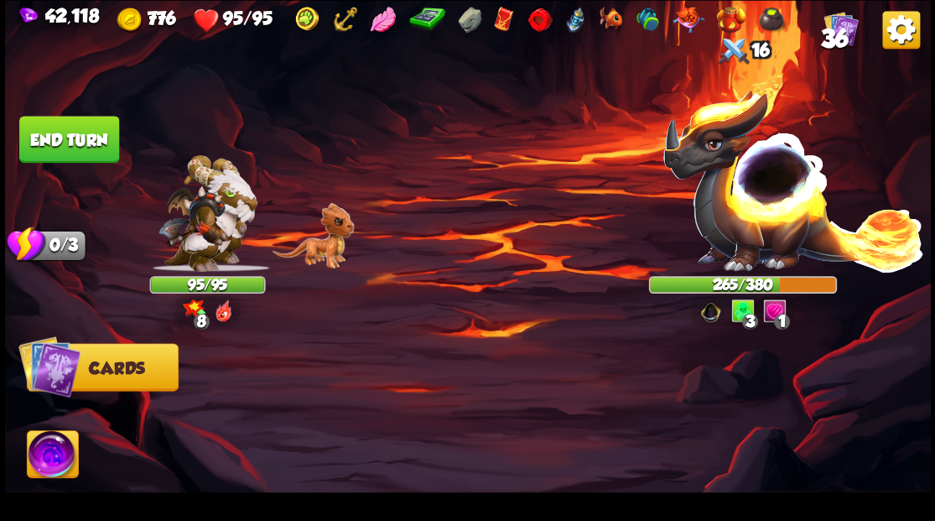
click at [39, 131] on button "End turn" at bounding box center [69, 139] width 100 height 47
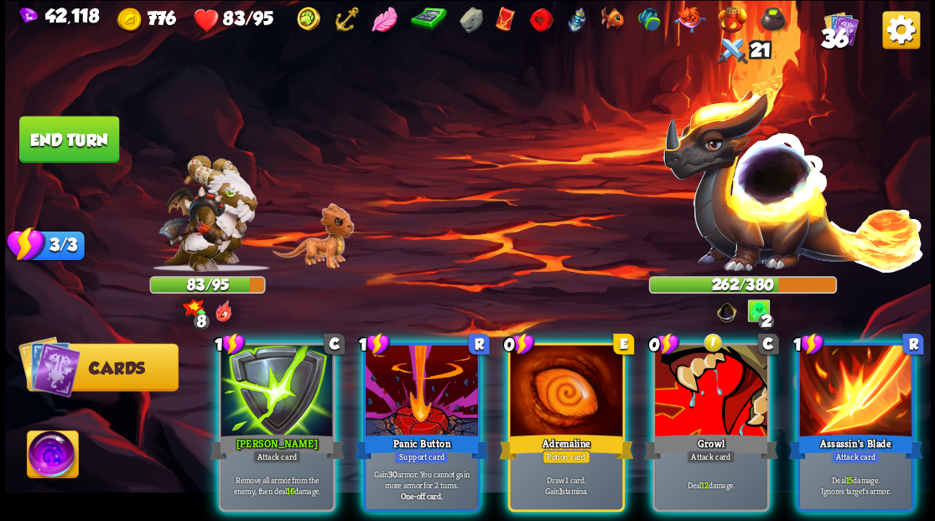
drag, startPoint x: 562, startPoint y: 357, endPoint x: 557, endPoint y: 310, distance: 46.4
click at [562, 353] on div at bounding box center [566, 392] width 112 height 95
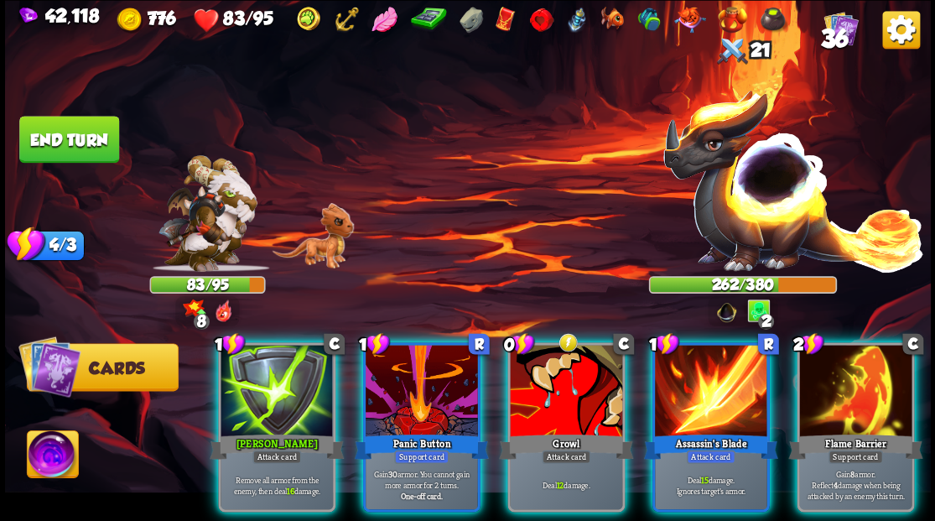
drag, startPoint x: 272, startPoint y: 364, endPoint x: 285, endPoint y: 284, distance: 80.8
click at [268, 345] on div at bounding box center [277, 392] width 112 height 95
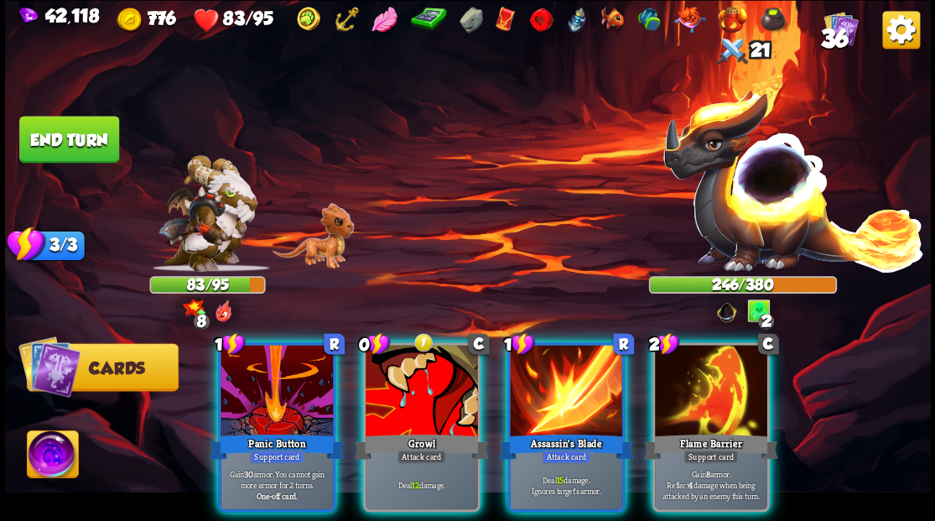
drag, startPoint x: 557, startPoint y: 376, endPoint x: 546, endPoint y: 329, distance: 48.2
click at [550, 345] on div at bounding box center [566, 392] width 112 height 95
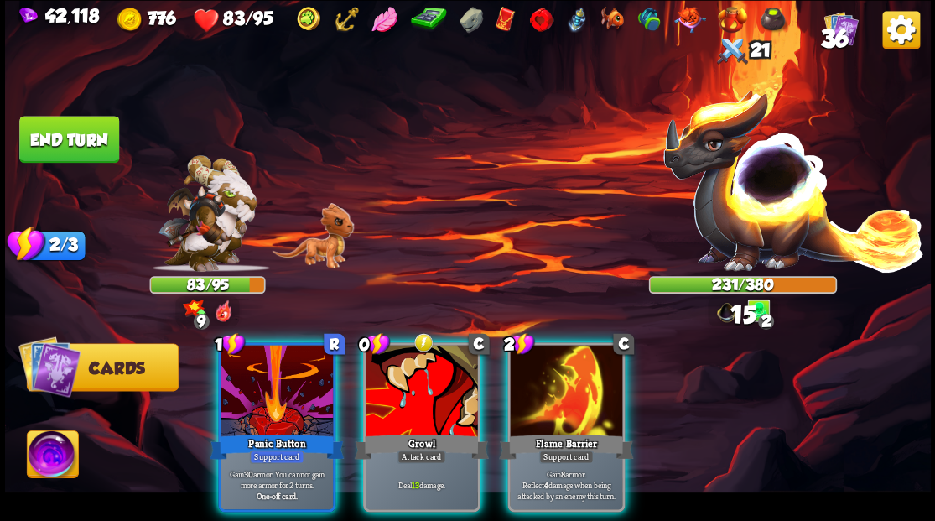
drag, startPoint x: 409, startPoint y: 388, endPoint x: 425, endPoint y: 353, distance: 37.9
click at [409, 386] on div at bounding box center [422, 392] width 112 height 95
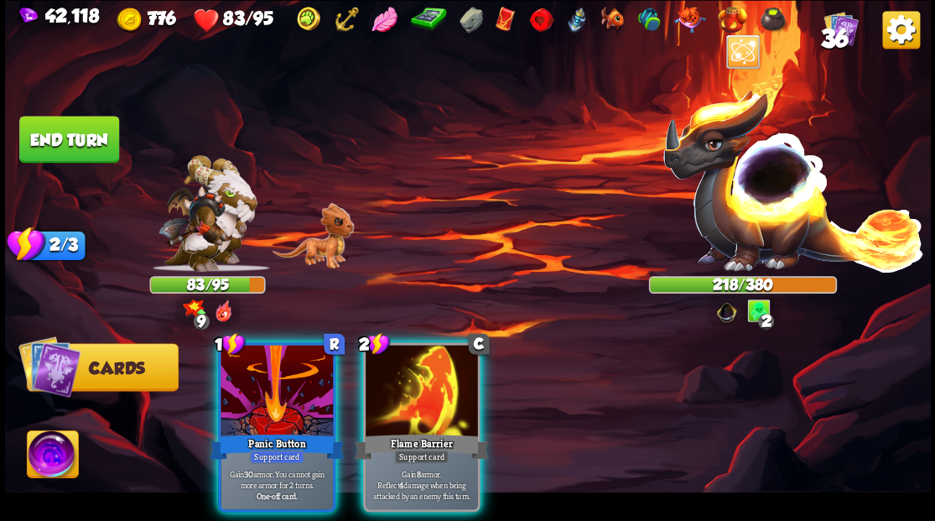
drag, startPoint x: 460, startPoint y: 361, endPoint x: 464, endPoint y: 339, distance: 22.2
click at [461, 345] on div at bounding box center [422, 392] width 112 height 95
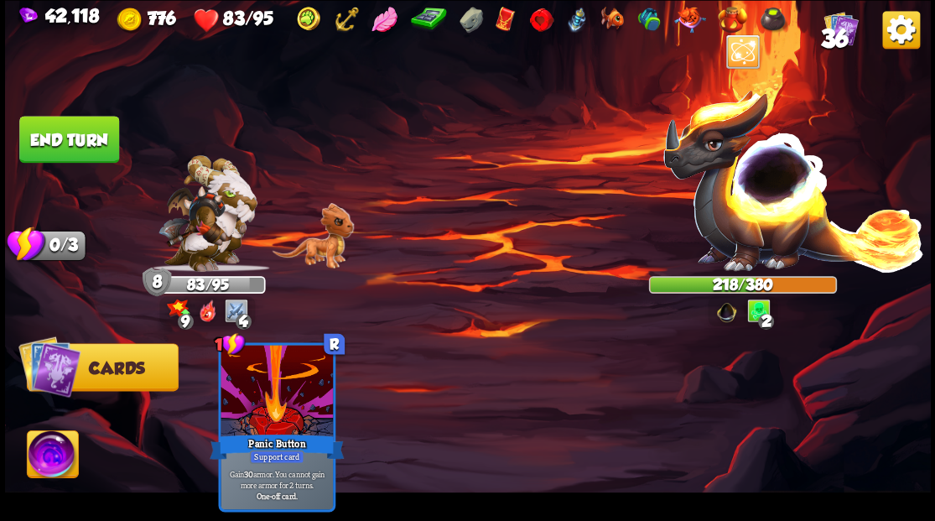
click at [58, 135] on button "End turn" at bounding box center [69, 139] width 100 height 47
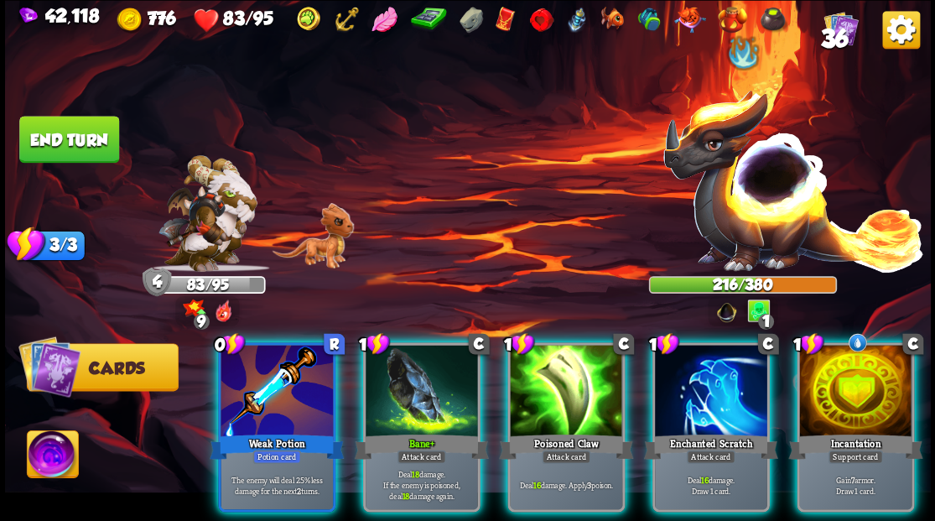
drag, startPoint x: 859, startPoint y: 384, endPoint x: 673, endPoint y: 266, distance: 220.6
click at [857, 378] on div at bounding box center [856, 392] width 112 height 95
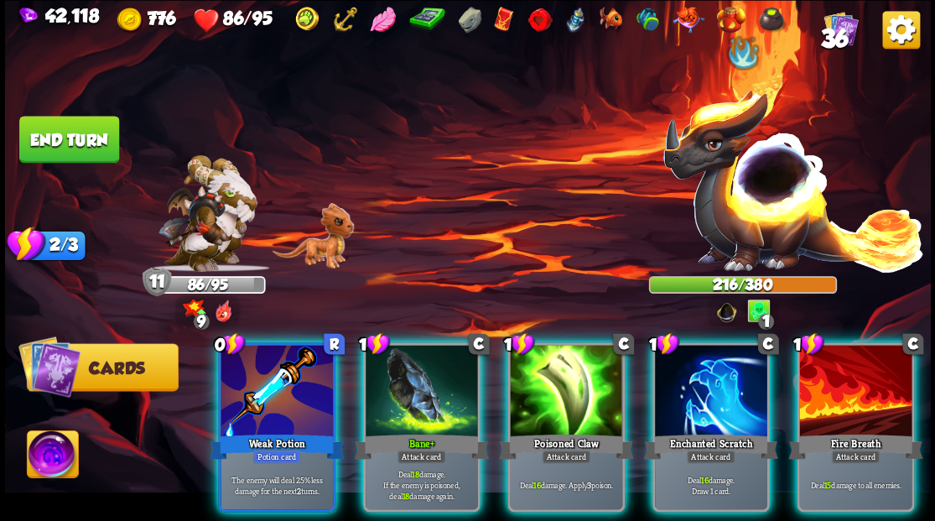
drag, startPoint x: 545, startPoint y: 398, endPoint x: 530, endPoint y: 378, distance: 25.2
click at [537, 386] on div at bounding box center [566, 392] width 112 height 95
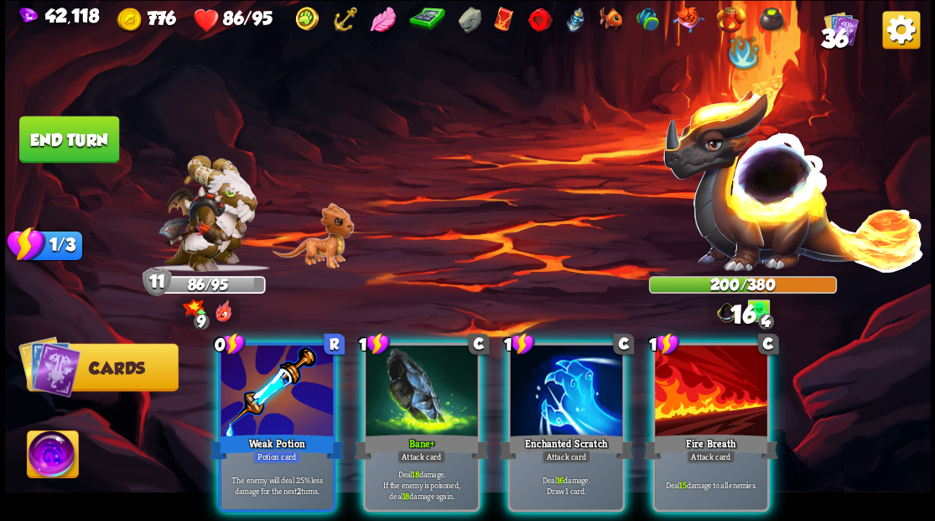
drag, startPoint x: 425, startPoint y: 386, endPoint x: 425, endPoint y: 378, distance: 8.4
click at [425, 380] on div at bounding box center [422, 392] width 112 height 95
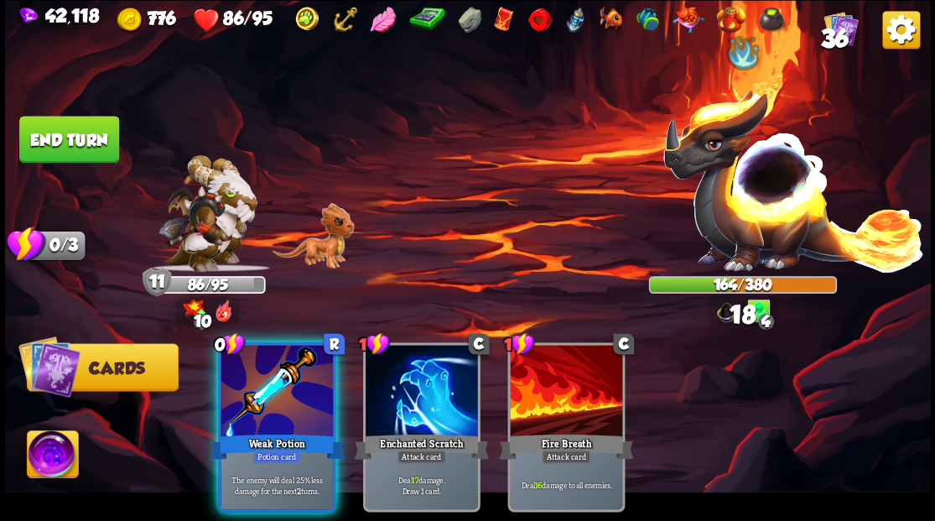
drag, startPoint x: 279, startPoint y: 383, endPoint x: 349, endPoint y: 260, distance: 141.3
click at [283, 375] on div at bounding box center [277, 392] width 112 height 95
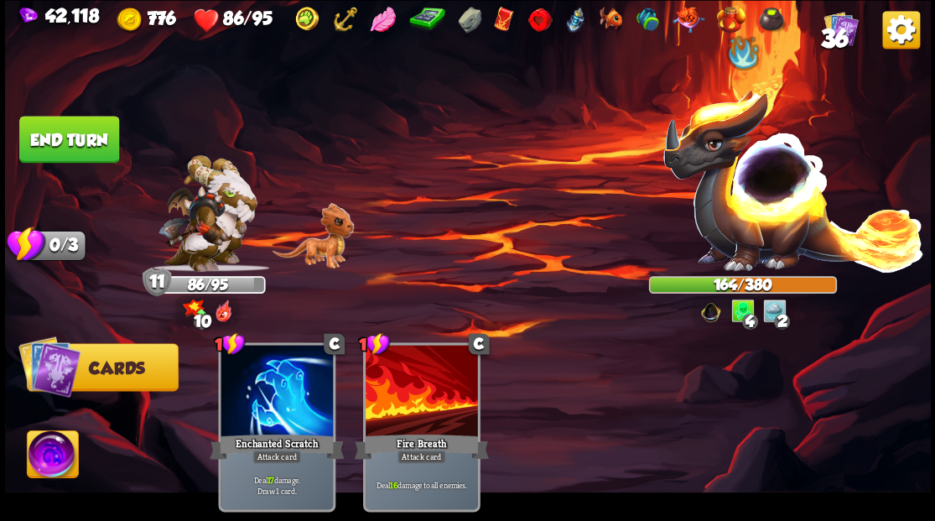
click at [86, 136] on button "End turn" at bounding box center [69, 139] width 100 height 47
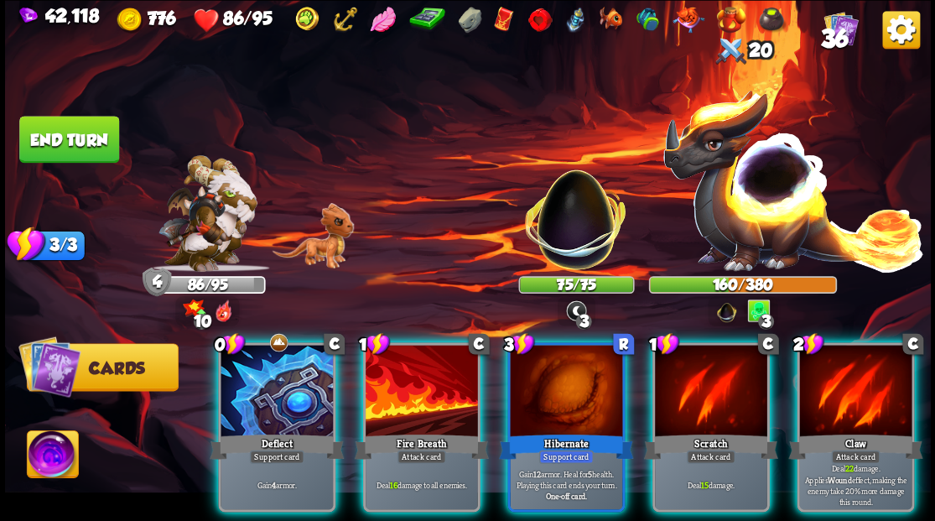
click at [296, 375] on div at bounding box center [277, 392] width 112 height 95
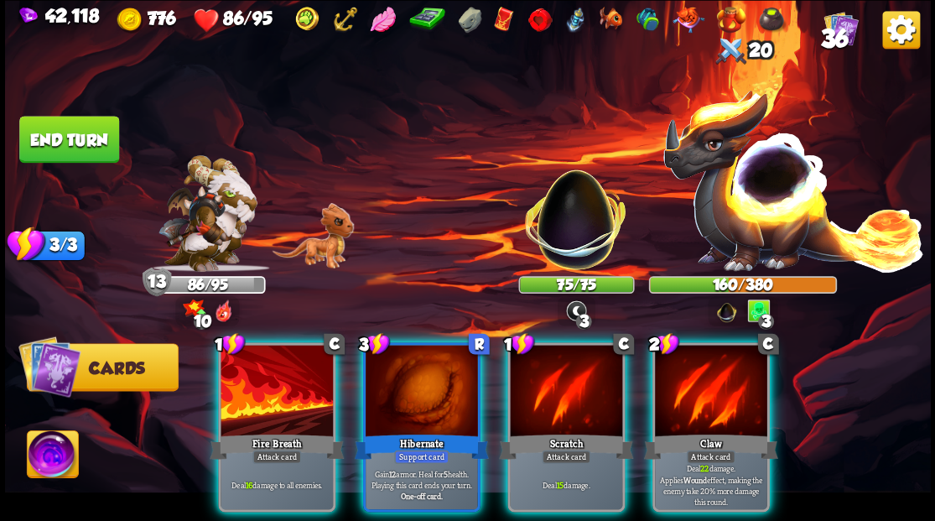
drag, startPoint x: 273, startPoint y: 357, endPoint x: 272, endPoint y: 348, distance: 9.4
click at [272, 351] on div at bounding box center [277, 392] width 112 height 95
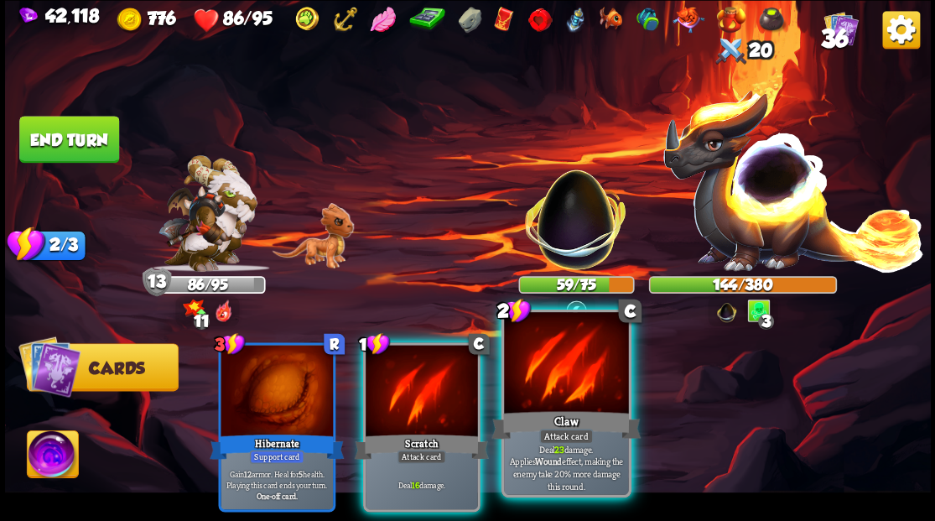
click at [549, 364] on div at bounding box center [566, 364] width 124 height 105
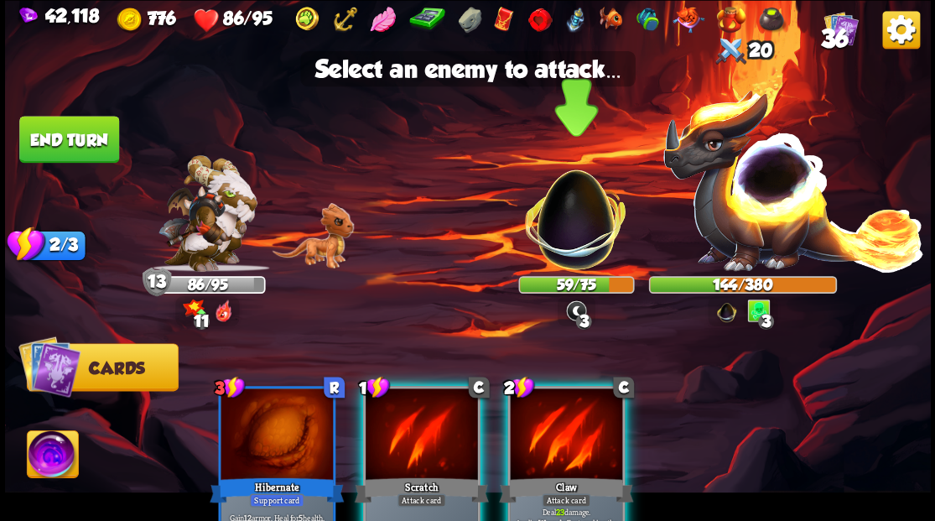
click at [557, 225] on img at bounding box center [576, 211] width 122 height 122
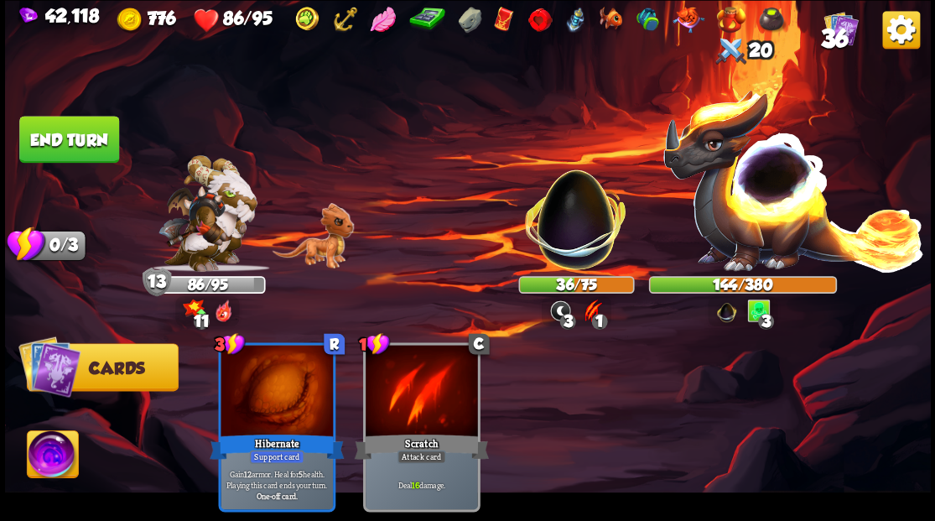
click at [76, 136] on button "End turn" at bounding box center [69, 139] width 100 height 47
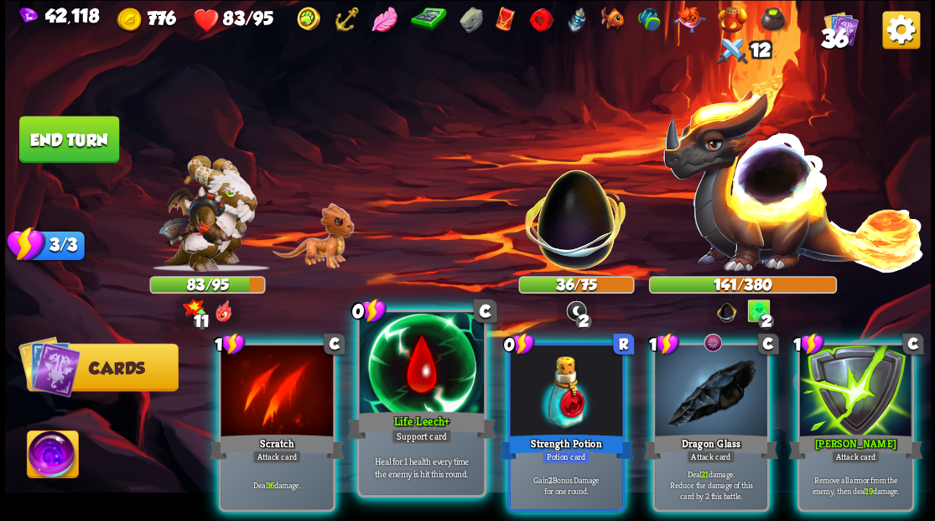
click at [430, 384] on div at bounding box center [421, 364] width 124 height 105
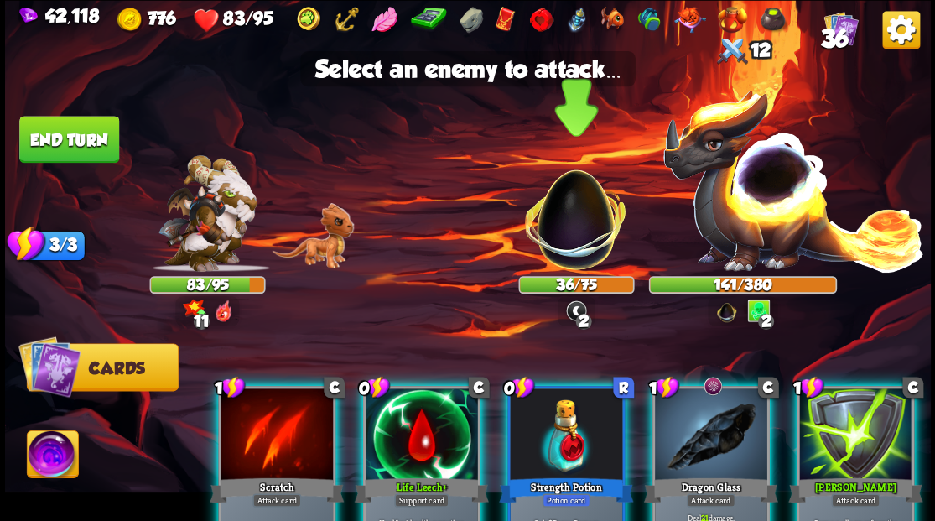
click at [562, 232] on img at bounding box center [576, 211] width 122 height 122
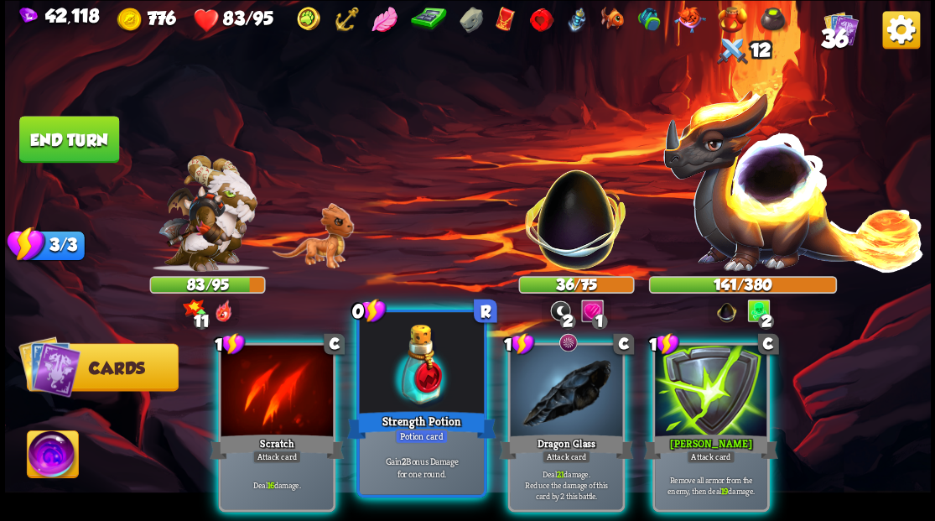
click at [399, 409] on div "Strength Potion" at bounding box center [420, 425] width 149 height 34
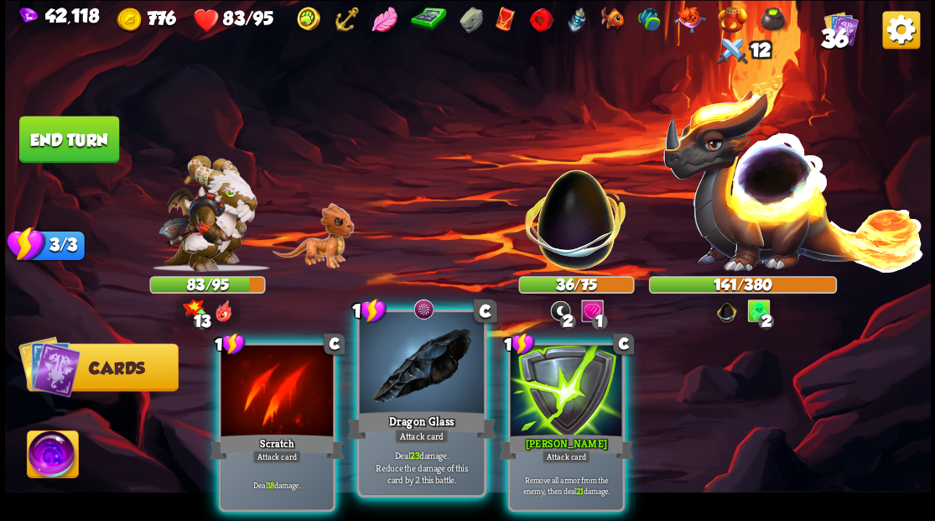
drag, startPoint x: 398, startPoint y: 398, endPoint x: 397, endPoint y: 388, distance: 10.1
click at [397, 393] on div at bounding box center [421, 364] width 124 height 105
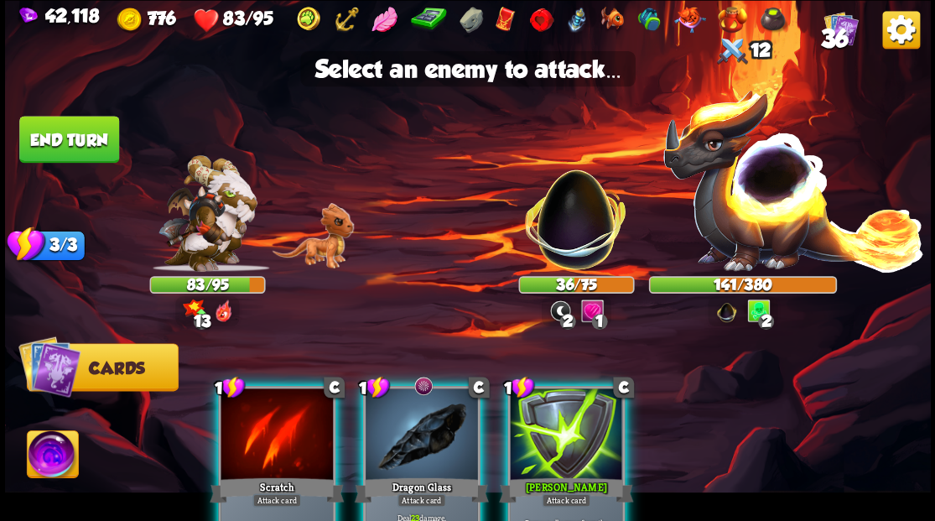
drag, startPoint x: 435, startPoint y: 433, endPoint x: 425, endPoint y: 398, distance: 36.9
click at [435, 431] on div at bounding box center [422, 435] width 112 height 95
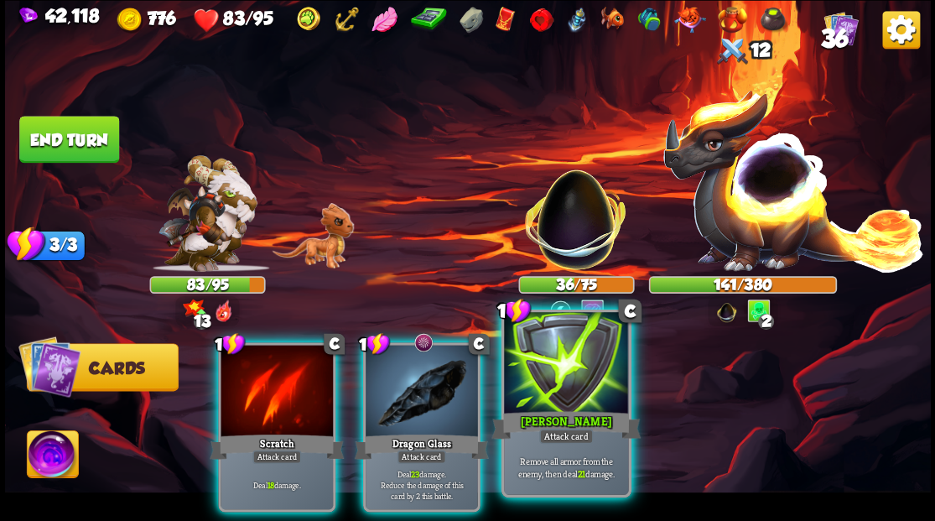
drag, startPoint x: 586, startPoint y: 419, endPoint x: 582, endPoint y: 409, distance: 9.8
click at [582, 412] on div "[PERSON_NAME]" at bounding box center [566, 425] width 149 height 34
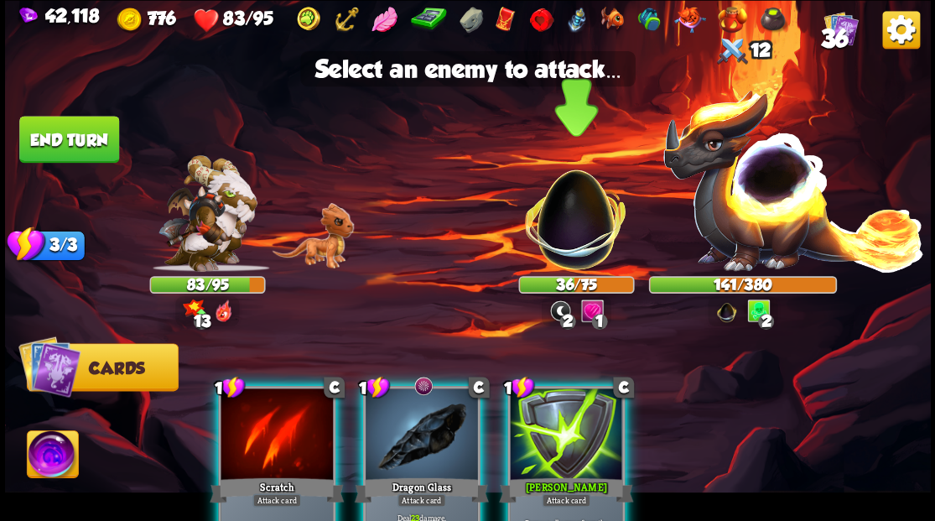
click at [565, 237] on img at bounding box center [576, 211] width 122 height 122
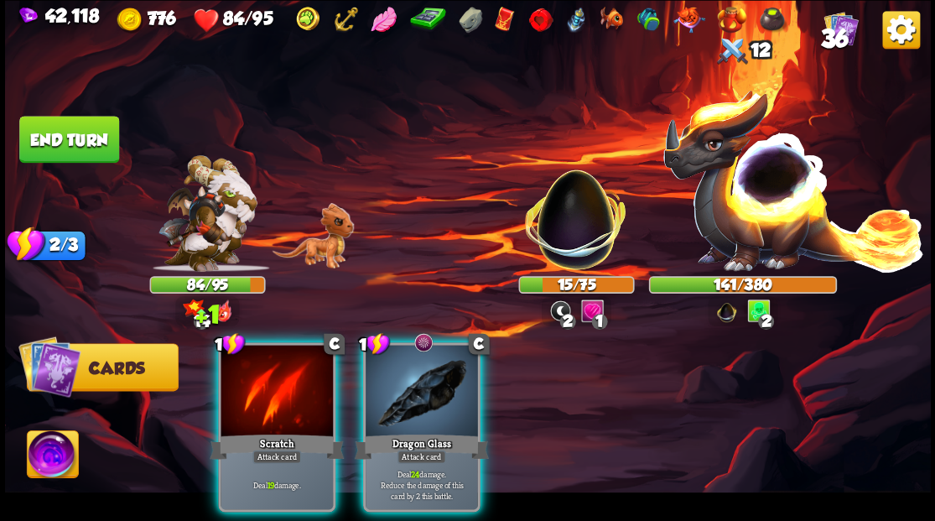
drag, startPoint x: 273, startPoint y: 382, endPoint x: 406, endPoint y: 258, distance: 181.1
click at [273, 381] on div at bounding box center [277, 392] width 112 height 95
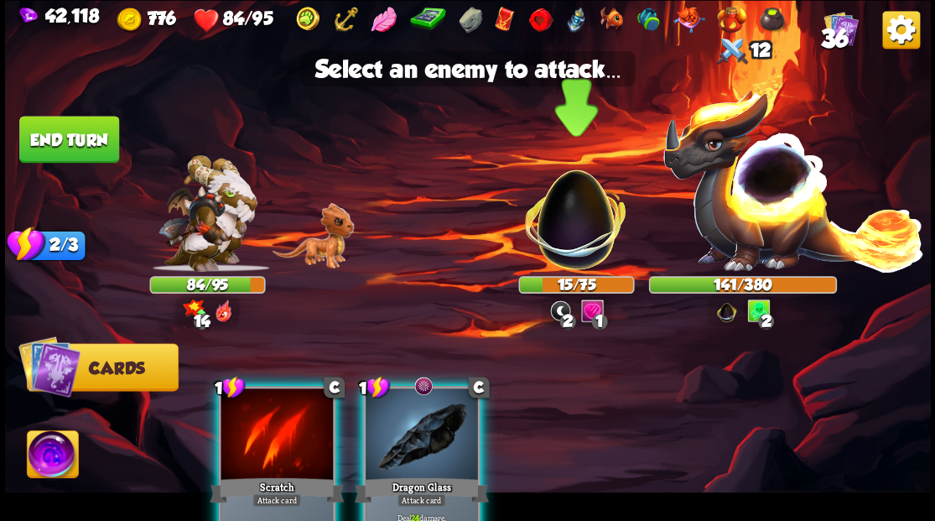
click at [570, 221] on img at bounding box center [576, 211] width 122 height 122
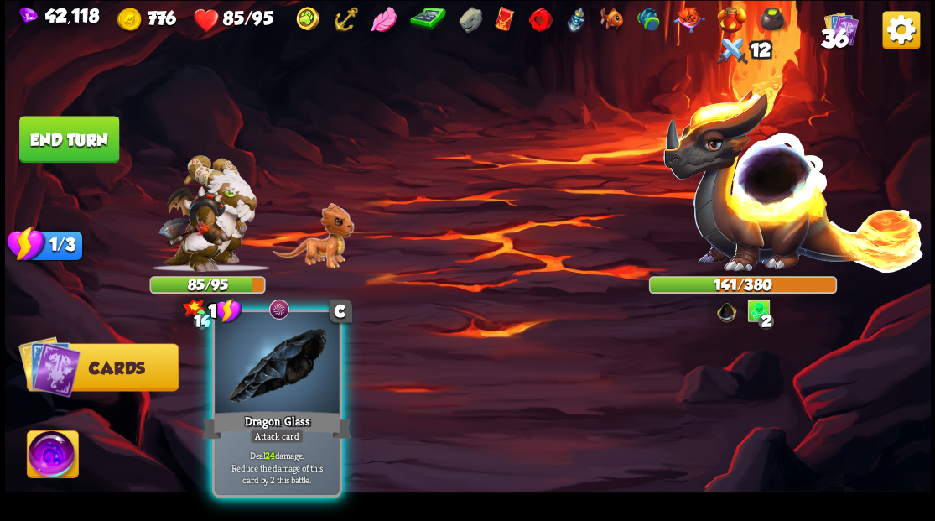
click at [288, 398] on div at bounding box center [277, 364] width 124 height 105
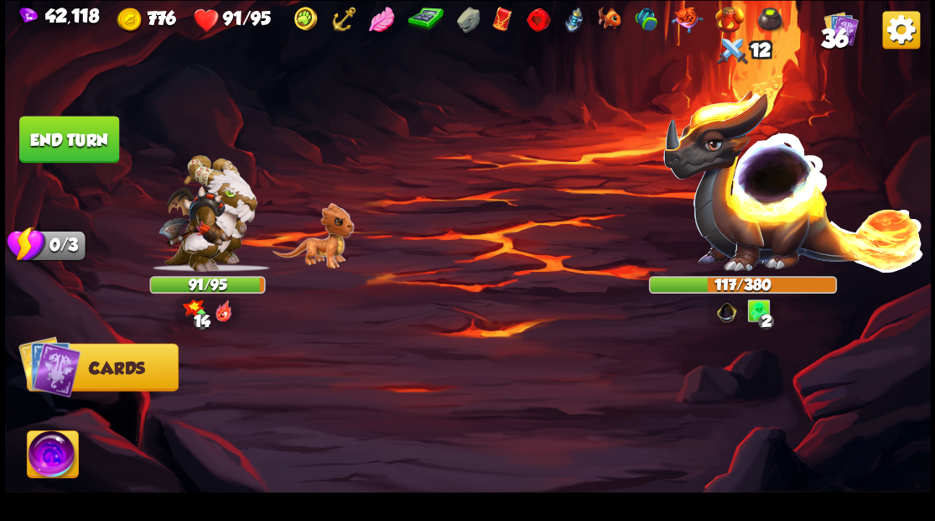
click at [55, 138] on button "End turn" at bounding box center [69, 139] width 100 height 47
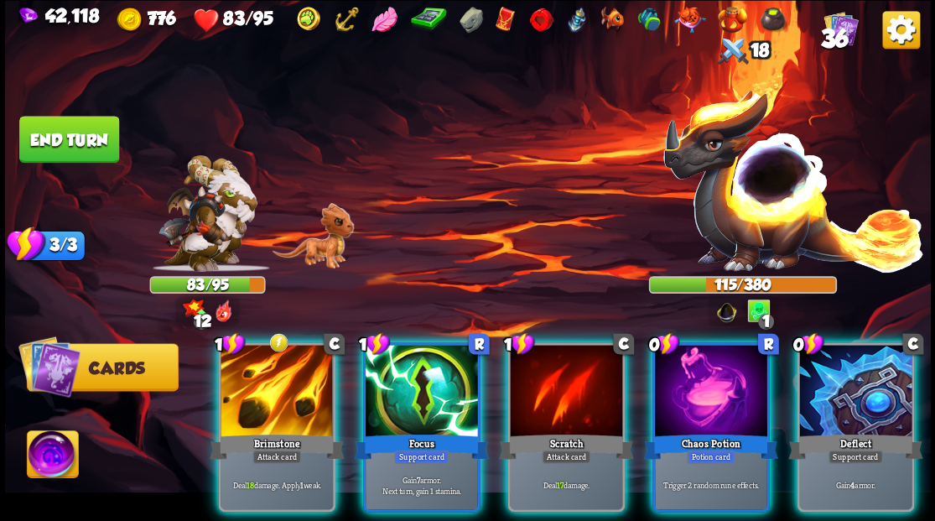
click at [852, 376] on div at bounding box center [856, 392] width 112 height 95
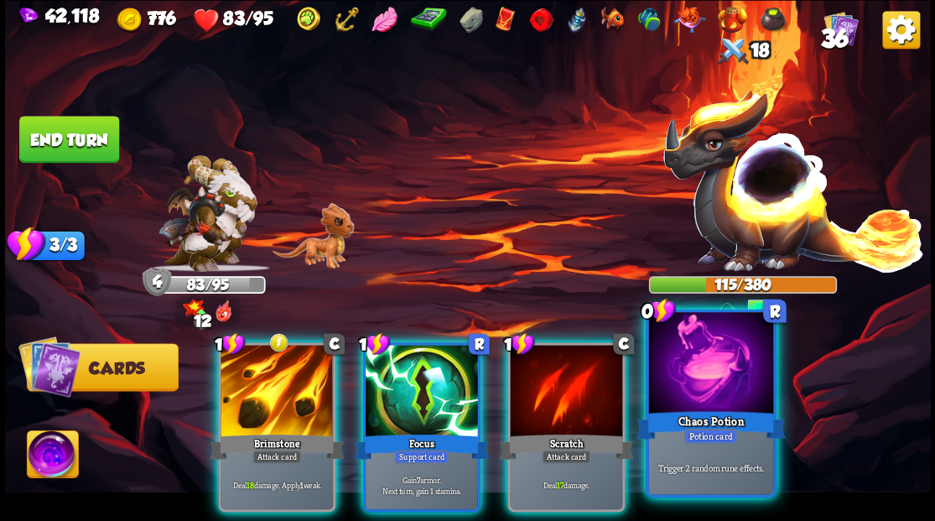
click at [718, 389] on div at bounding box center [711, 364] width 124 height 105
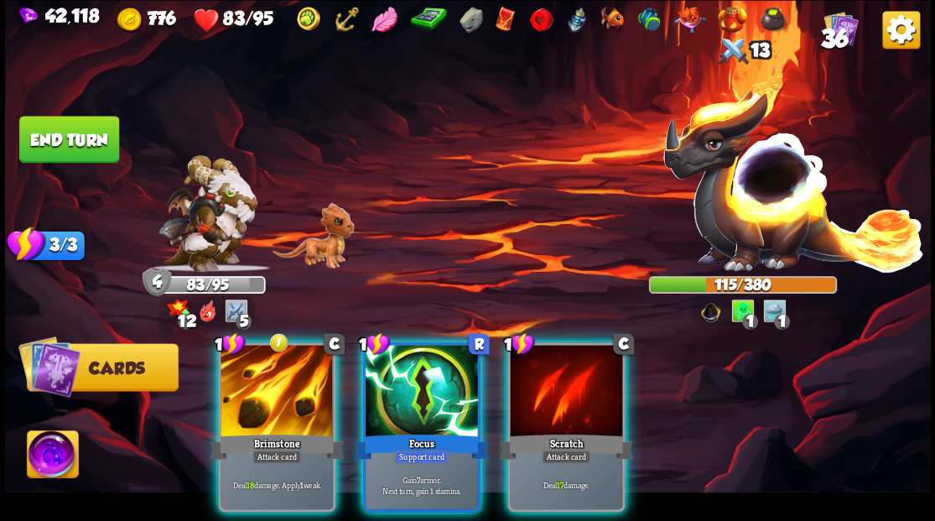
drag, startPoint x: 587, startPoint y: 386, endPoint x: 570, endPoint y: 317, distance: 70.8
click at [585, 368] on div at bounding box center [566, 392] width 112 height 95
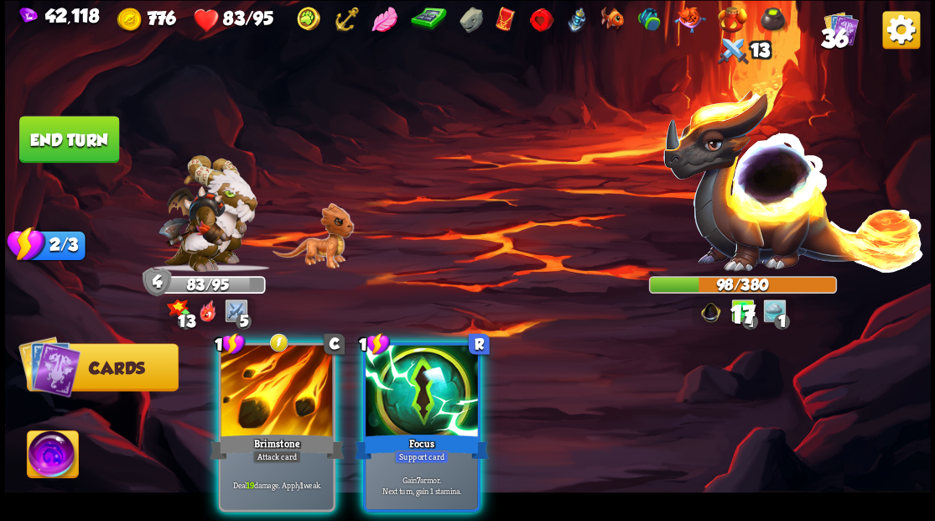
click at [272, 378] on div at bounding box center [277, 392] width 112 height 95
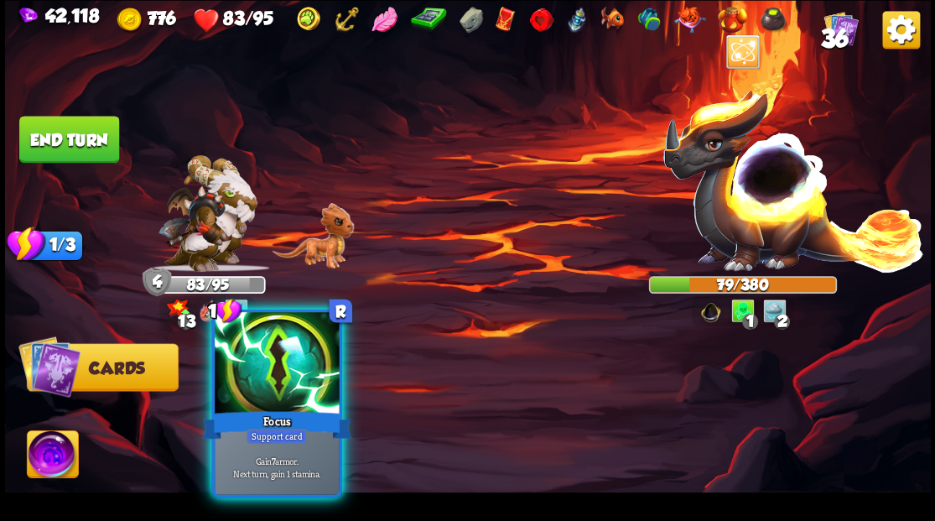
click at [271, 371] on div at bounding box center [277, 364] width 124 height 105
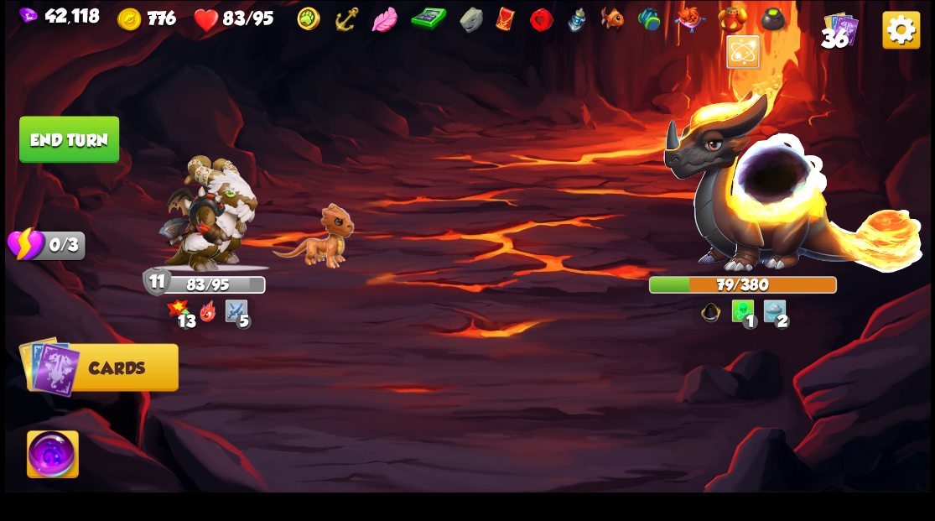
click at [93, 143] on button "End turn" at bounding box center [69, 139] width 100 height 47
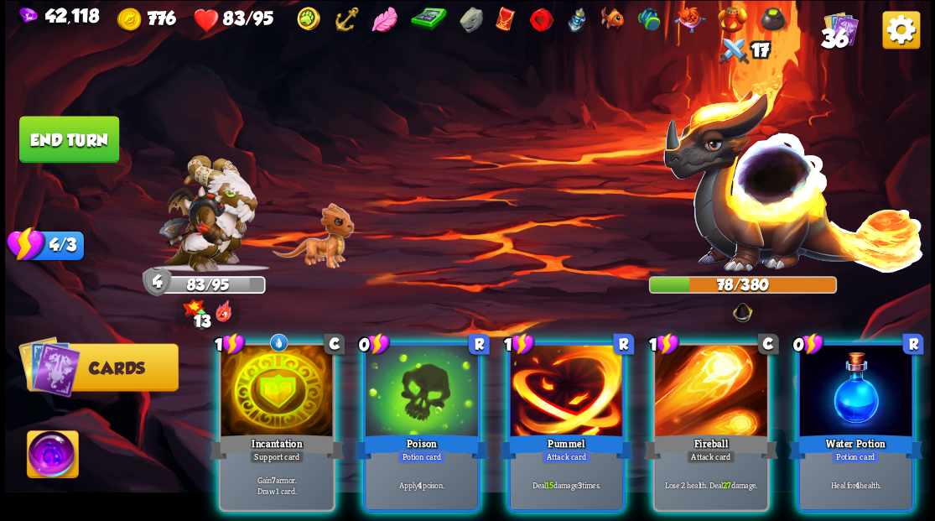
drag, startPoint x: 866, startPoint y: 394, endPoint x: 856, endPoint y: 351, distance: 44.8
click at [866, 388] on div at bounding box center [856, 392] width 112 height 95
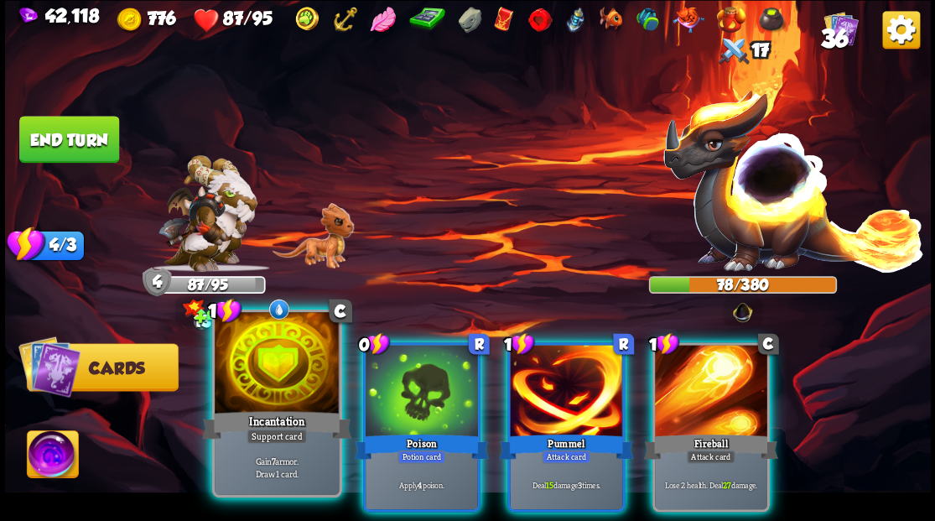
click at [268, 386] on div at bounding box center [277, 364] width 124 height 105
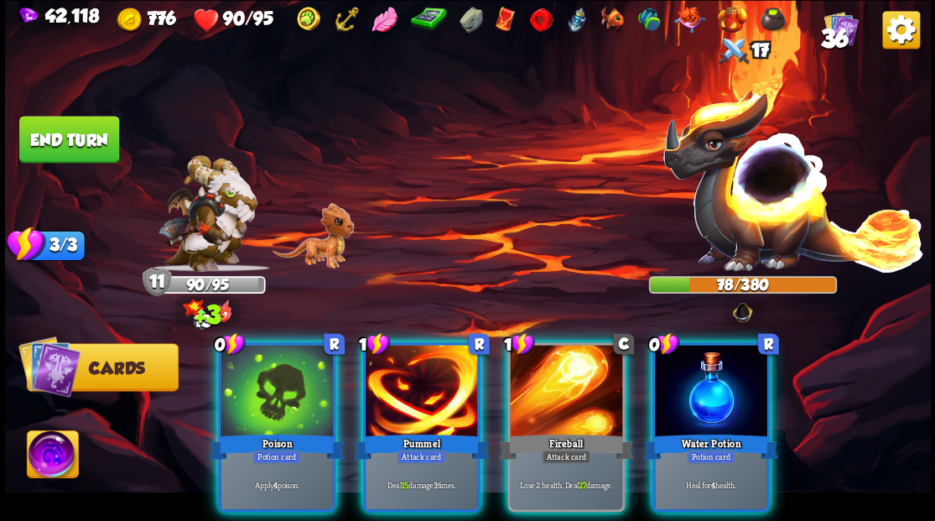
click at [737, 431] on div "Water Potion" at bounding box center [710, 446] width 134 height 30
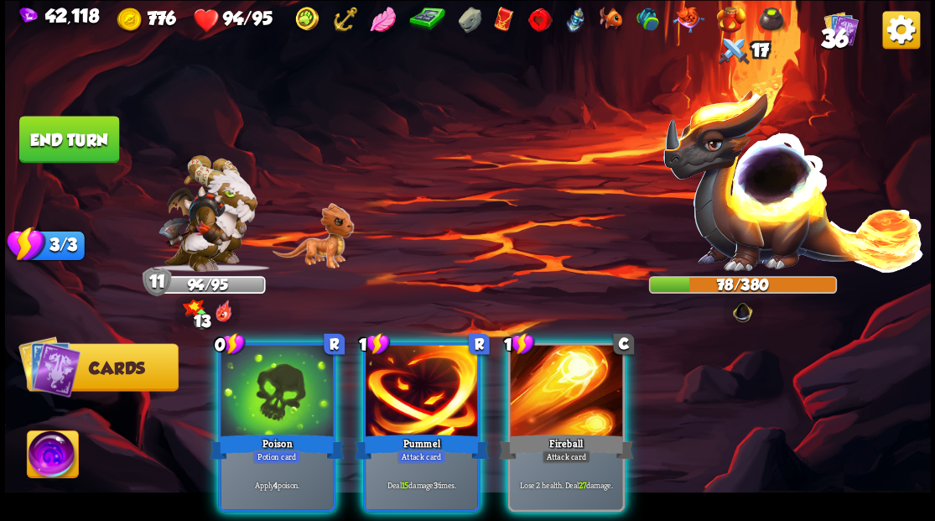
drag, startPoint x: 260, startPoint y: 366, endPoint x: 257, endPoint y: 348, distance: 17.9
click at [260, 366] on div at bounding box center [277, 392] width 112 height 95
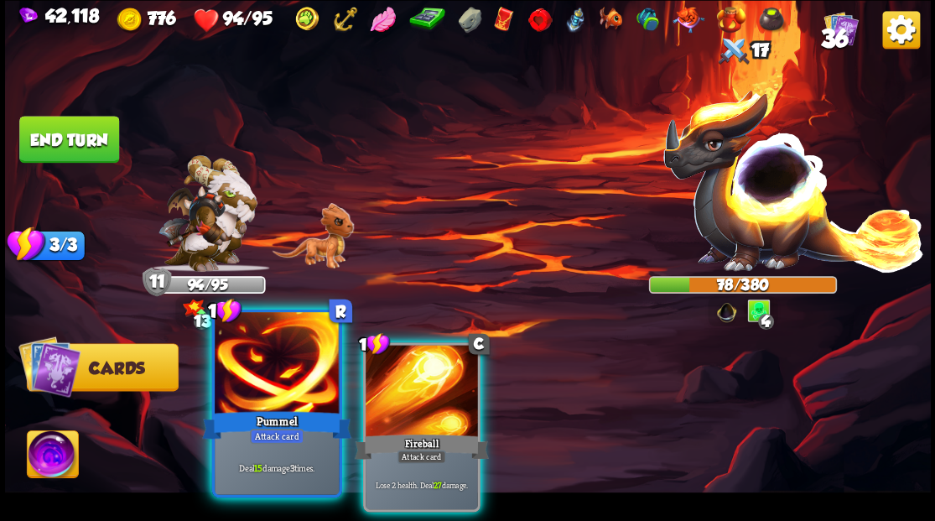
click at [270, 346] on div at bounding box center [277, 364] width 124 height 105
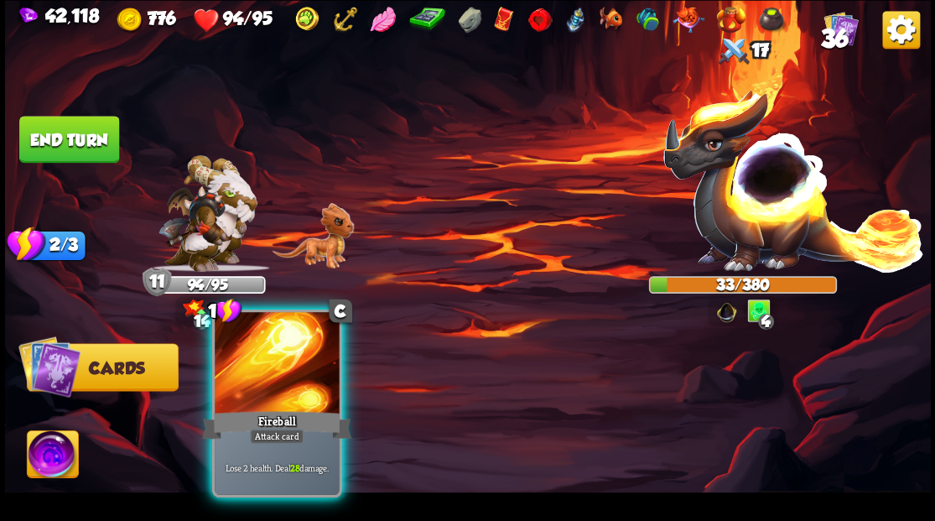
click at [273, 363] on div at bounding box center [277, 364] width 124 height 105
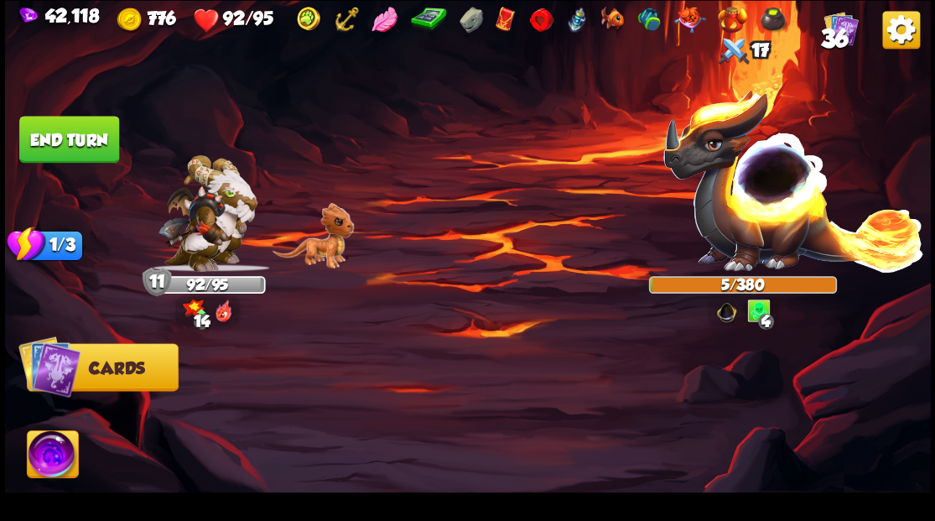
click at [49, 456] on img at bounding box center [52, 456] width 51 height 52
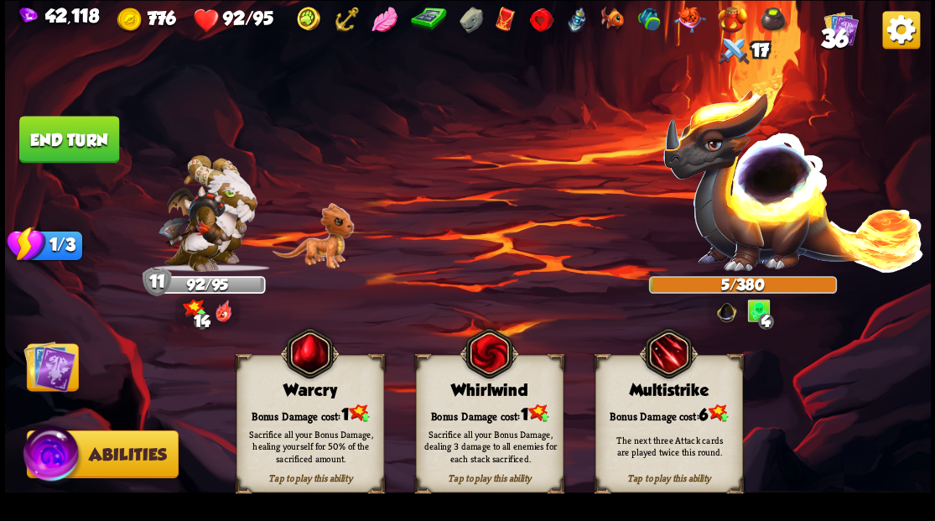
click at [473, 445] on div "Sacrifice all your Bonus Damage, dealing 3 damage to all enemies for each stack…" at bounding box center [490, 445] width 133 height 37
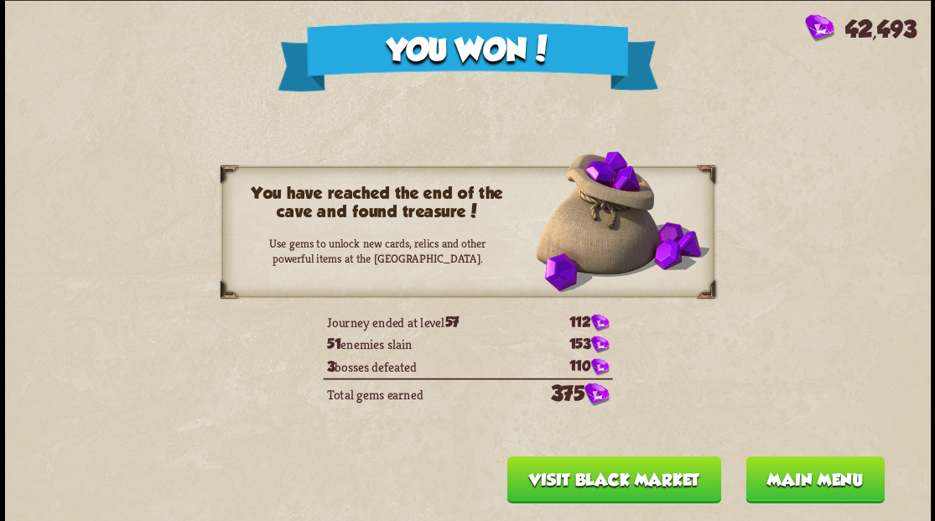
click at [797, 477] on button "Main menu" at bounding box center [814, 479] width 139 height 47
